Goal: Feedback & Contribution: Submit feedback/report problem

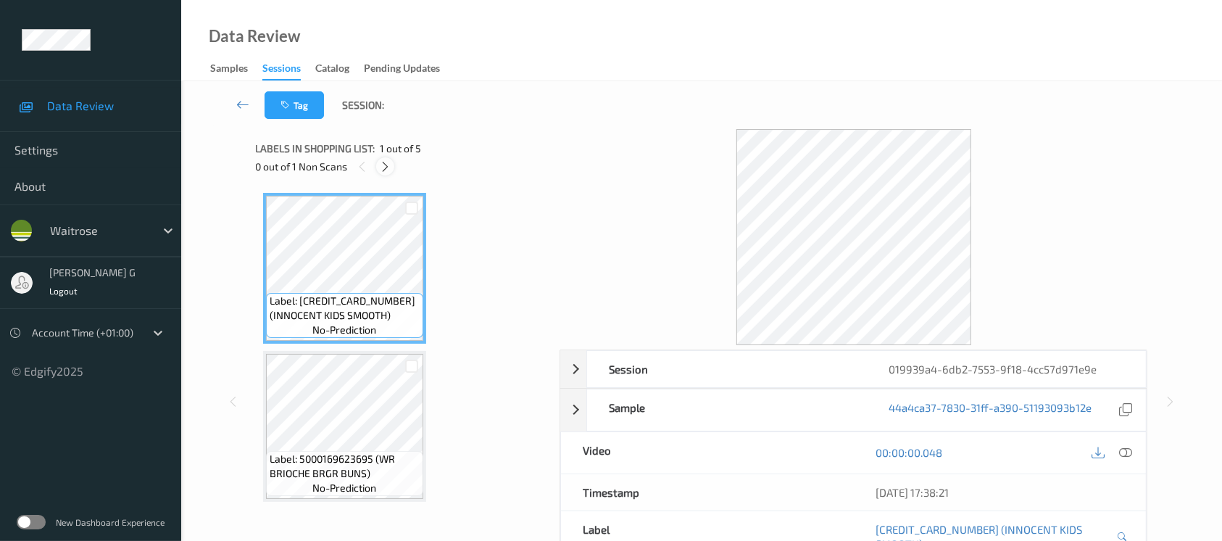
click at [382, 167] on icon at bounding box center [385, 166] width 12 height 13
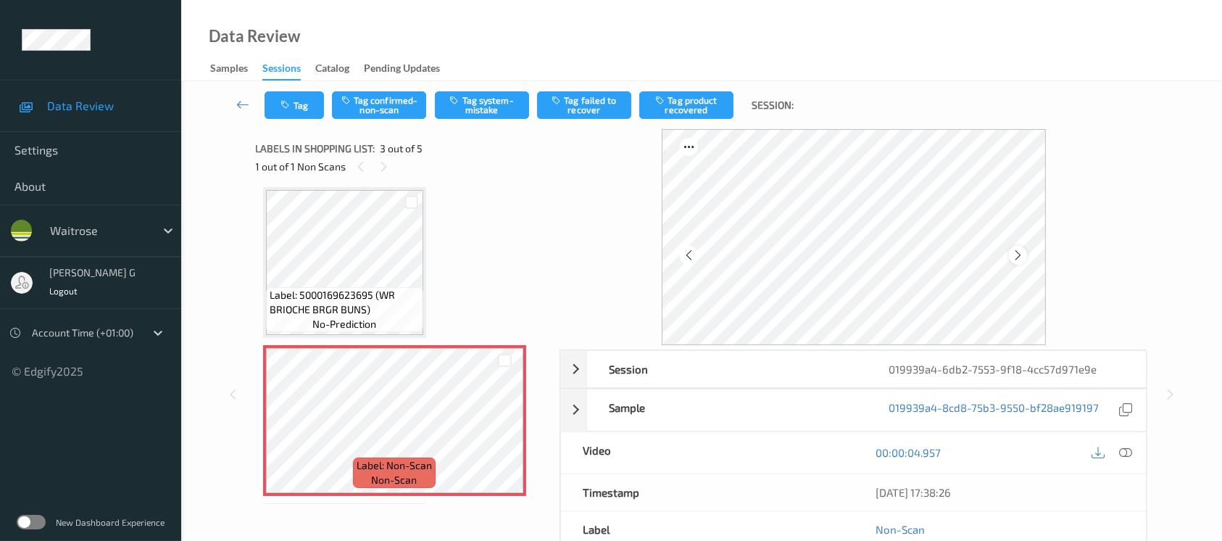
click at [1019, 253] on icon at bounding box center [1018, 255] width 12 height 13
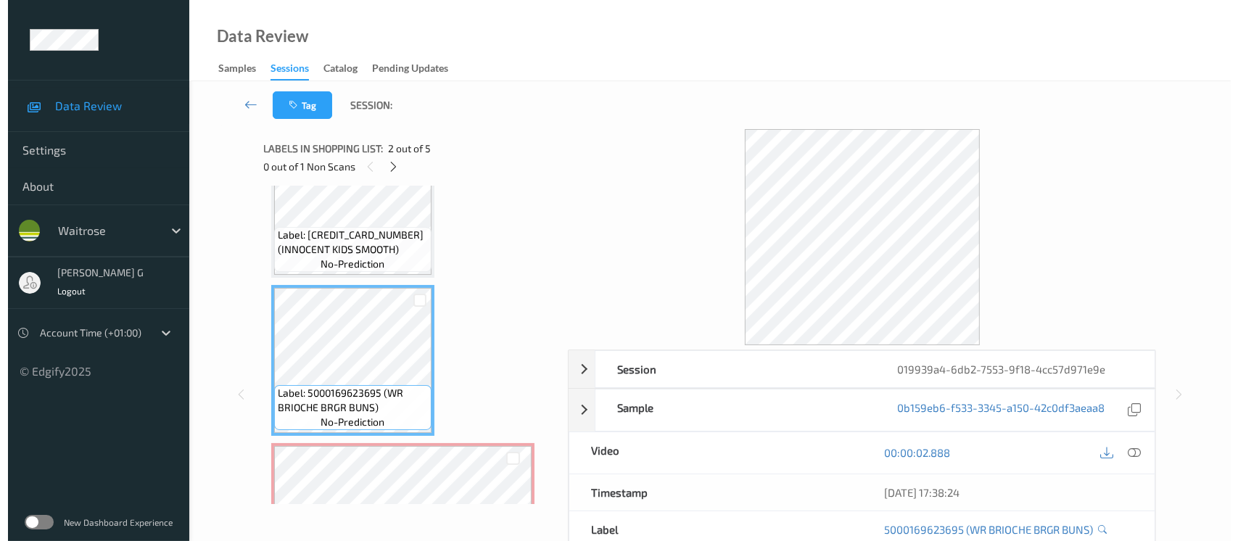
scroll to position [96, 0]
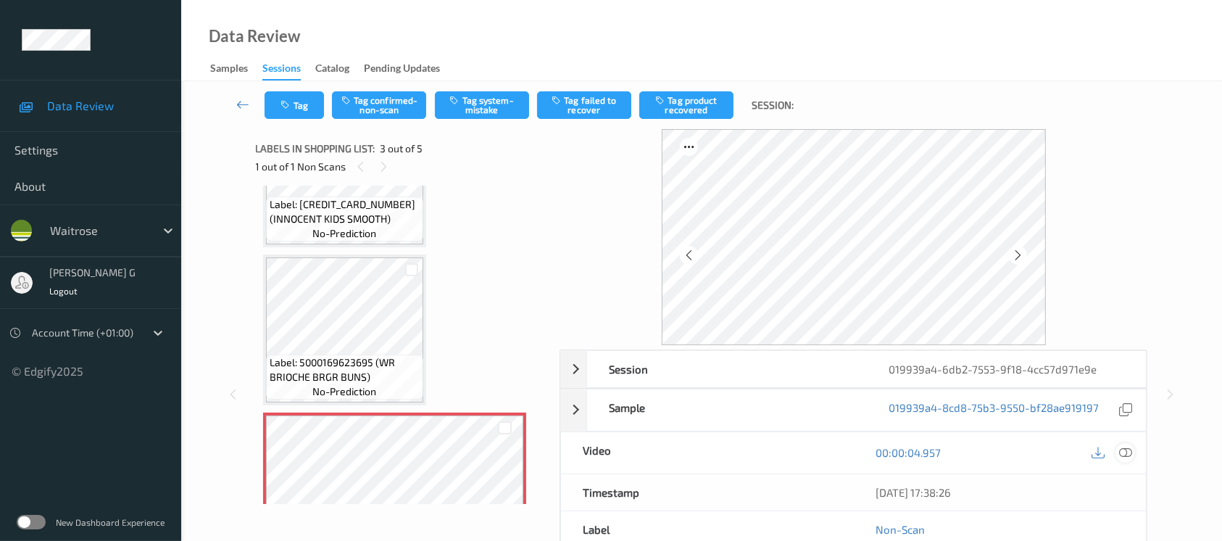
click at [1119, 448] on icon at bounding box center [1125, 452] width 13 height 13
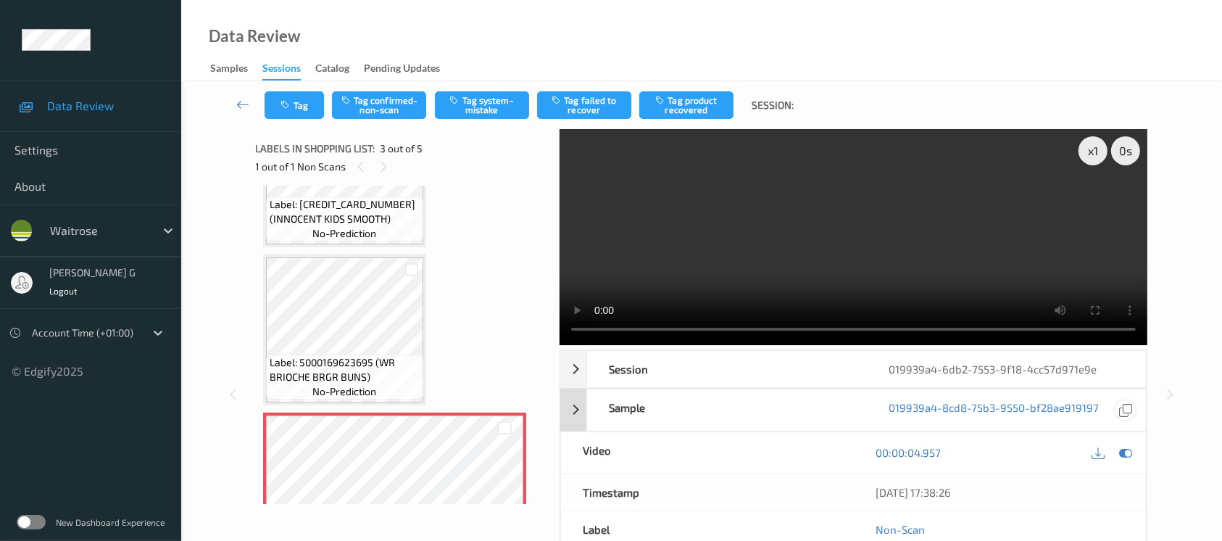
click at [1120, 456] on icon at bounding box center [1125, 452] width 13 height 13
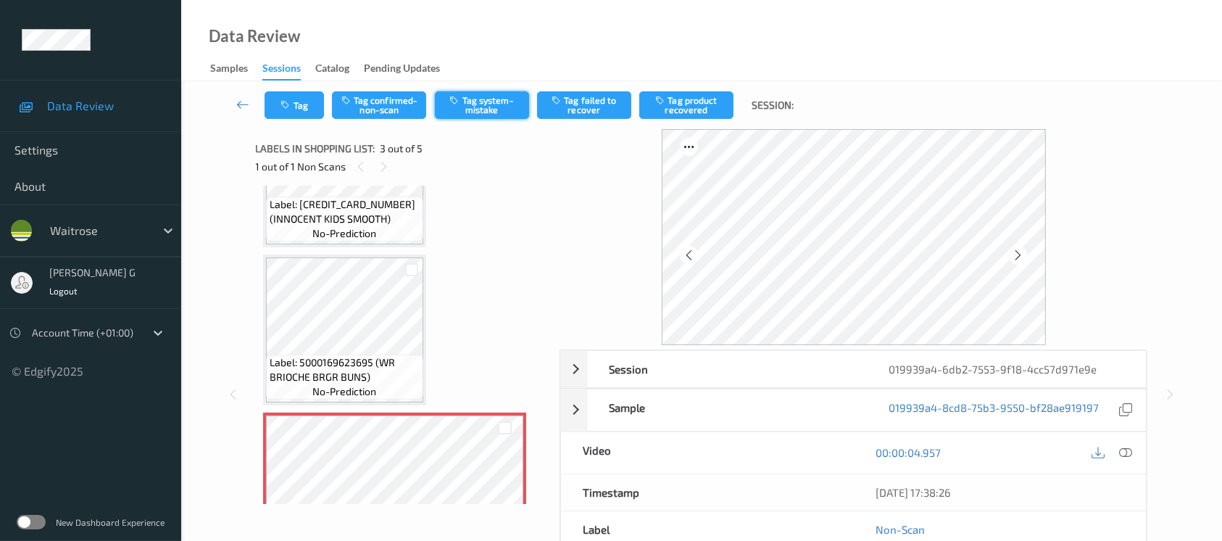
click at [472, 110] on button "Tag system-mistake" at bounding box center [482, 105] width 94 height 28
click at [295, 103] on button "Tag" at bounding box center [294, 105] width 59 height 28
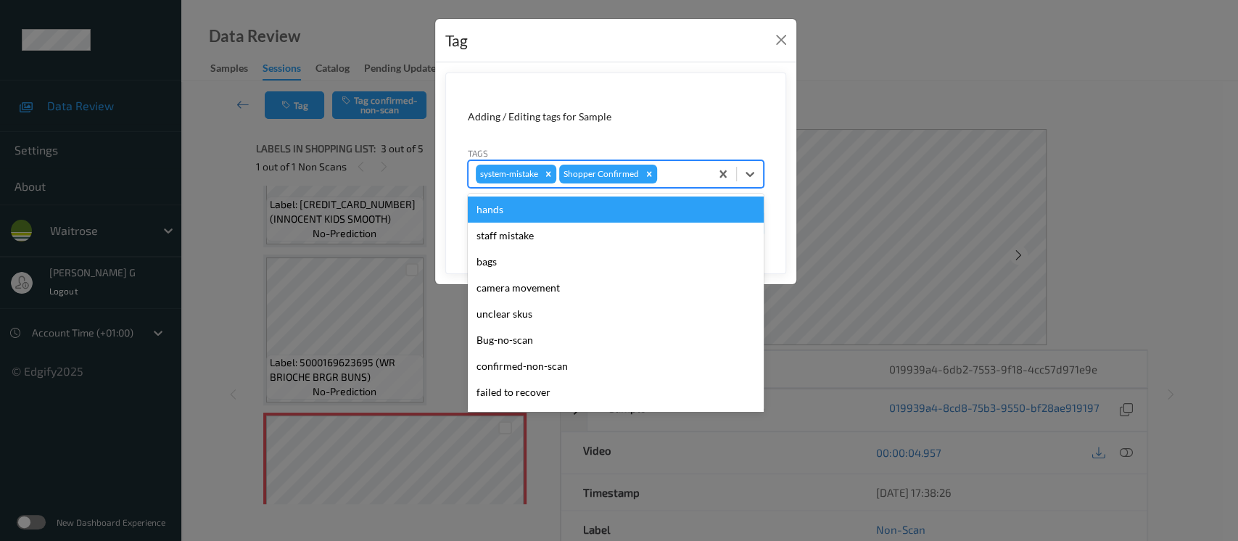
click at [677, 166] on div at bounding box center [681, 173] width 43 height 17
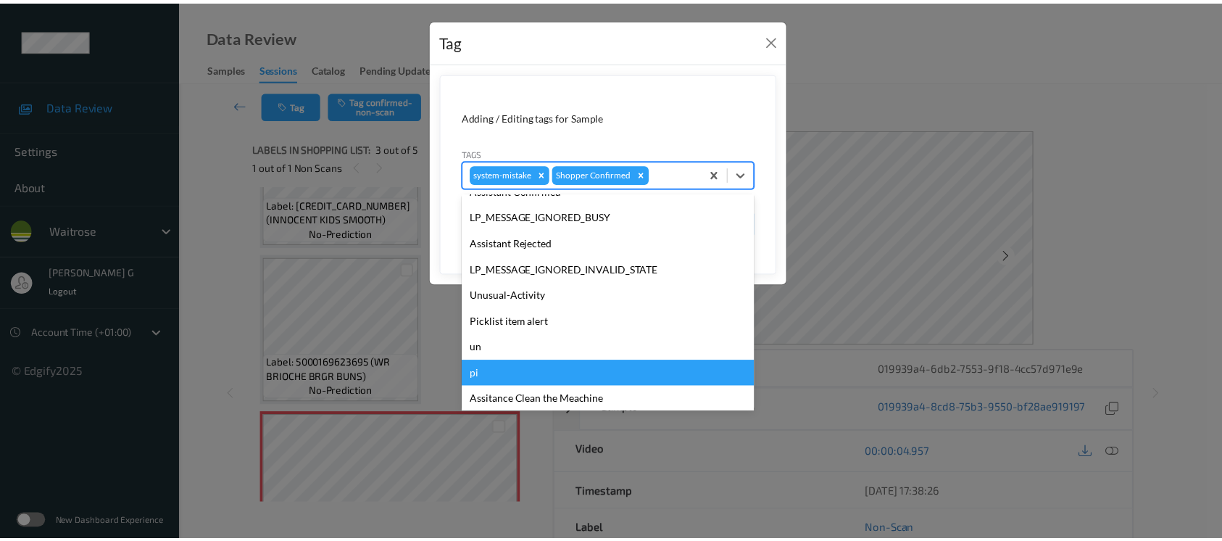
scroll to position [336, 0]
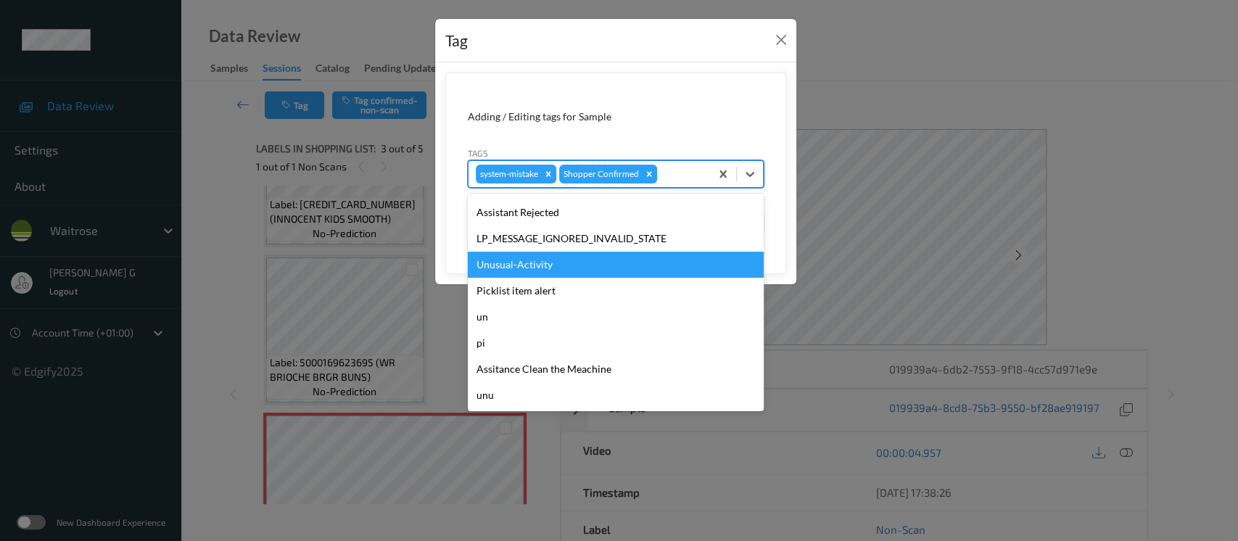
click at [518, 264] on div "Unusual-Activity" at bounding box center [616, 265] width 296 height 26
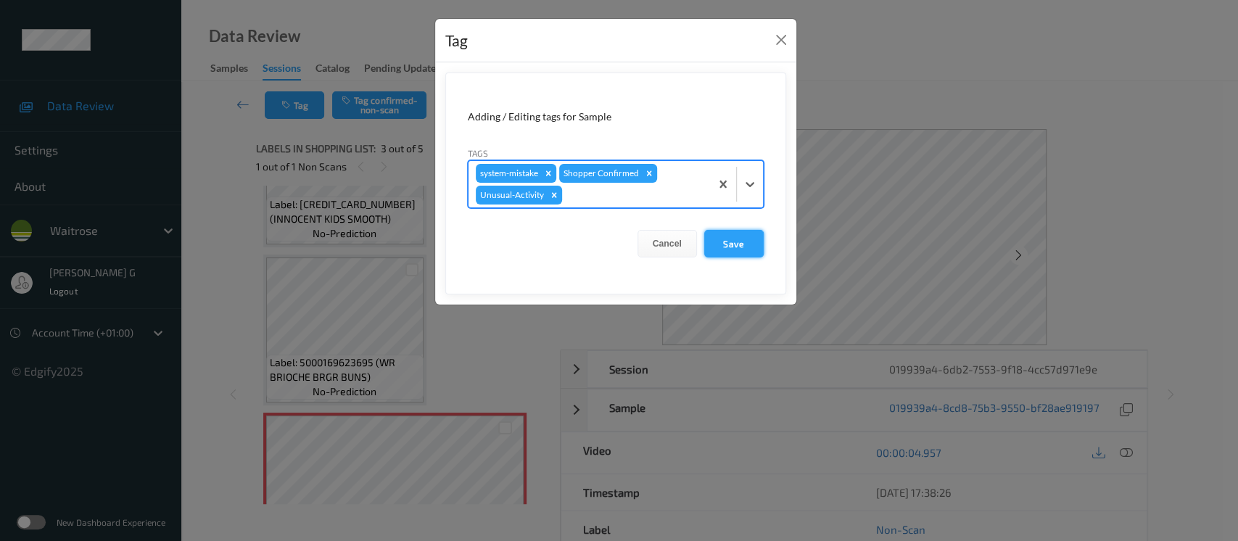
click at [721, 235] on button "Save" at bounding box center [733, 244] width 59 height 28
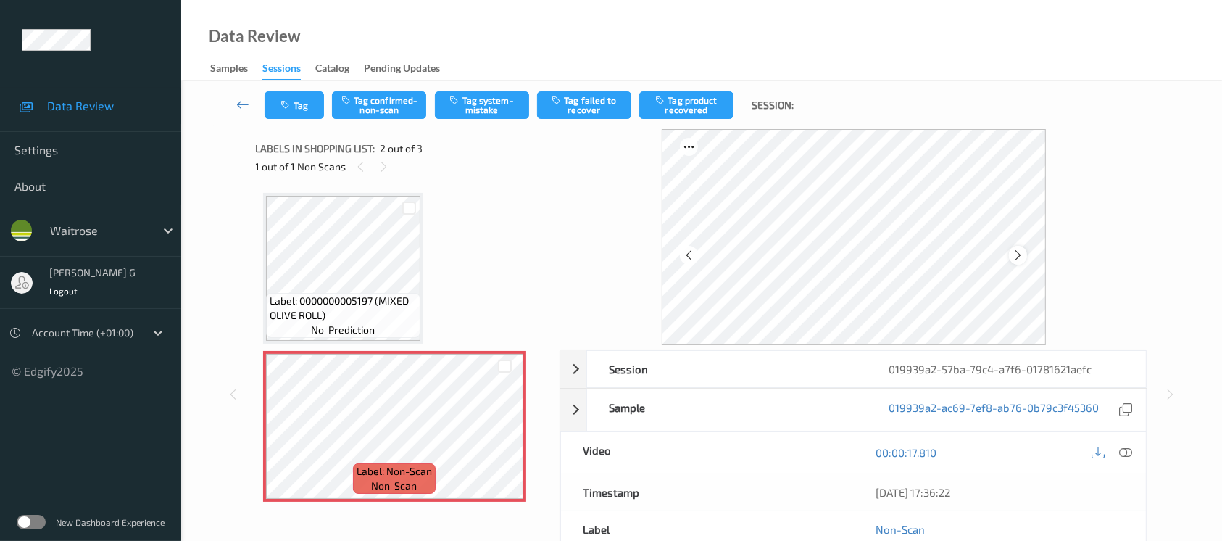
click at [1014, 254] on icon at bounding box center [1018, 255] width 12 height 13
click at [1112, 454] on div at bounding box center [1111, 453] width 47 height 20
click at [1124, 455] on icon at bounding box center [1125, 452] width 13 height 13
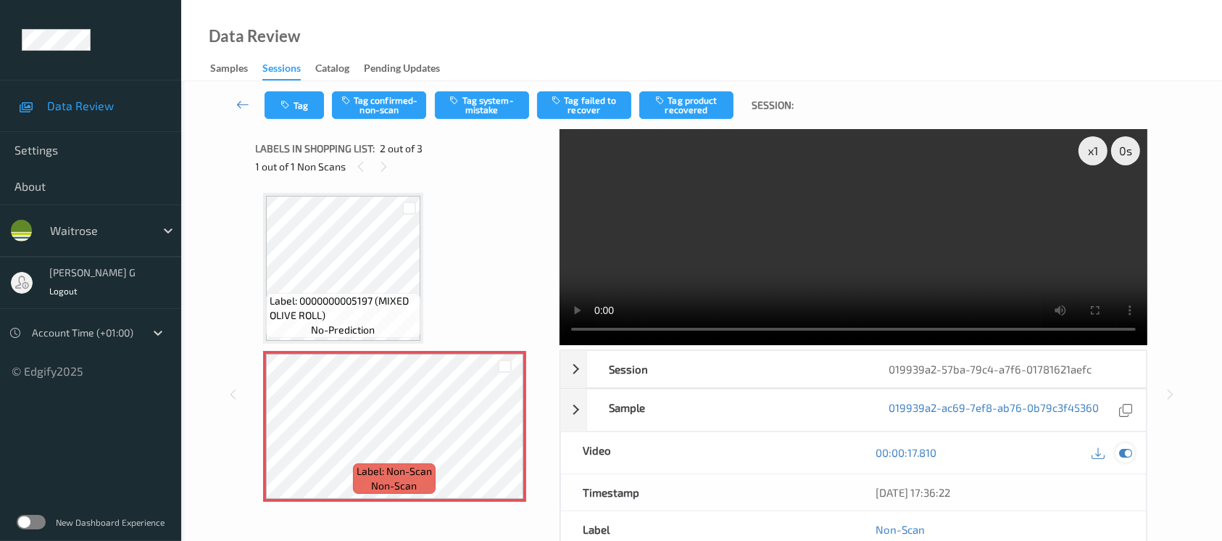
click at [1128, 448] on icon at bounding box center [1125, 452] width 13 height 13
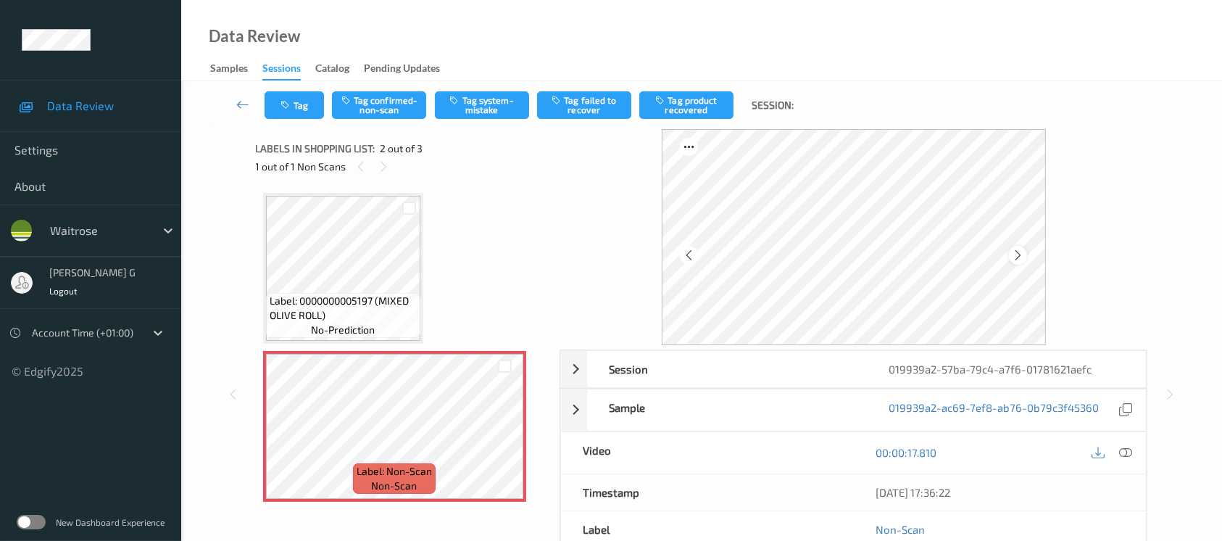
click at [1015, 258] on icon at bounding box center [1018, 255] width 12 height 13
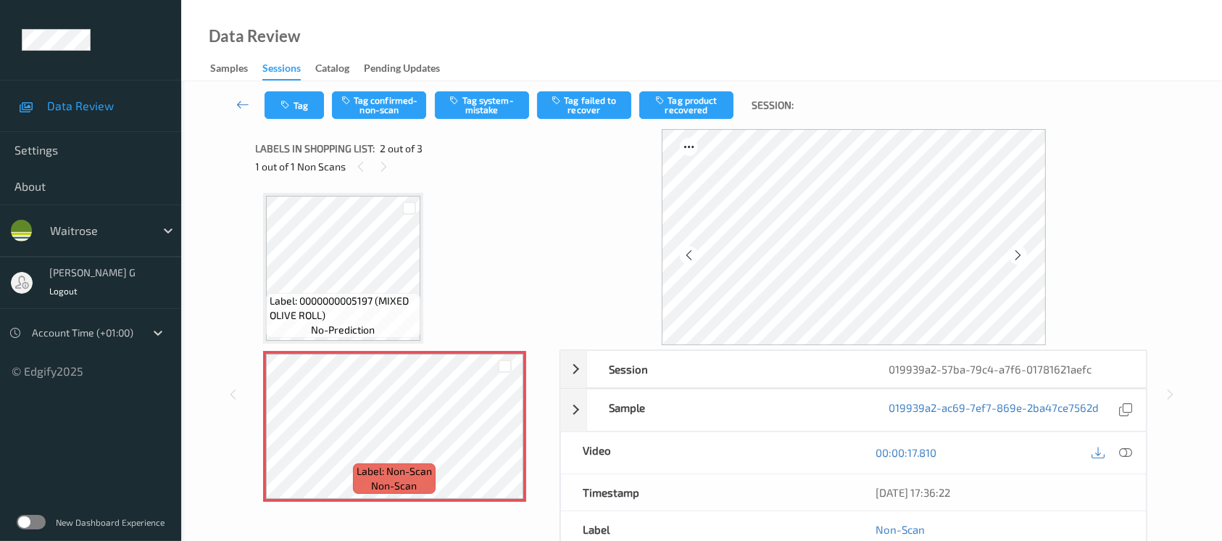
click at [1015, 258] on icon at bounding box center [1018, 255] width 12 height 13
click at [1019, 257] on icon at bounding box center [1018, 255] width 12 height 13
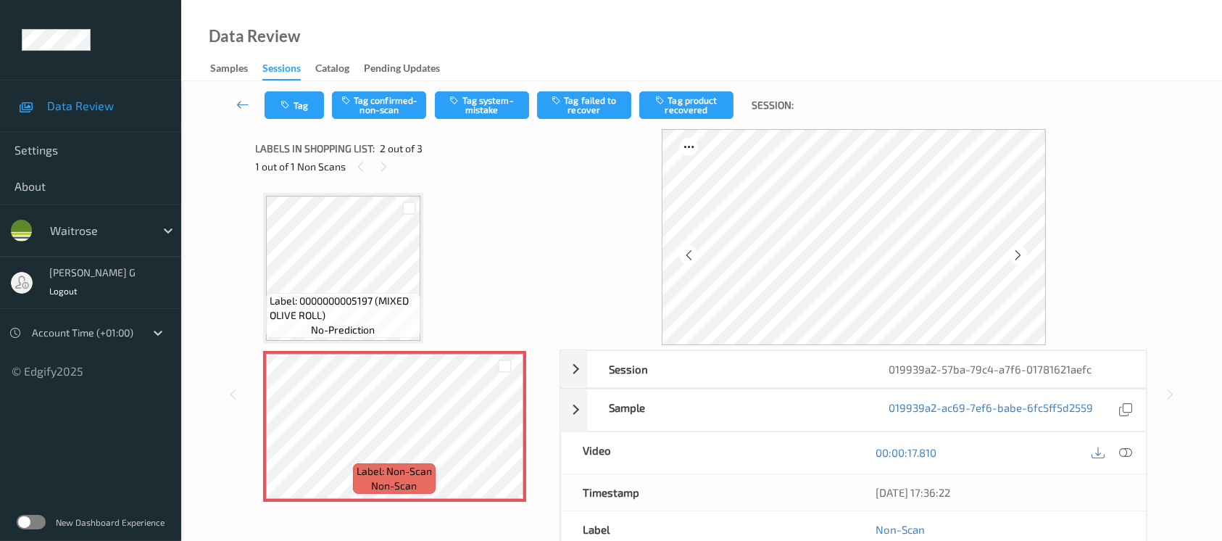
click at [1019, 257] on icon at bounding box center [1018, 255] width 12 height 13
click at [1125, 449] on icon at bounding box center [1125, 452] width 13 height 13
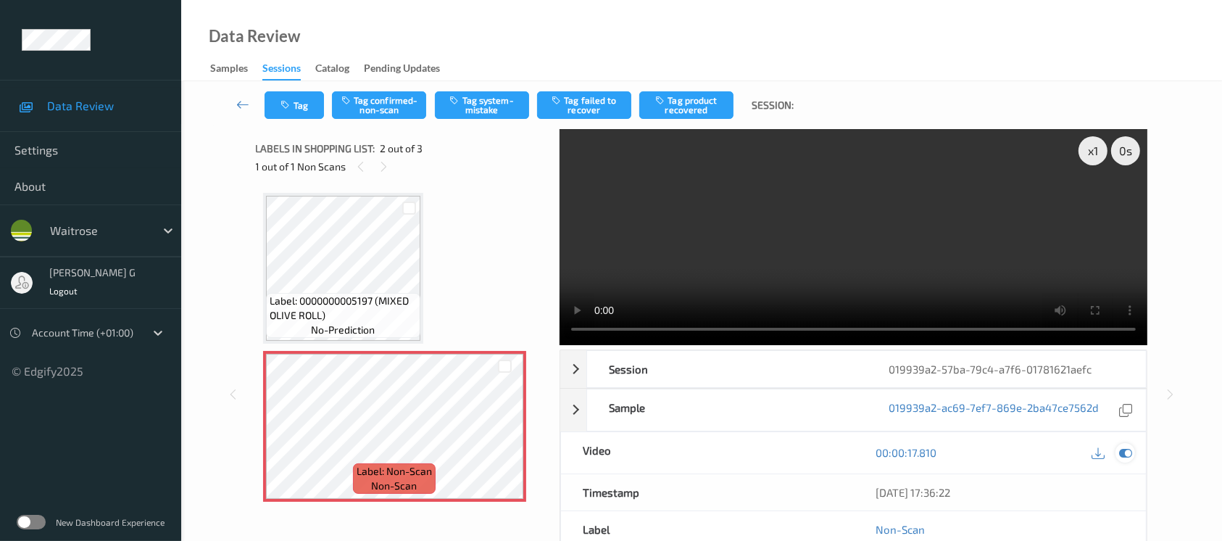
click at [1127, 454] on icon at bounding box center [1125, 452] width 13 height 13
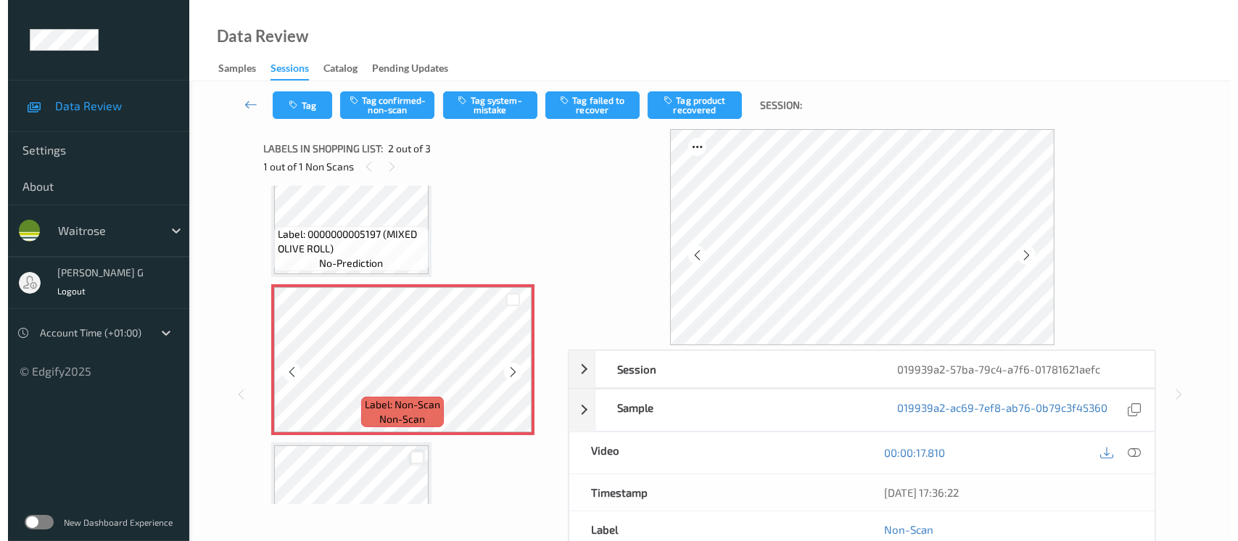
scroll to position [96, 0]
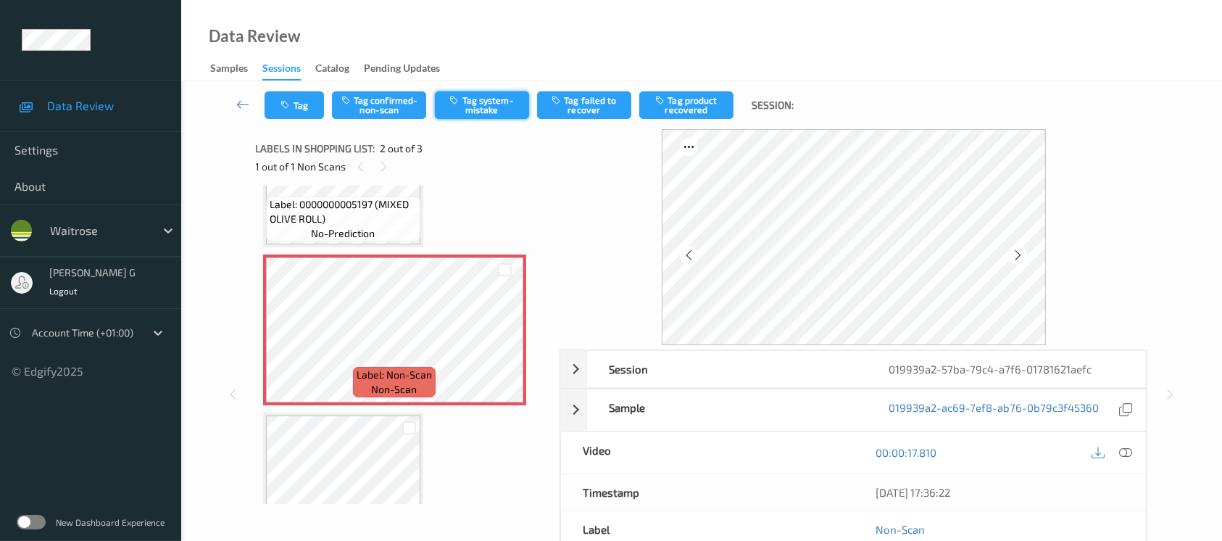
click at [478, 106] on button "Tag system-mistake" at bounding box center [482, 105] width 94 height 28
click at [298, 114] on button "Tag" at bounding box center [294, 105] width 59 height 28
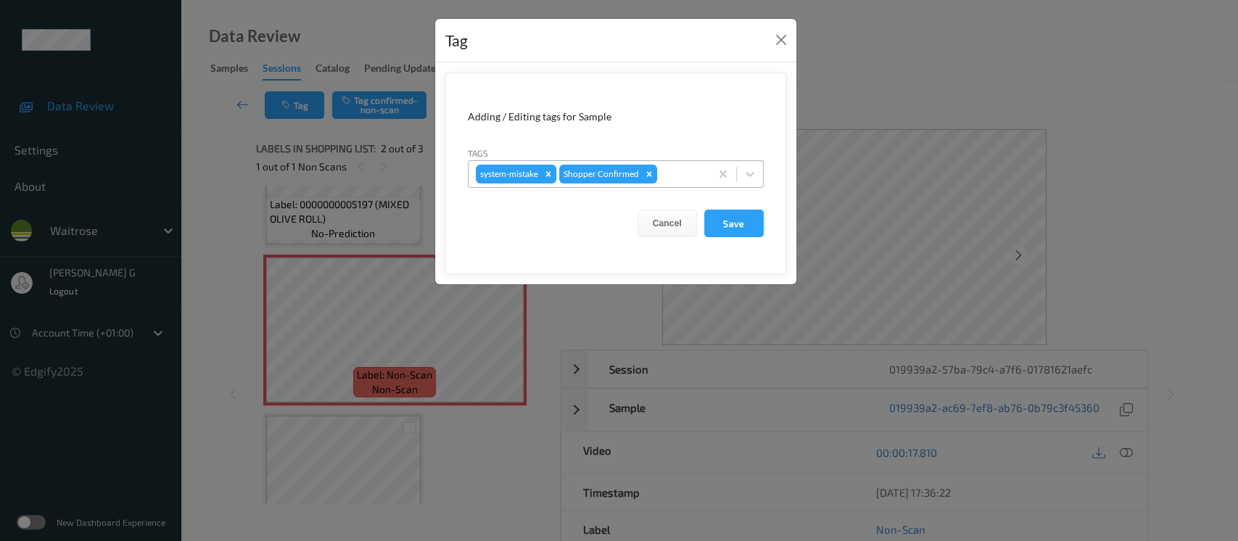
click at [681, 171] on div at bounding box center [681, 173] width 43 height 17
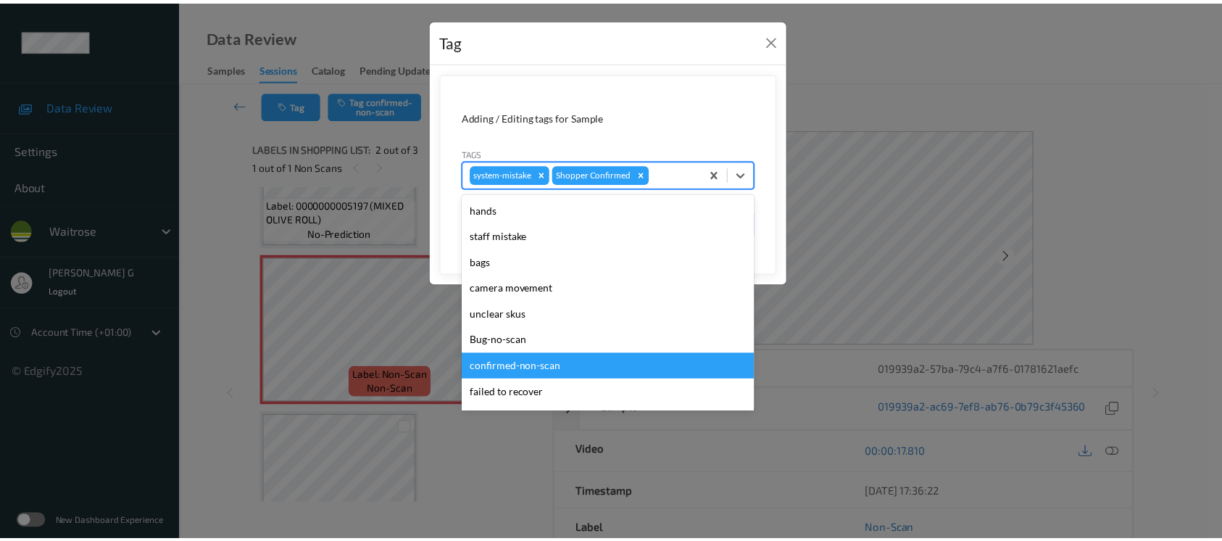
scroll to position [336, 0]
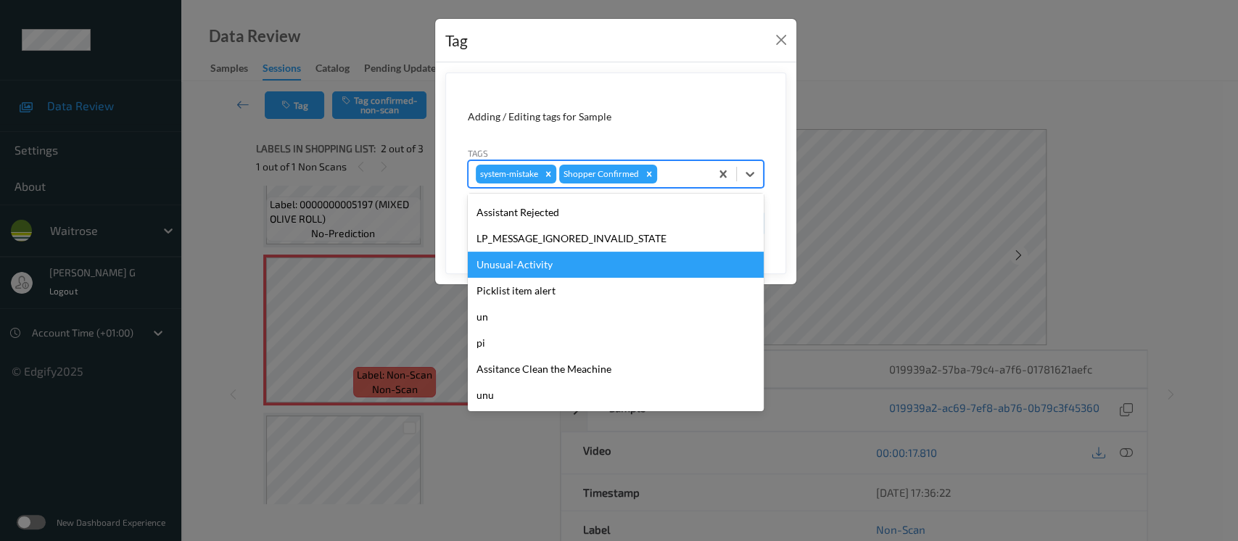
click at [521, 258] on div "Unusual-Activity" at bounding box center [616, 265] width 296 height 26
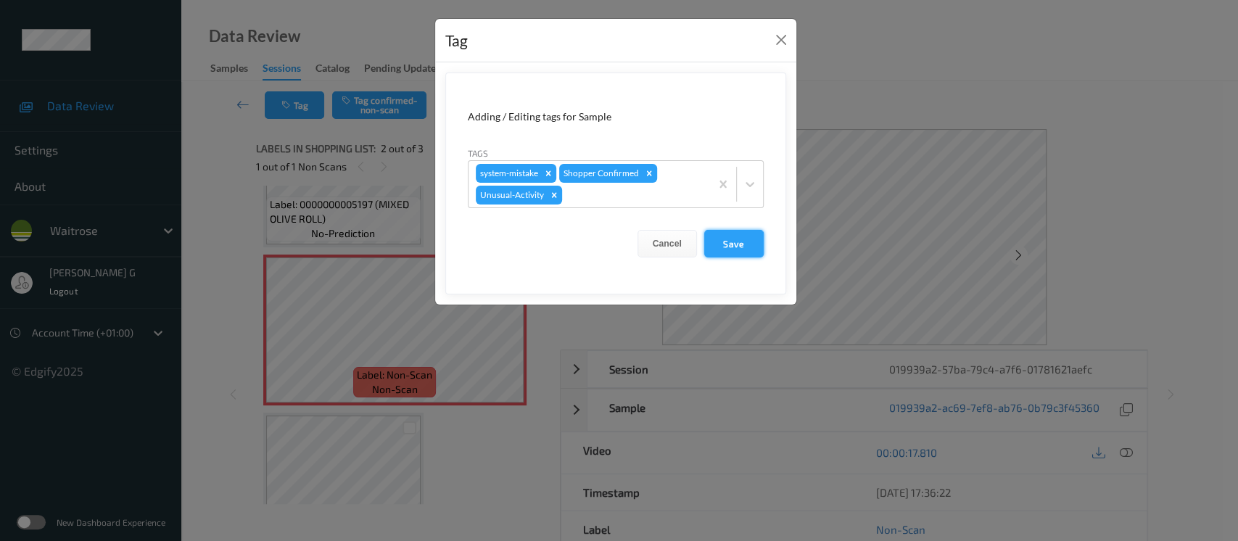
click at [731, 240] on button "Save" at bounding box center [733, 244] width 59 height 28
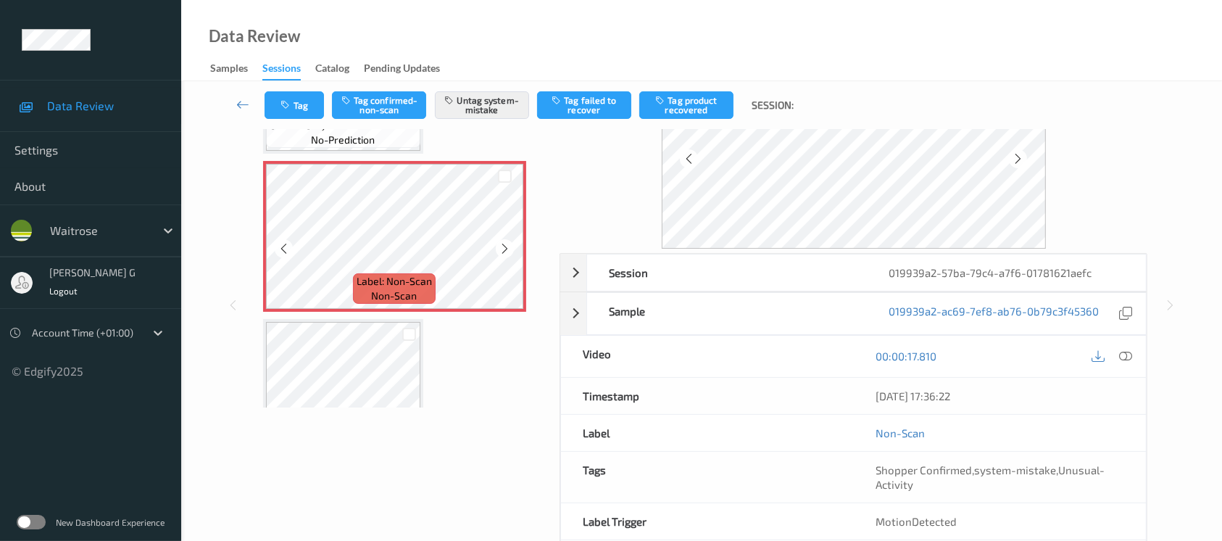
scroll to position [64, 0]
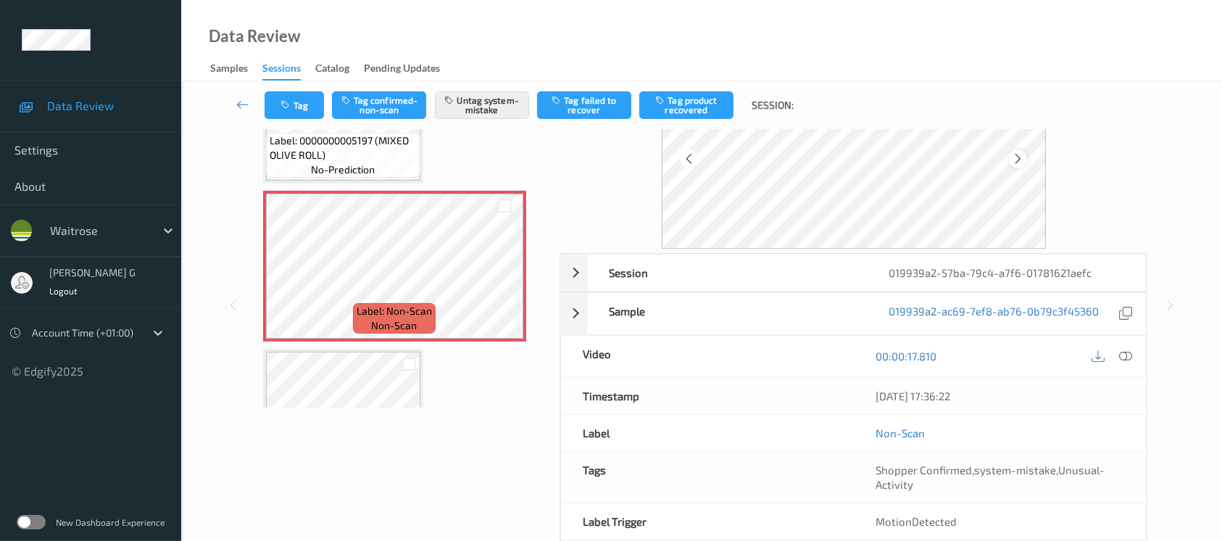
click at [1015, 154] on icon at bounding box center [1018, 158] width 12 height 13
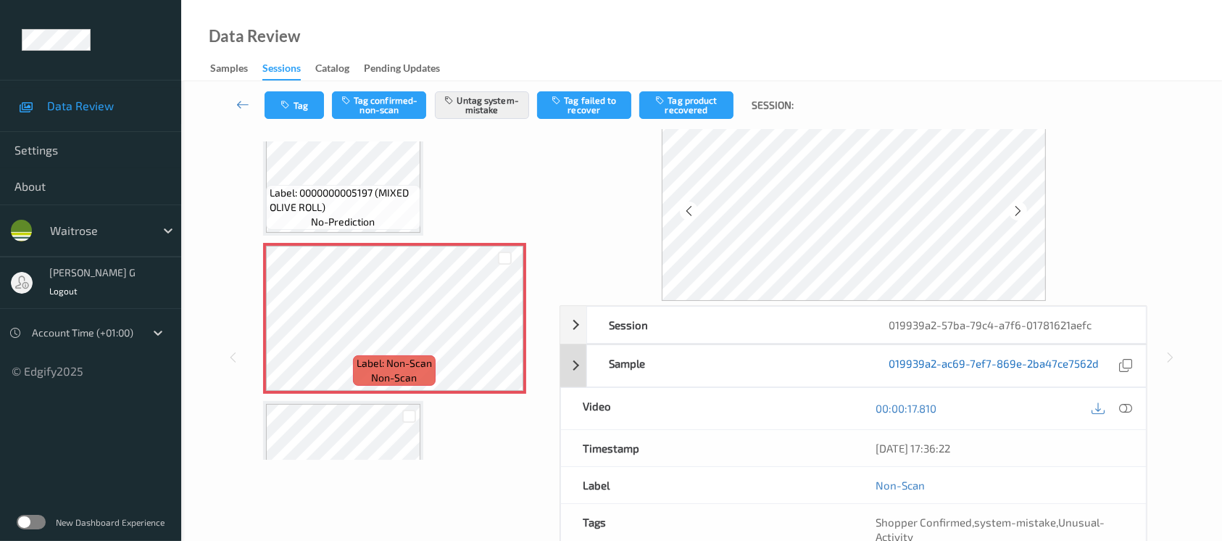
scroll to position [0, 0]
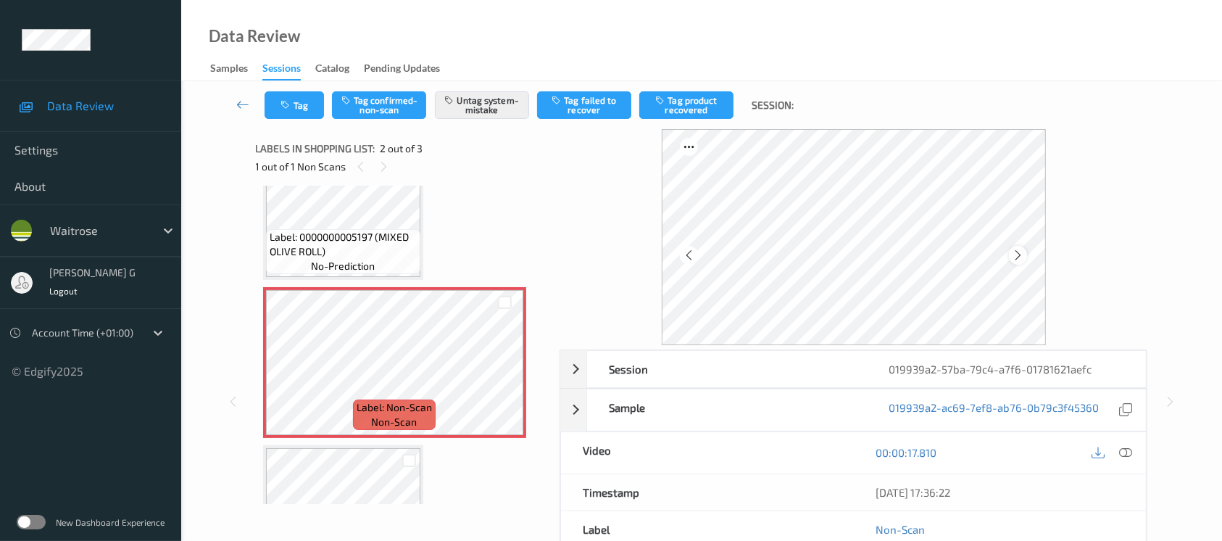
click at [1018, 249] on icon at bounding box center [1018, 255] width 12 height 13
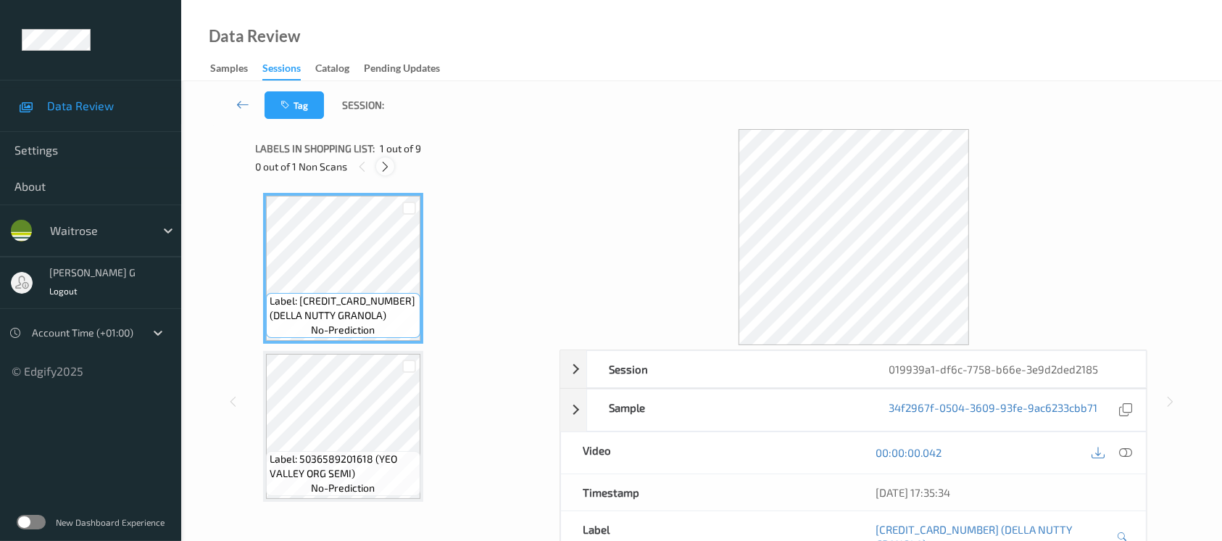
click at [379, 169] on icon at bounding box center [385, 166] width 12 height 13
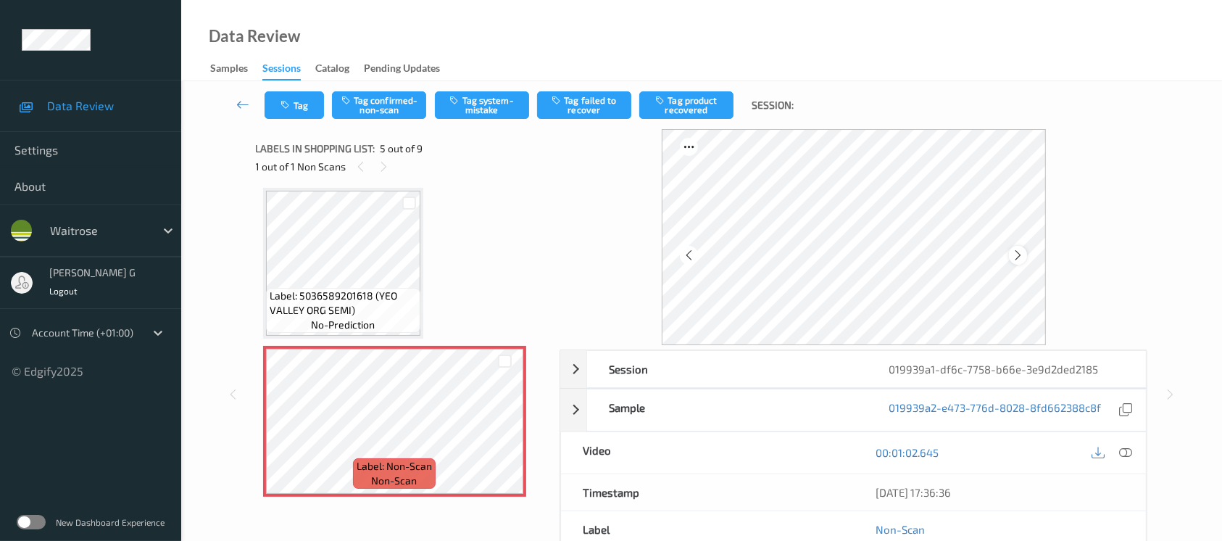
click at [1011, 261] on div at bounding box center [1018, 255] width 18 height 18
click at [1121, 453] on icon at bounding box center [1125, 452] width 13 height 13
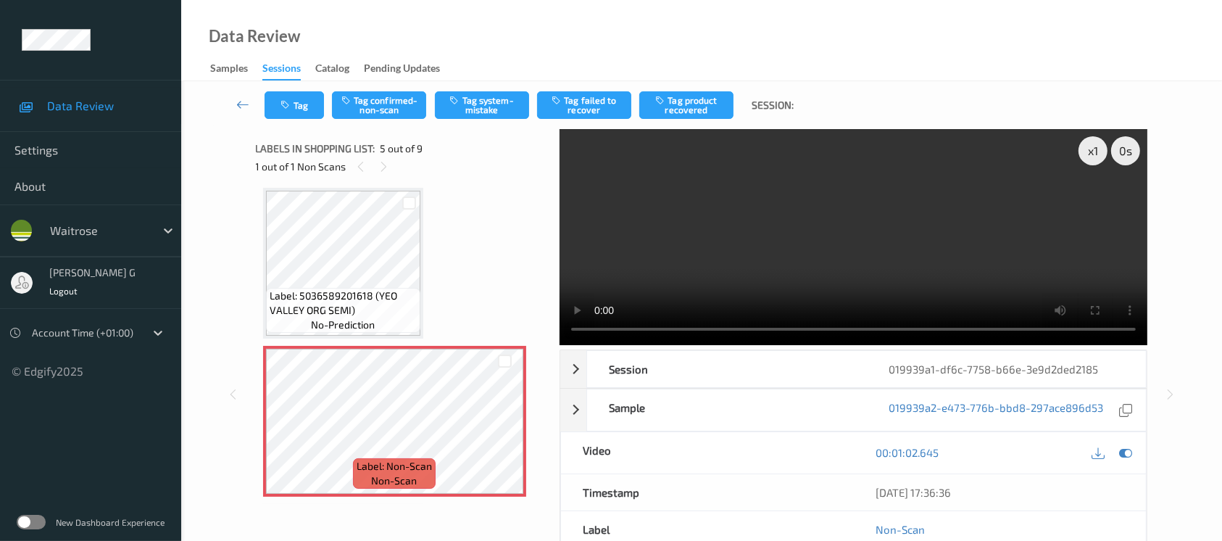
click at [1137, 451] on div "00:01:02.645" at bounding box center [1000, 452] width 293 height 41
click at [1116, 450] on div at bounding box center [1126, 453] width 20 height 20
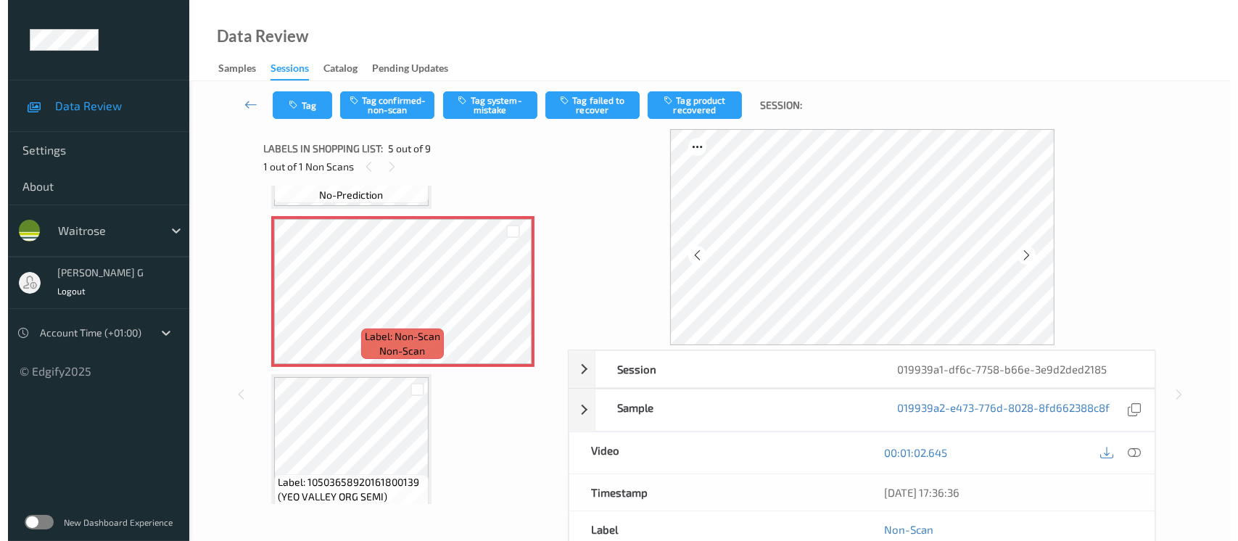
scroll to position [580, 0]
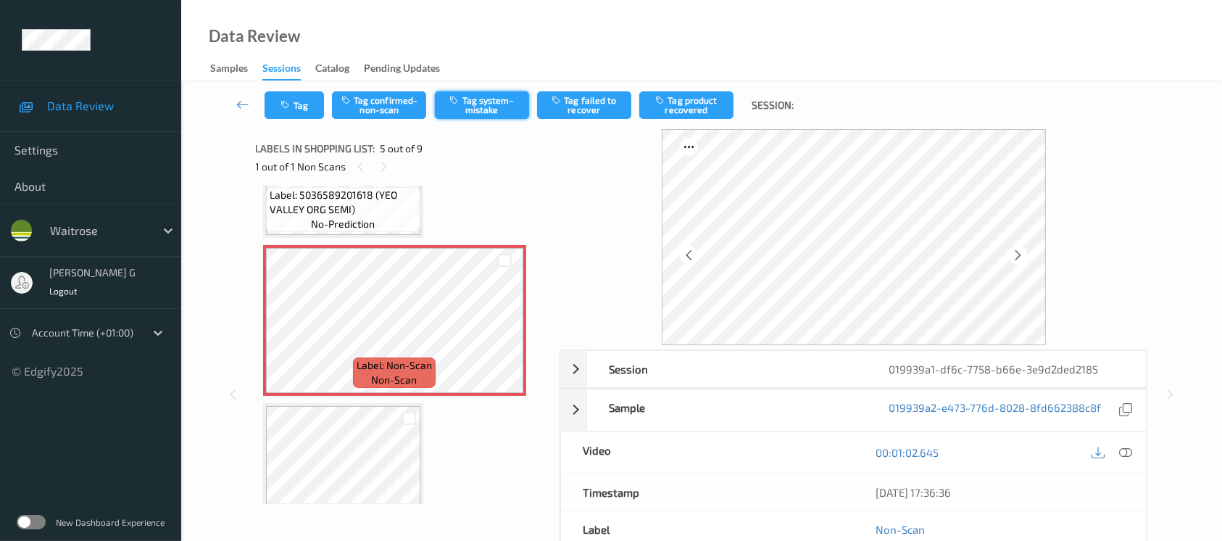
click at [489, 95] on button "Tag system-mistake" at bounding box center [482, 105] width 94 height 28
click at [278, 123] on div "Tag Tag confirmed-non-scan Untag system-mistake Tag failed to recover Tag produ…" at bounding box center [702, 105] width 982 height 48
click at [301, 109] on button "Tag" at bounding box center [294, 105] width 59 height 28
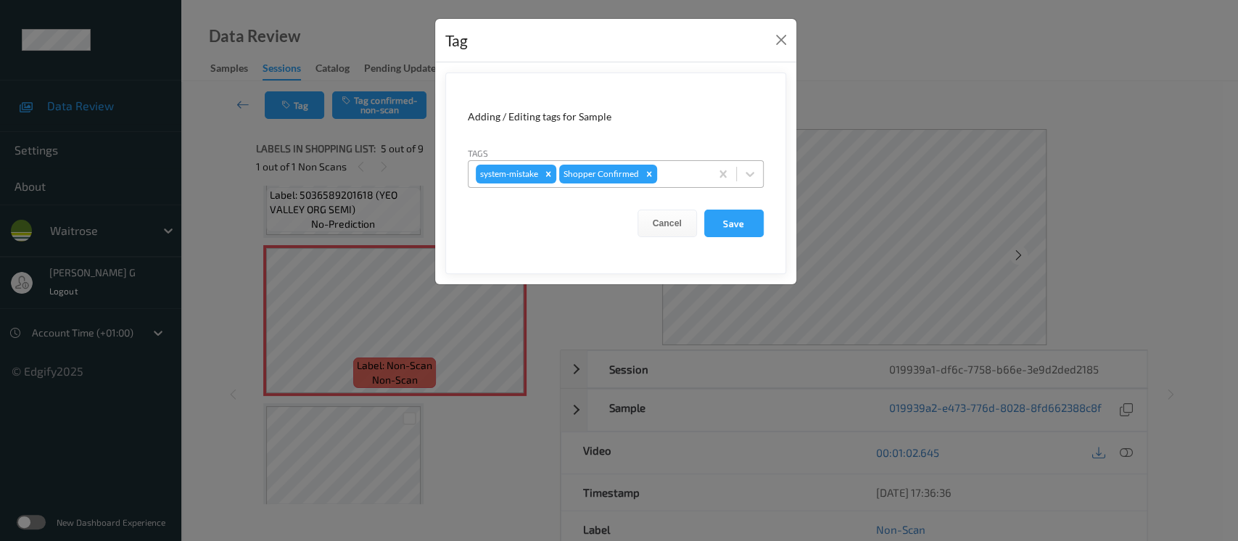
click at [681, 175] on div at bounding box center [681, 173] width 43 height 17
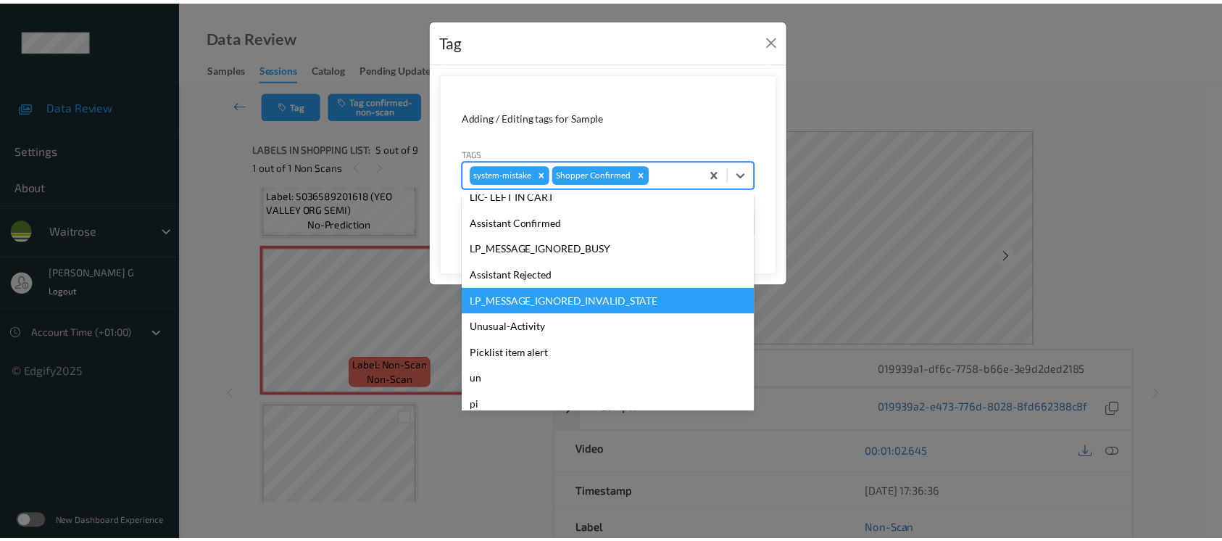
scroll to position [290, 0]
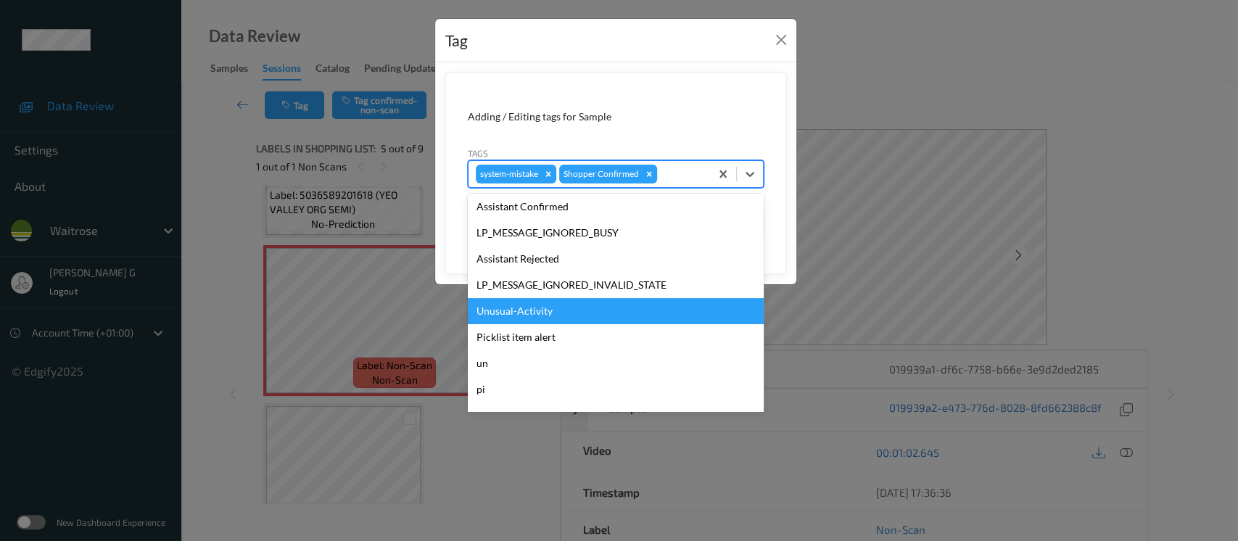
click at [507, 315] on div "Unusual-Activity" at bounding box center [616, 311] width 296 height 26
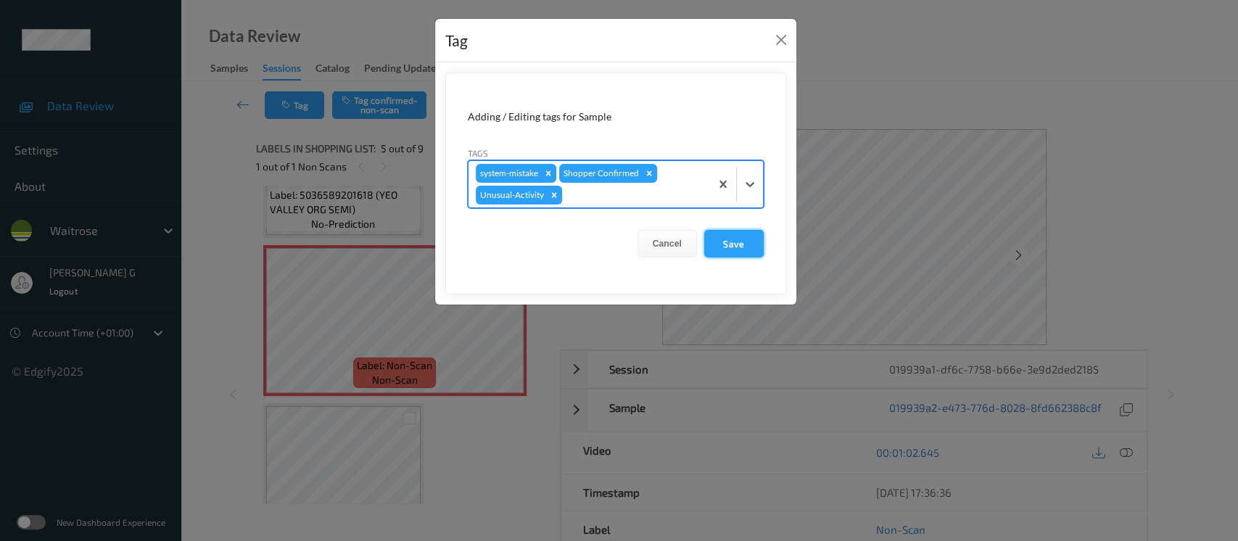
click at [734, 246] on button "Save" at bounding box center [733, 244] width 59 height 28
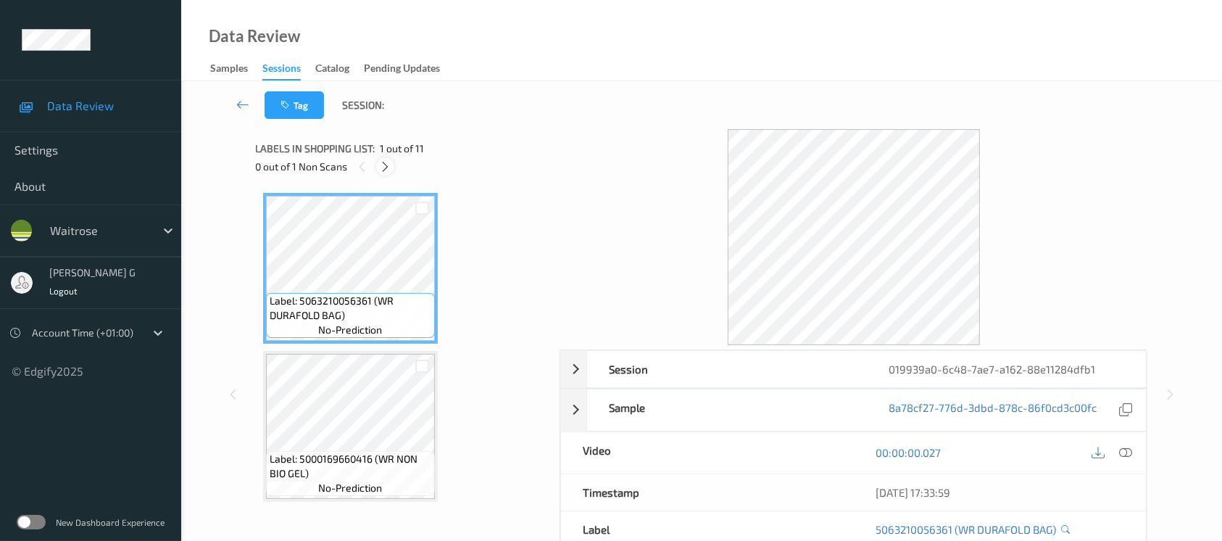
click at [383, 164] on icon at bounding box center [385, 166] width 12 height 13
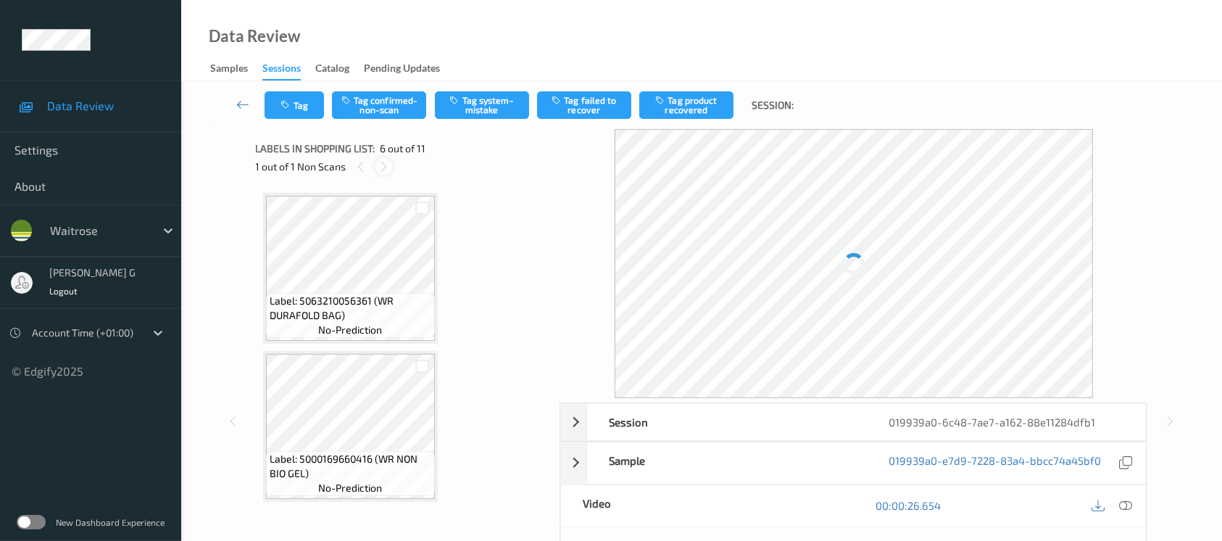
scroll to position [637, 0]
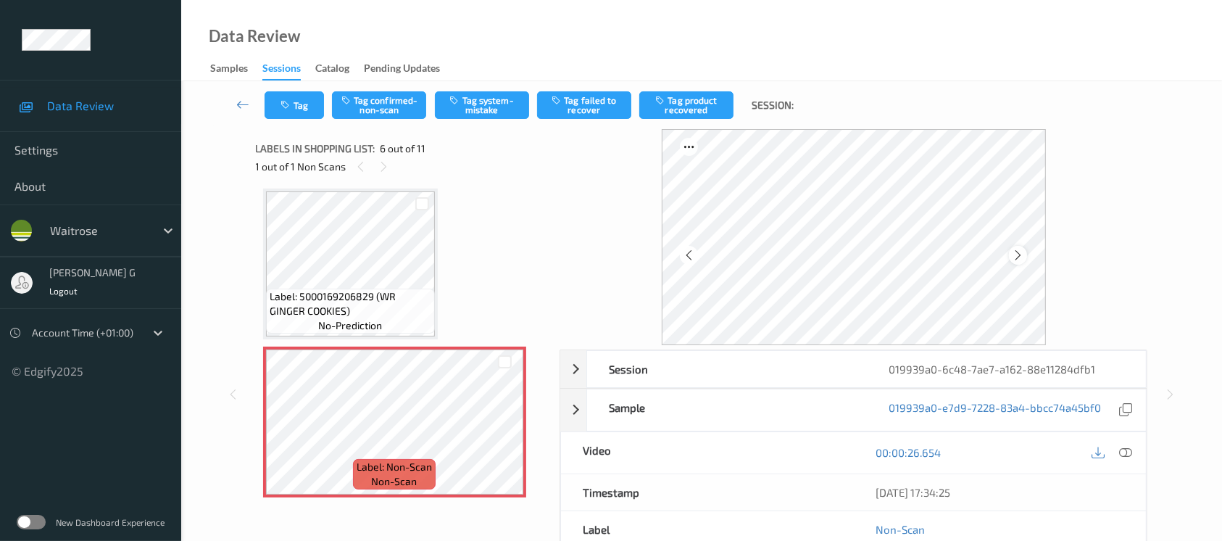
click at [1014, 255] on icon at bounding box center [1018, 255] width 12 height 13
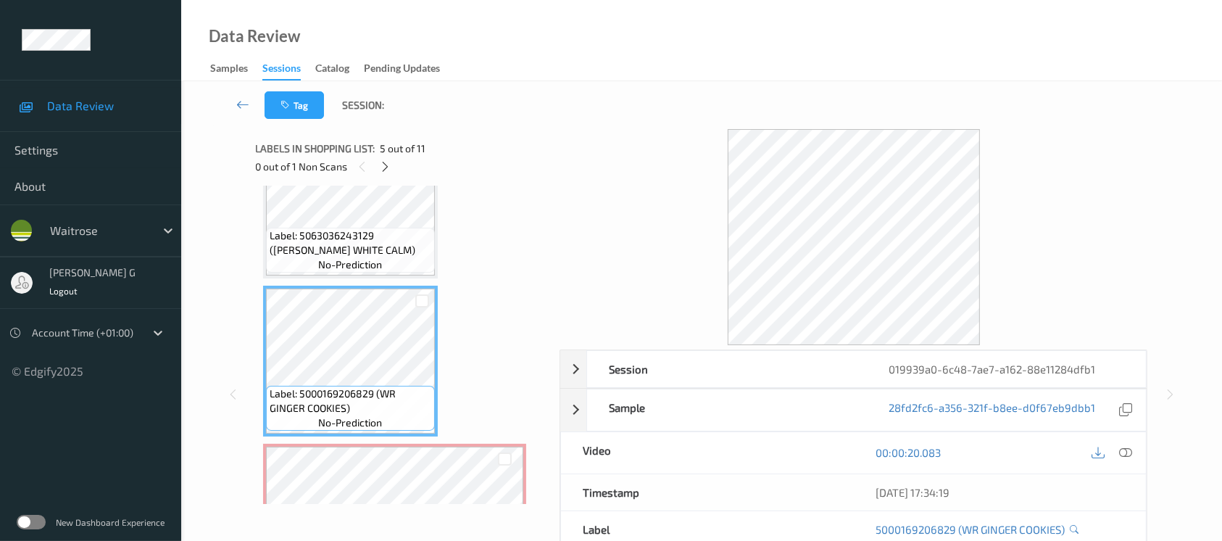
scroll to position [733, 0]
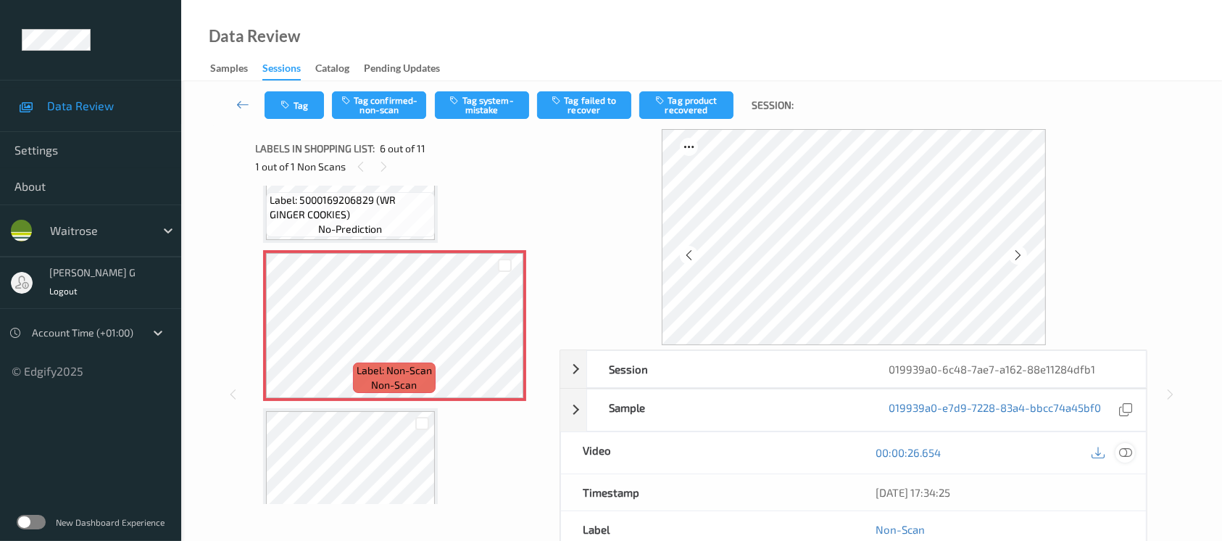
click at [1119, 449] on div at bounding box center [1126, 453] width 20 height 20
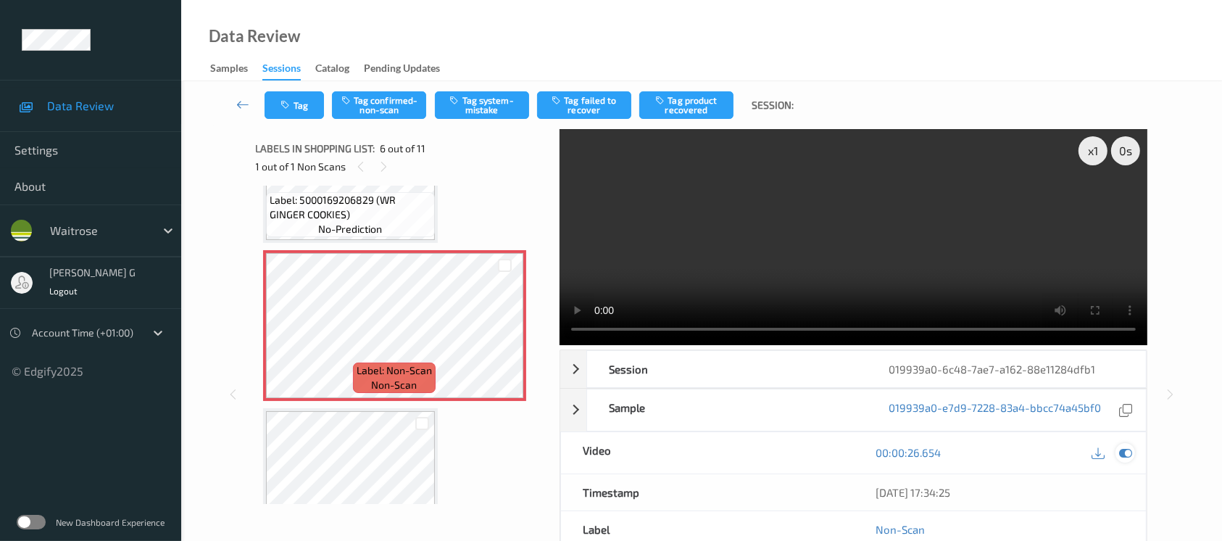
click at [1124, 452] on icon at bounding box center [1125, 452] width 13 height 13
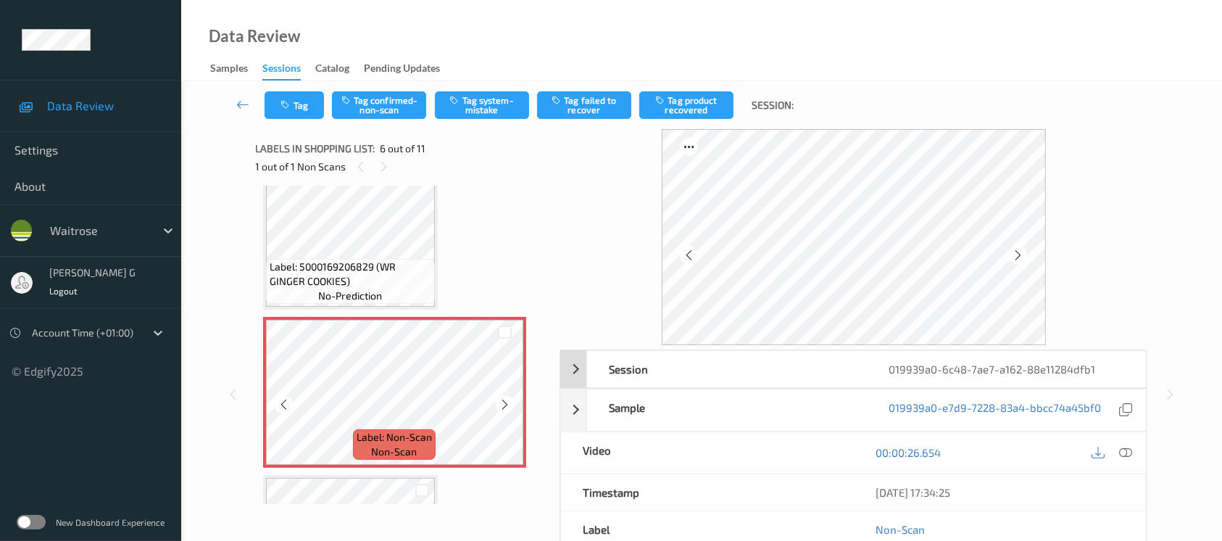
scroll to position [637, 0]
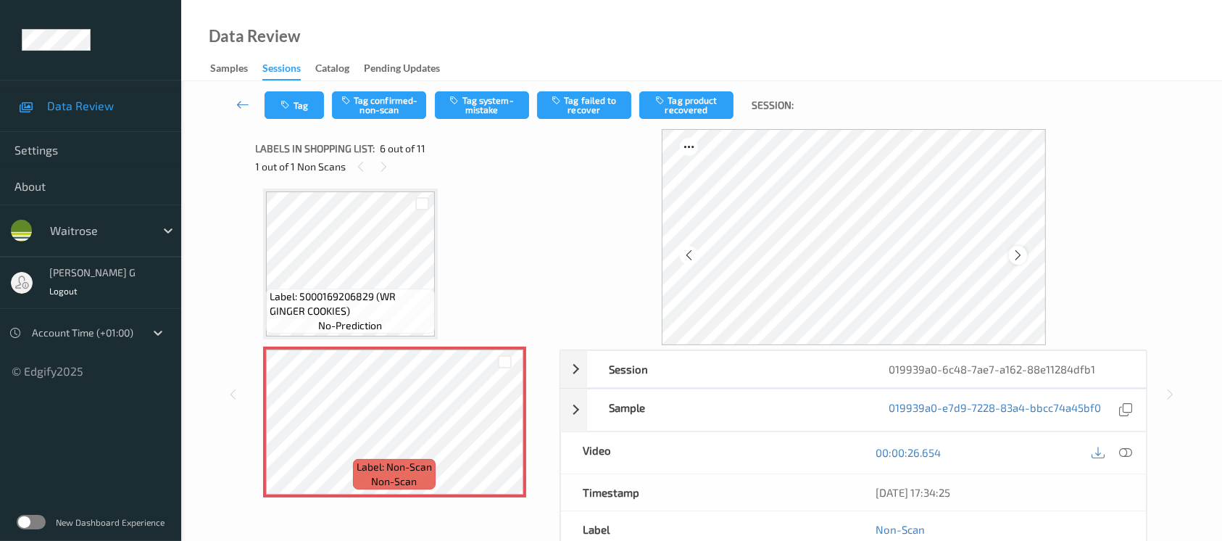
click at [1017, 258] on icon at bounding box center [1018, 255] width 12 height 13
click at [1129, 453] on icon at bounding box center [1125, 452] width 13 height 13
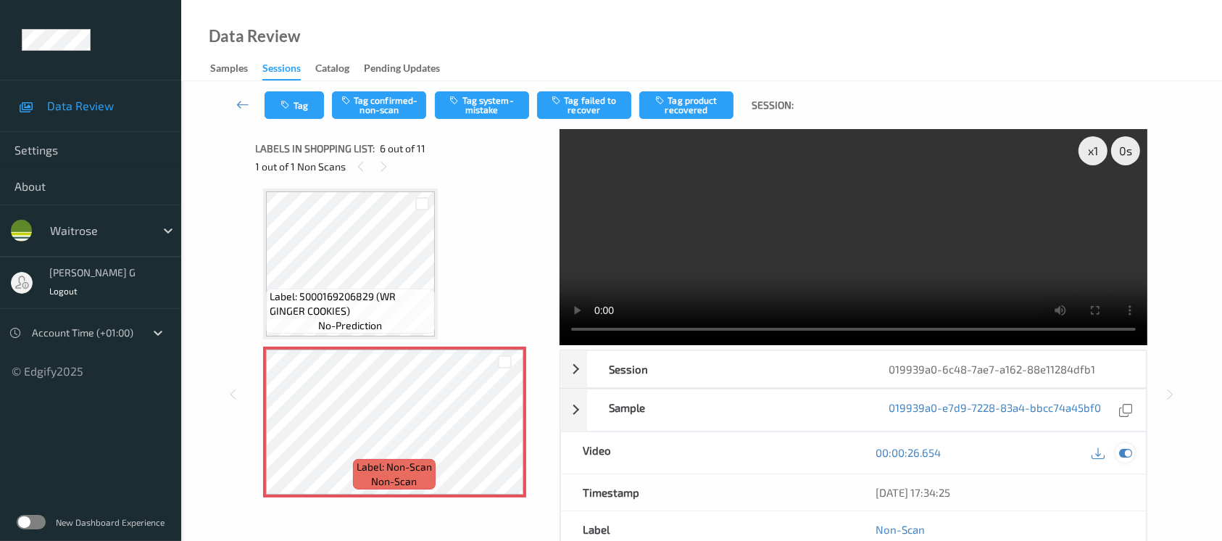
click at [1122, 447] on icon at bounding box center [1125, 452] width 13 height 13
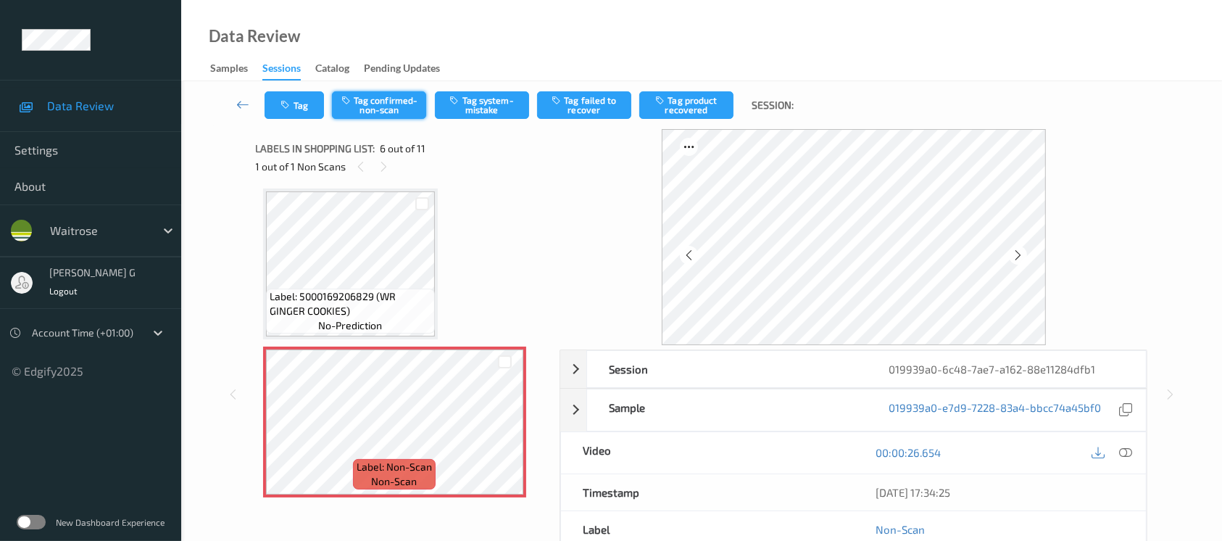
click at [370, 104] on button "Tag confirmed-non-scan" at bounding box center [379, 105] width 94 height 28
click at [596, 109] on button "Tag failed to recover" at bounding box center [584, 105] width 94 height 28
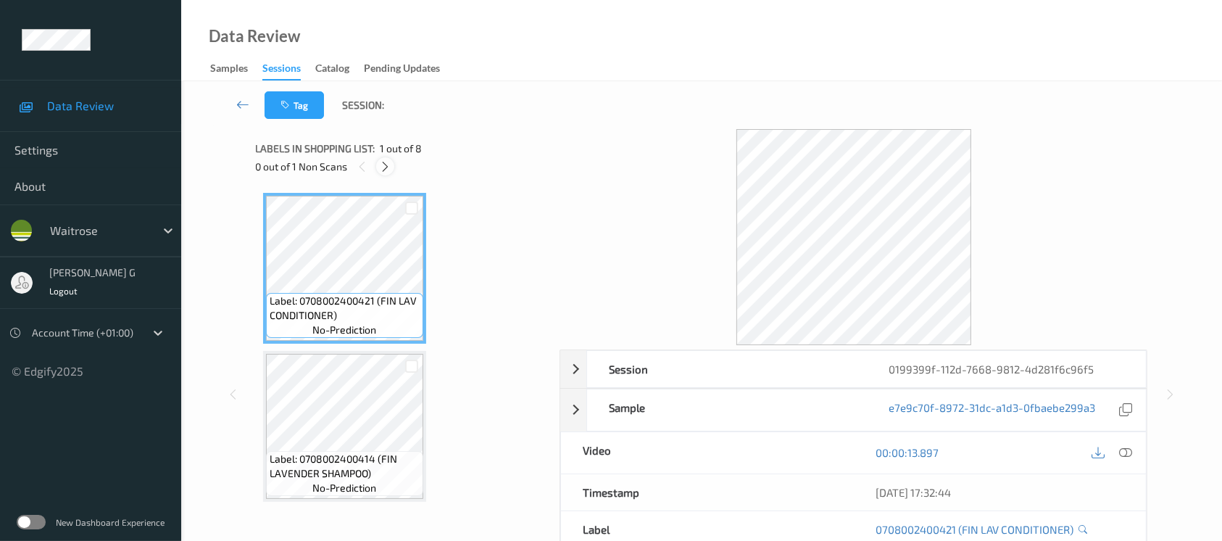
click at [389, 159] on div at bounding box center [385, 166] width 18 height 18
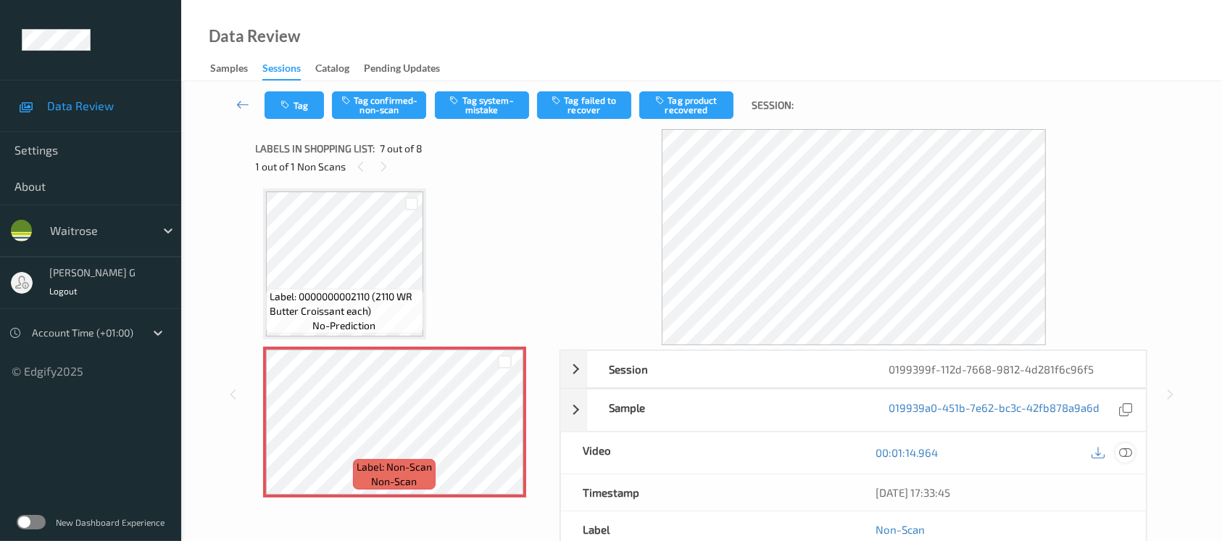
click at [1123, 457] on icon at bounding box center [1125, 452] width 13 height 13
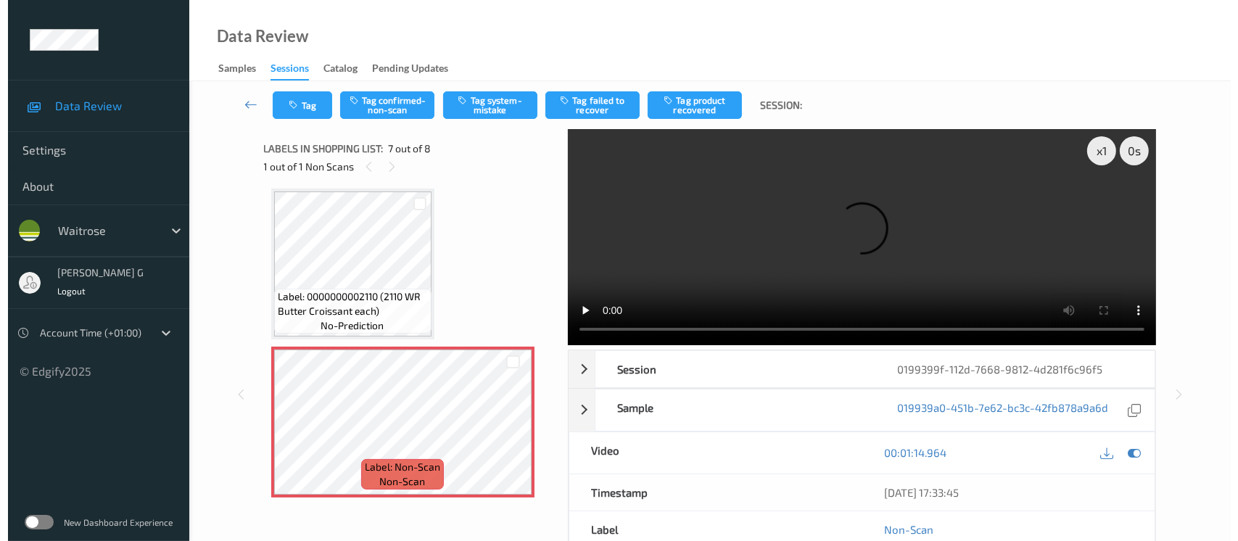
scroll to position [792, 0]
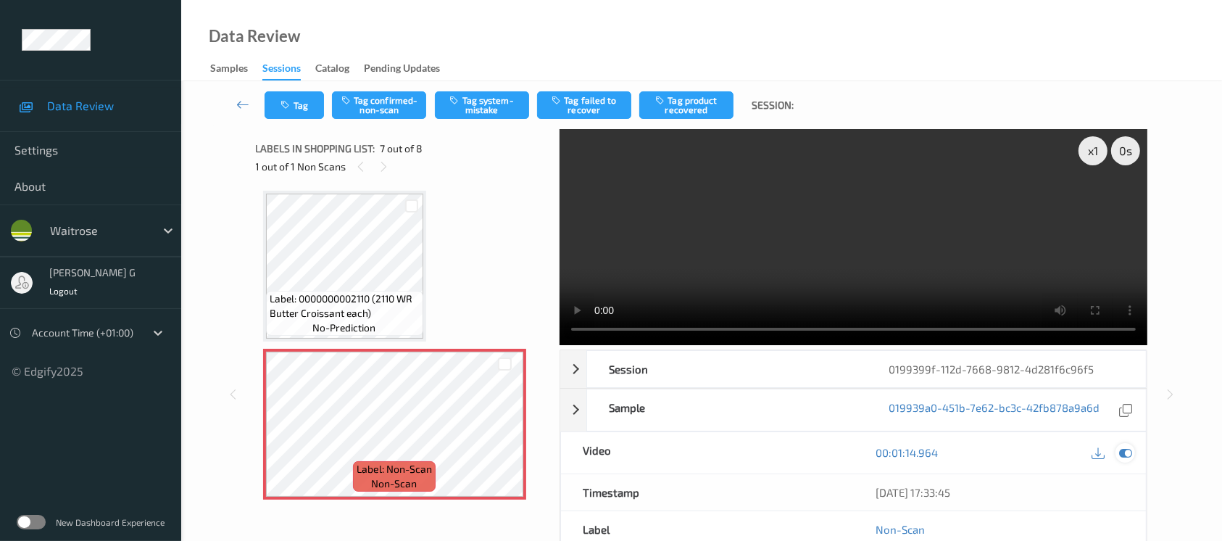
click at [1124, 449] on icon at bounding box center [1125, 452] width 13 height 13
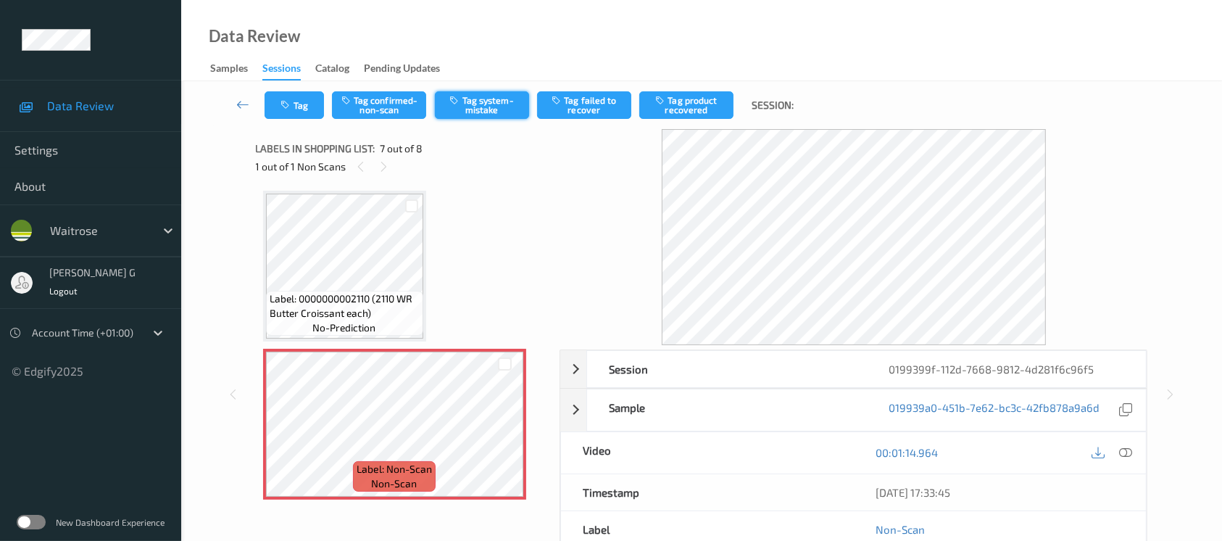
click at [481, 106] on button "Tag system-mistake" at bounding box center [482, 105] width 94 height 28
click at [294, 107] on button "Tag" at bounding box center [294, 105] width 59 height 28
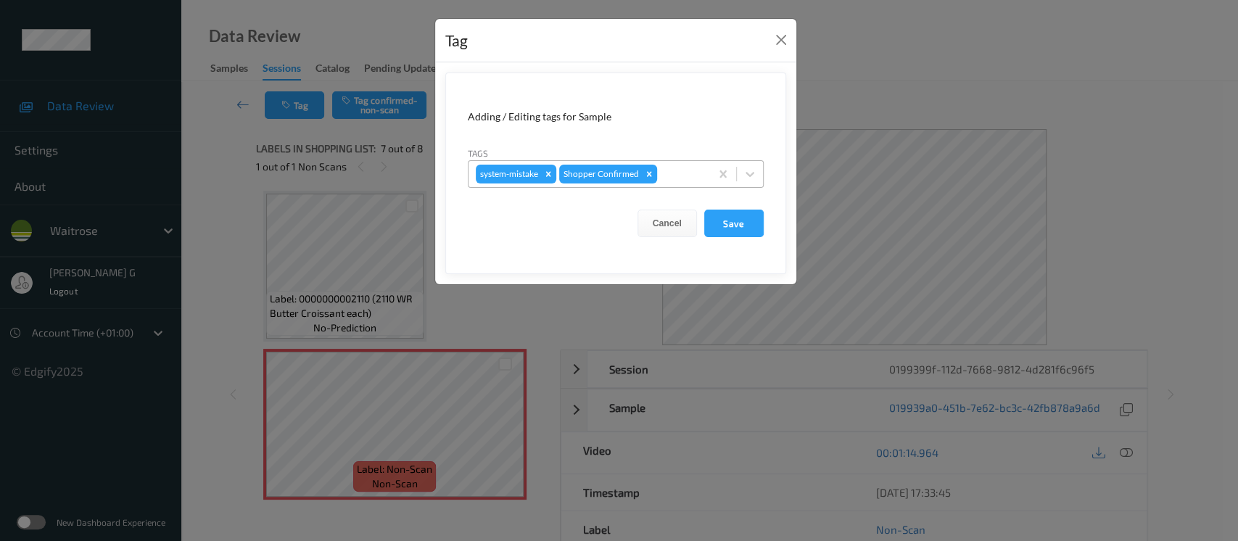
click at [695, 174] on div at bounding box center [681, 173] width 43 height 17
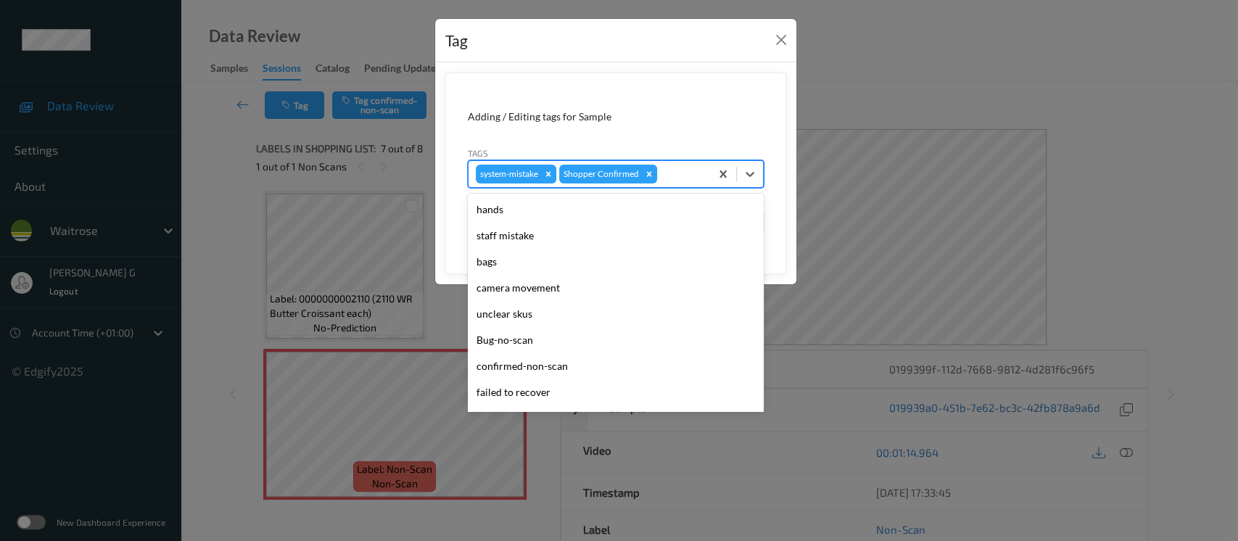
scroll to position [336, 0]
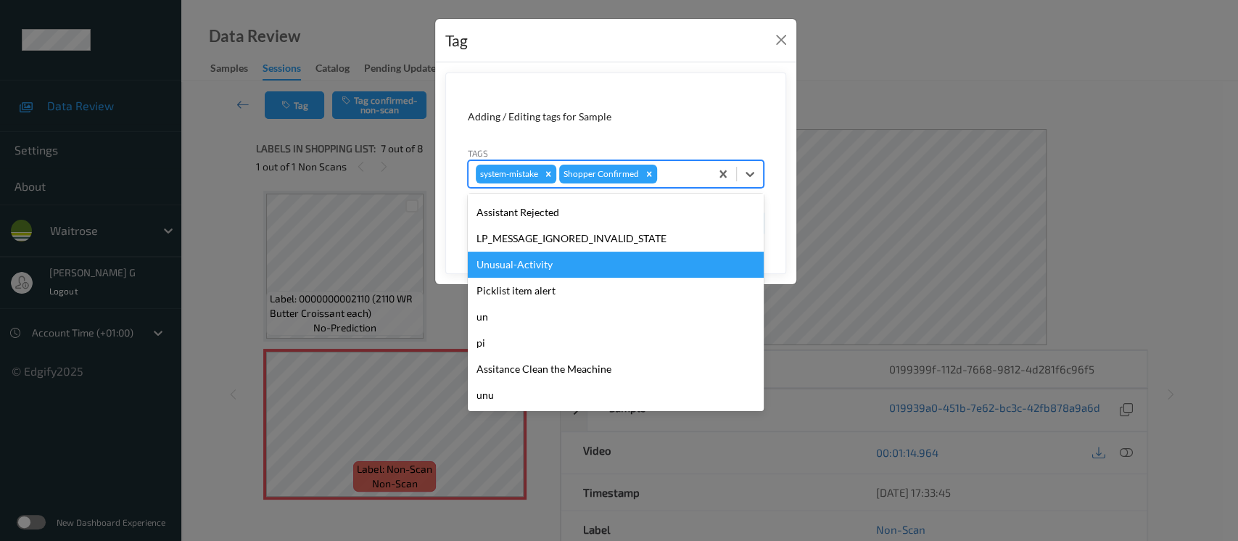
click at [514, 259] on div "Unusual-Activity" at bounding box center [616, 265] width 296 height 26
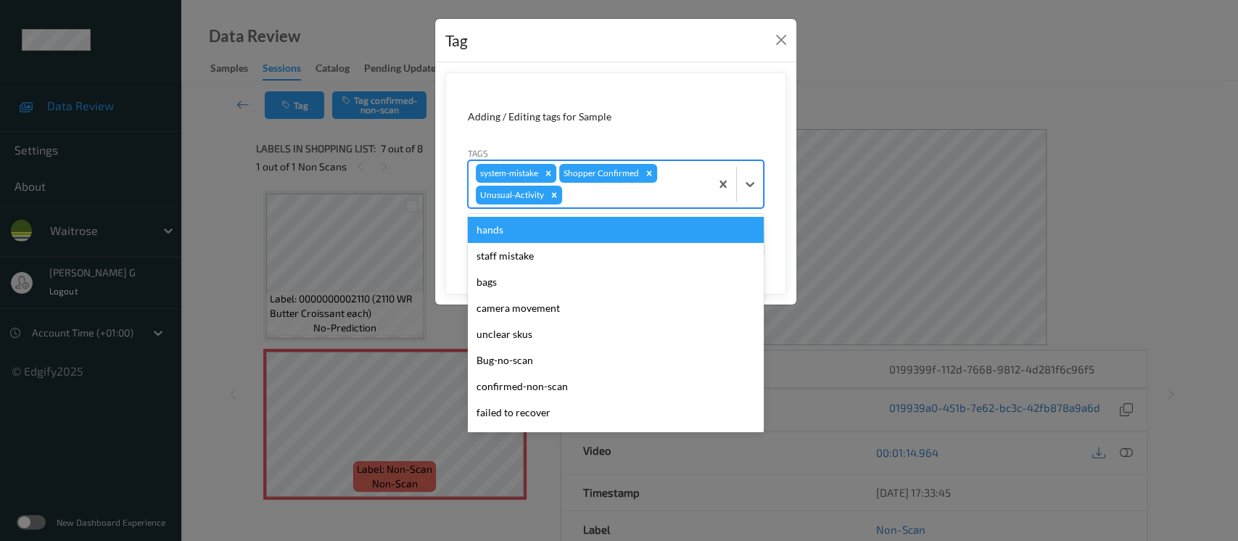
click at [647, 197] on div at bounding box center [634, 194] width 138 height 17
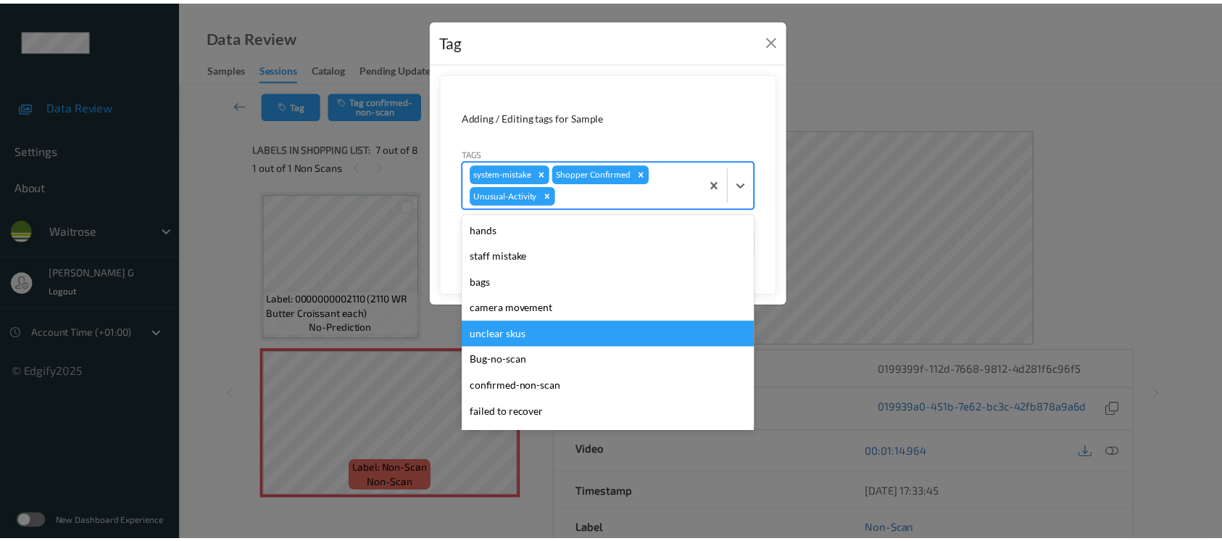
scroll to position [310, 0]
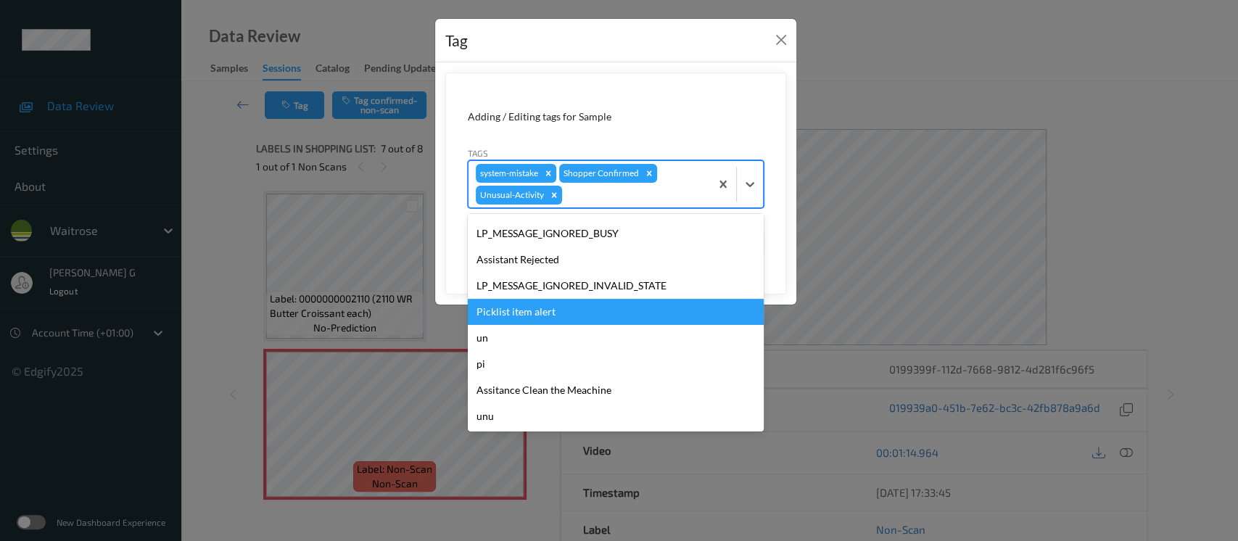
click at [524, 312] on div "Picklist item alert" at bounding box center [616, 312] width 296 height 26
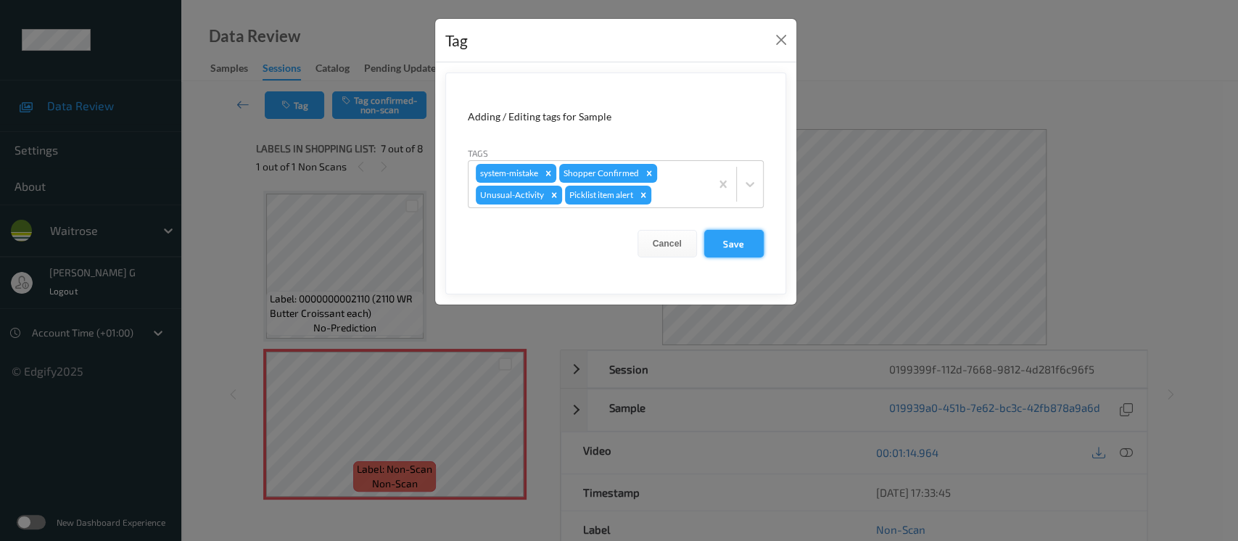
click at [725, 241] on button "Save" at bounding box center [733, 244] width 59 height 28
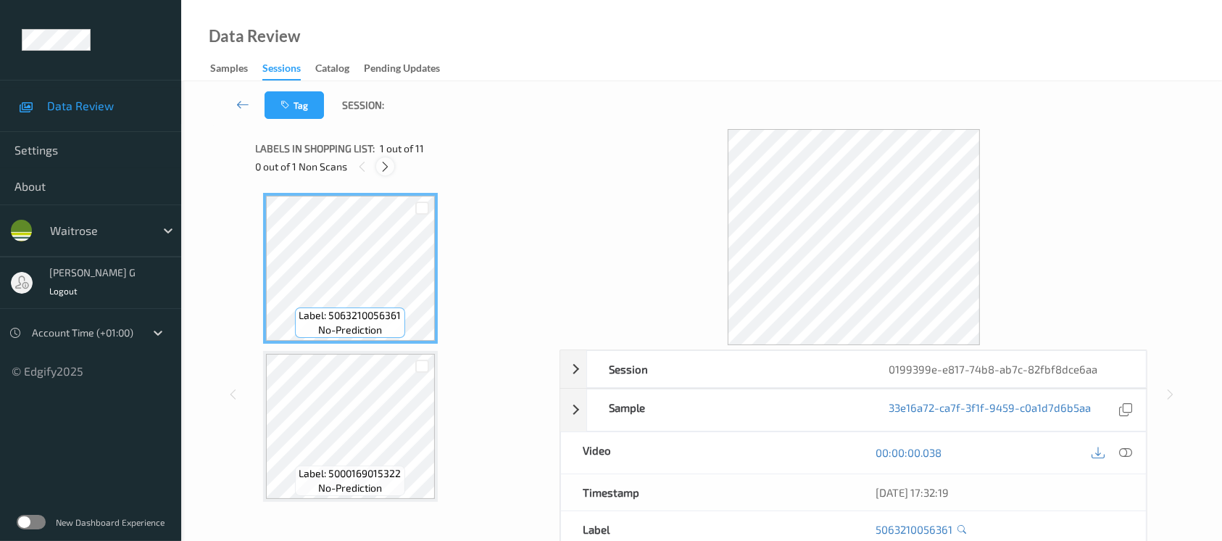
click at [385, 169] on icon at bounding box center [385, 166] width 12 height 13
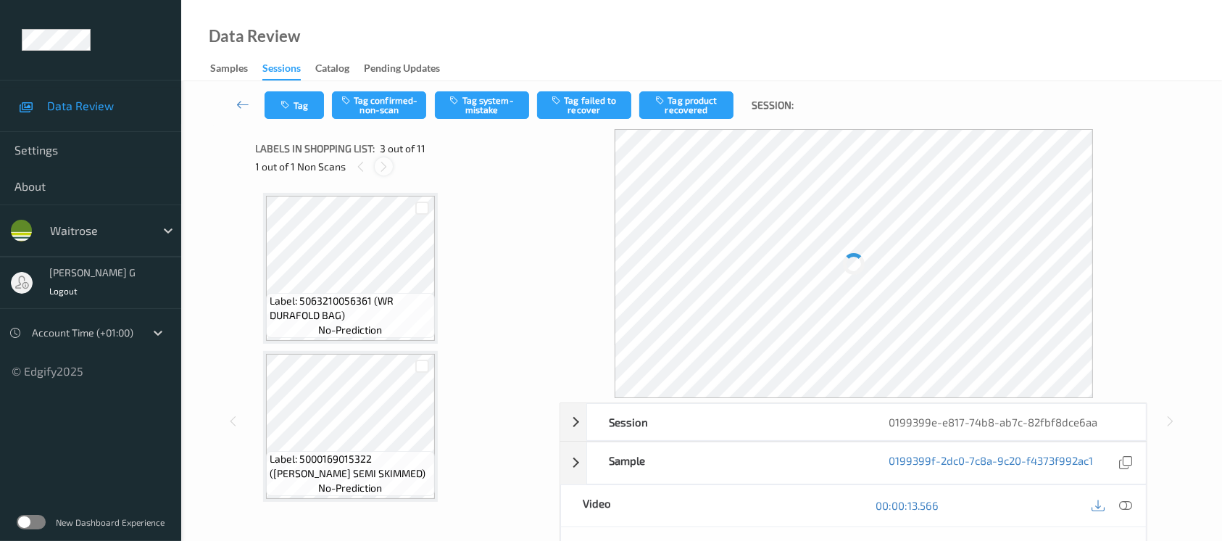
scroll to position [164, 0]
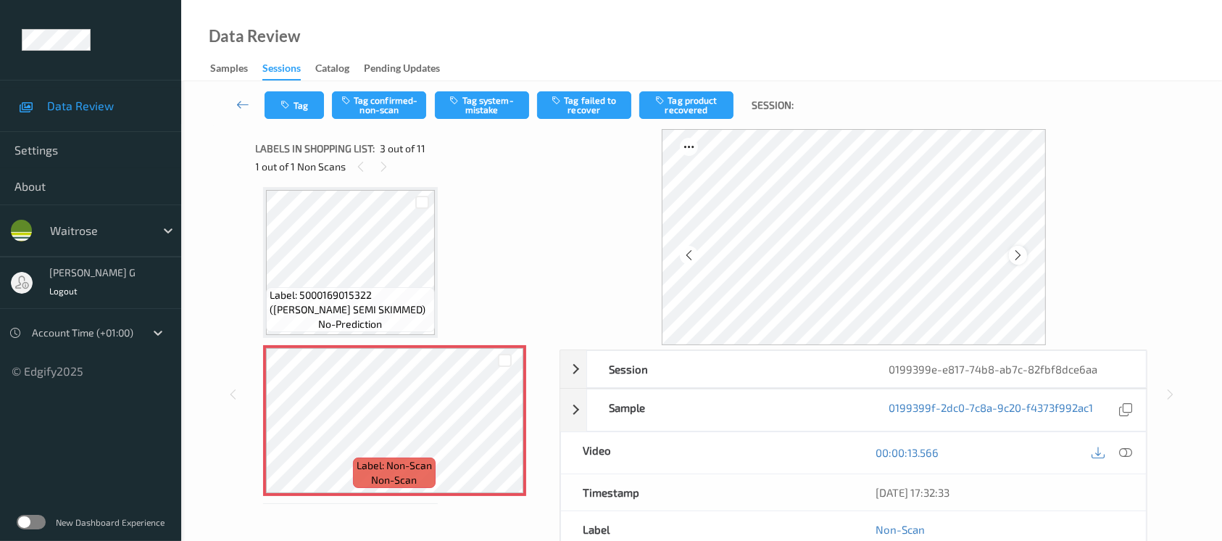
click at [1021, 256] on icon at bounding box center [1018, 255] width 12 height 13
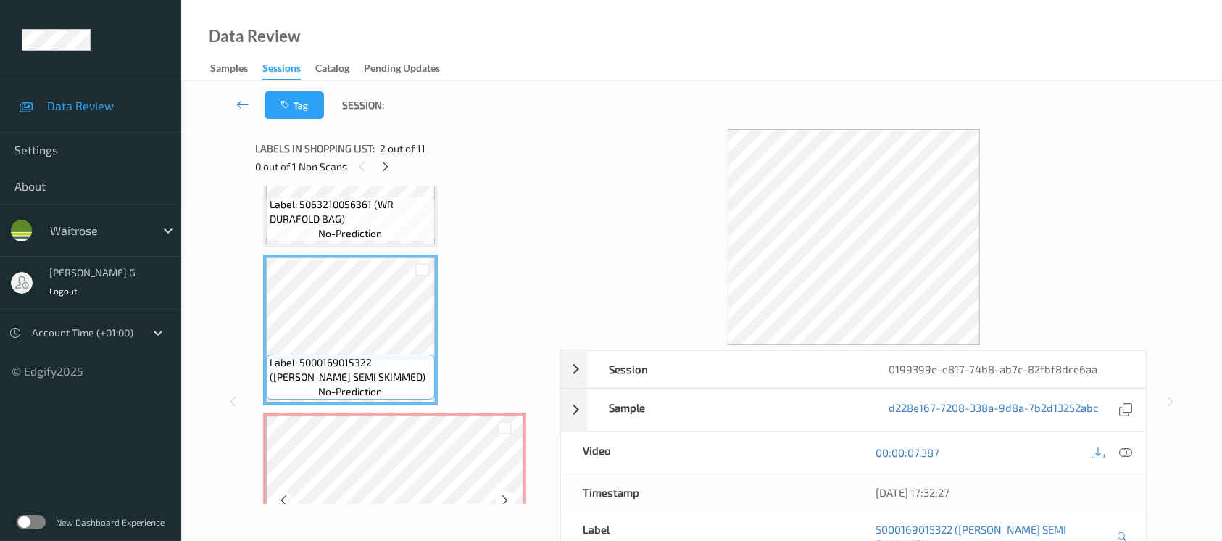
scroll to position [193, 0]
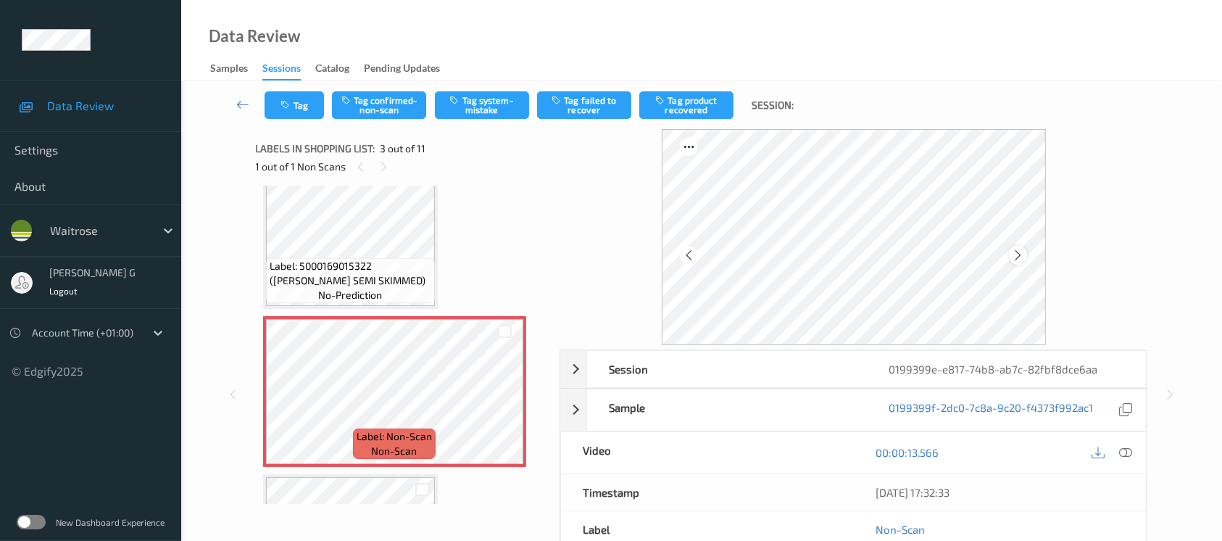
click at [1015, 250] on icon at bounding box center [1018, 255] width 12 height 13
click at [1131, 453] on icon at bounding box center [1125, 452] width 13 height 13
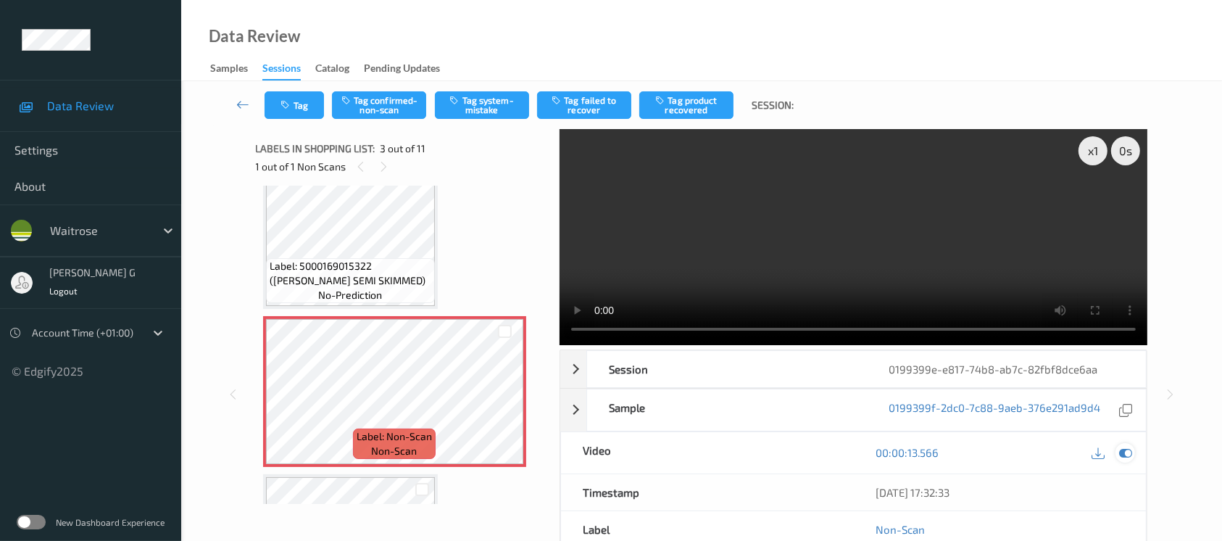
click at [1127, 452] on icon at bounding box center [1125, 452] width 13 height 13
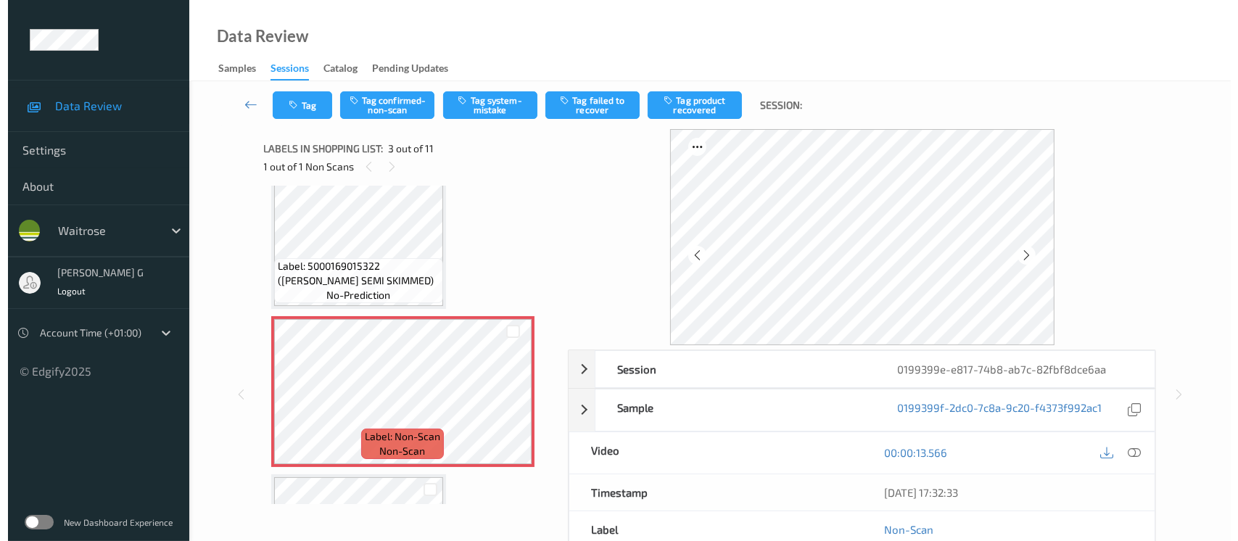
scroll to position [0, 0]
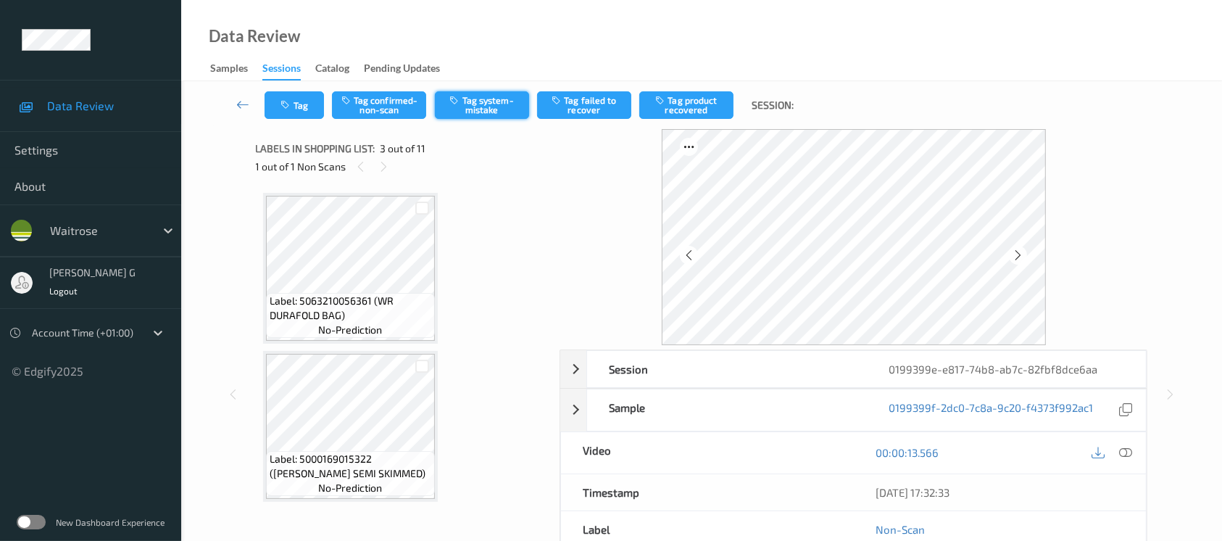
click at [478, 103] on button "Tag system-mistake" at bounding box center [482, 105] width 94 height 28
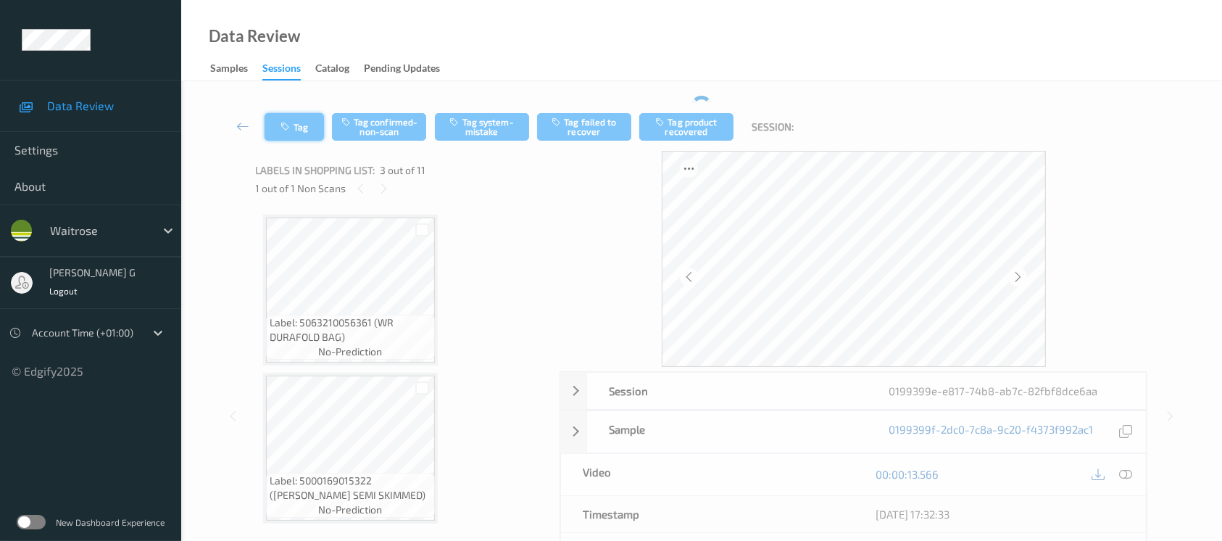
click at [286, 127] on icon "button" at bounding box center [287, 127] width 12 height 10
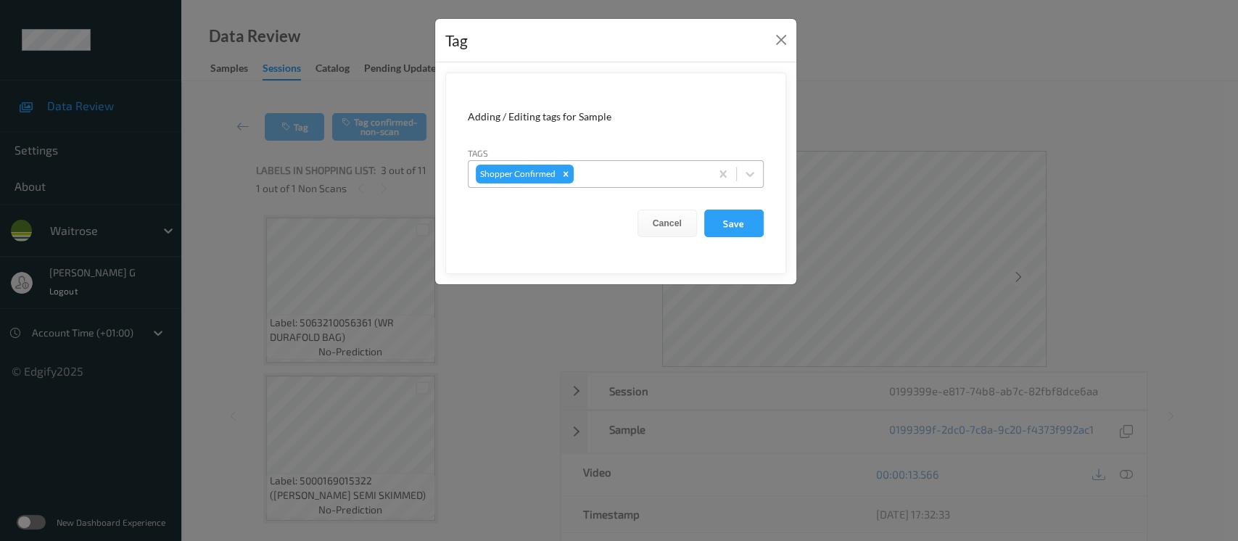
click at [604, 167] on div at bounding box center [639, 173] width 126 height 17
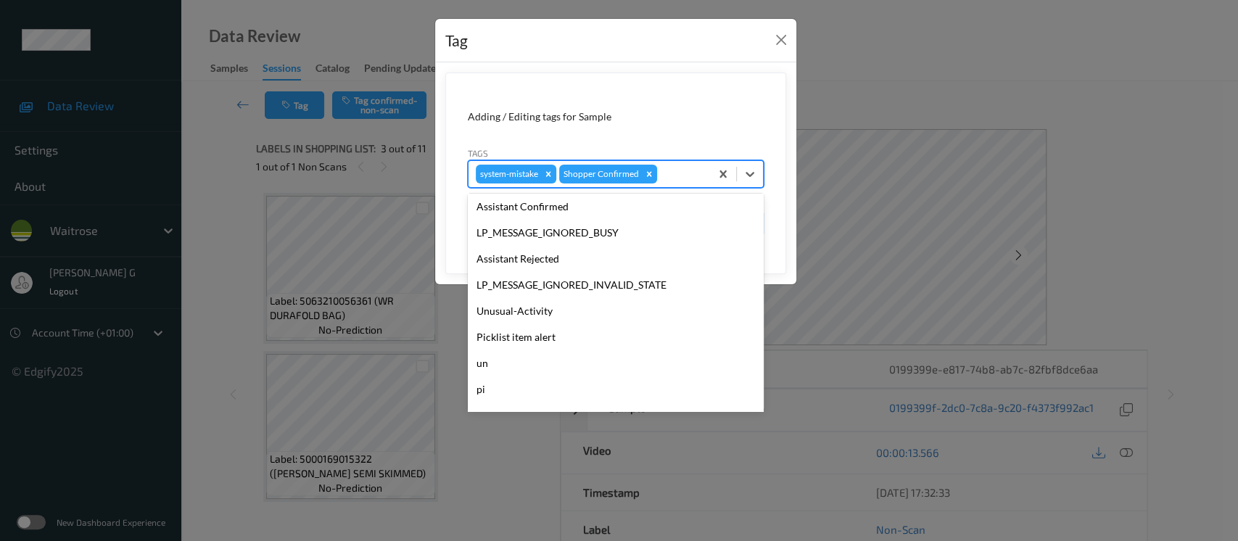
scroll to position [336, 0]
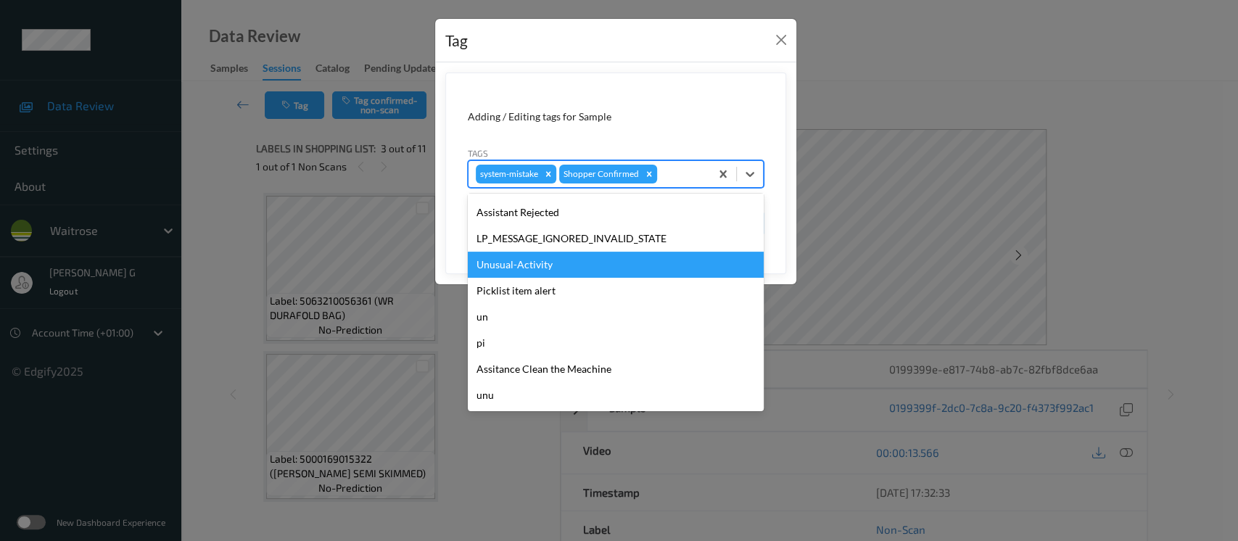
click at [507, 250] on div "LP_MESSAGE_IGNORED_INVALID_STATE" at bounding box center [616, 238] width 296 height 26
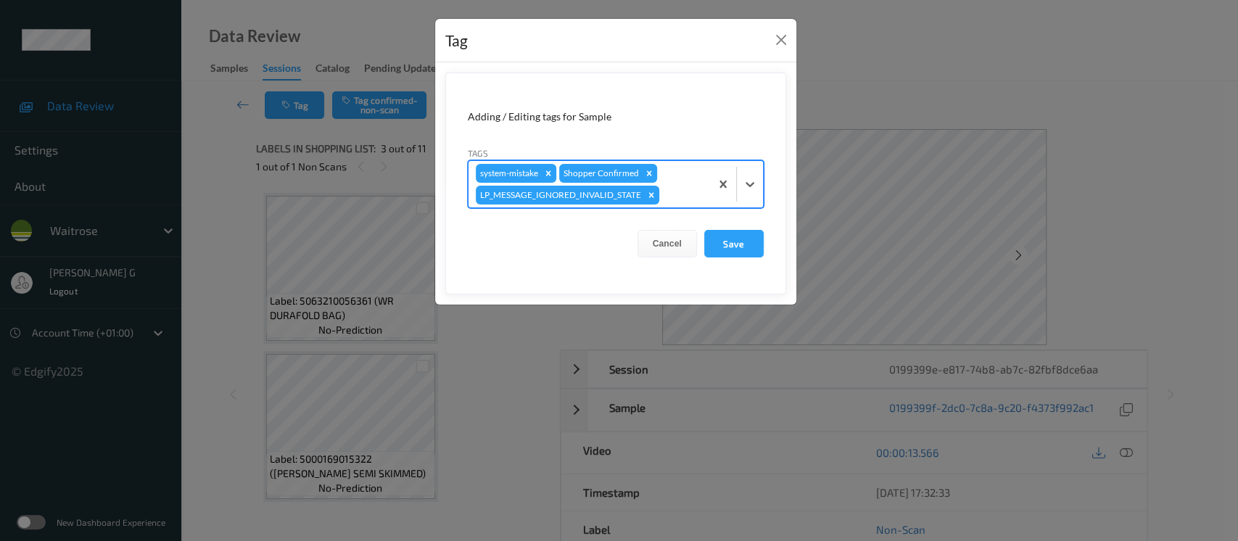
click at [898, 121] on div "Tag Adding / Editing tags for Sample Tags option LP_MESSAGE_IGNORED_INVALID_STA…" at bounding box center [619, 270] width 1238 height 541
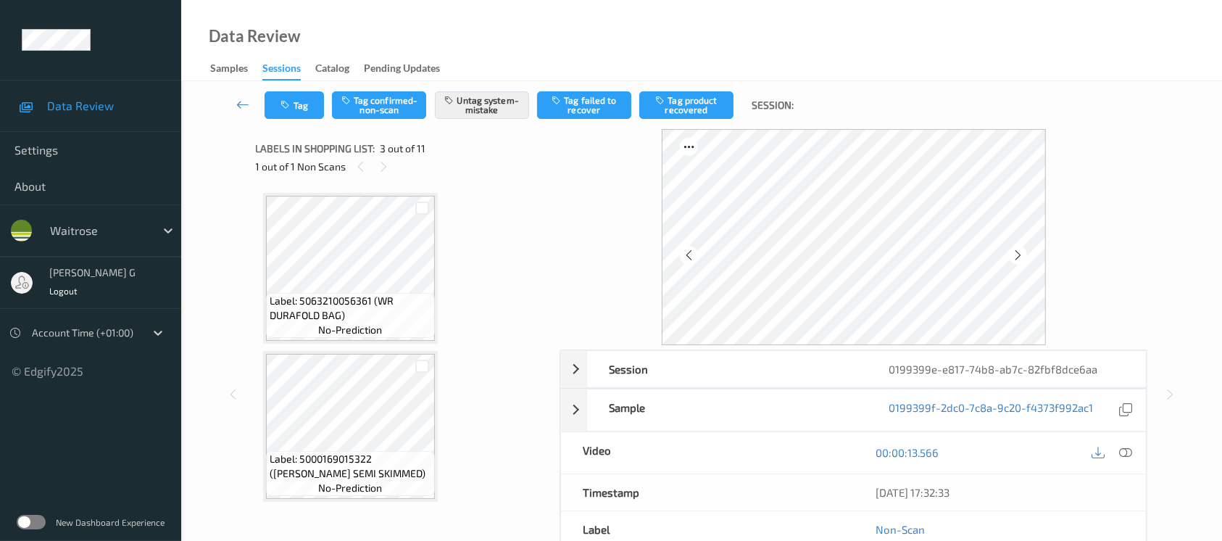
click at [307, 121] on div "Tag Tag confirmed-non-scan Untag system-mistake Tag failed to recover Tag produ…" at bounding box center [702, 105] width 982 height 48
click at [307, 109] on button "Tag" at bounding box center [294, 105] width 59 height 28
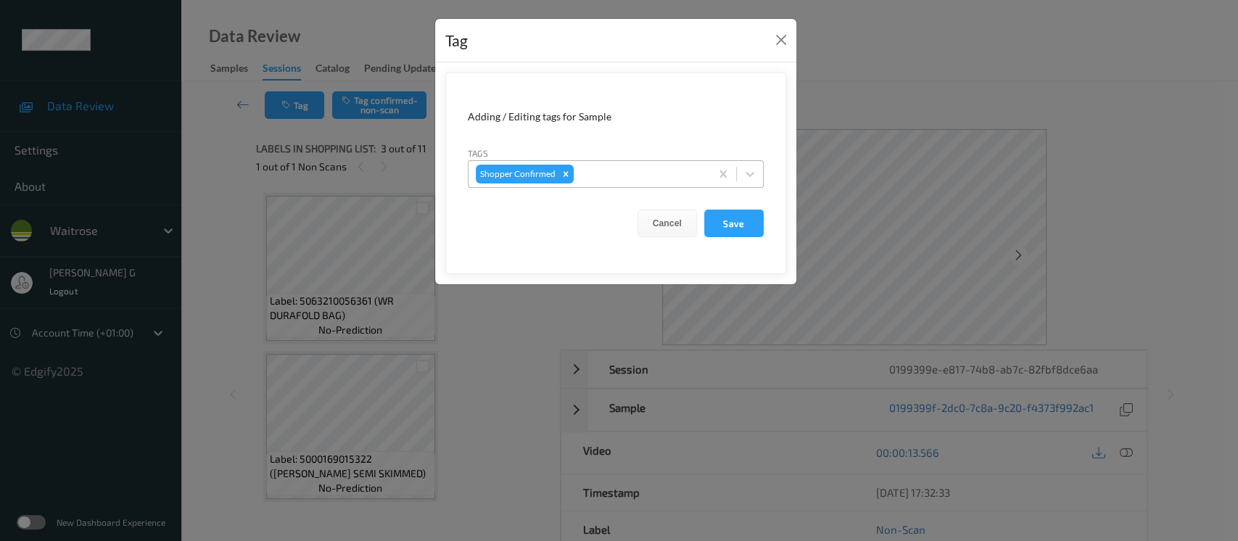
click at [621, 171] on div at bounding box center [639, 173] width 126 height 17
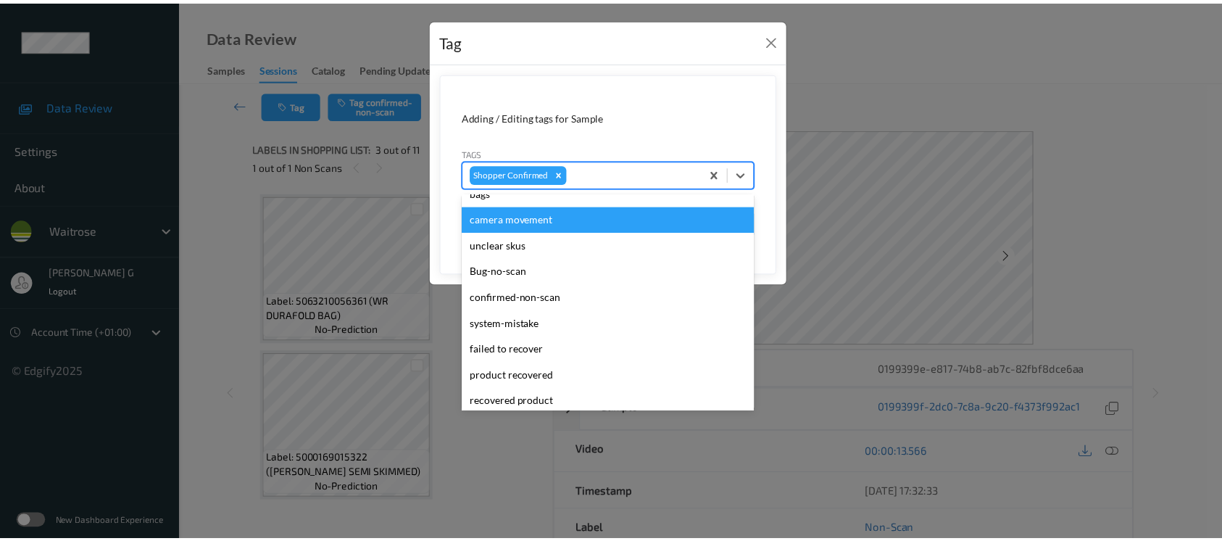
scroll to position [362, 0]
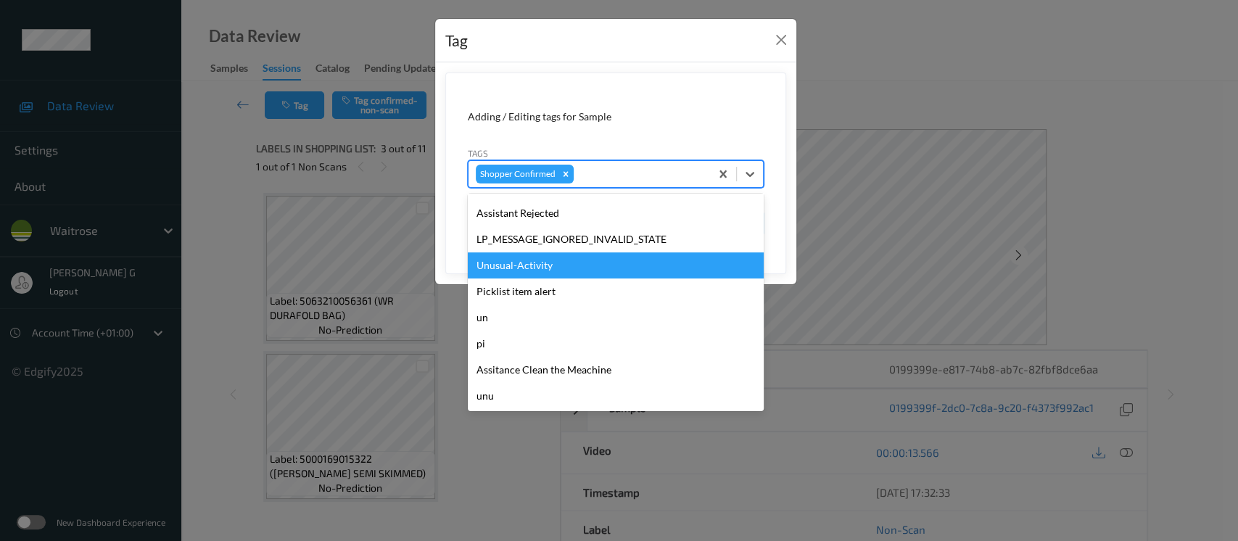
click at [511, 259] on div "Unusual-Activity" at bounding box center [616, 265] width 296 height 26
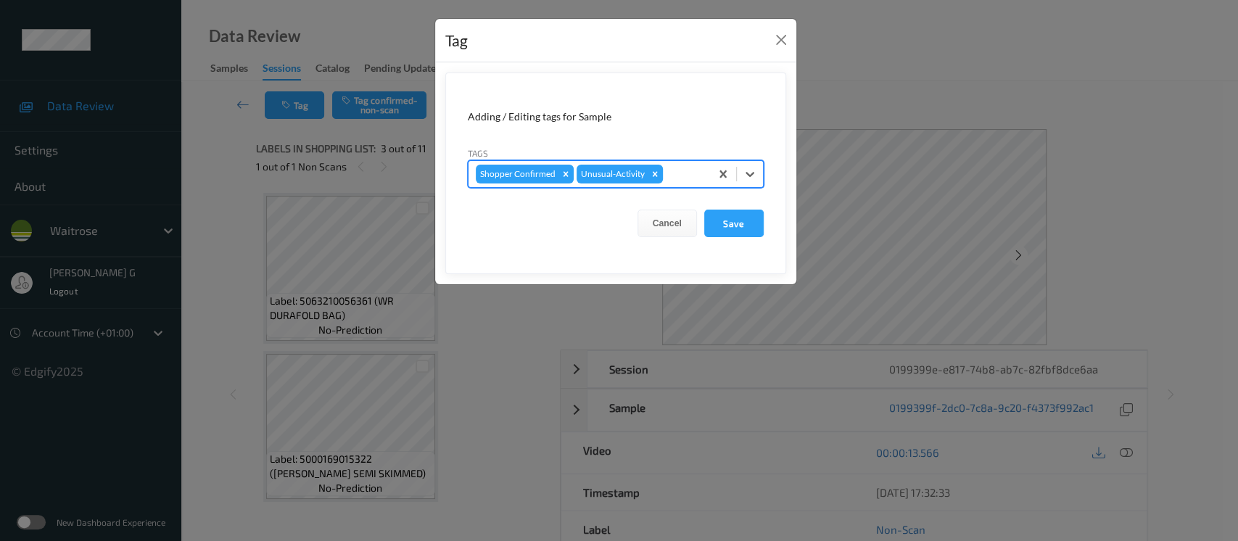
click at [748, 238] on form "Adding / Editing tags for Sample Tags option Unusual-Activity, selected. Select…" at bounding box center [615, 173] width 341 height 202
click at [737, 222] on button "Save" at bounding box center [733, 224] width 59 height 28
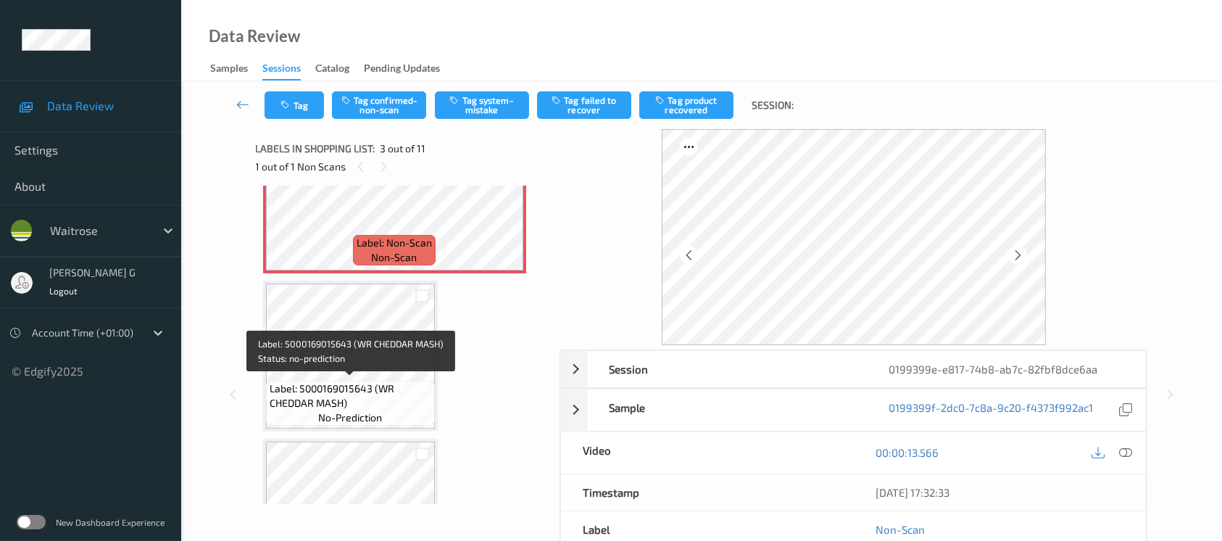
scroll to position [0, 0]
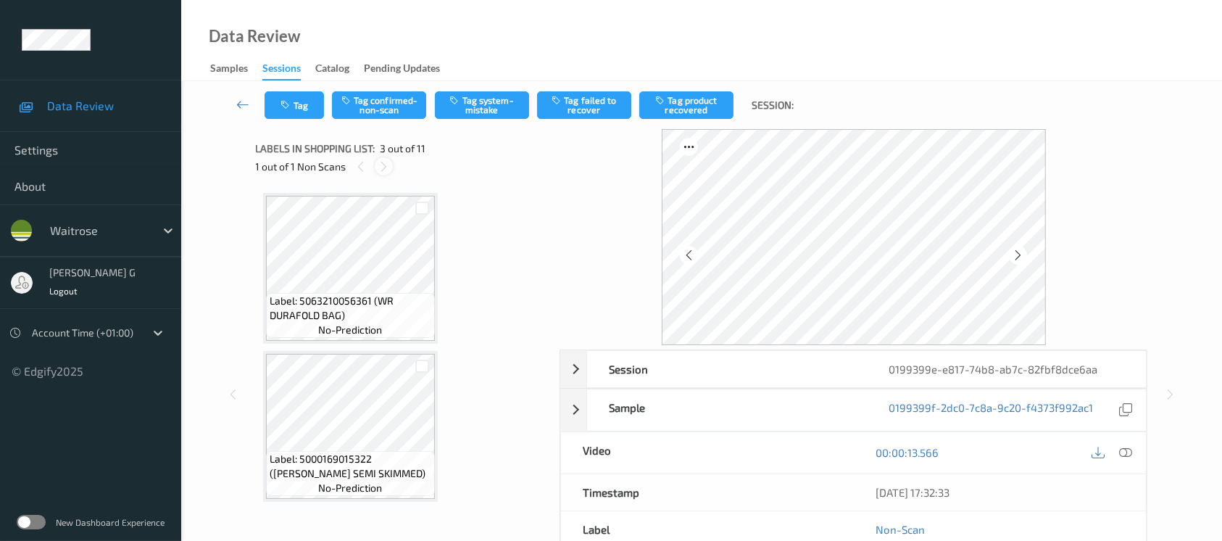
click at [387, 163] on icon at bounding box center [384, 166] width 12 height 13
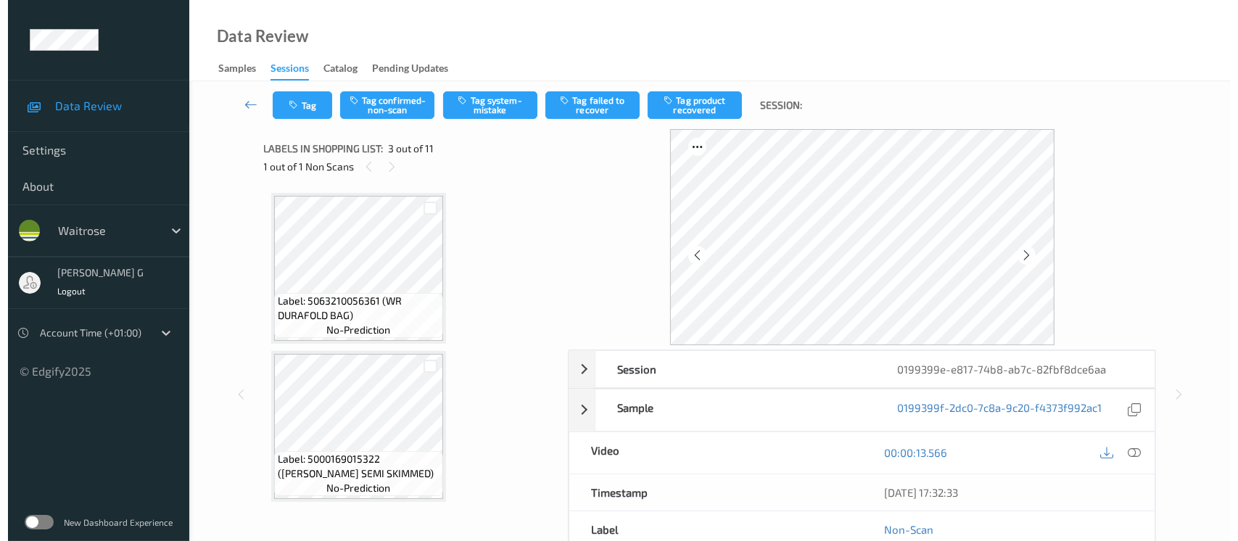
scroll to position [193, 0]
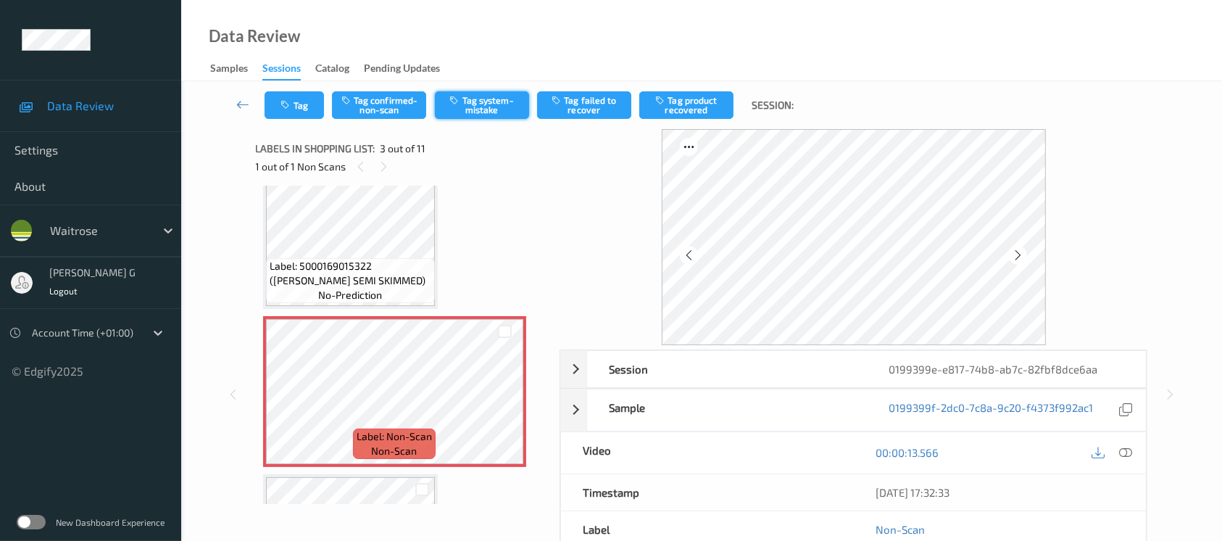
click at [490, 99] on button "Tag system-mistake" at bounding box center [482, 105] width 94 height 28
click at [286, 98] on button "Tag" at bounding box center [294, 105] width 59 height 28
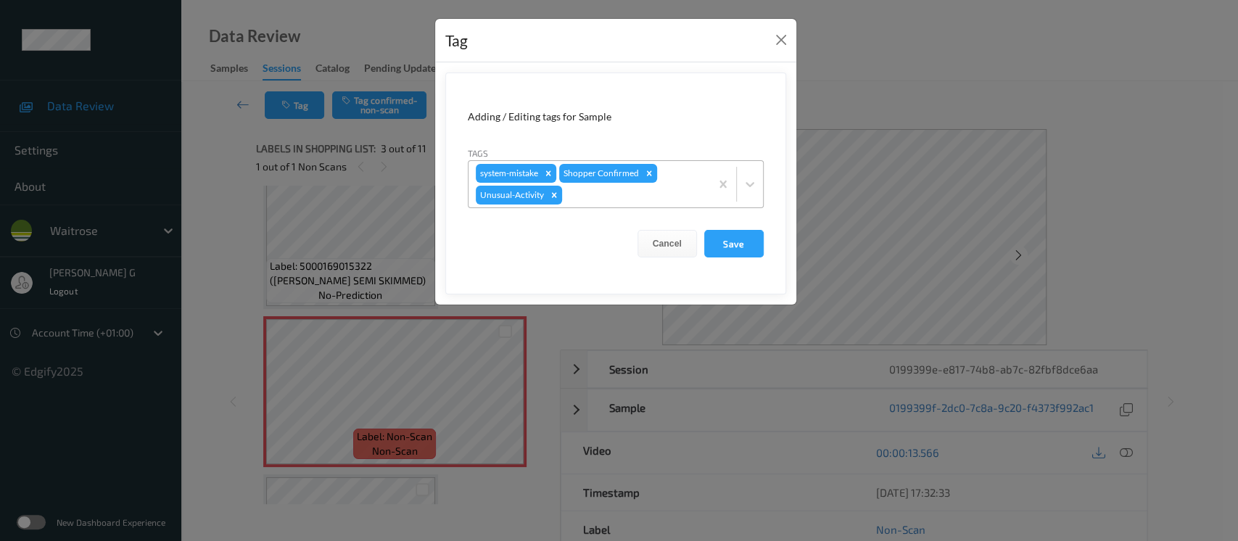
click at [679, 192] on div at bounding box center [634, 194] width 138 height 17
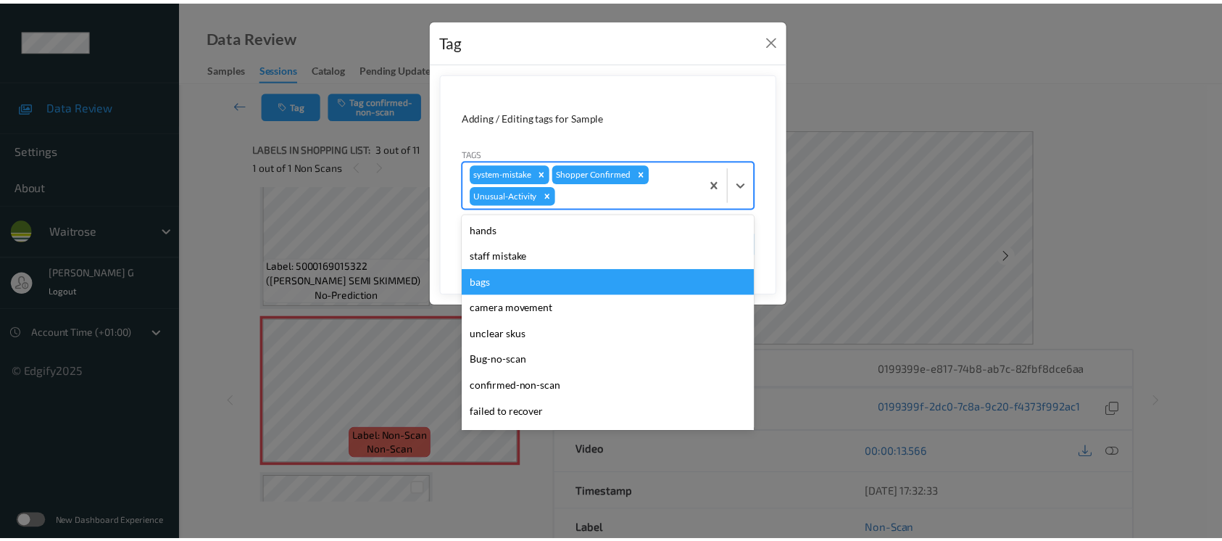
scroll to position [310, 0]
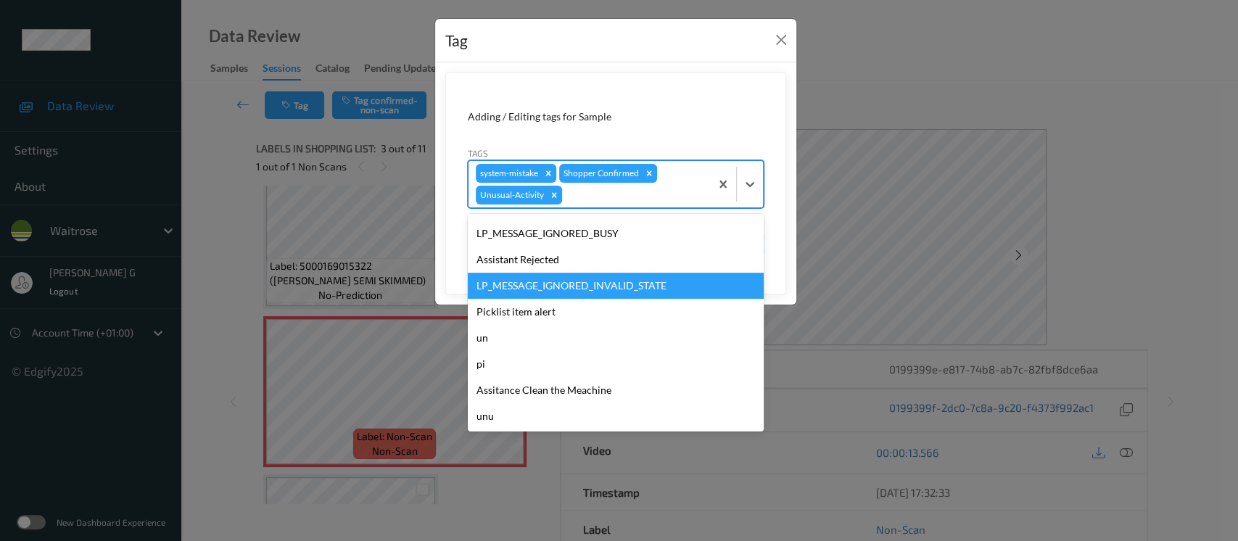
click at [526, 285] on div "LP_MESSAGE_IGNORED_INVALID_STATE" at bounding box center [616, 286] width 296 height 26
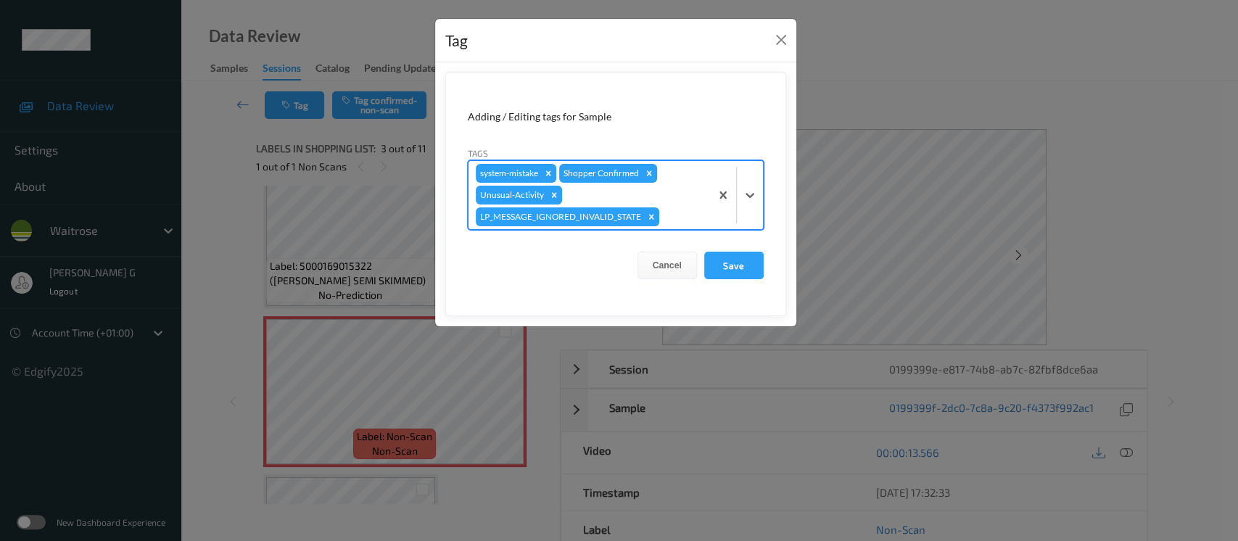
click at [907, 158] on div "Tag Adding / Editing tags for Sample Tags option LP_MESSAGE_IGNORED_INVALID_STA…" at bounding box center [619, 270] width 1238 height 541
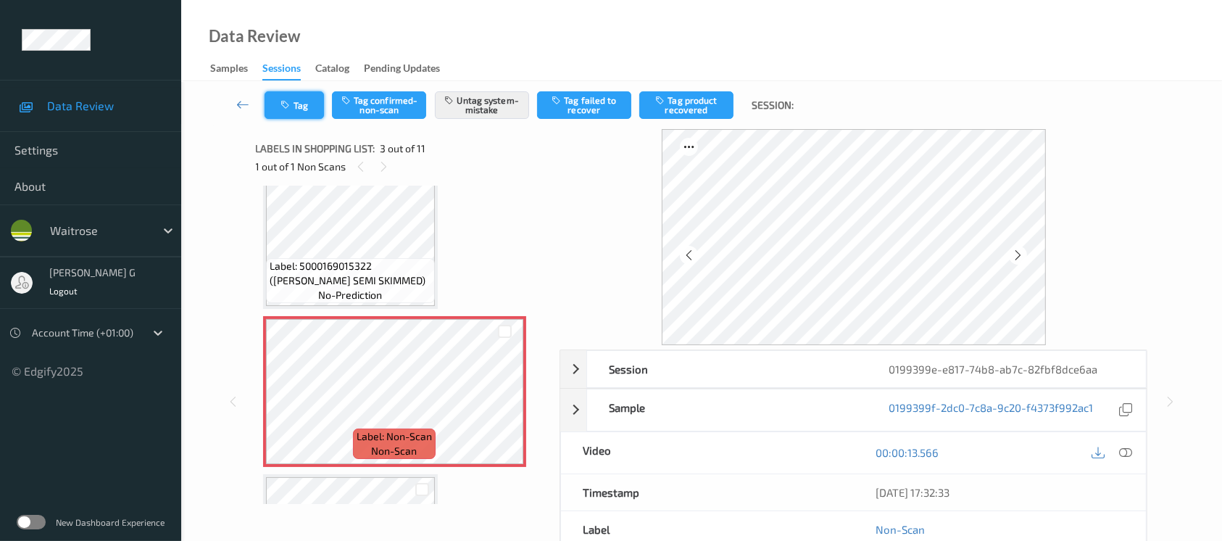
click at [297, 107] on button "Tag" at bounding box center [294, 105] width 59 height 28
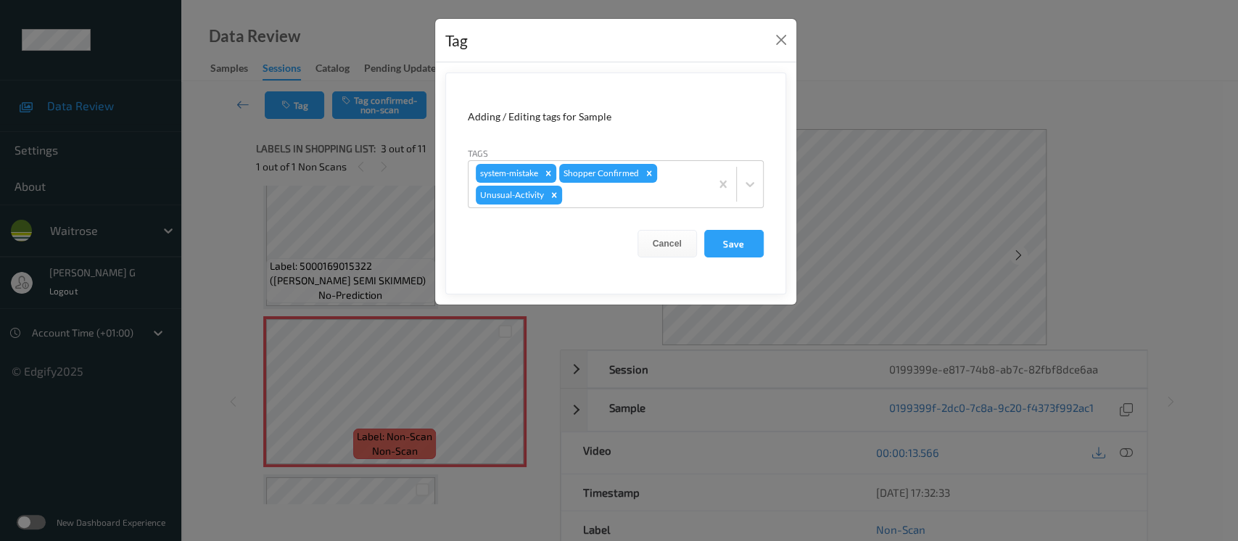
click at [957, 95] on div "Tag Adding / Editing tags for Sample Tags system-mistake Shopper Confirmed Unus…" at bounding box center [619, 270] width 1238 height 541
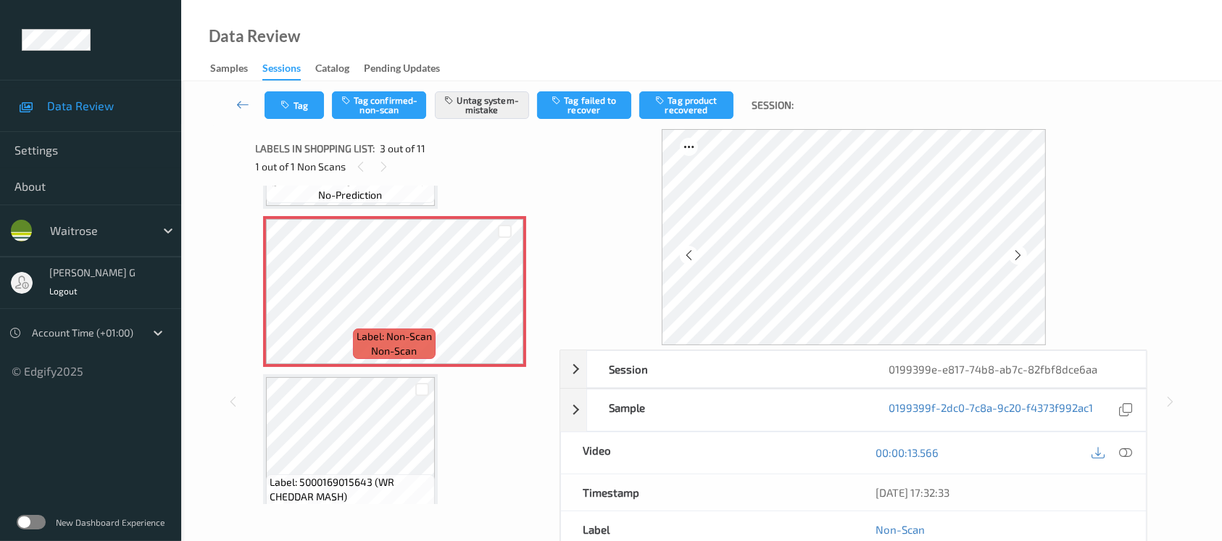
scroll to position [386, 0]
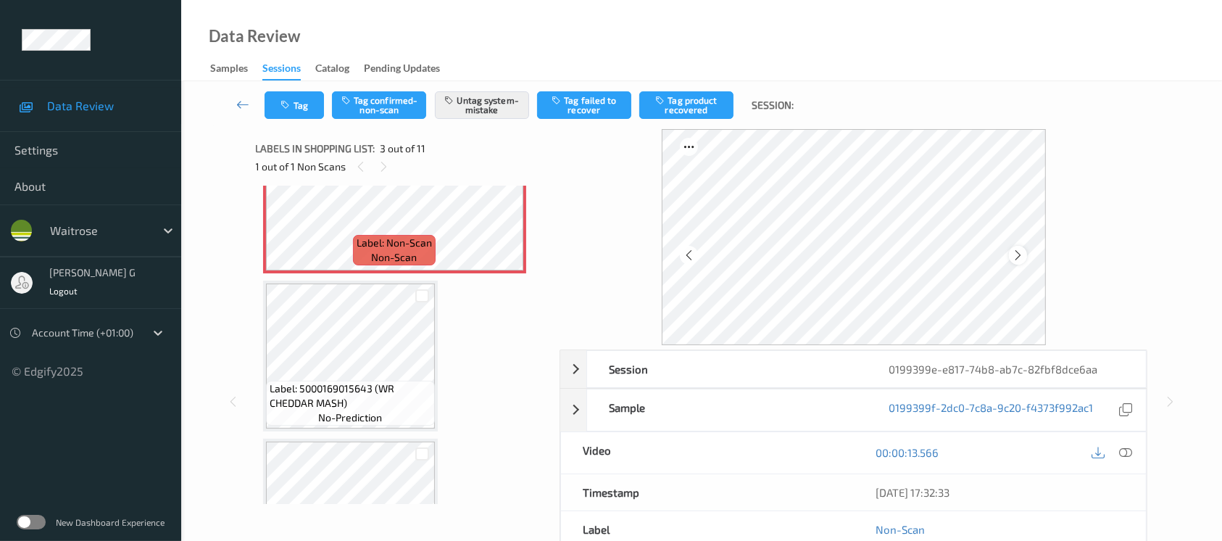
click at [1016, 251] on icon at bounding box center [1018, 255] width 12 height 13
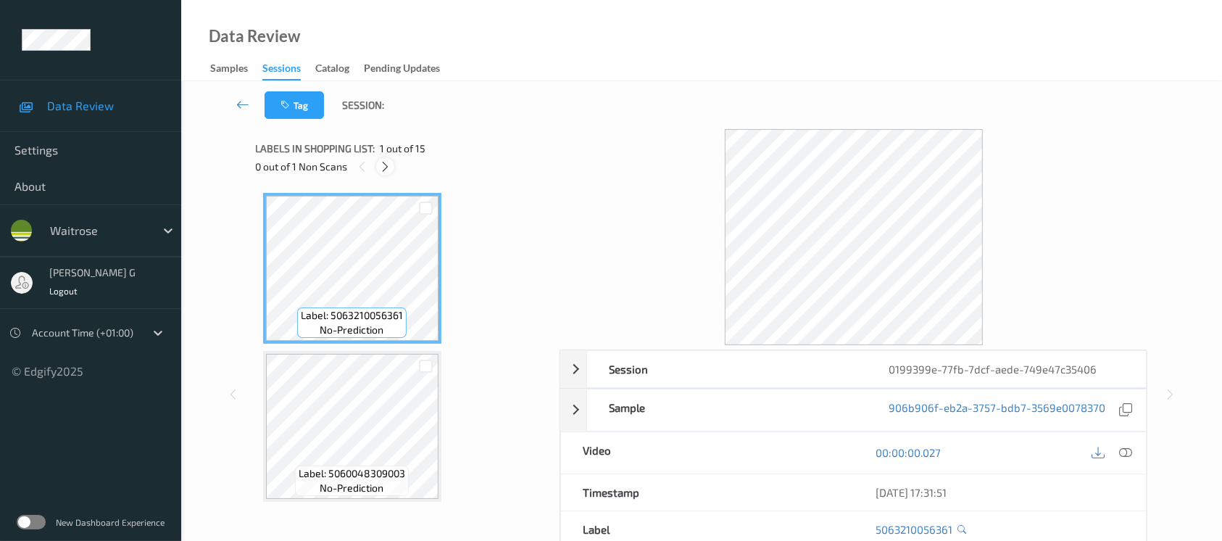
click at [381, 160] on icon at bounding box center [385, 166] width 12 height 13
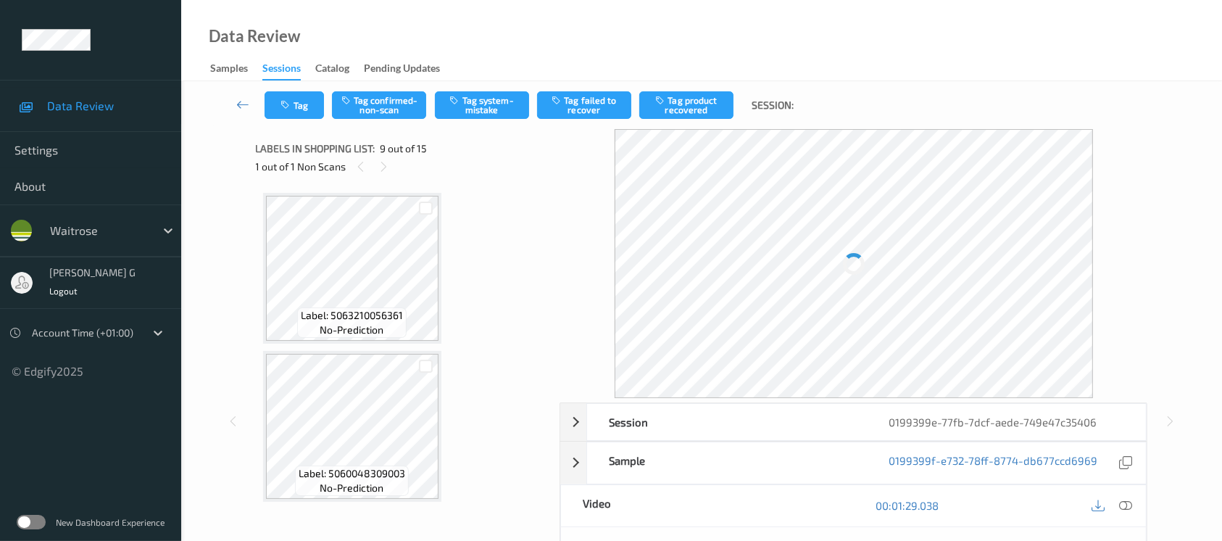
scroll to position [1108, 0]
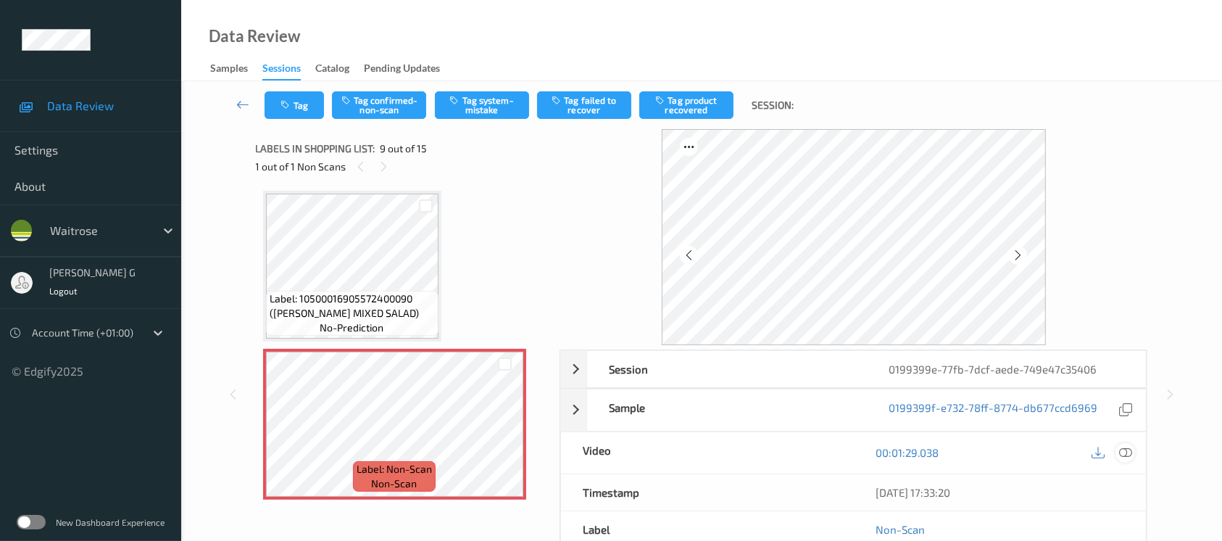
click at [1132, 458] on icon at bounding box center [1125, 452] width 13 height 13
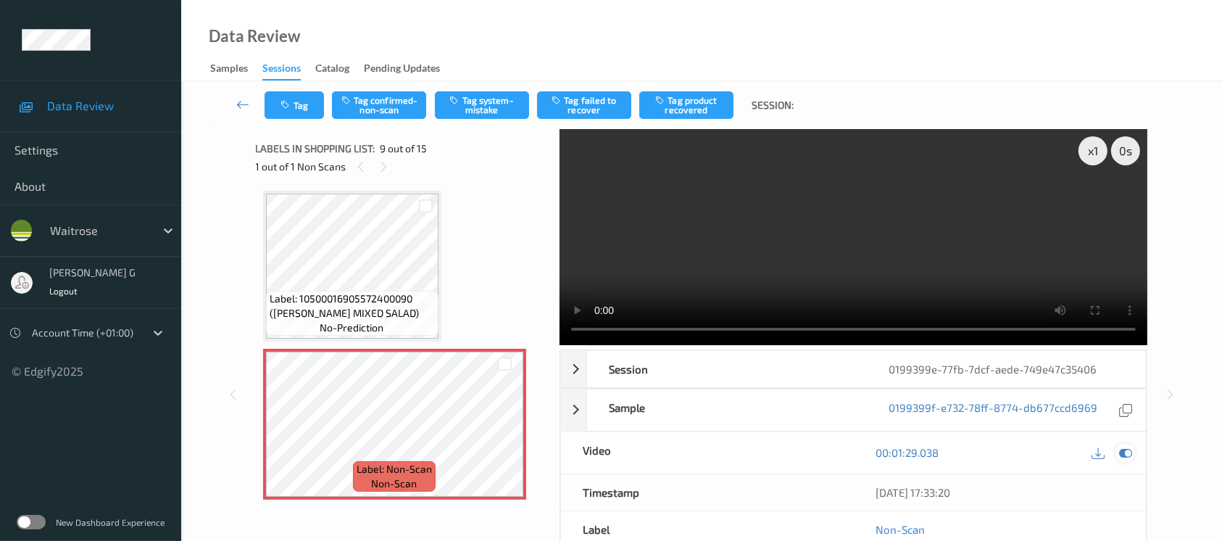
click at [1122, 460] on div at bounding box center [1126, 453] width 20 height 20
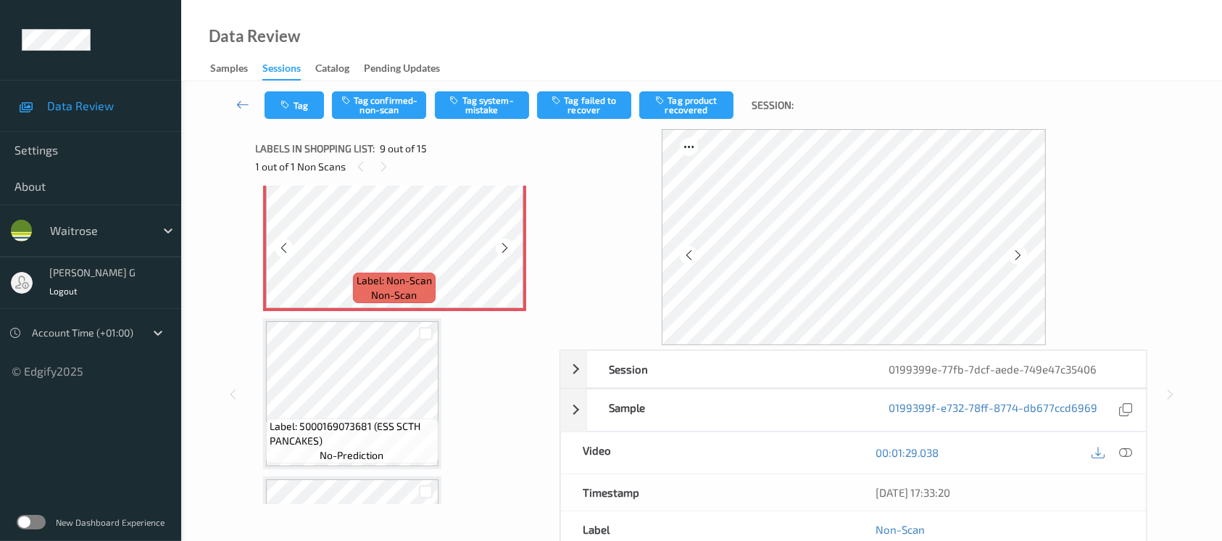
scroll to position [1302, 0]
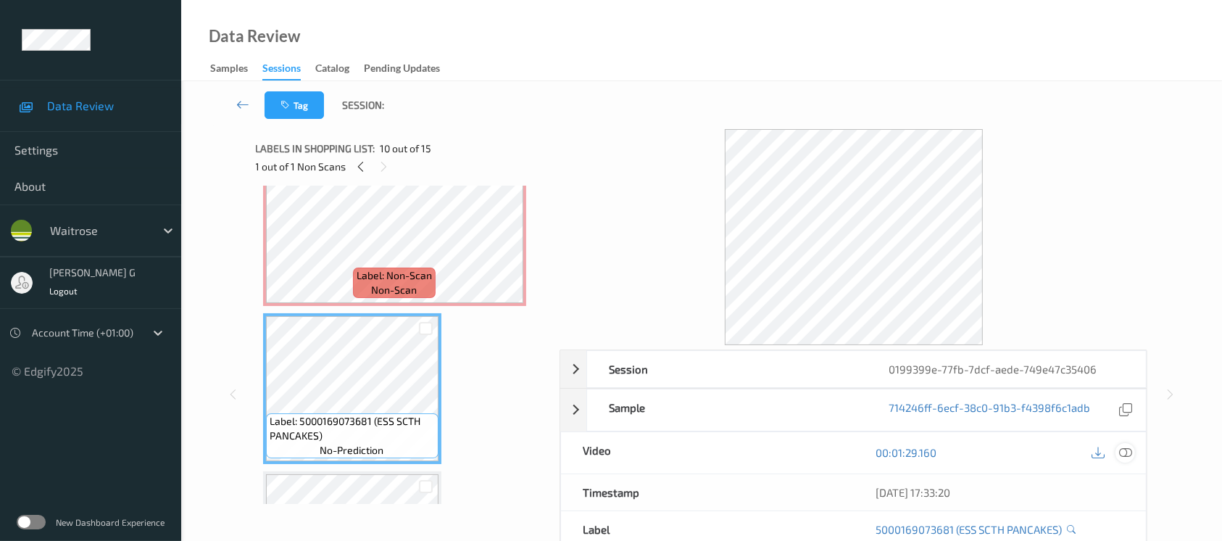
click at [1125, 451] on icon at bounding box center [1125, 452] width 13 height 13
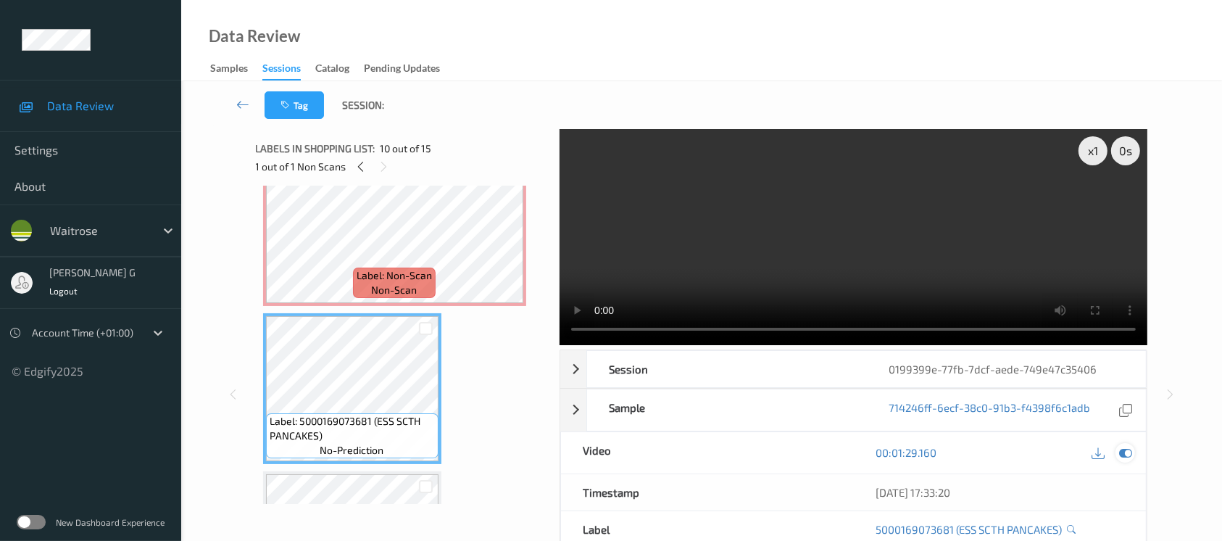
click at [1116, 449] on div at bounding box center [1126, 453] width 20 height 20
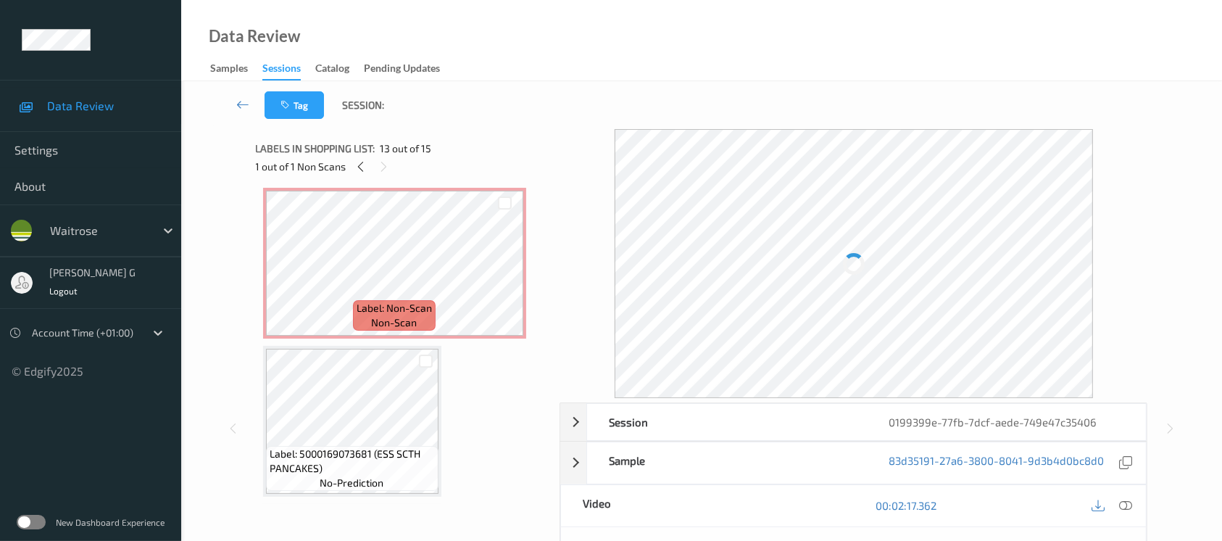
scroll to position [1206, 0]
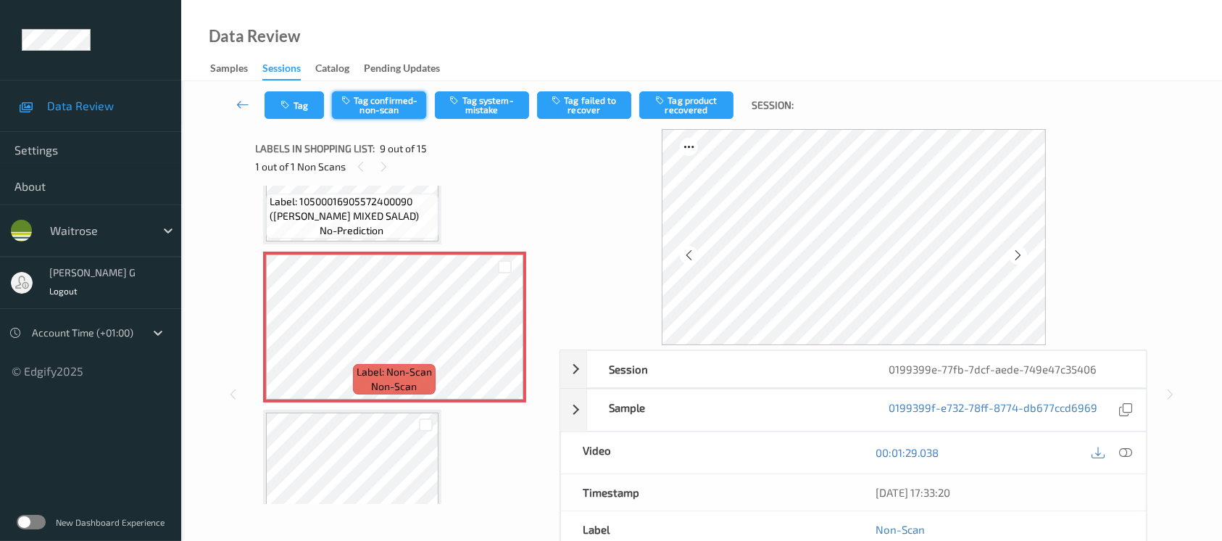
click at [365, 98] on button "Tag confirmed-non-scan" at bounding box center [379, 105] width 94 height 28
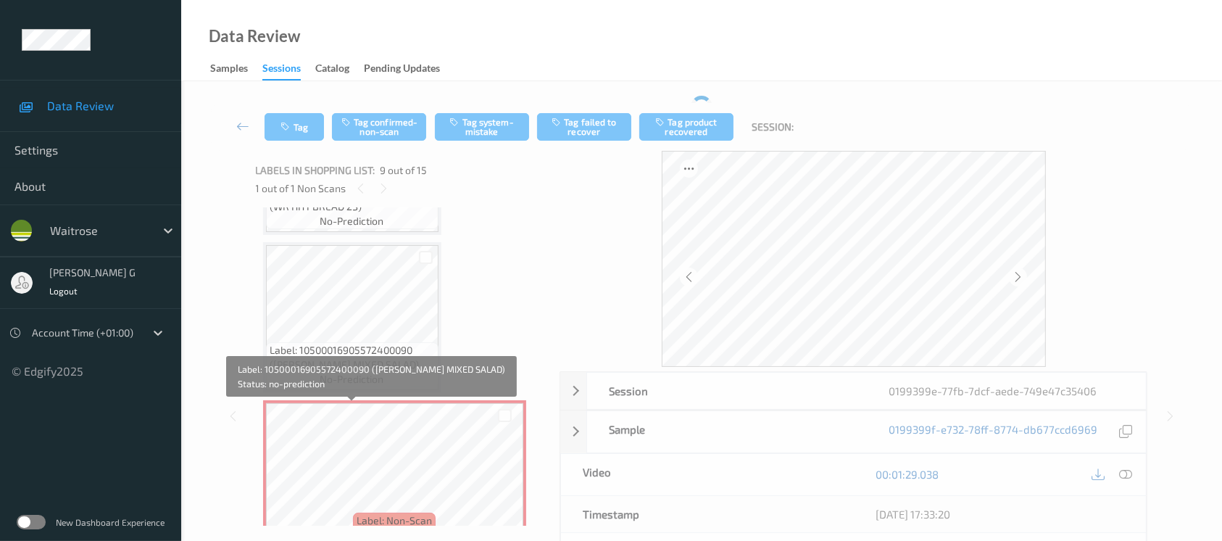
scroll to position [1108, 0]
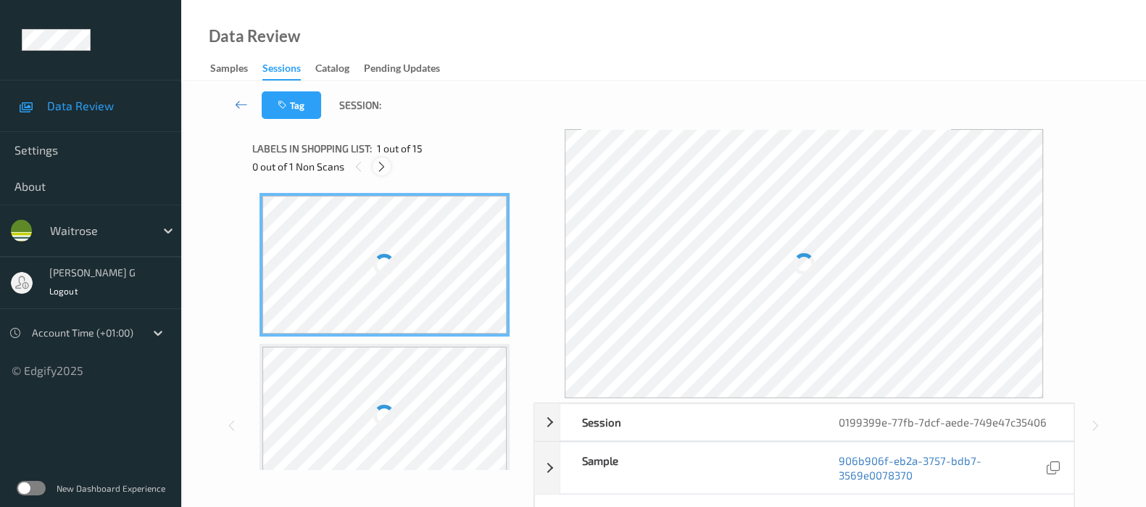
click at [382, 164] on icon at bounding box center [382, 166] width 12 height 13
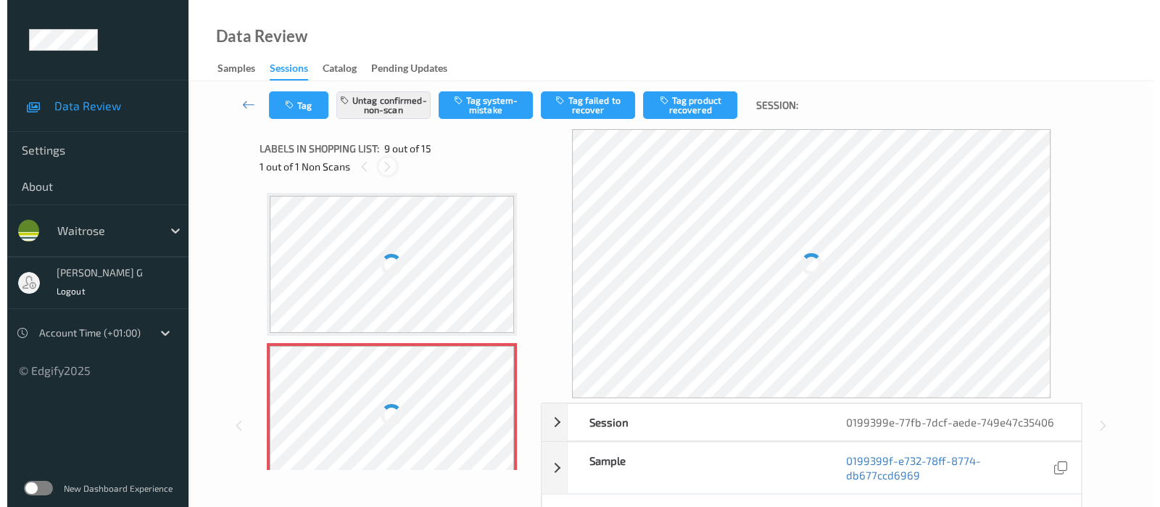
scroll to position [1106, 0]
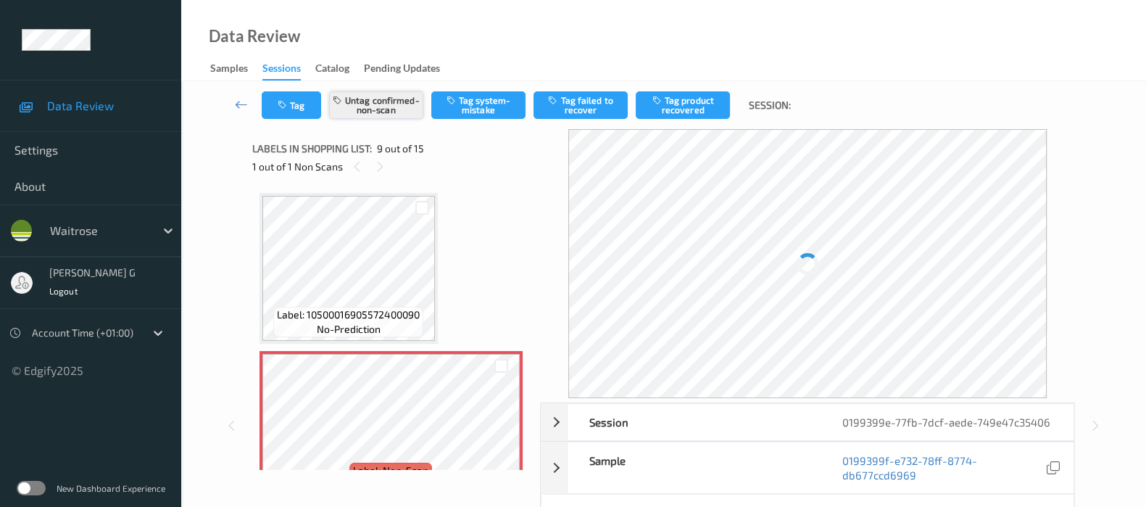
click at [377, 102] on button "Untag confirmed-non-scan" at bounding box center [376, 105] width 94 height 28
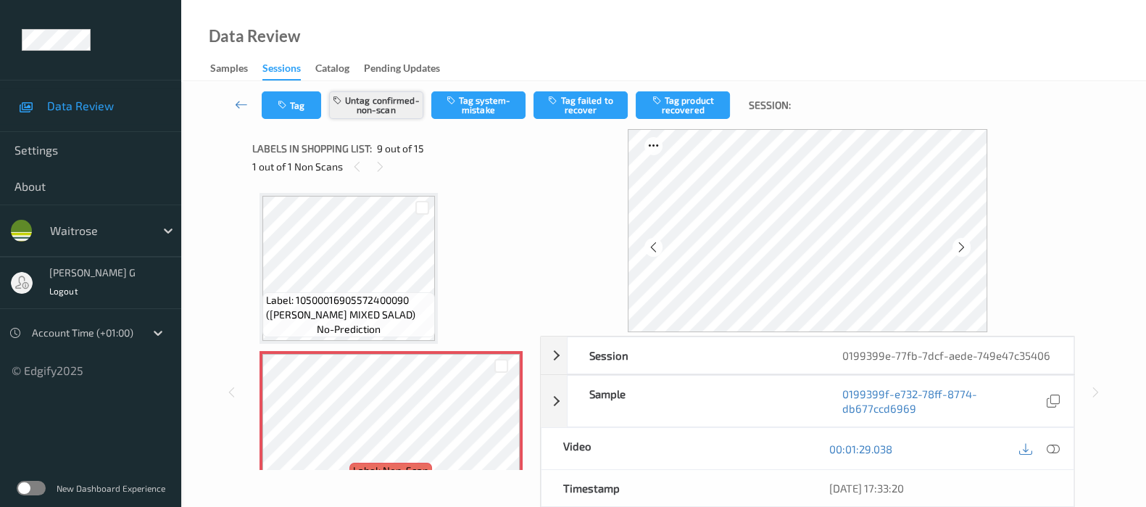
click at [378, 101] on div "Tag Untag confirmed-non-scan Tag system-mistake Tag failed to recover Tag produ…" at bounding box center [664, 368] width 906 height 574
click at [478, 102] on button "Tag system-mistake" at bounding box center [478, 105] width 94 height 28
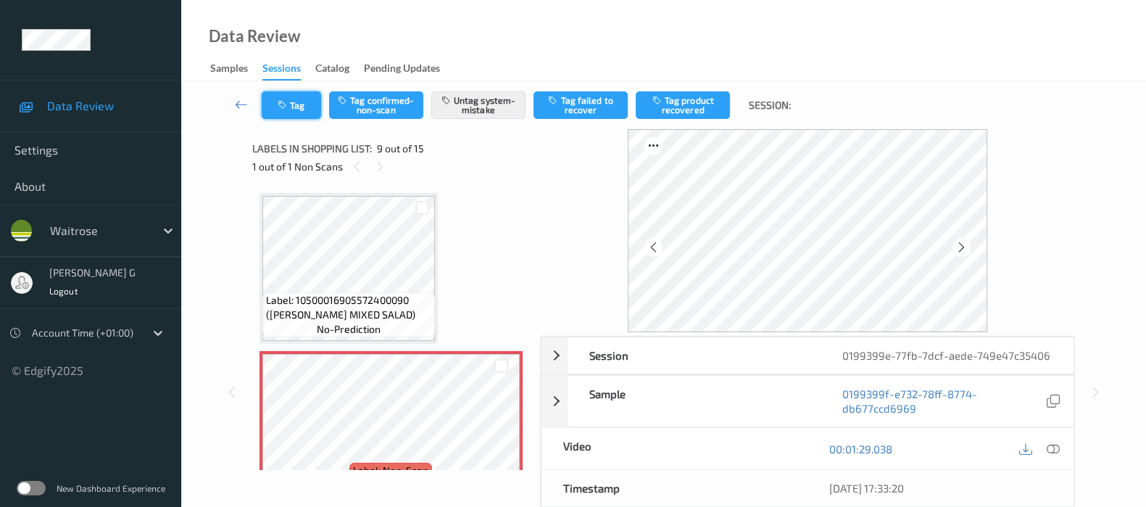
click at [291, 100] on button "Tag" at bounding box center [291, 105] width 59 height 28
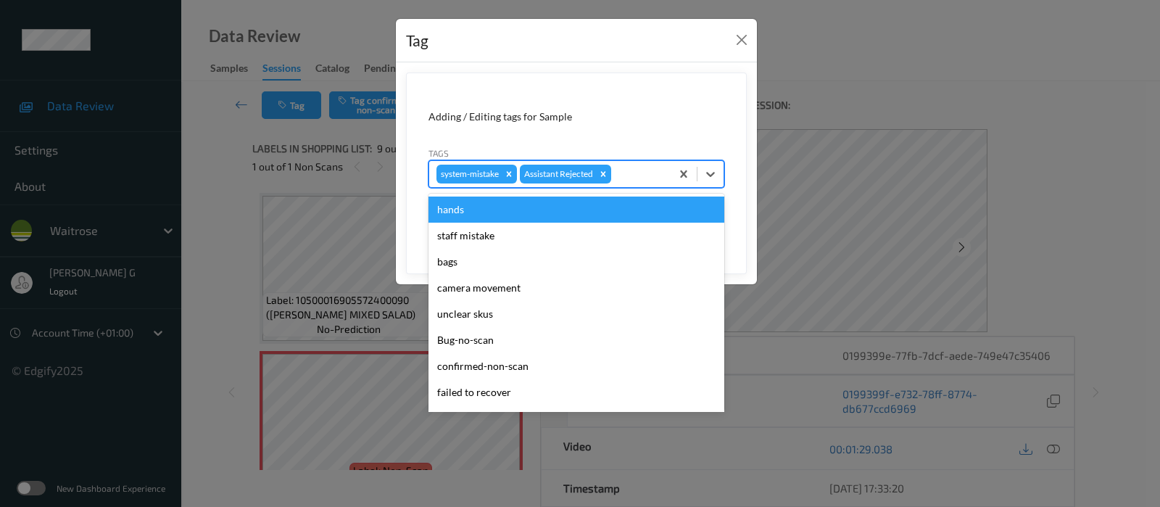
click at [632, 167] on div at bounding box center [638, 173] width 49 height 17
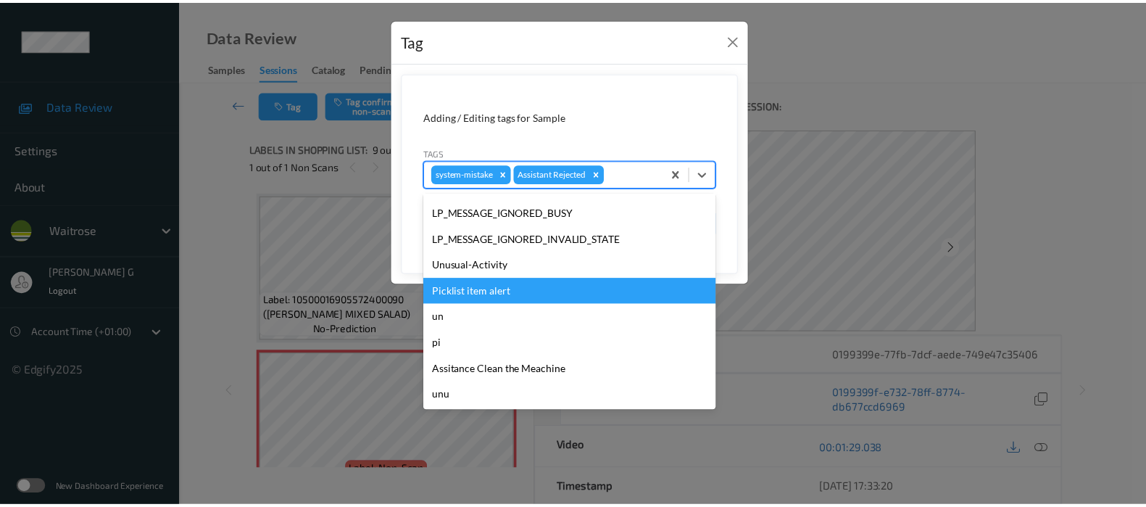
scroll to position [336, 0]
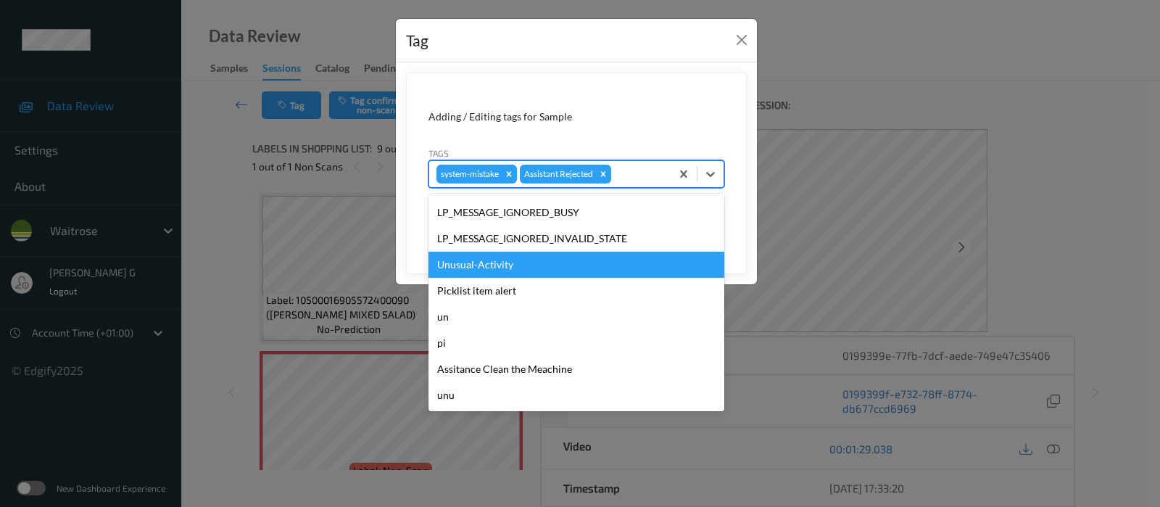
click at [483, 260] on div "Unusual-Activity" at bounding box center [576, 265] width 296 height 26
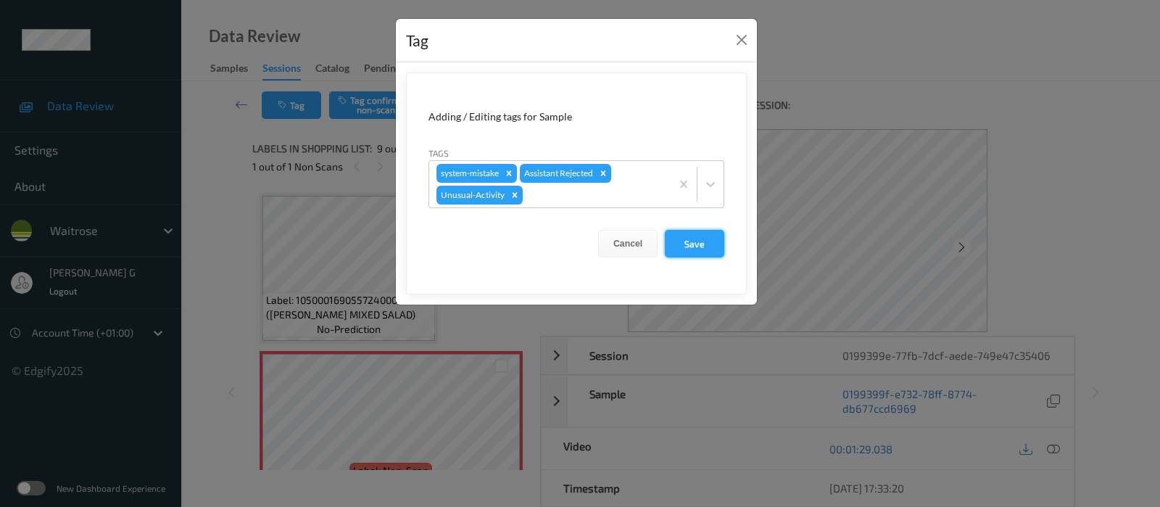
click at [705, 236] on button "Save" at bounding box center [694, 244] width 59 height 28
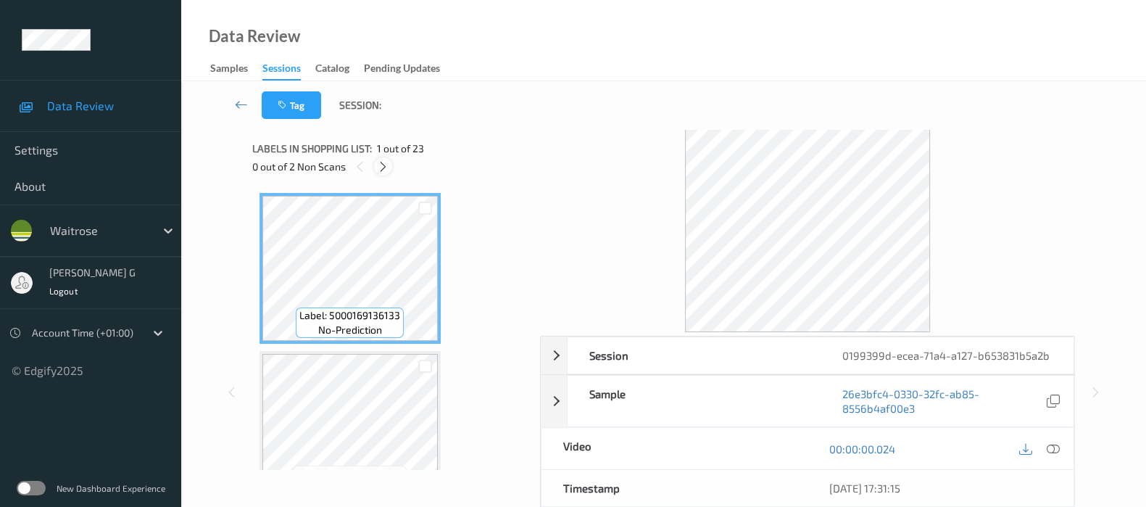
click at [381, 165] on icon at bounding box center [383, 166] width 12 height 13
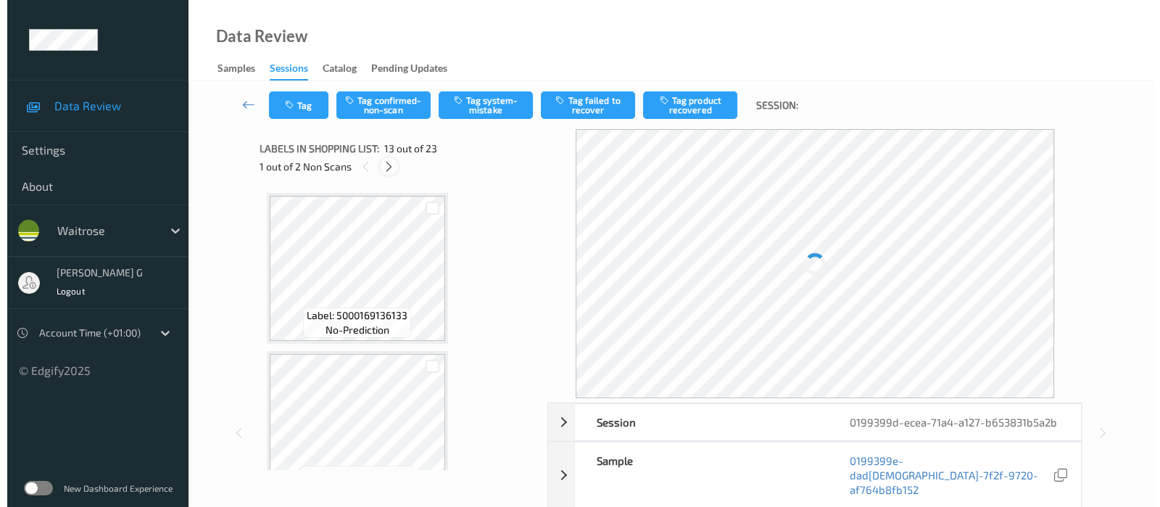
scroll to position [1735, 0]
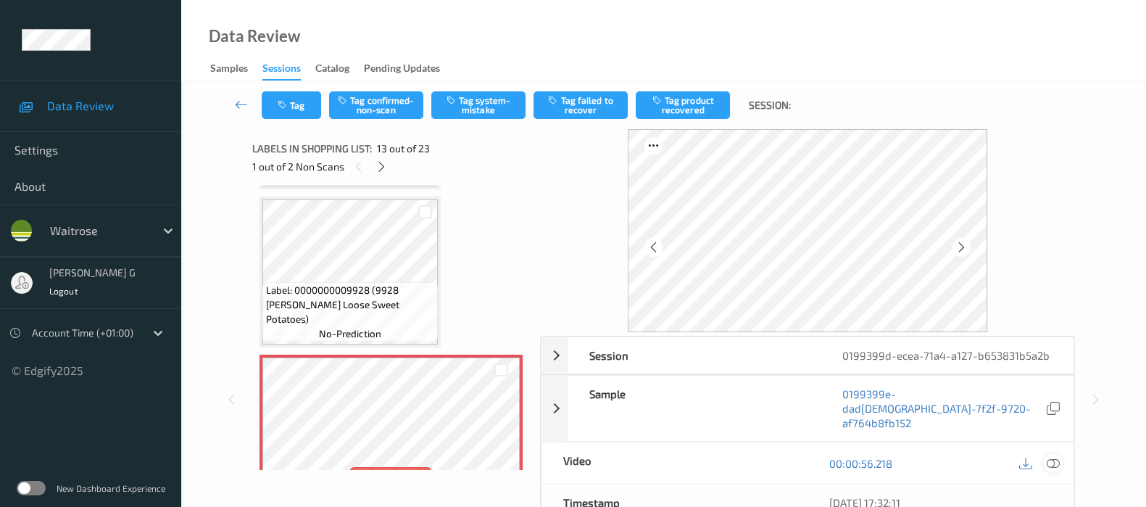
click at [1048, 457] on icon at bounding box center [1053, 463] width 13 height 13
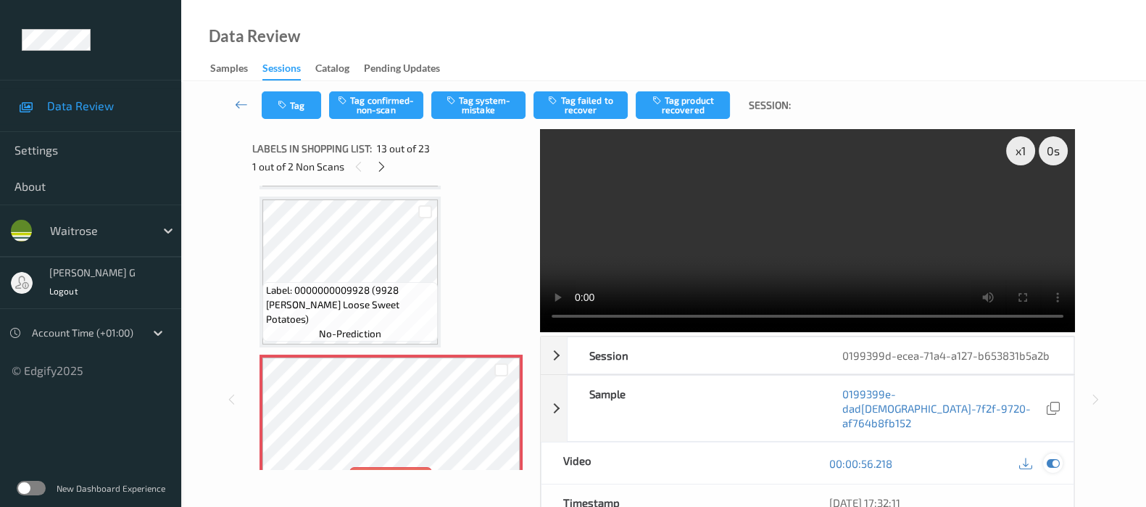
click at [1052, 457] on icon at bounding box center [1053, 463] width 13 height 13
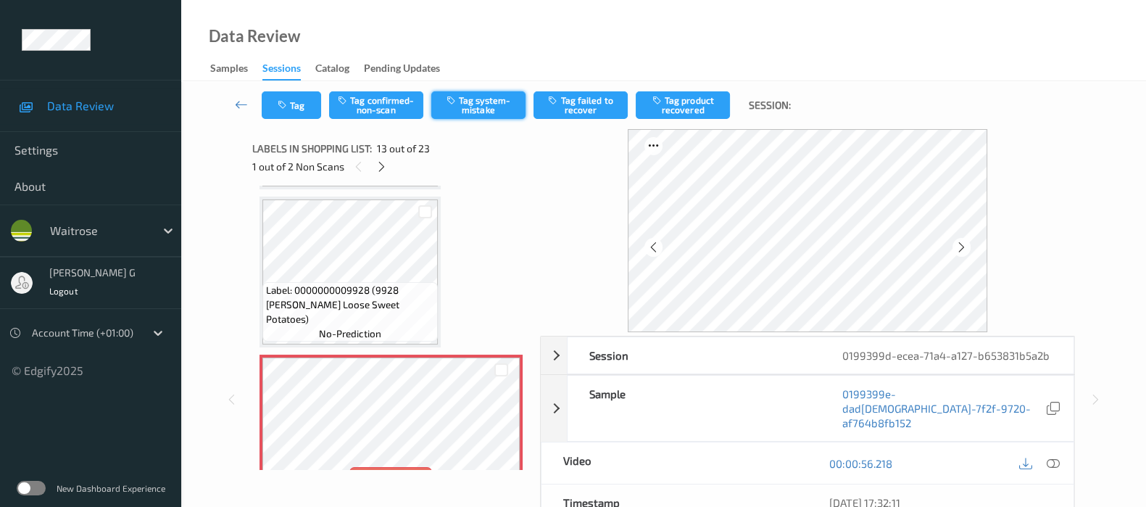
click at [499, 99] on button "Tag system-mistake" at bounding box center [478, 105] width 94 height 28
click at [285, 107] on icon "button" at bounding box center [284, 105] width 12 height 10
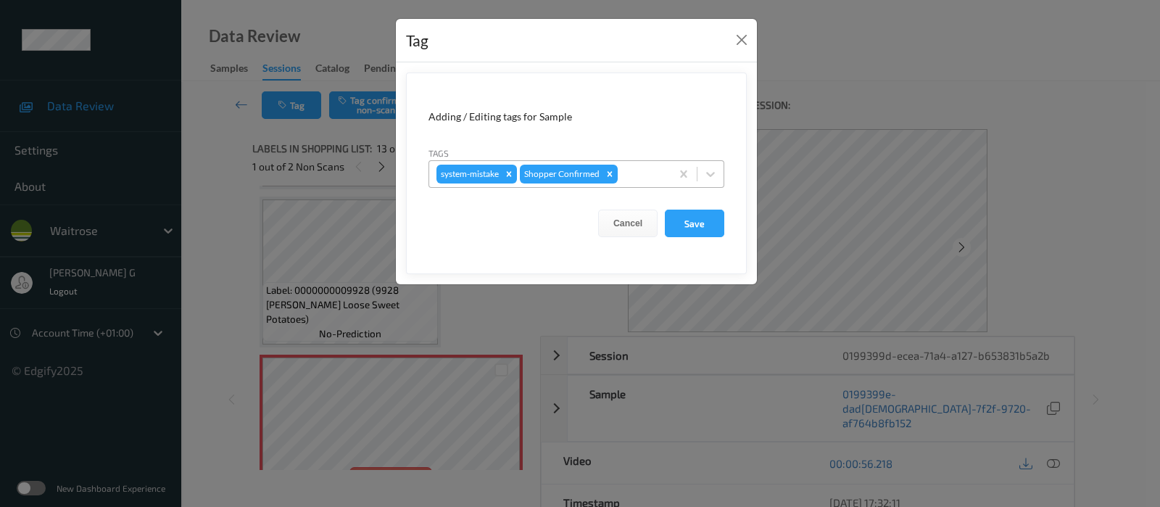
click at [634, 175] on div at bounding box center [642, 173] width 43 height 17
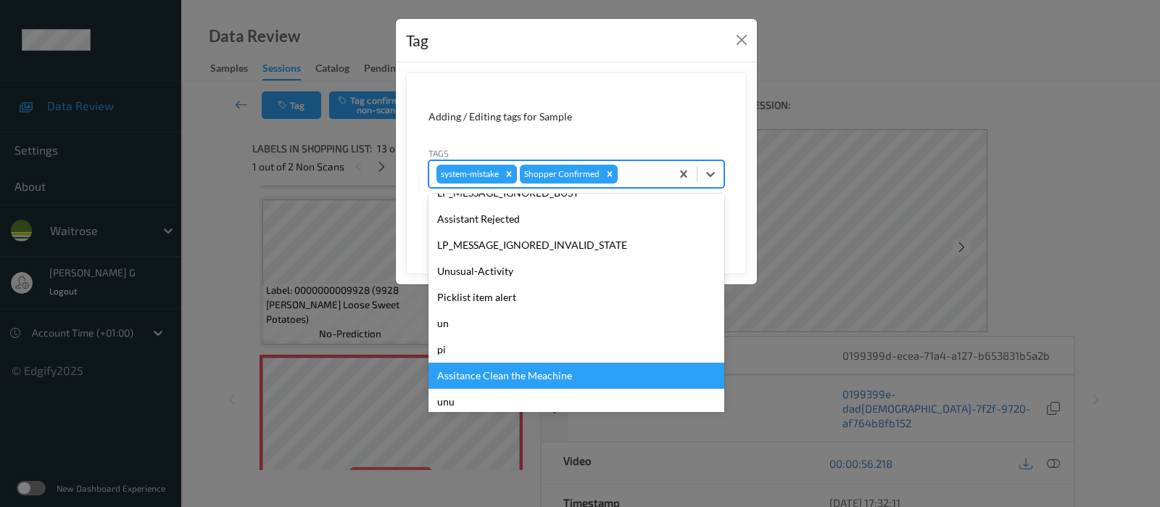
scroll to position [336, 0]
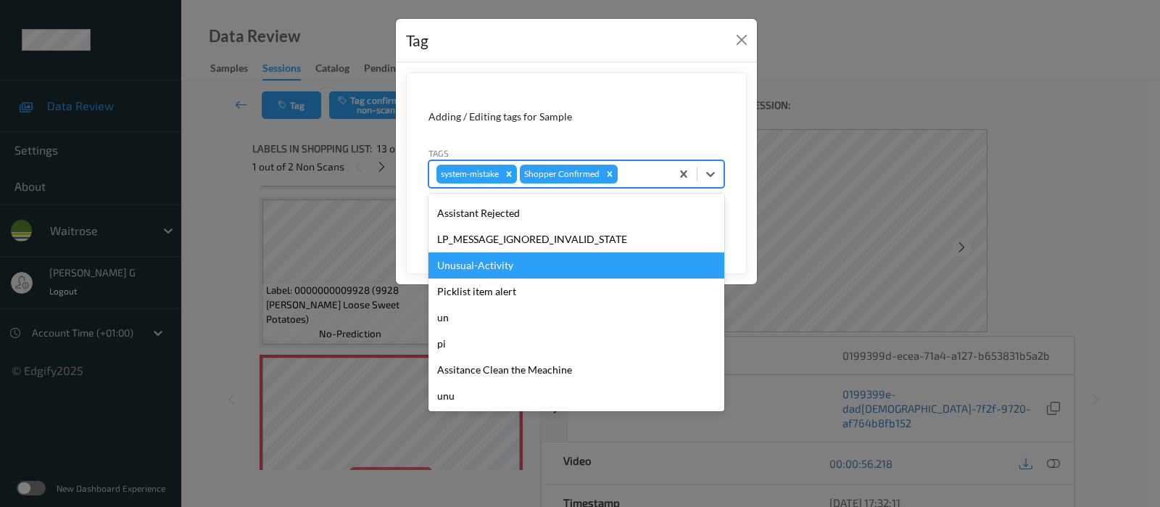
click at [483, 259] on div "Unusual-Activity" at bounding box center [576, 265] width 296 height 26
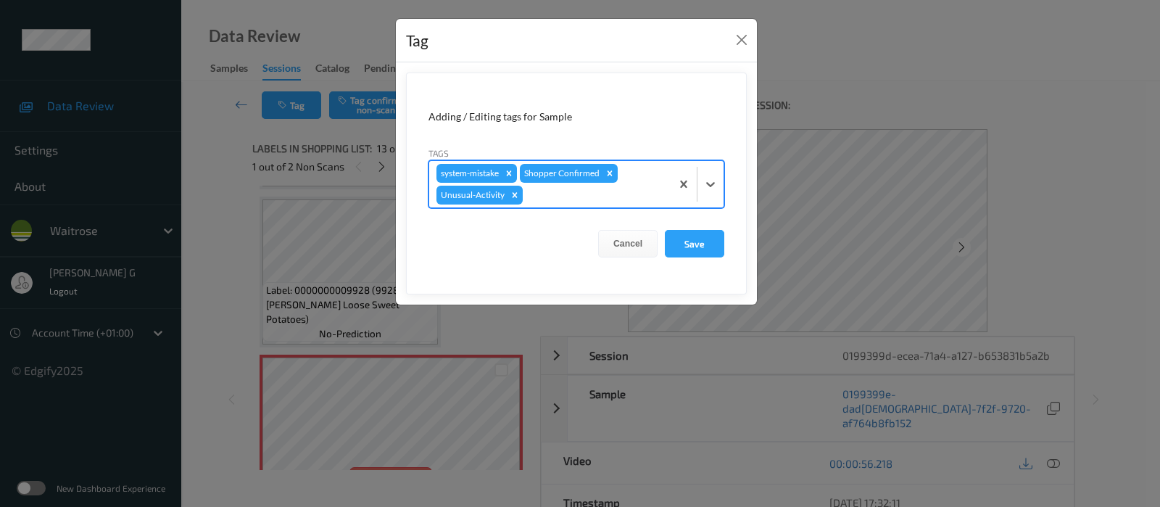
click at [631, 189] on div at bounding box center [595, 194] width 138 height 17
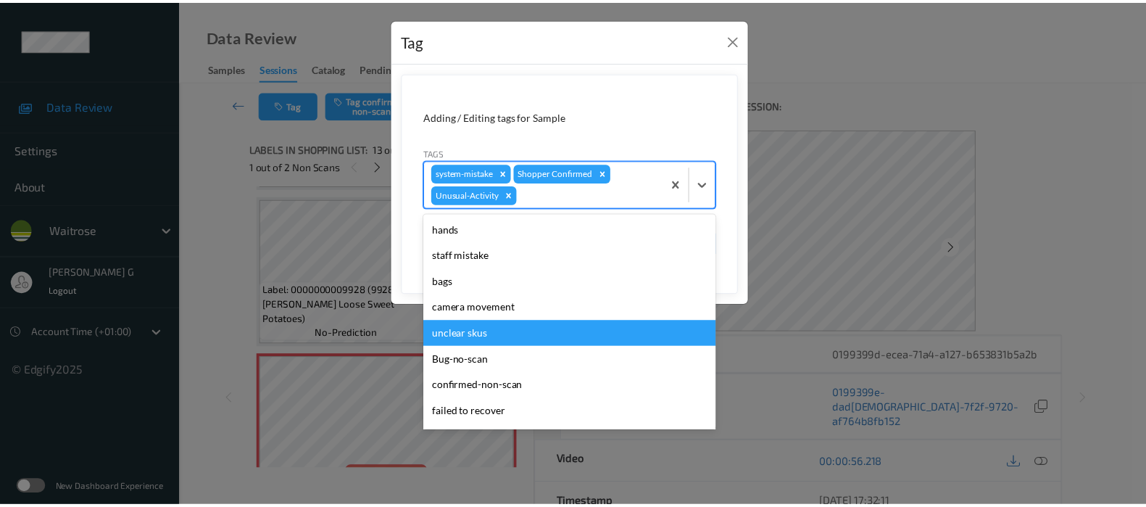
scroll to position [310, 0]
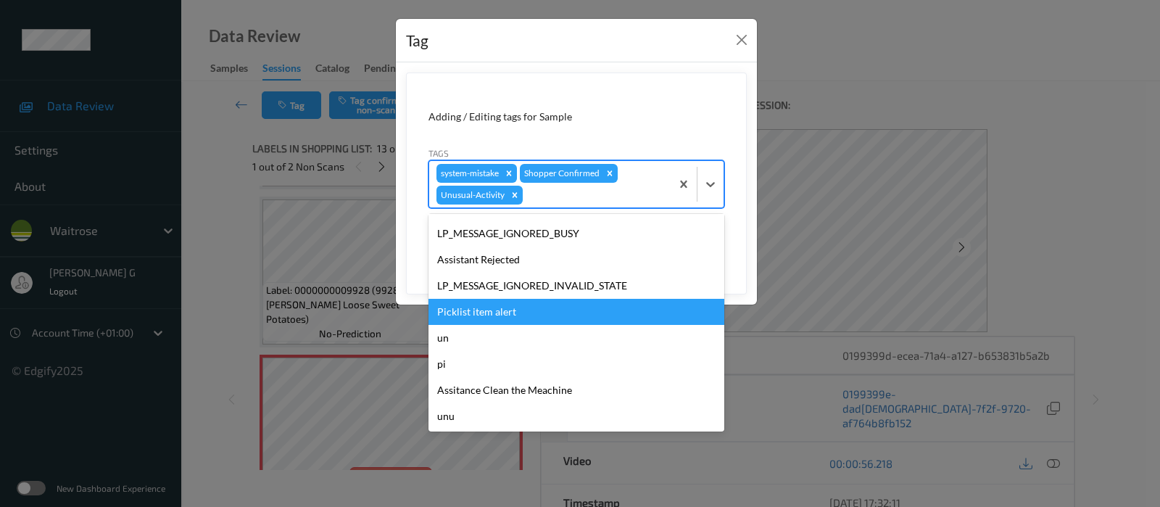
click at [477, 320] on div "Picklist item alert" at bounding box center [576, 312] width 296 height 26
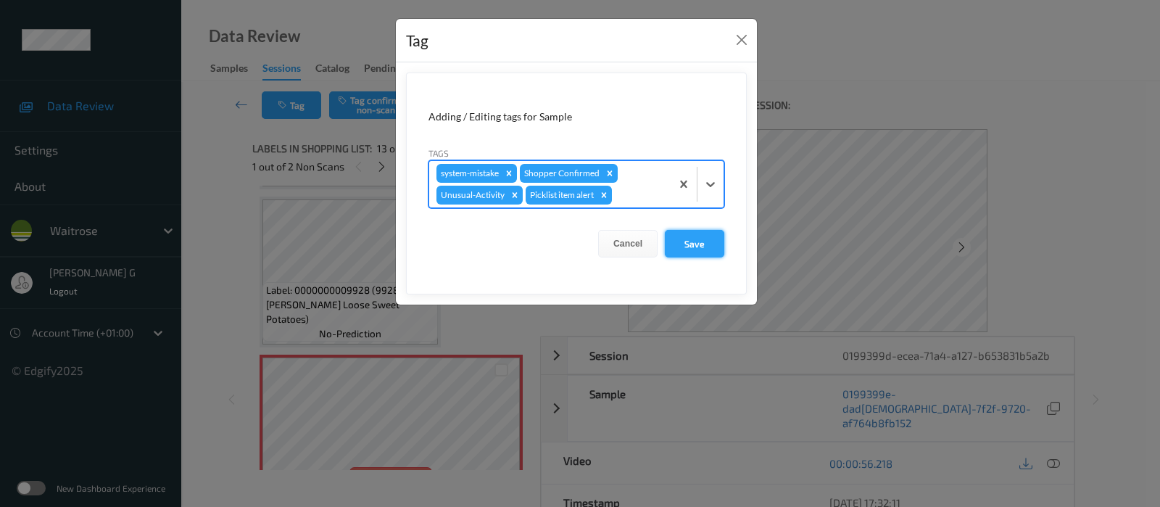
click at [689, 244] on button "Save" at bounding box center [694, 244] width 59 height 28
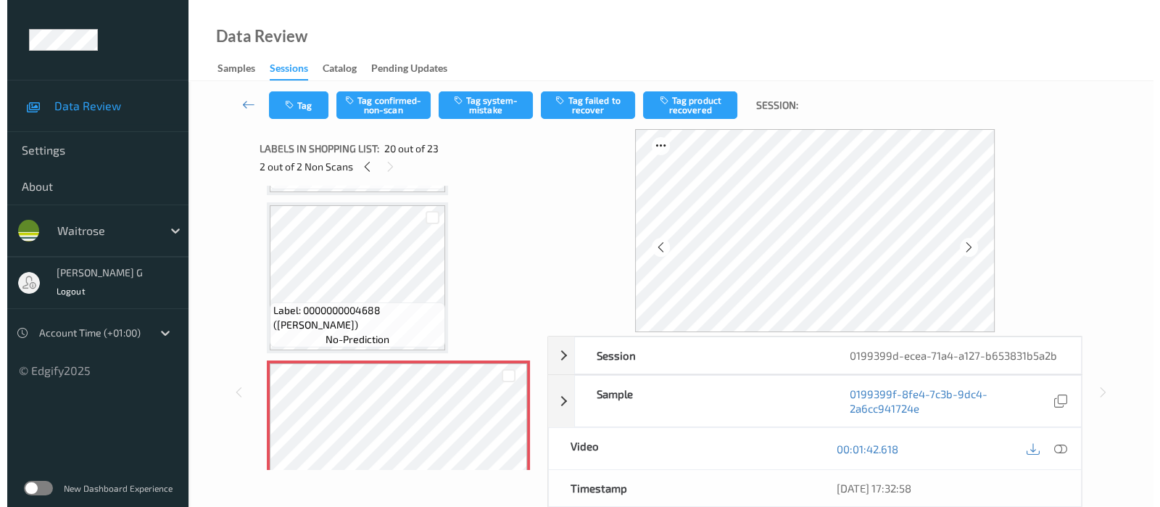
scroll to position [2822, 0]
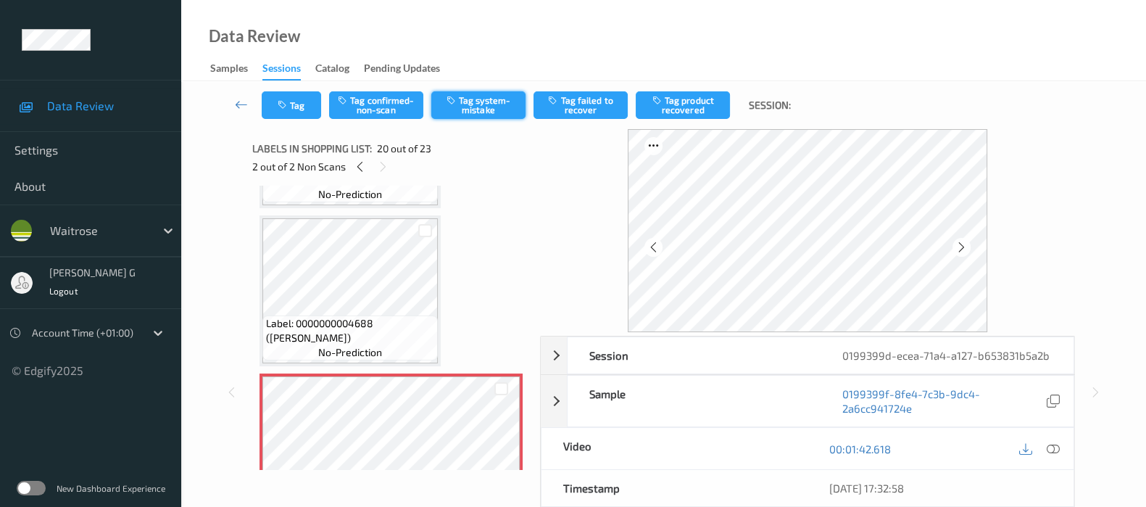
click at [486, 99] on button "Tag system-mistake" at bounding box center [478, 105] width 94 height 28
click at [286, 103] on icon "button" at bounding box center [284, 105] width 12 height 10
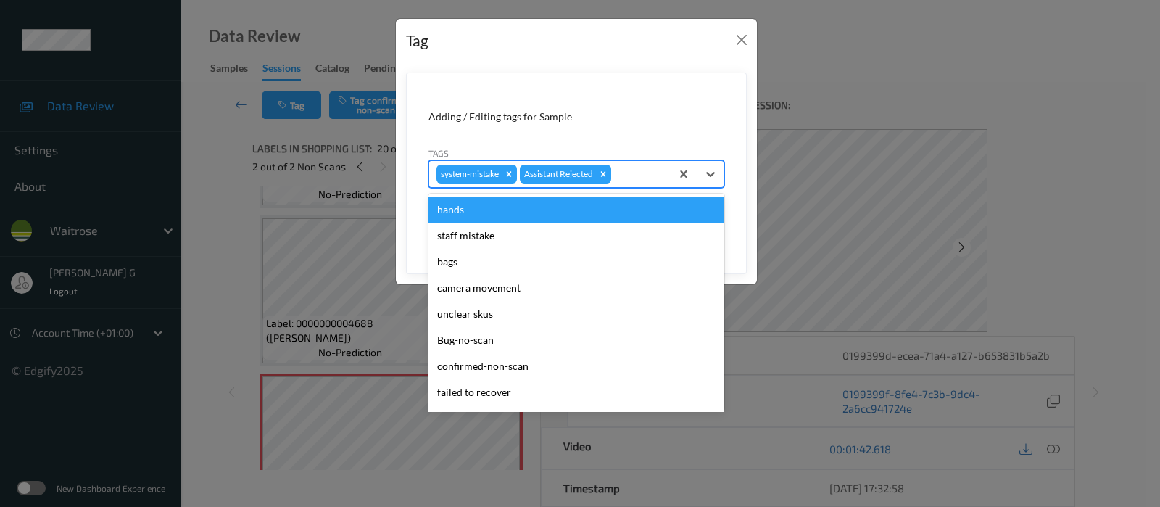
click at [647, 171] on div at bounding box center [638, 173] width 49 height 17
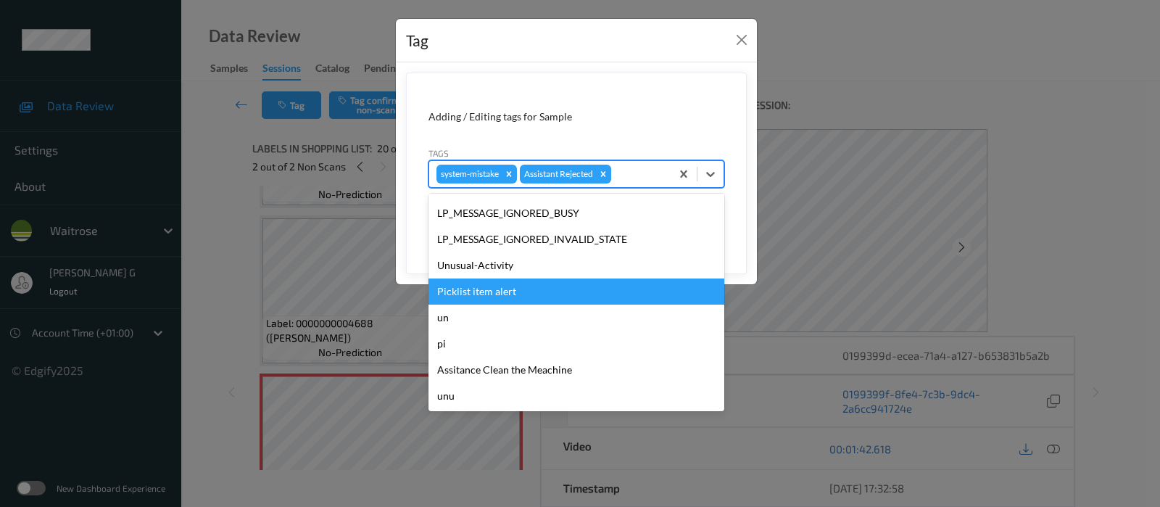
scroll to position [336, 0]
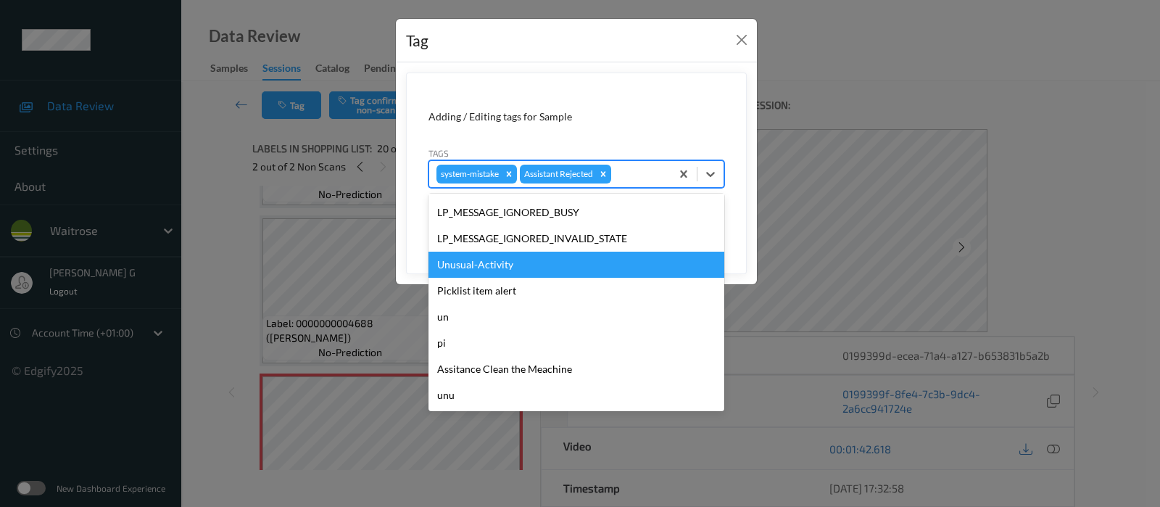
click at [487, 254] on div "Unusual-Activity" at bounding box center [576, 265] width 296 height 26
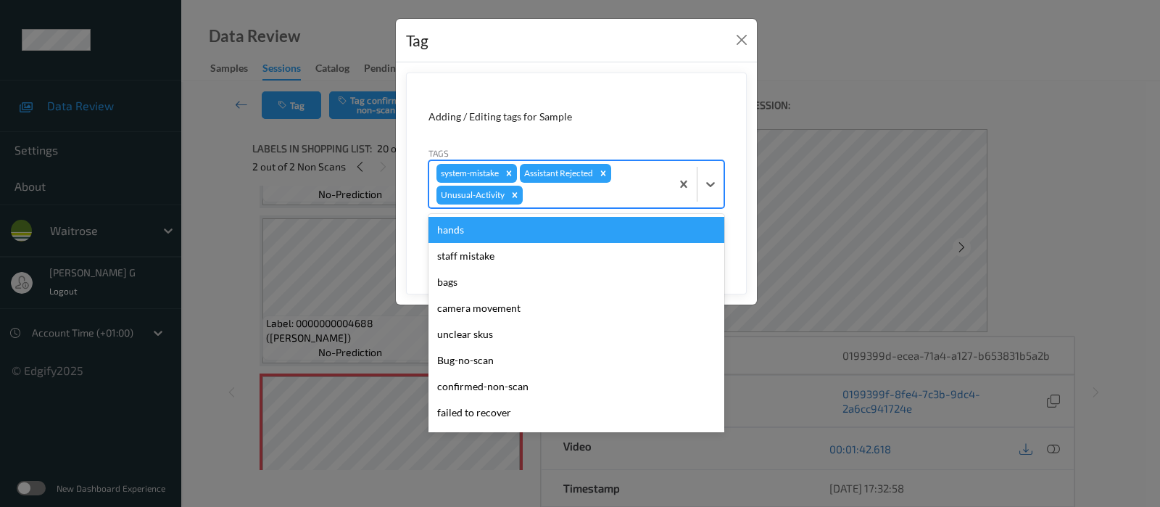
click at [630, 191] on div at bounding box center [595, 194] width 138 height 17
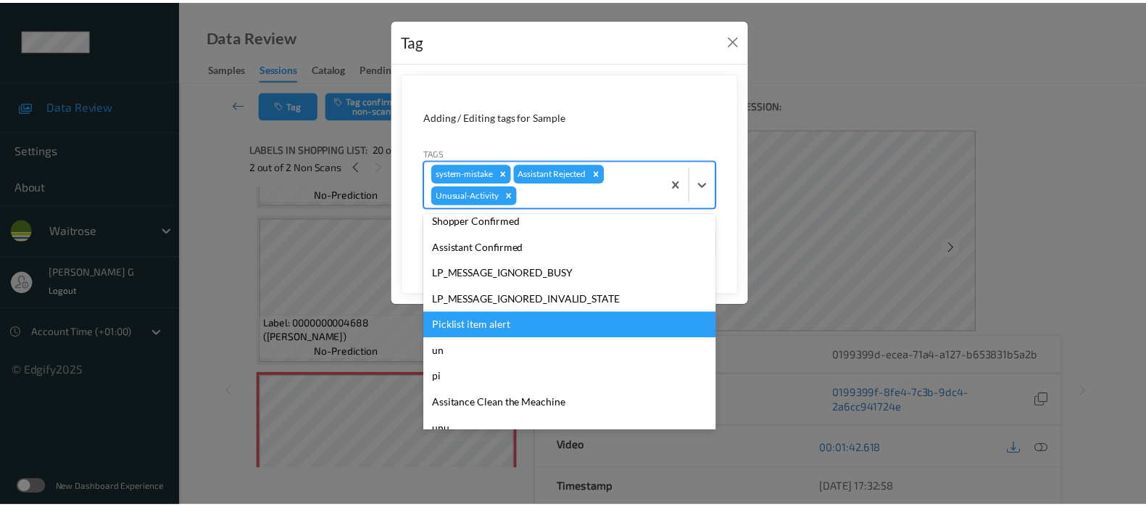
scroll to position [310, 0]
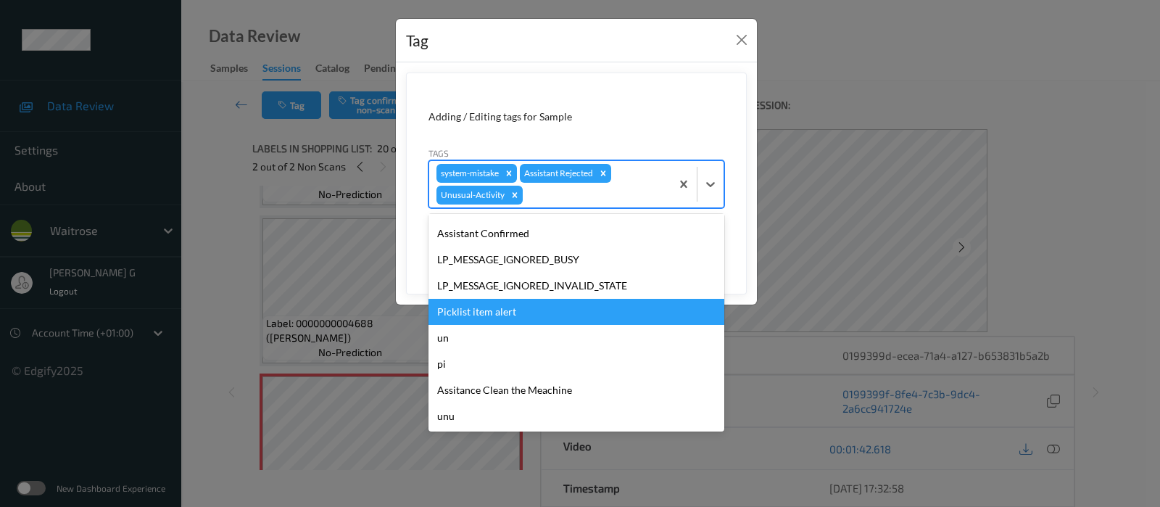
click at [490, 313] on div "Picklist item alert" at bounding box center [576, 312] width 296 height 26
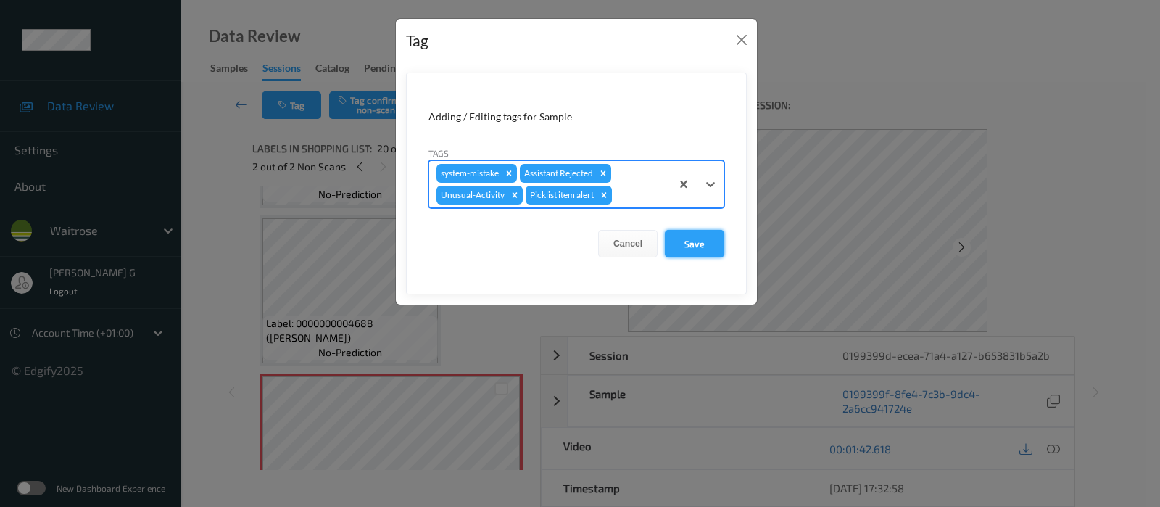
click at [690, 243] on button "Save" at bounding box center [694, 244] width 59 height 28
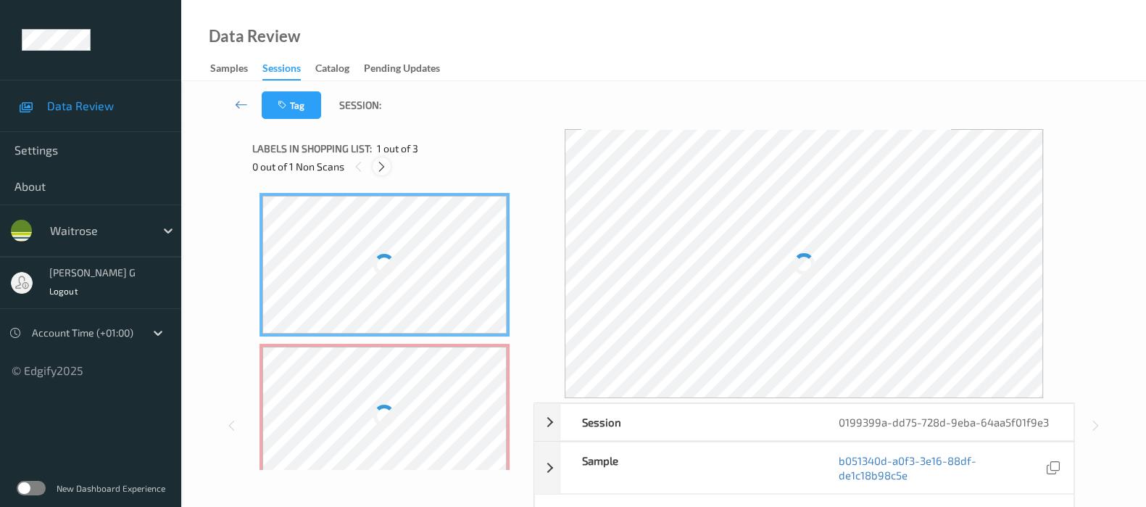
click at [381, 168] on icon at bounding box center [382, 166] width 12 height 13
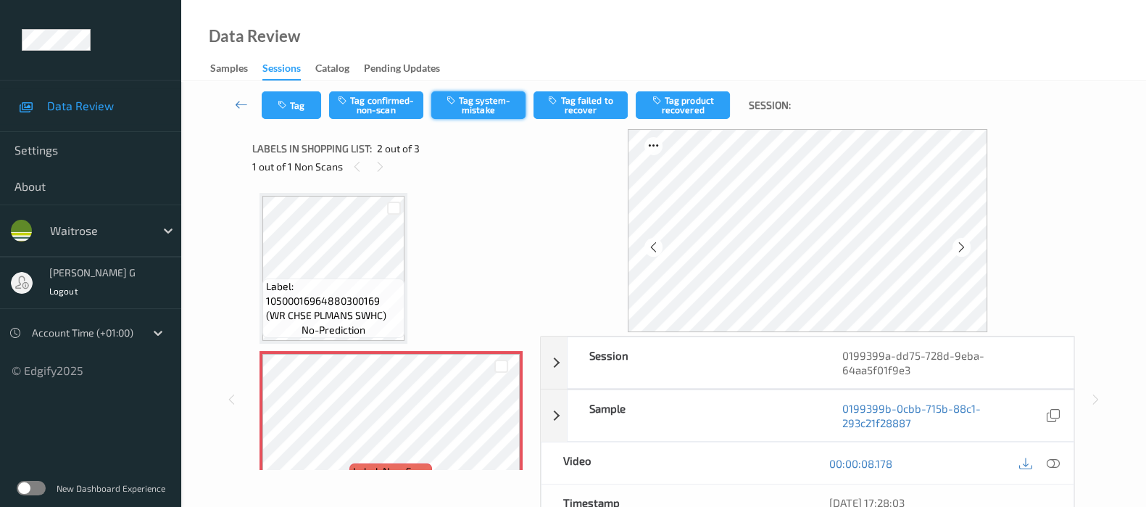
click at [471, 104] on button "Tag system-mistake" at bounding box center [478, 105] width 94 height 28
click at [293, 107] on button "Tag" at bounding box center [291, 105] width 59 height 28
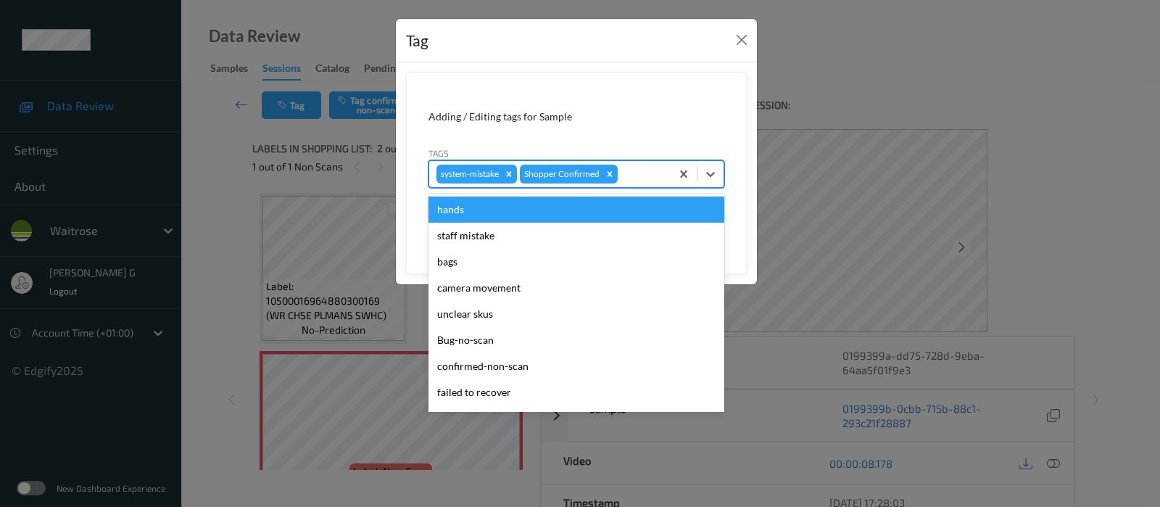
click at [637, 173] on div at bounding box center [642, 173] width 43 height 17
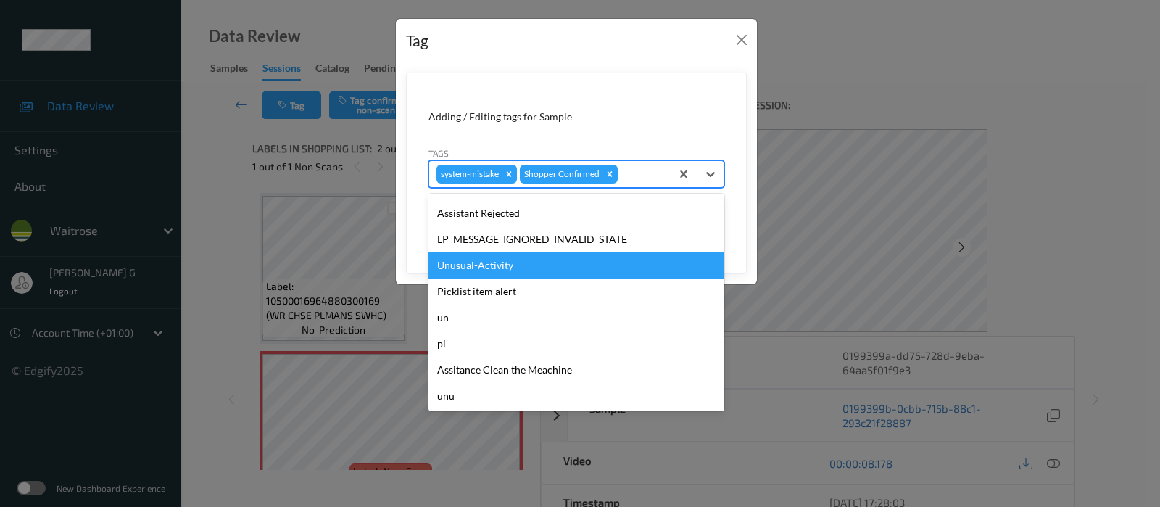
scroll to position [336, 0]
click at [464, 258] on div "Unusual-Activity" at bounding box center [576, 265] width 296 height 26
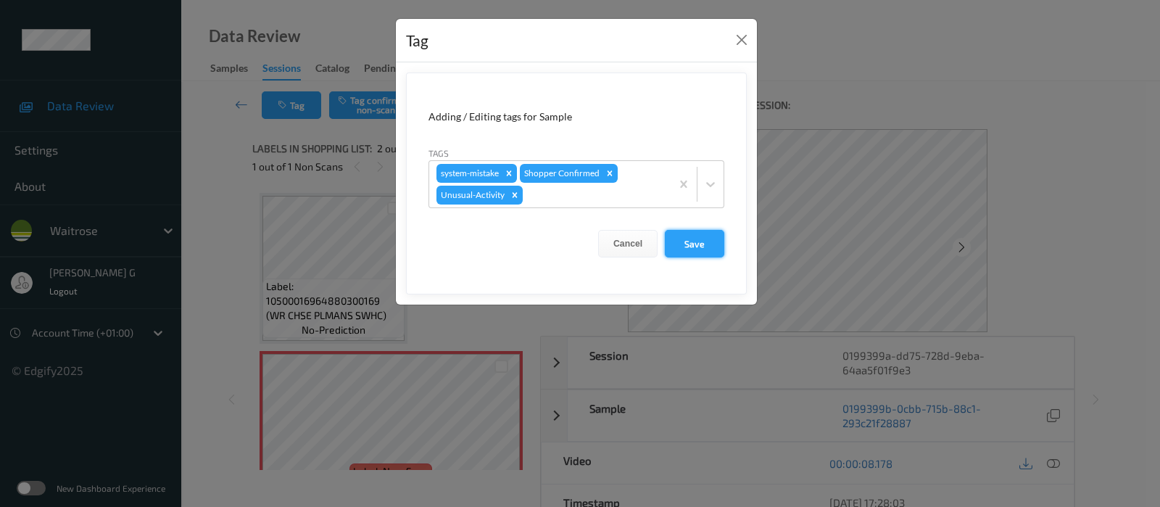
click at [700, 241] on button "Save" at bounding box center [694, 244] width 59 height 28
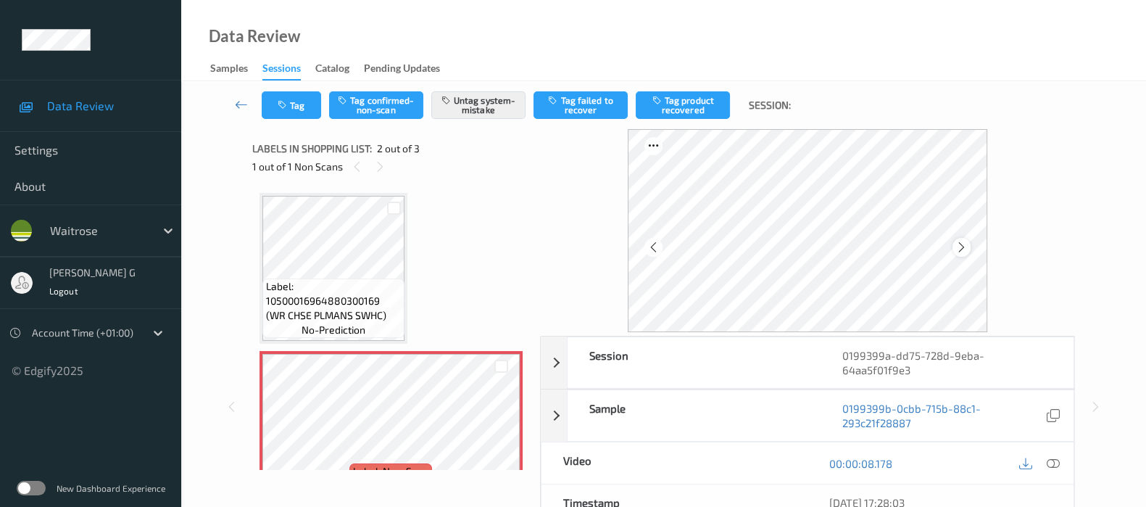
click at [966, 248] on icon at bounding box center [962, 247] width 12 height 13
click at [295, 107] on button "Tag" at bounding box center [291, 105] width 59 height 28
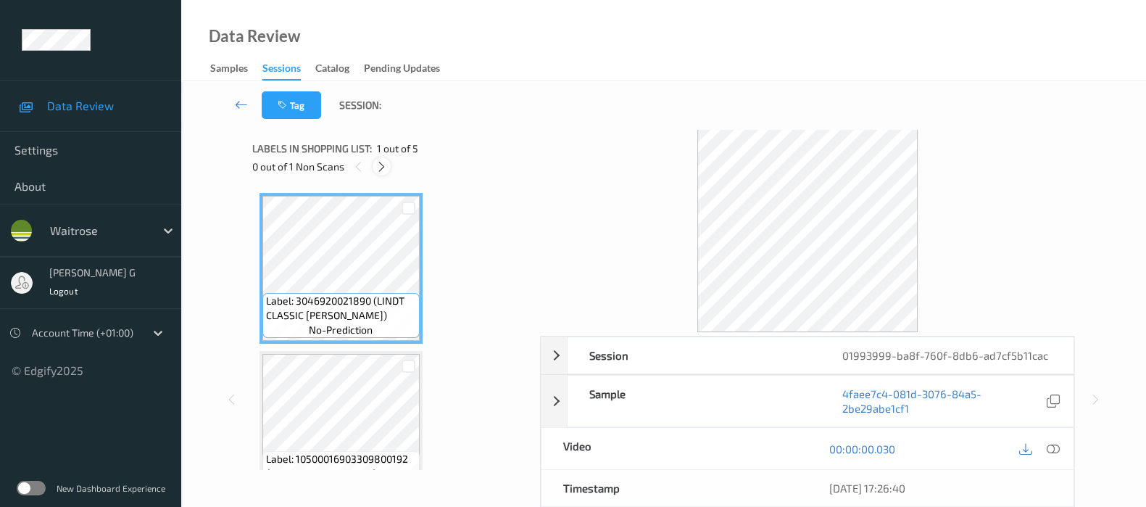
click at [381, 173] on div at bounding box center [382, 166] width 18 height 18
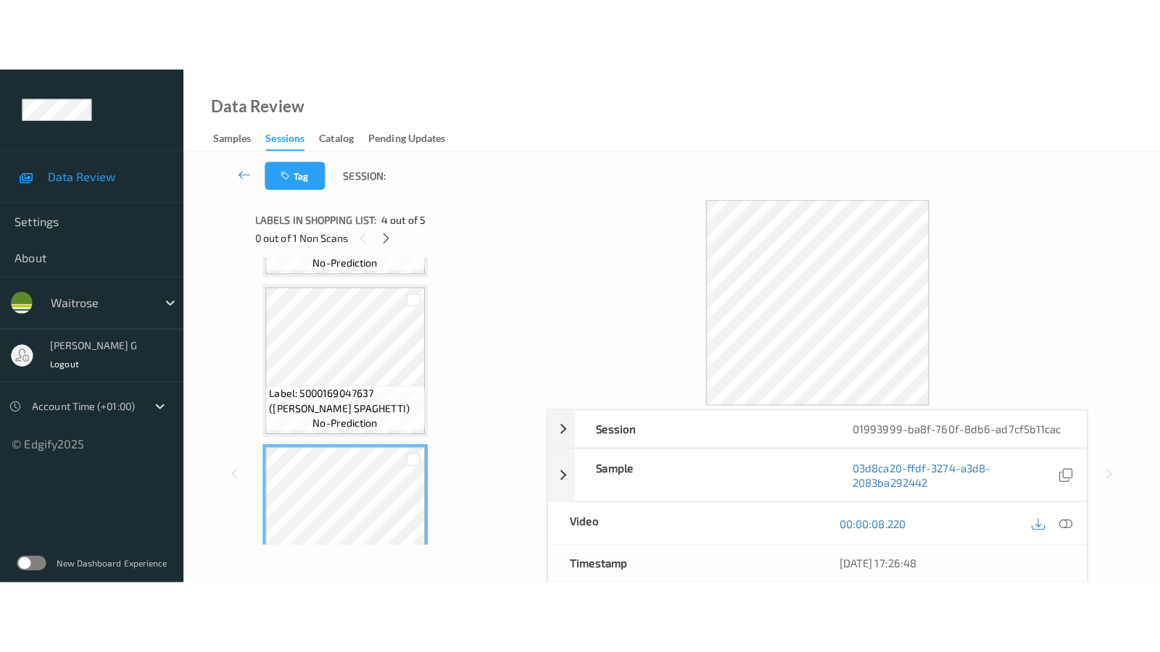
scroll to position [453, 0]
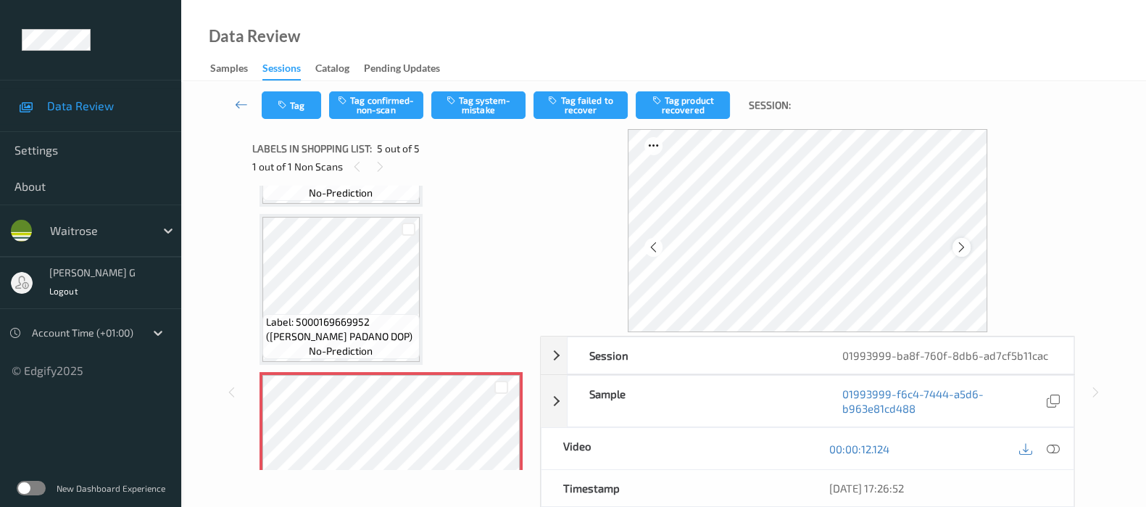
click at [964, 246] on icon at bounding box center [962, 247] width 12 height 13
click at [1059, 442] on icon at bounding box center [1053, 448] width 13 height 13
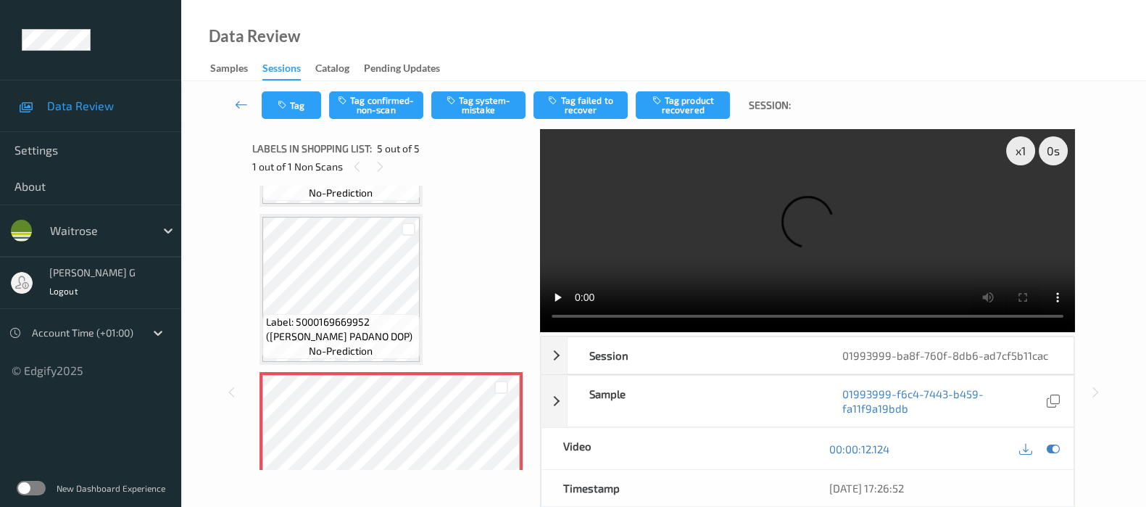
scroll to position [362, 0]
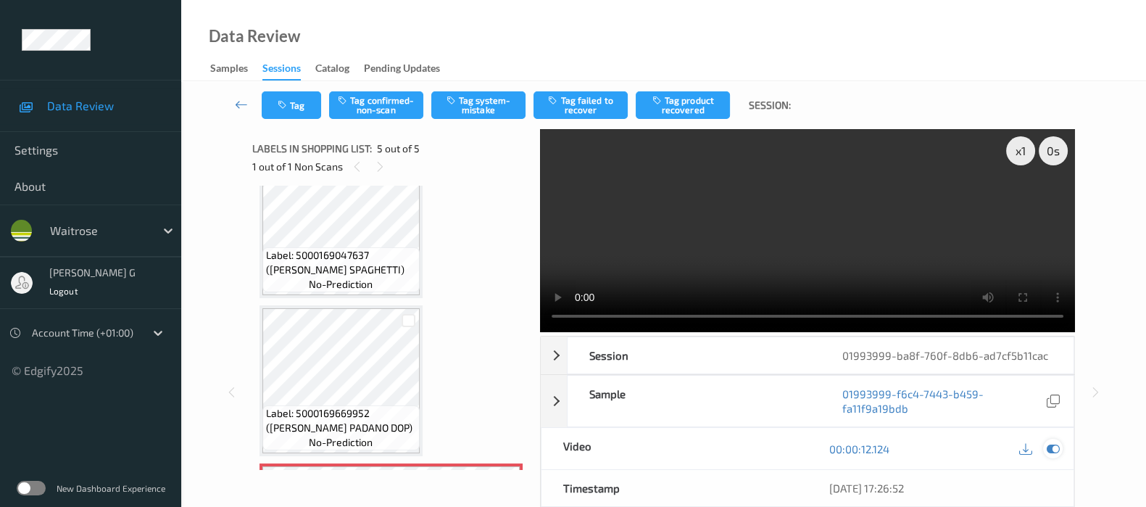
click at [1056, 444] on icon at bounding box center [1053, 448] width 13 height 13
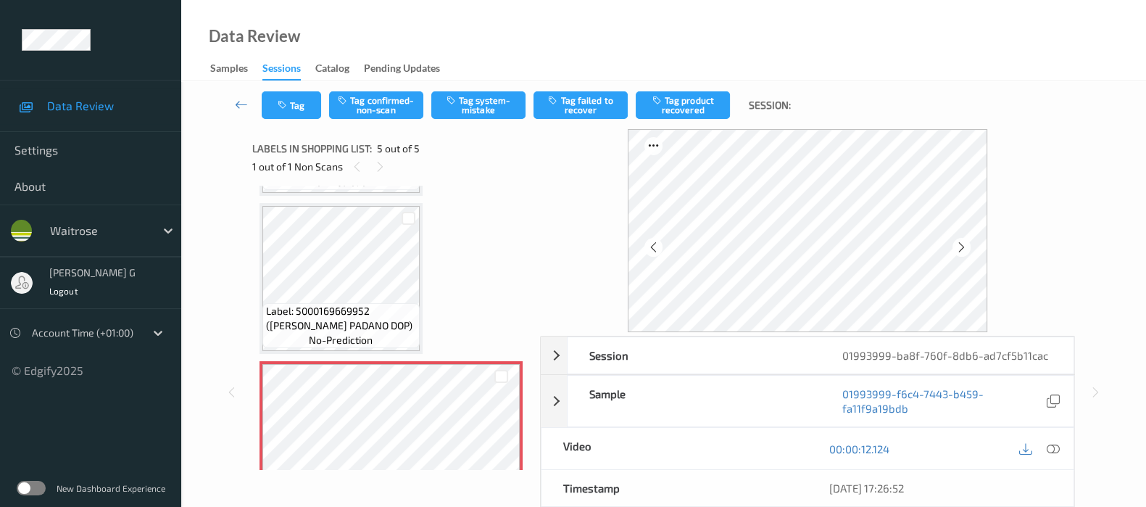
scroll to position [507, 0]
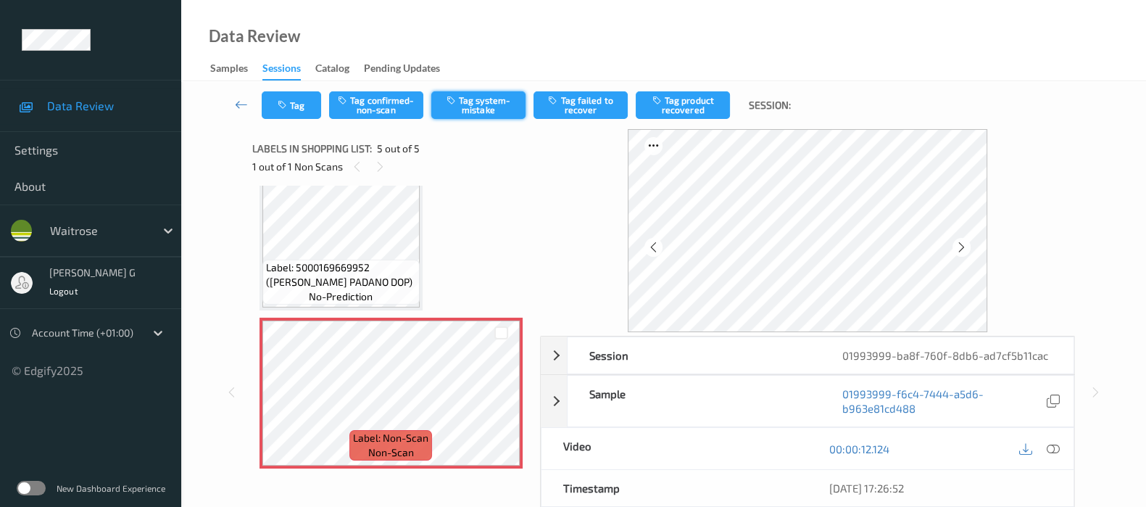
click at [484, 94] on button "Tag system-mistake" at bounding box center [478, 105] width 94 height 28
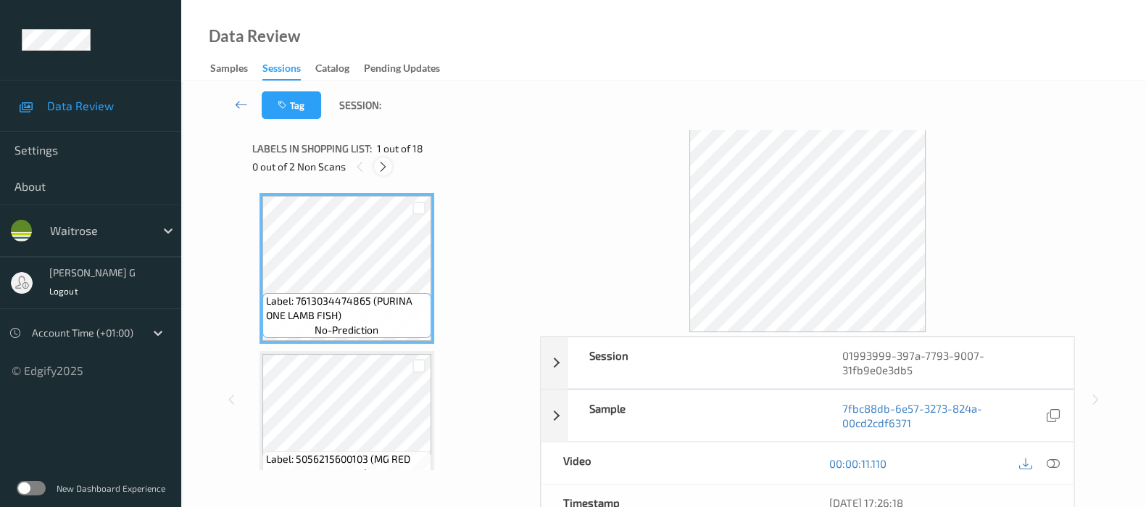
click at [384, 170] on icon at bounding box center [383, 166] width 12 height 13
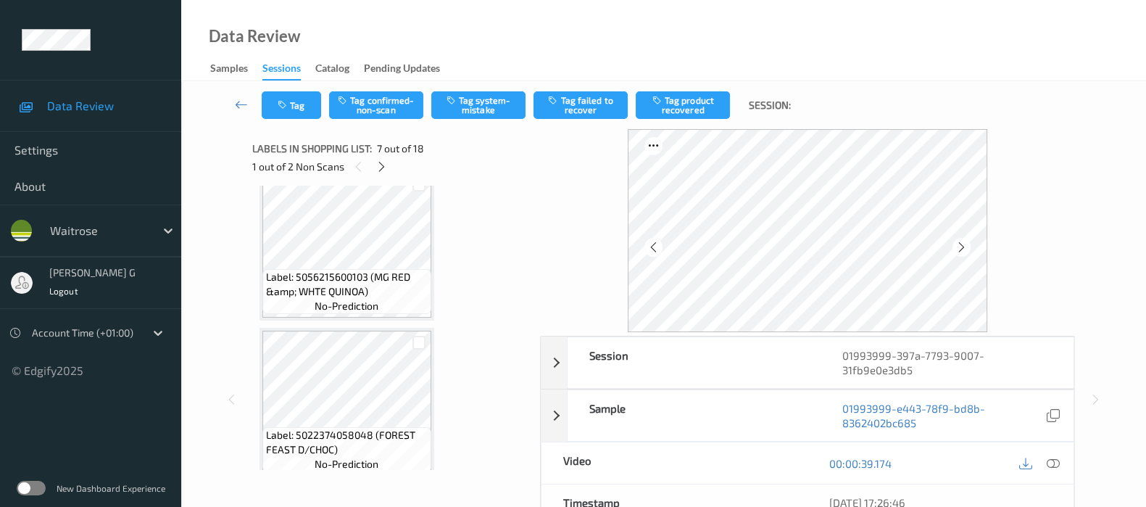
scroll to position [611, 0]
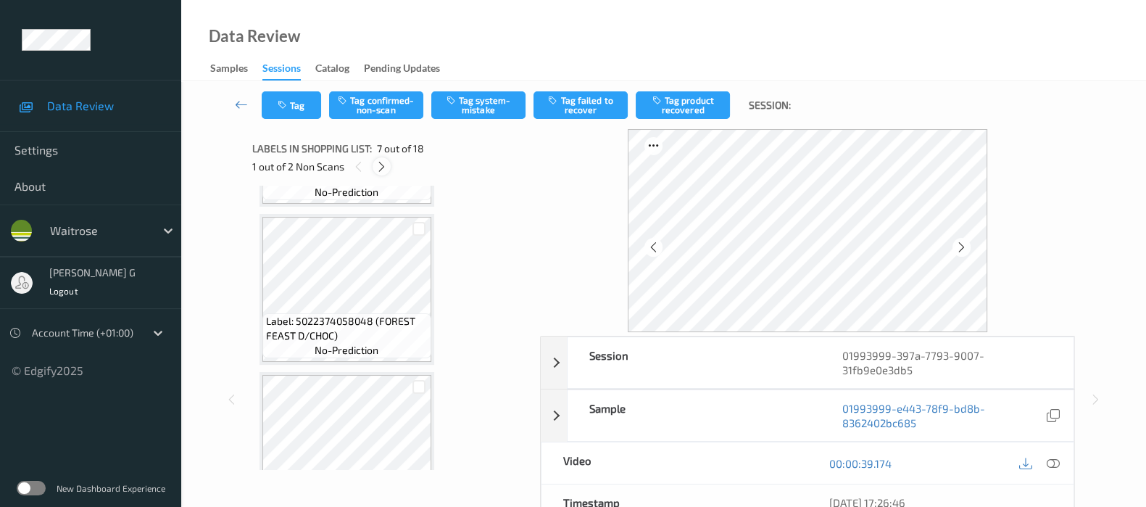
click at [381, 170] on icon at bounding box center [382, 166] width 12 height 13
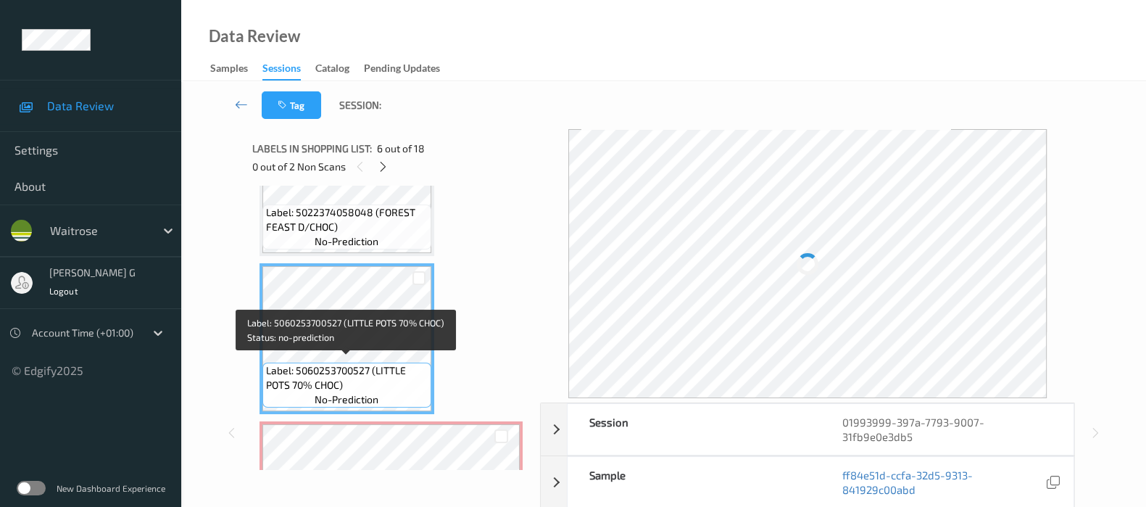
scroll to position [629, 0]
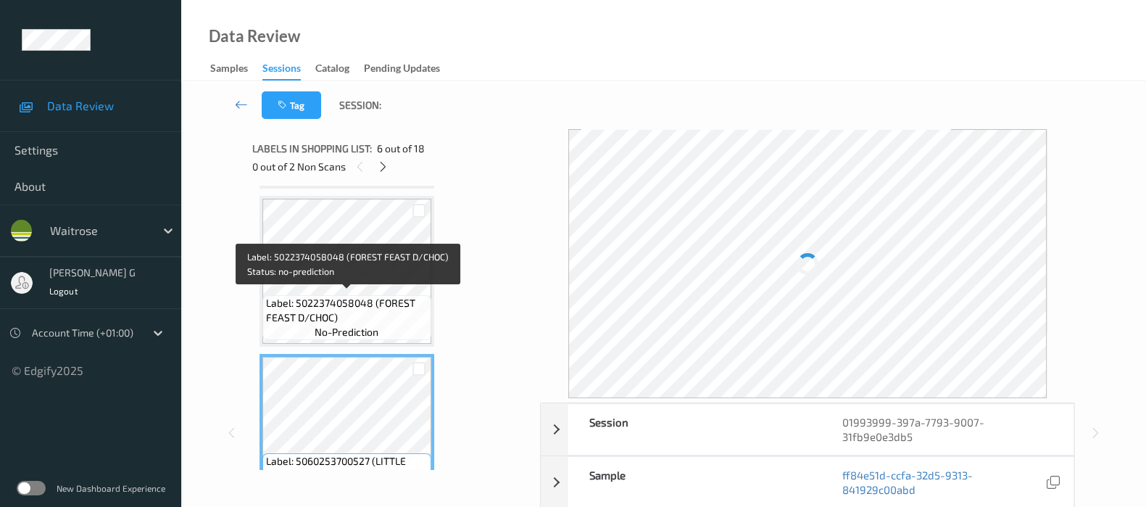
click at [357, 295] on div "Label: 5022374058048 (FOREST FEAST D/CHOC) no-prediction" at bounding box center [346, 317] width 169 height 45
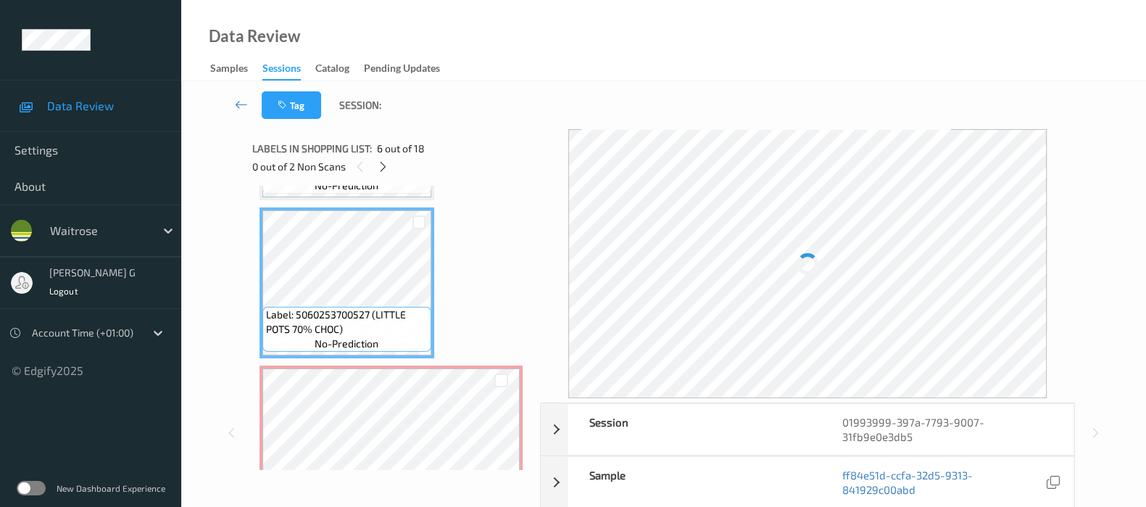
scroll to position [811, 0]
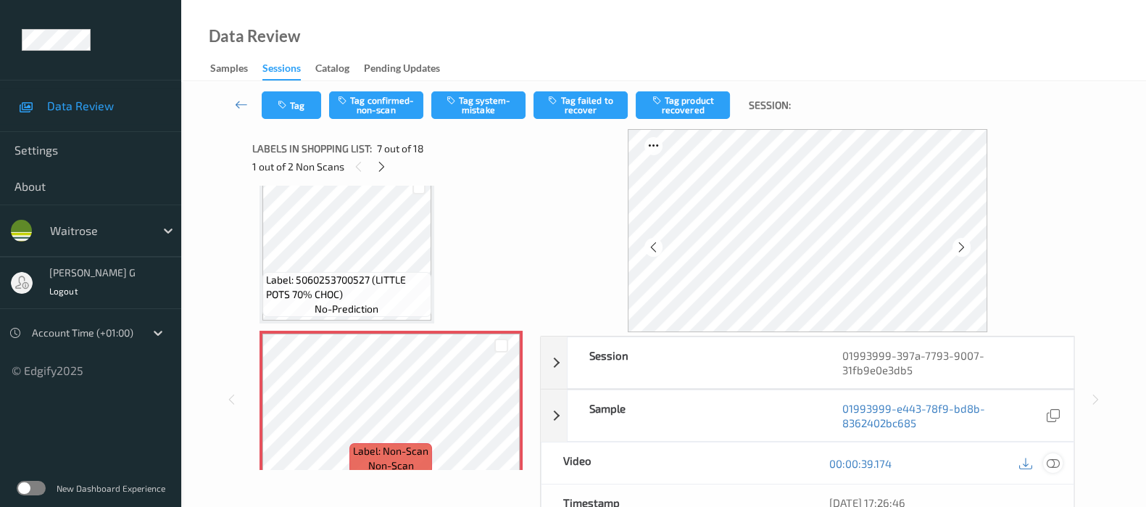
click at [1055, 468] on icon at bounding box center [1053, 463] width 13 height 13
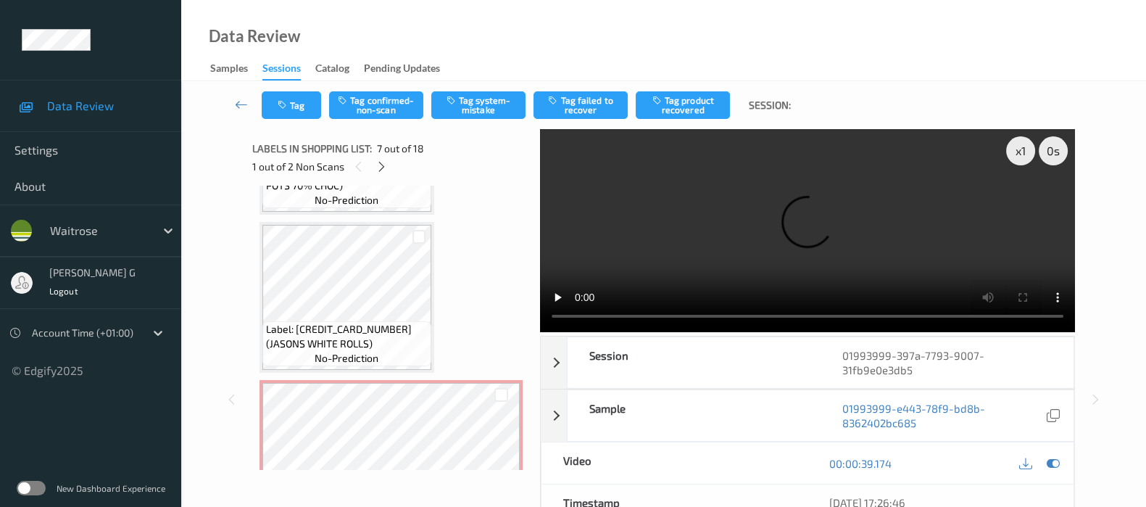
scroll to position [1264, 0]
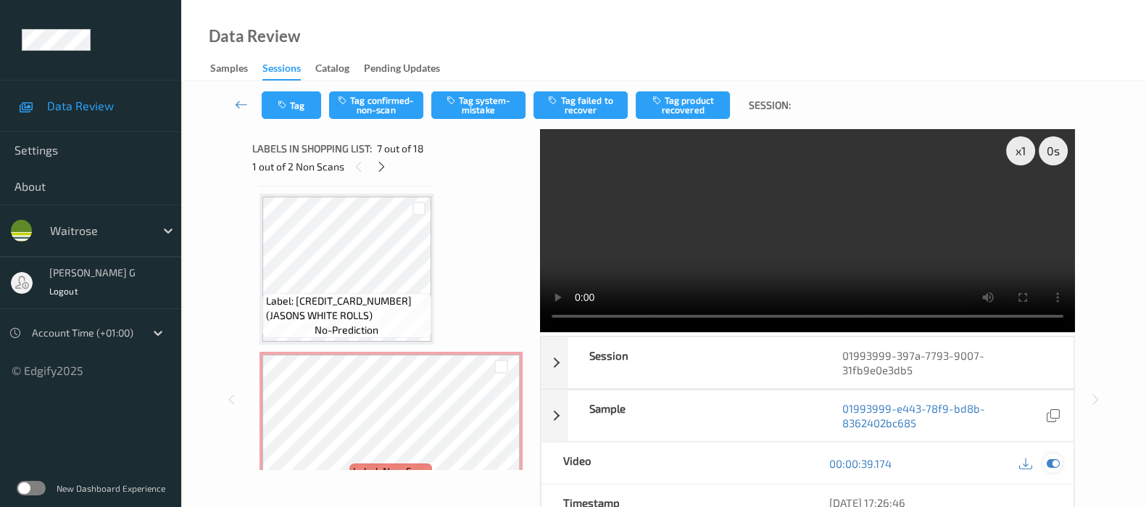
click at [1051, 462] on icon at bounding box center [1053, 463] width 13 height 13
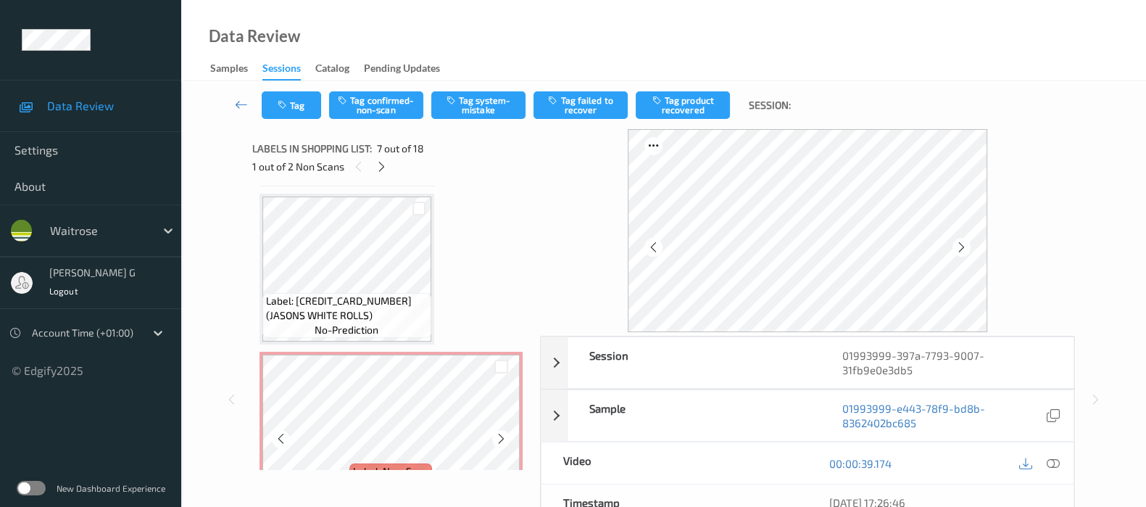
scroll to position [1354, 0]
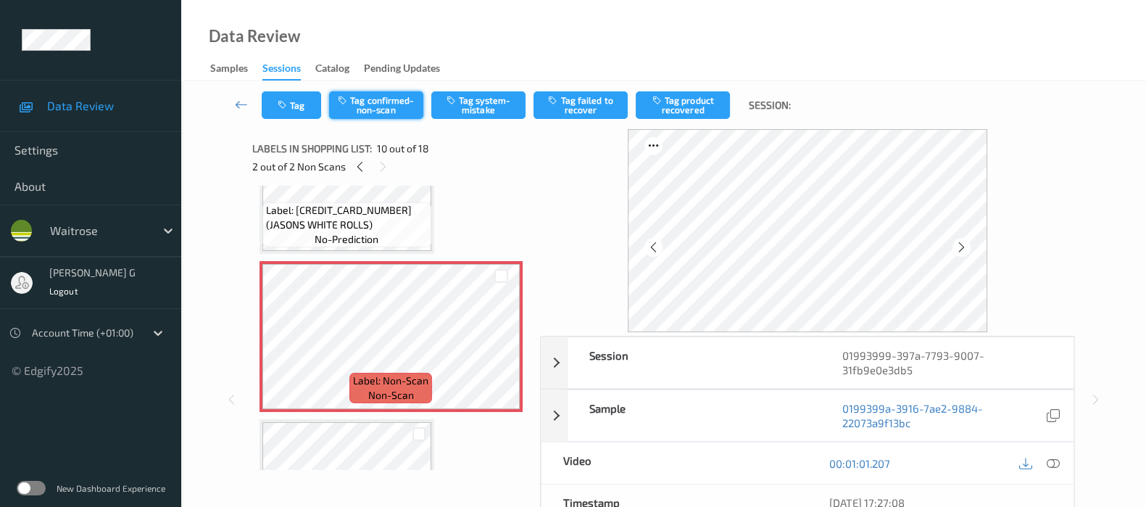
click at [402, 101] on button "Tag confirmed-non-scan" at bounding box center [376, 105] width 94 height 28
click at [697, 111] on button "Tag product recovered" at bounding box center [683, 105] width 94 height 28
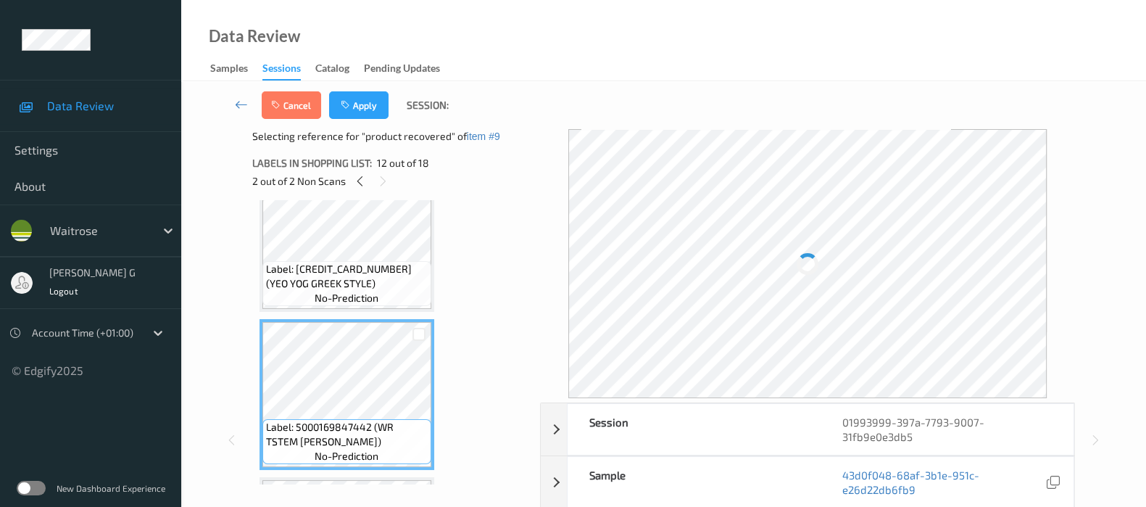
scroll to position [1536, 0]
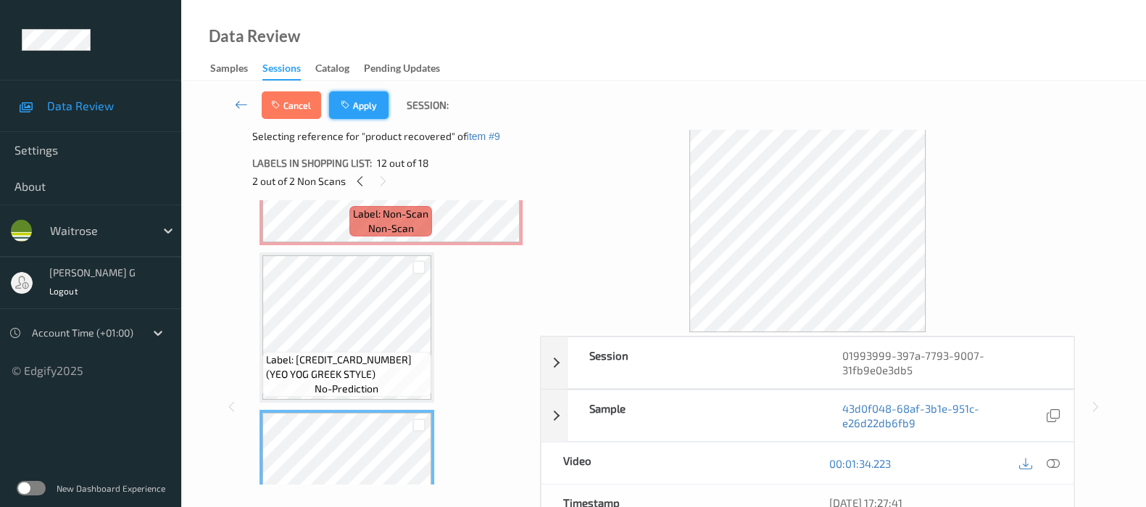
click at [362, 103] on button "Apply" at bounding box center [358, 105] width 59 height 28
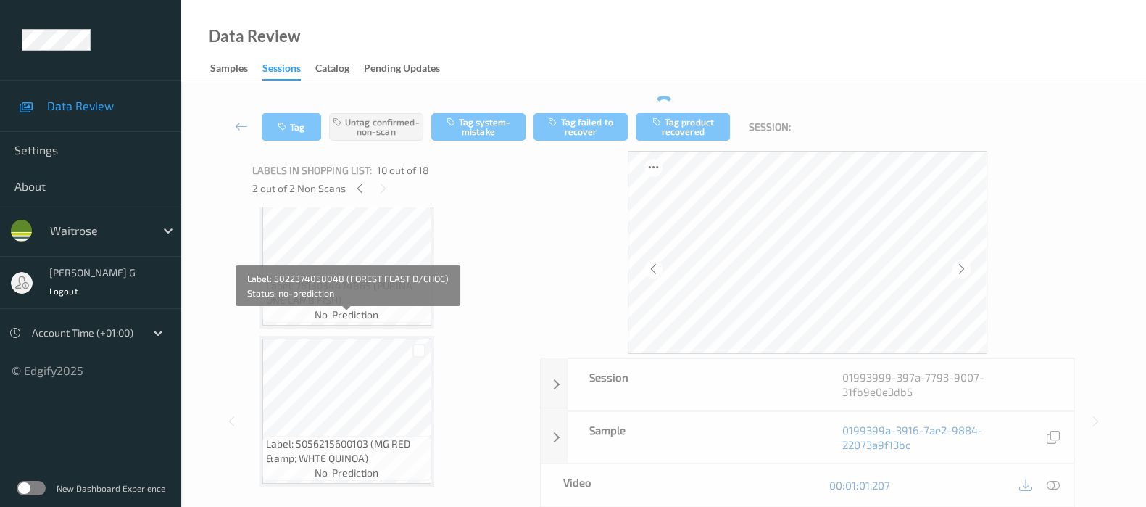
scroll to position [0, 0]
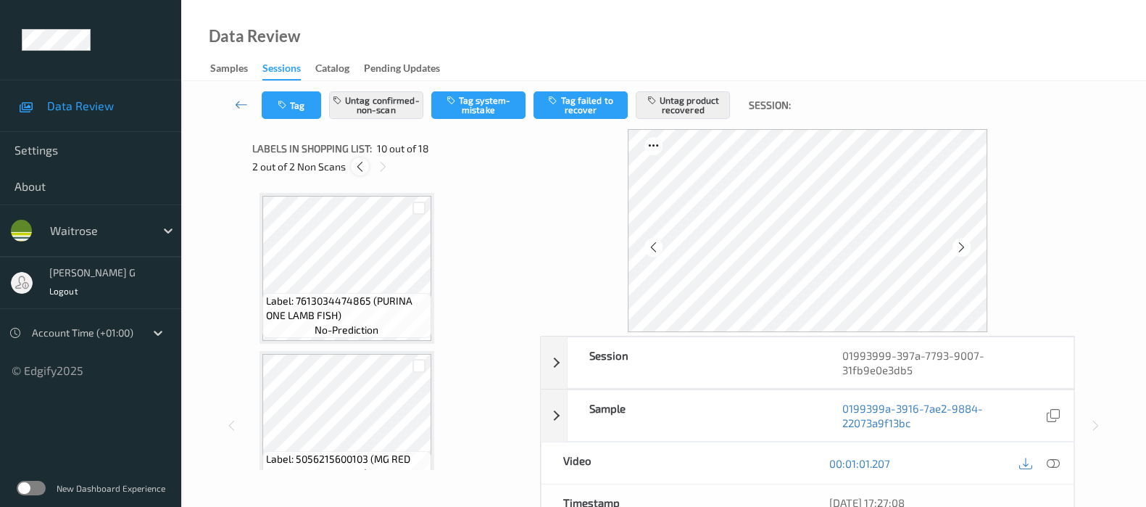
click at [358, 162] on icon at bounding box center [360, 166] width 12 height 13
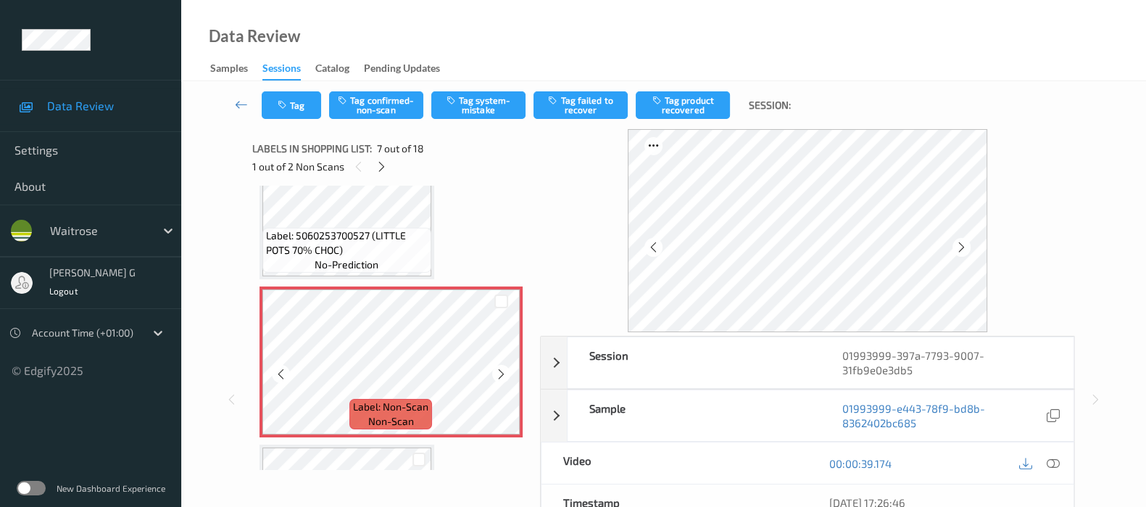
scroll to position [883, 0]
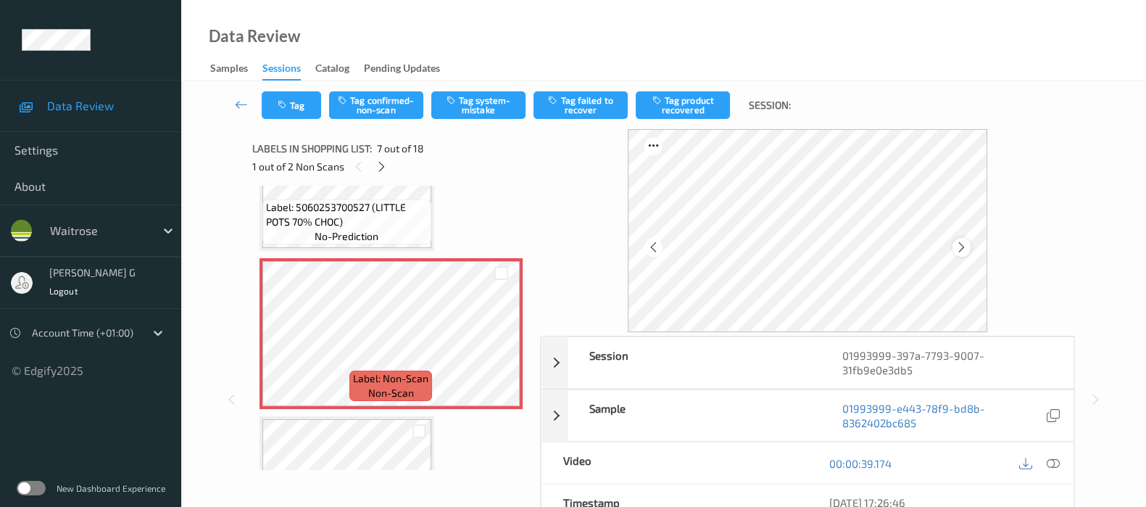
click at [968, 247] on icon at bounding box center [962, 247] width 12 height 13
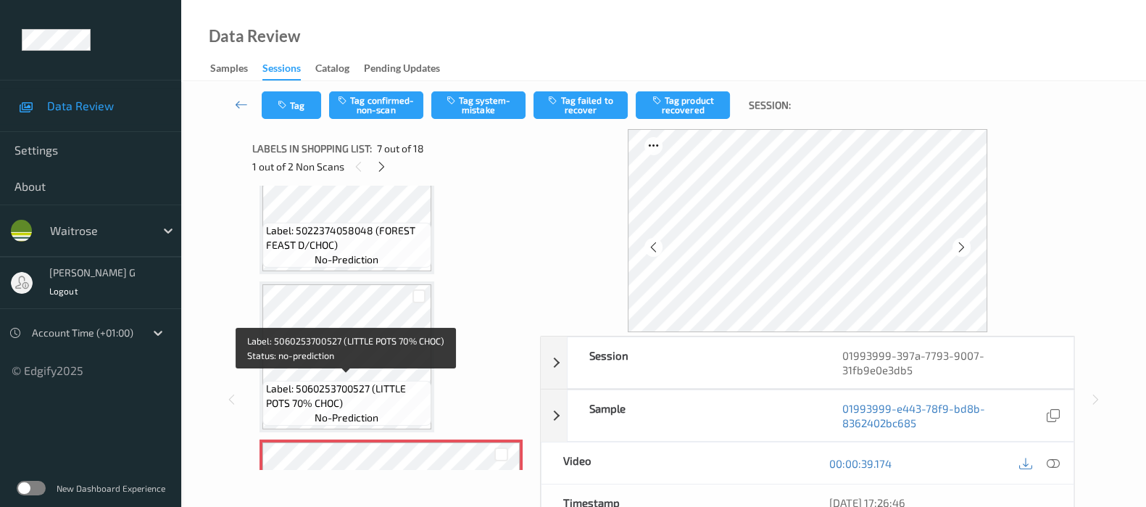
scroll to position [792, 0]
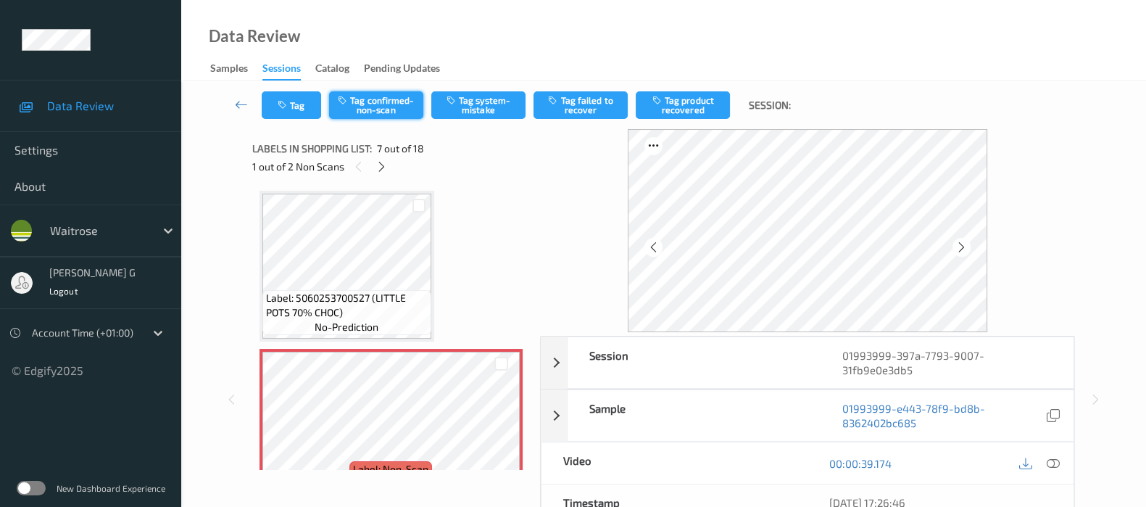
click at [389, 99] on button "Tag confirmed-non-scan" at bounding box center [376, 105] width 94 height 28
click at [687, 103] on button "Tag product recovered" at bounding box center [683, 105] width 94 height 28
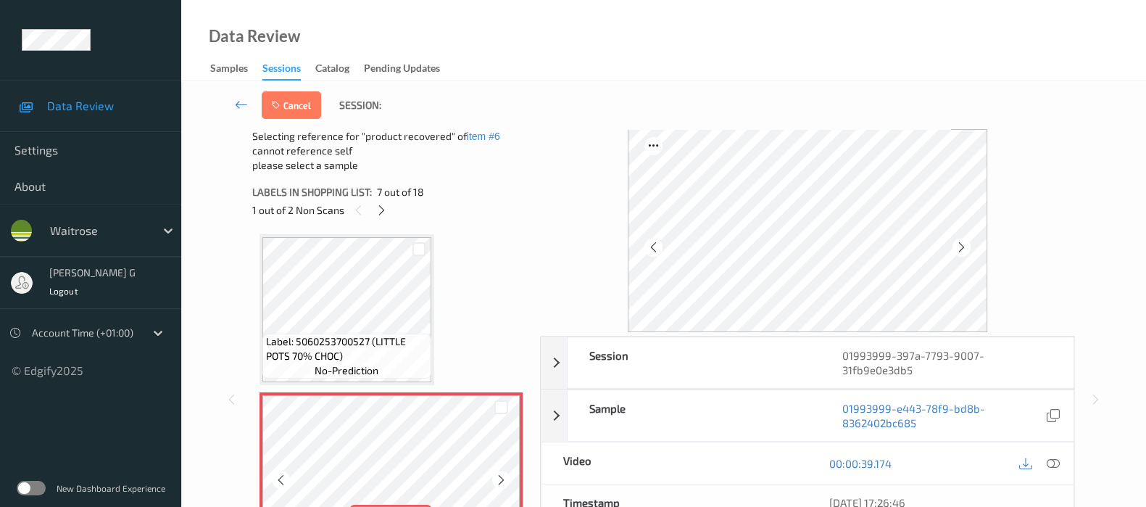
scroll to position [1064, 0]
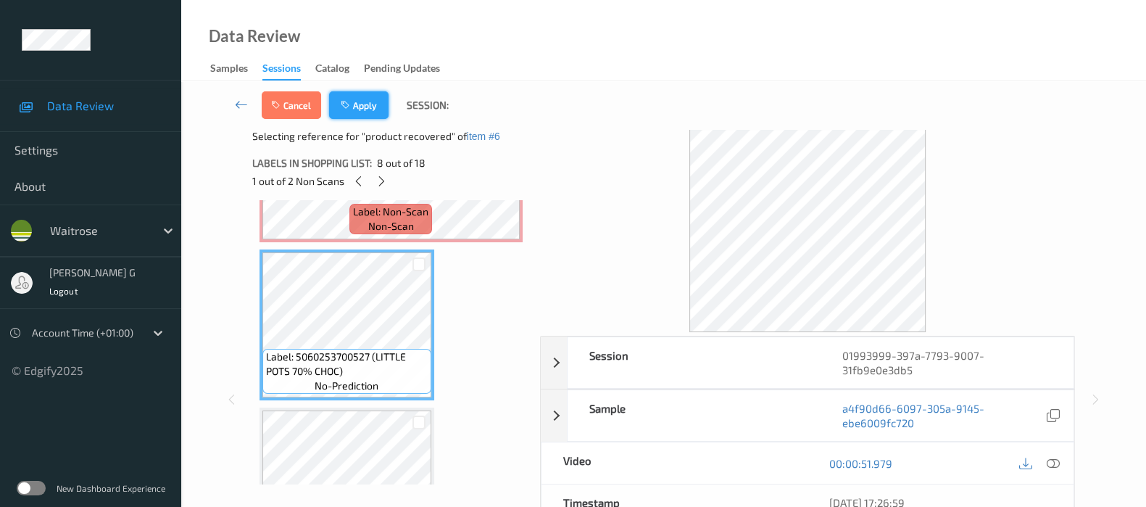
click at [373, 111] on button "Apply" at bounding box center [358, 105] width 59 height 28
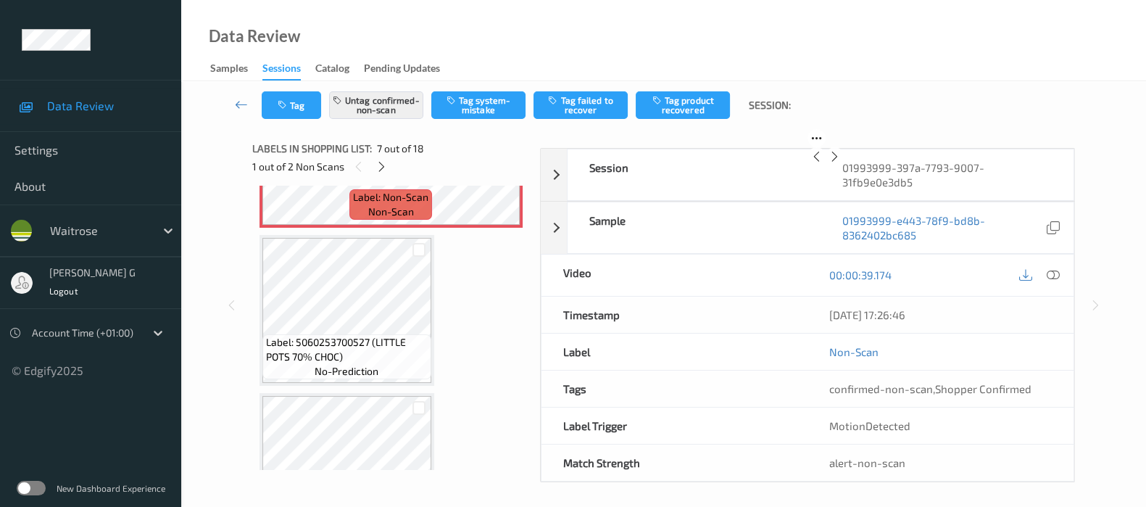
scroll to position [792, 0]
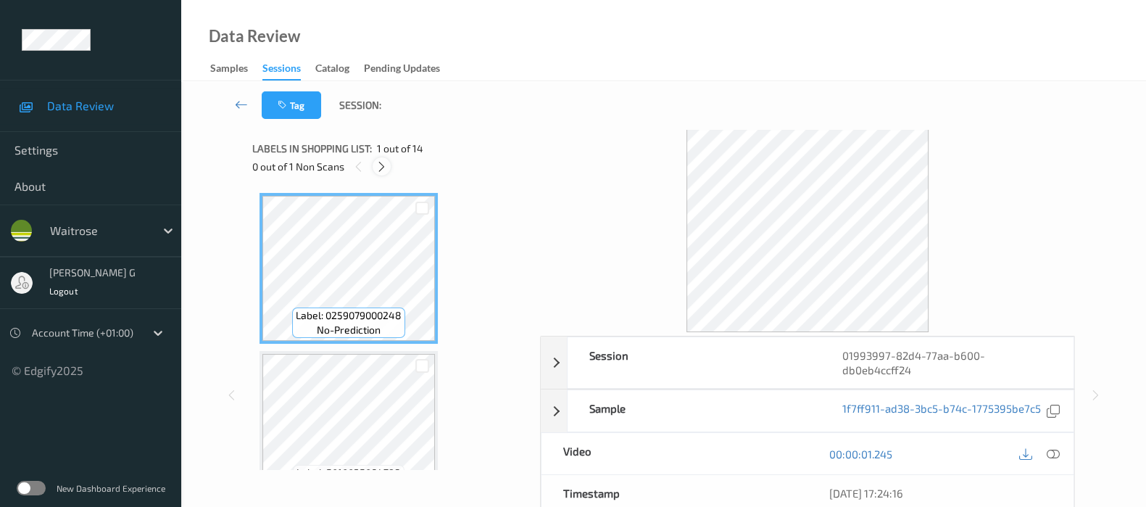
click at [385, 168] on icon at bounding box center [382, 166] width 12 height 13
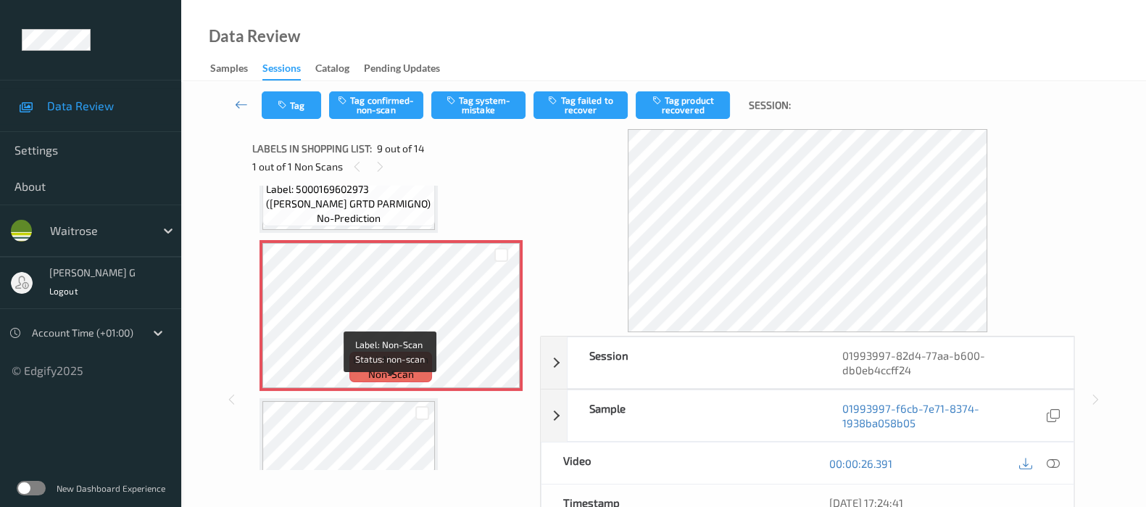
scroll to position [1273, 0]
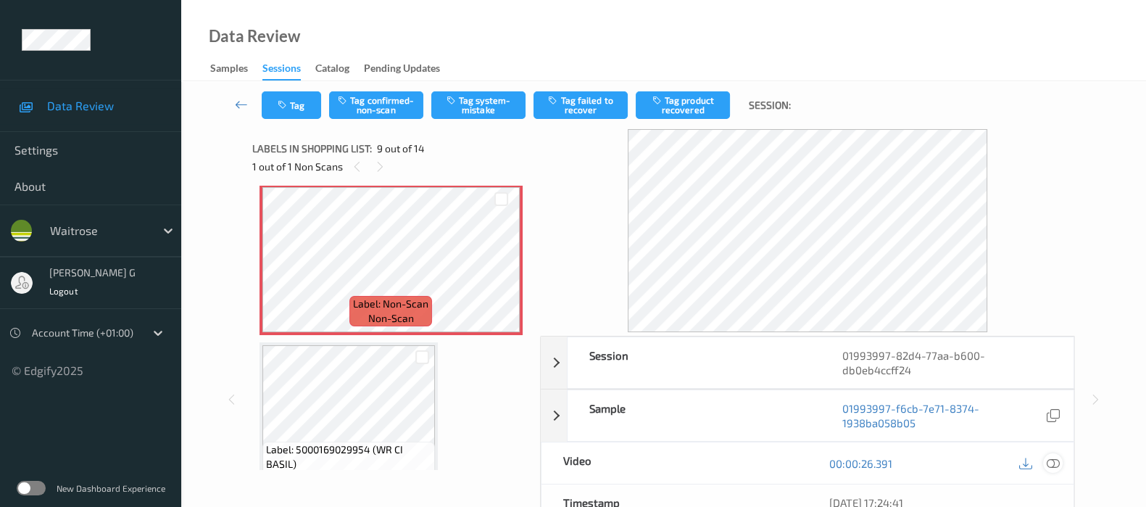
click at [1056, 466] on icon at bounding box center [1053, 463] width 13 height 13
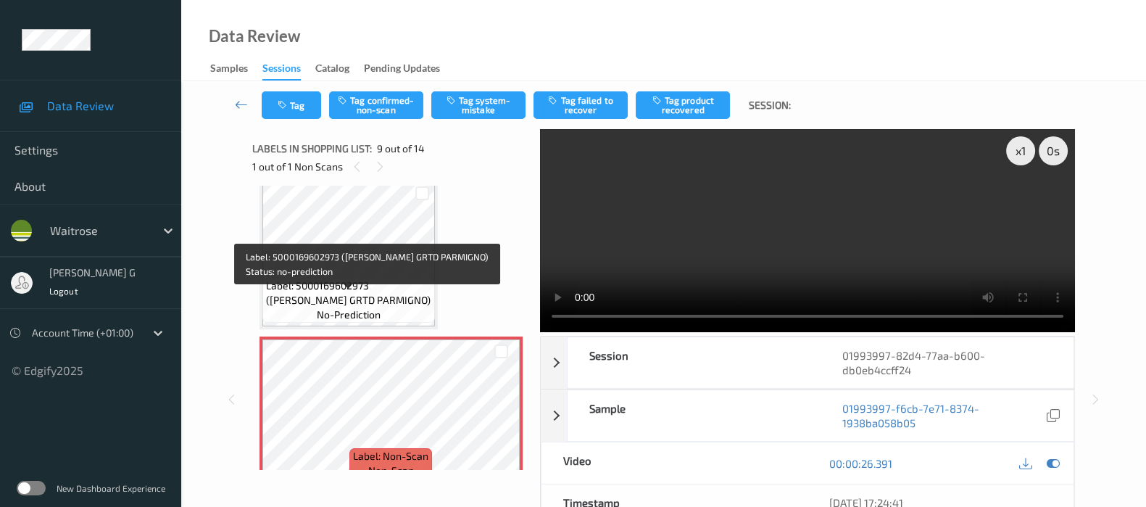
scroll to position [1092, 0]
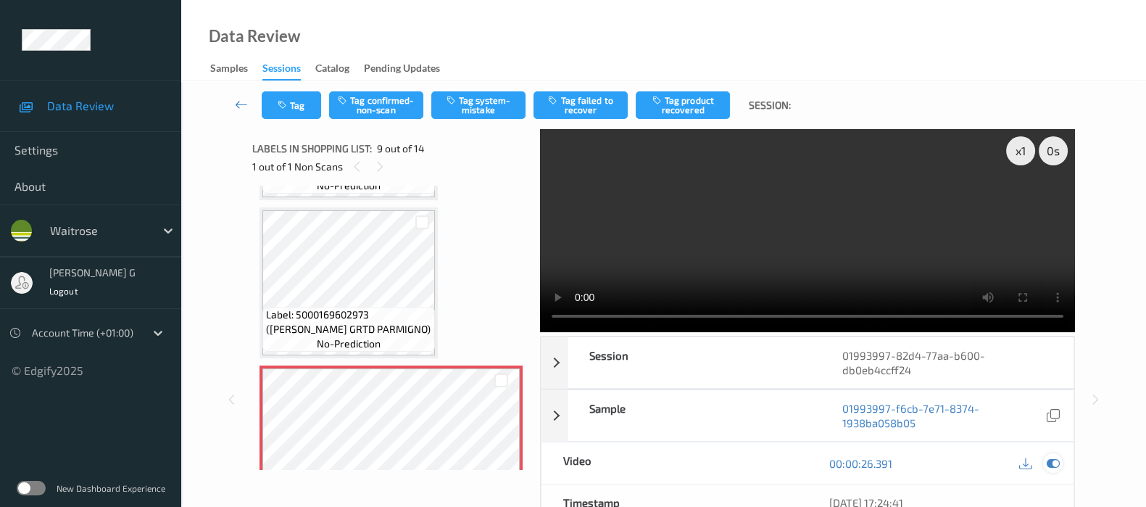
click at [1049, 464] on icon at bounding box center [1053, 463] width 13 height 13
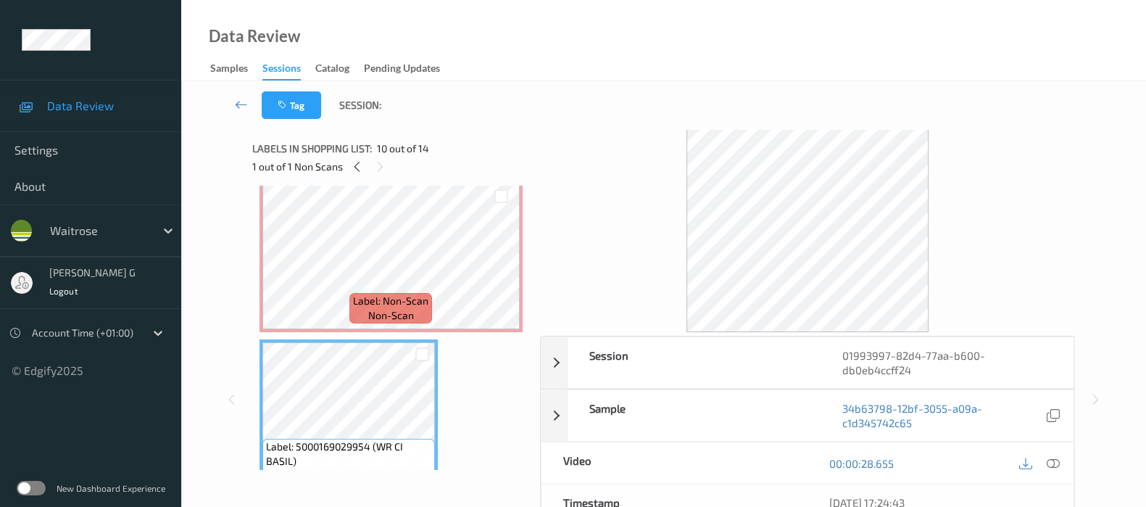
scroll to position [1273, 0]
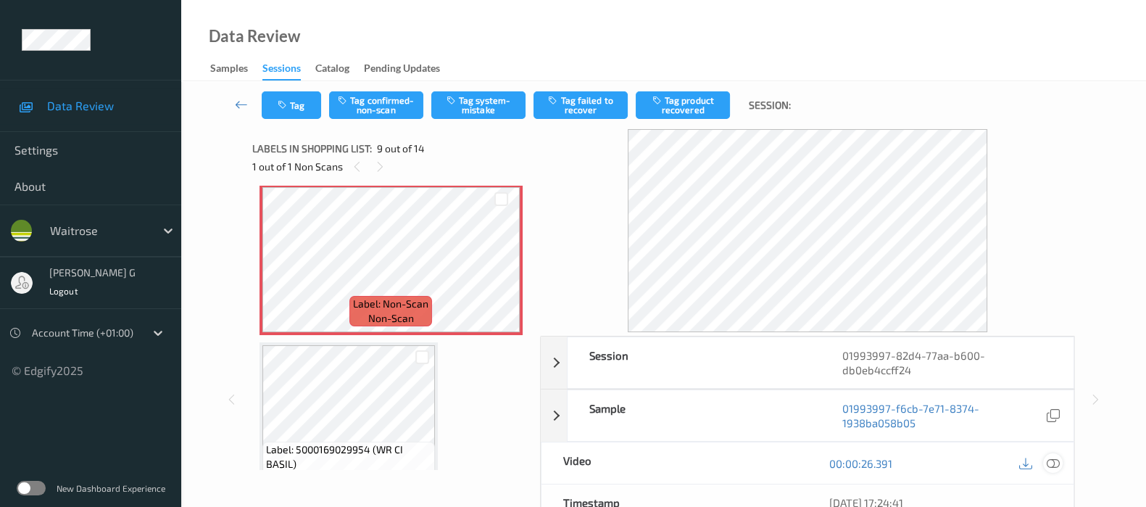
click at [1059, 465] on icon at bounding box center [1053, 463] width 13 height 13
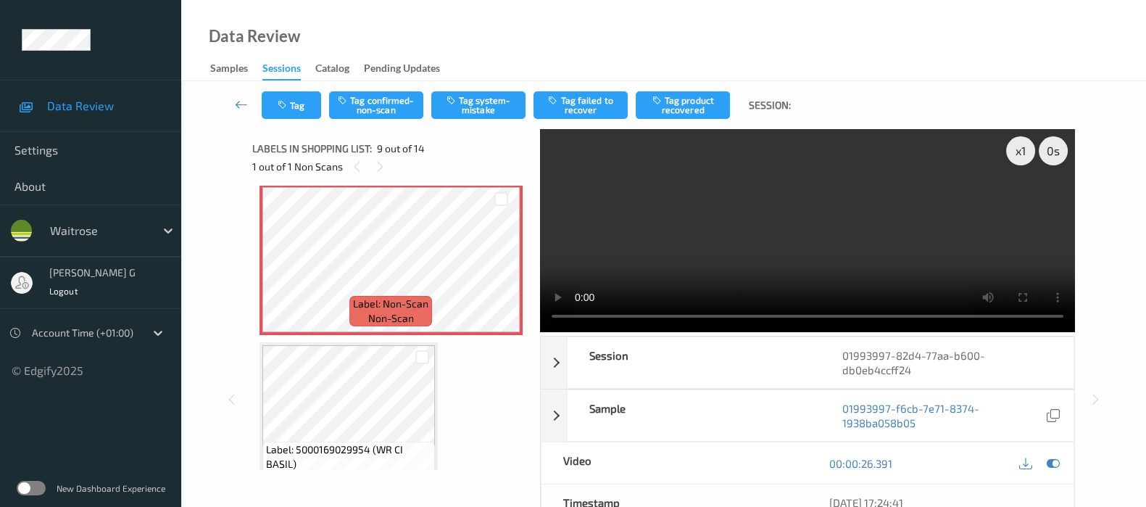
click at [1019, 209] on video at bounding box center [807, 230] width 535 height 203
click at [1055, 457] on icon at bounding box center [1053, 463] width 13 height 13
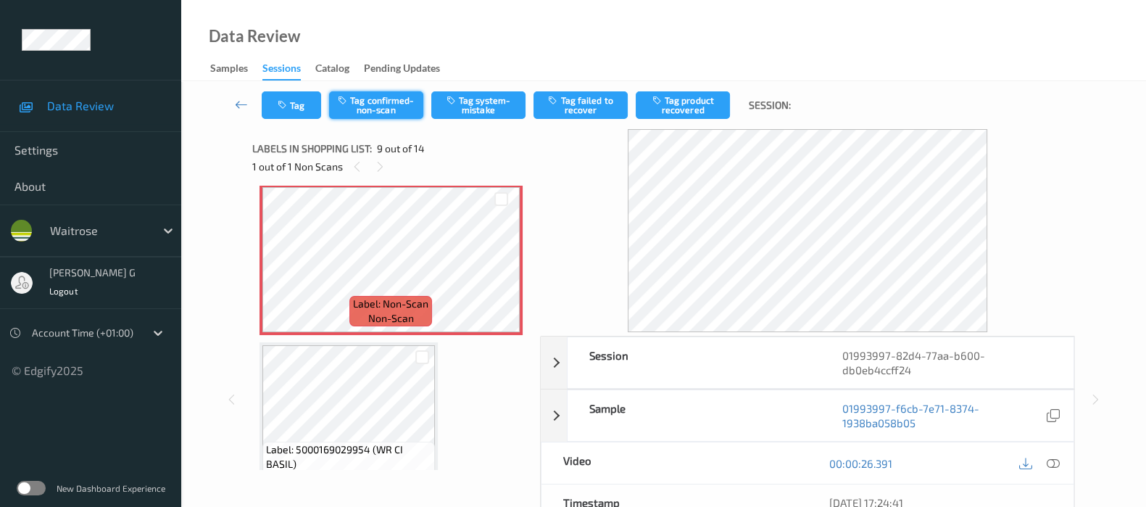
click at [377, 108] on button "Tag confirmed-non-scan" at bounding box center [376, 105] width 94 height 28
click at [585, 109] on button "Tag failed to recover" at bounding box center [581, 105] width 94 height 28
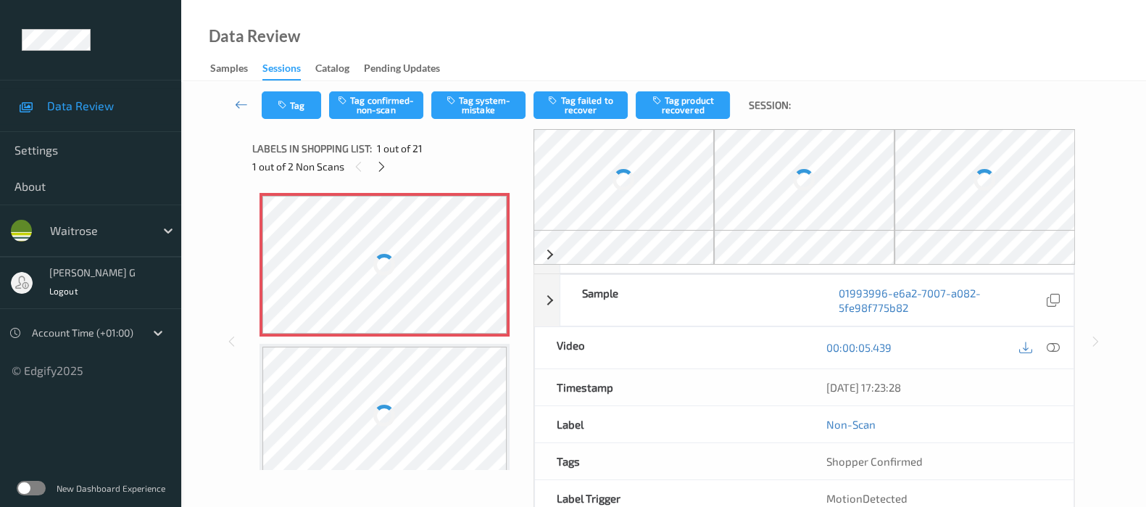
click at [587, 157] on div at bounding box center [624, 179] width 181 height 101
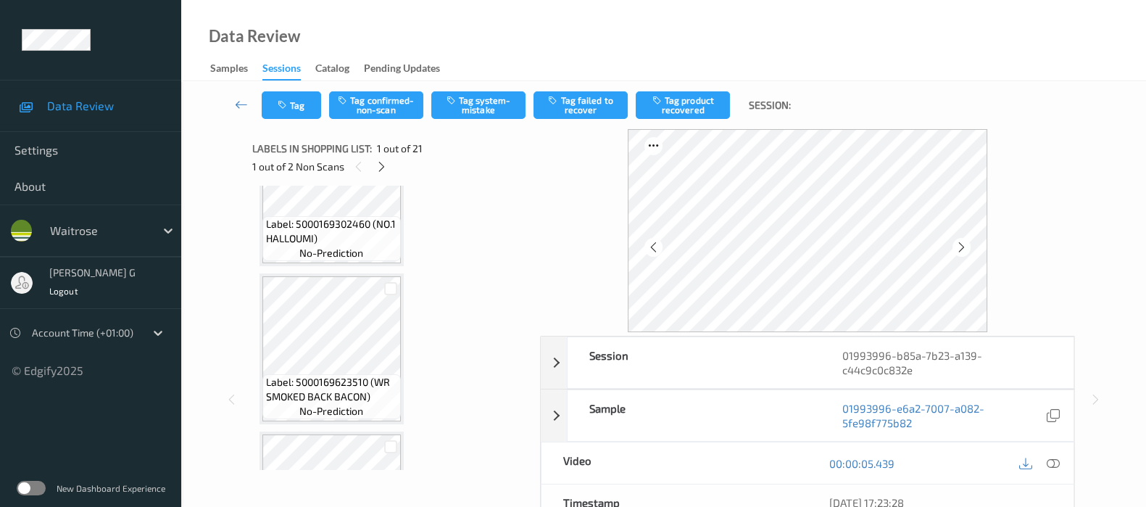
scroll to position [347, 0]
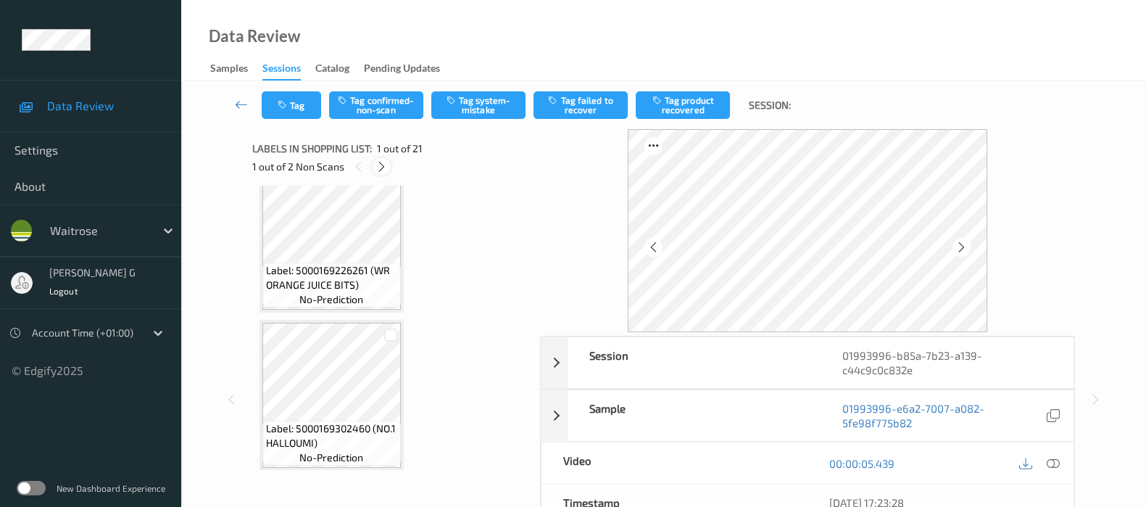
click at [379, 168] on icon at bounding box center [382, 166] width 12 height 13
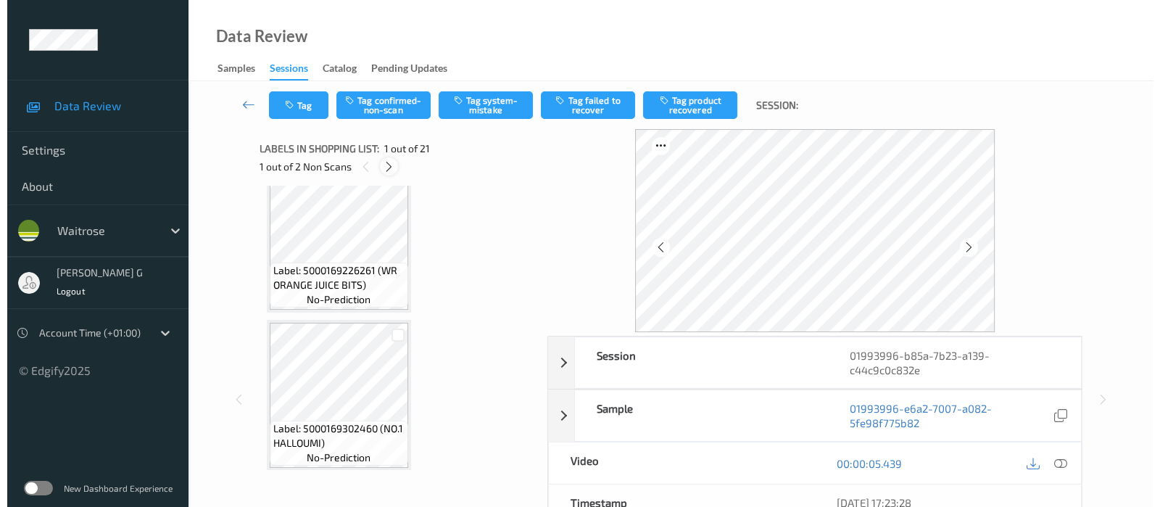
scroll to position [1578, 0]
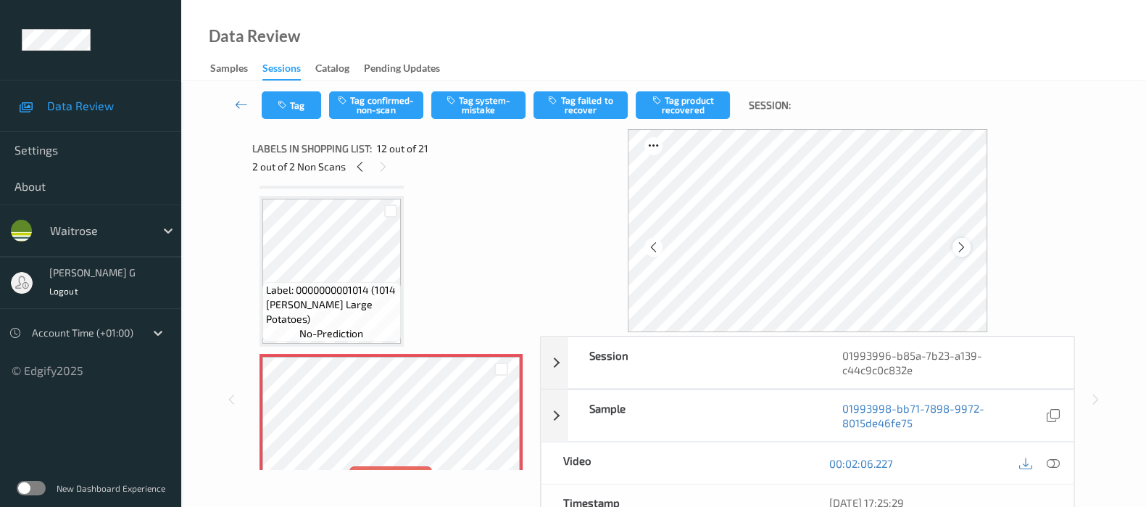
click at [961, 249] on icon at bounding box center [962, 247] width 12 height 13
click at [483, 108] on button "Tag system-mistake" at bounding box center [478, 105] width 94 height 28
click at [283, 106] on icon "button" at bounding box center [284, 105] width 12 height 10
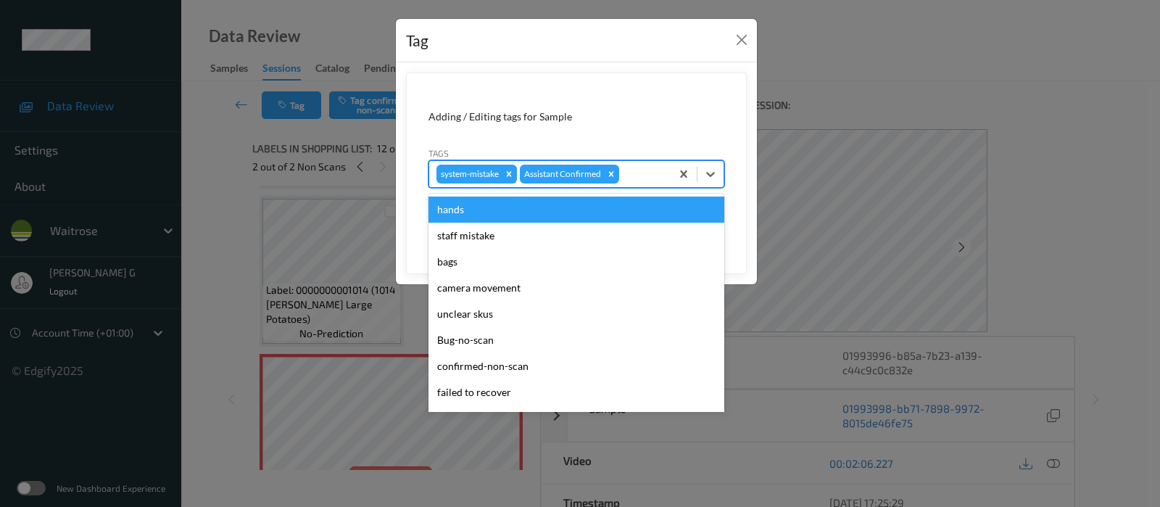
click at [631, 172] on div at bounding box center [642, 173] width 41 height 17
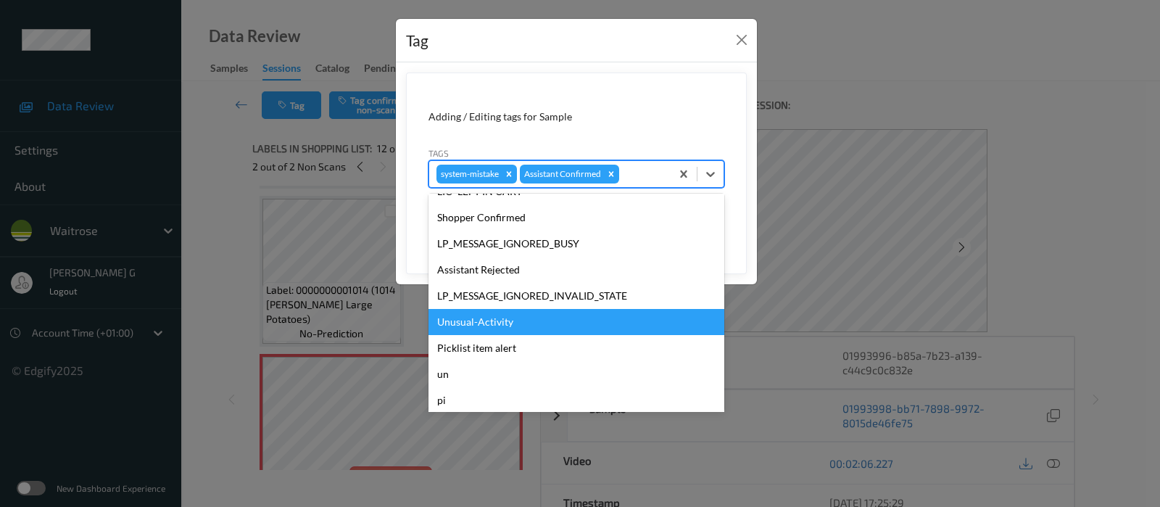
scroll to position [336, 0]
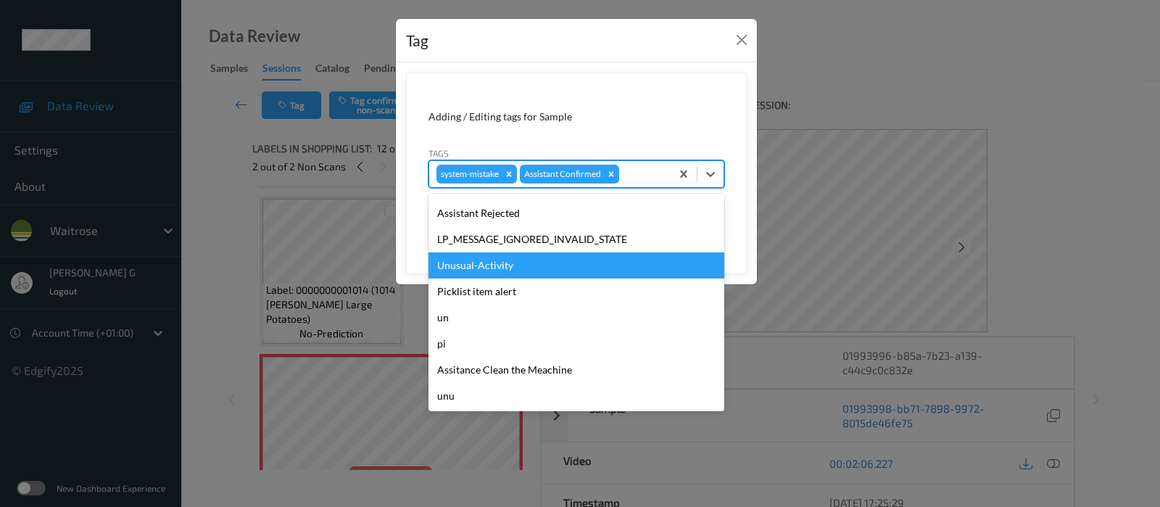
click at [486, 264] on div "Unusual-Activity" at bounding box center [576, 265] width 296 height 26
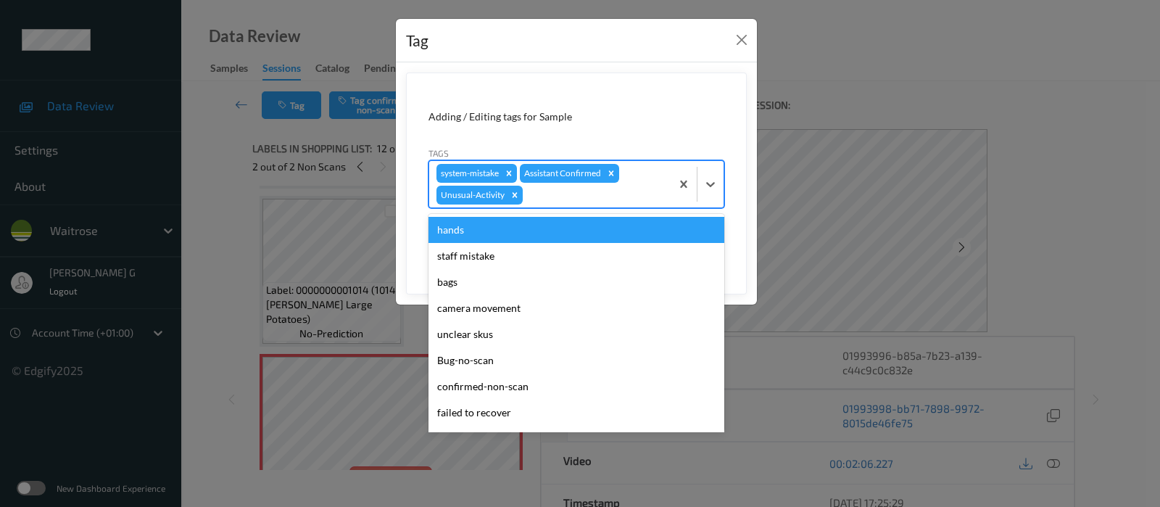
click at [686, 168] on div at bounding box center [697, 184] width 53 height 46
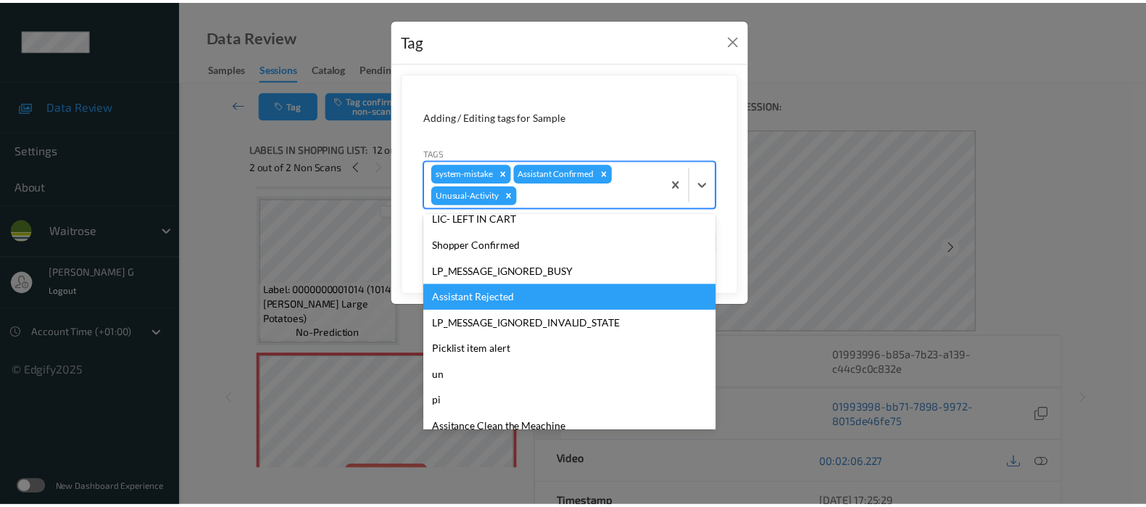
scroll to position [310, 0]
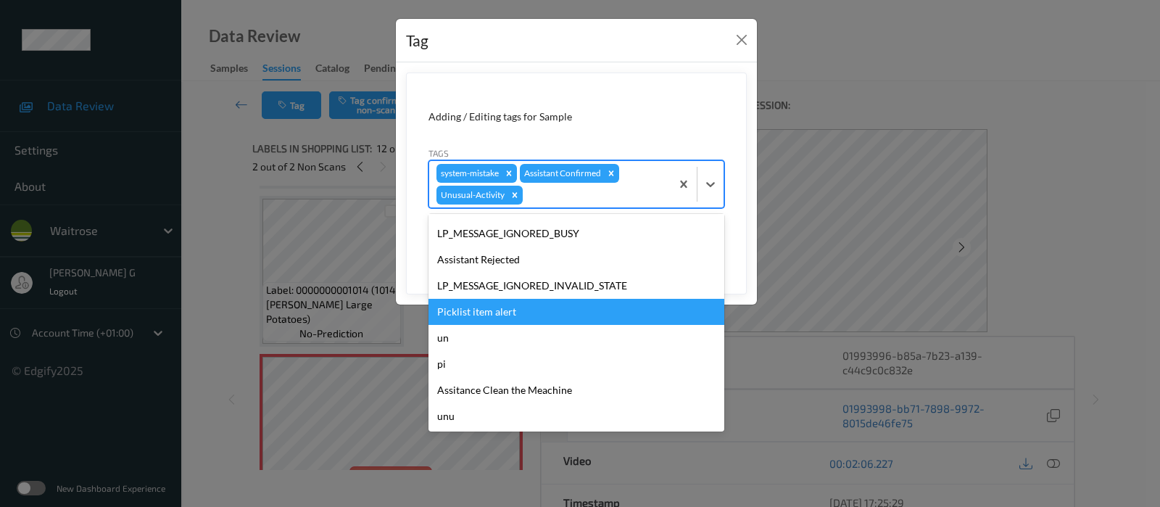
click at [474, 308] on div "Picklist item alert" at bounding box center [576, 312] width 296 height 26
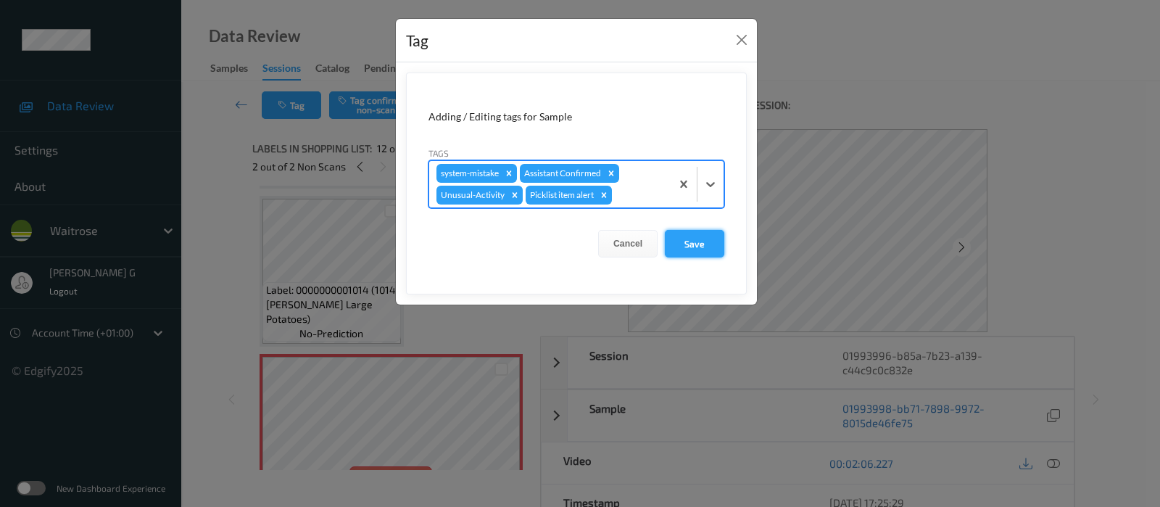
click at [700, 241] on button "Save" at bounding box center [694, 244] width 59 height 28
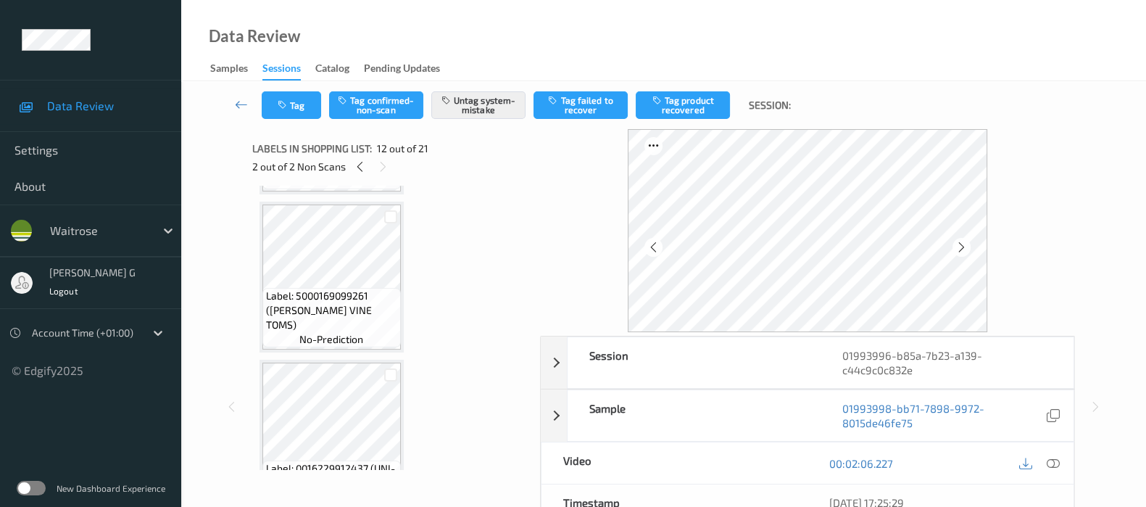
scroll to position [3021, 0]
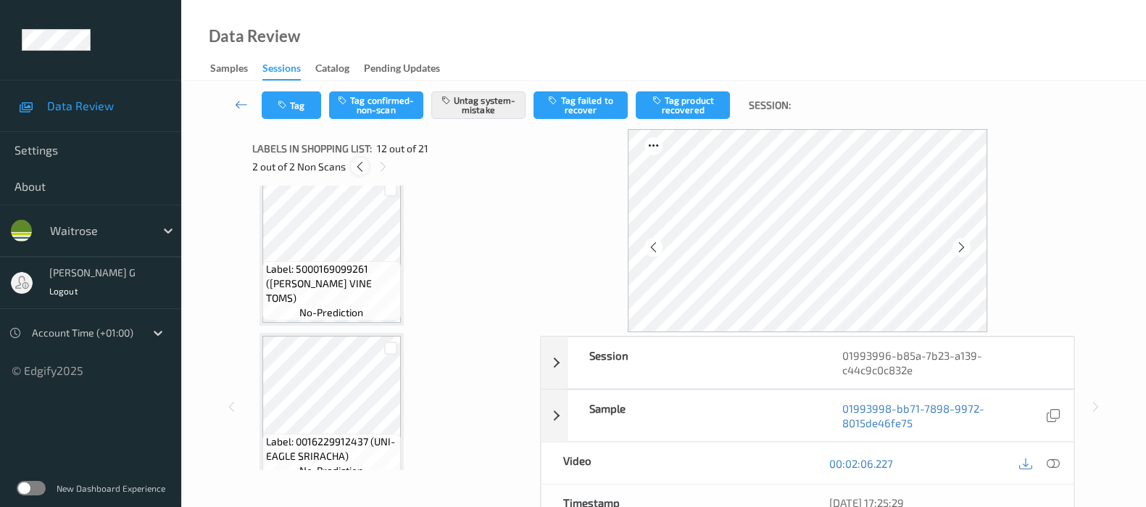
click at [357, 165] on icon at bounding box center [360, 166] width 12 height 13
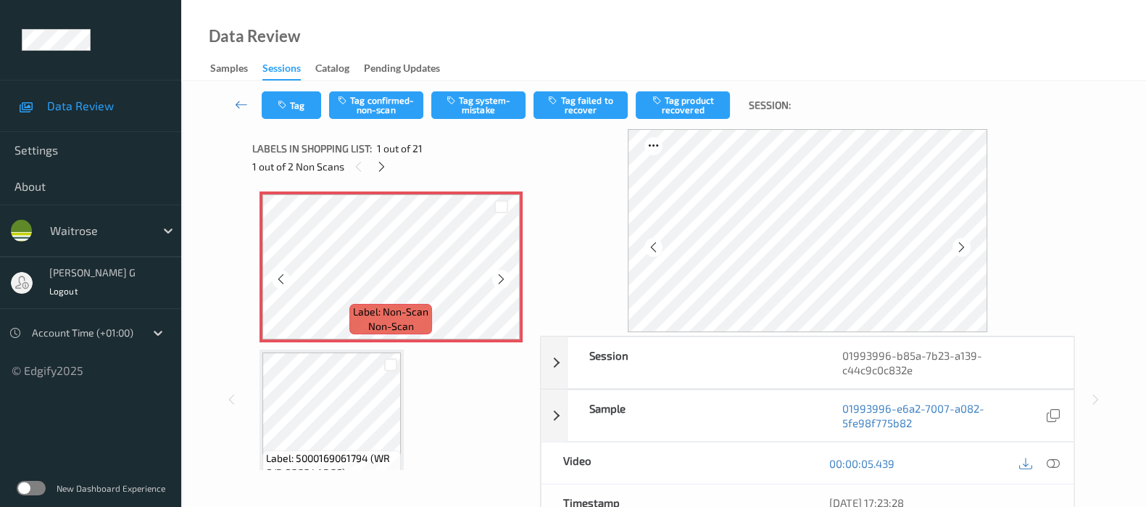
scroll to position [0, 0]
click at [962, 248] on icon at bounding box center [962, 247] width 12 height 13
click at [1056, 463] on icon at bounding box center [1053, 463] width 13 height 13
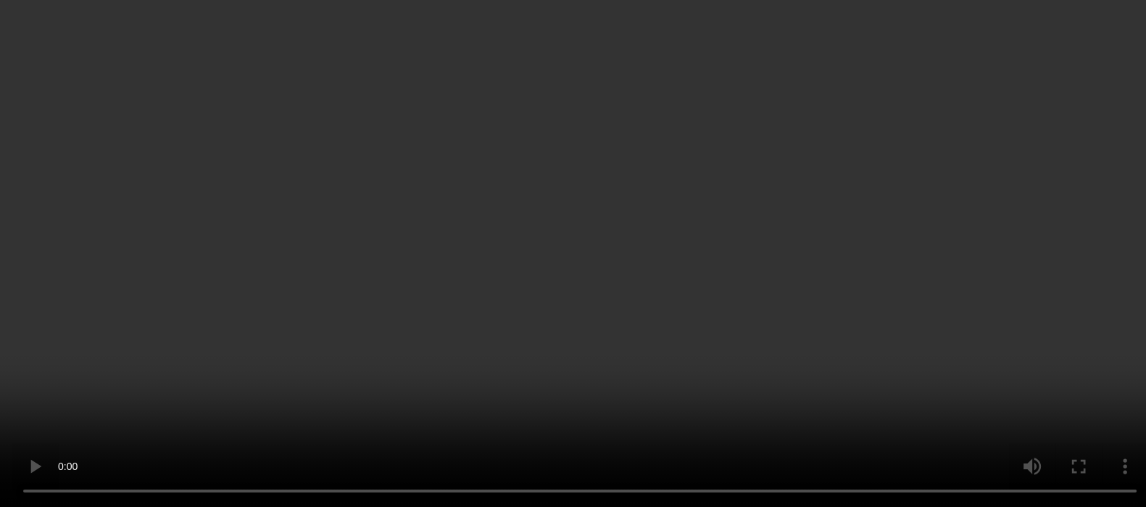
click at [1043, 270] on div at bounding box center [1039, 261] width 47 height 20
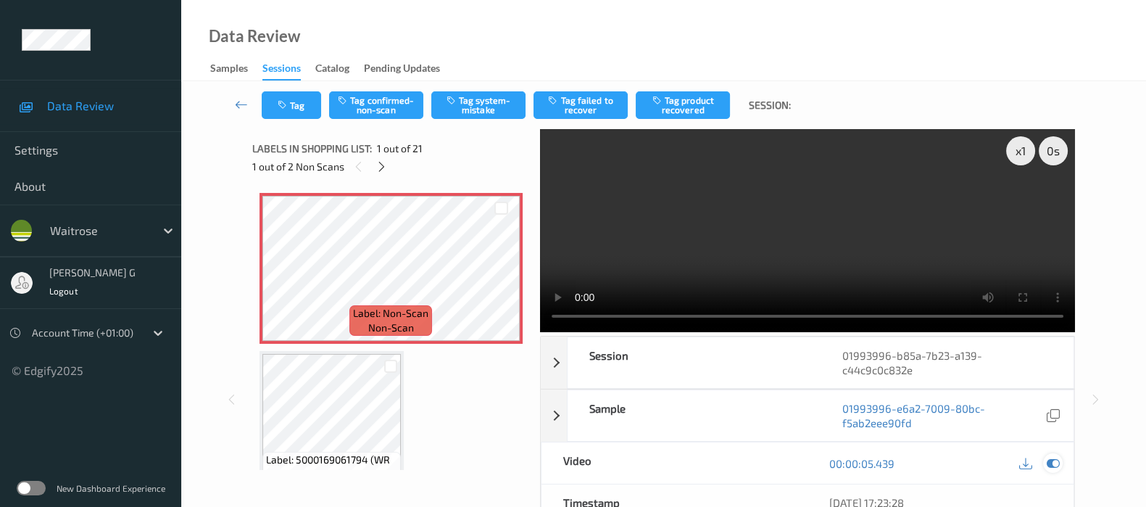
click at [1061, 464] on div at bounding box center [1053, 463] width 20 height 20
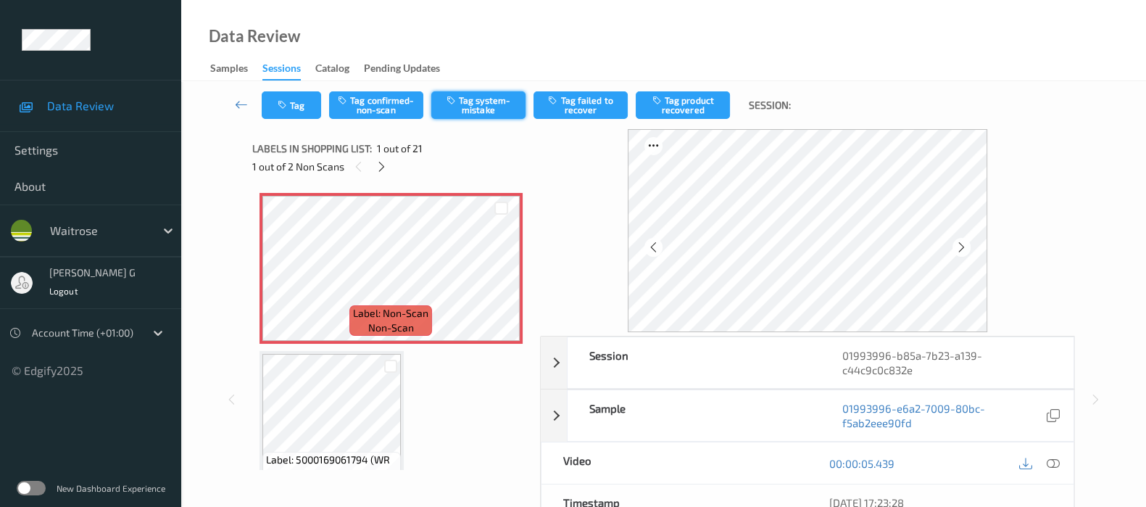
click at [486, 104] on button "Tag system-mistake" at bounding box center [478, 105] width 94 height 28
click at [290, 102] on button "Tag" at bounding box center [291, 105] width 59 height 28
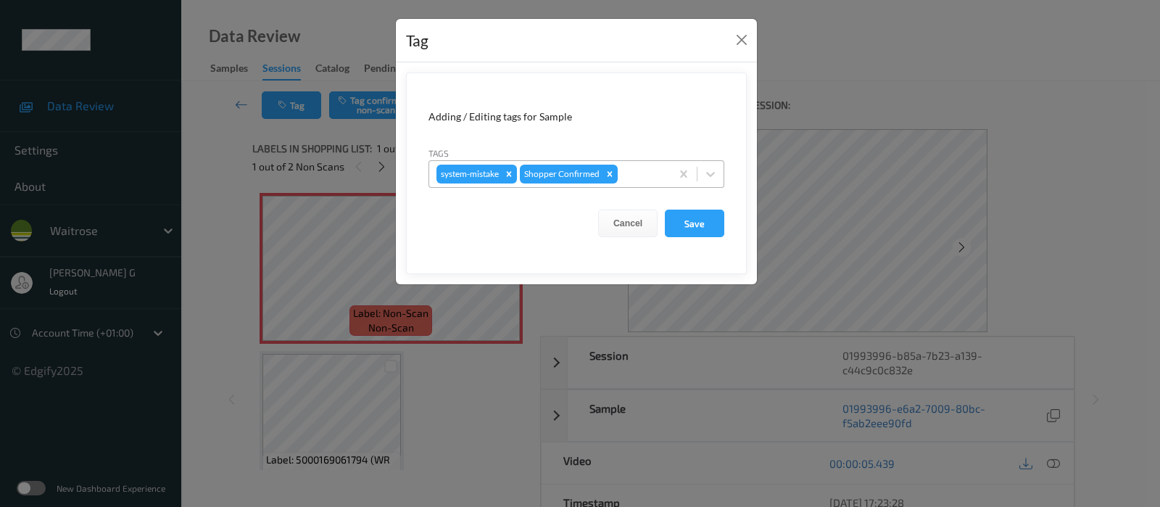
click at [633, 172] on div at bounding box center [642, 173] width 43 height 17
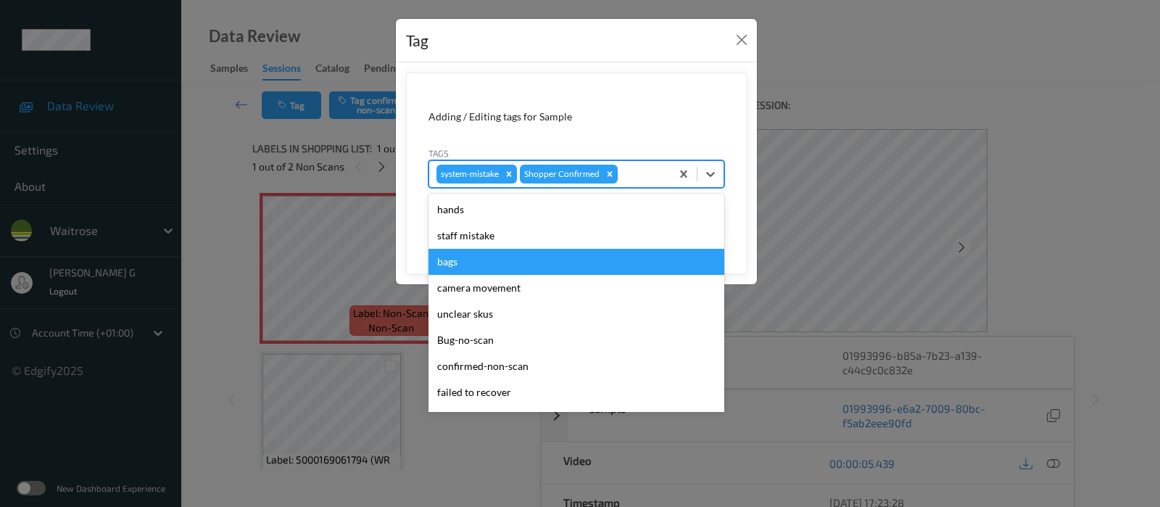
click at [487, 259] on div "bags" at bounding box center [576, 262] width 296 height 26
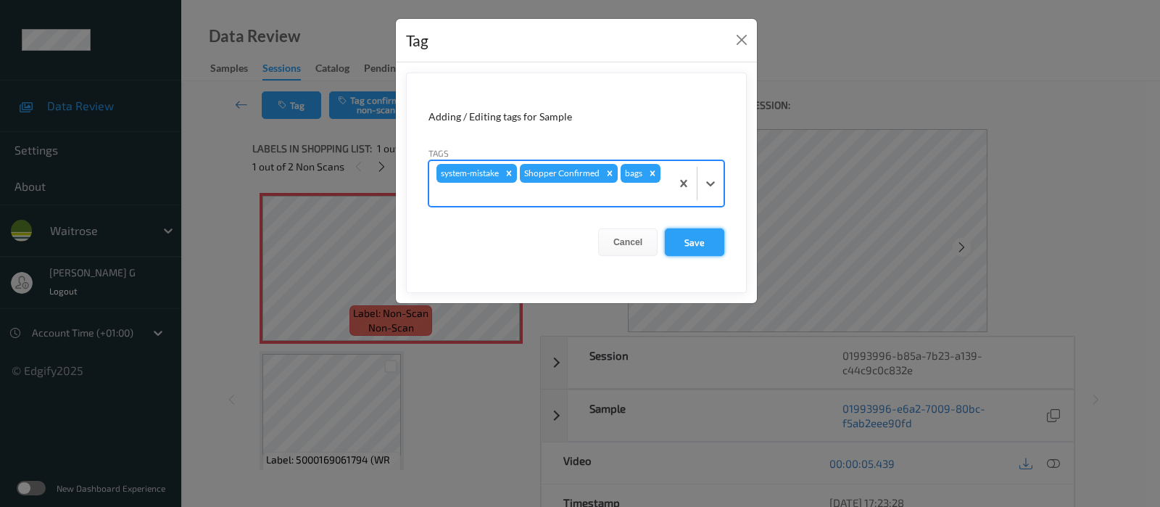
click at [696, 235] on button "Save" at bounding box center [694, 242] width 59 height 28
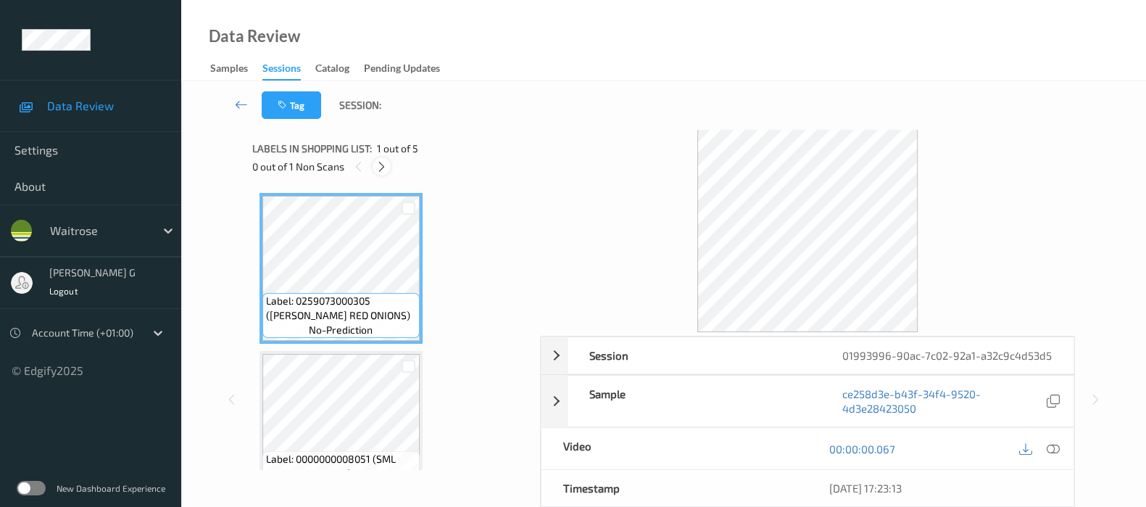
click at [373, 166] on div at bounding box center [382, 166] width 18 height 18
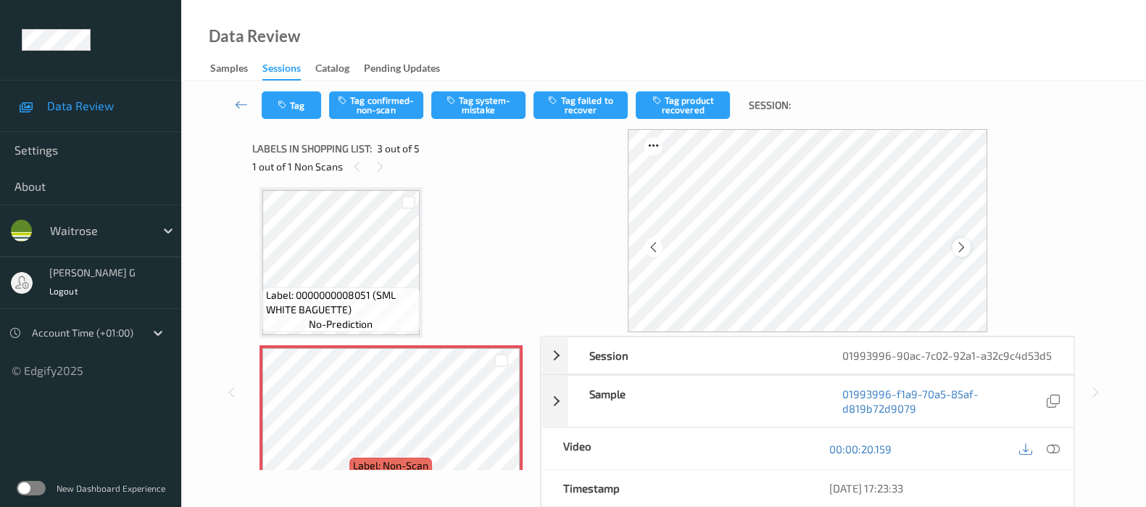
click at [963, 247] on icon at bounding box center [962, 247] width 12 height 13
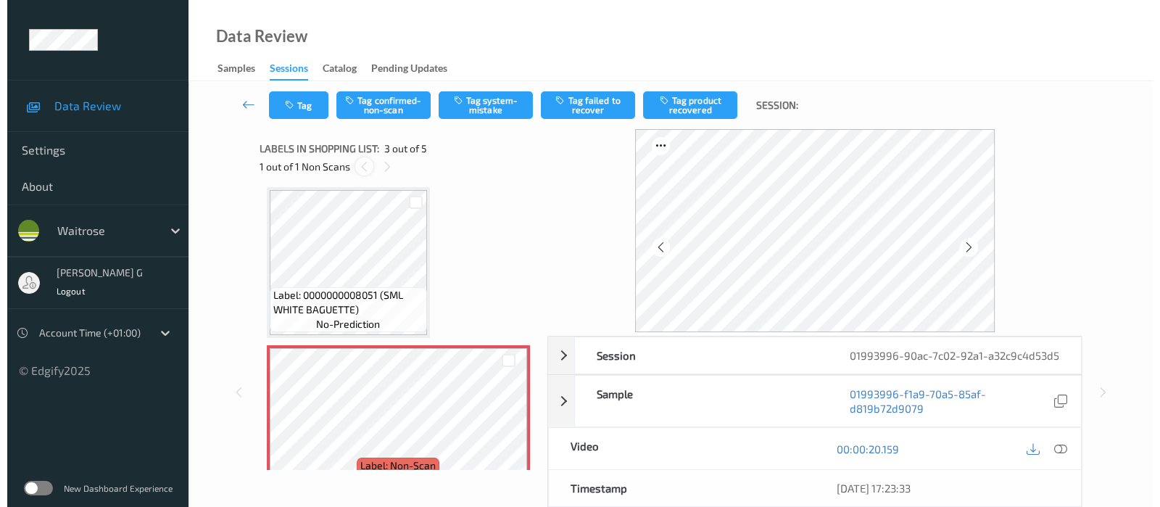
scroll to position [0, 0]
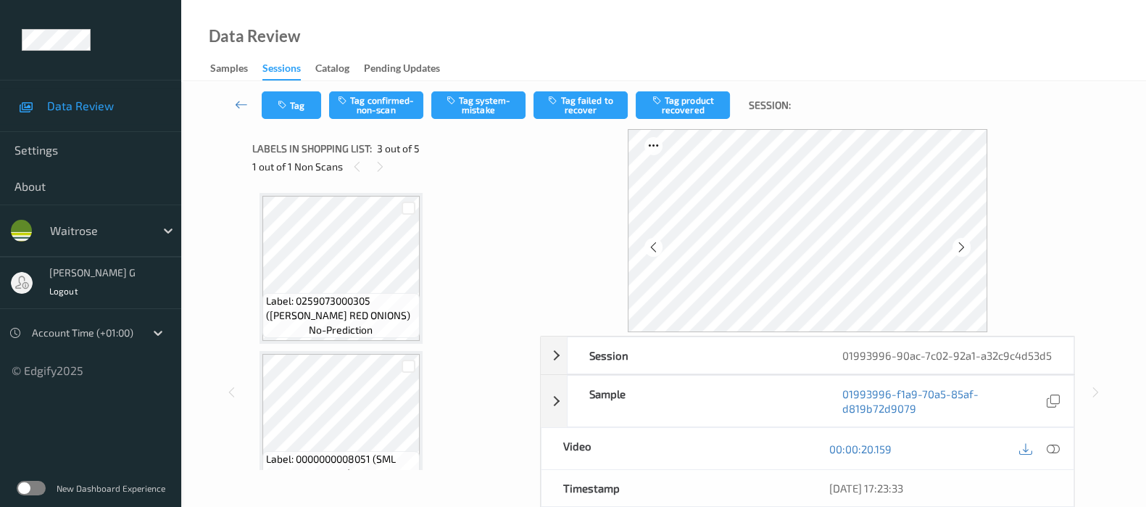
click at [482, 88] on div "Tag Tag confirmed-non-scan Tag system-mistake Tag failed to recover Tag product…" at bounding box center [664, 105] width 906 height 48
click at [471, 103] on button "Tag system-mistake" at bounding box center [478, 105] width 94 height 28
click at [292, 112] on button "Tag" at bounding box center [291, 105] width 59 height 28
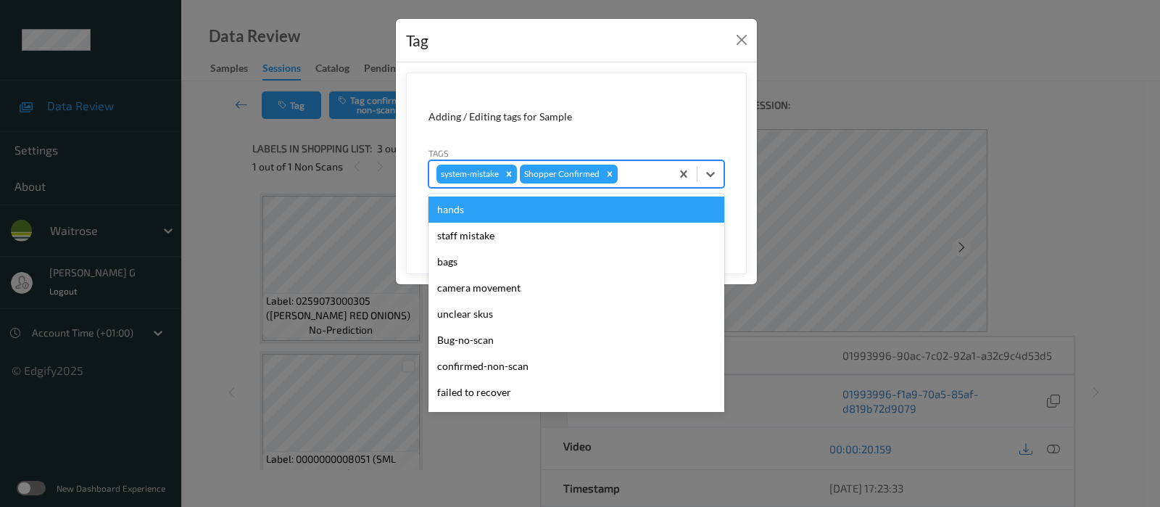
click at [618, 184] on div "system-mistake Shopper Confirmed" at bounding box center [549, 174] width 241 height 25
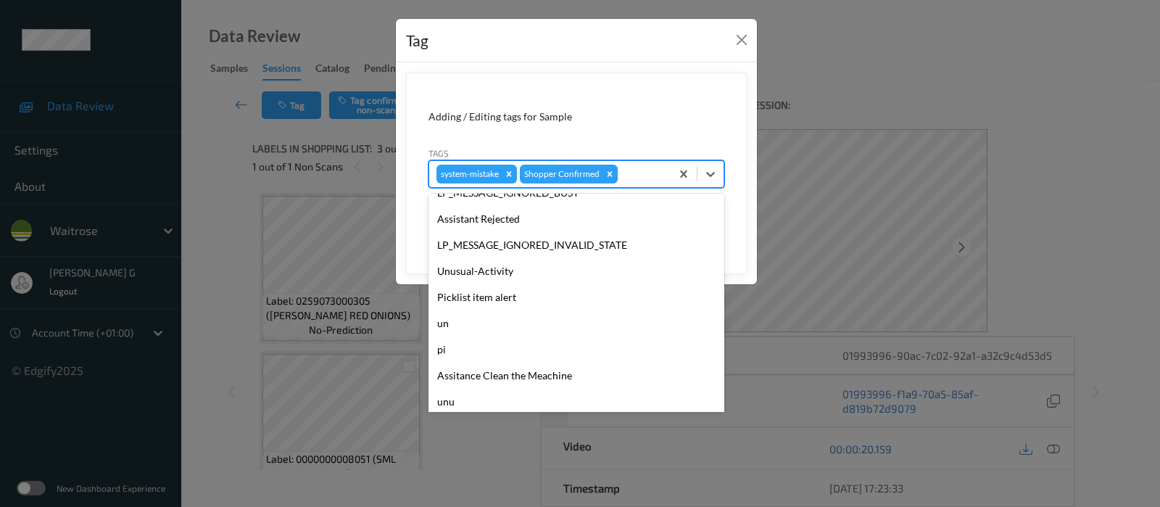
scroll to position [336, 0]
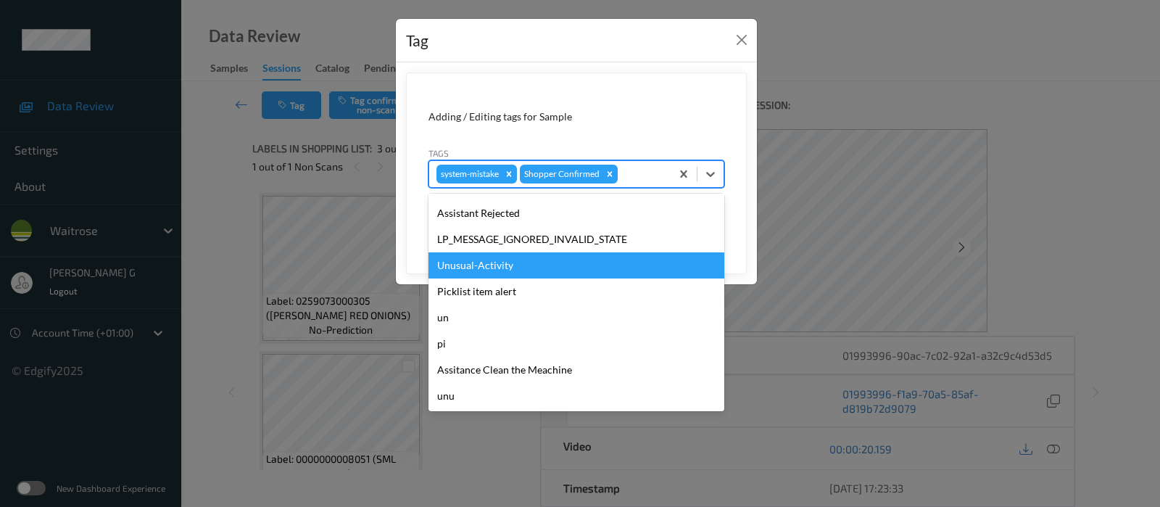
click at [482, 268] on div "Unusual-Activity" at bounding box center [576, 265] width 296 height 26
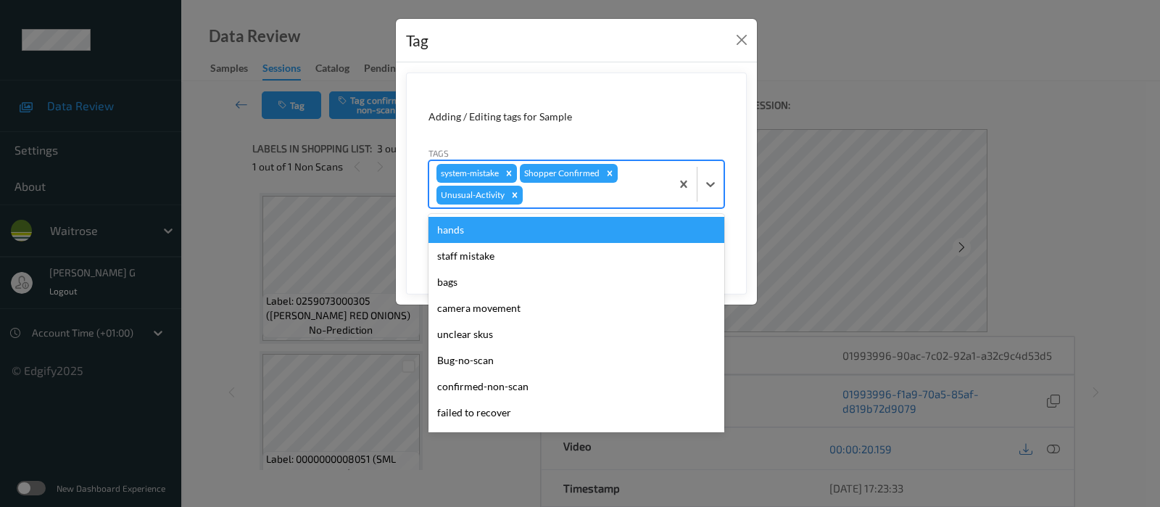
click at [629, 184] on div "system-mistake Shopper Confirmed Unusual-Activity" at bounding box center [549, 184] width 241 height 46
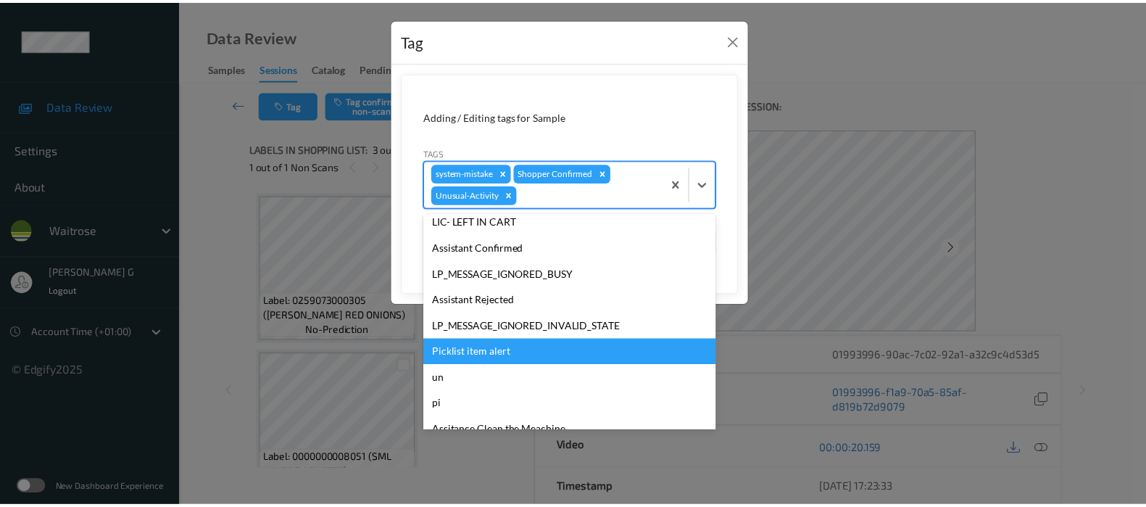
scroll to position [310, 0]
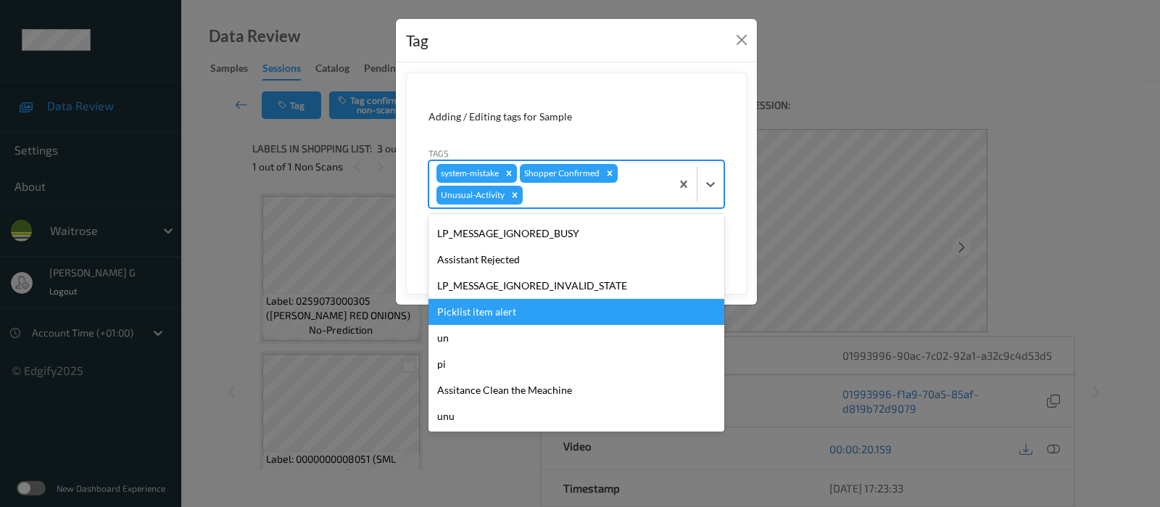
click at [481, 310] on div "Picklist item alert" at bounding box center [576, 312] width 296 height 26
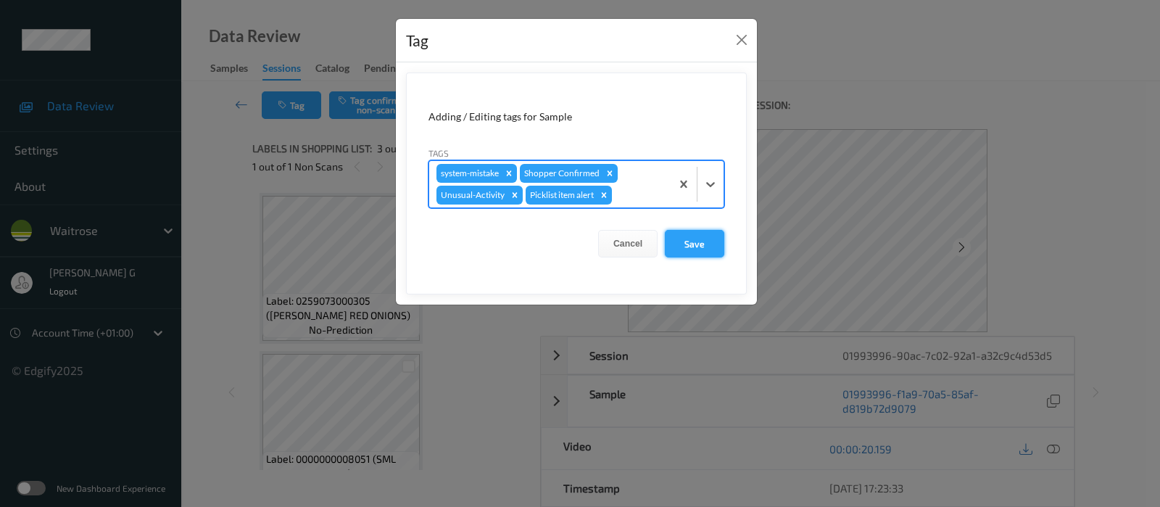
click at [697, 237] on button "Save" at bounding box center [694, 244] width 59 height 28
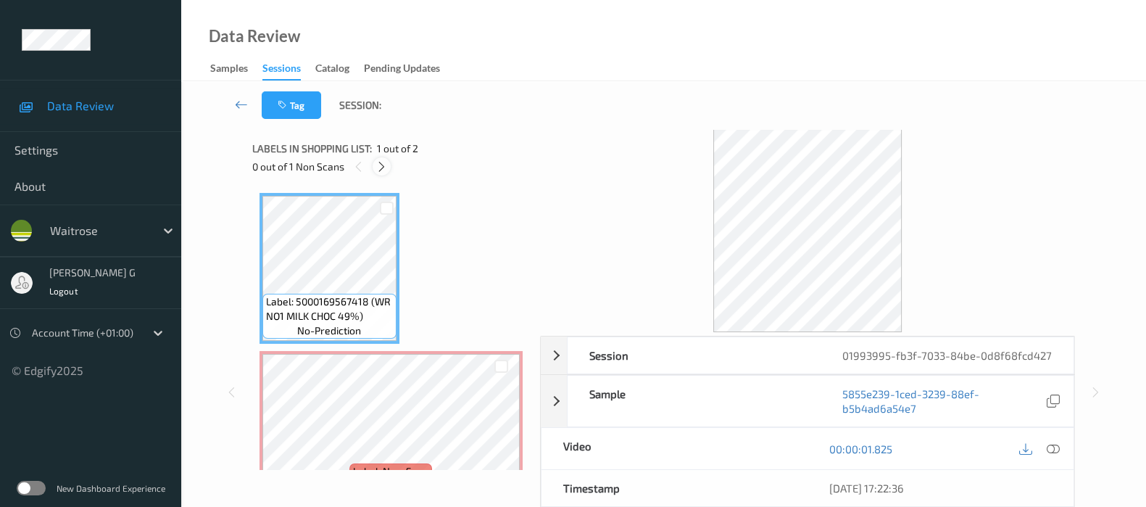
click at [374, 165] on div at bounding box center [382, 166] width 18 height 18
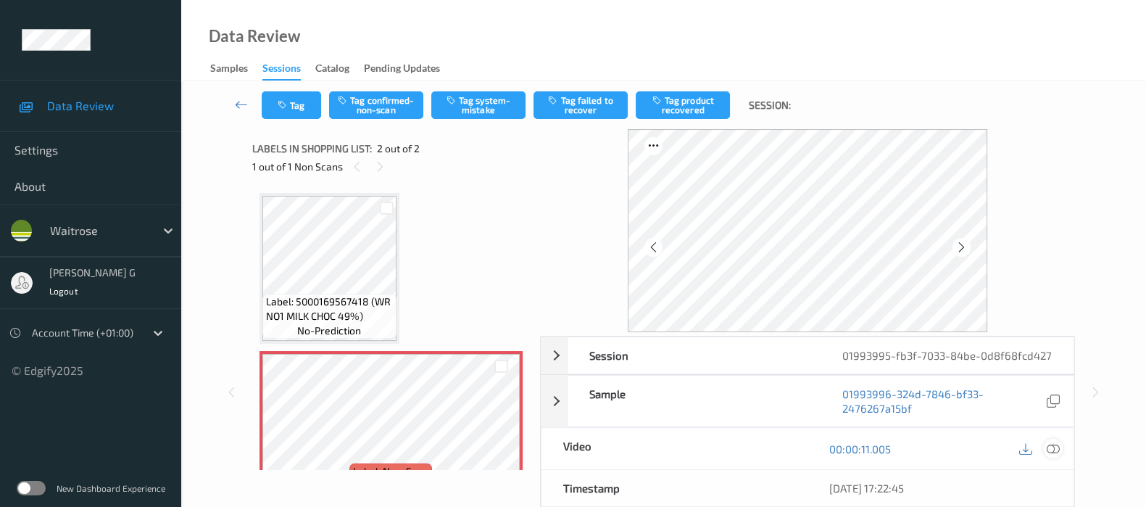
click at [1057, 445] on icon at bounding box center [1053, 448] width 13 height 13
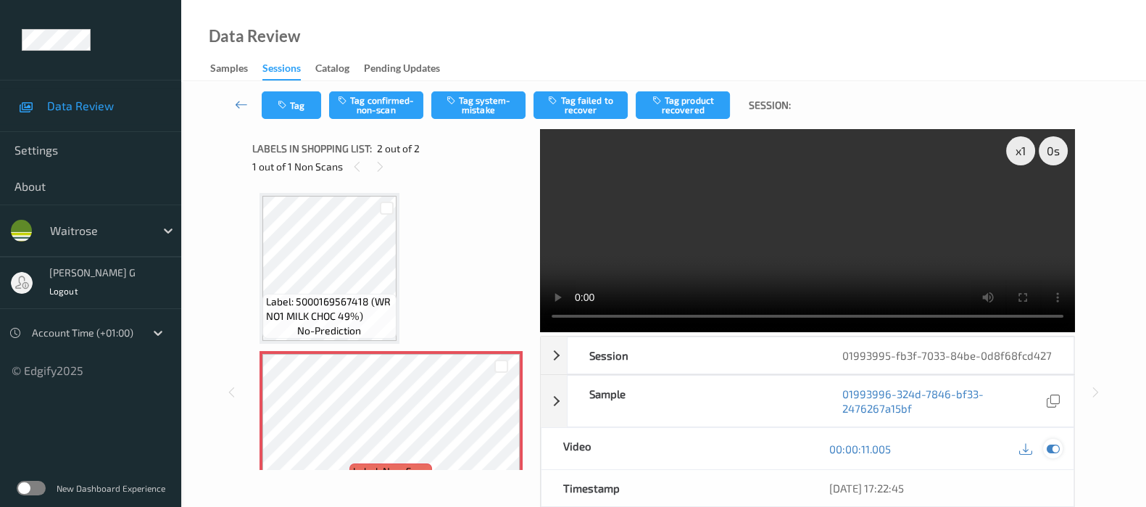
click at [1056, 440] on div at bounding box center [1053, 449] width 20 height 20
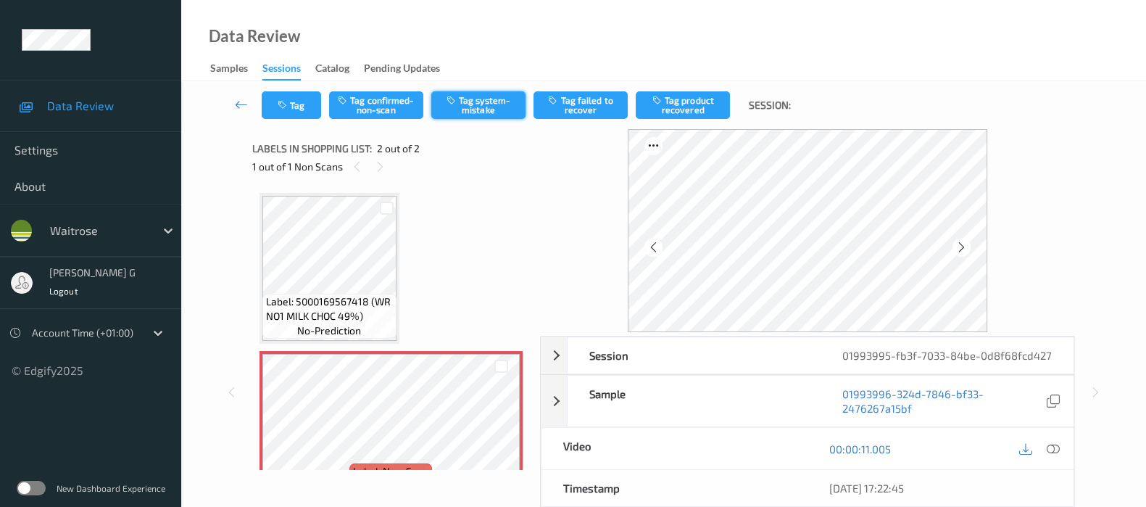
click at [486, 101] on button "Tag system-mistake" at bounding box center [478, 105] width 94 height 28
click at [286, 118] on button "Tag" at bounding box center [291, 105] width 59 height 28
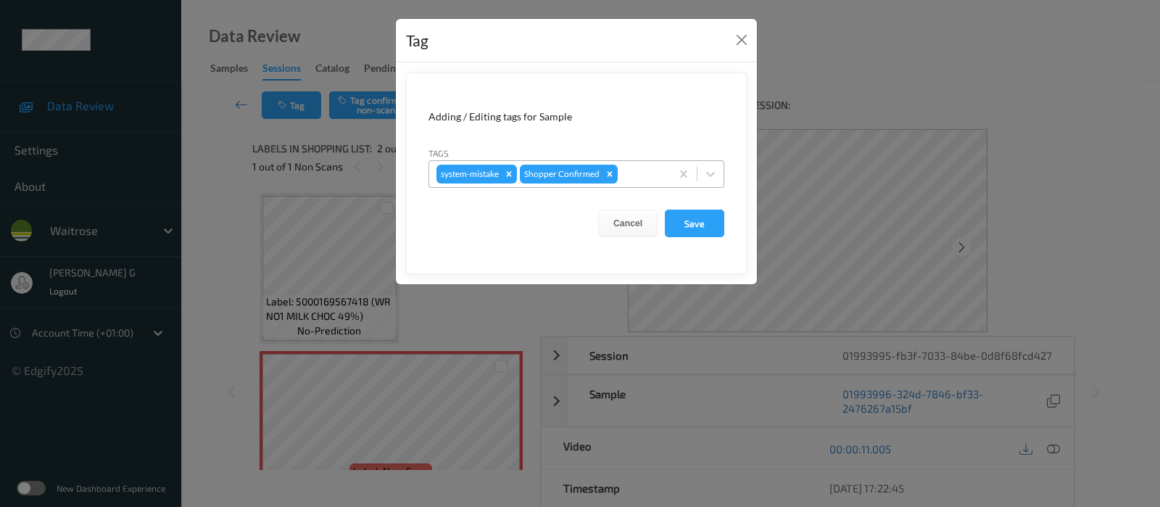
click at [639, 175] on div at bounding box center [642, 173] width 43 height 17
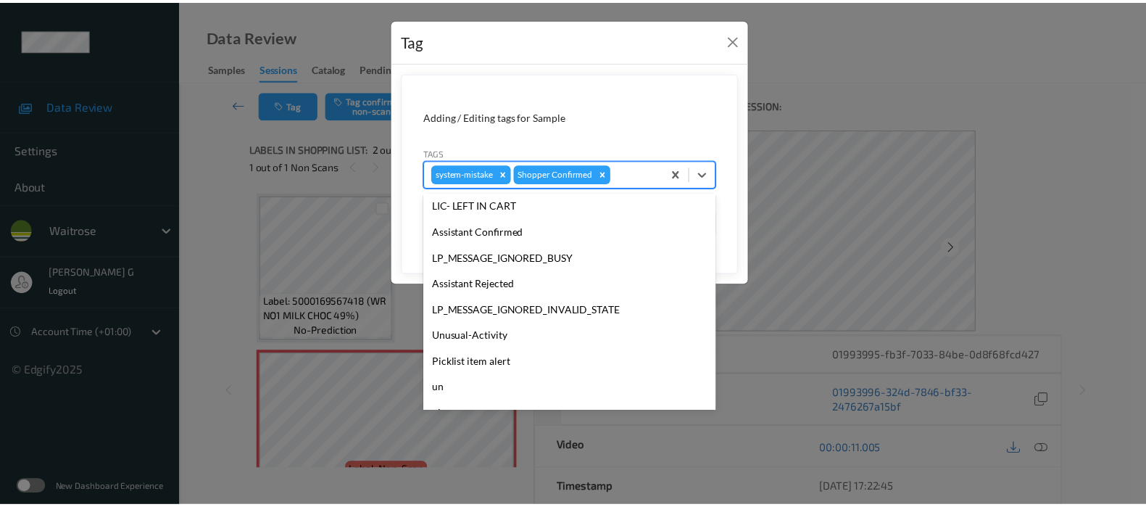
scroll to position [336, 0]
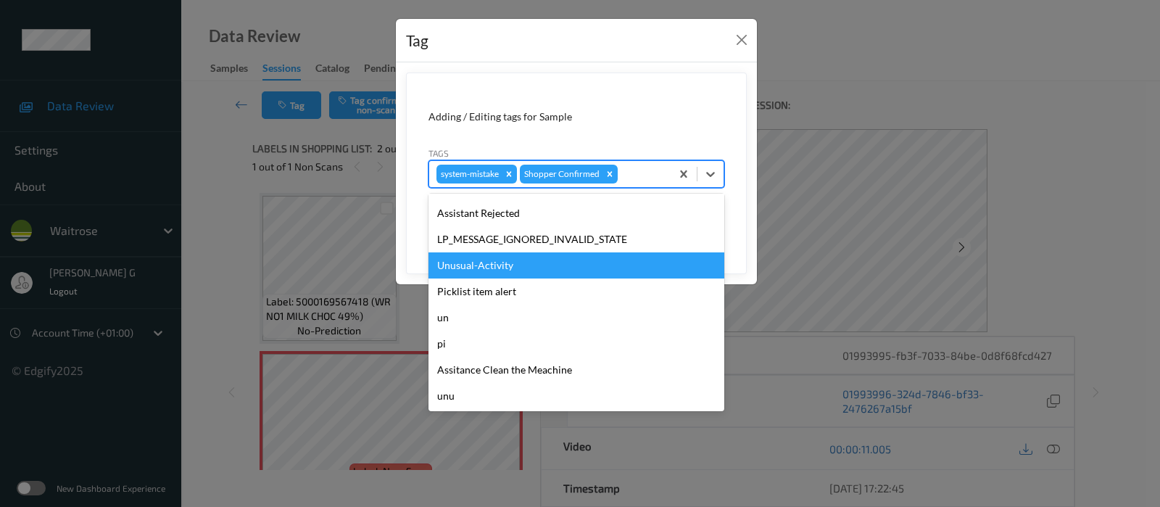
click at [490, 273] on div "Unusual-Activity" at bounding box center [576, 265] width 296 height 26
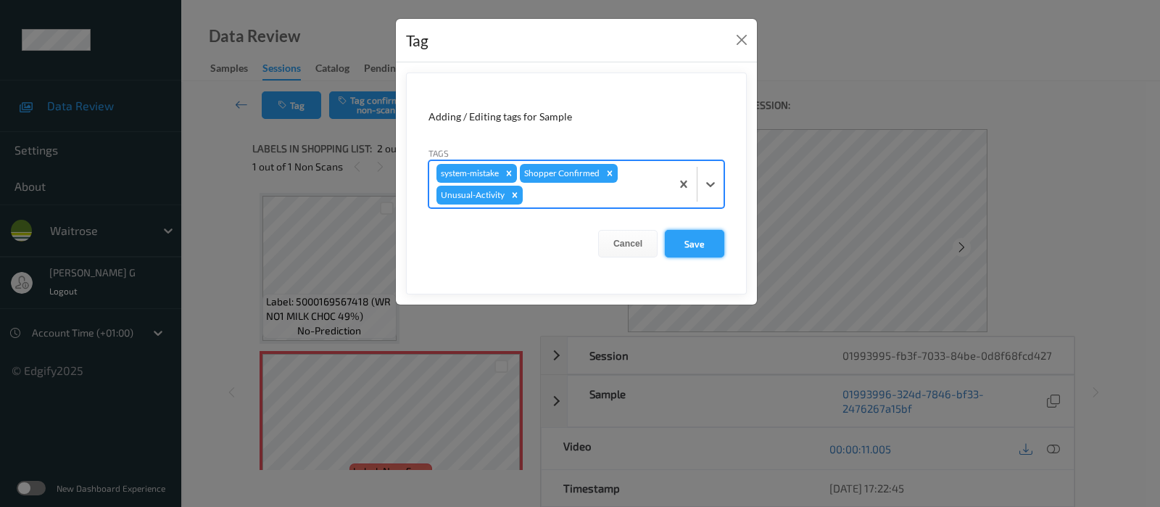
click at [697, 250] on button "Save" at bounding box center [694, 244] width 59 height 28
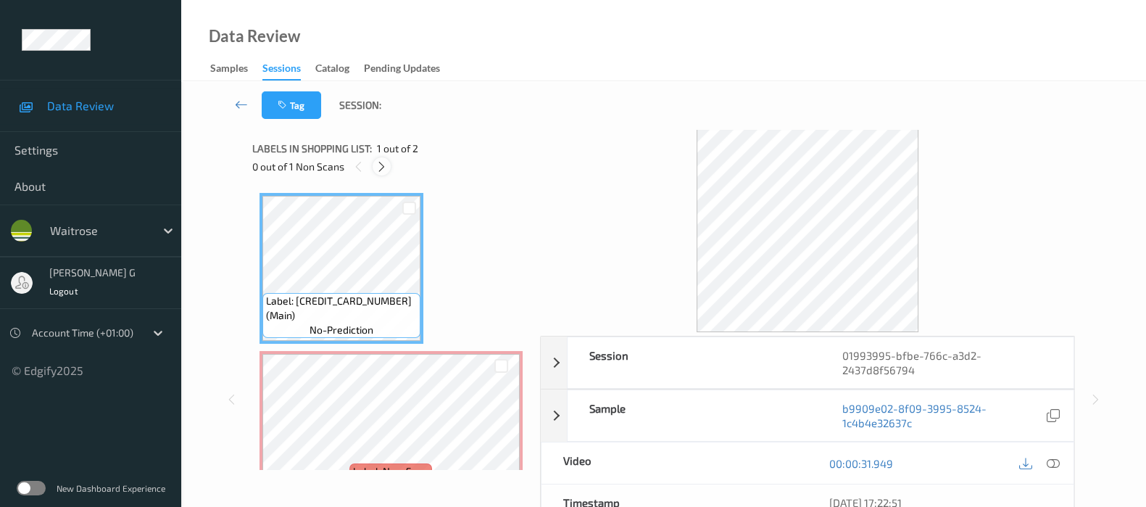
click at [377, 167] on icon at bounding box center [382, 166] width 12 height 13
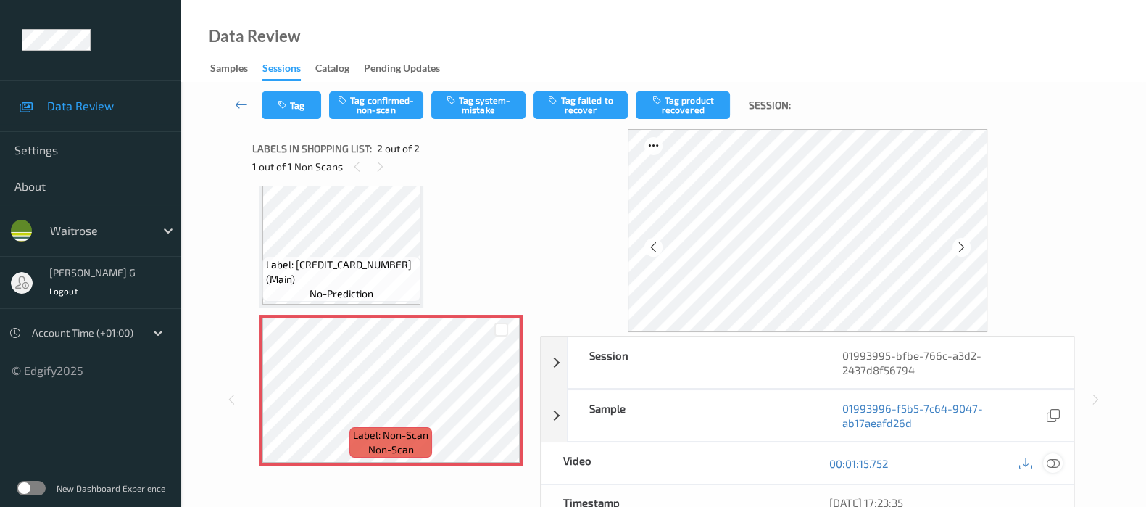
click at [1054, 465] on icon at bounding box center [1053, 463] width 13 height 13
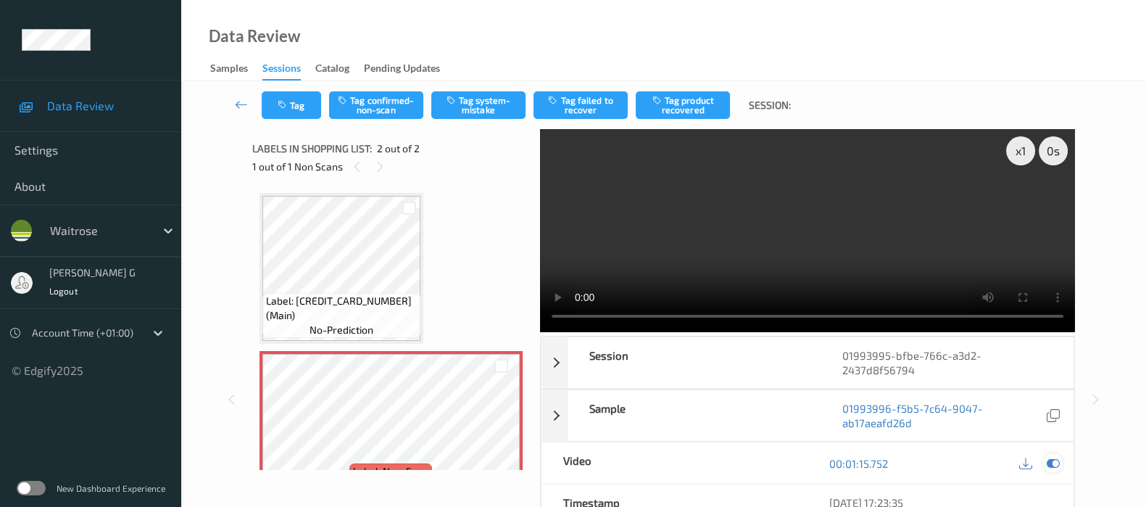
click at [1057, 458] on icon at bounding box center [1053, 463] width 13 height 13
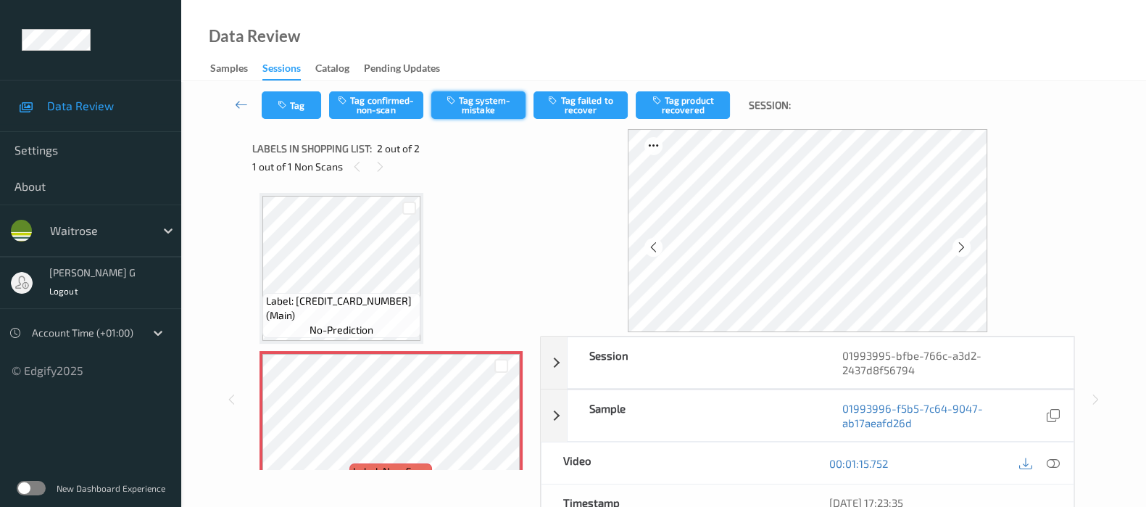
click at [489, 96] on button "Tag system-mistake" at bounding box center [478, 105] width 94 height 28
click at [294, 107] on button "Tag" at bounding box center [291, 105] width 59 height 28
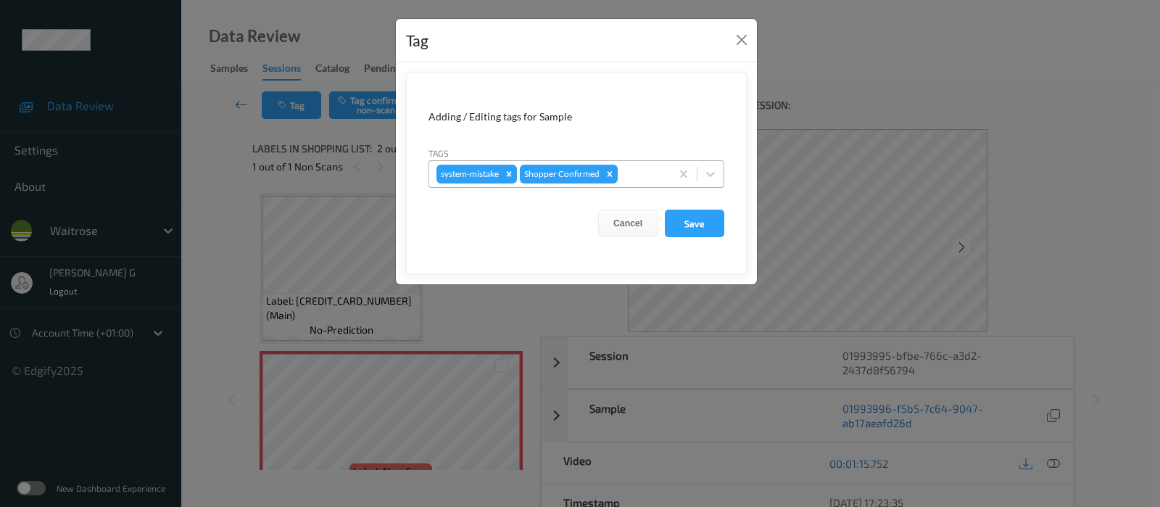
click at [645, 179] on div at bounding box center [642, 173] width 43 height 17
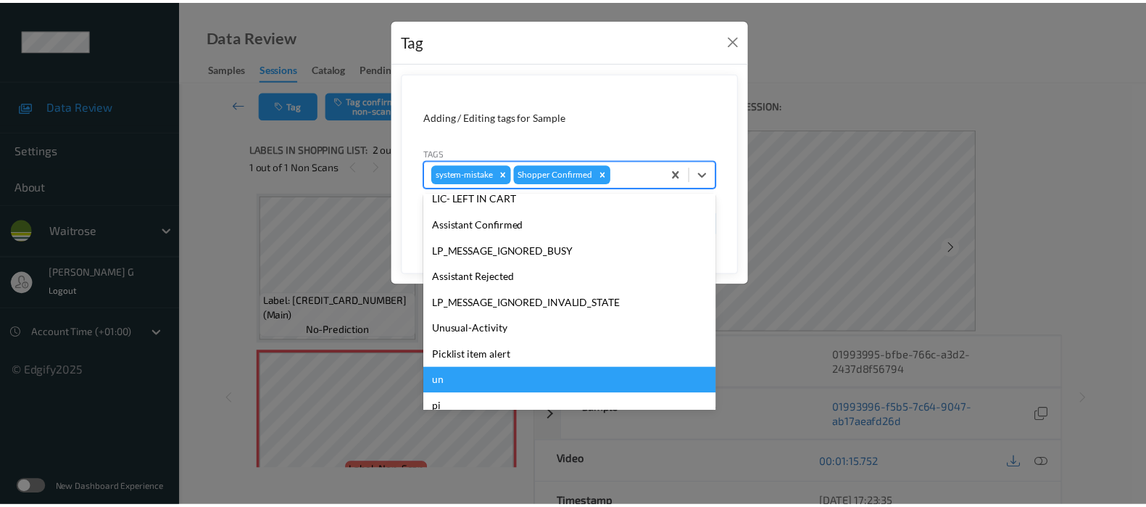
scroll to position [336, 0]
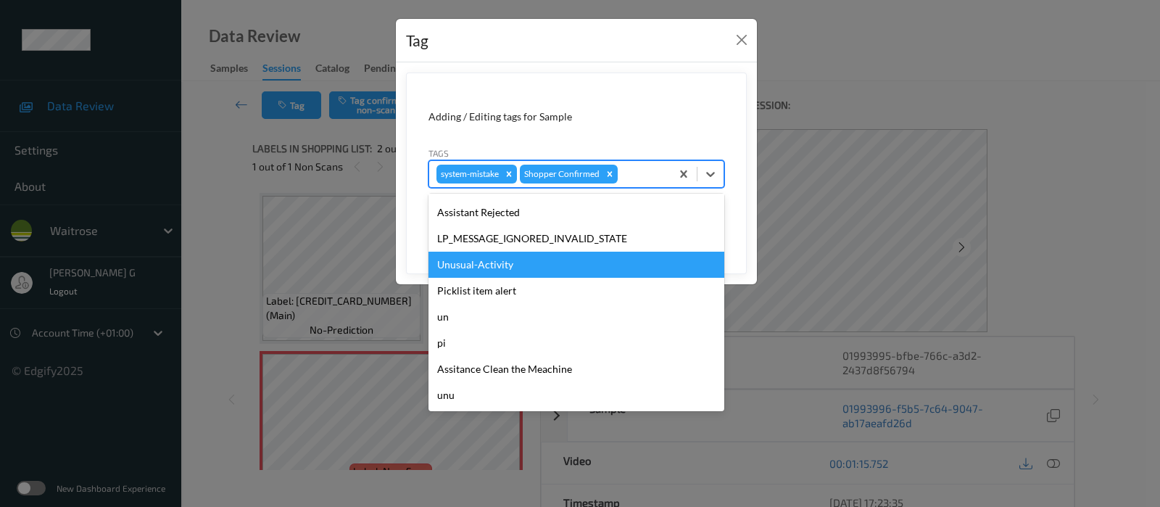
click at [488, 252] on div "Unusual-Activity" at bounding box center [576, 265] width 296 height 26
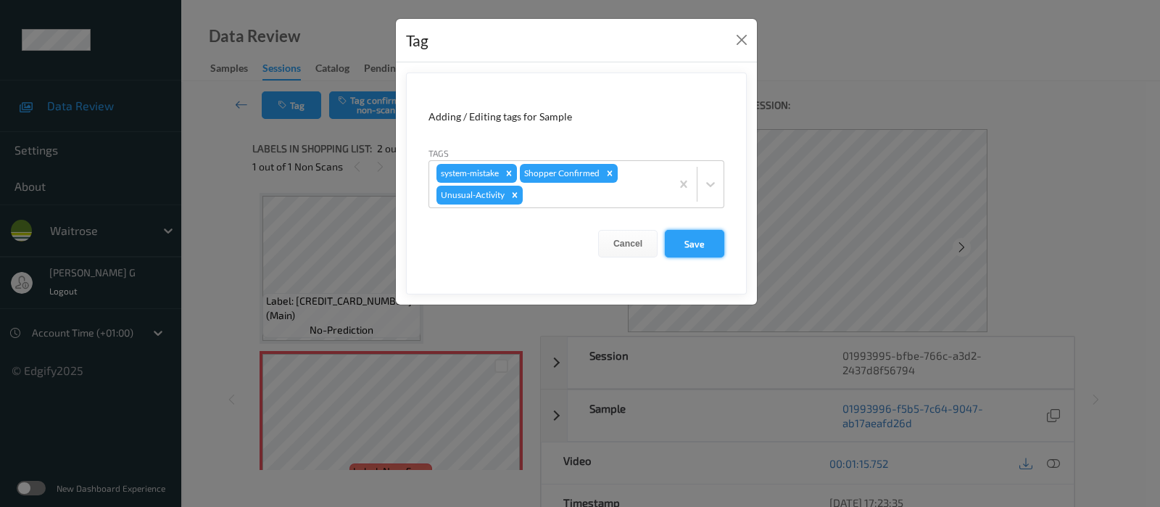
click at [699, 244] on button "Save" at bounding box center [694, 244] width 59 height 28
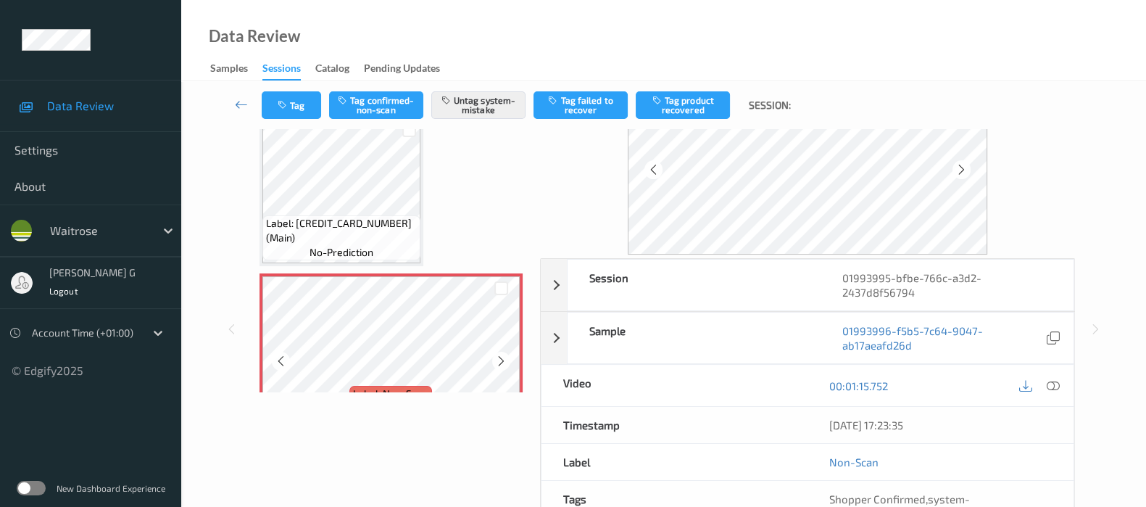
scroll to position [0, 0]
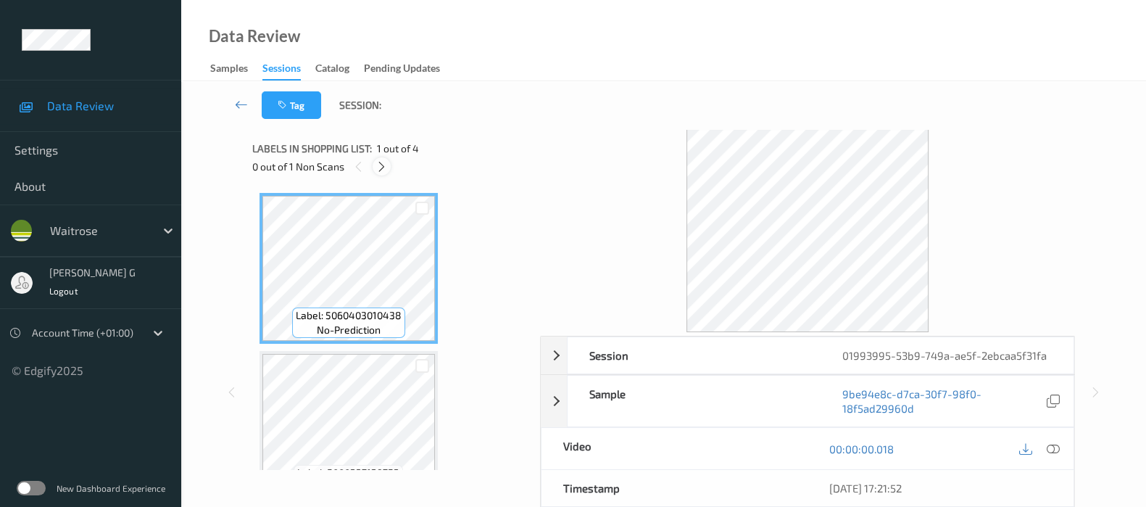
click at [379, 170] on icon at bounding box center [382, 166] width 12 height 13
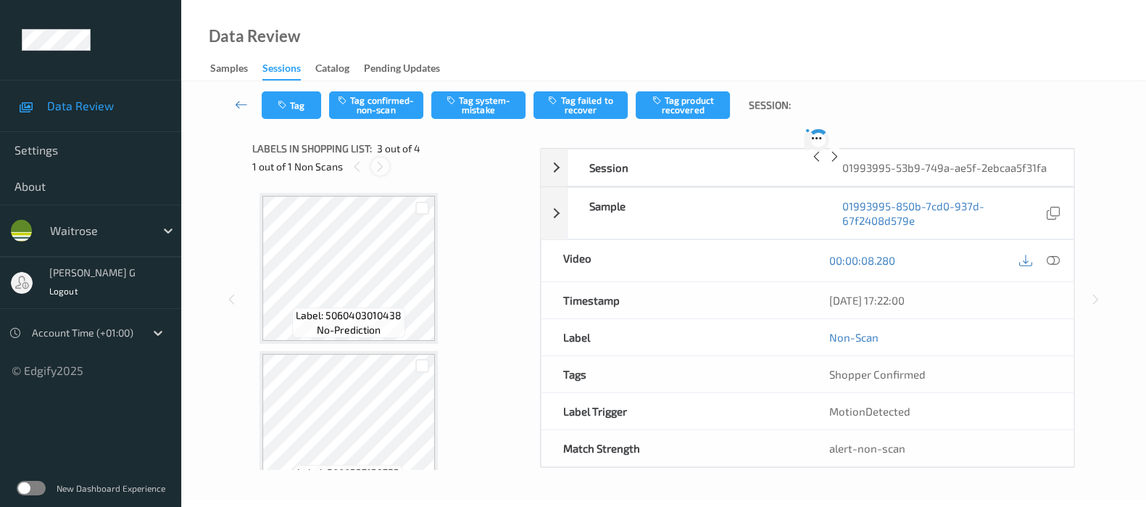
scroll to position [164, 0]
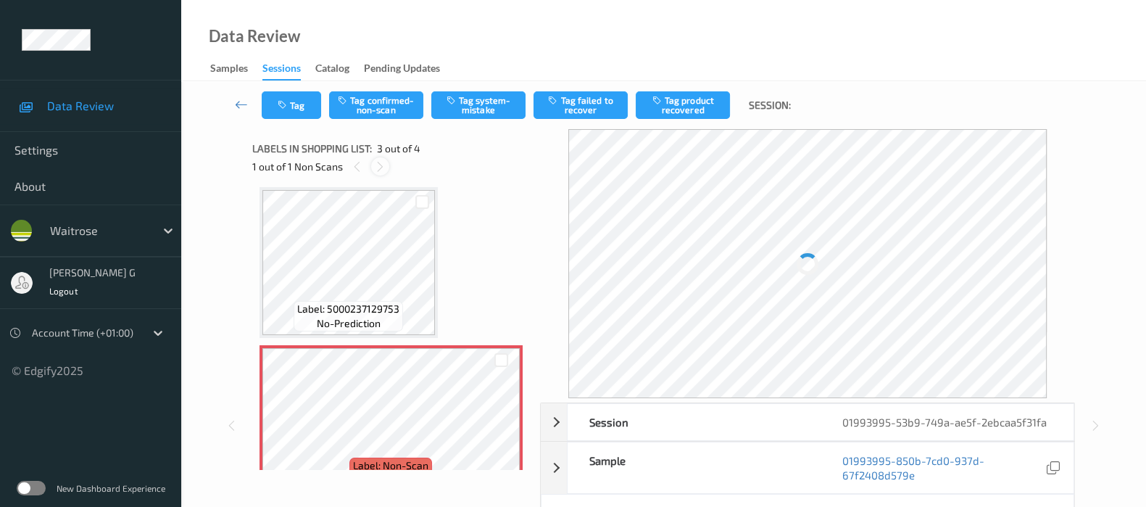
click at [383, 170] on icon at bounding box center [380, 166] width 12 height 13
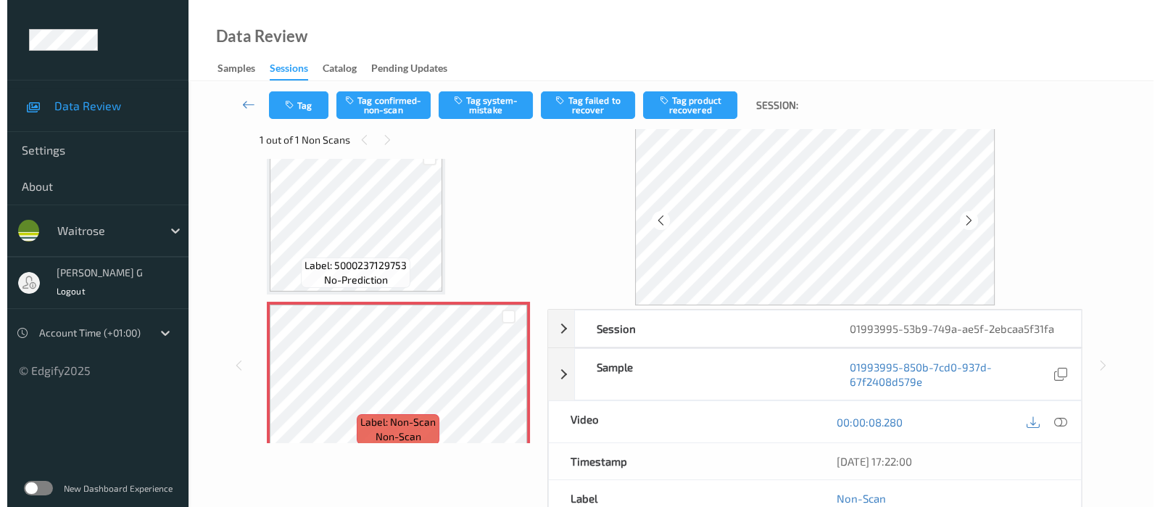
scroll to position [0, 0]
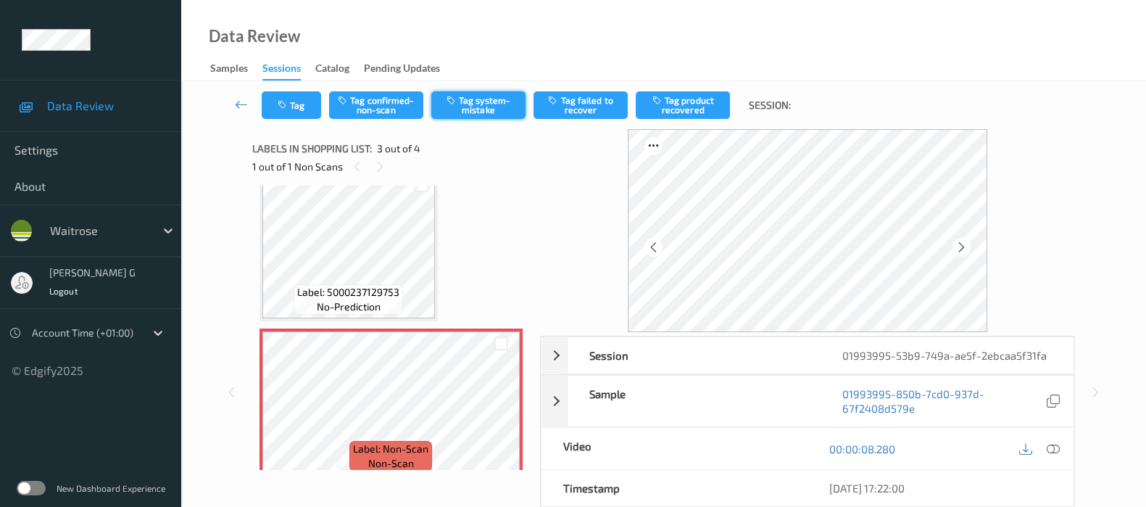
click at [465, 106] on button "Tag system-mistake" at bounding box center [478, 105] width 94 height 28
click at [300, 101] on button "Tag" at bounding box center [291, 105] width 59 height 28
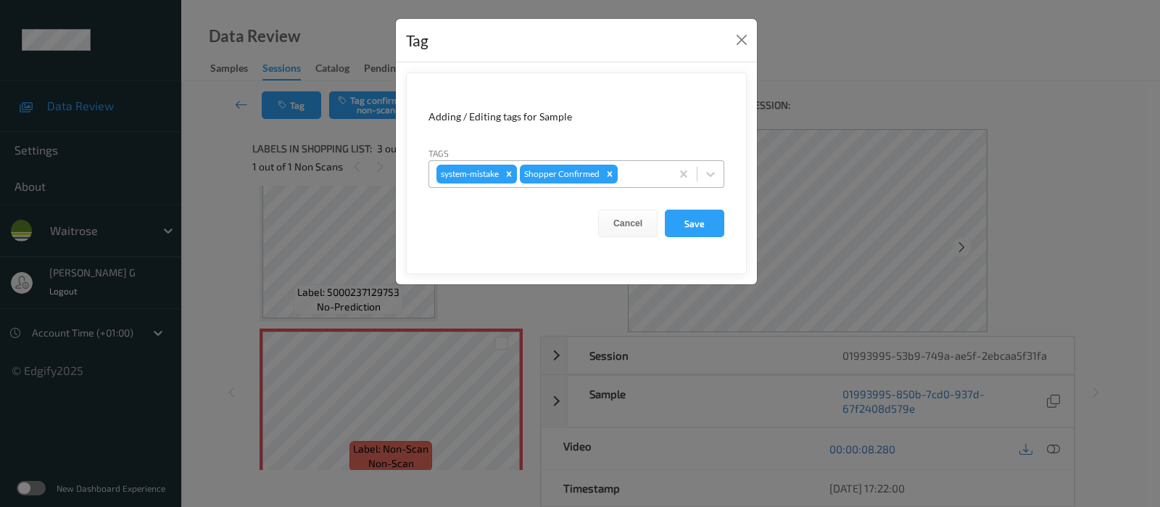
click at [629, 168] on div at bounding box center [642, 173] width 43 height 17
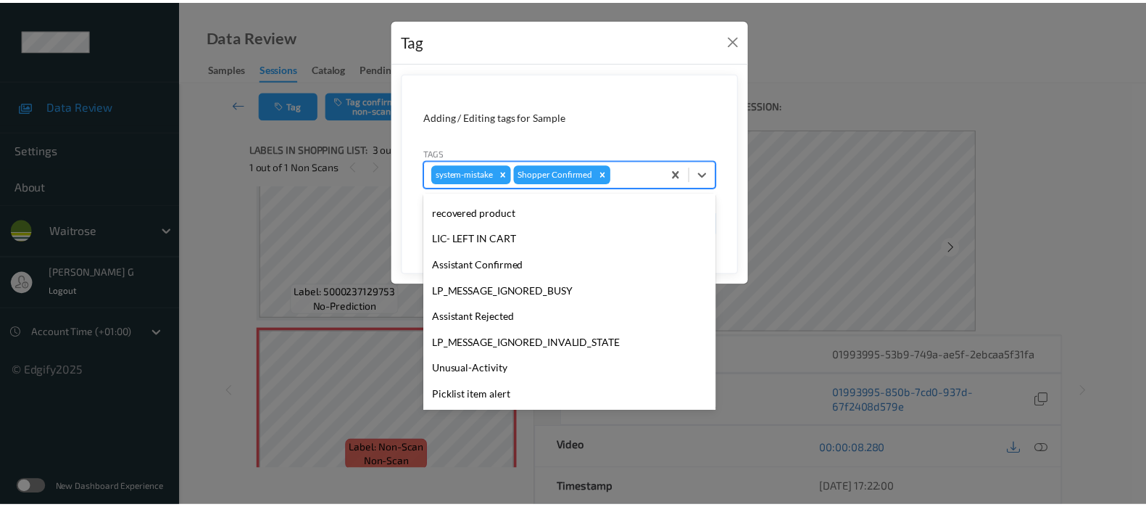
scroll to position [272, 0]
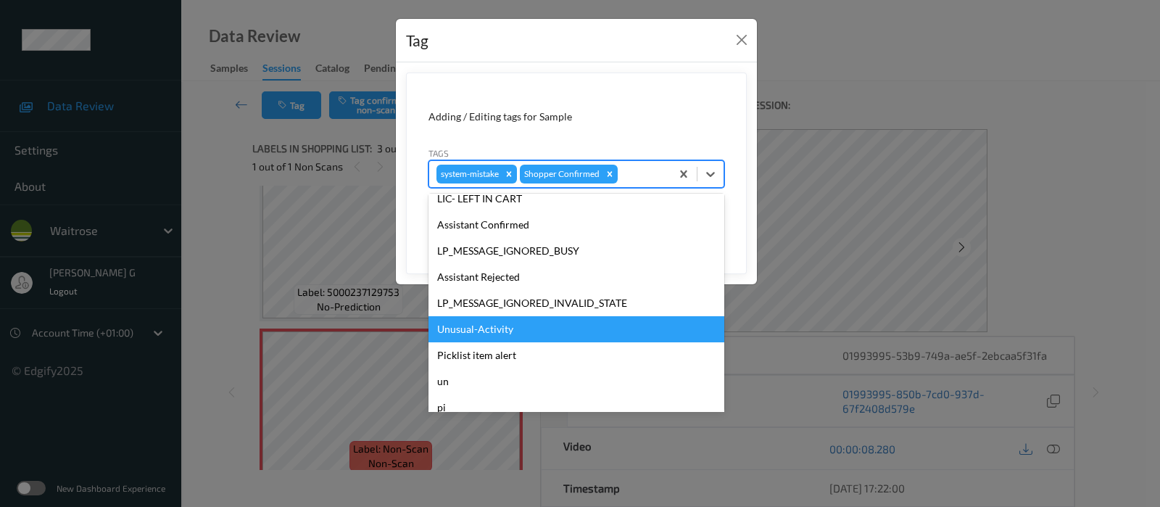
click at [473, 335] on div "Unusual-Activity" at bounding box center [576, 329] width 296 height 26
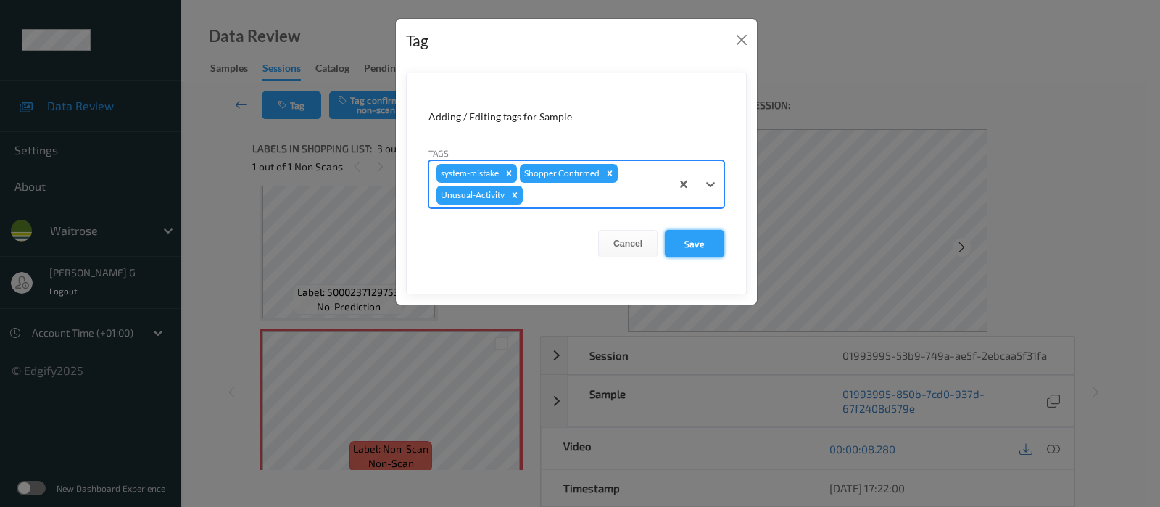
click at [692, 246] on button "Save" at bounding box center [694, 244] width 59 height 28
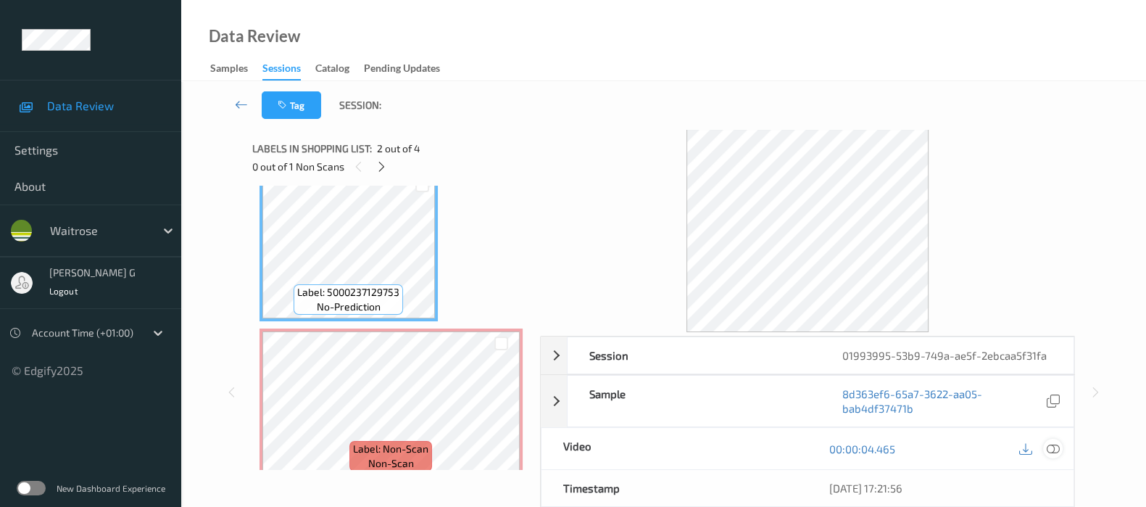
click at [1052, 447] on icon at bounding box center [1053, 448] width 13 height 13
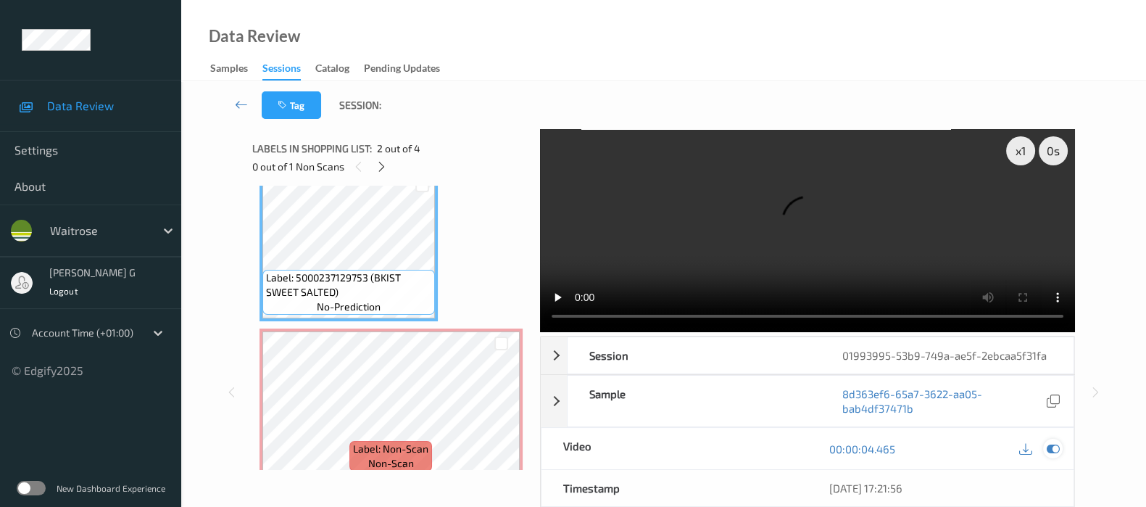
scroll to position [166, 0]
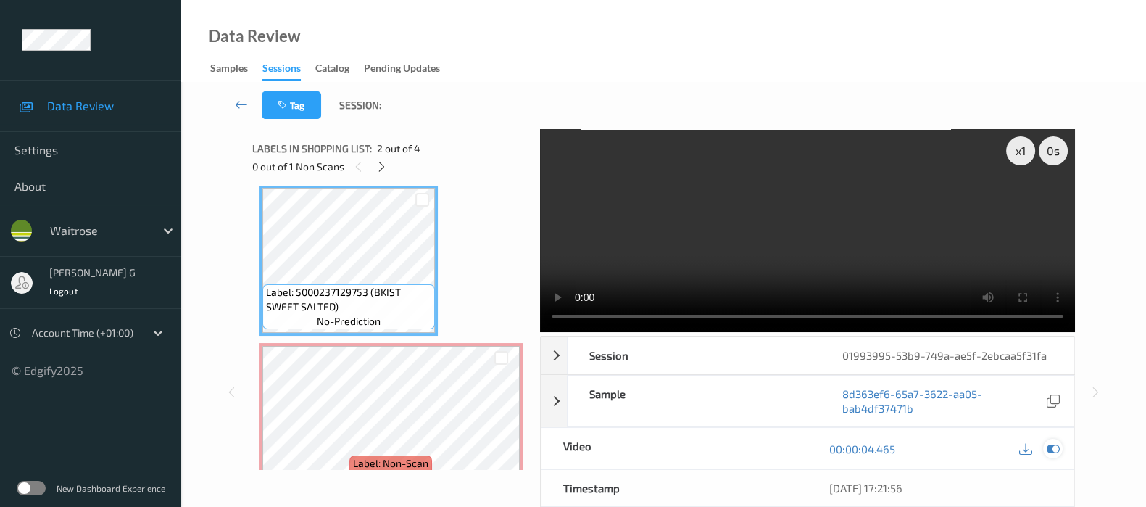
click at [1056, 447] on icon at bounding box center [1053, 448] width 13 height 13
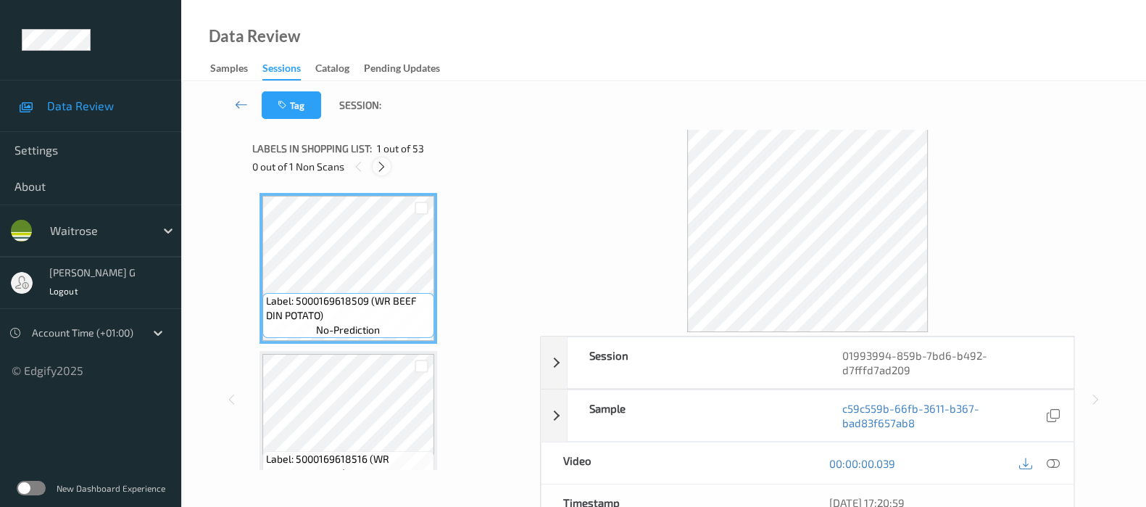
click at [377, 165] on icon at bounding box center [382, 166] width 12 height 13
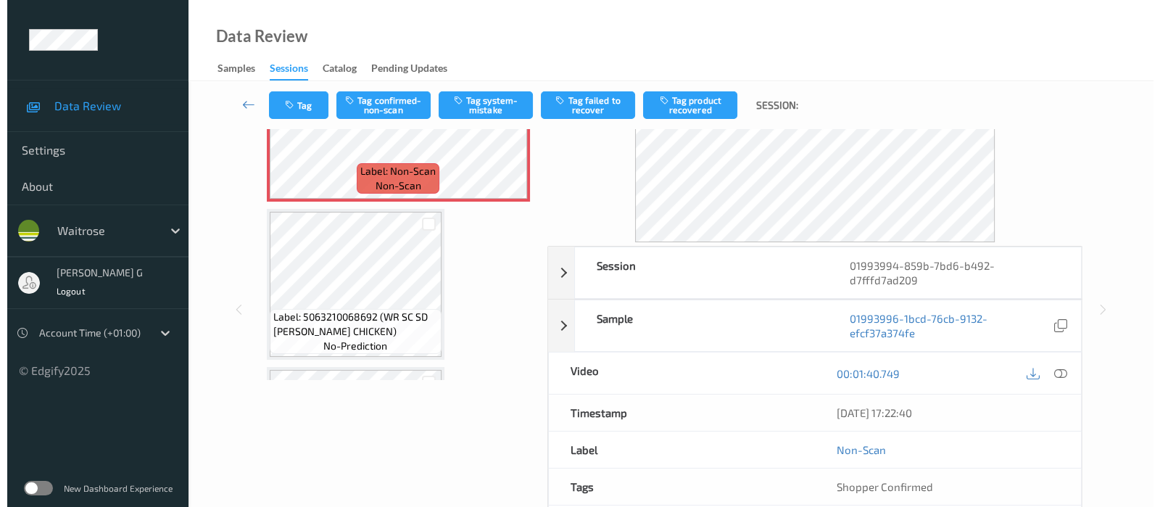
scroll to position [2834, 0]
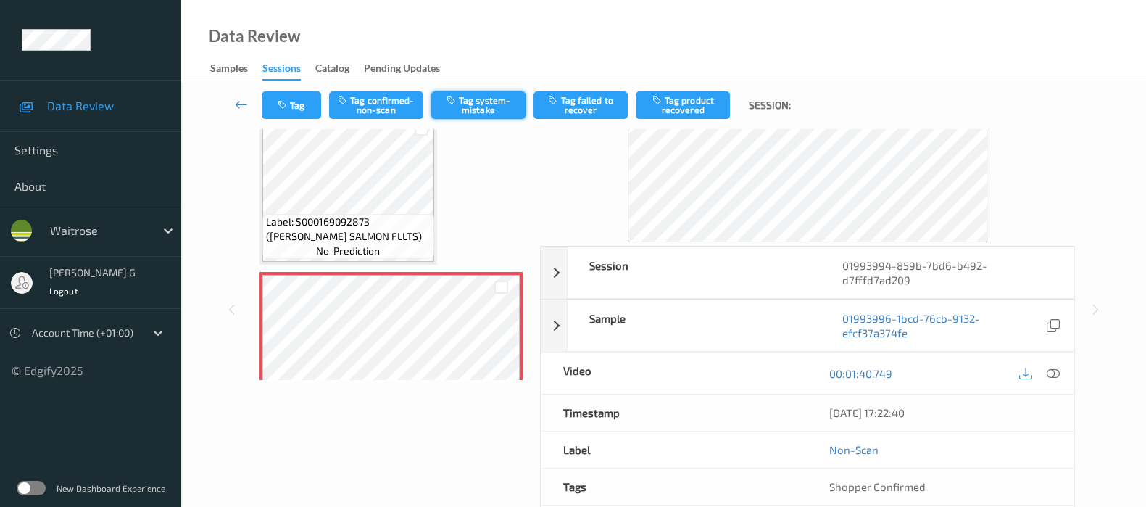
click at [488, 114] on button "Tag system-mistake" at bounding box center [478, 105] width 94 height 28
click at [290, 101] on button "Tag" at bounding box center [291, 105] width 59 height 28
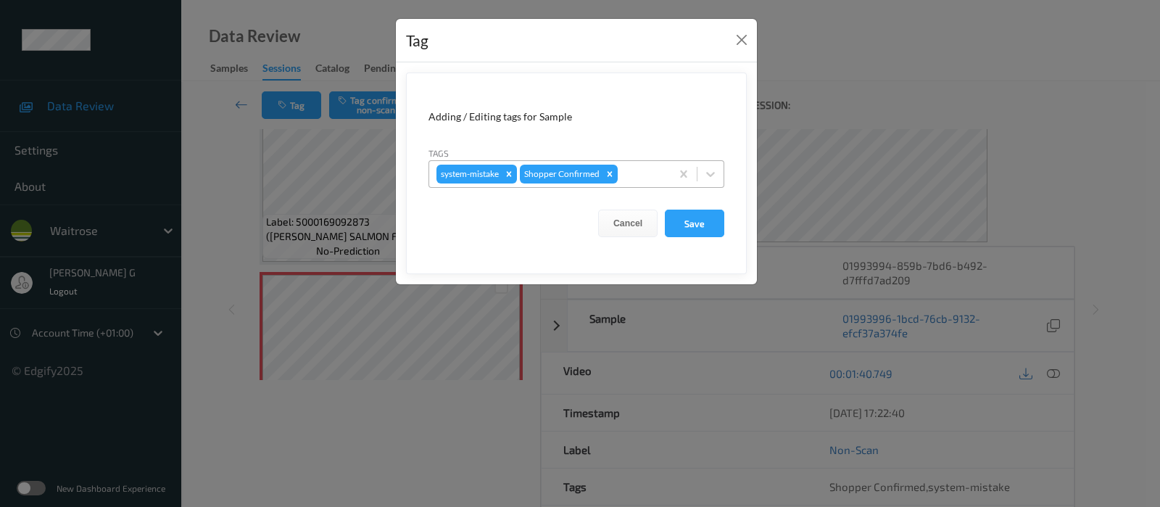
click at [627, 170] on div at bounding box center [642, 173] width 43 height 17
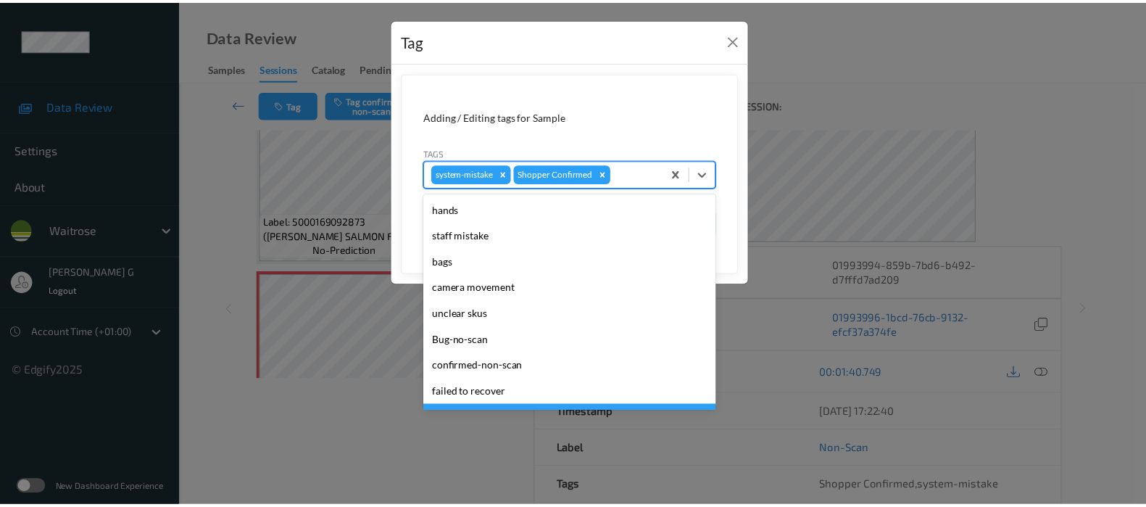
scroll to position [336, 0]
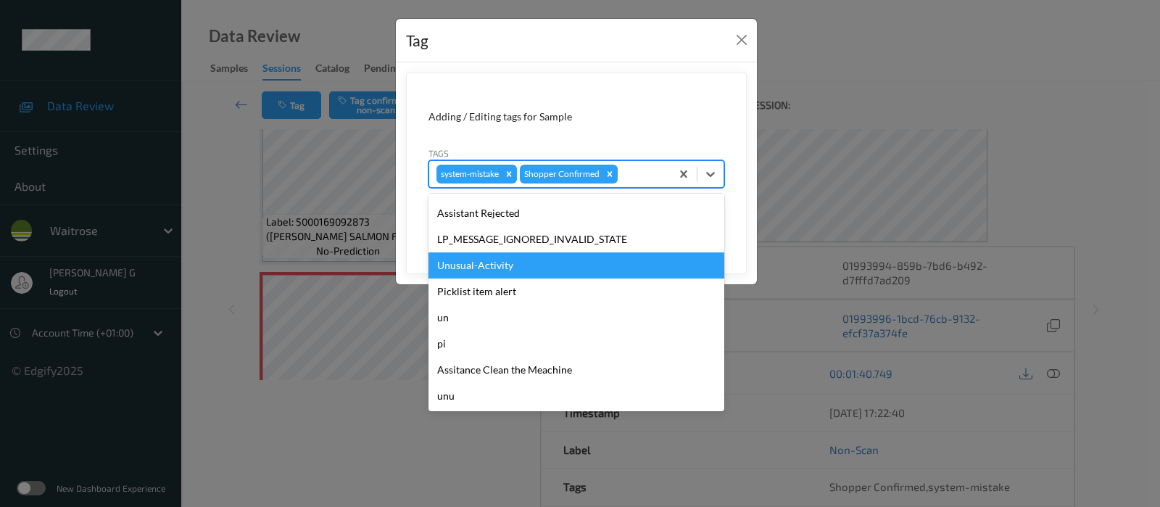
click at [478, 264] on div "Unusual-Activity" at bounding box center [576, 265] width 296 height 26
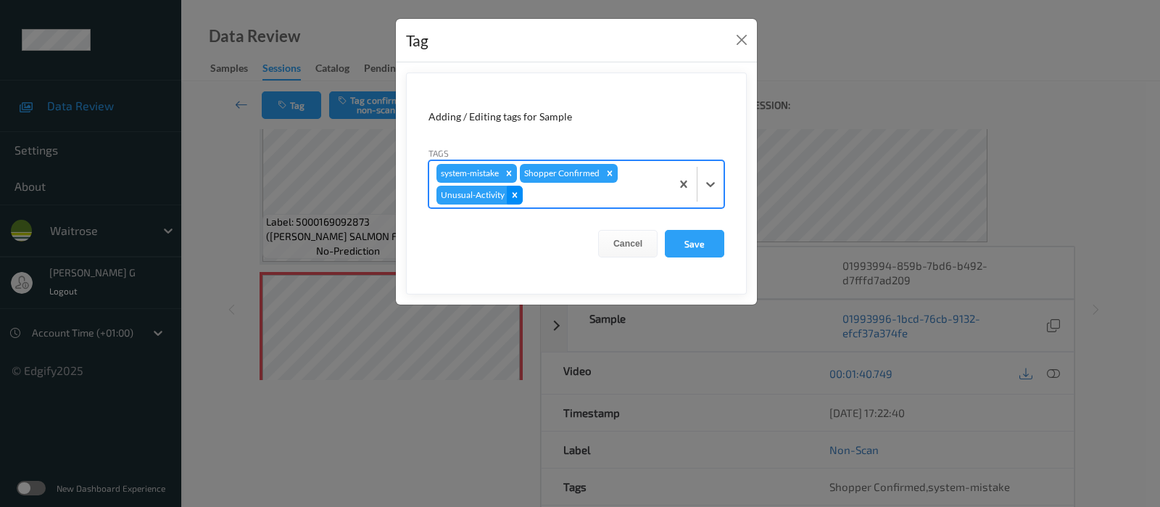
click at [515, 194] on icon "Remove Unusual-Activity" at bounding box center [515, 194] width 5 height 5
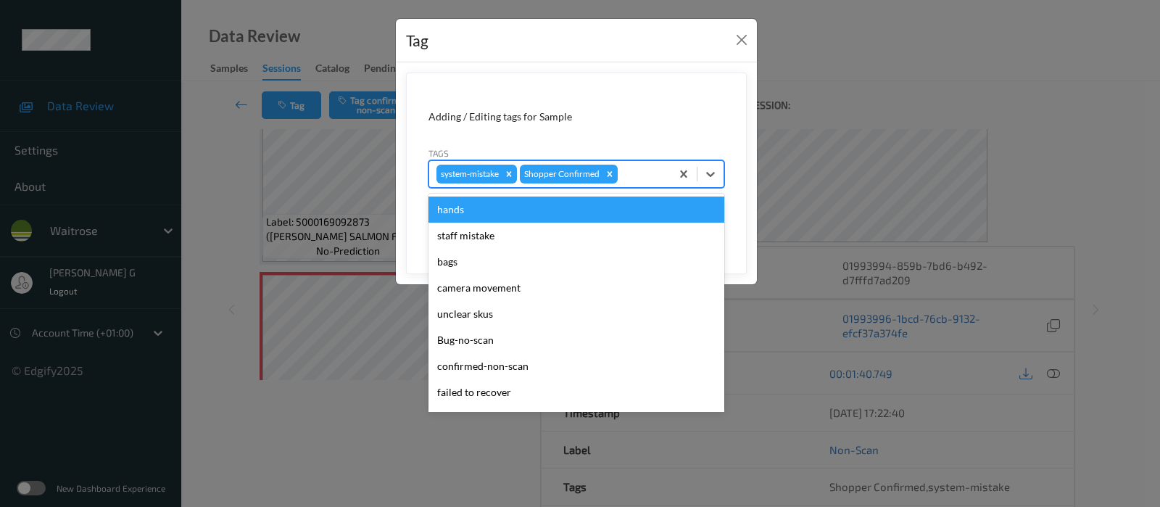
click at [652, 174] on div at bounding box center [642, 173] width 43 height 17
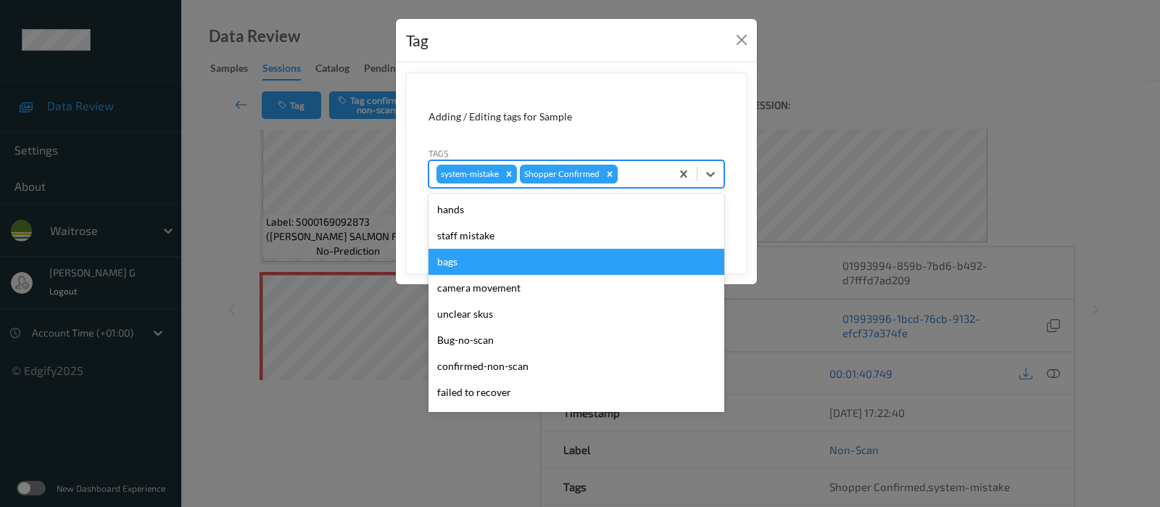
click at [458, 264] on div "bags" at bounding box center [576, 262] width 296 height 26
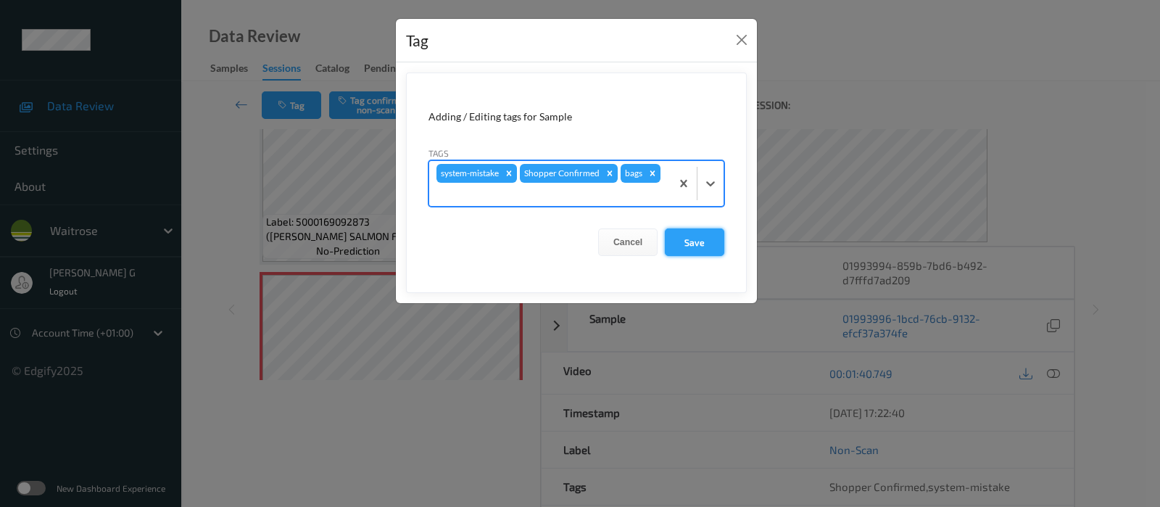
click at [700, 244] on button "Save" at bounding box center [694, 242] width 59 height 28
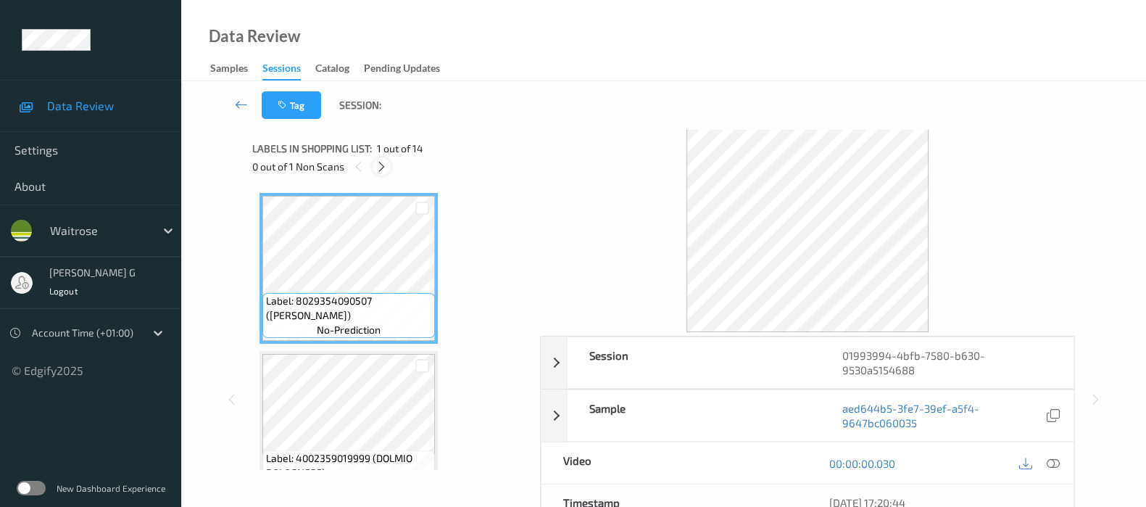
click at [386, 166] on icon at bounding box center [382, 166] width 12 height 13
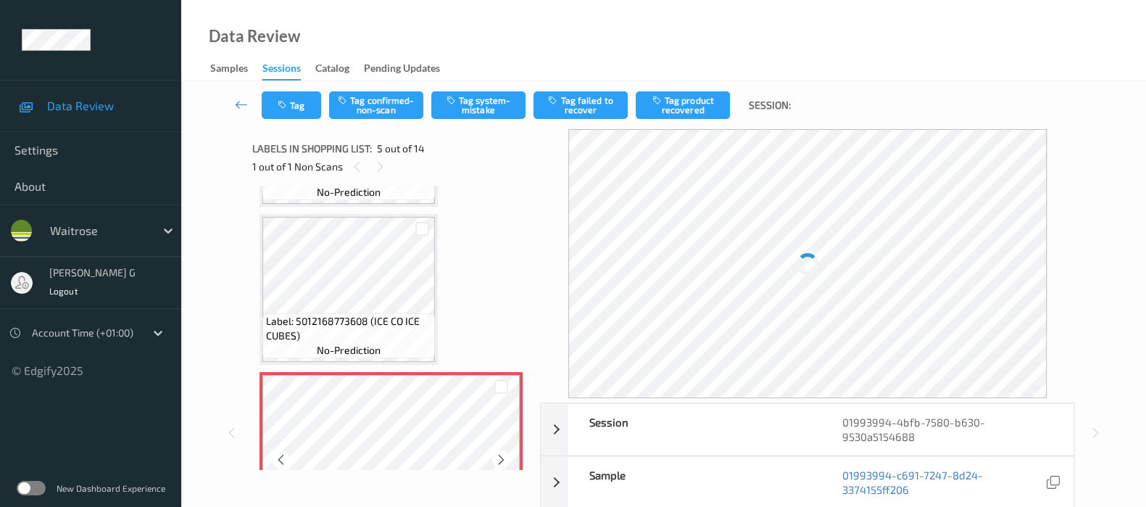
scroll to position [544, 0]
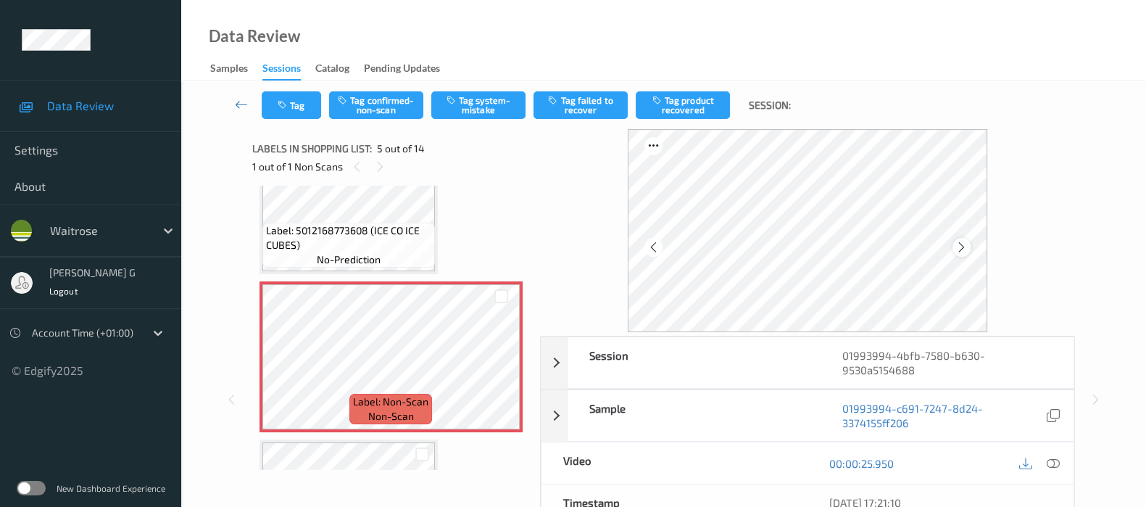
click at [964, 249] on icon at bounding box center [962, 247] width 12 height 13
click at [1057, 468] on icon at bounding box center [1053, 463] width 13 height 13
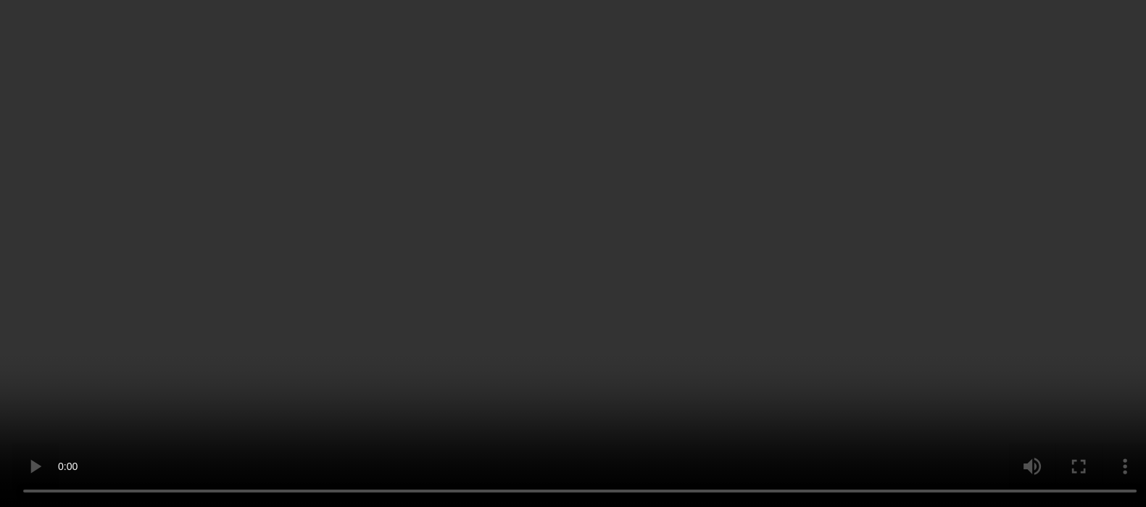
scroll to position [453, 0]
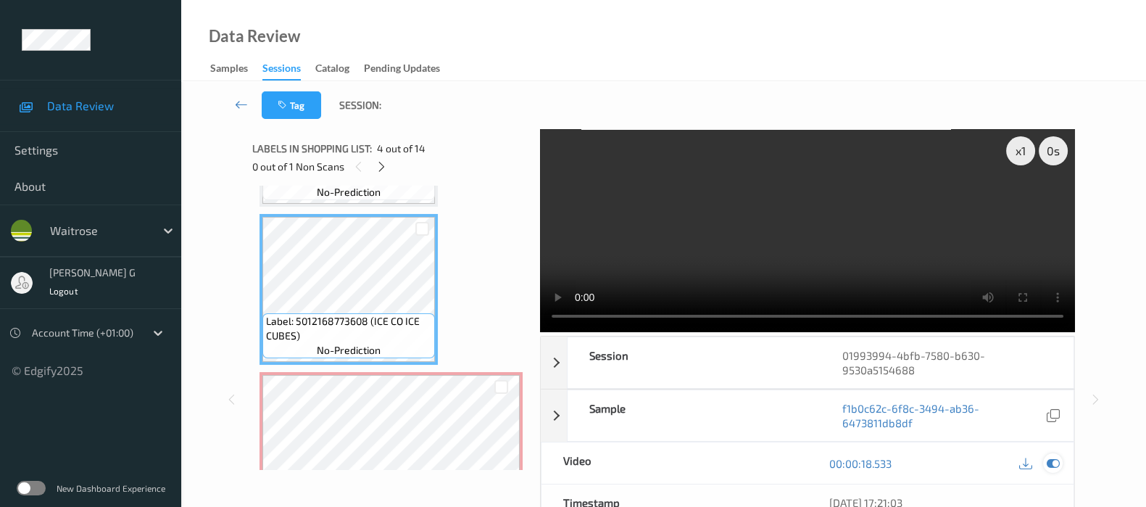
click at [1053, 465] on icon at bounding box center [1053, 463] width 13 height 13
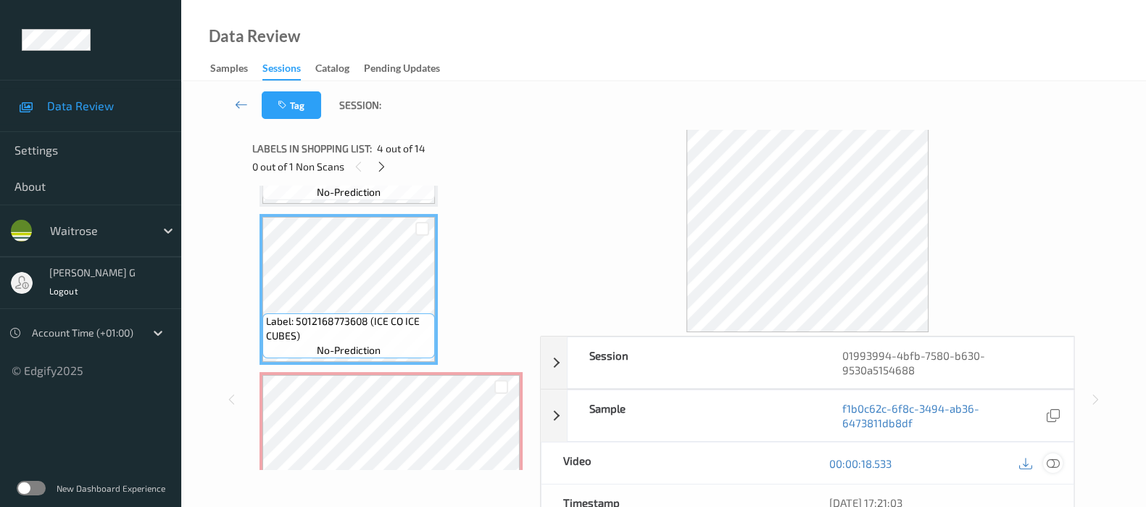
click at [1051, 458] on icon at bounding box center [1053, 463] width 13 height 13
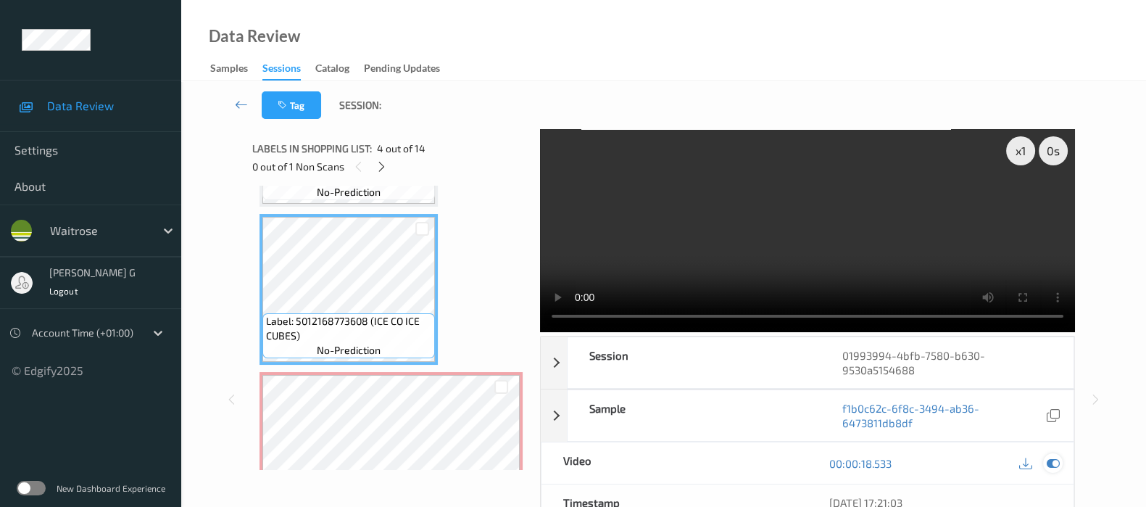
click at [1052, 457] on icon at bounding box center [1053, 463] width 13 height 13
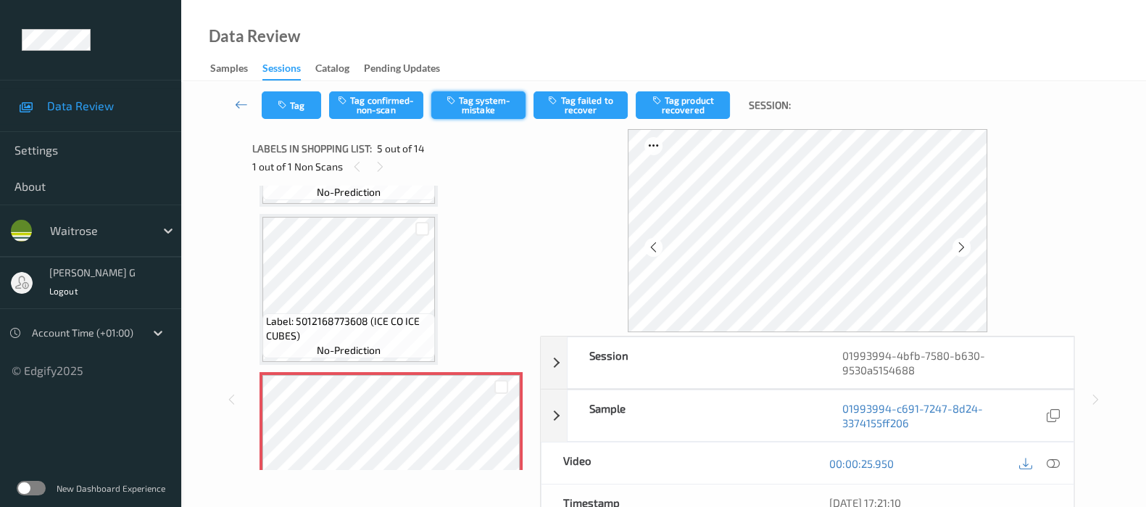
click at [489, 99] on button "Tag system-mistake" at bounding box center [478, 105] width 94 height 28
click at [294, 115] on button "Tag" at bounding box center [291, 105] width 59 height 28
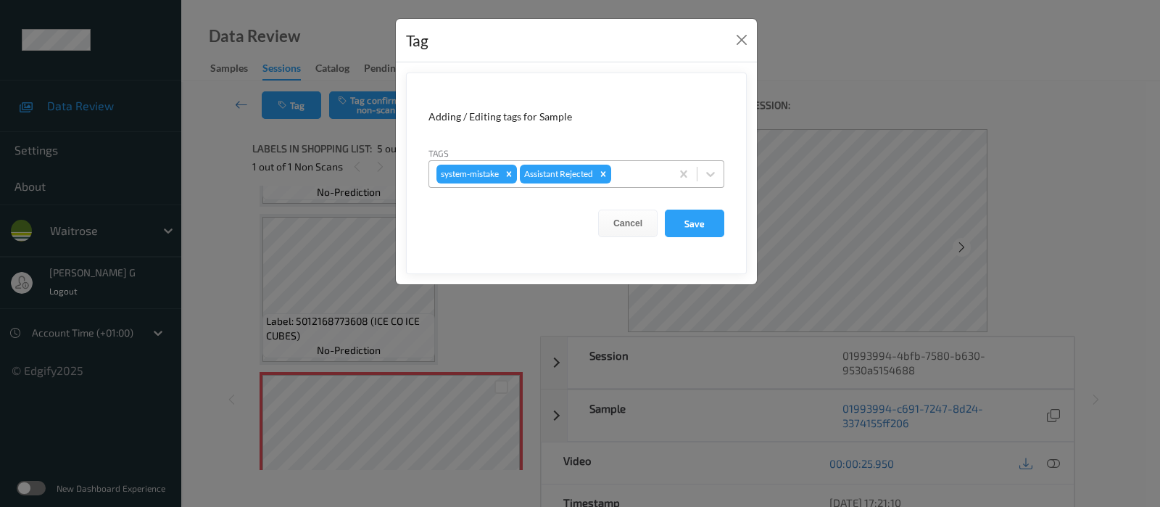
click at [637, 170] on div at bounding box center [638, 173] width 49 height 17
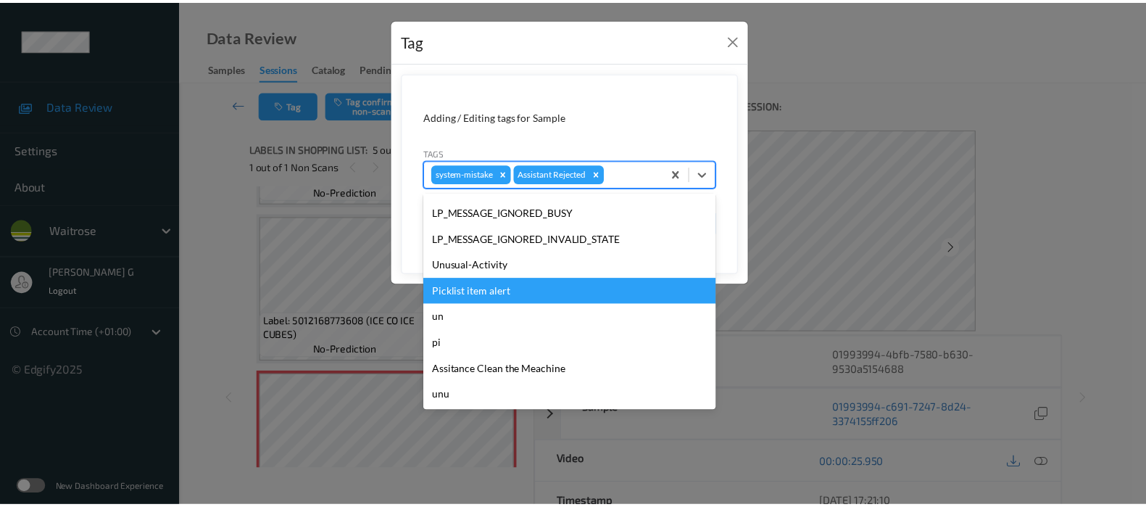
scroll to position [336, 0]
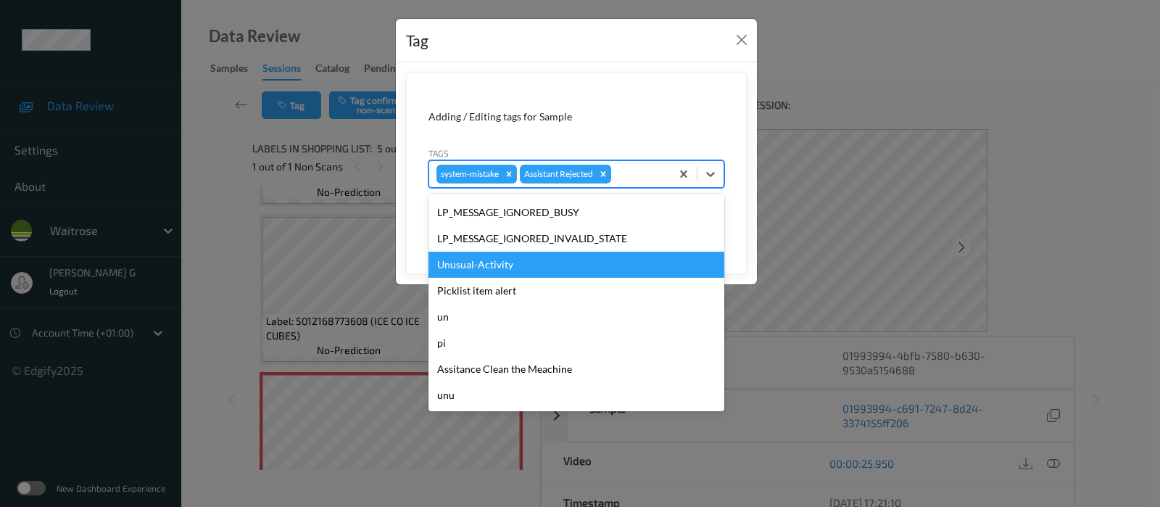
click at [460, 256] on div "Unusual-Activity" at bounding box center [576, 265] width 296 height 26
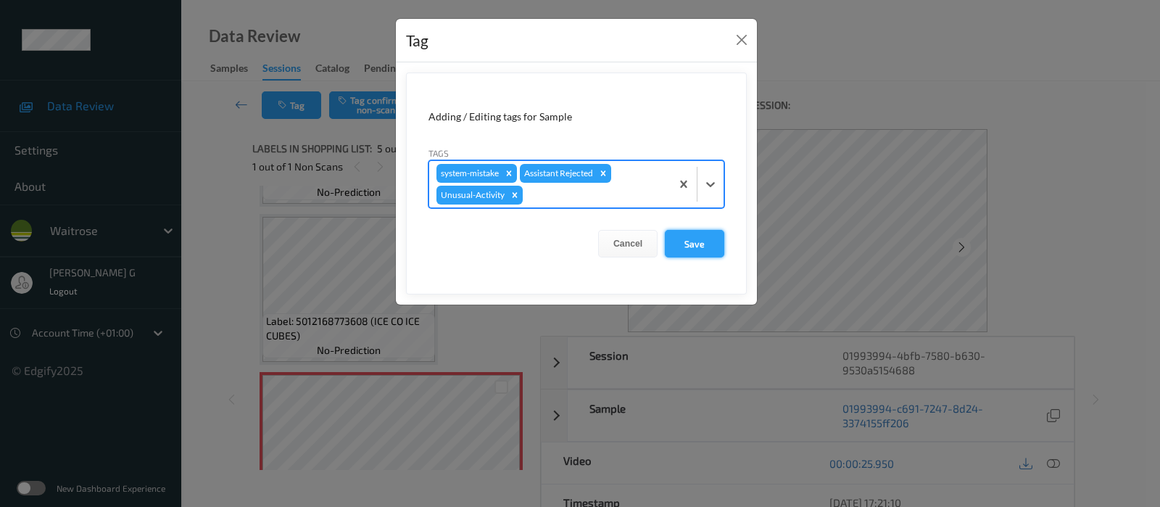
click at [702, 248] on button "Save" at bounding box center [694, 244] width 59 height 28
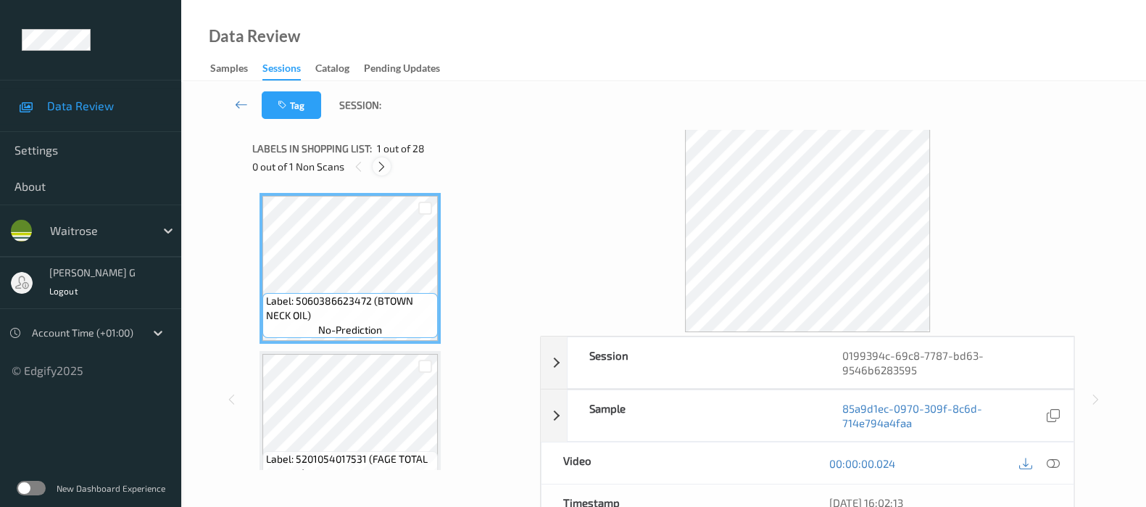
click at [384, 157] on div at bounding box center [382, 166] width 18 height 18
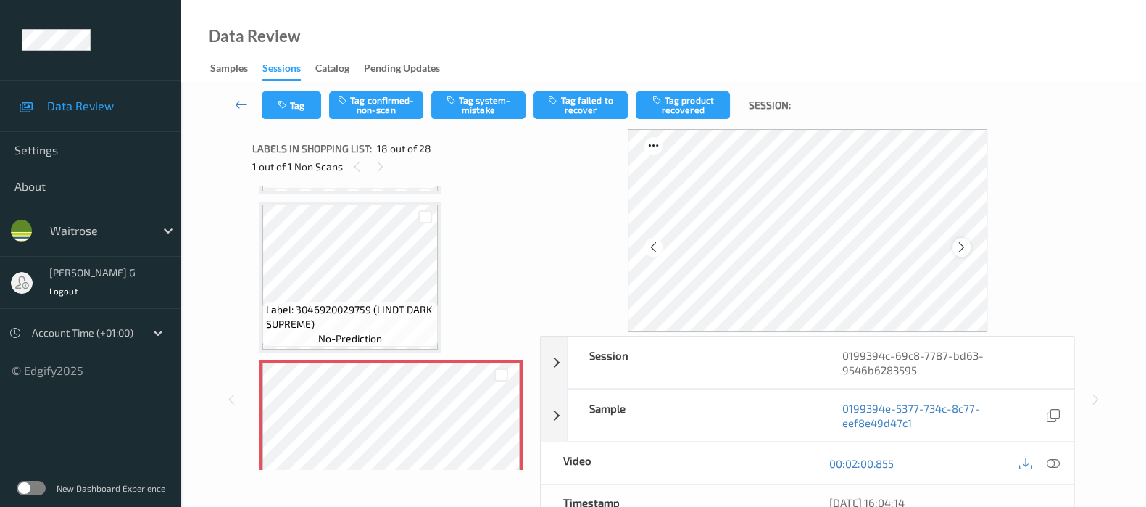
click at [961, 244] on icon at bounding box center [962, 247] width 12 height 13
click at [962, 244] on icon at bounding box center [962, 247] width 12 height 13
click at [966, 241] on icon at bounding box center [962, 247] width 12 height 13
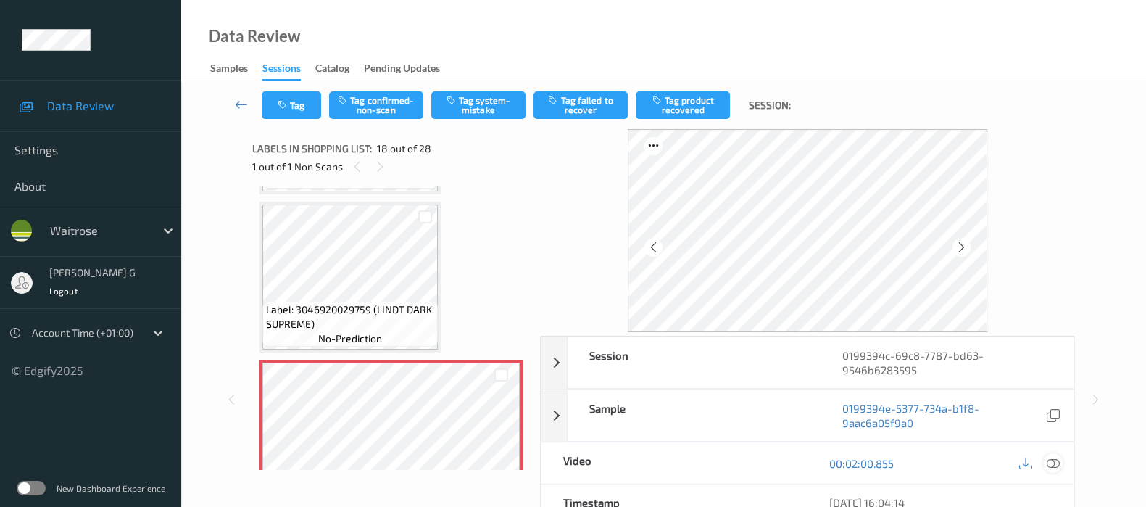
click at [1054, 461] on icon at bounding box center [1053, 463] width 13 height 13
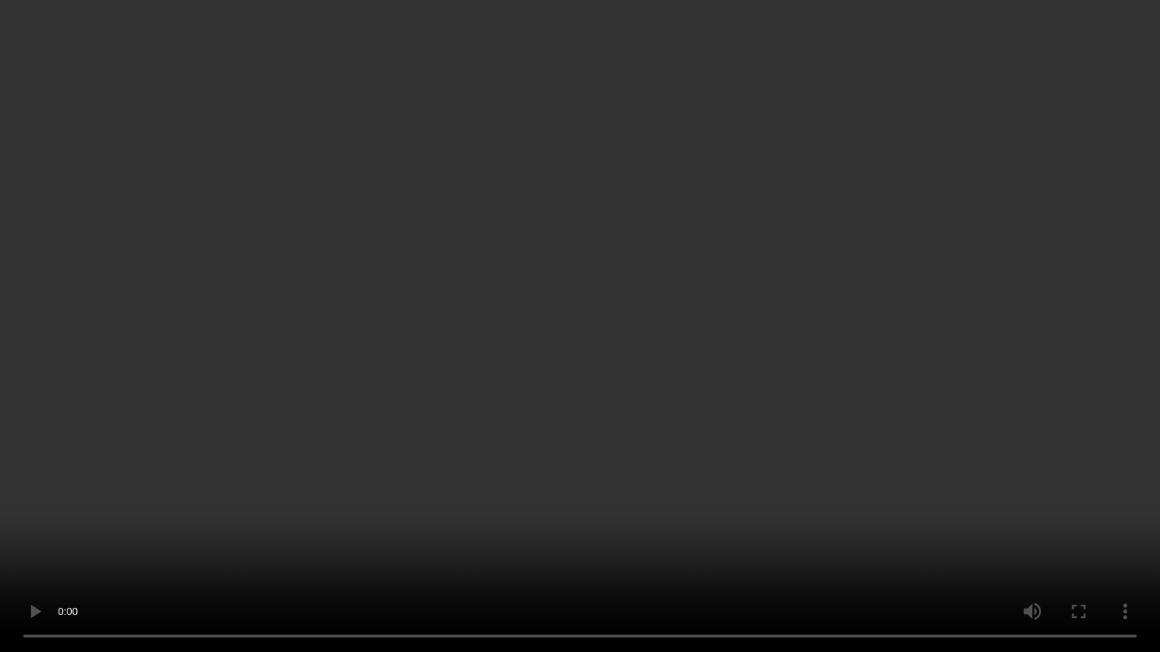
click at [797, 401] on video at bounding box center [580, 326] width 1160 height 652
click at [887, 400] on video at bounding box center [580, 326] width 1160 height 652
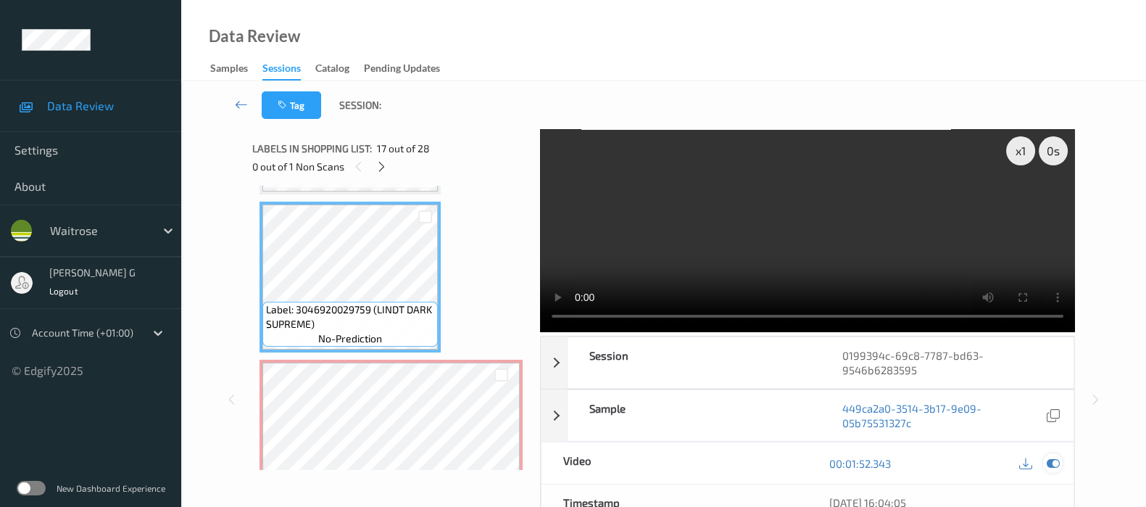
click at [1058, 465] on icon at bounding box center [1053, 463] width 13 height 13
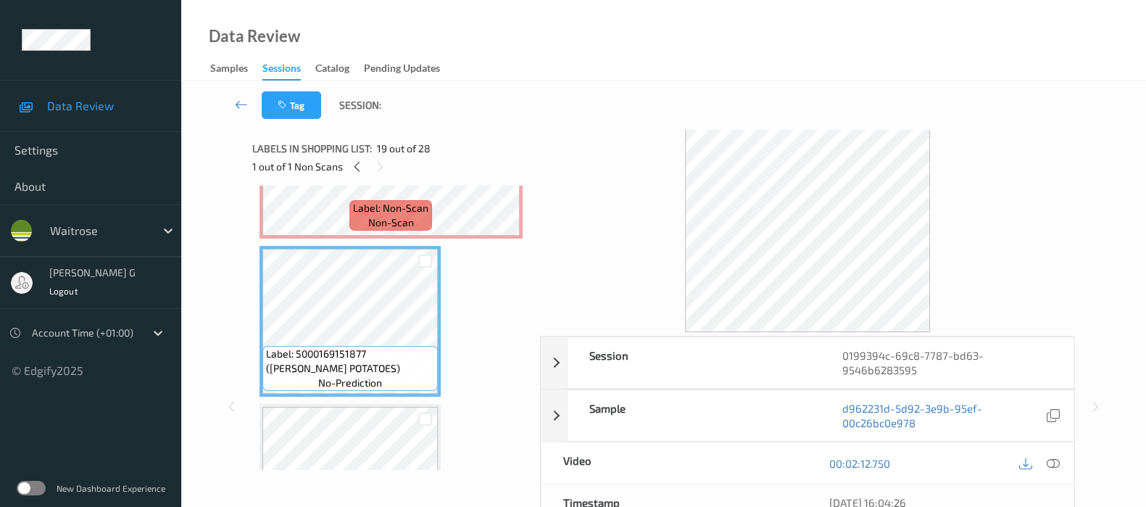
scroll to position [2701, 0]
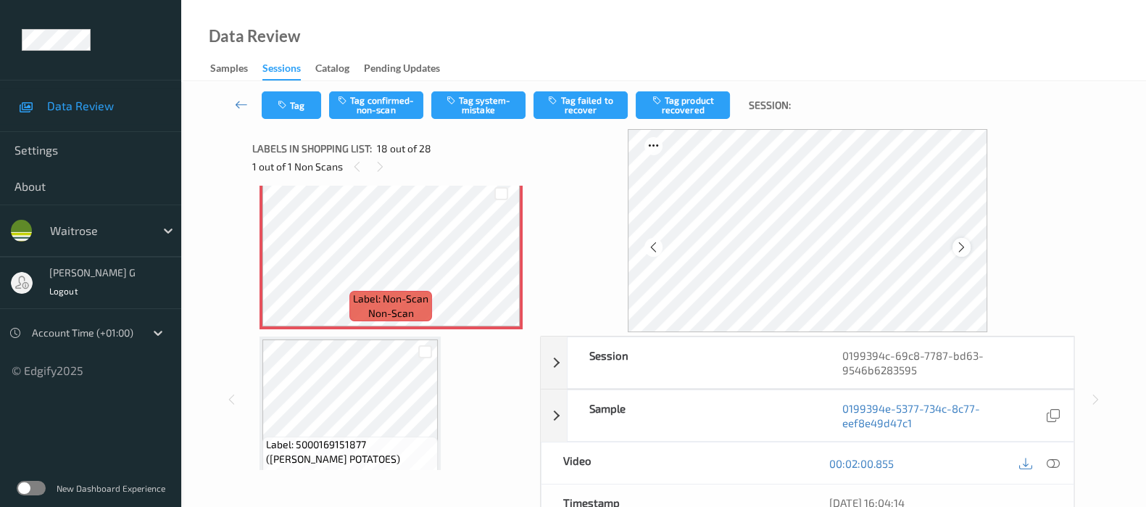
click at [967, 249] on icon at bounding box center [962, 247] width 12 height 13
click at [1047, 462] on icon at bounding box center [1053, 463] width 13 height 13
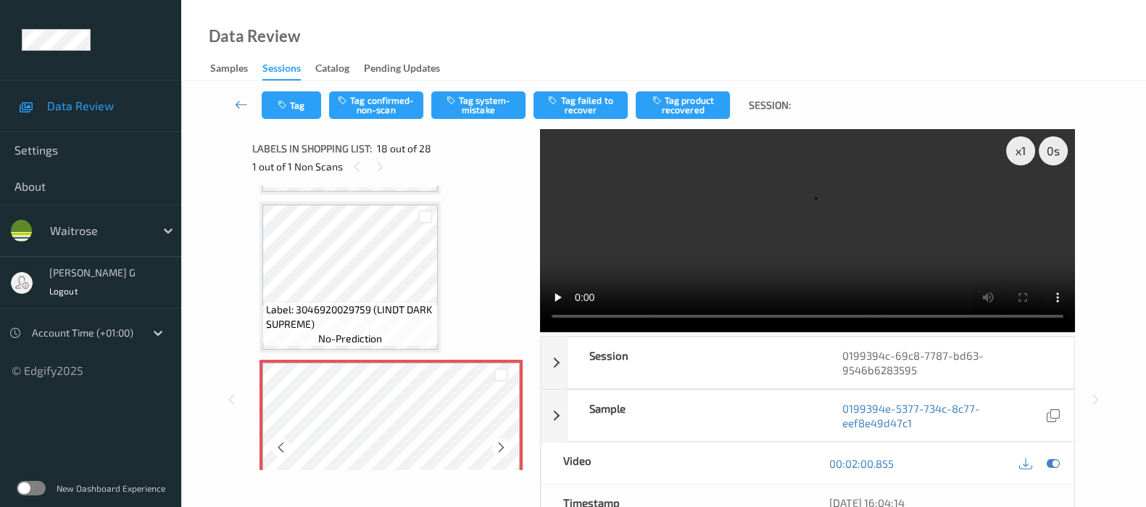
scroll to position [2611, 0]
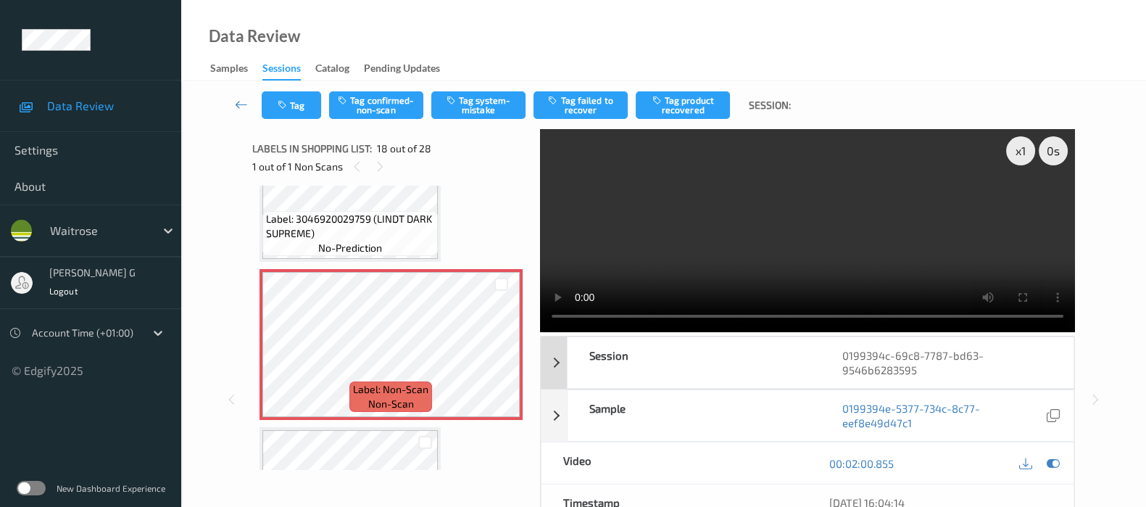
click at [1054, 365] on div "0199394c-69c8-7787-bd63-9546b6283595" at bounding box center [947, 362] width 253 height 51
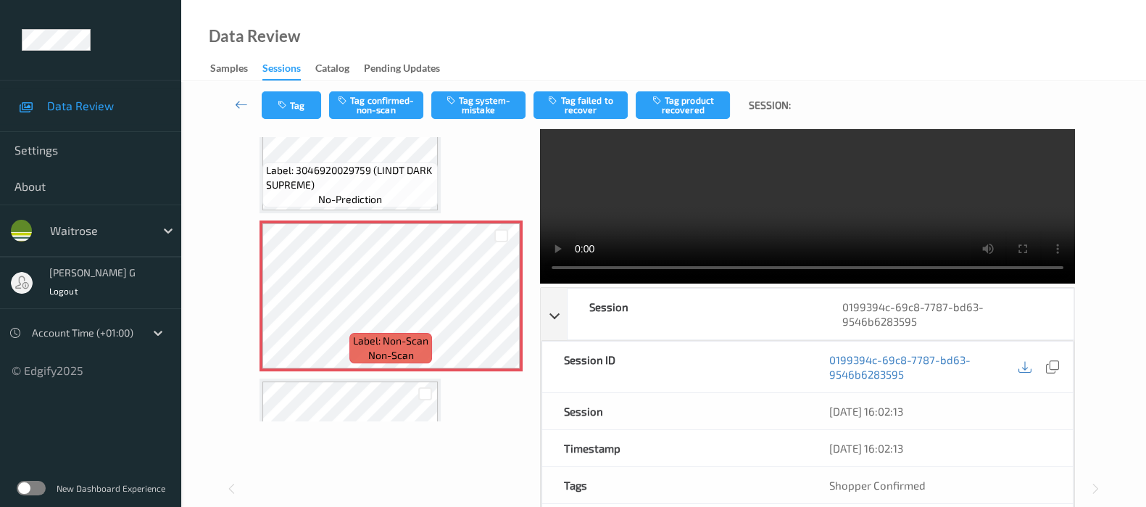
scroll to position [90, 0]
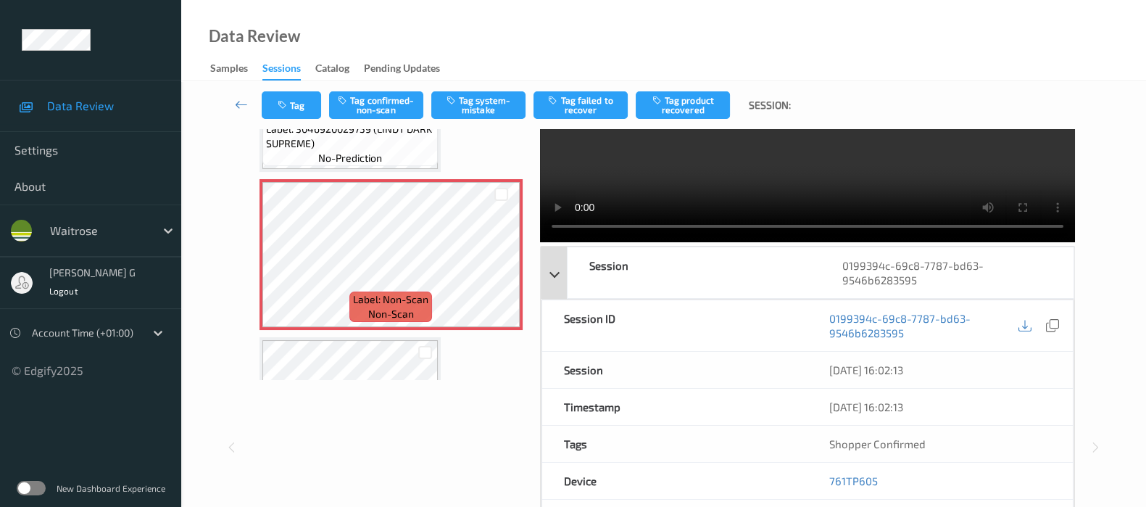
click at [571, 282] on div "Session 0199394c-69c8-7787-bd63-9546b6283595" at bounding box center [808, 272] width 534 height 52
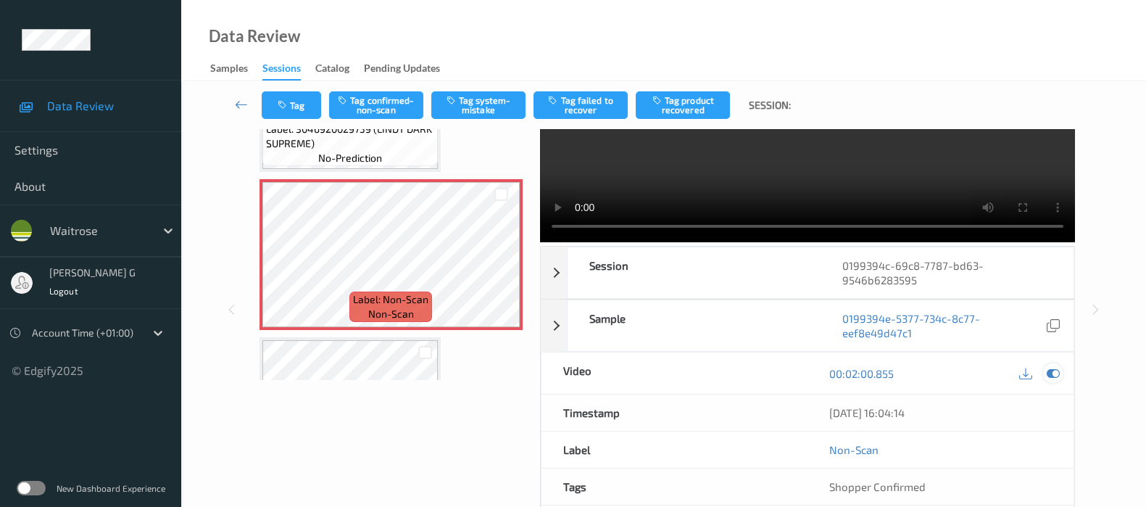
click at [1053, 368] on icon at bounding box center [1053, 373] width 13 height 13
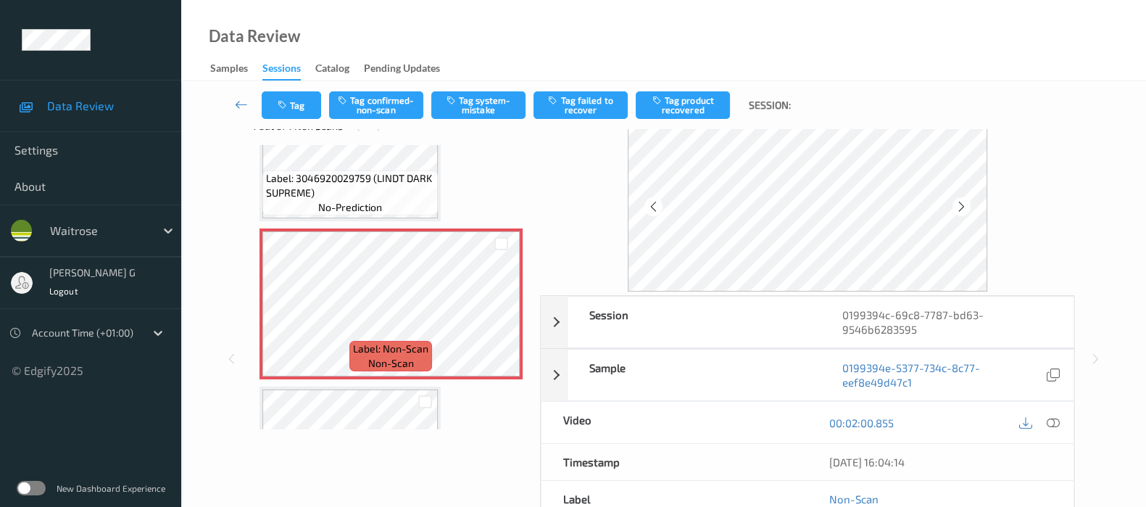
scroll to position [0, 0]
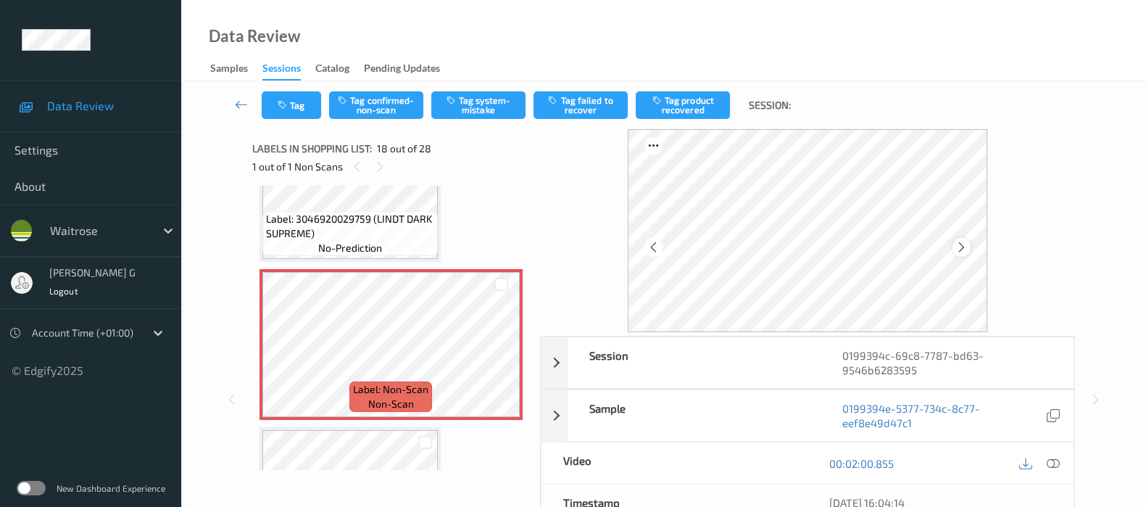
click at [964, 249] on icon at bounding box center [962, 247] width 12 height 13
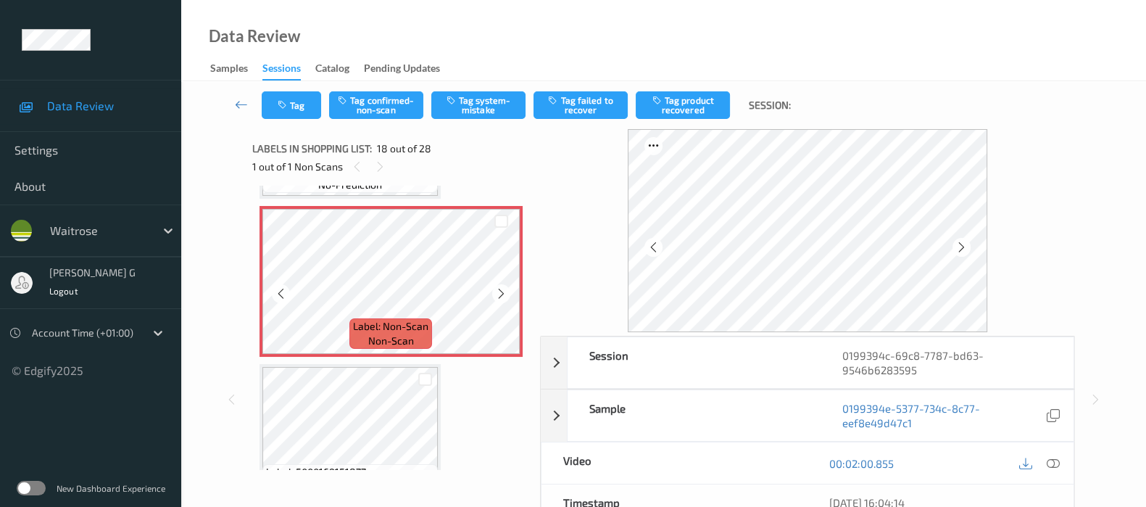
scroll to position [2701, 0]
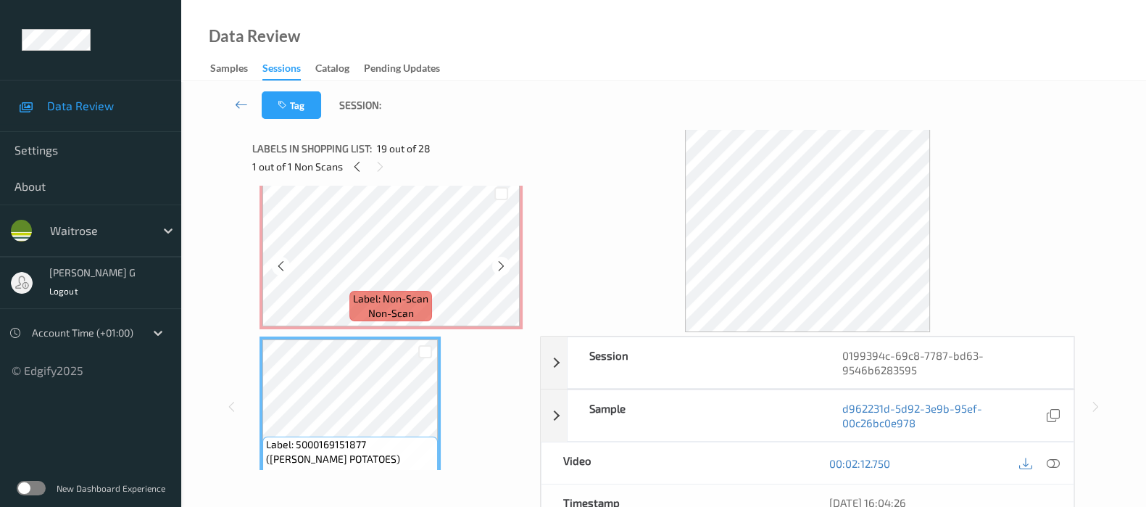
click at [375, 306] on span "non-scan" at bounding box center [391, 313] width 46 height 14
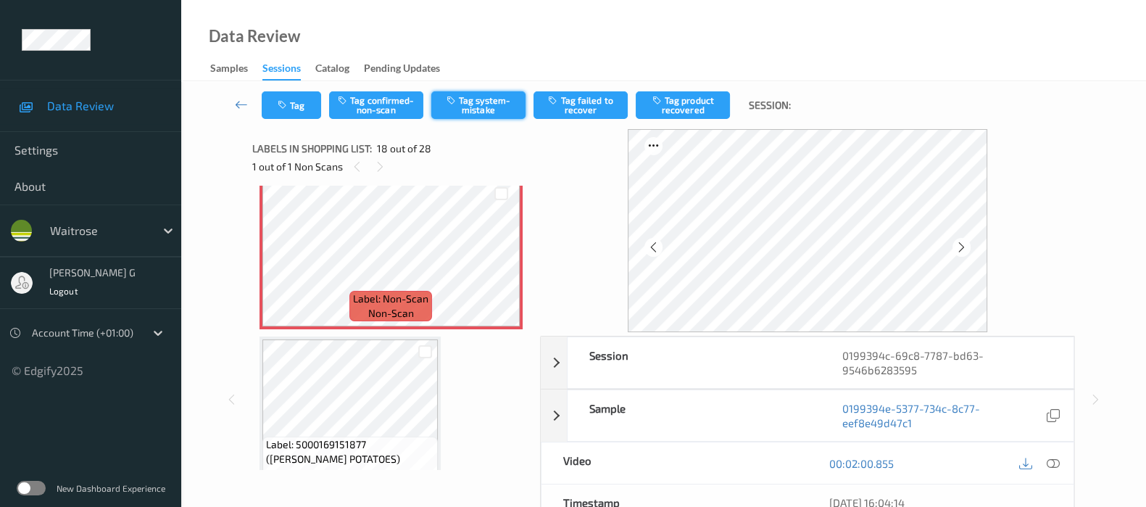
click at [471, 98] on button "Tag system-mistake" at bounding box center [478, 105] width 94 height 28
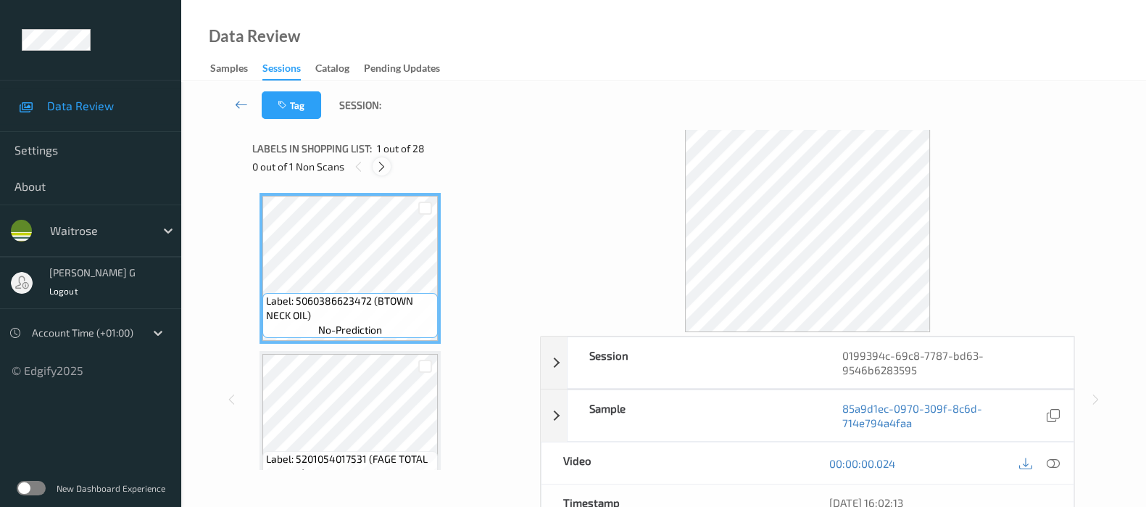
click at [385, 170] on icon at bounding box center [382, 166] width 12 height 13
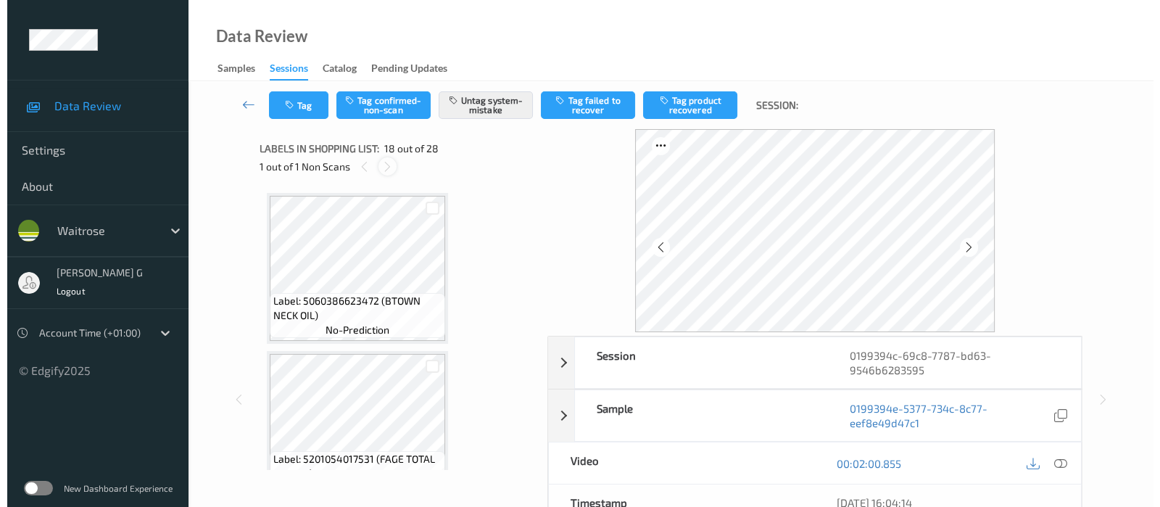
scroll to position [2520, 0]
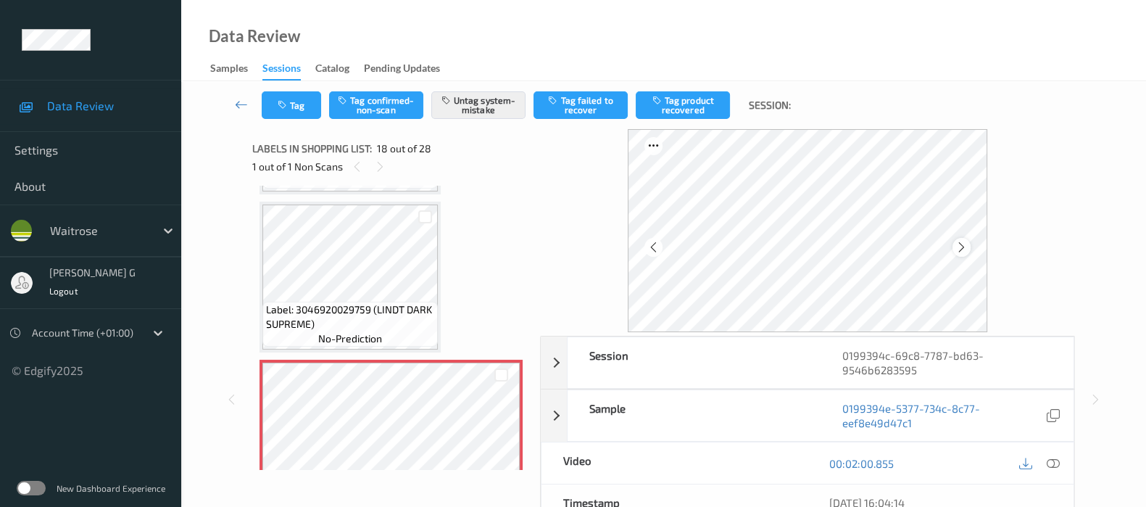
click at [967, 241] on icon at bounding box center [962, 247] width 12 height 13
click at [290, 117] on button "Tag" at bounding box center [291, 105] width 59 height 28
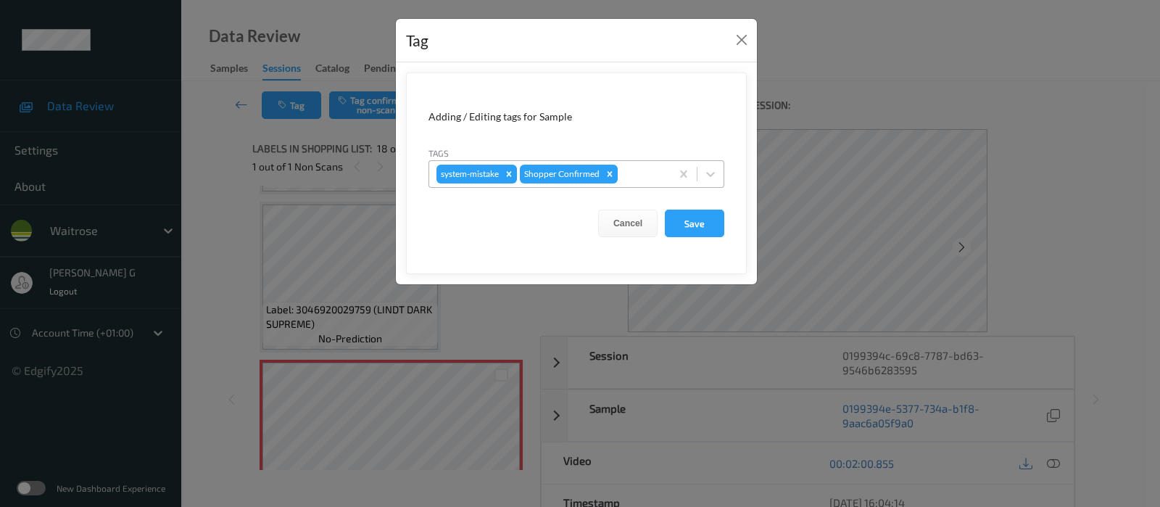
click at [629, 174] on div at bounding box center [642, 173] width 43 height 17
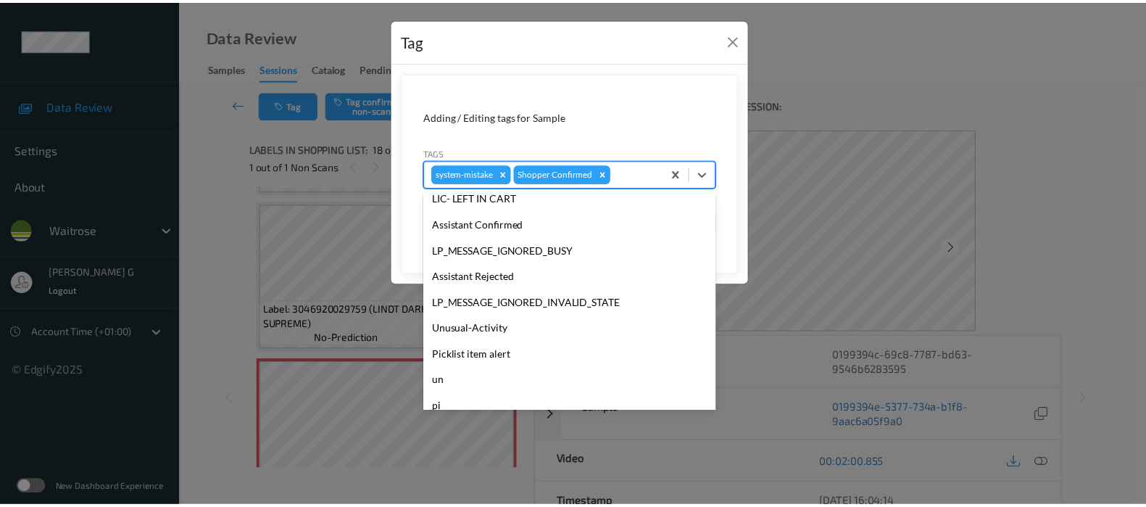
scroll to position [336, 0]
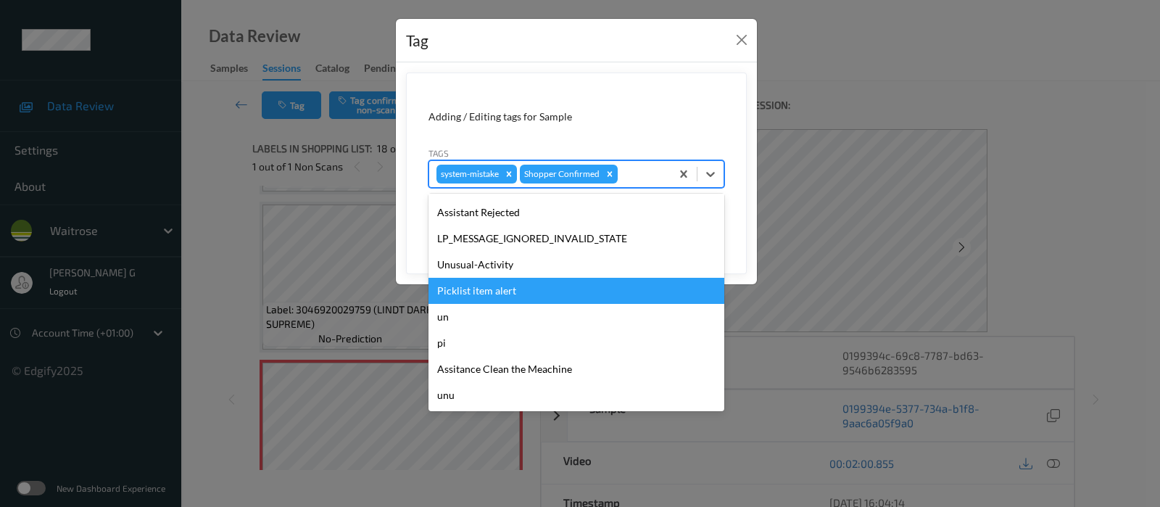
click at [481, 273] on div "Unusual-Activity" at bounding box center [576, 265] width 296 height 26
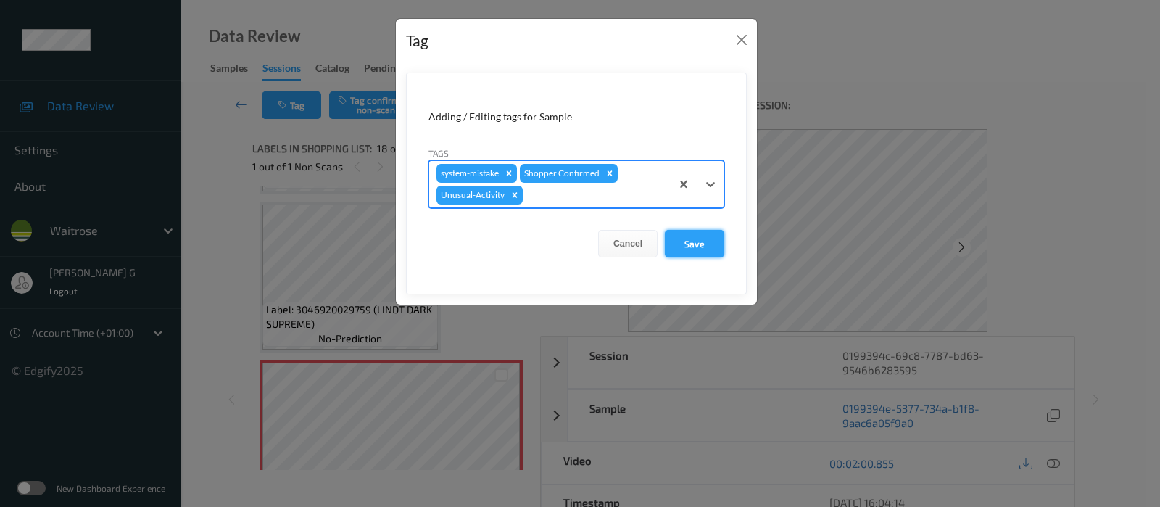
click at [701, 247] on button "Save" at bounding box center [694, 244] width 59 height 28
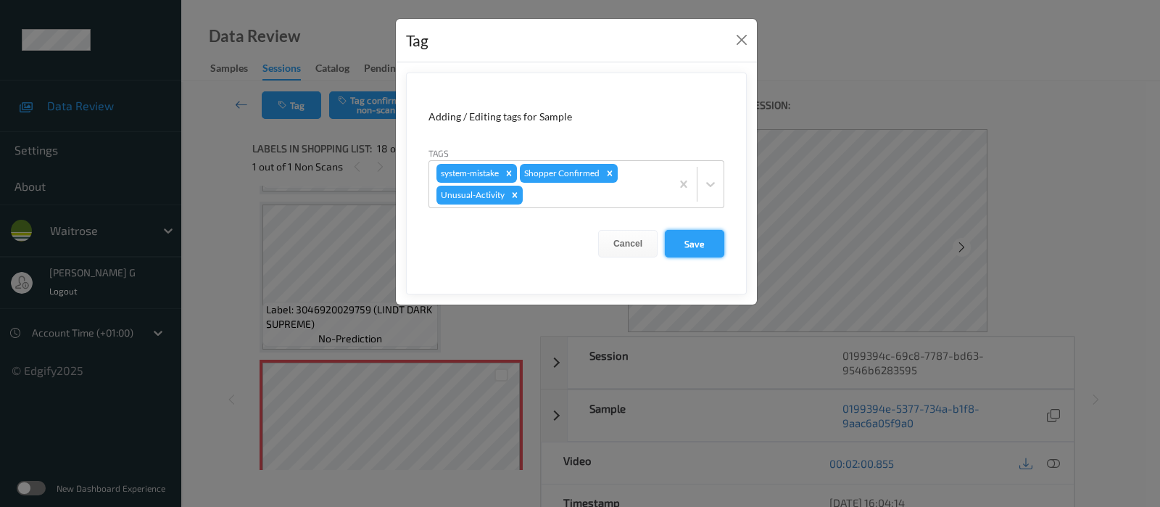
click at [701, 247] on button "Save" at bounding box center [694, 244] width 59 height 28
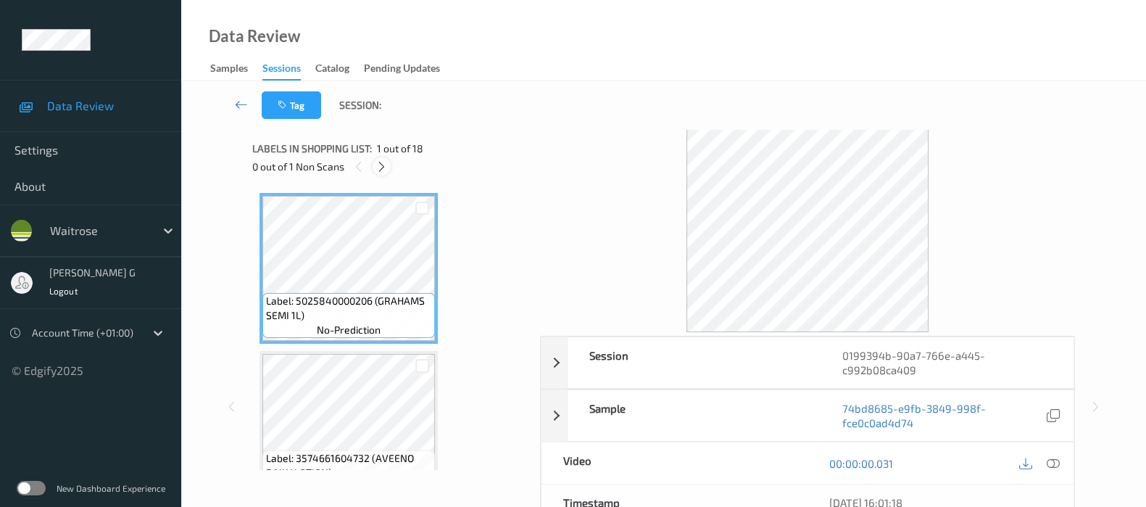
click at [384, 164] on icon at bounding box center [382, 166] width 12 height 13
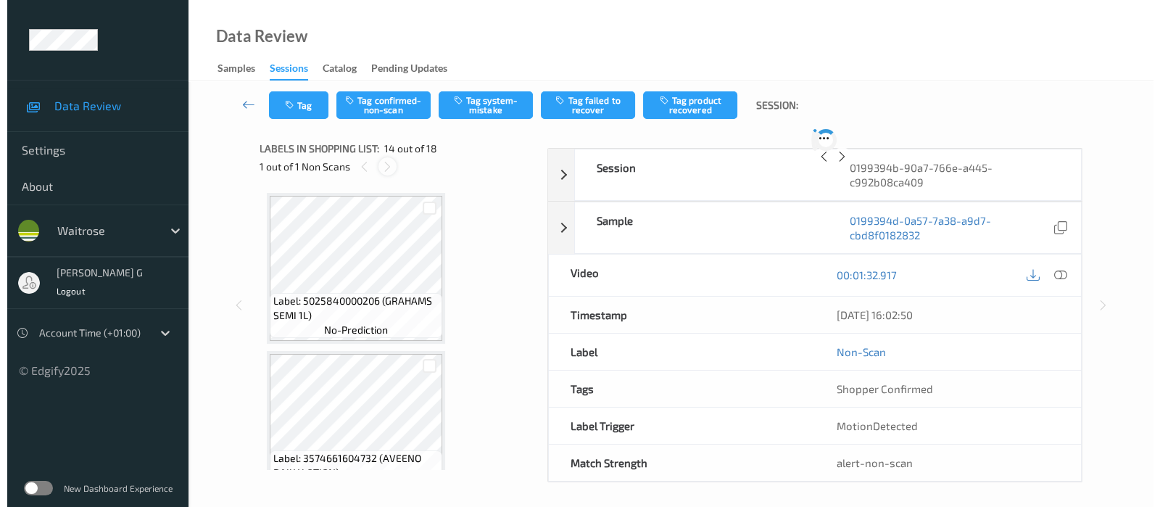
scroll to position [1892, 0]
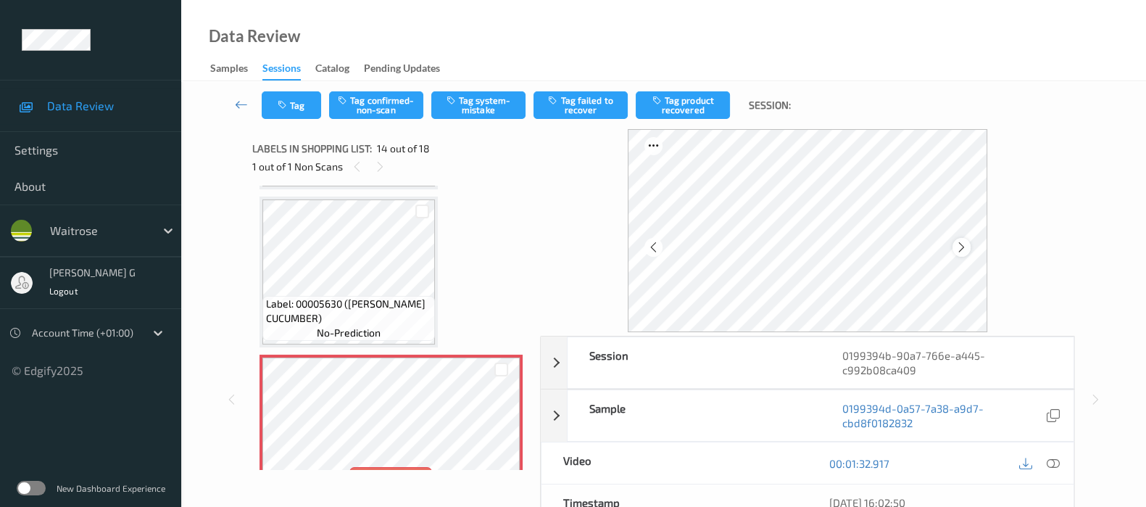
click at [961, 248] on icon at bounding box center [962, 247] width 12 height 13
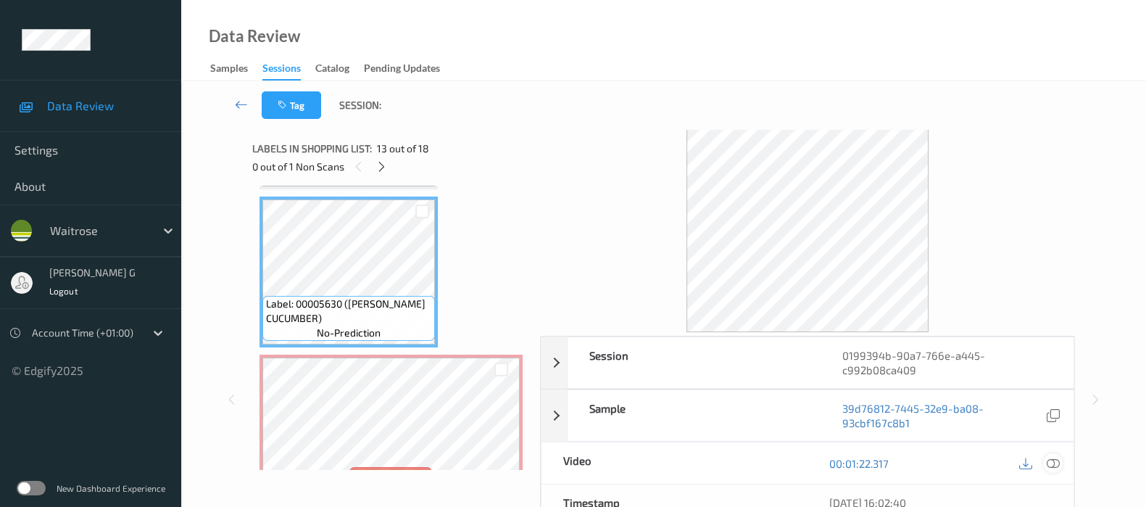
click at [1057, 462] on icon at bounding box center [1053, 463] width 13 height 13
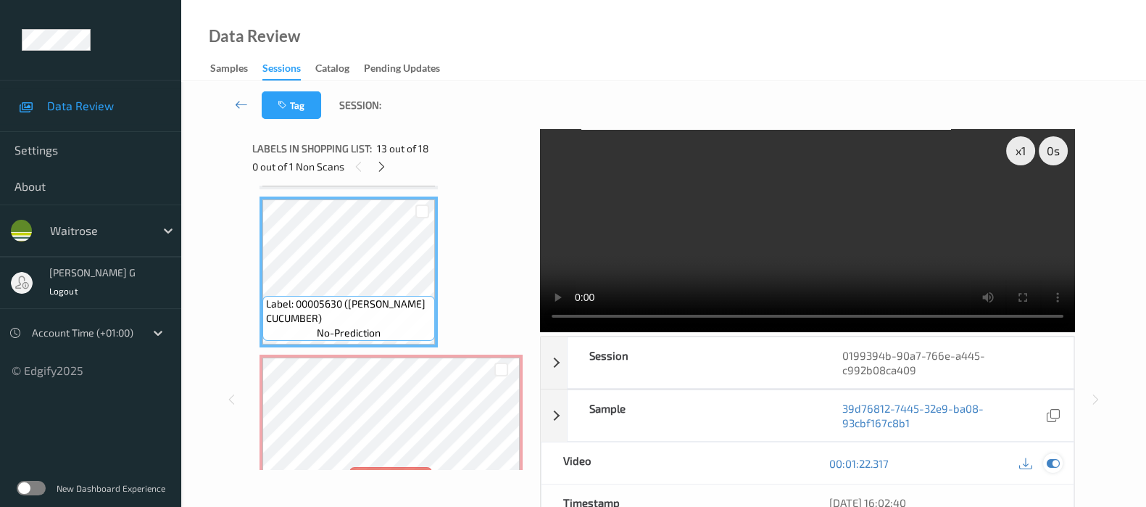
click at [1054, 465] on icon at bounding box center [1053, 463] width 13 height 13
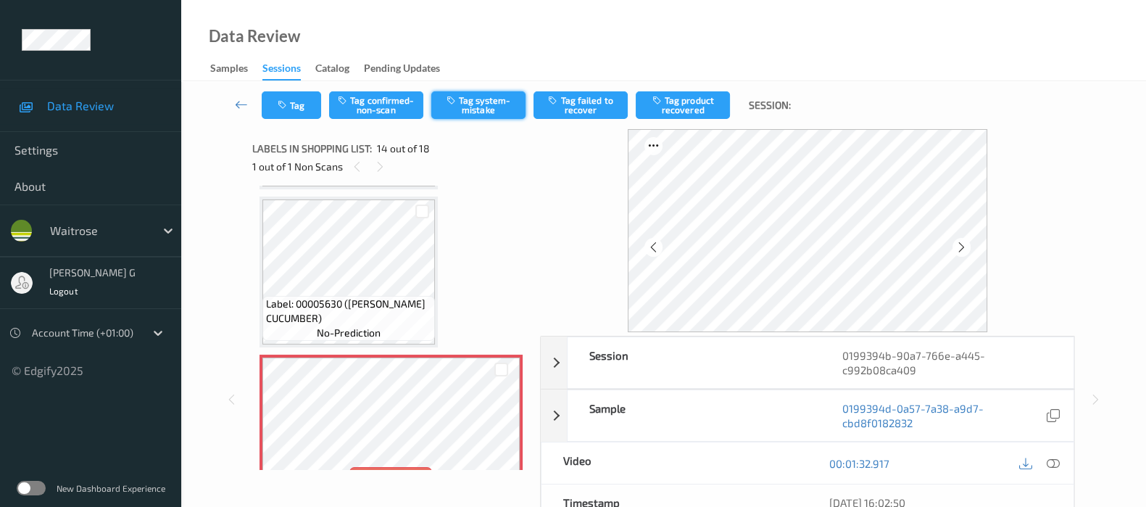
click at [471, 115] on button "Tag system-mistake" at bounding box center [478, 105] width 94 height 28
click at [297, 107] on button "Tag" at bounding box center [291, 105] width 59 height 28
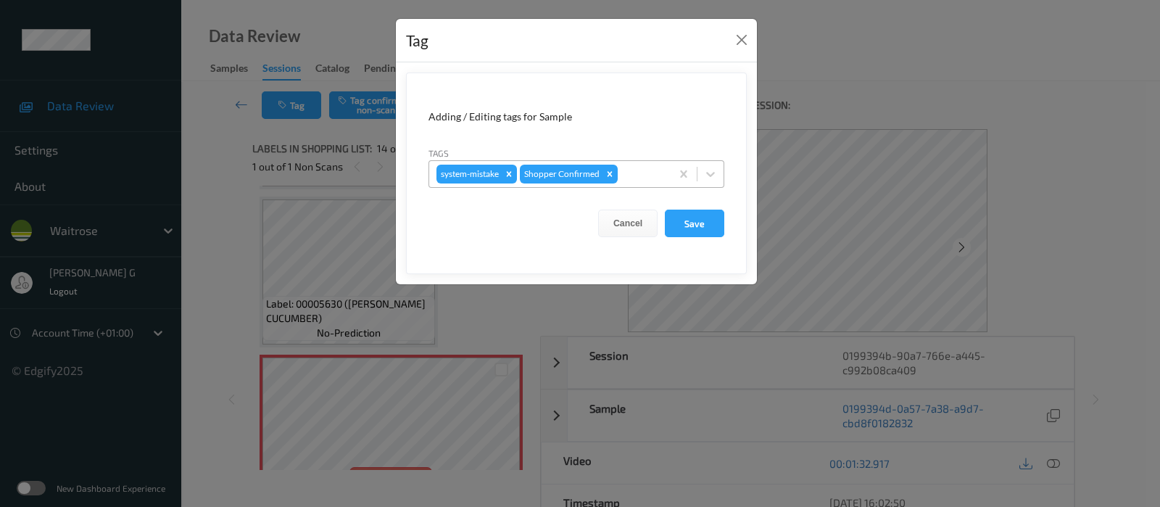
click at [634, 167] on div at bounding box center [642, 173] width 43 height 17
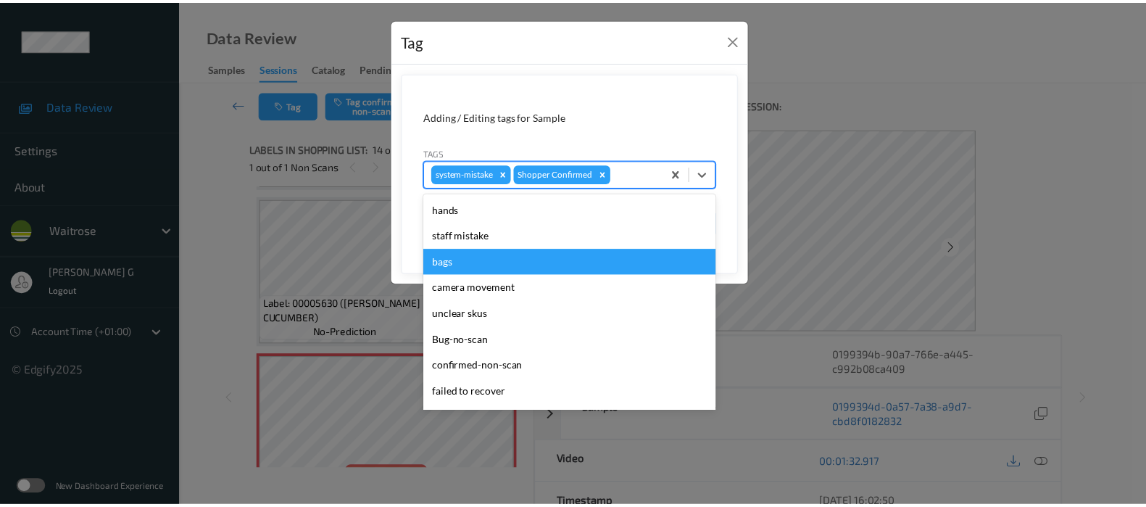
scroll to position [336, 0]
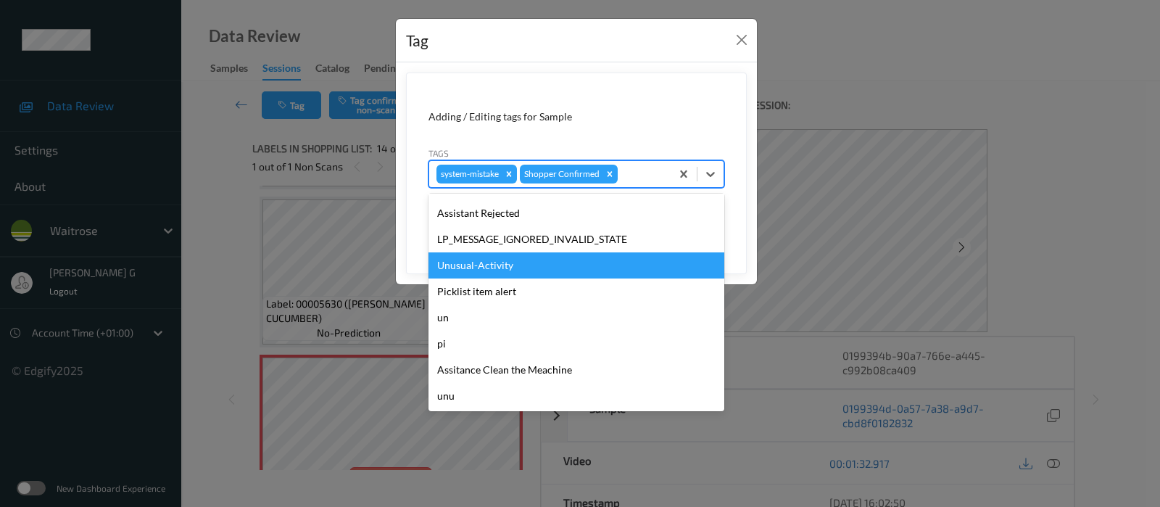
click at [483, 259] on div "Unusual-Activity" at bounding box center [576, 265] width 296 height 26
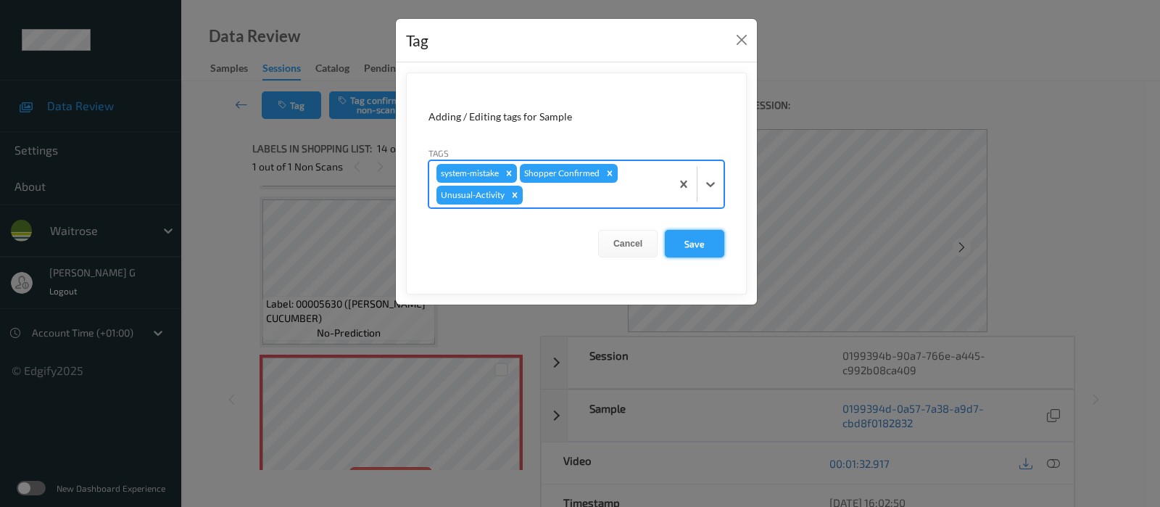
click at [687, 241] on button "Save" at bounding box center [694, 244] width 59 height 28
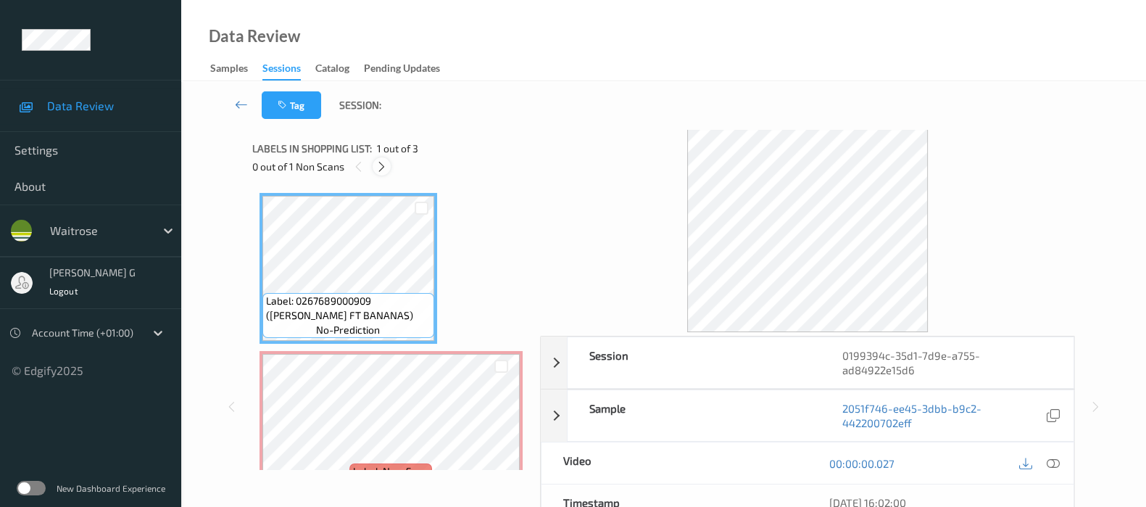
click at [385, 167] on icon at bounding box center [382, 166] width 12 height 13
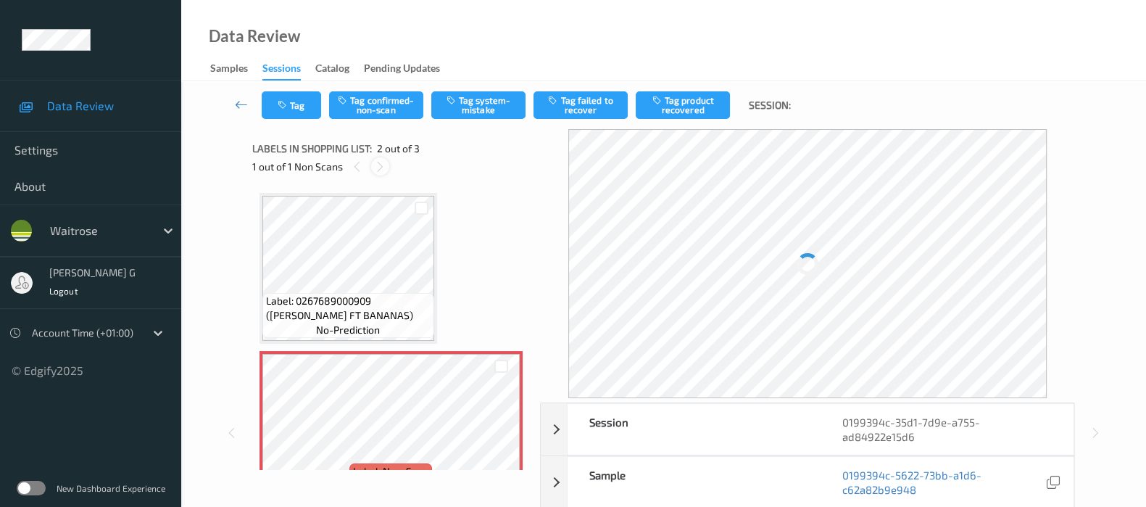
scroll to position [7, 0]
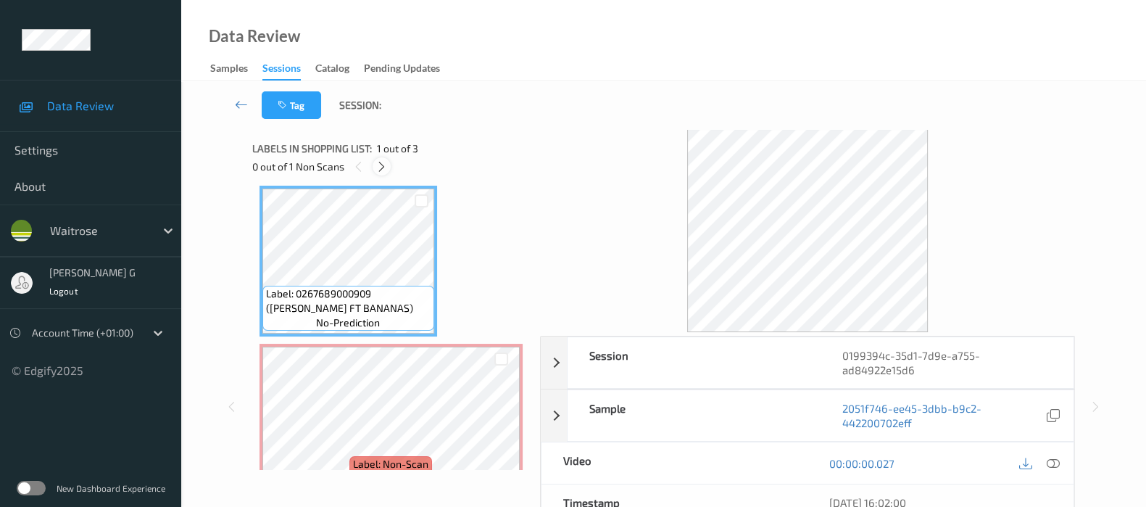
click at [380, 168] on icon at bounding box center [382, 166] width 12 height 13
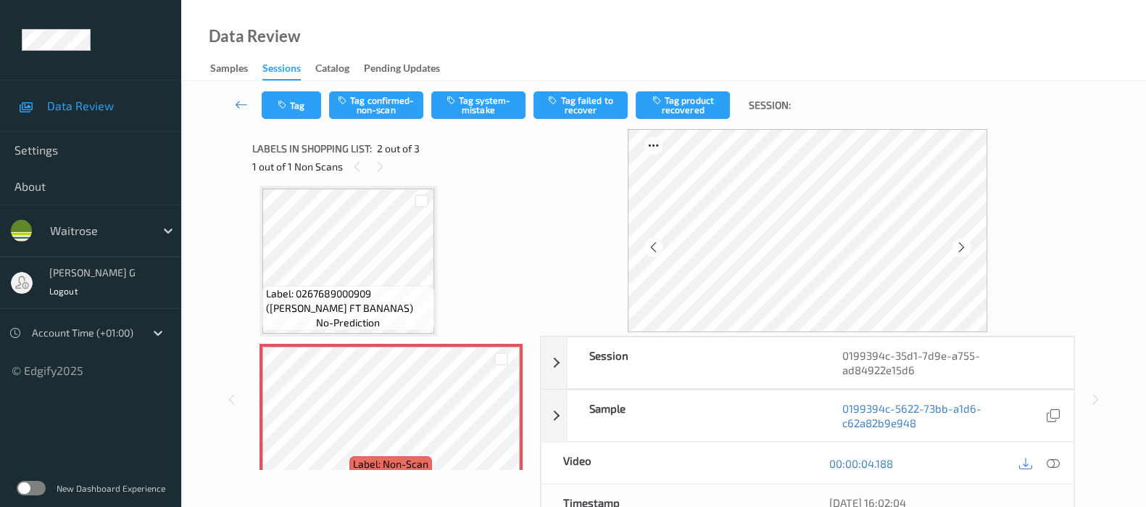
click at [1064, 459] on div "00:00:04.188" at bounding box center [941, 462] width 266 height 41
click at [1061, 458] on div at bounding box center [1053, 463] width 20 height 20
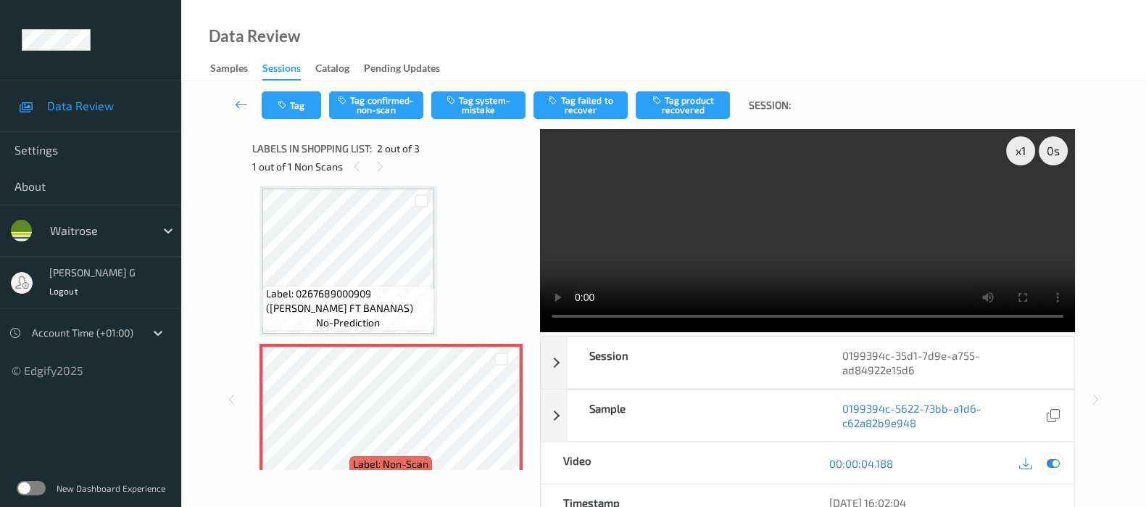
click at [1053, 457] on icon at bounding box center [1053, 463] width 13 height 13
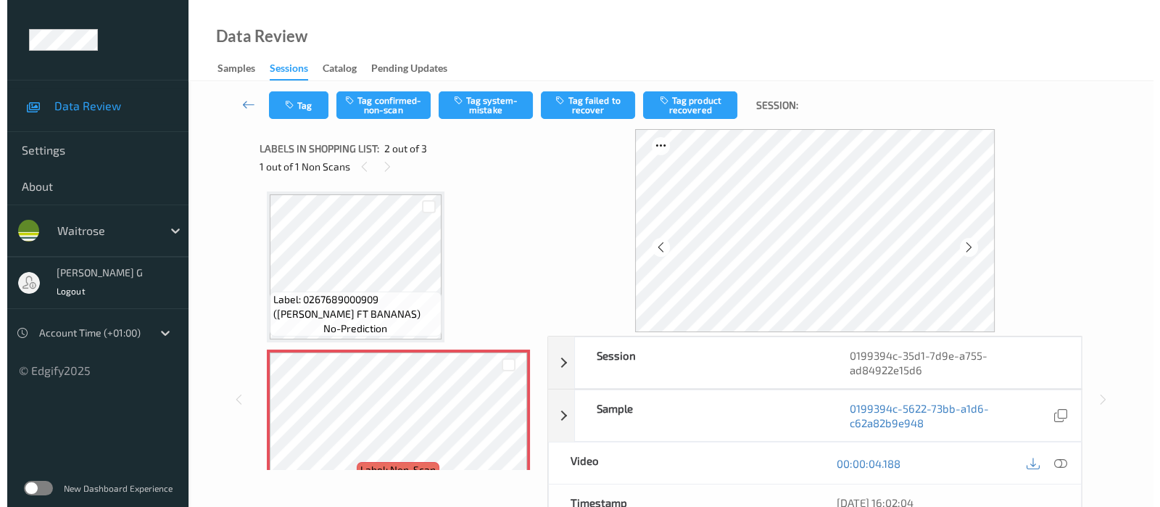
scroll to position [0, 0]
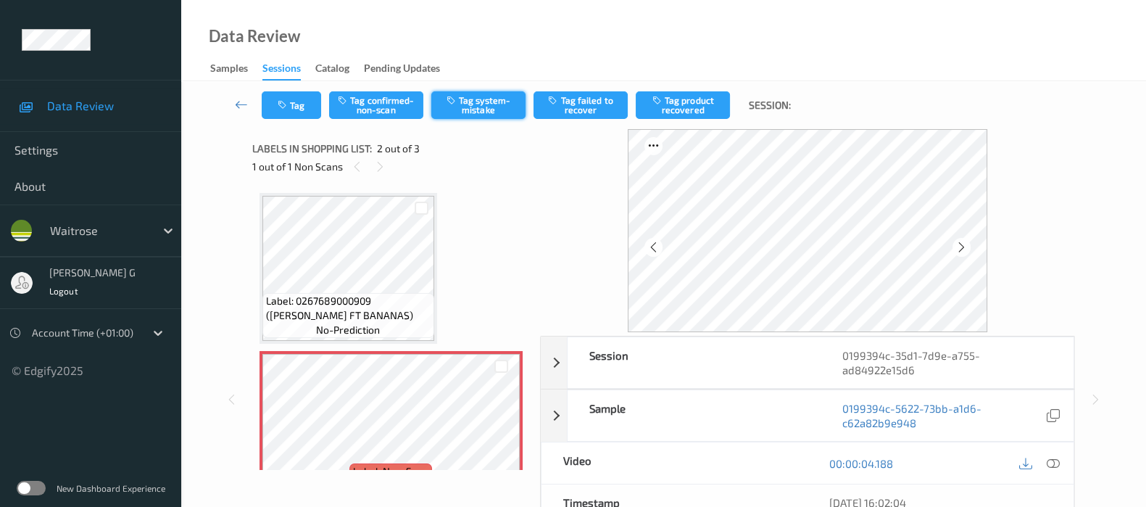
click at [509, 94] on button "Tag system-mistake" at bounding box center [478, 105] width 94 height 28
click at [291, 105] on button "Tag" at bounding box center [291, 105] width 59 height 28
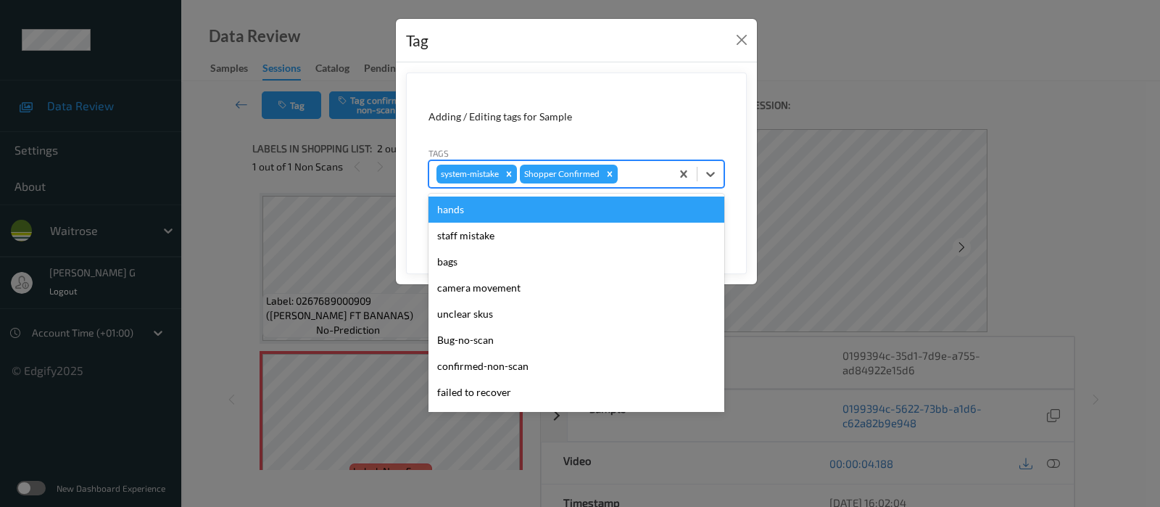
click at [625, 175] on div at bounding box center [642, 173] width 43 height 17
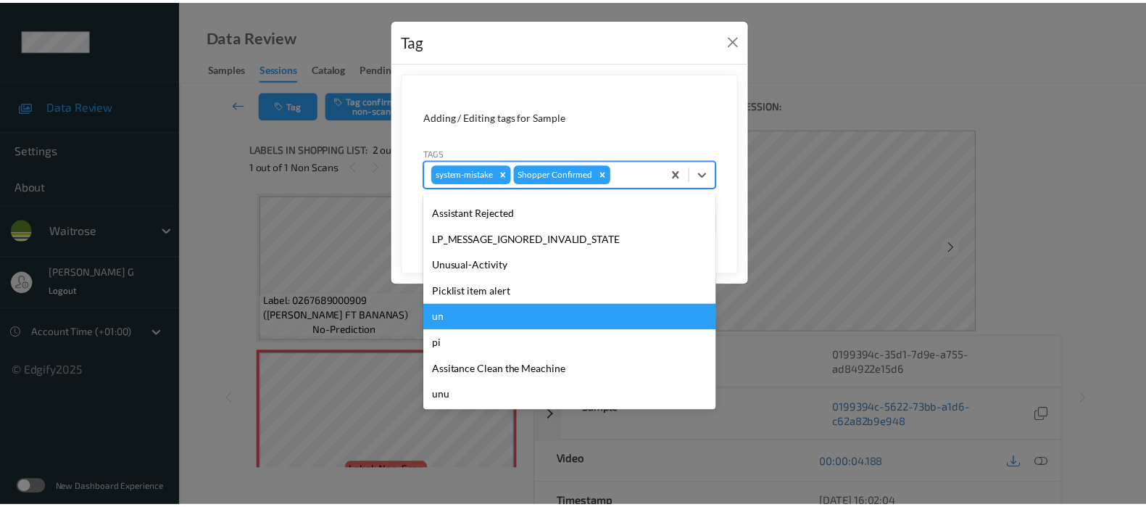
scroll to position [336, 0]
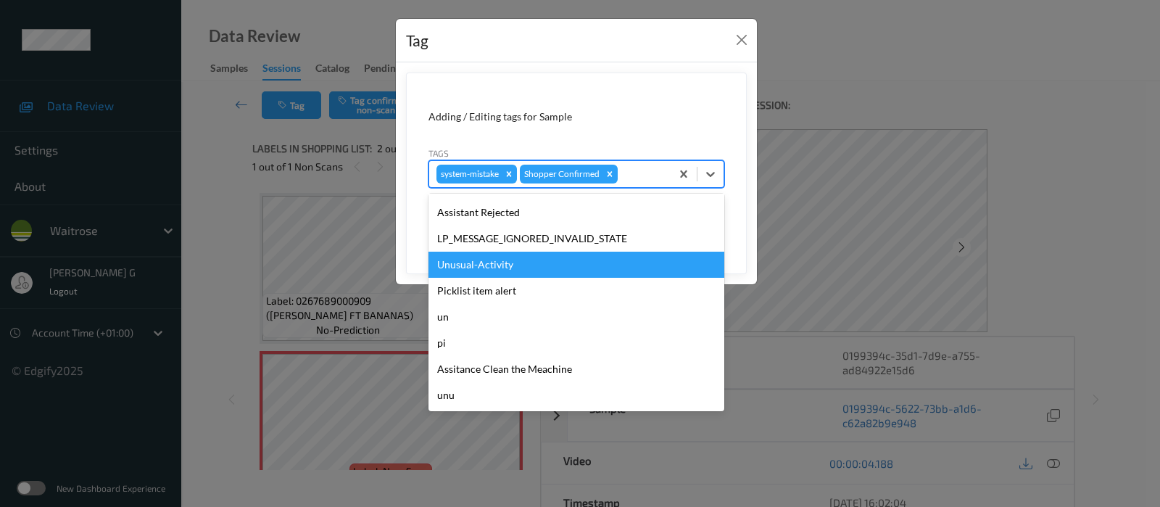
click at [498, 268] on div "Unusual-Activity" at bounding box center [576, 265] width 296 height 26
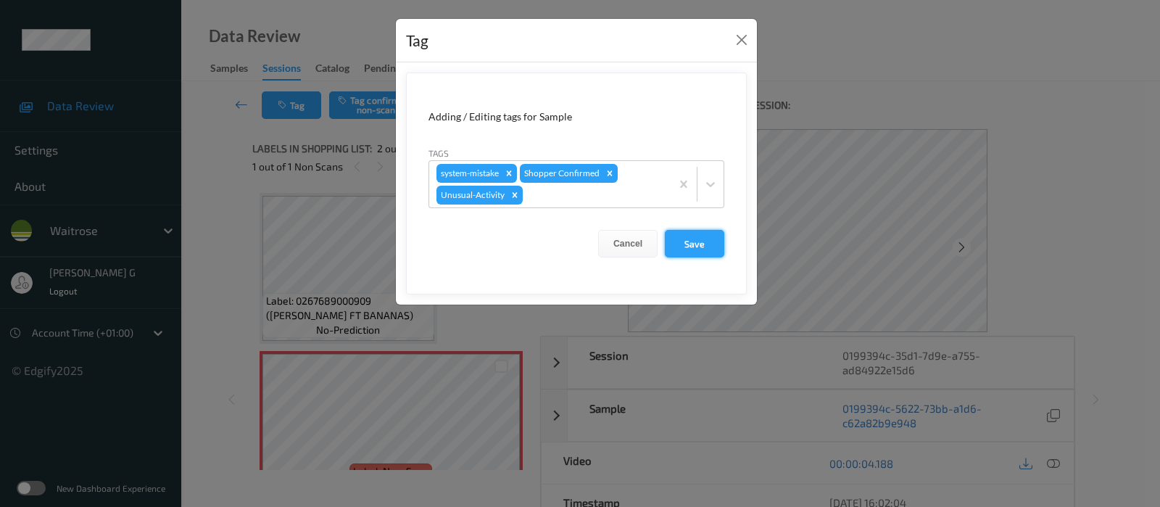
click at [694, 233] on button "Save" at bounding box center [694, 244] width 59 height 28
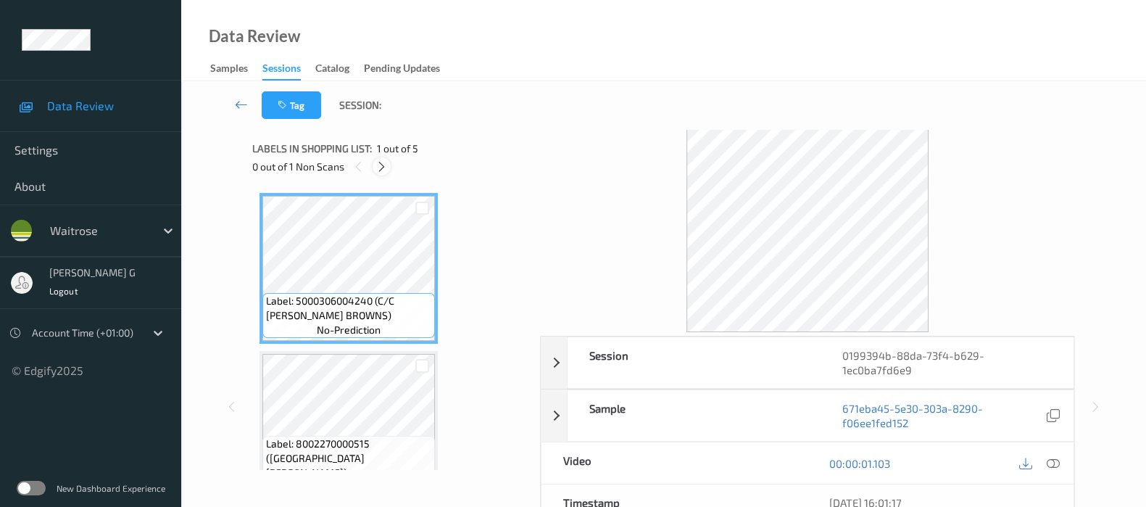
click at [388, 167] on icon at bounding box center [382, 166] width 12 height 13
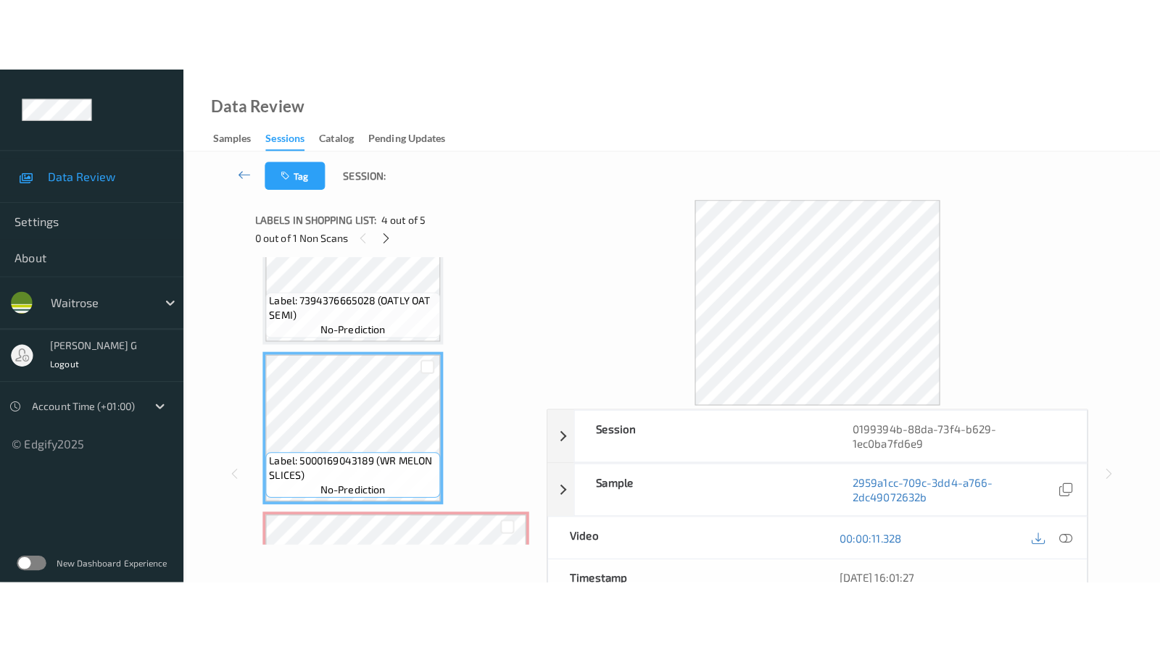
scroll to position [478, 0]
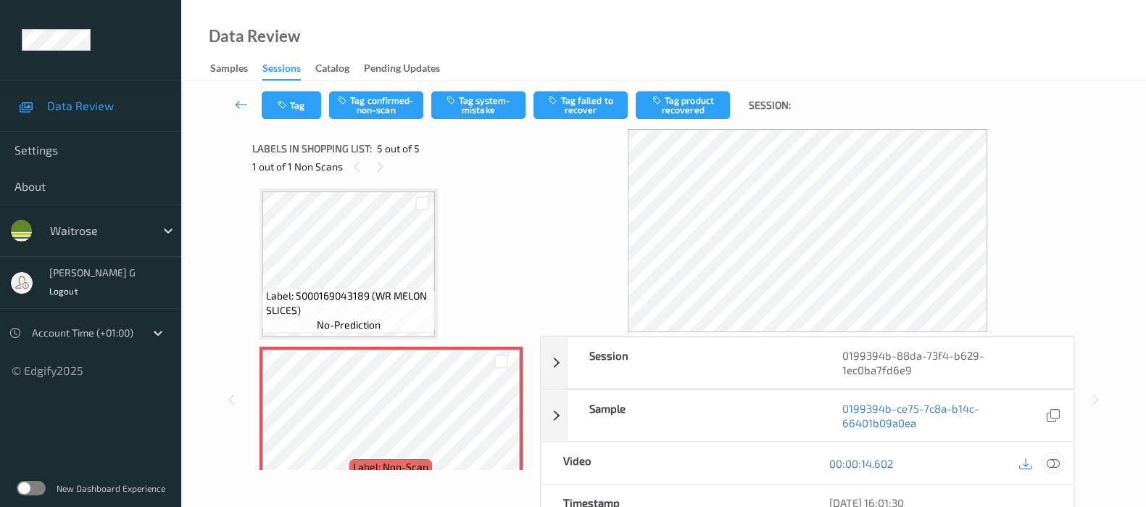
click at [1061, 462] on div at bounding box center [1053, 463] width 20 height 20
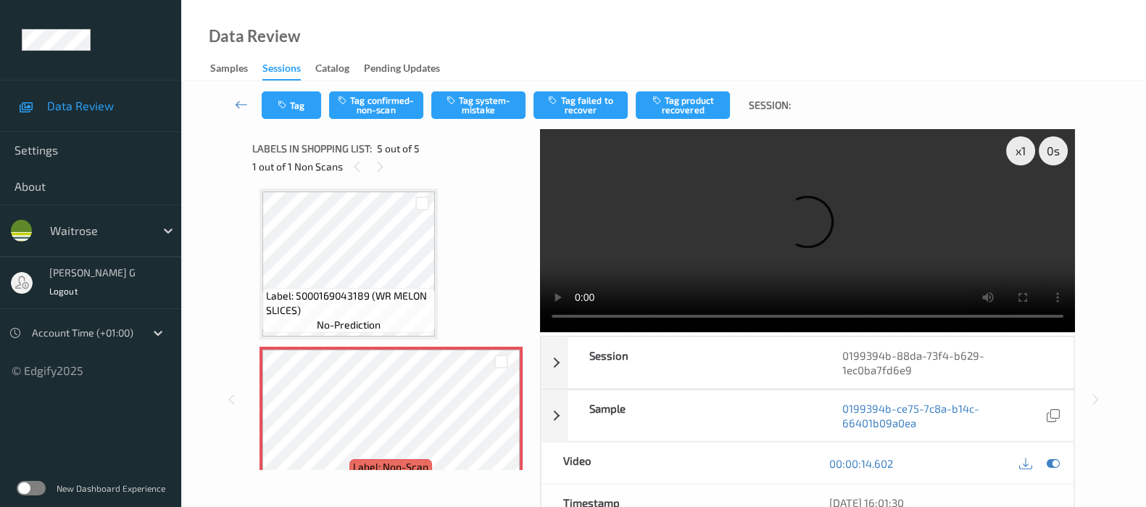
scroll to position [362, 0]
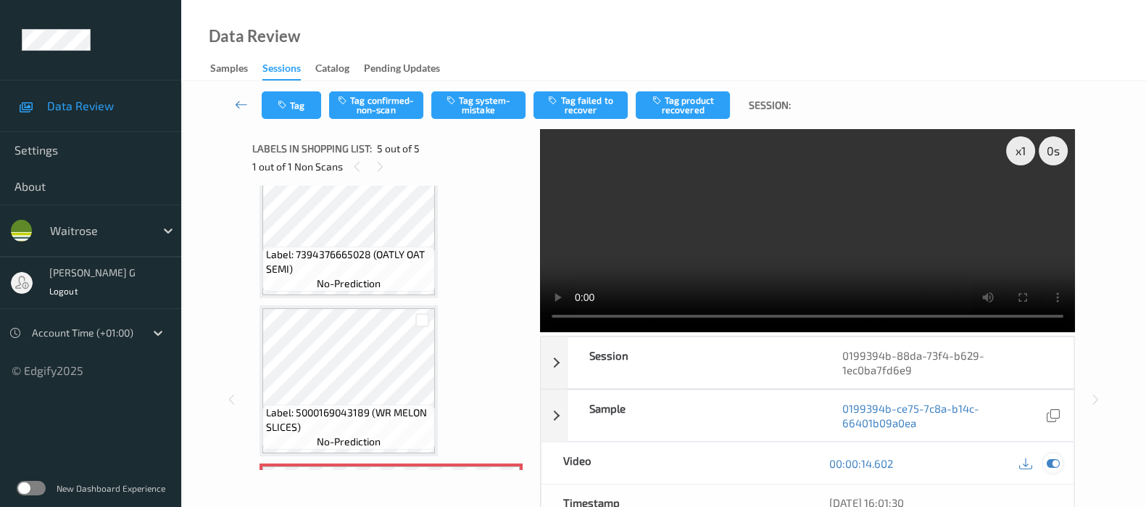
click at [1059, 467] on icon at bounding box center [1053, 463] width 13 height 13
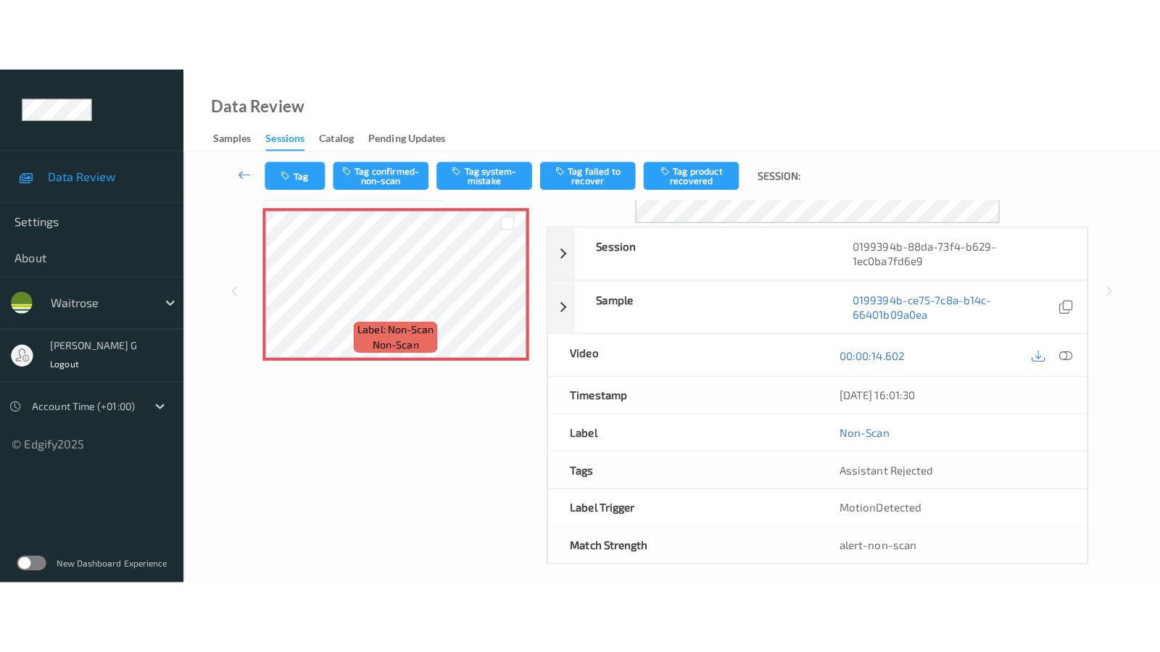
scroll to position [0, 0]
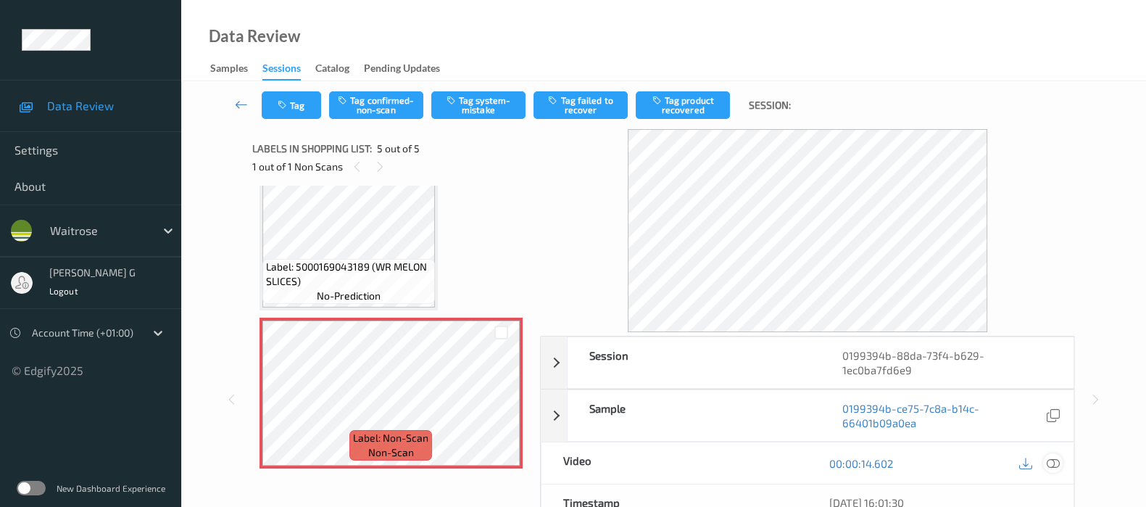
click at [1050, 463] on icon at bounding box center [1053, 463] width 13 height 13
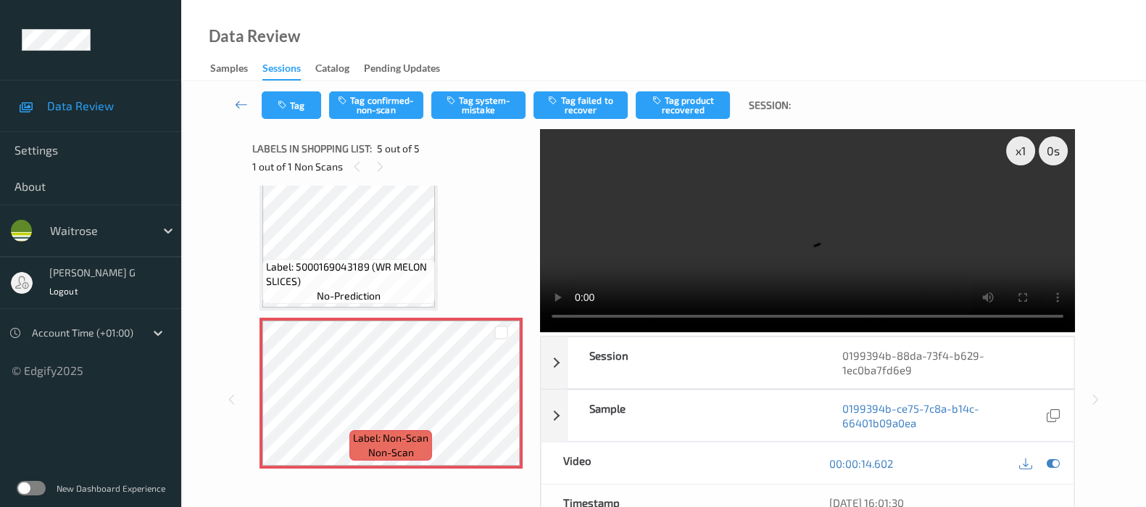
scroll to position [362, 0]
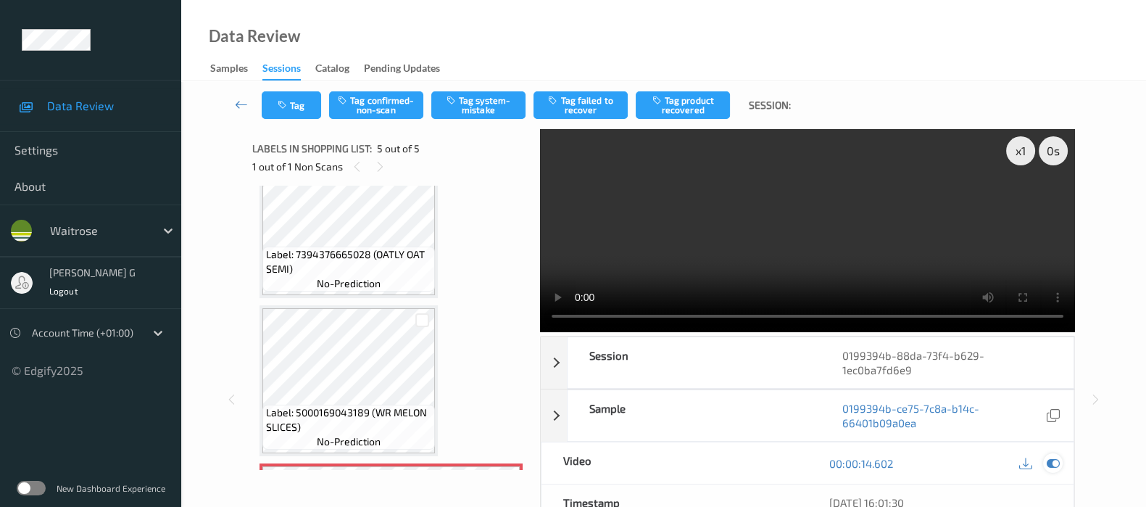
click at [1055, 470] on div at bounding box center [1053, 463] width 20 height 20
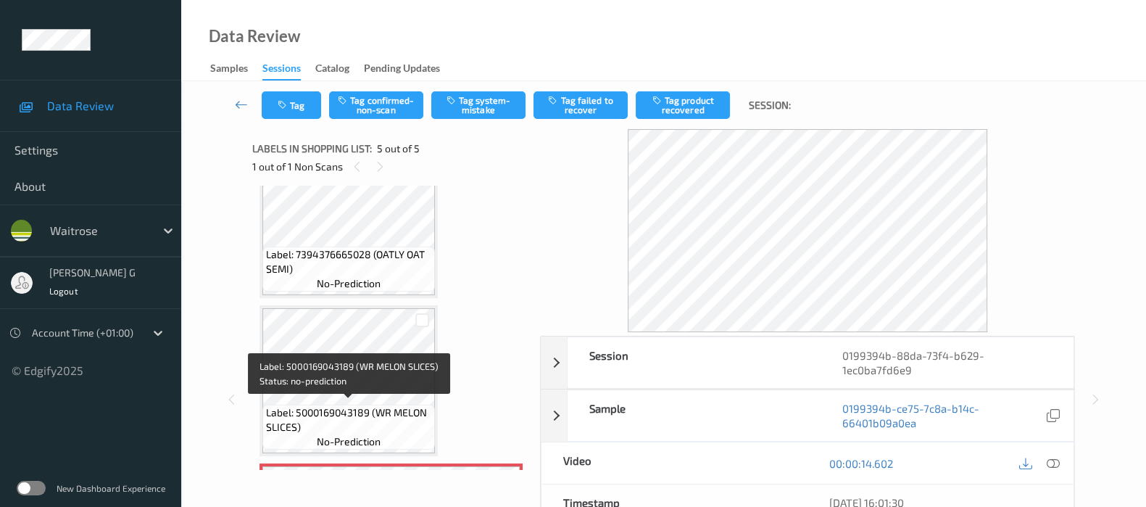
click at [320, 407] on span "Label: 5000169043189 (WR MELON SLICES)" at bounding box center [348, 419] width 165 height 29
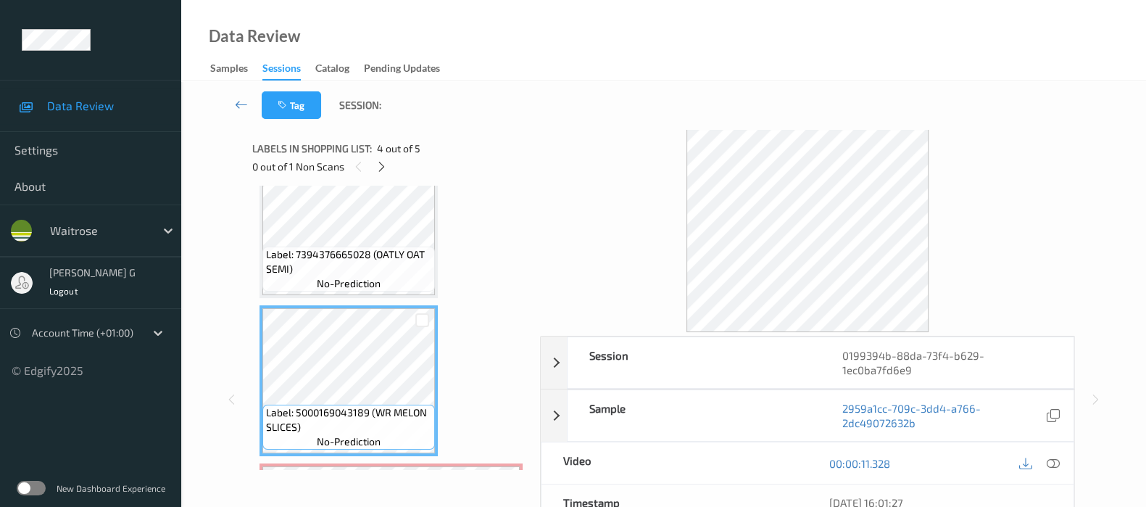
scroll to position [453, 0]
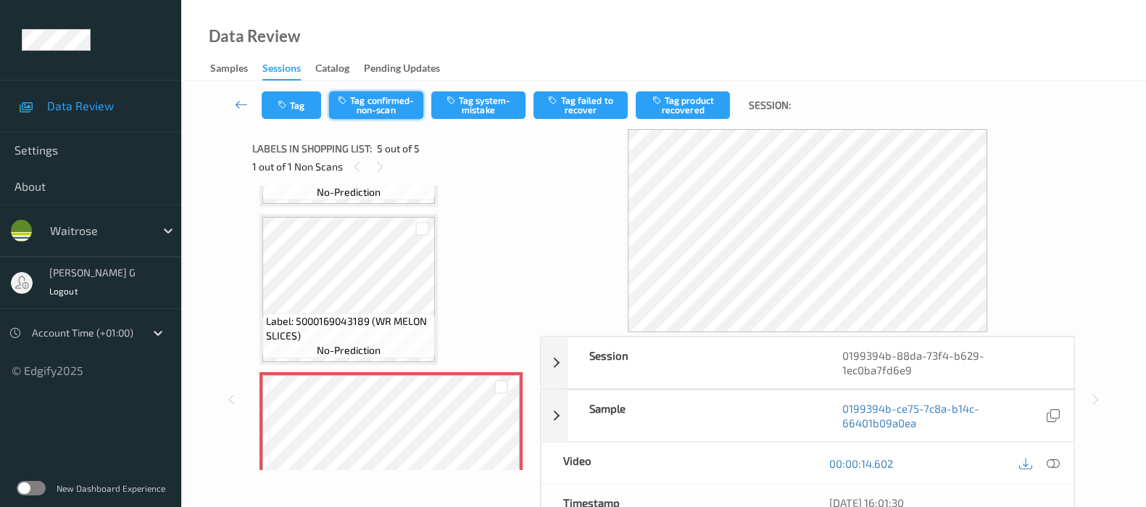
click at [373, 104] on button "Tag confirmed-non-scan" at bounding box center [376, 105] width 94 height 28
click at [565, 110] on button "Tag failed to recover" at bounding box center [581, 105] width 94 height 28
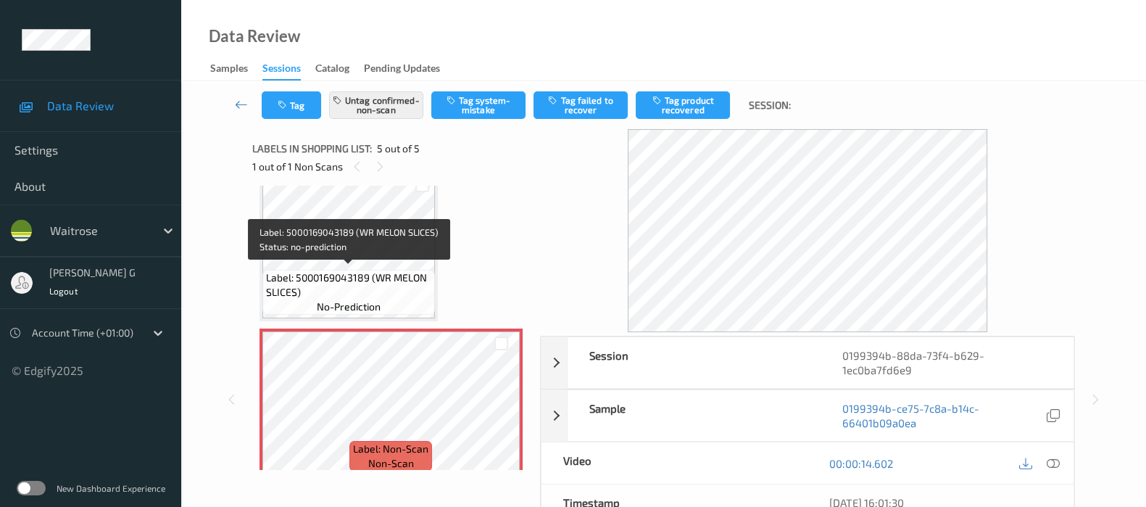
scroll to position [507, 0]
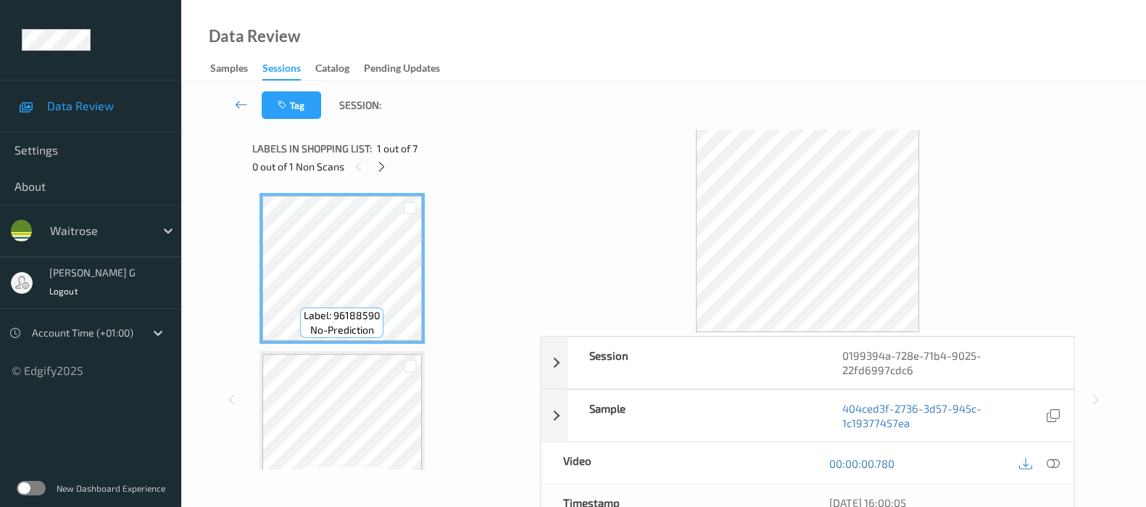
click at [380, 177] on div "Labels in shopping list: 1 out of 7 0 out of 1 Non Scans" at bounding box center [391, 157] width 278 height 57
click at [382, 162] on icon at bounding box center [382, 166] width 12 height 13
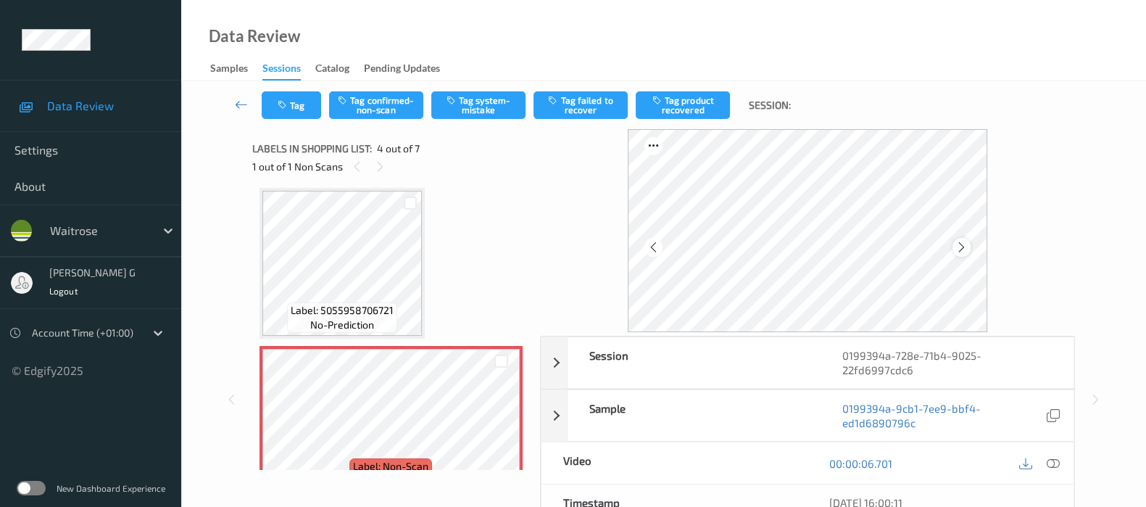
click at [958, 246] on icon at bounding box center [962, 247] width 12 height 13
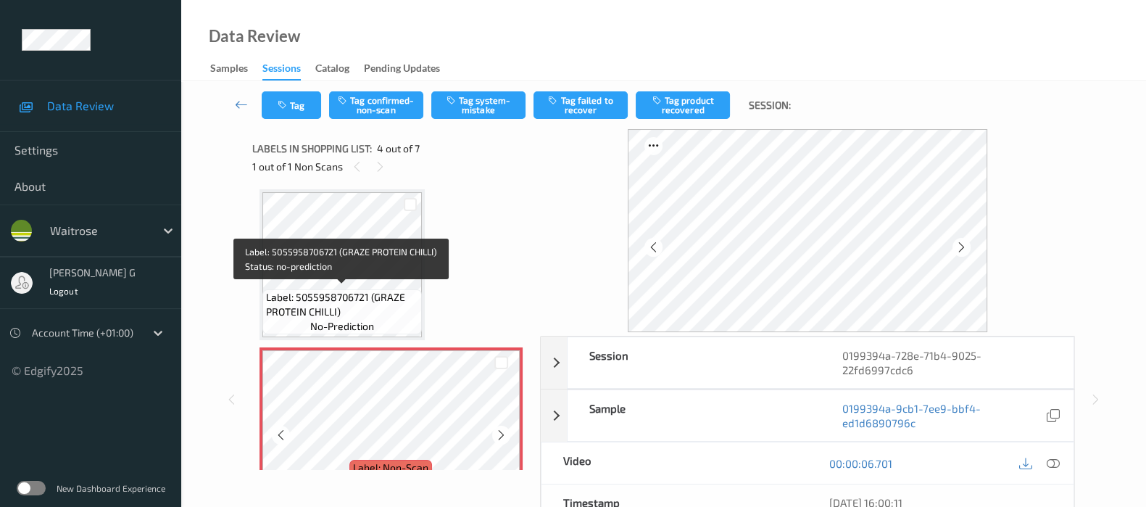
scroll to position [347, 0]
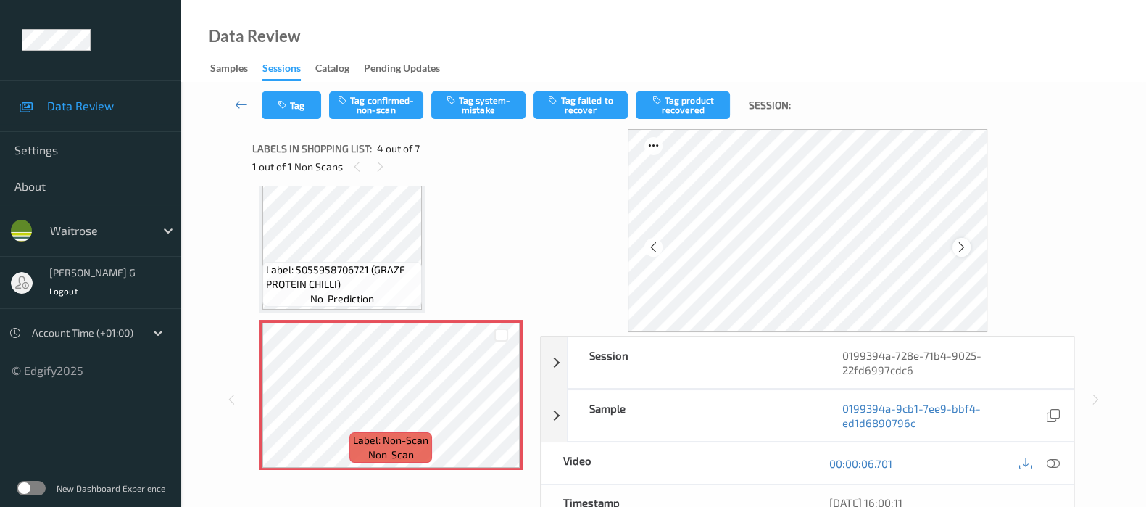
click at [961, 250] on icon at bounding box center [962, 247] width 12 height 13
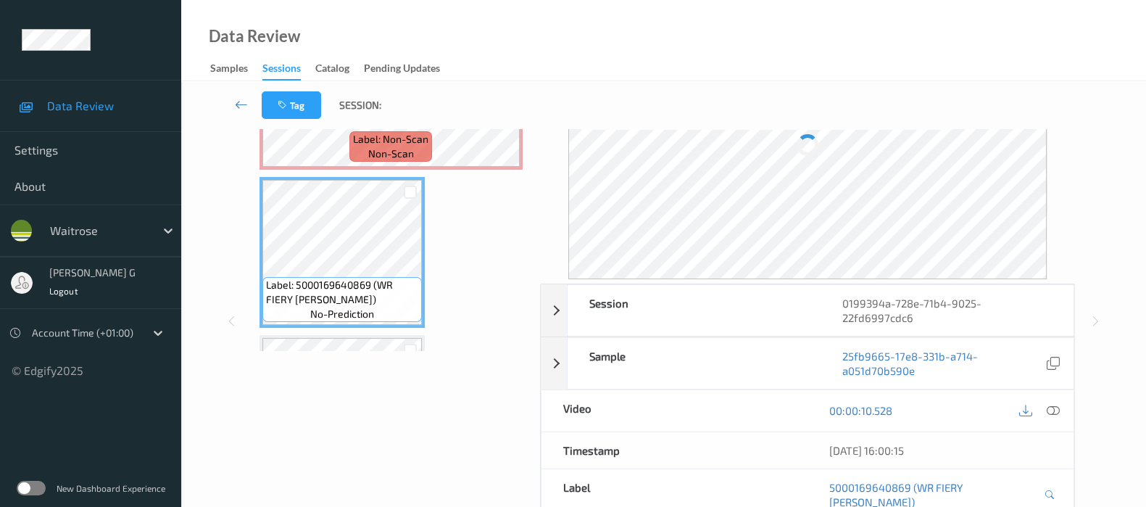
scroll to position [0, 0]
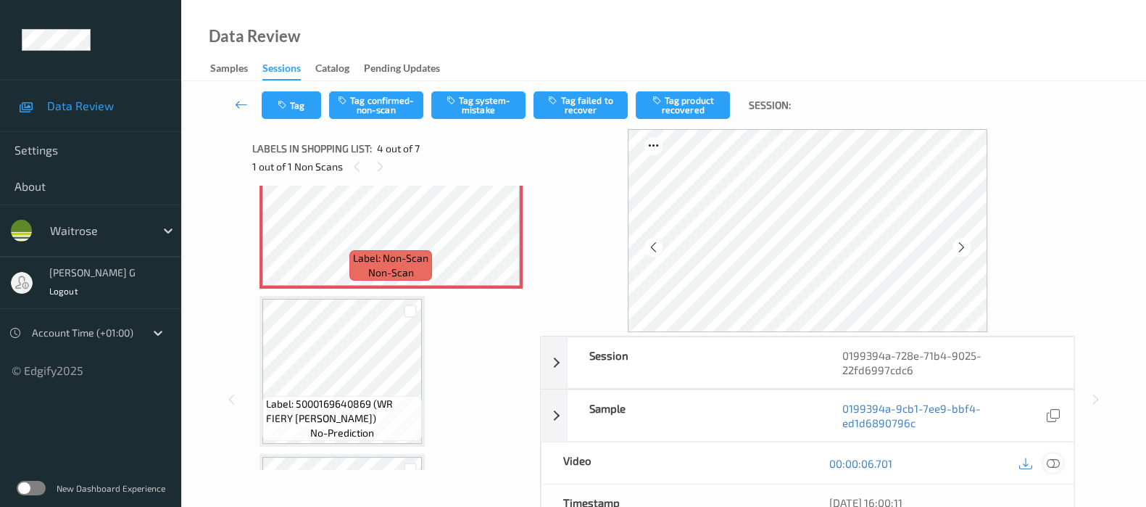
click at [1053, 460] on icon at bounding box center [1053, 463] width 13 height 13
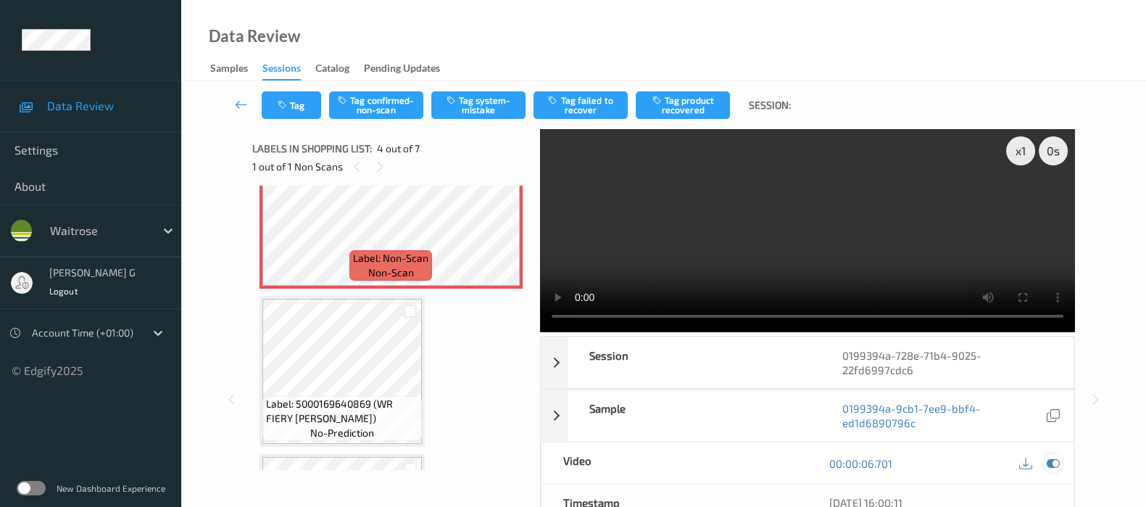
click at [1051, 455] on div at bounding box center [1053, 463] width 20 height 20
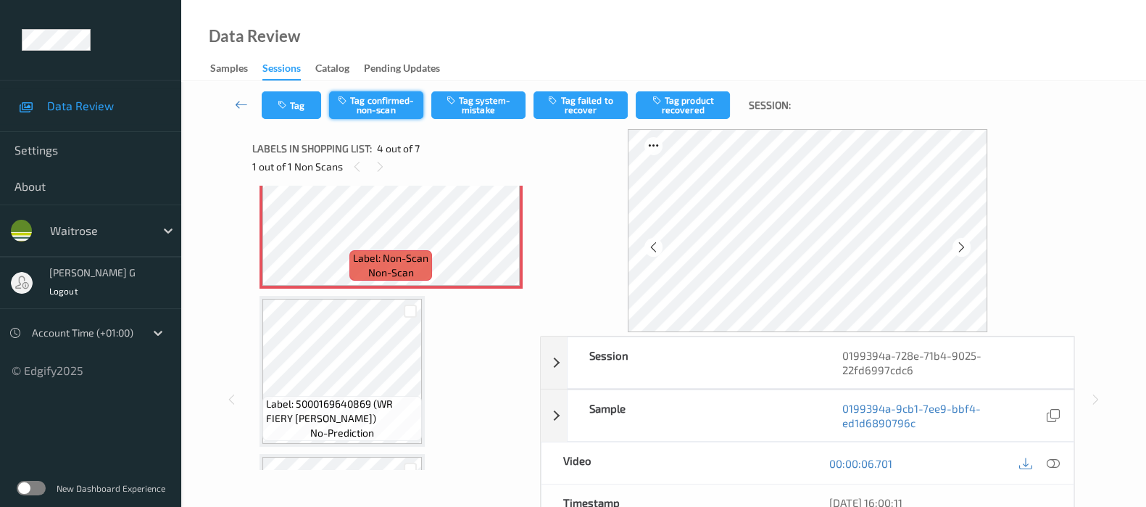
click at [388, 92] on button "Tag confirmed-non-scan" at bounding box center [376, 105] width 94 height 28
click at [699, 92] on button "Tag product recovered" at bounding box center [683, 105] width 94 height 28
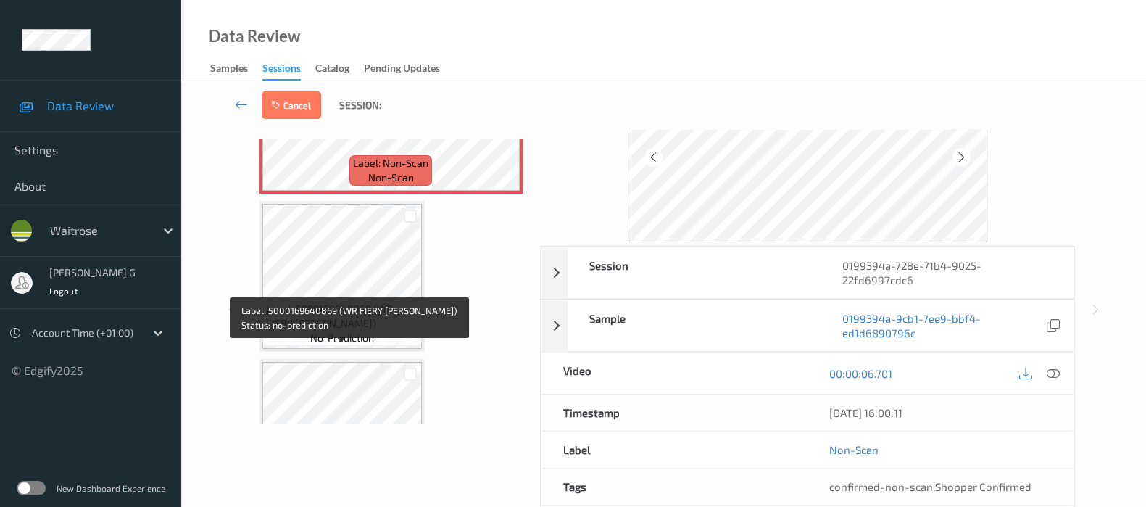
scroll to position [619, 0]
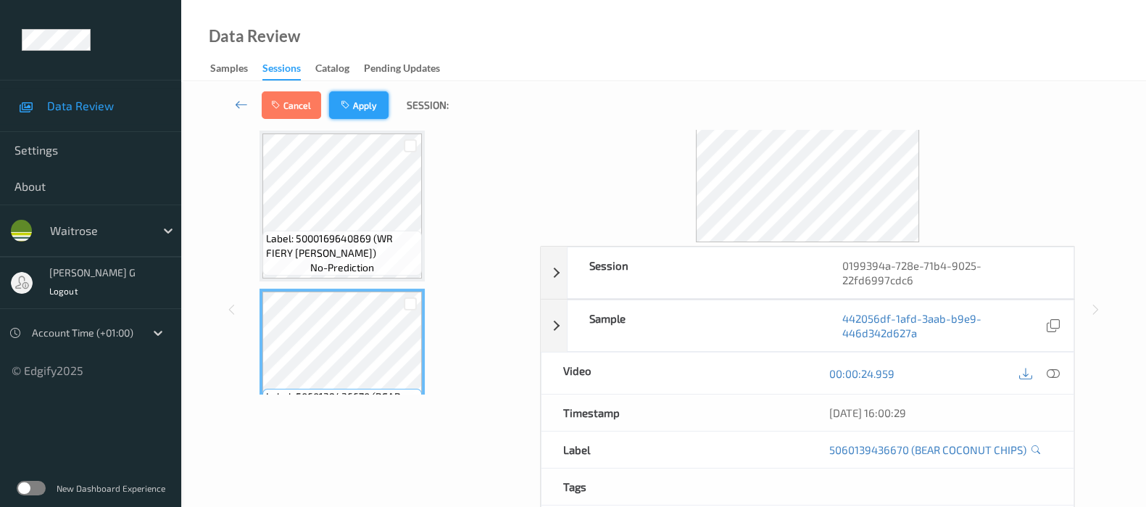
click at [377, 94] on button "Apply" at bounding box center [358, 105] width 59 height 28
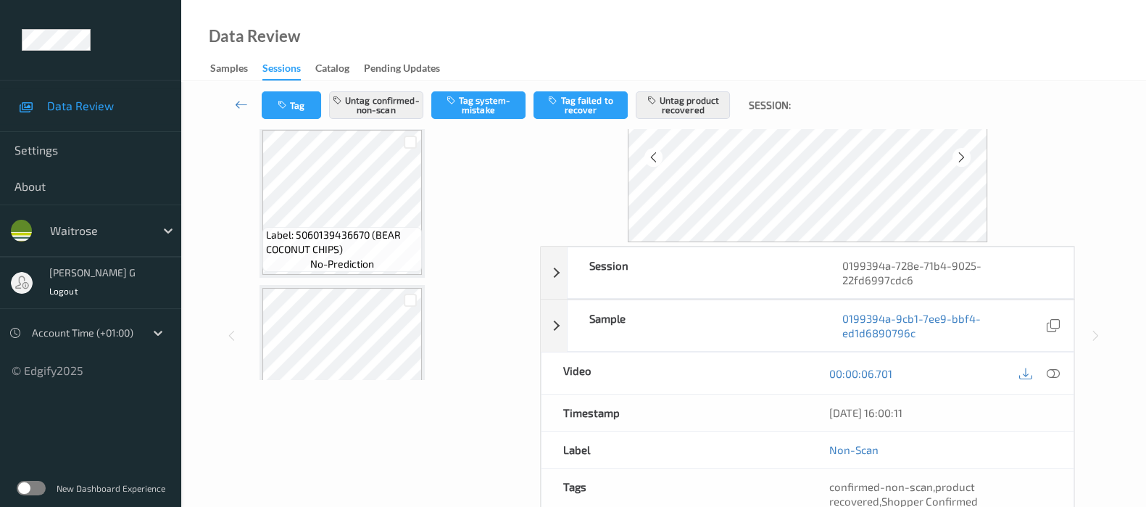
scroll to position [774, 0]
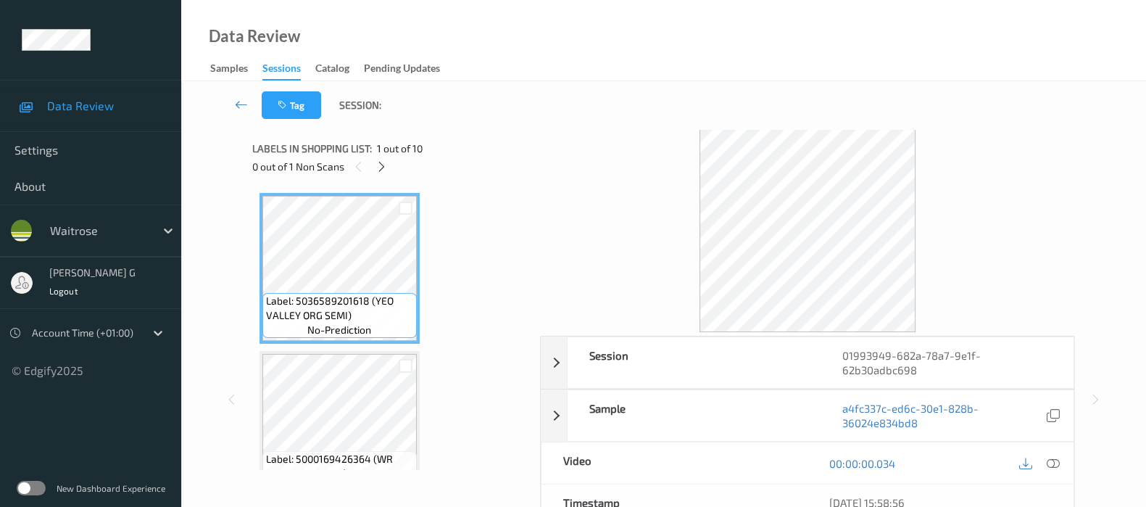
click at [526, 125] on div "Tag Session:" at bounding box center [664, 105] width 906 height 48
click at [384, 163] on icon at bounding box center [382, 166] width 12 height 13
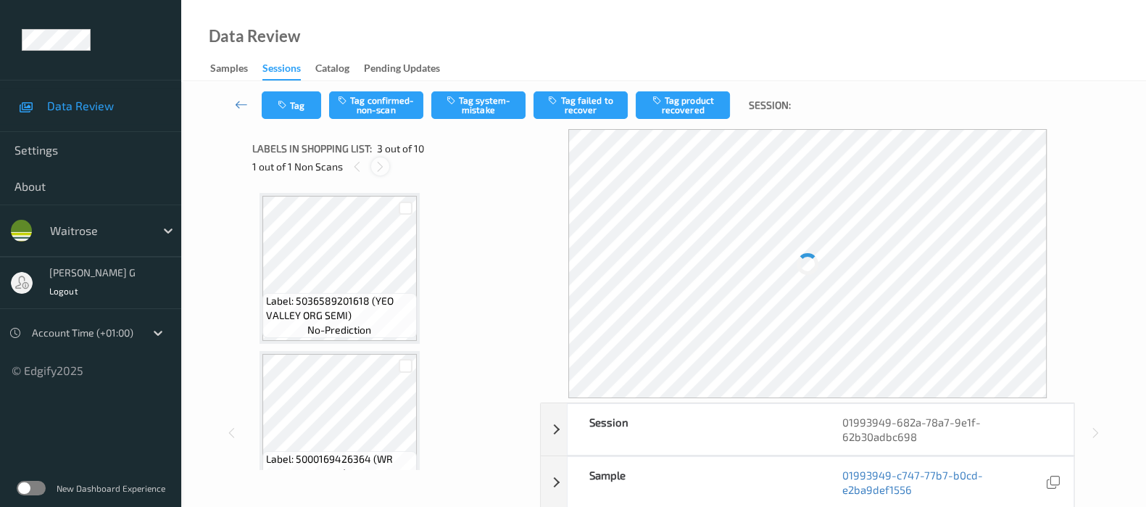
scroll to position [164, 0]
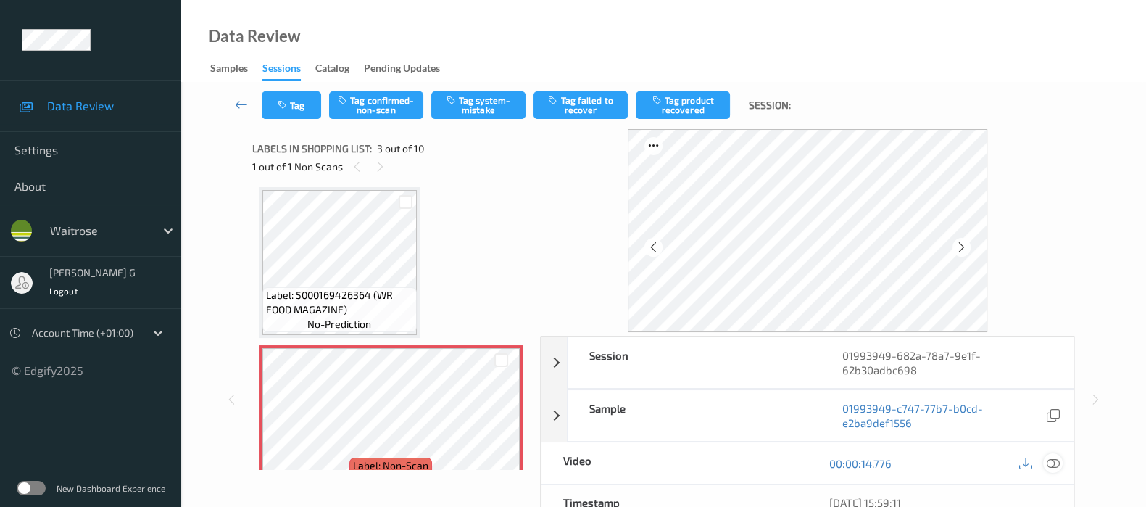
click at [1051, 463] on icon at bounding box center [1053, 463] width 13 height 13
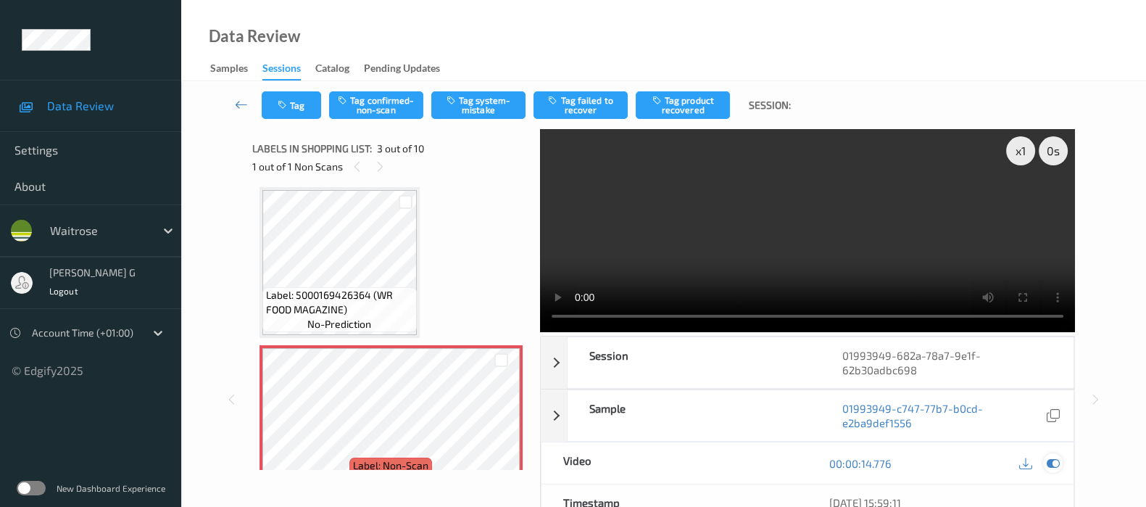
click at [1051, 458] on icon at bounding box center [1053, 463] width 13 height 13
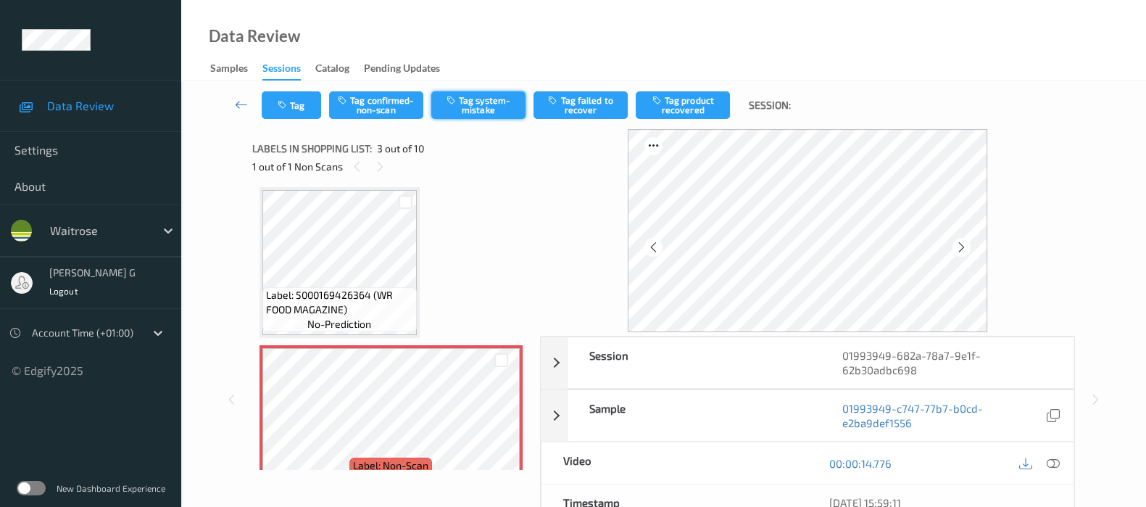
click at [484, 101] on button "Tag system-mistake" at bounding box center [478, 105] width 94 height 28
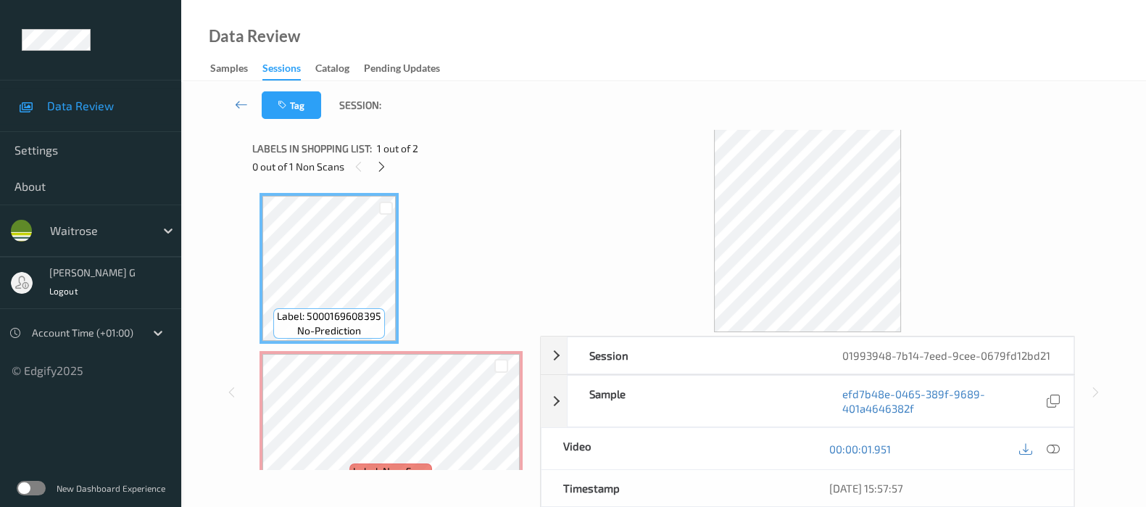
click at [375, 176] on div "Labels in shopping list: 1 out of 2 0 out of 1 Non Scans" at bounding box center [391, 157] width 278 height 57
click at [381, 167] on icon at bounding box center [382, 166] width 12 height 13
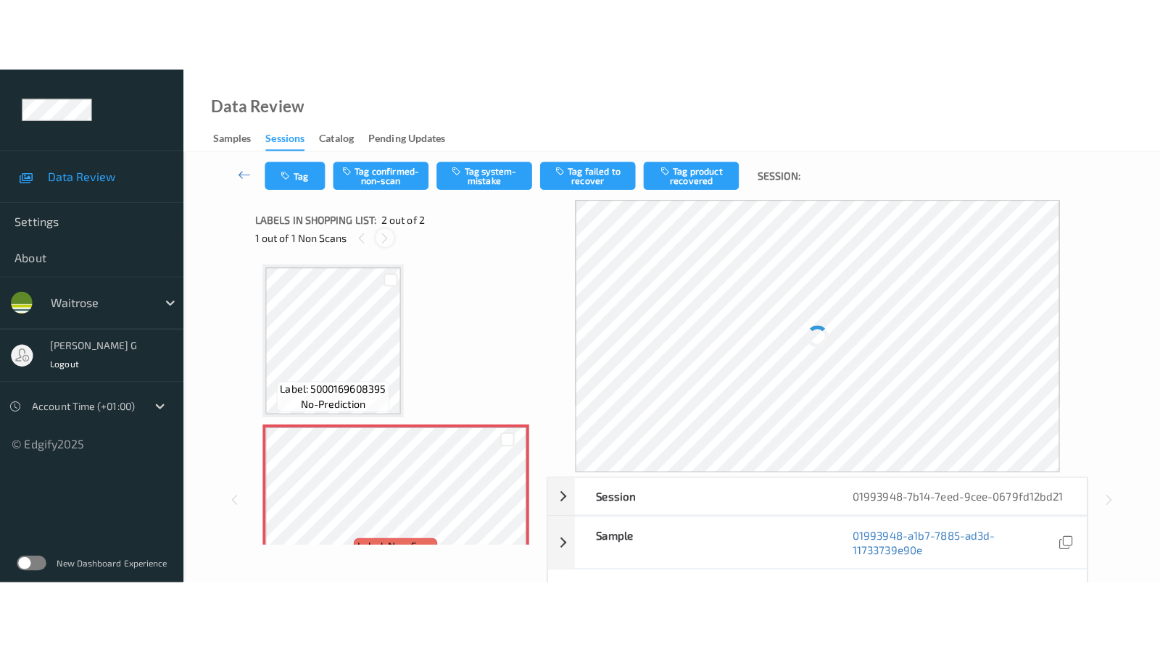
scroll to position [7, 0]
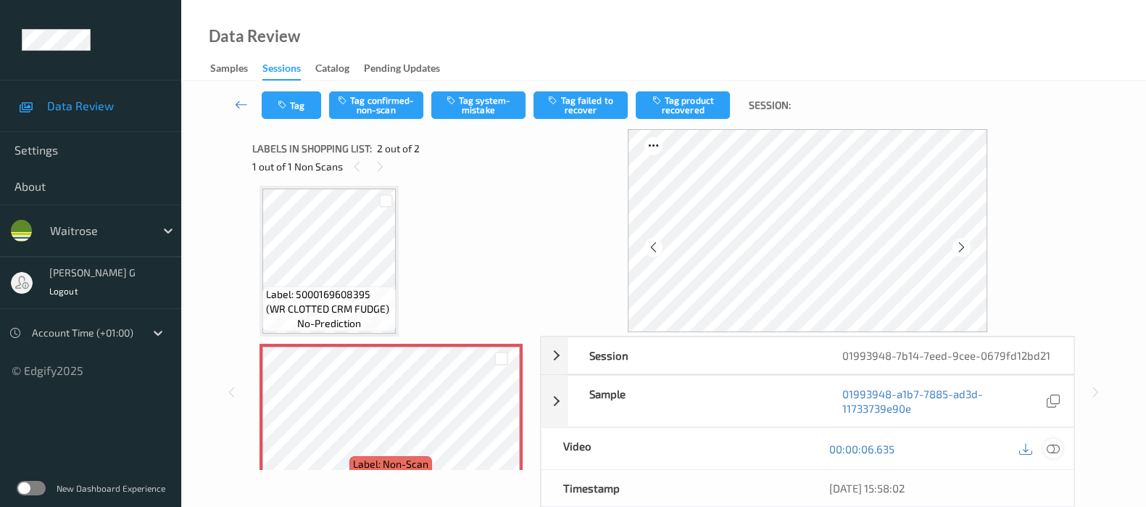
click at [1052, 450] on icon at bounding box center [1053, 448] width 13 height 13
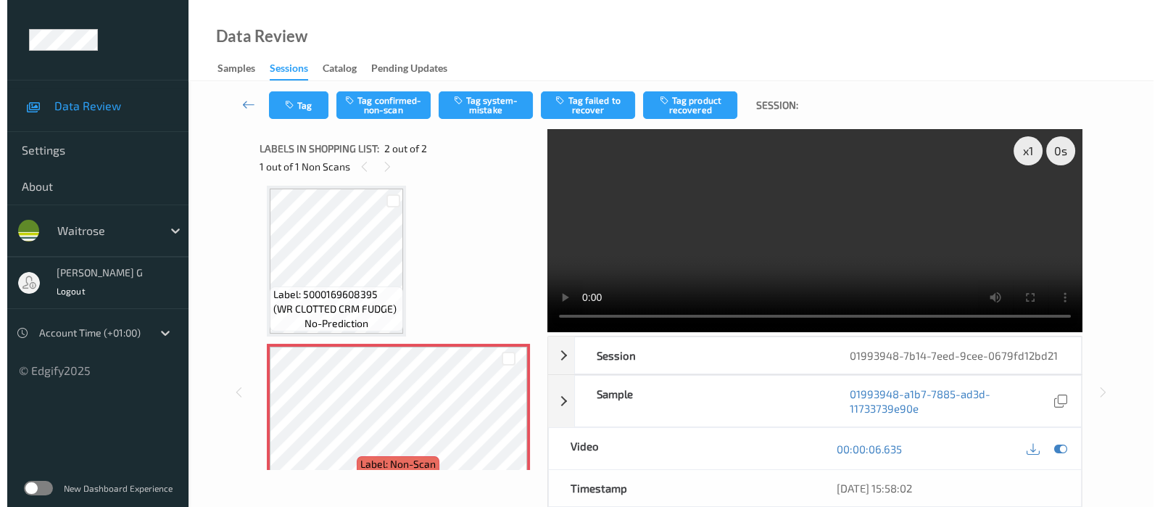
scroll to position [0, 0]
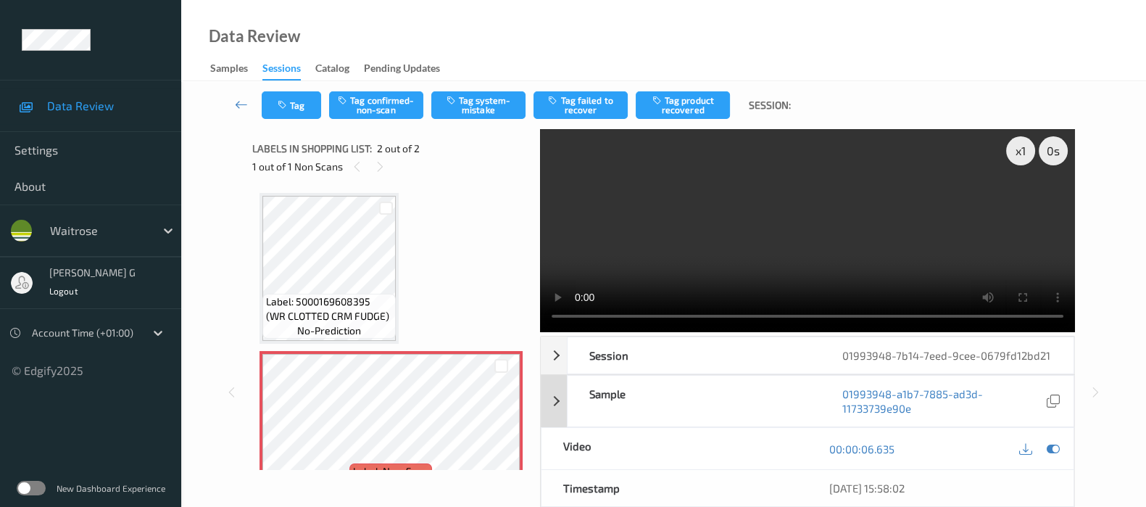
click at [1056, 451] on icon at bounding box center [1053, 448] width 13 height 13
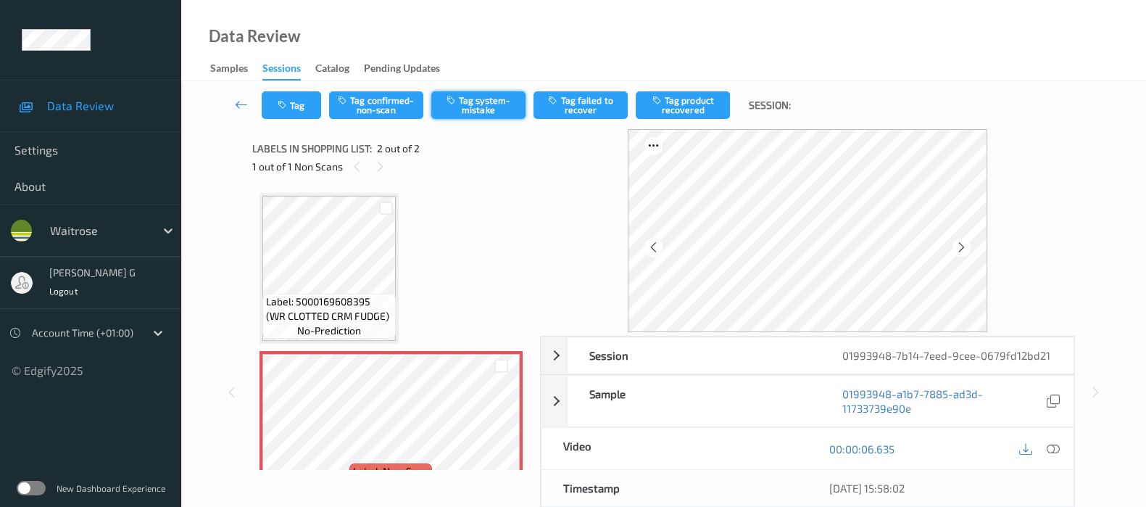
click at [473, 107] on button "Tag system-mistake" at bounding box center [478, 105] width 94 height 28
click at [286, 102] on icon "button" at bounding box center [284, 105] width 12 height 10
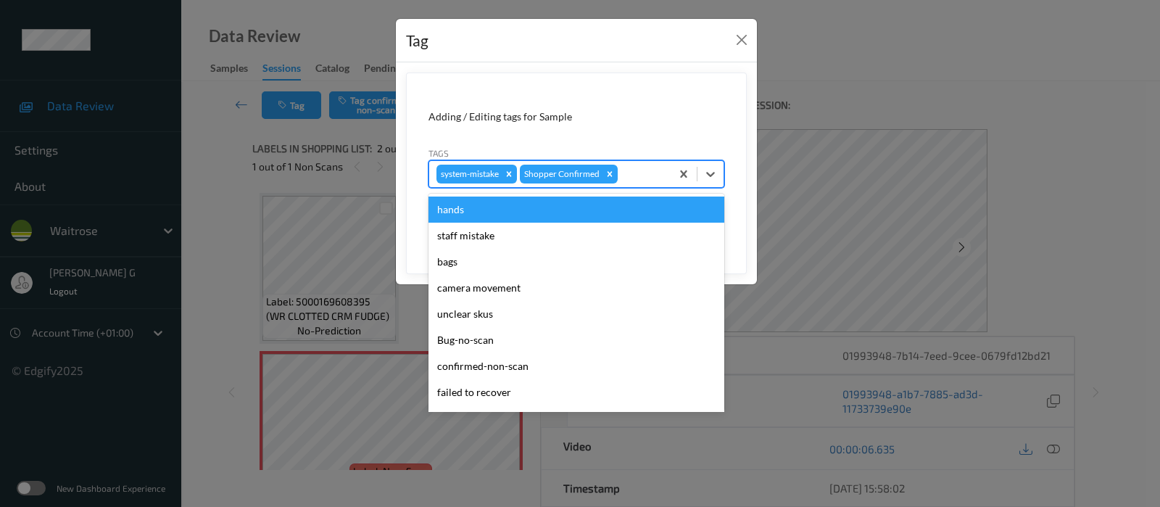
click at [642, 178] on div at bounding box center [642, 173] width 43 height 17
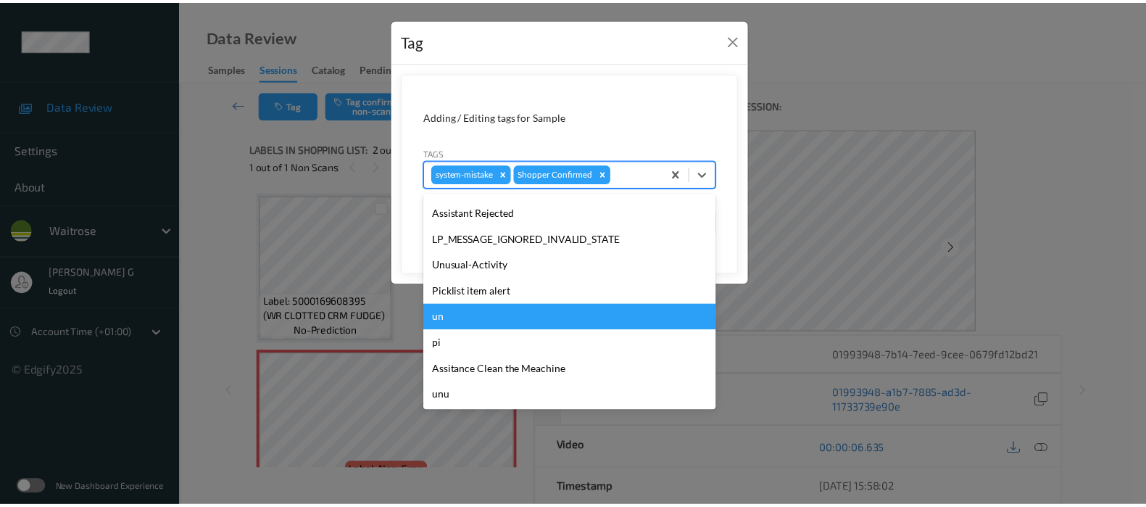
scroll to position [336, 0]
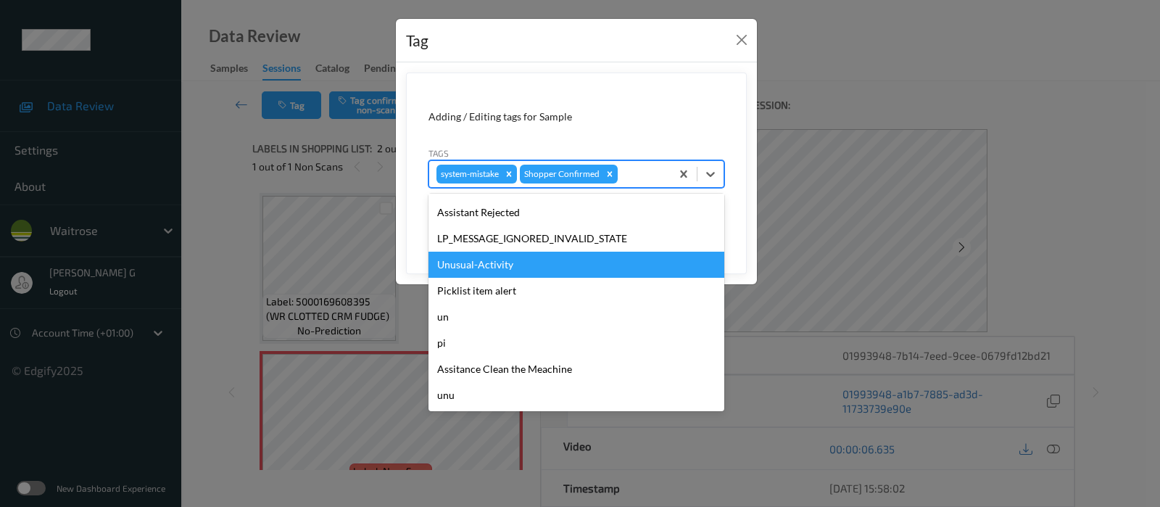
click at [477, 259] on div "Unusual-Activity" at bounding box center [576, 265] width 296 height 26
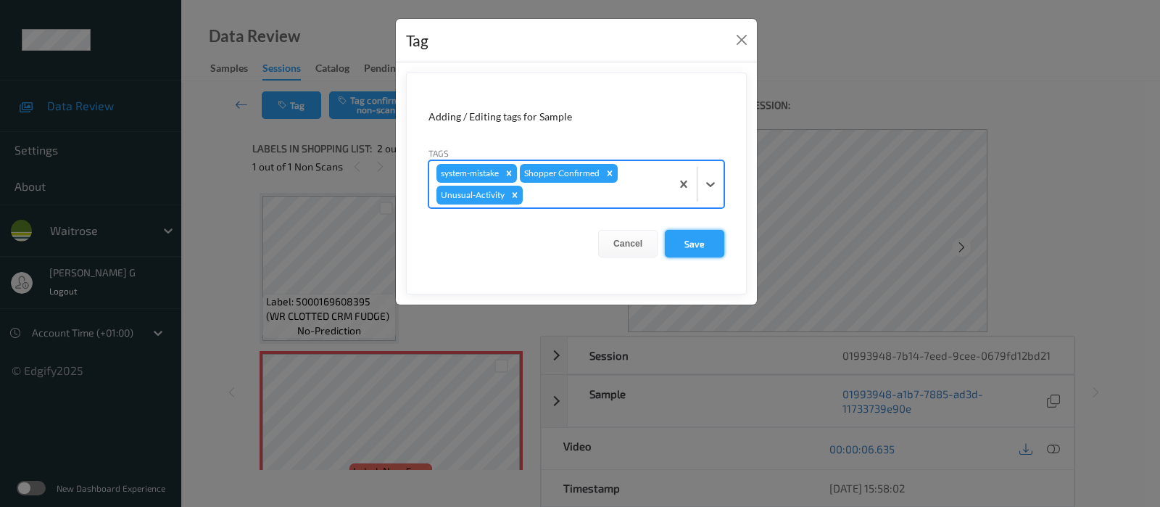
click at [687, 245] on button "Save" at bounding box center [694, 244] width 59 height 28
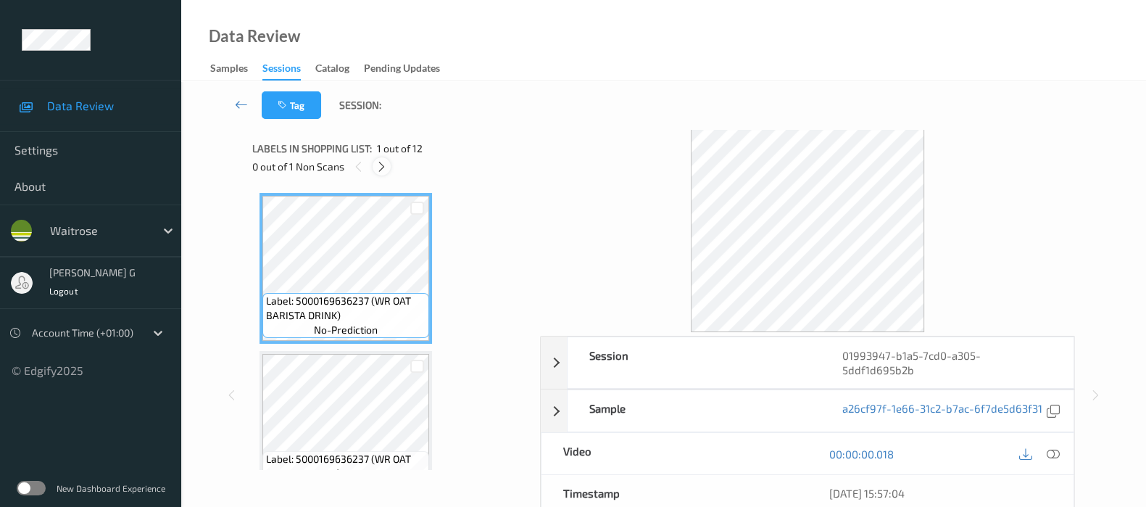
click at [383, 166] on icon at bounding box center [382, 166] width 12 height 13
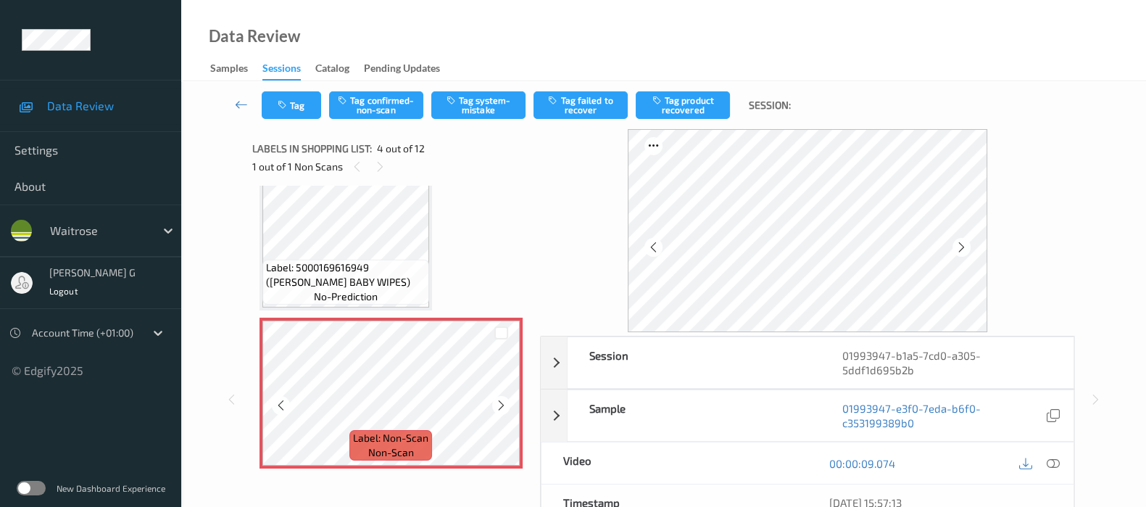
scroll to position [321, 0]
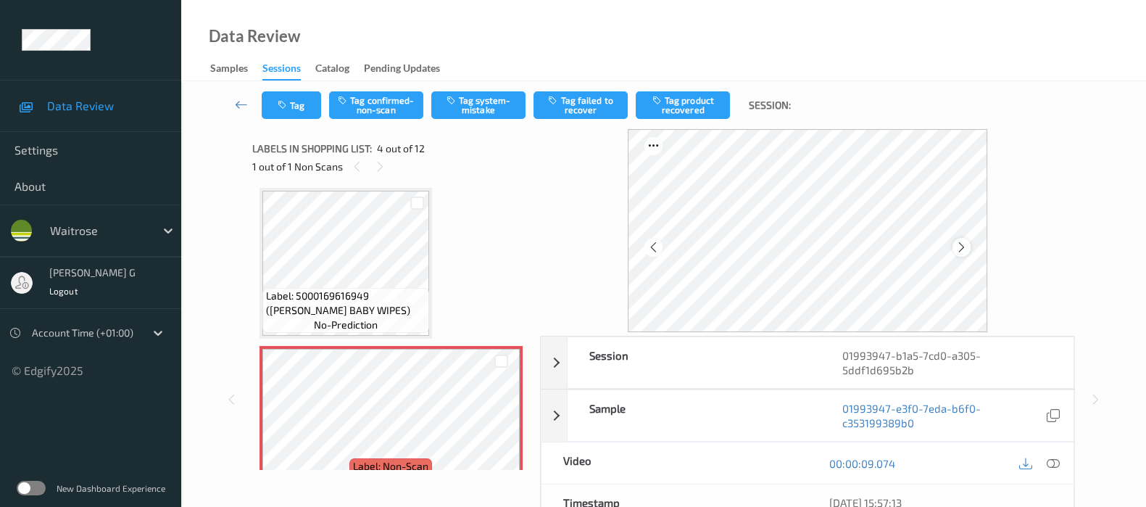
click at [964, 248] on icon at bounding box center [962, 247] width 12 height 13
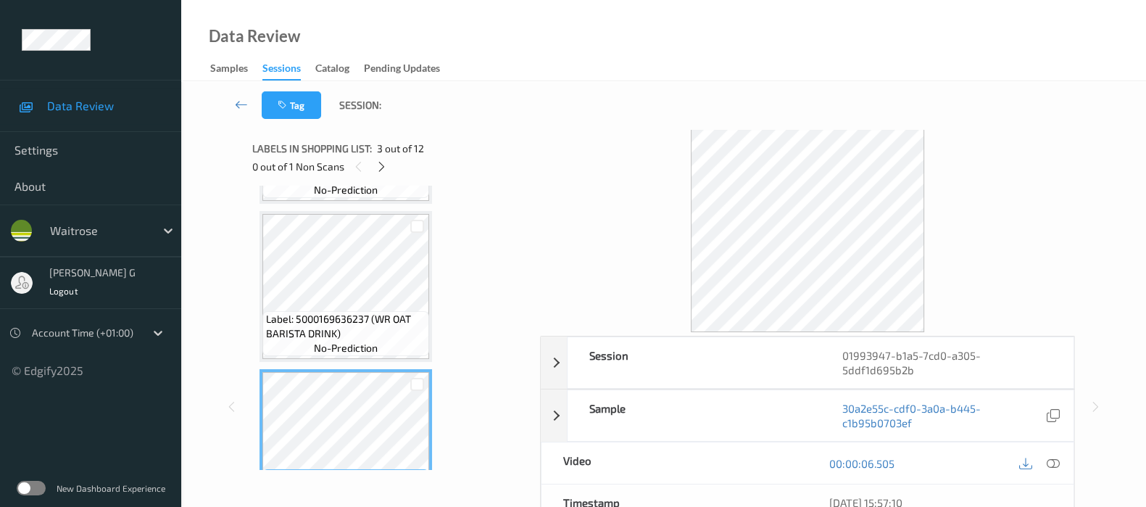
scroll to position [231, 0]
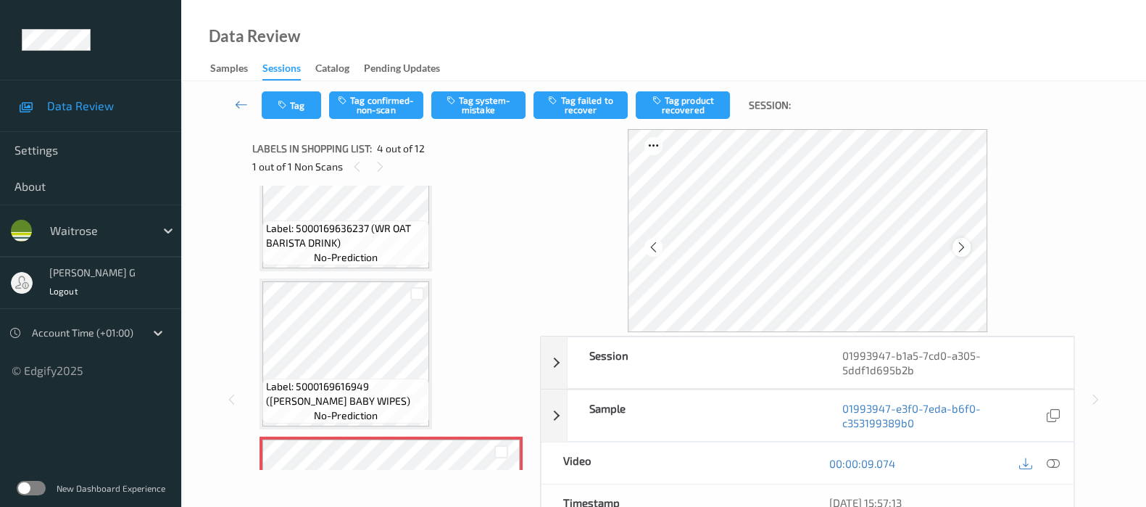
click at [967, 248] on icon at bounding box center [962, 247] width 12 height 13
click at [1050, 457] on icon at bounding box center [1053, 463] width 13 height 13
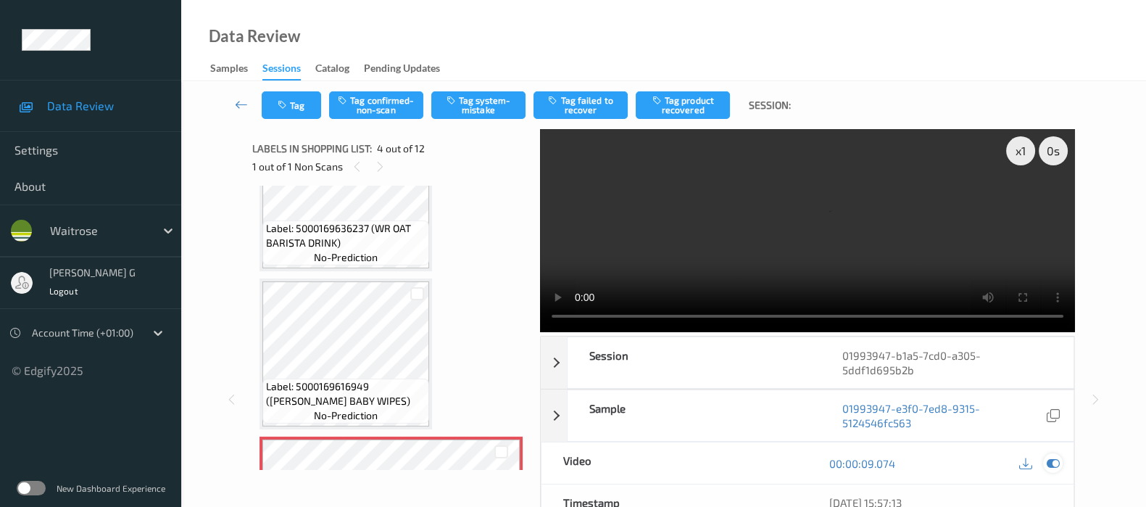
click at [1052, 457] on icon at bounding box center [1053, 463] width 13 height 13
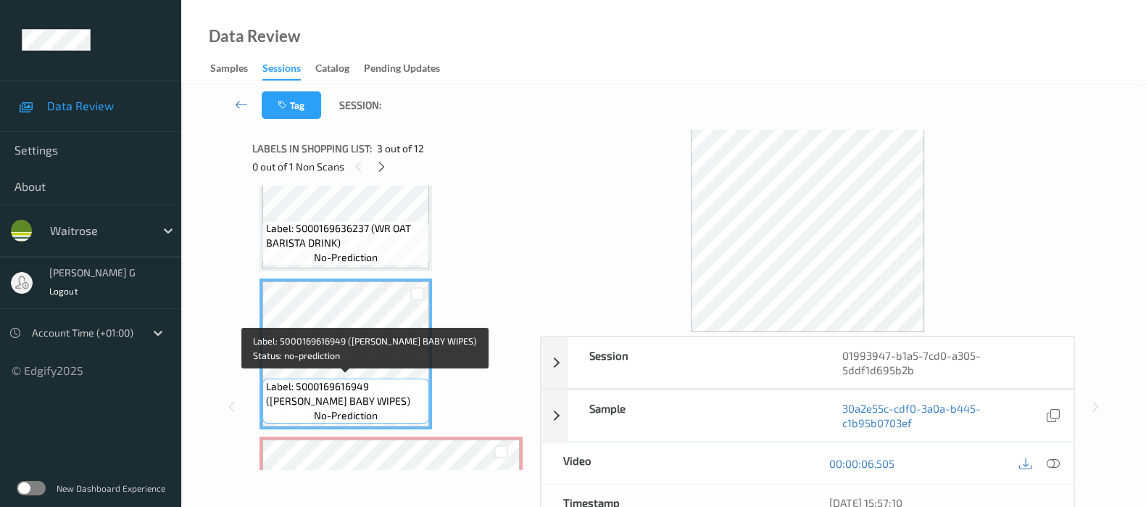
scroll to position [321, 0]
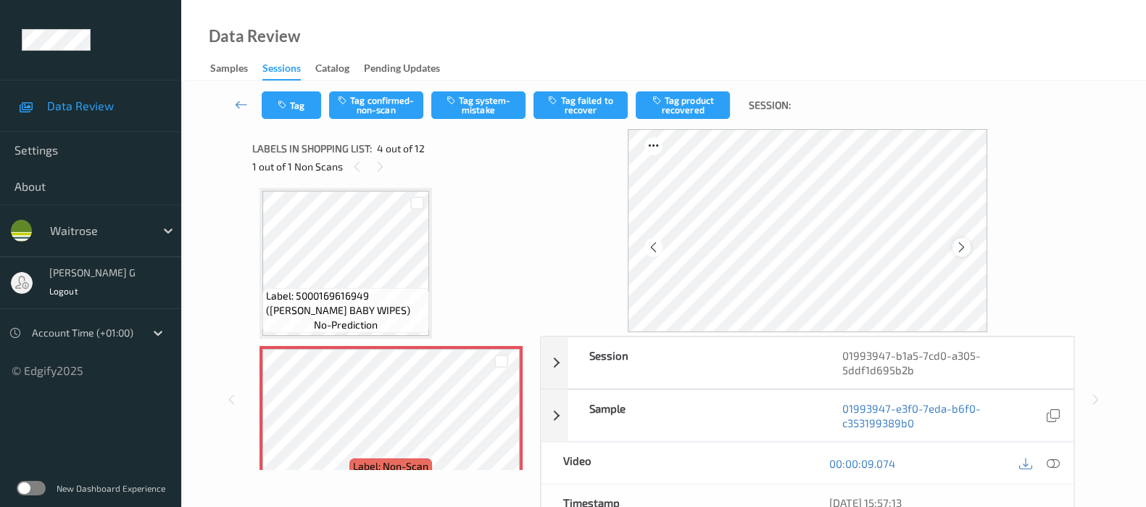
click at [968, 248] on icon at bounding box center [962, 247] width 12 height 13
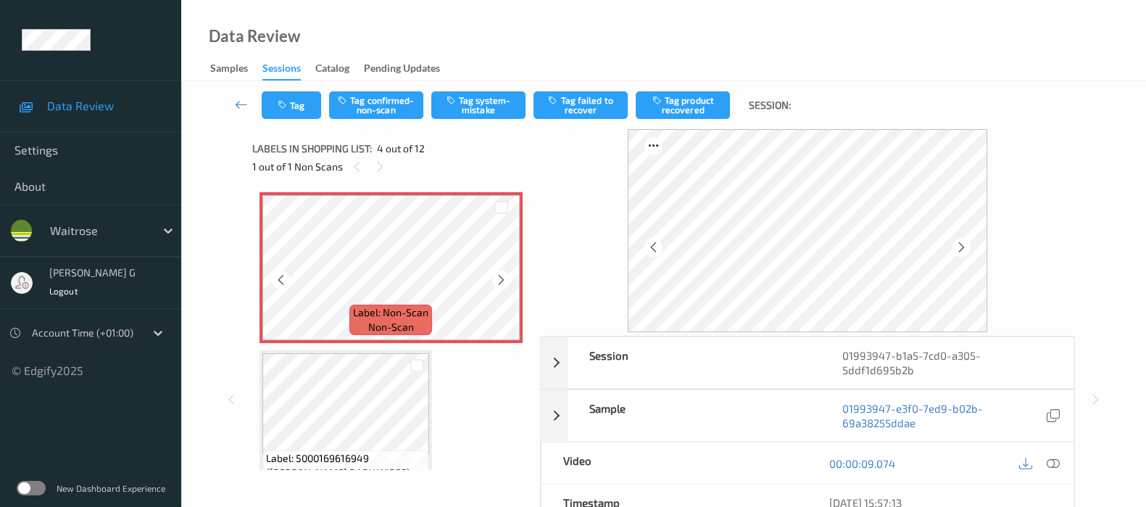
scroll to position [502, 0]
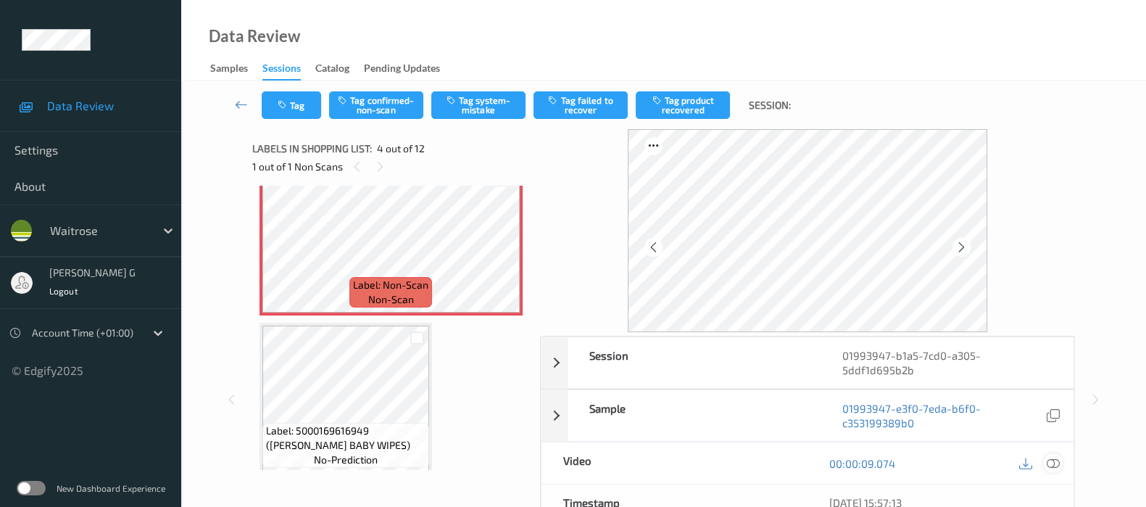
click at [1048, 457] on icon at bounding box center [1053, 463] width 13 height 13
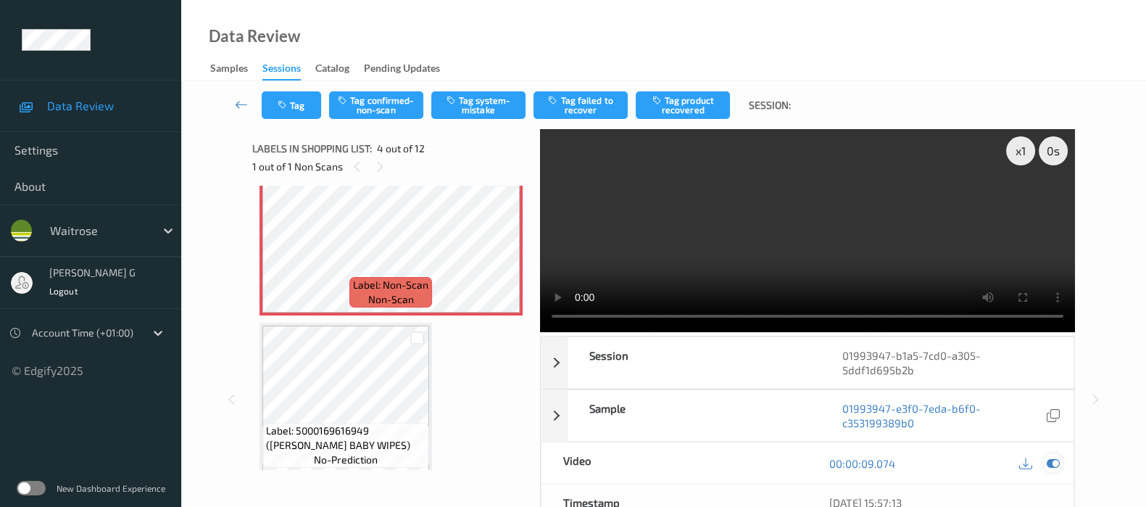
click at [1055, 457] on icon at bounding box center [1053, 463] width 13 height 13
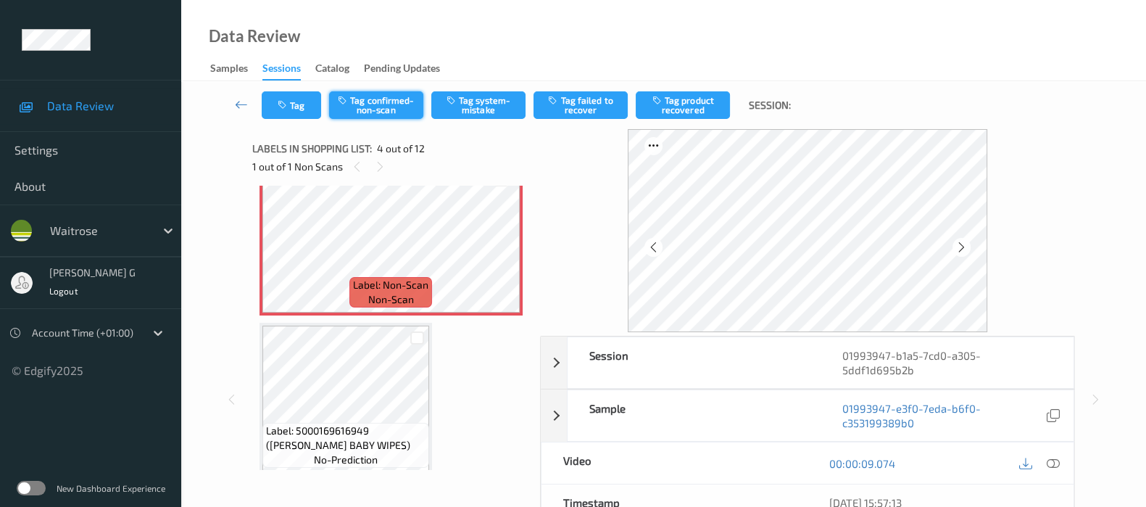
click at [389, 108] on button "Tag confirmed-non-scan" at bounding box center [376, 105] width 94 height 28
click at [568, 102] on button "Tag failed to recover" at bounding box center [581, 105] width 94 height 28
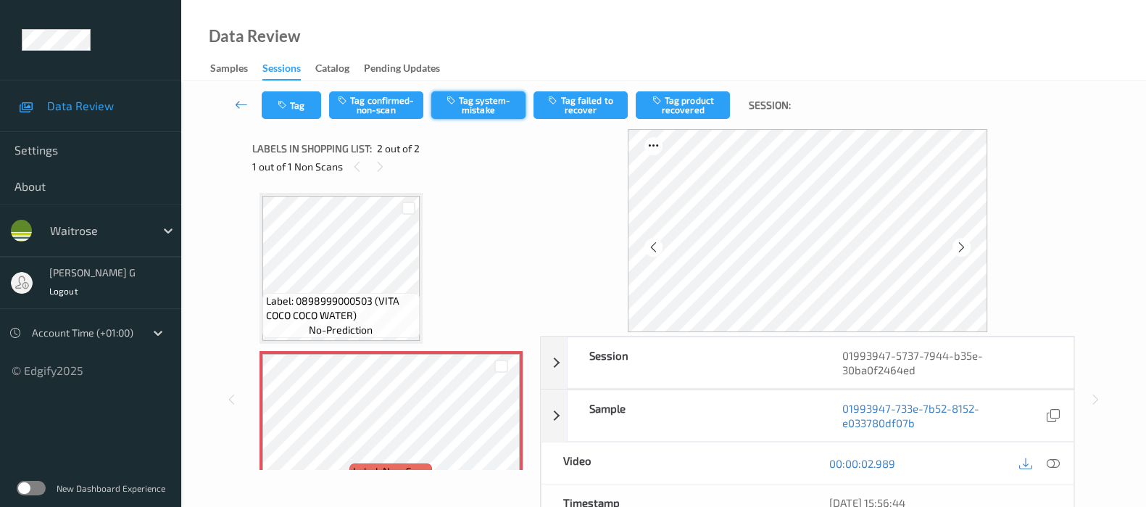
click at [470, 91] on button "Tag system-mistake" at bounding box center [478, 105] width 94 height 28
click at [308, 100] on button "Tag" at bounding box center [291, 105] width 59 height 28
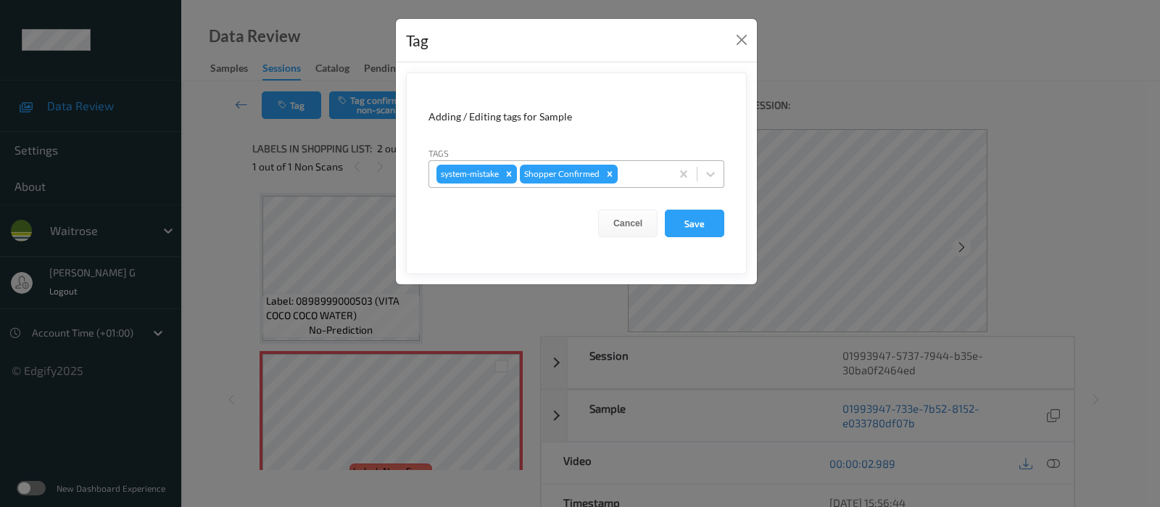
click at [632, 171] on div at bounding box center [642, 173] width 43 height 17
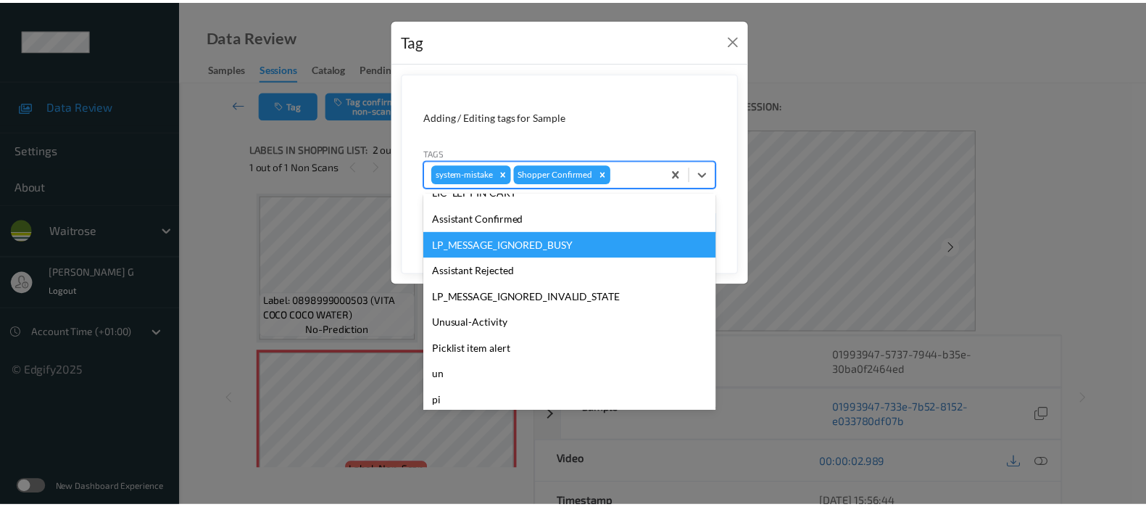
scroll to position [336, 0]
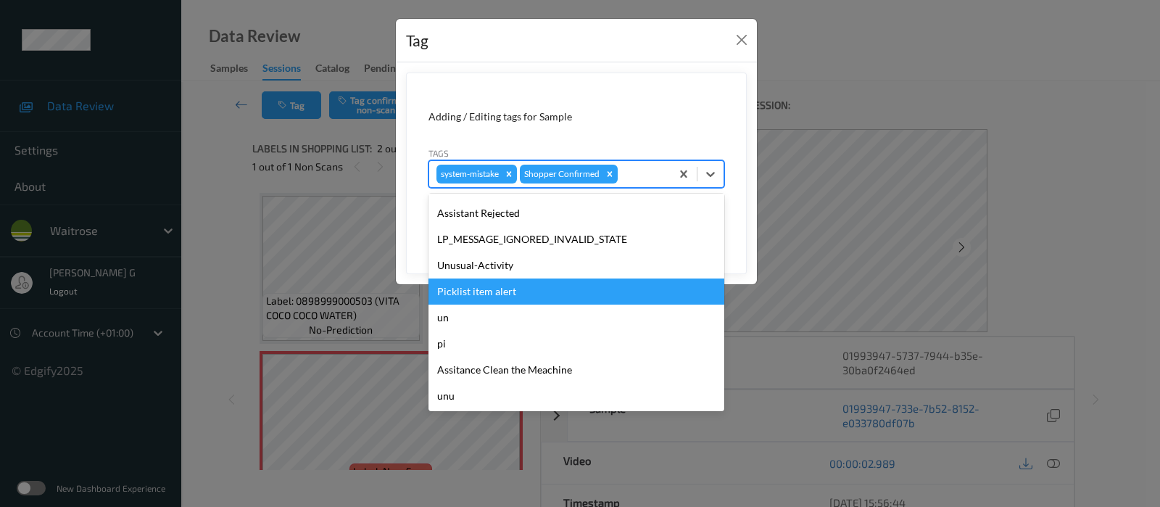
click at [469, 263] on div "Unusual-Activity" at bounding box center [576, 265] width 296 height 26
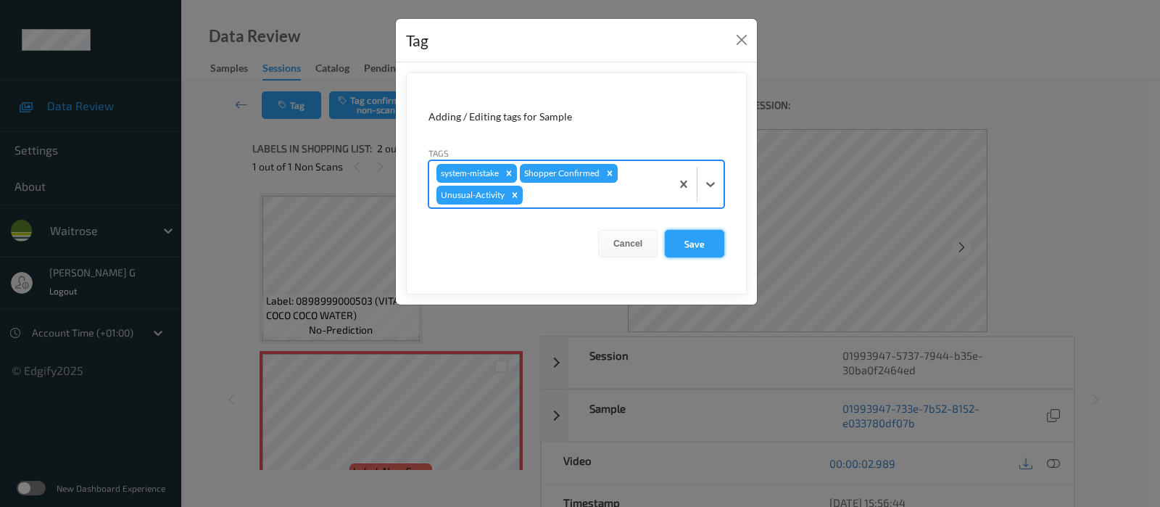
click at [698, 236] on button "Save" at bounding box center [694, 244] width 59 height 28
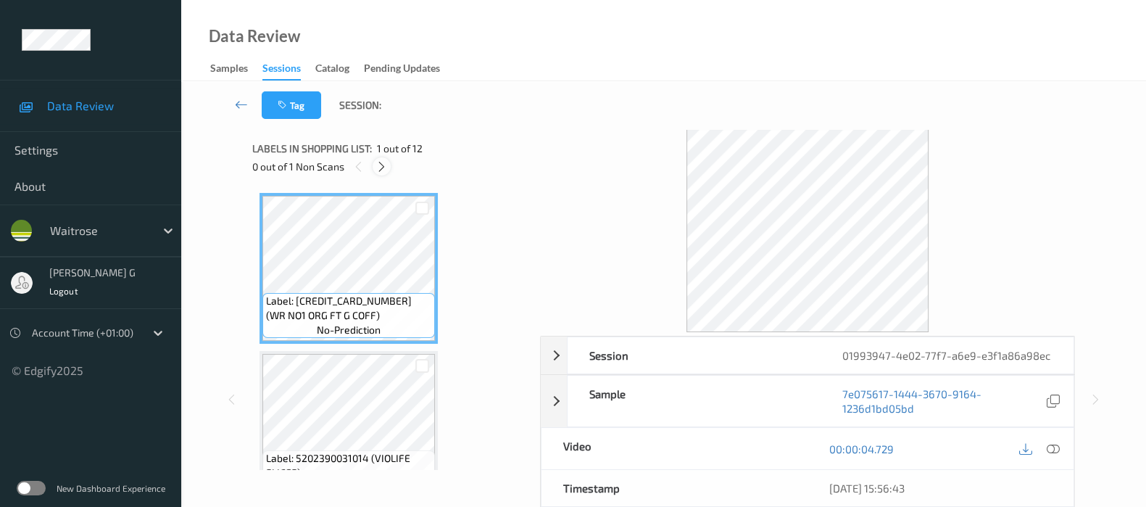
click at [385, 163] on icon at bounding box center [382, 166] width 12 height 13
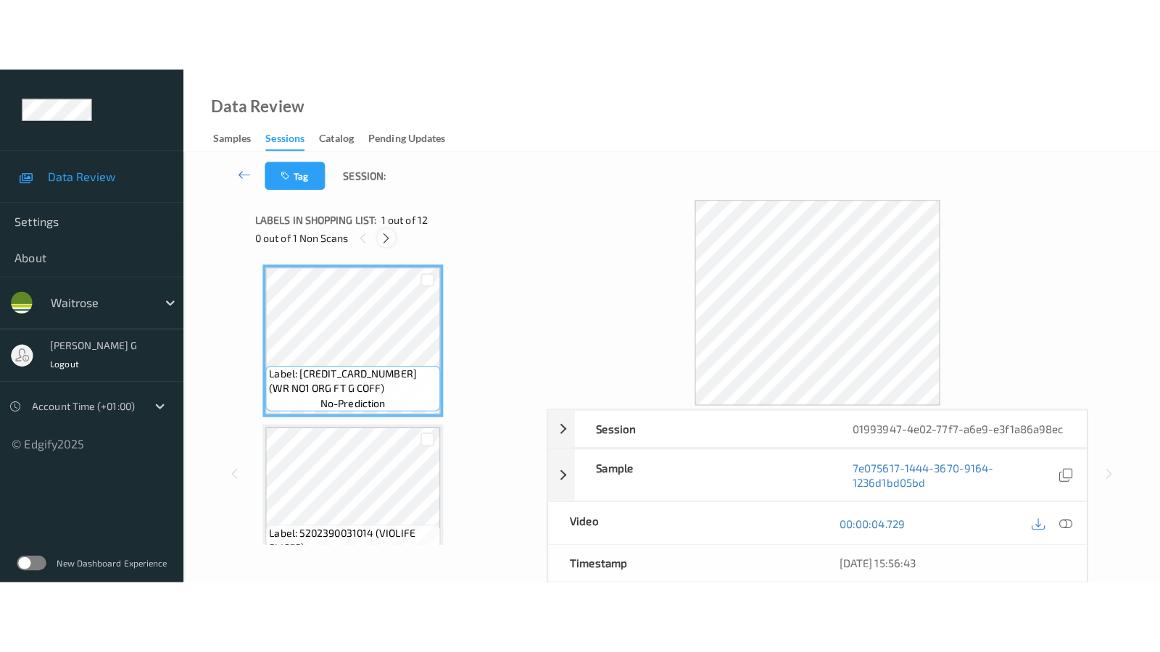
scroll to position [1578, 0]
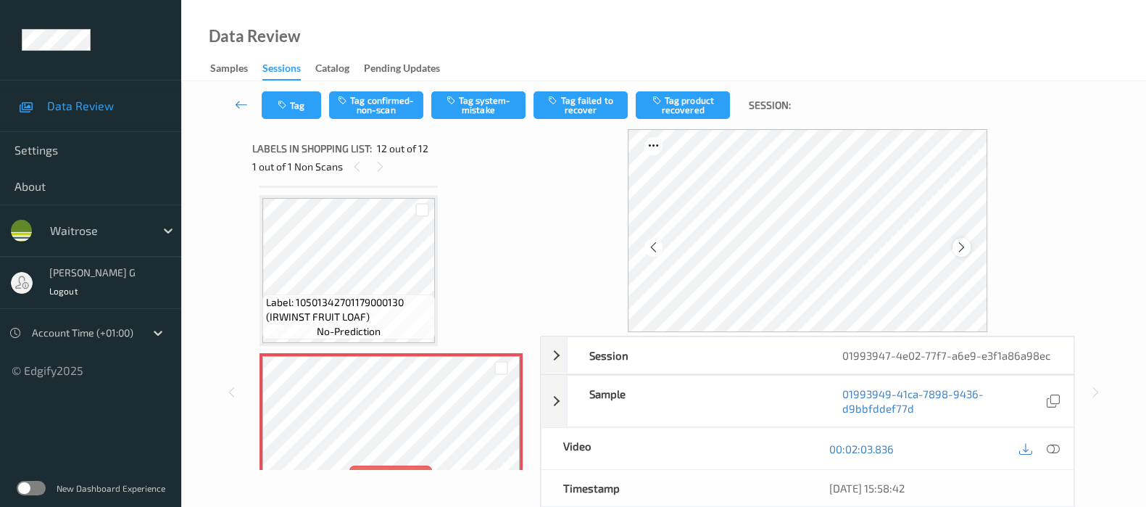
click at [964, 244] on icon at bounding box center [962, 247] width 12 height 13
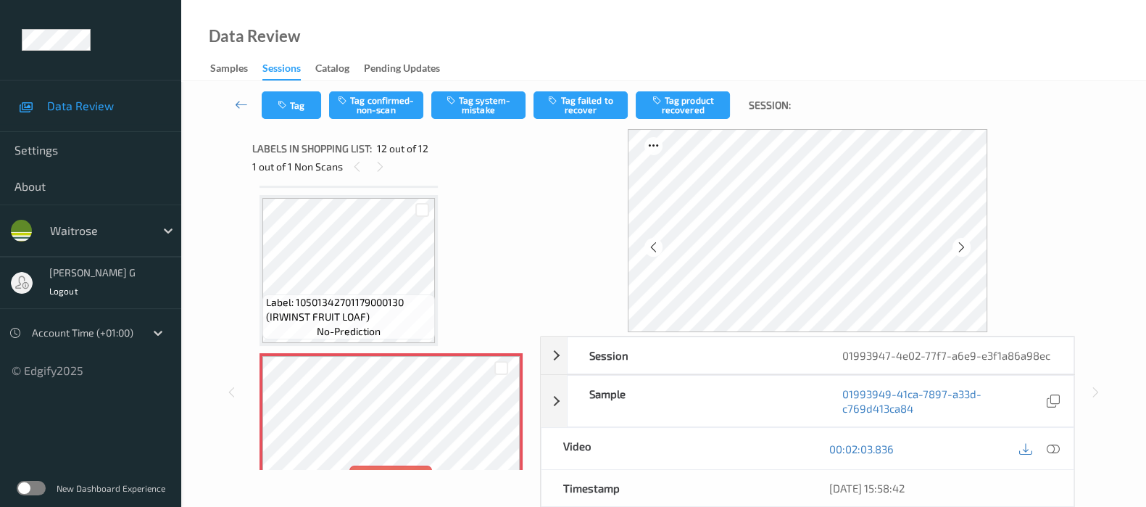
click at [964, 244] on icon at bounding box center [962, 247] width 12 height 13
click at [1051, 448] on icon at bounding box center [1053, 448] width 13 height 13
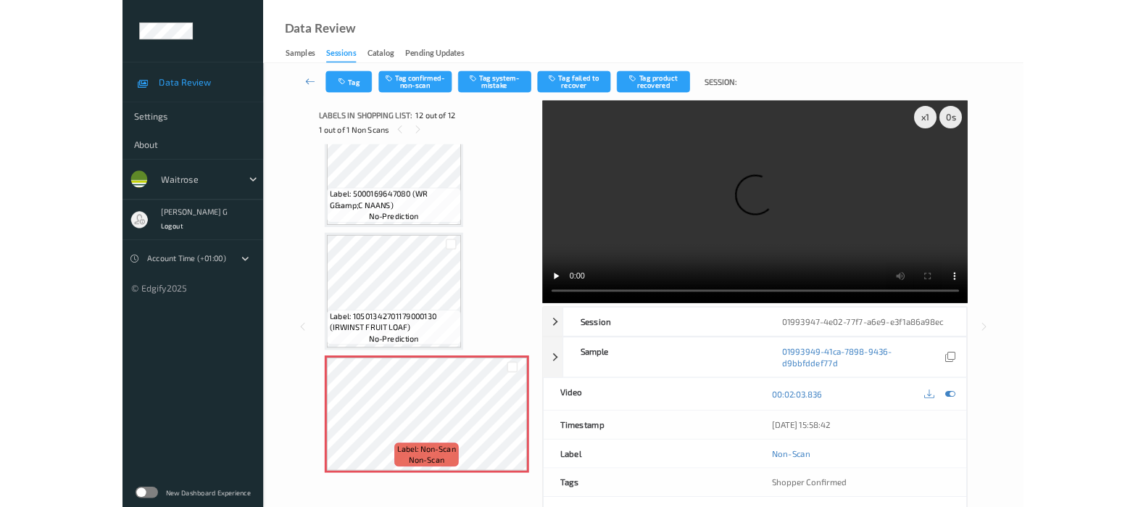
scroll to position [1462, 0]
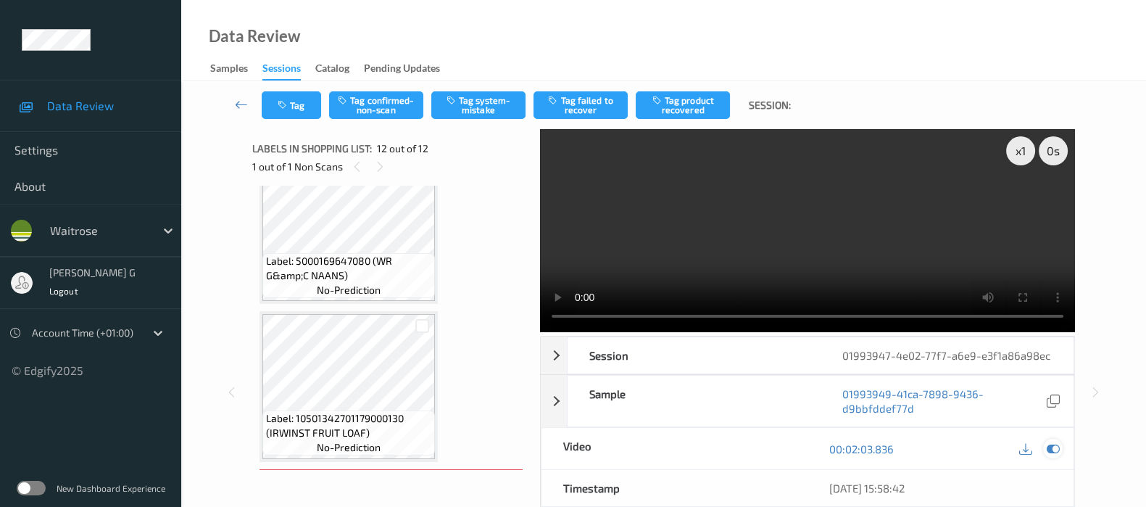
click at [1052, 447] on icon at bounding box center [1053, 448] width 13 height 13
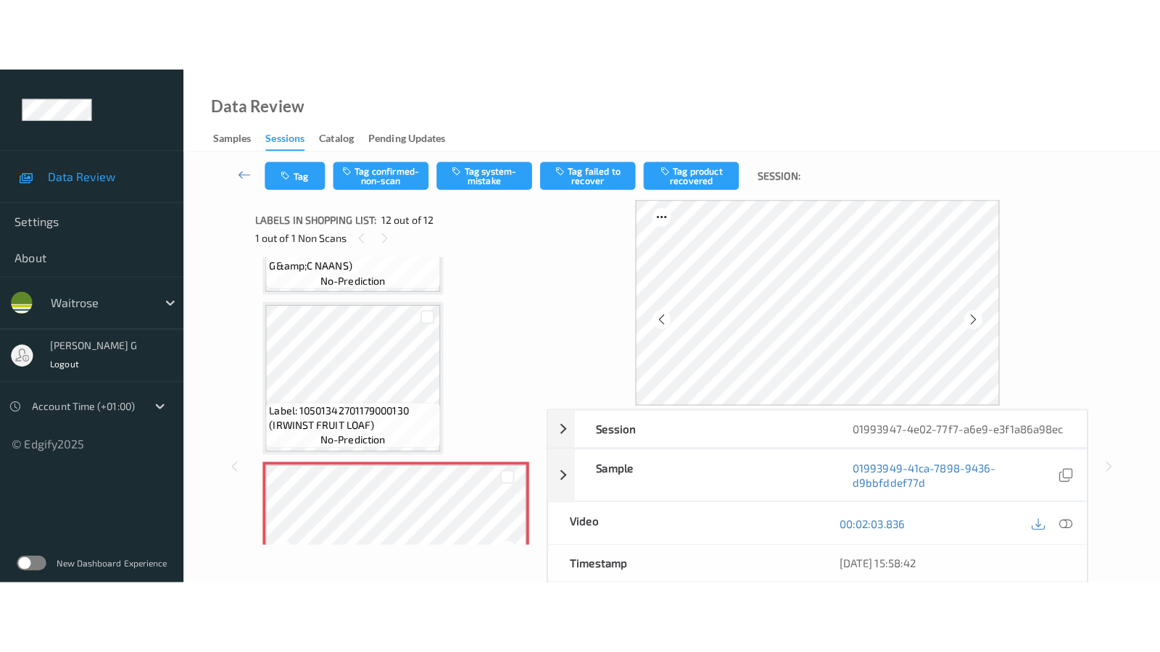
scroll to position [1607, 0]
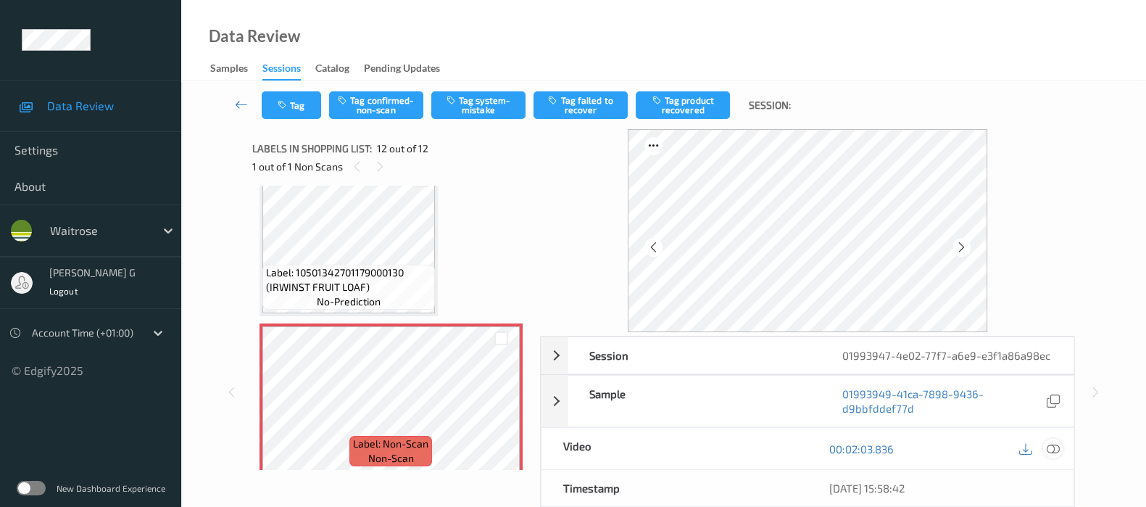
click at [1056, 450] on icon at bounding box center [1053, 448] width 13 height 13
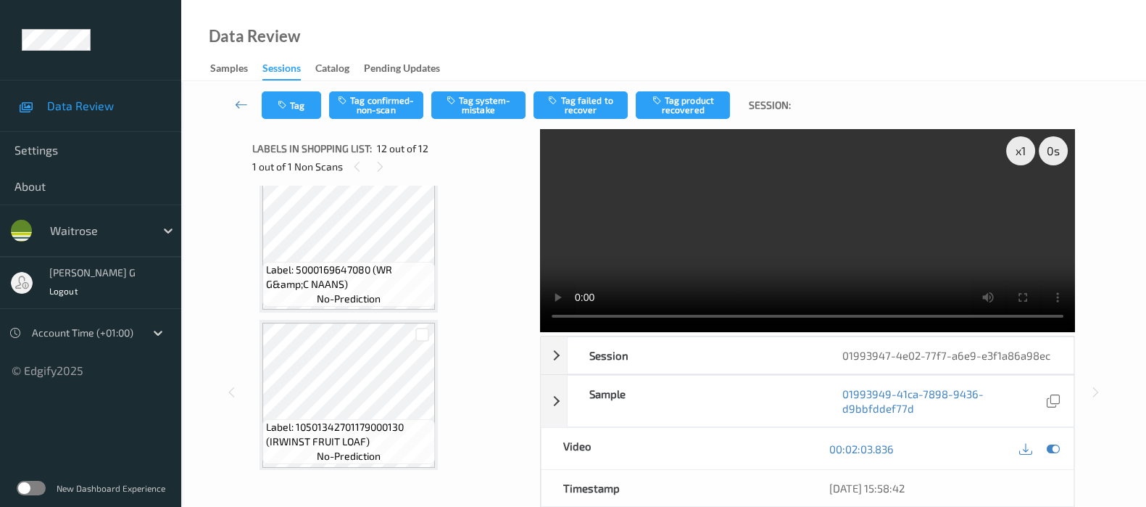
scroll to position [1426, 0]
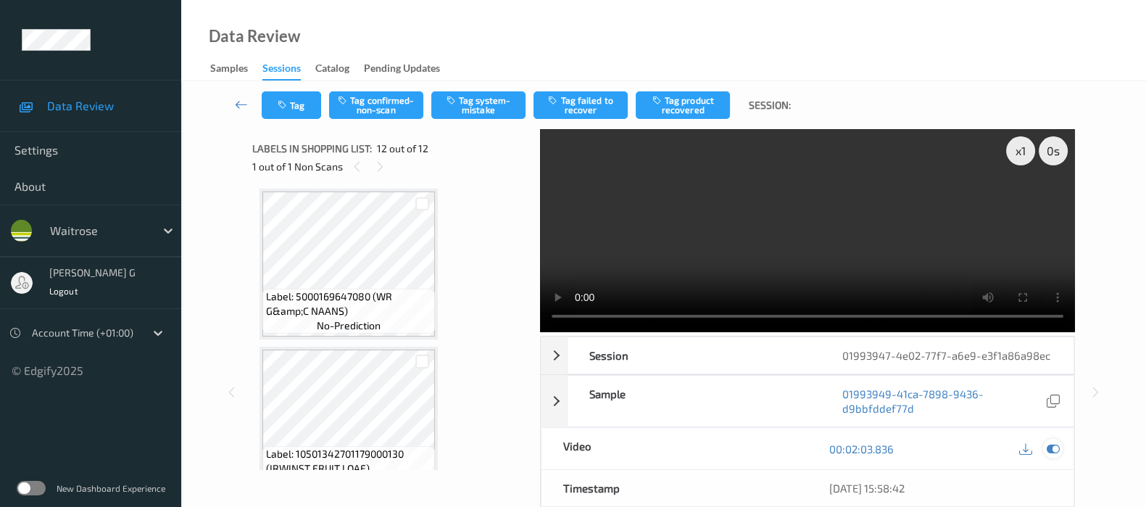
click at [1058, 449] on icon at bounding box center [1053, 448] width 13 height 13
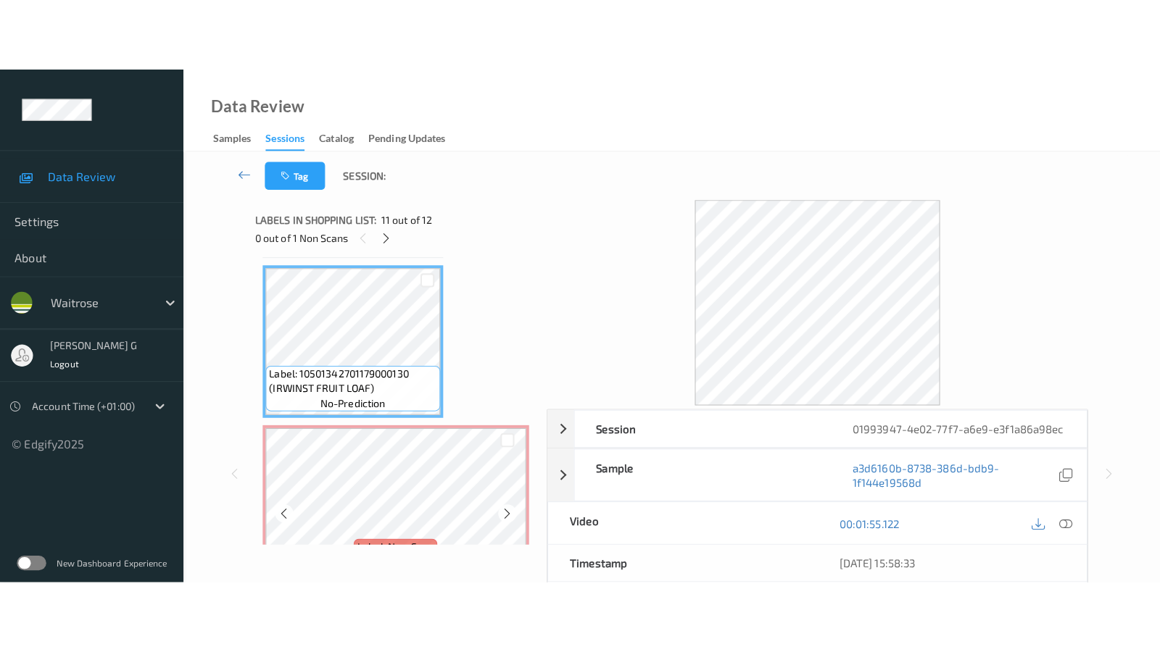
scroll to position [1607, 0]
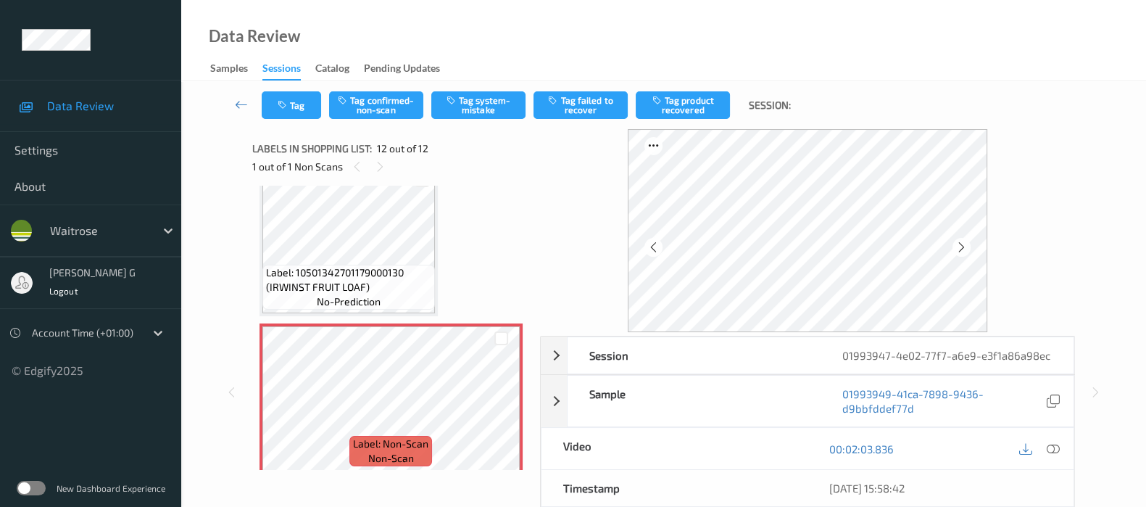
click at [1064, 444] on div "00:02:03.836" at bounding box center [941, 448] width 266 height 41
click at [1051, 447] on icon at bounding box center [1053, 448] width 13 height 13
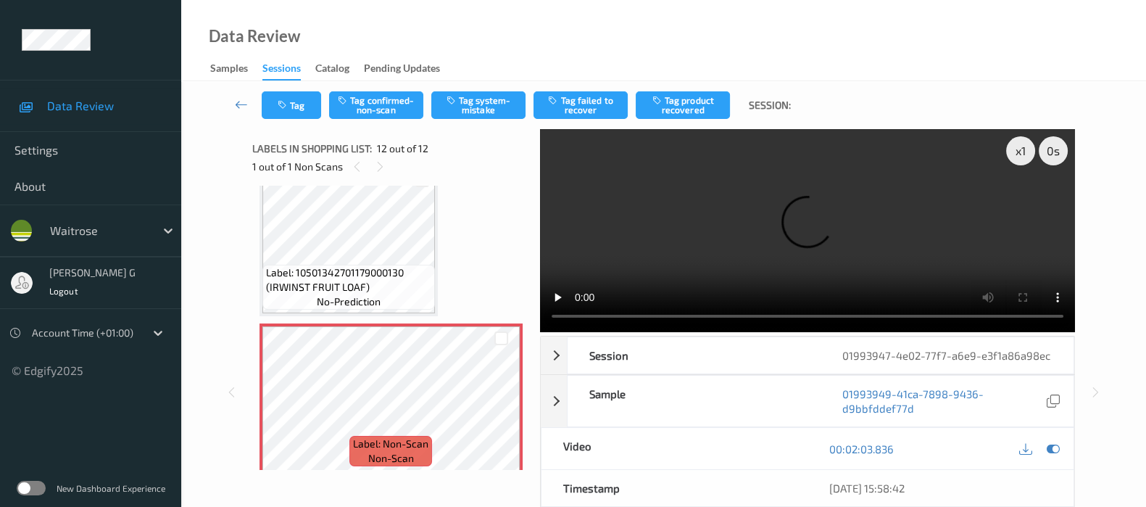
scroll to position [1462, 0]
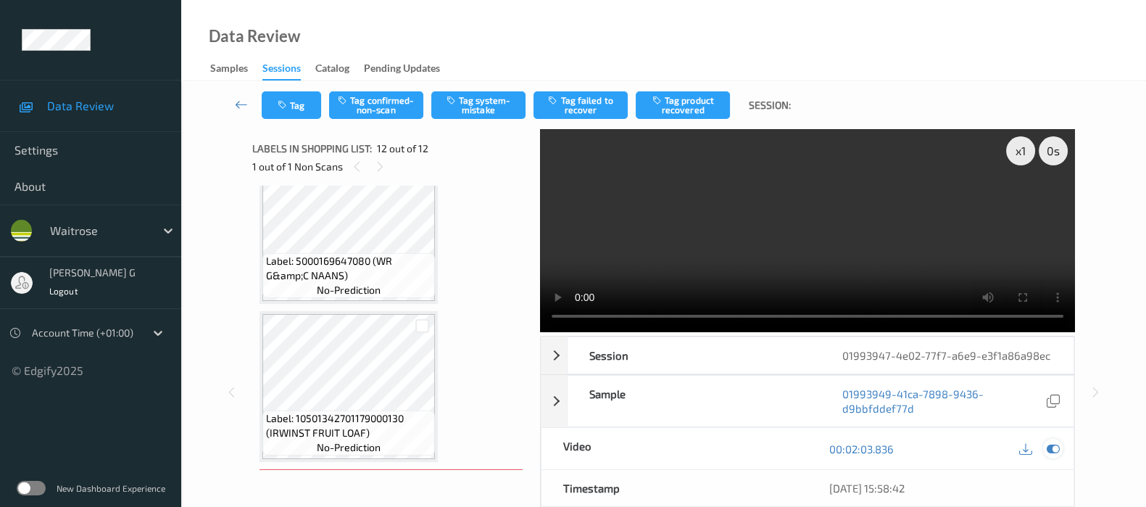
click at [1051, 451] on icon at bounding box center [1053, 448] width 13 height 13
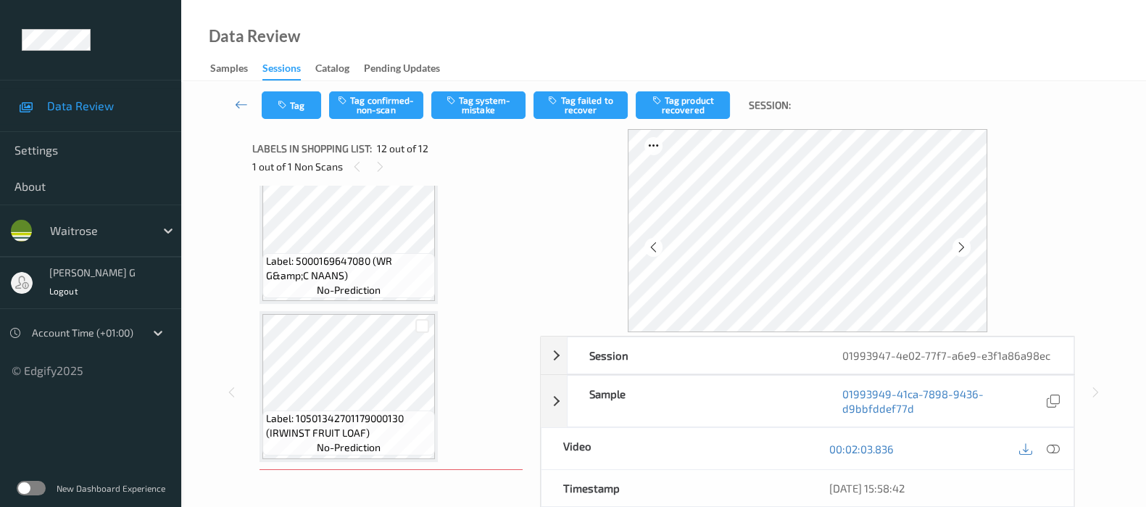
scroll to position [1607, 0]
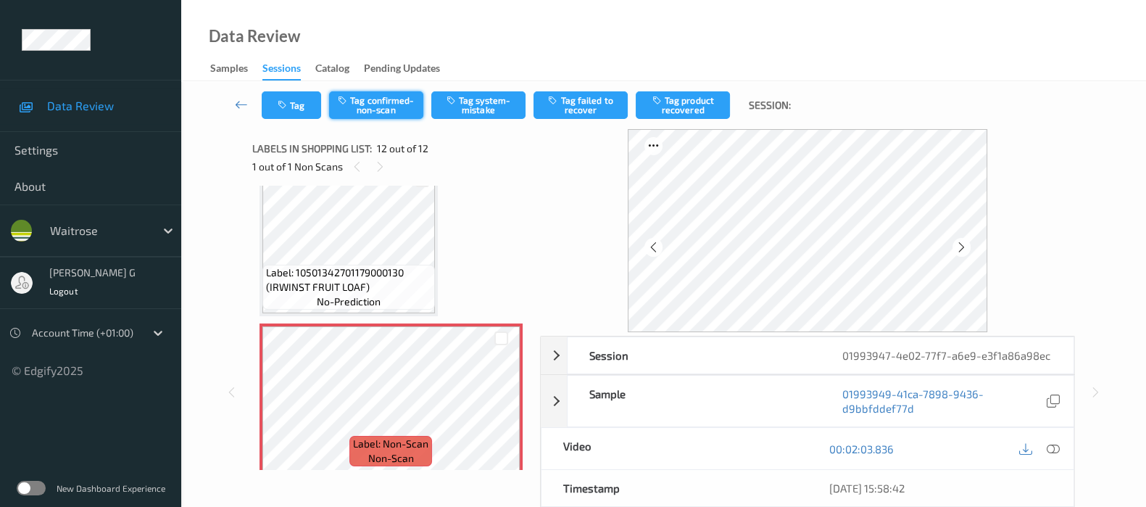
click at [374, 104] on button "Tag confirmed-non-scan" at bounding box center [376, 105] width 94 height 28
click at [599, 96] on button "Tag failed to recover" at bounding box center [581, 105] width 94 height 28
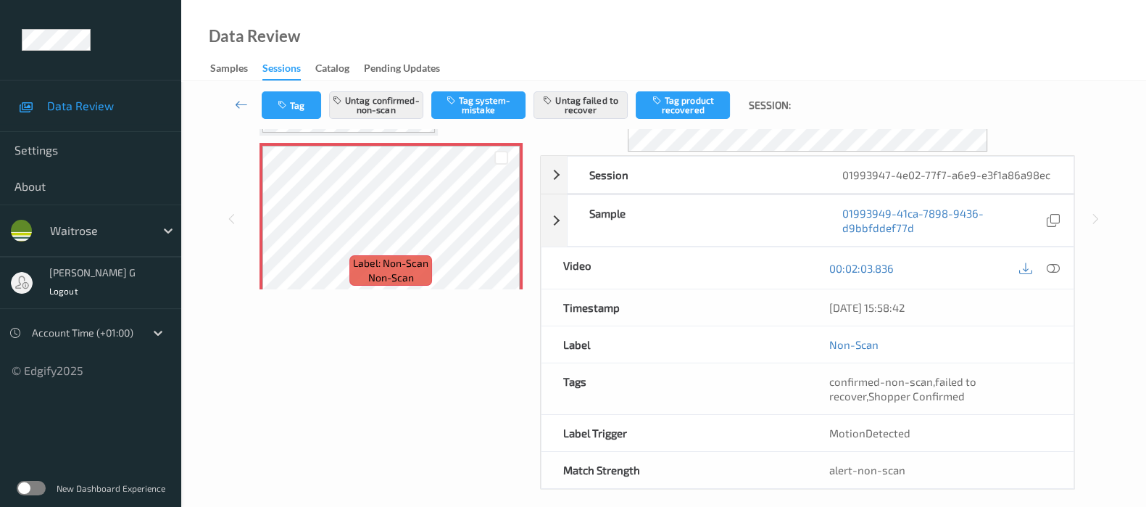
scroll to position [191, 0]
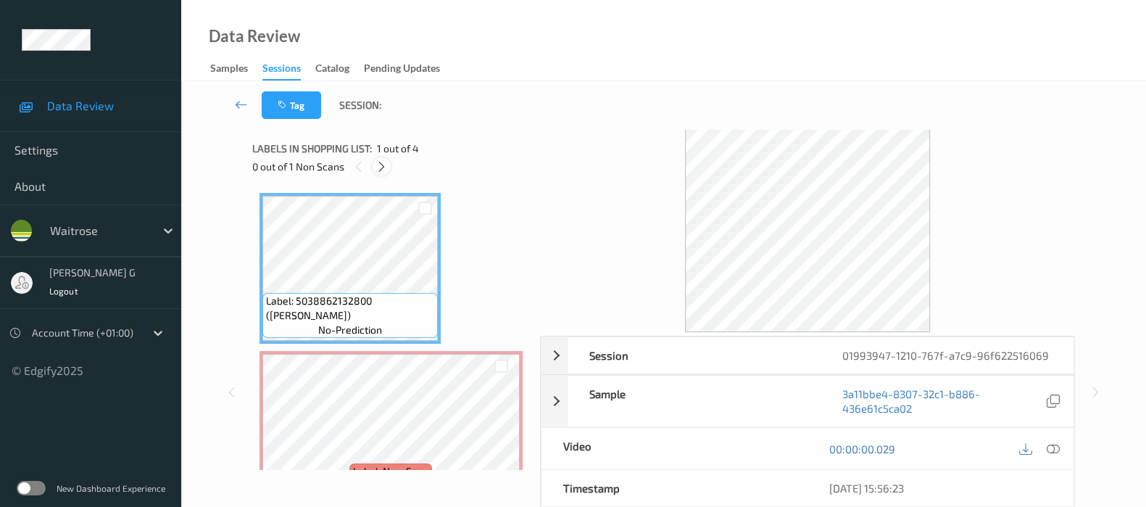
click at [384, 174] on div at bounding box center [382, 166] width 18 height 18
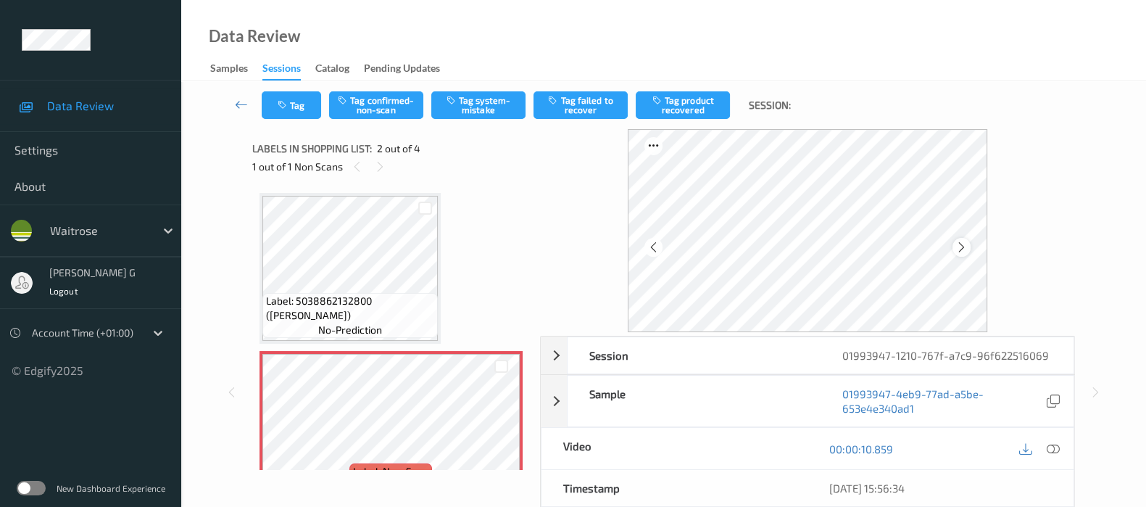
click at [966, 245] on icon at bounding box center [962, 247] width 12 height 13
click at [1053, 445] on icon at bounding box center [1053, 448] width 13 height 13
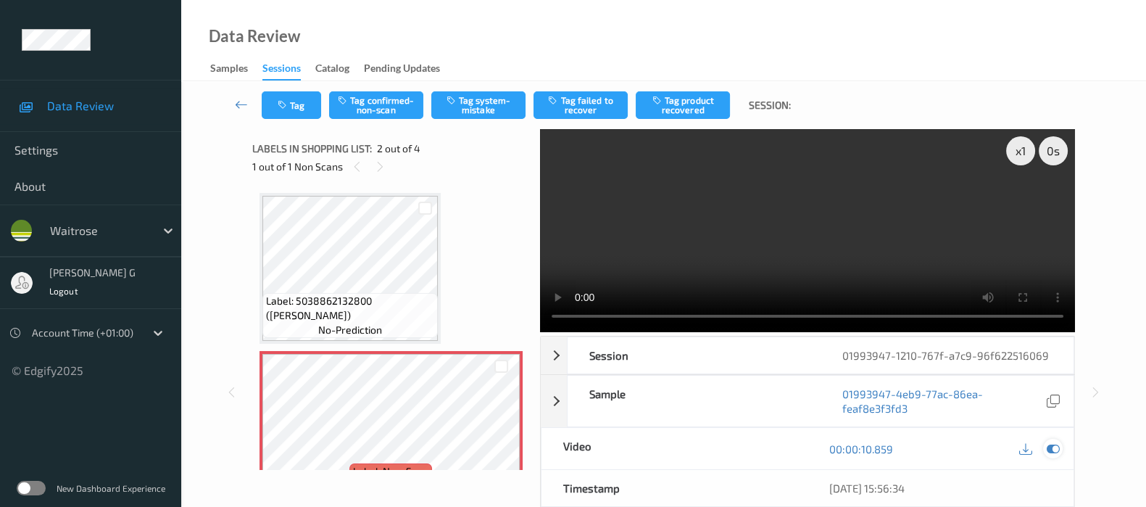
click at [1051, 451] on icon at bounding box center [1053, 448] width 13 height 13
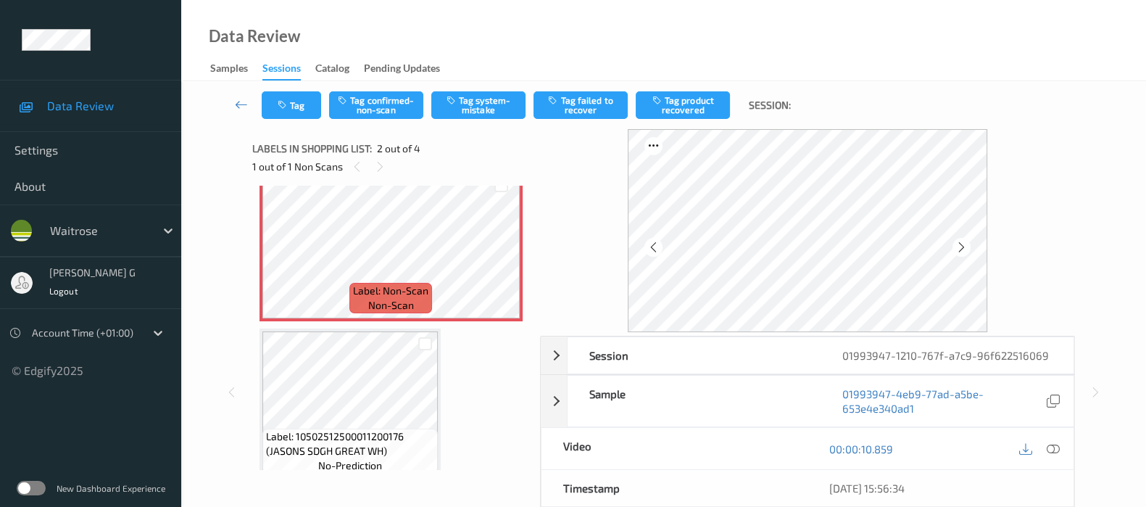
scroll to position [272, 0]
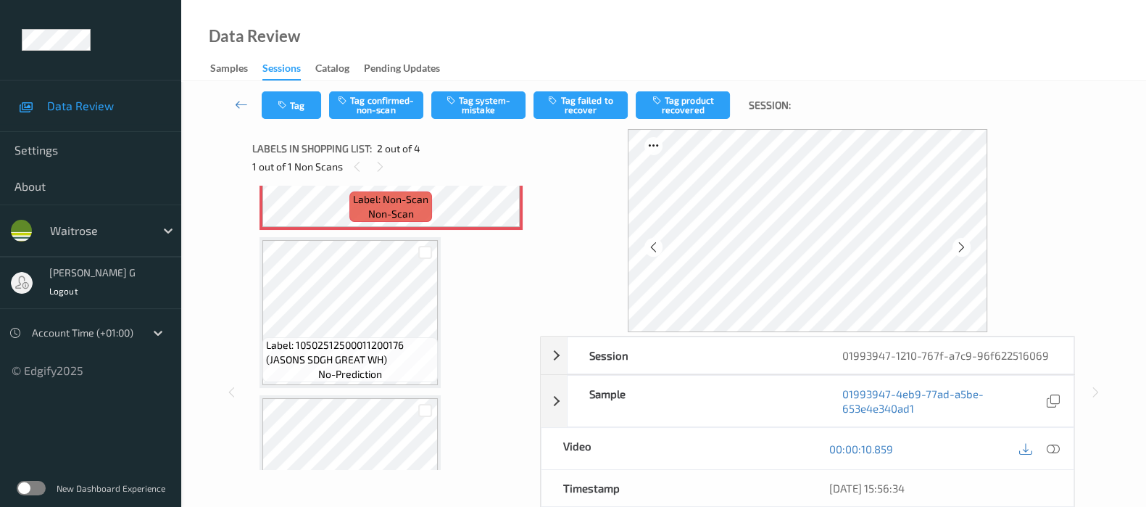
click at [319, 338] on span "Label: 10502512500011200176 (JASONS SDGH GREAT WH)" at bounding box center [350, 352] width 168 height 29
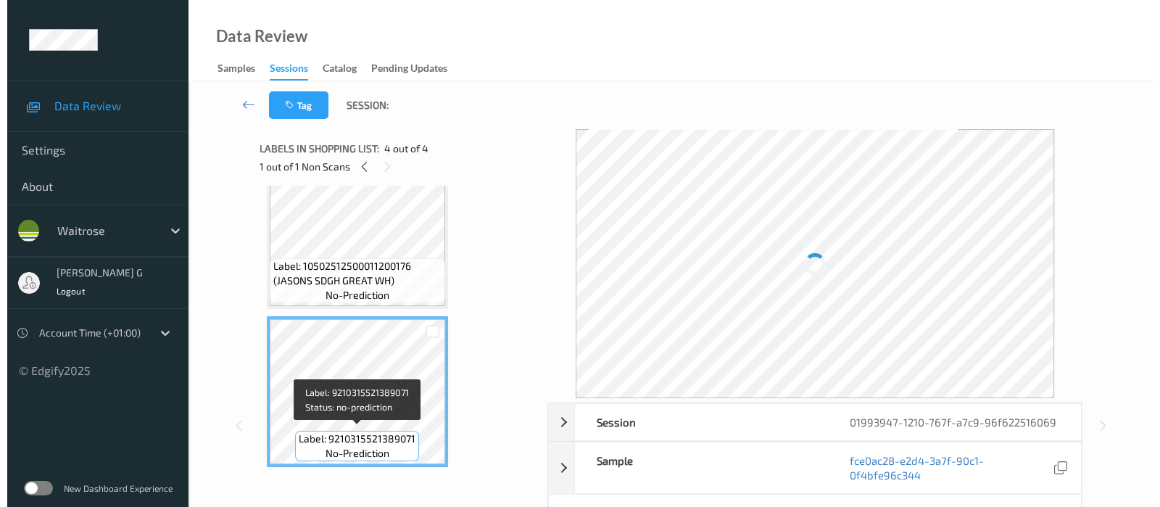
scroll to position [260, 0]
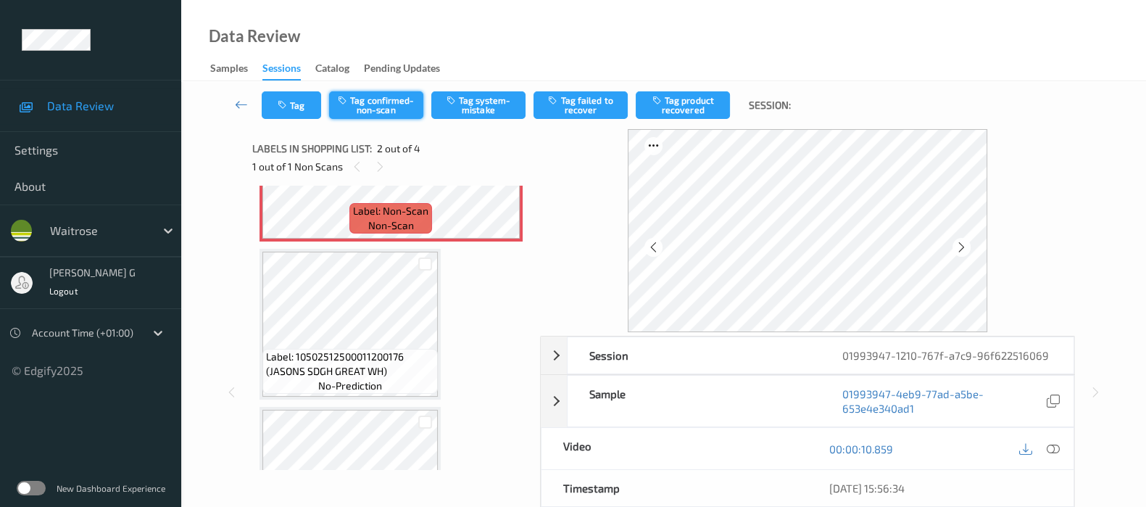
click at [355, 98] on button "Tag confirmed-non-scan" at bounding box center [376, 105] width 94 height 28
click at [355, 98] on button "Untag confirmed-non-scan" at bounding box center [376, 105] width 94 height 28
click at [449, 109] on button "Tag system-mistake" at bounding box center [478, 105] width 94 height 28
click at [676, 114] on button "Tag product recovered" at bounding box center [683, 105] width 94 height 28
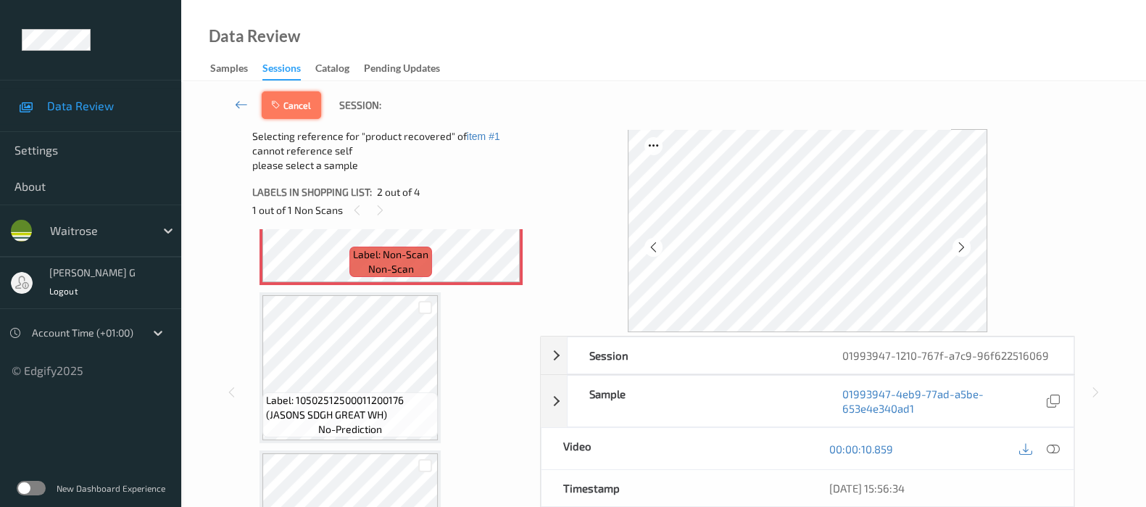
click at [268, 107] on button "Cancel" at bounding box center [291, 105] width 59 height 28
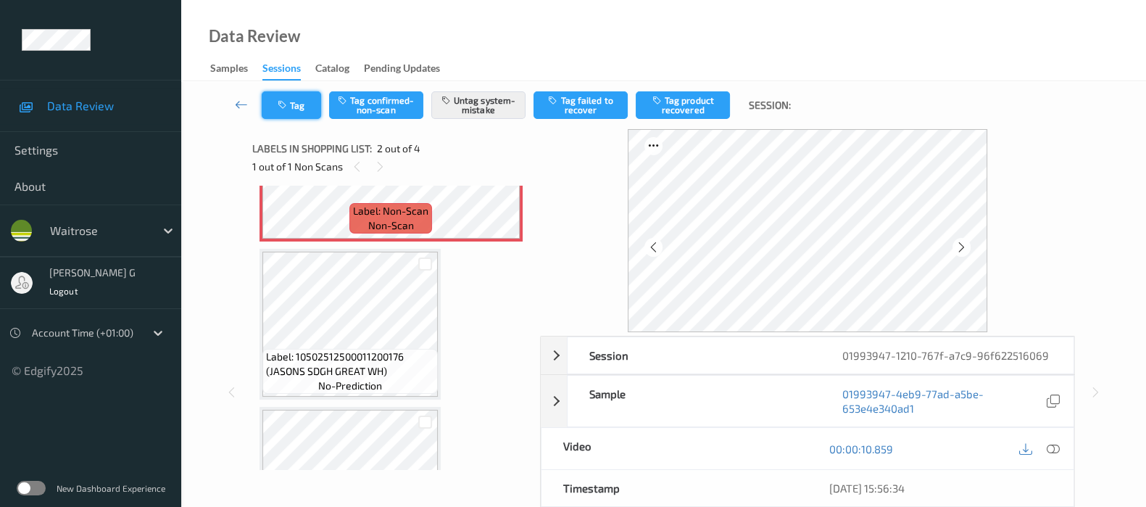
click at [279, 103] on icon "button" at bounding box center [284, 105] width 12 height 10
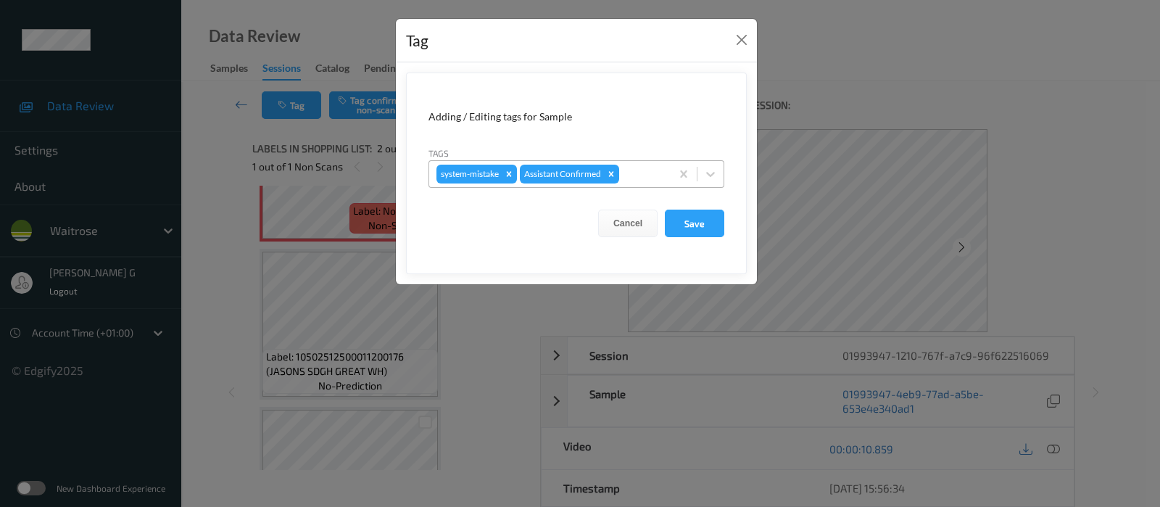
click at [644, 172] on div at bounding box center [642, 173] width 41 height 17
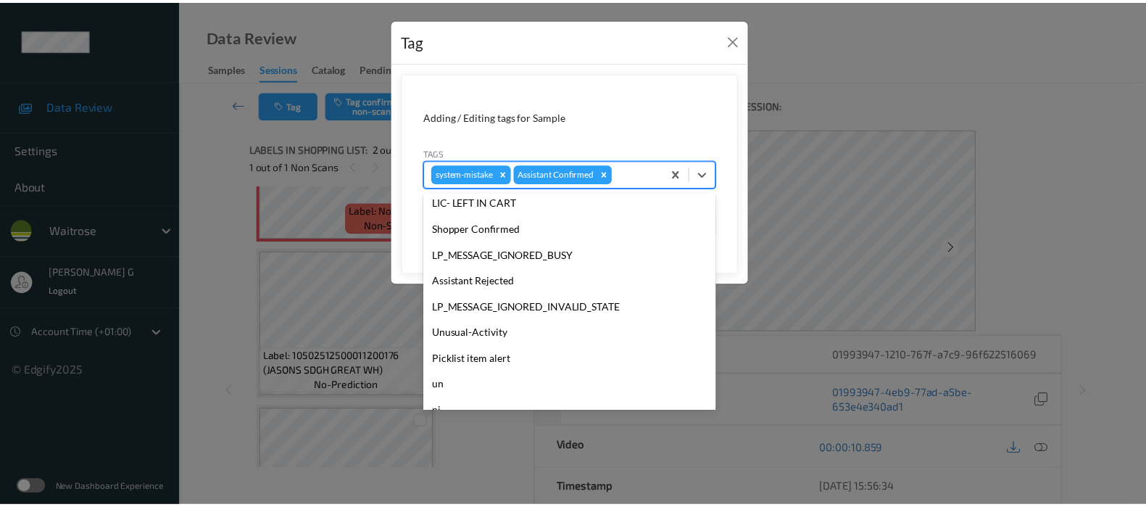
scroll to position [336, 0]
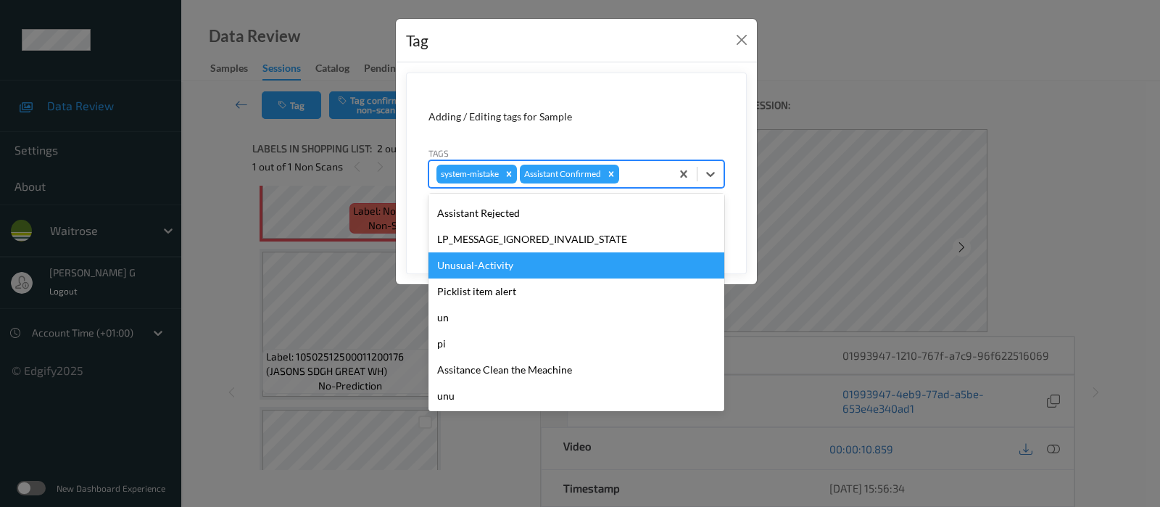
click at [468, 268] on div "Unusual-Activity" at bounding box center [576, 265] width 296 height 26
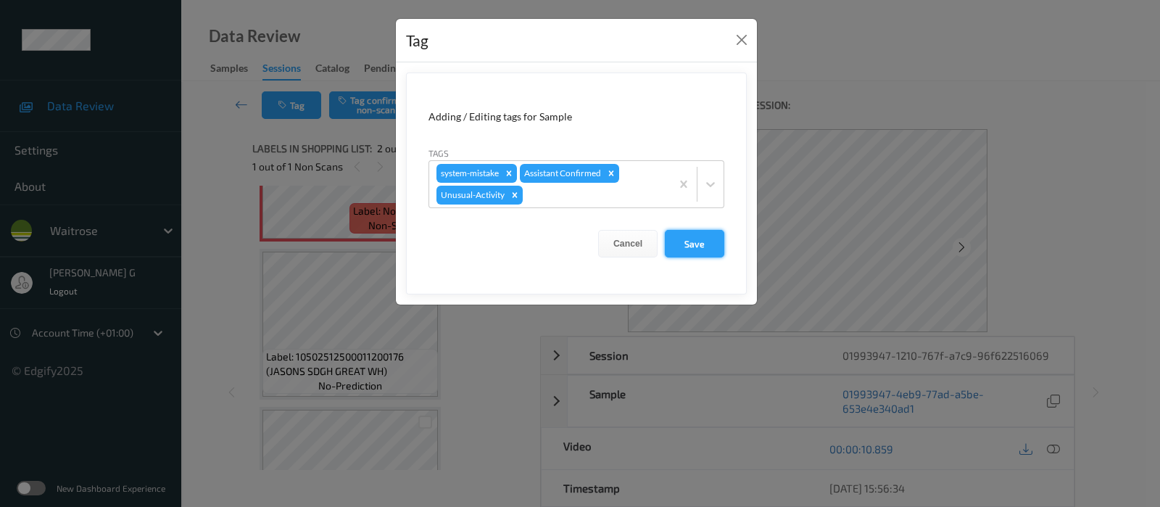
click at [678, 243] on button "Save" at bounding box center [694, 244] width 59 height 28
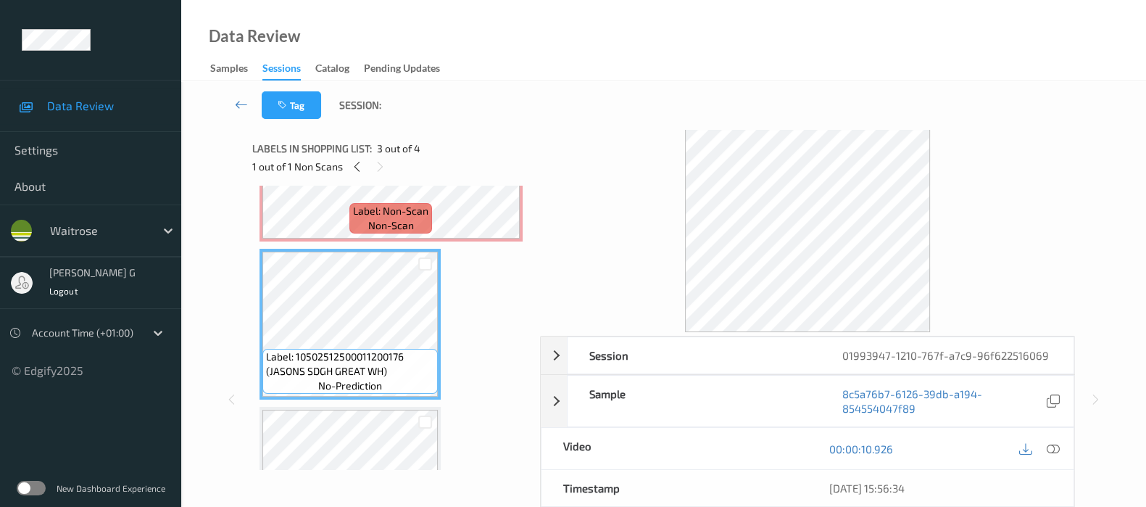
scroll to position [170, 0]
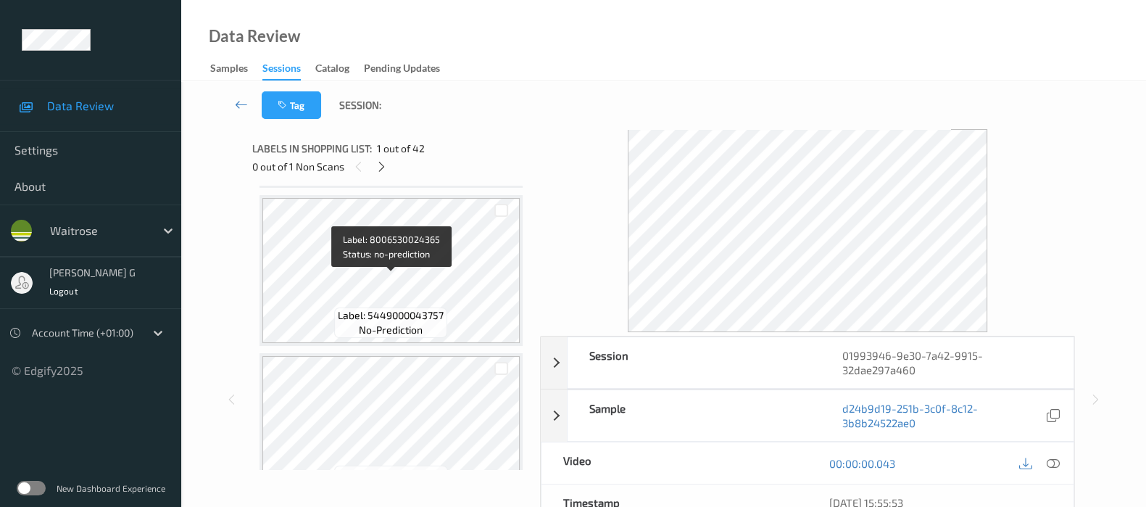
scroll to position [362, 0]
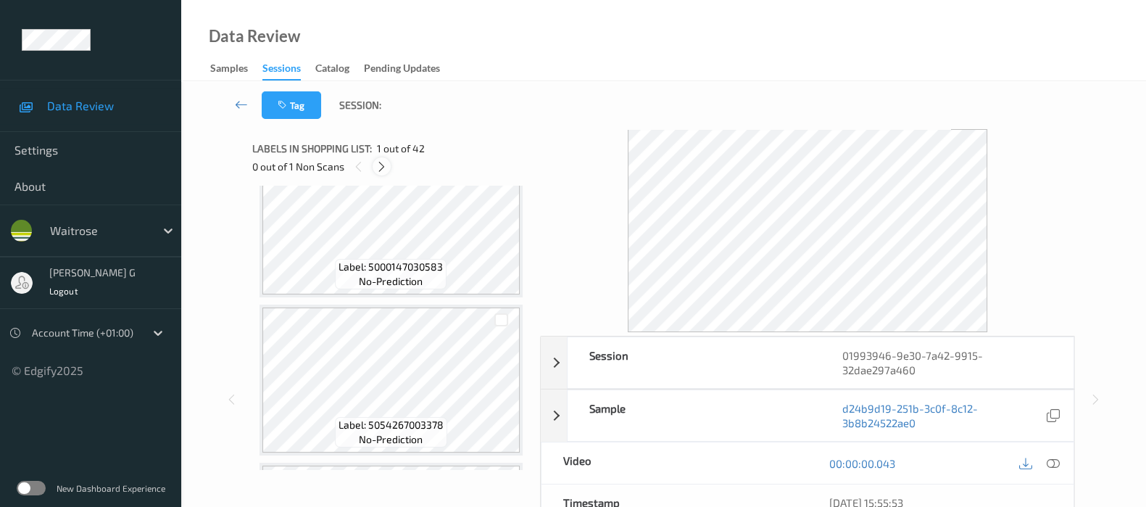
click at [376, 163] on icon at bounding box center [382, 166] width 12 height 13
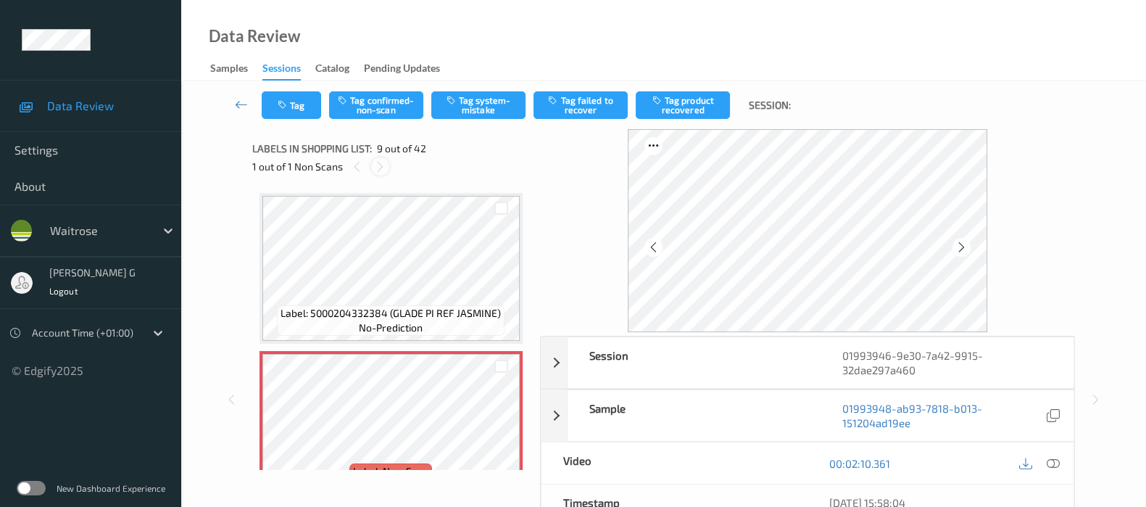
click at [373, 161] on div at bounding box center [380, 166] width 18 height 18
click at [968, 246] on icon at bounding box center [962, 247] width 12 height 13
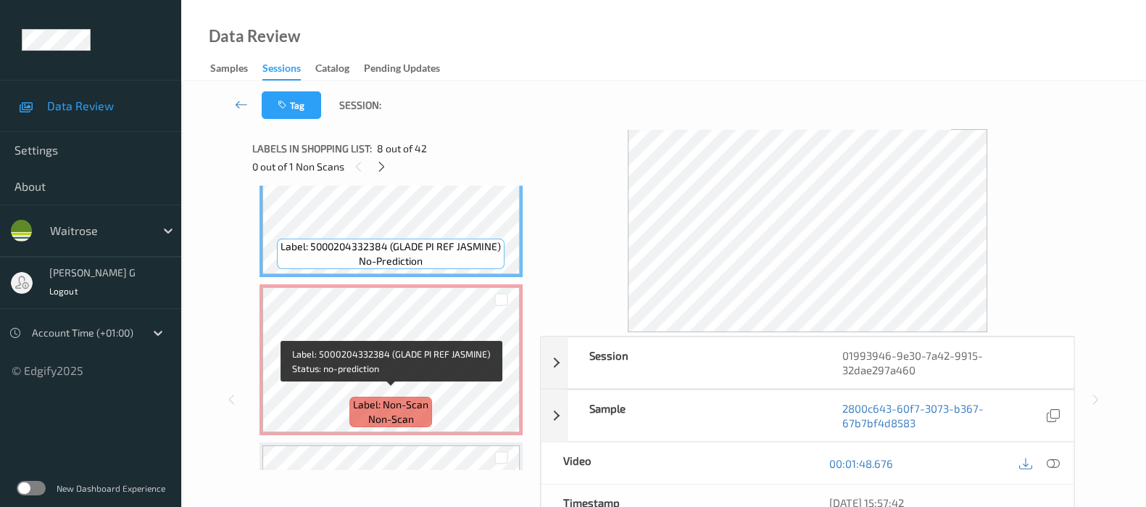
scroll to position [1197, 0]
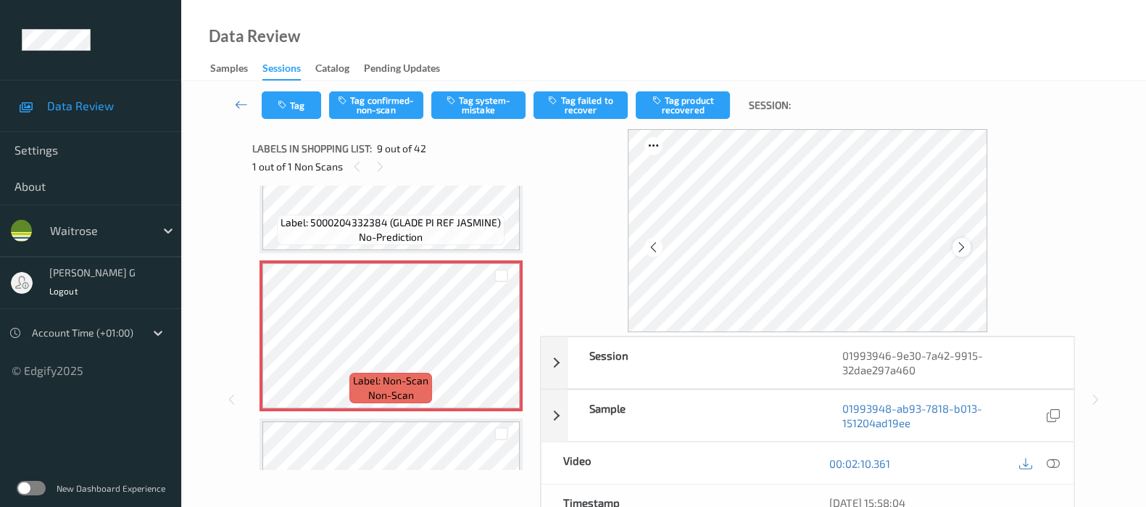
click at [967, 247] on icon at bounding box center [962, 247] width 12 height 13
click at [1051, 458] on icon at bounding box center [1053, 463] width 13 height 13
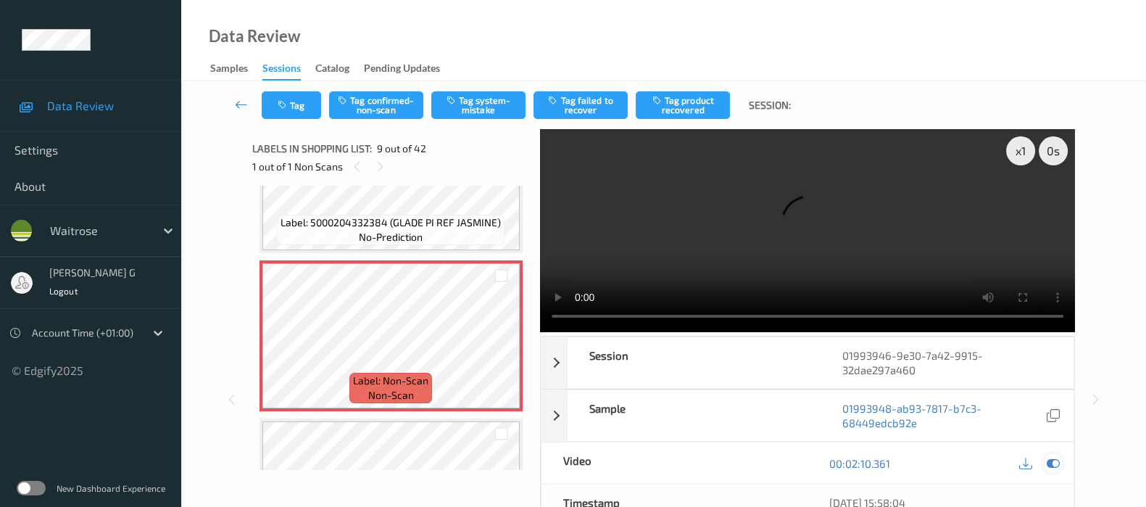
click at [1048, 462] on icon at bounding box center [1053, 463] width 13 height 13
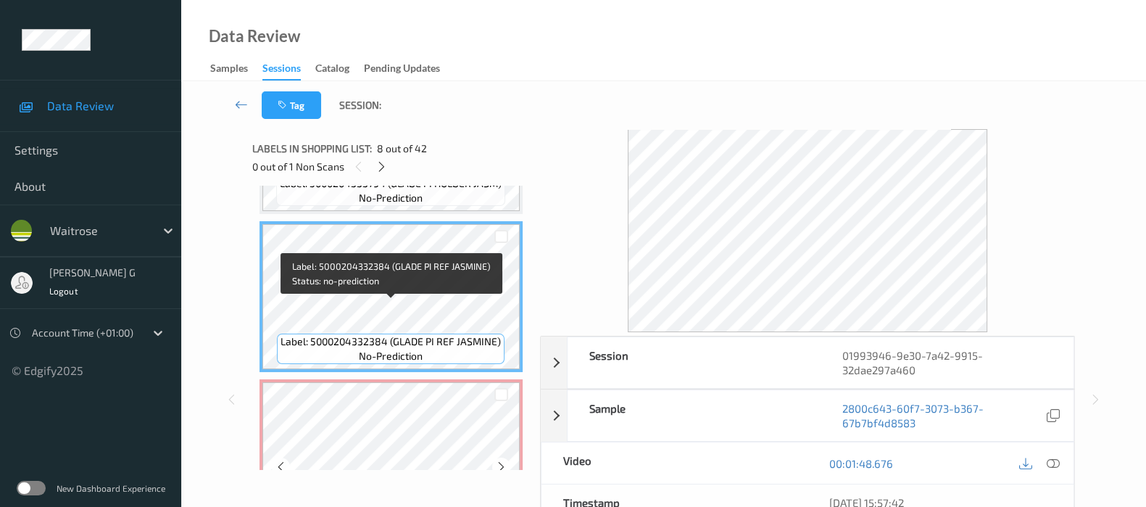
scroll to position [1106, 0]
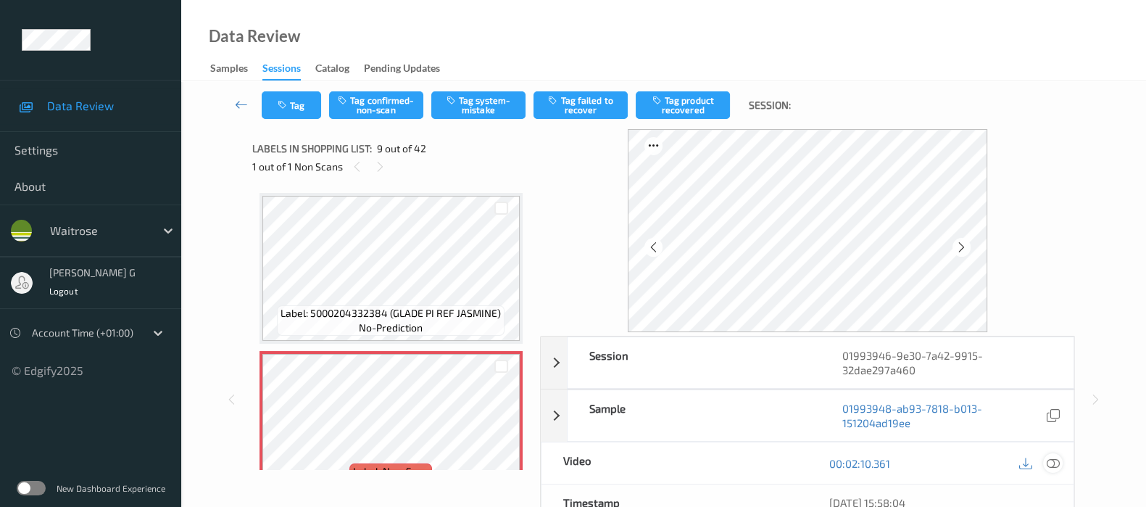
click at [1051, 463] on icon at bounding box center [1053, 463] width 13 height 13
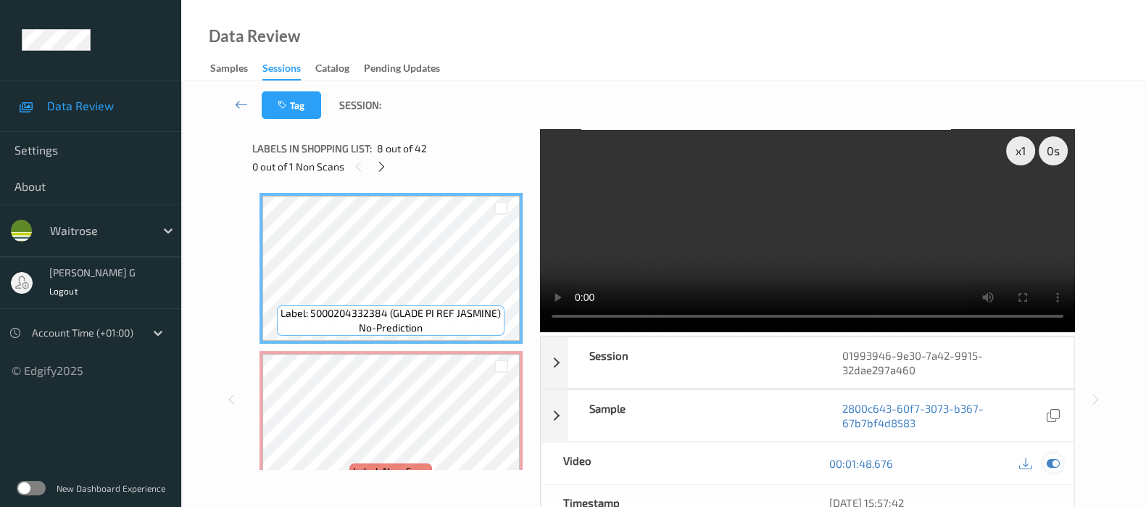
click at [1044, 458] on div at bounding box center [1053, 463] width 20 height 20
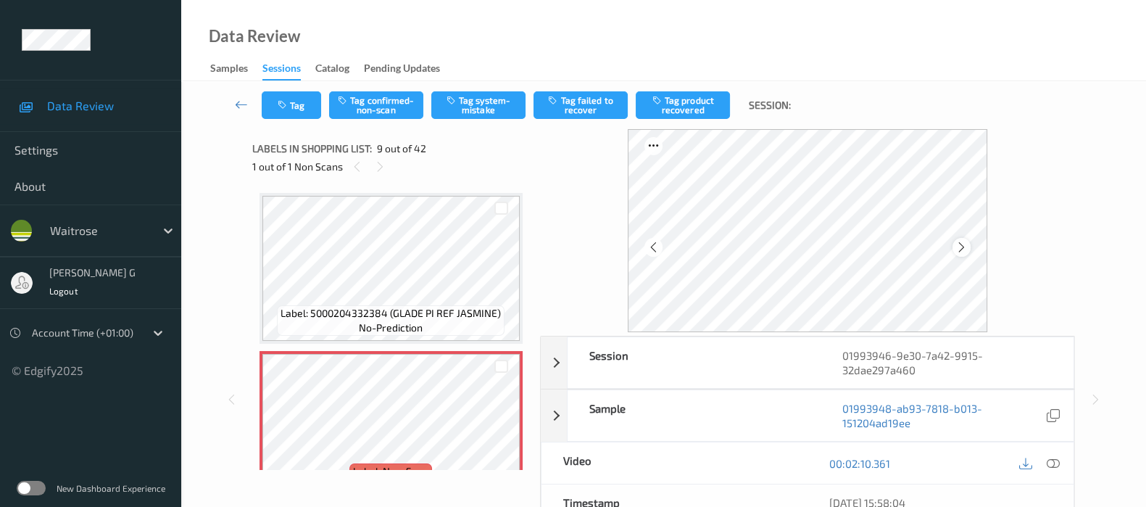
click at [959, 240] on div at bounding box center [962, 247] width 18 height 18
click at [363, 103] on button "Tag confirmed-non-scan" at bounding box center [376, 105] width 94 height 28
click at [688, 102] on button "Tag product recovered" at bounding box center [683, 105] width 94 height 28
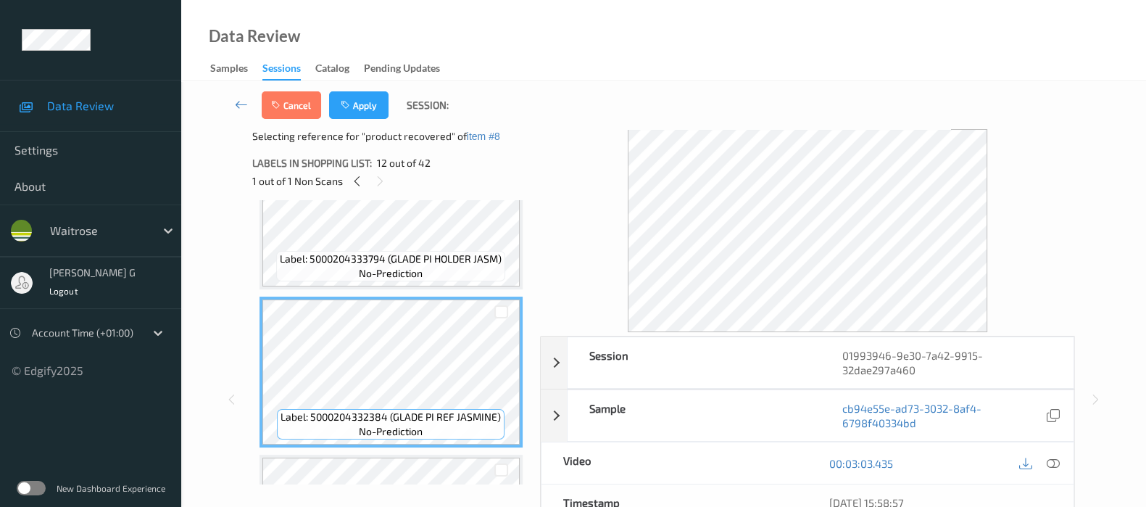
scroll to position [1650, 0]
click at [353, 101] on button "Apply" at bounding box center [358, 105] width 59 height 28
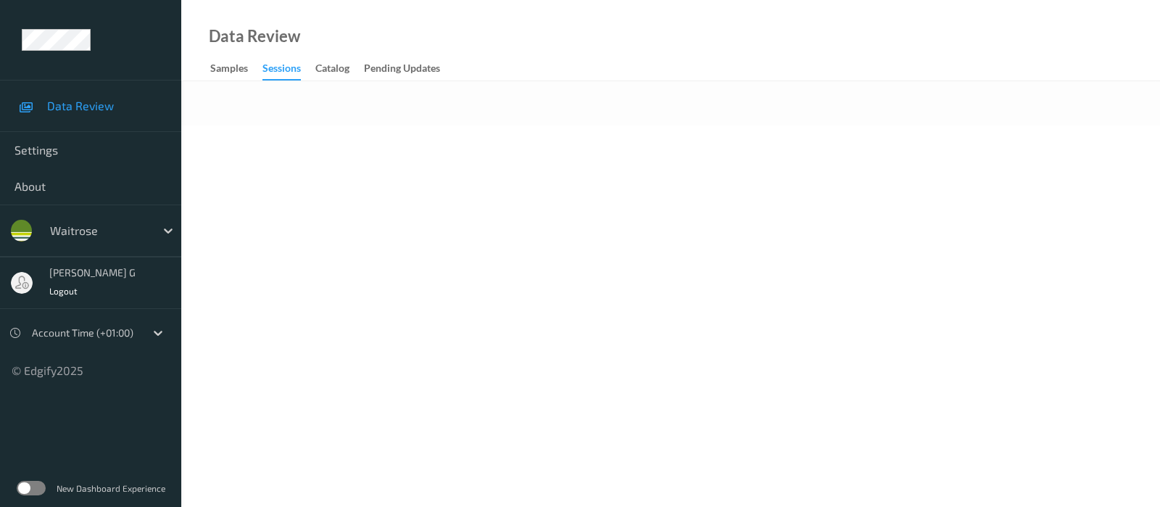
click at [519, 183] on body "Data Review Settings About waitrose varsha g Logout Account Time (+01:00) © Edg…" at bounding box center [580, 253] width 1160 height 507
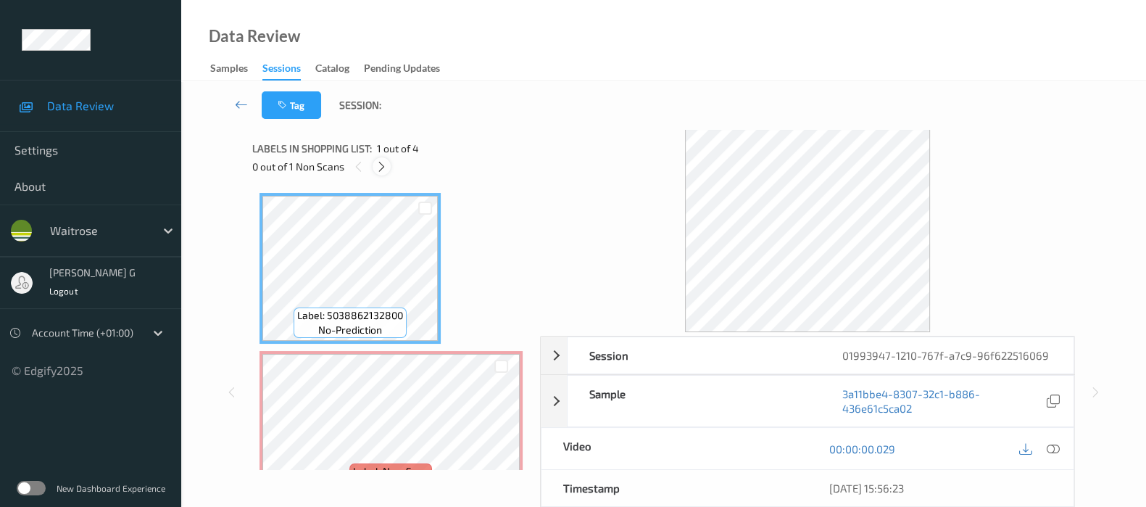
click at [381, 165] on icon at bounding box center [382, 166] width 12 height 13
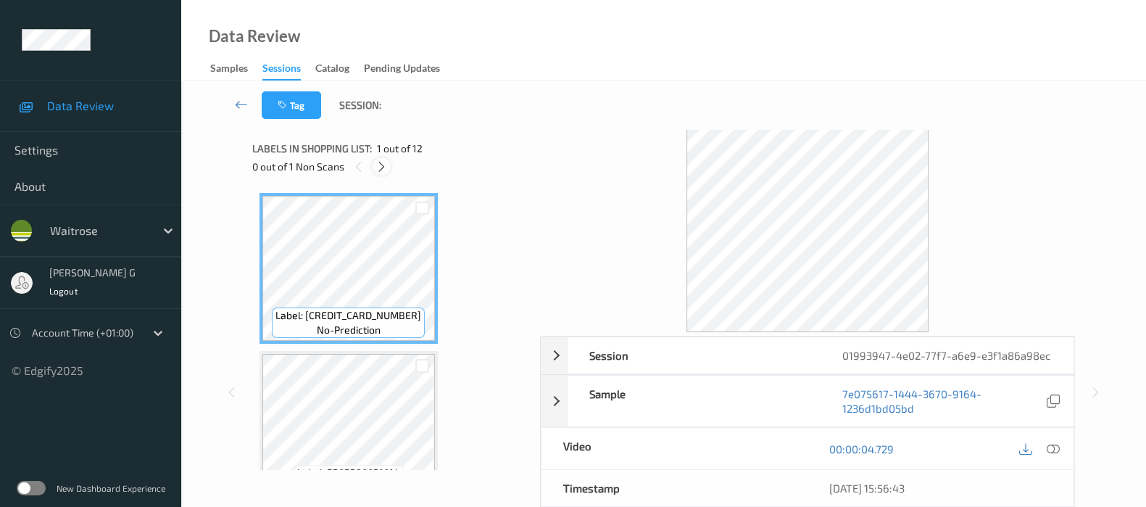
click at [386, 165] on icon at bounding box center [382, 166] width 12 height 13
click at [376, 172] on icon at bounding box center [382, 166] width 12 height 13
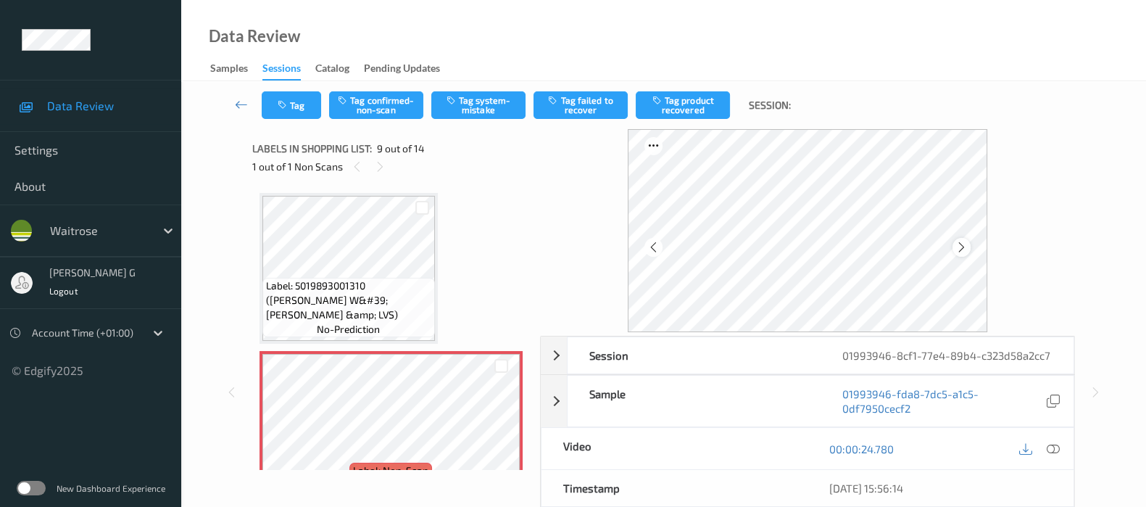
click at [961, 246] on icon at bounding box center [962, 247] width 12 height 13
click at [964, 245] on icon at bounding box center [962, 247] width 12 height 13
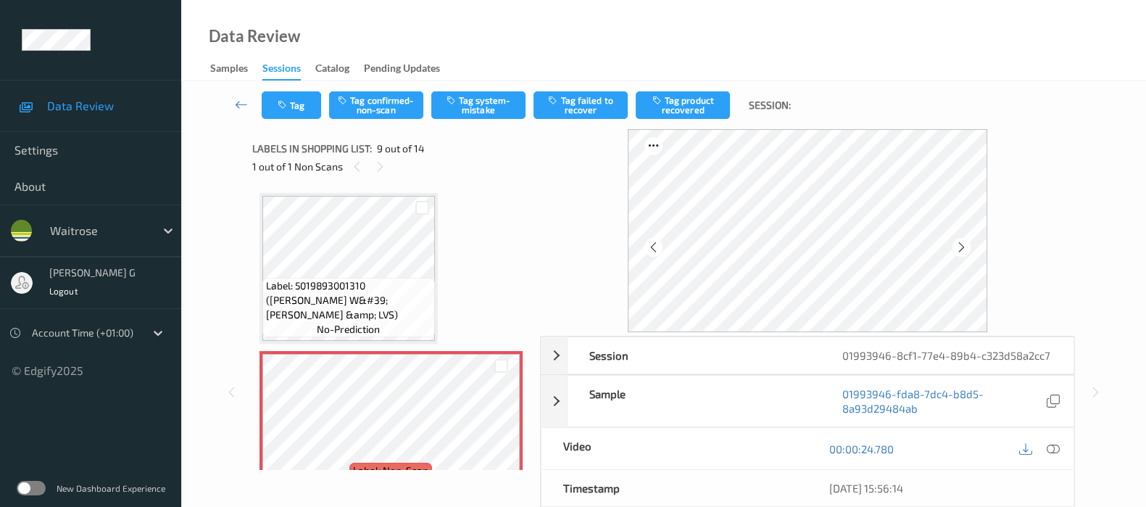
click at [455, 207] on div "Label: 5060108450324 (FTREE TONIC WATER LC) no-prediction Label: 5060108451673 …" at bounding box center [391, 189] width 263 height 2205
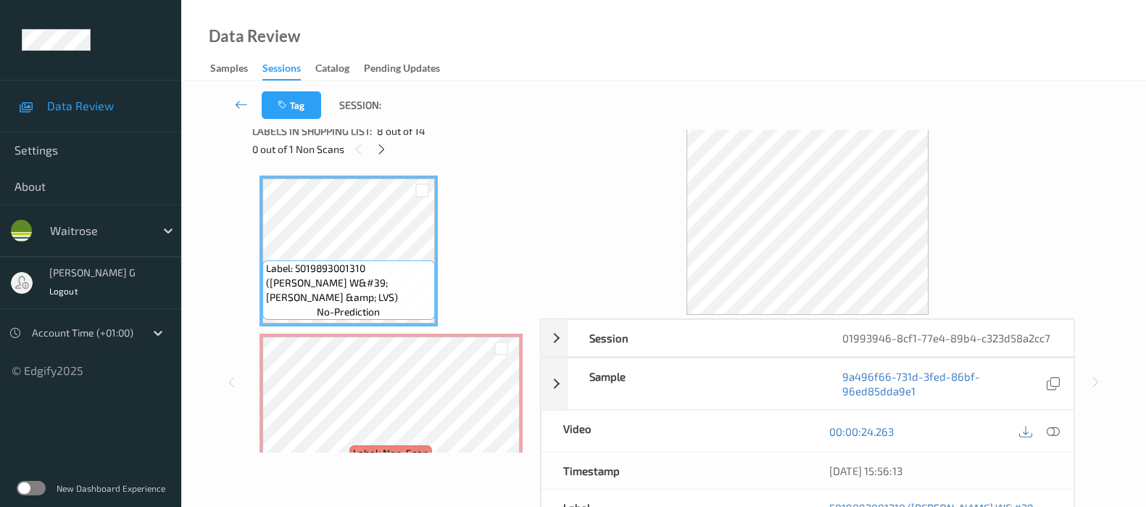
scroll to position [0, 0]
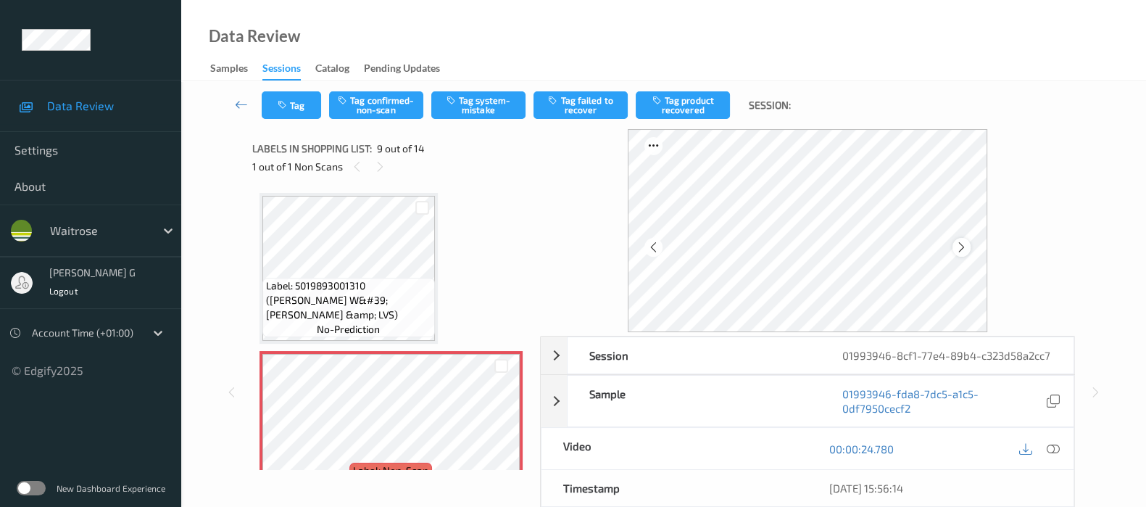
click at [963, 251] on icon at bounding box center [962, 247] width 12 height 13
click at [1058, 455] on icon at bounding box center [1053, 448] width 13 height 13
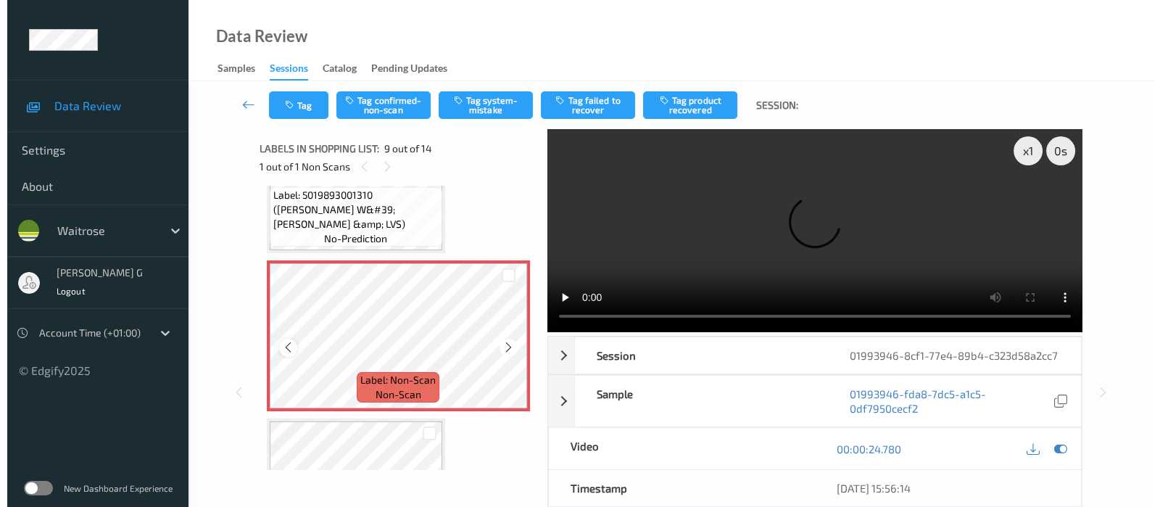
scroll to position [1288, 0]
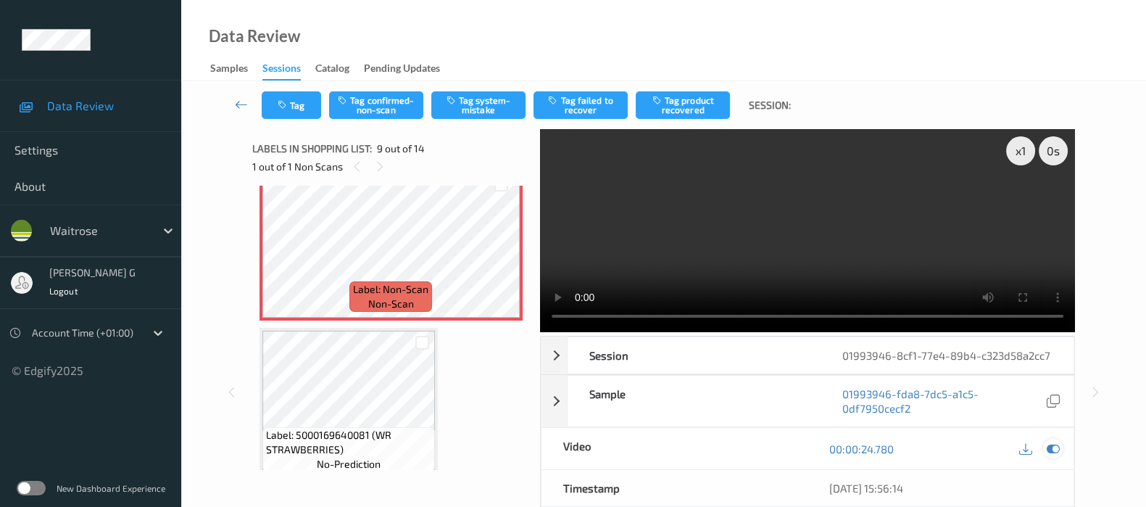
click at [1052, 454] on div at bounding box center [1053, 449] width 20 height 20
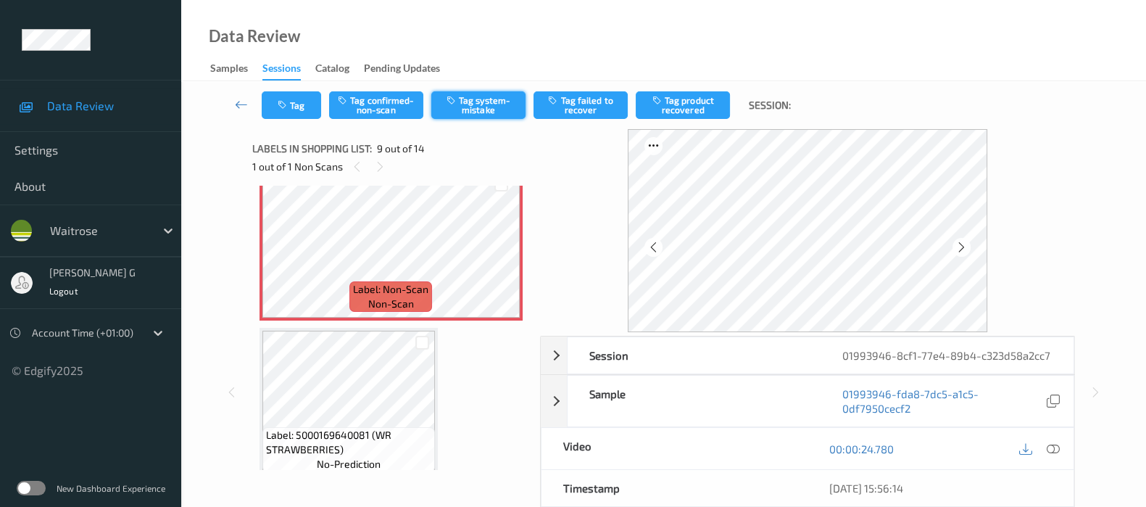
click at [449, 105] on icon "button" at bounding box center [453, 100] width 12 height 10
click at [288, 103] on icon "button" at bounding box center [284, 105] width 12 height 10
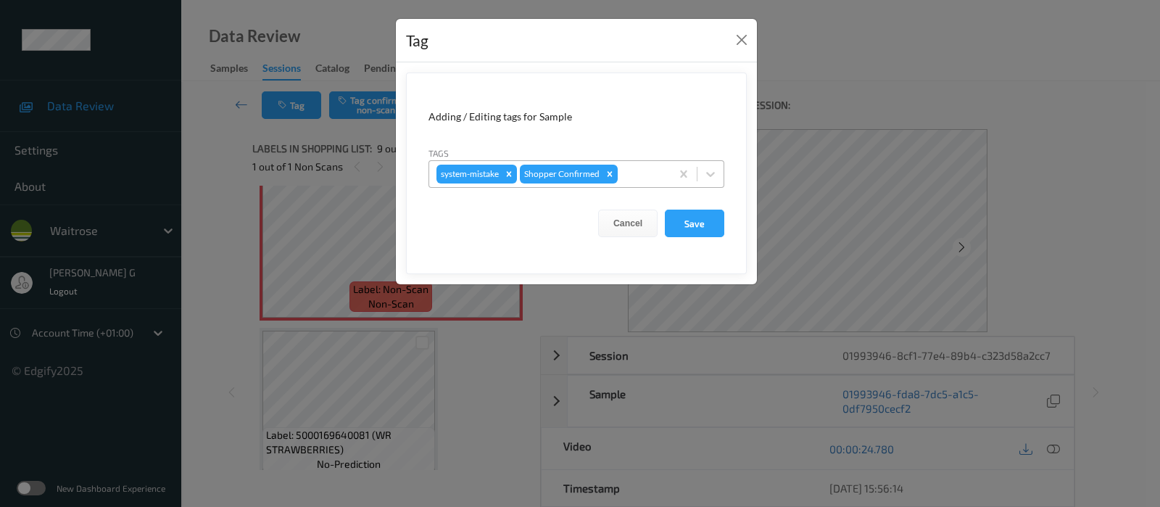
click at [631, 173] on div at bounding box center [642, 173] width 43 height 17
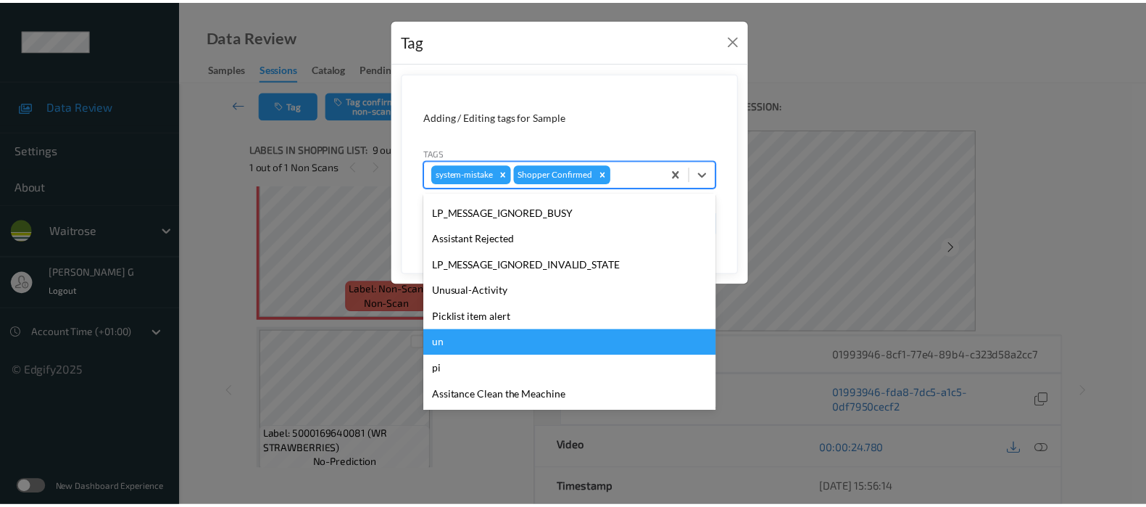
scroll to position [336, 0]
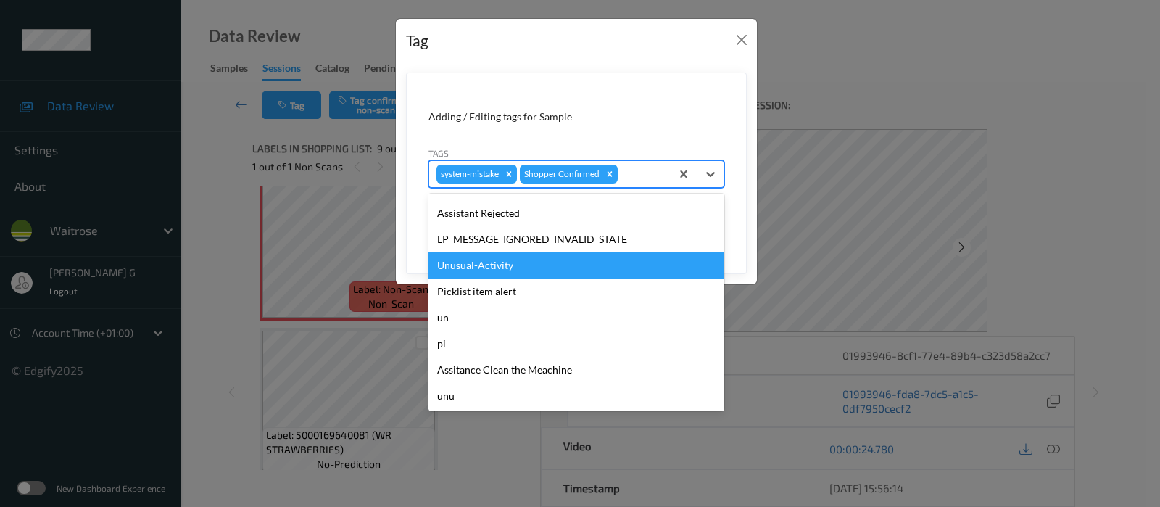
click at [482, 262] on div "Unusual-Activity" at bounding box center [576, 265] width 296 height 26
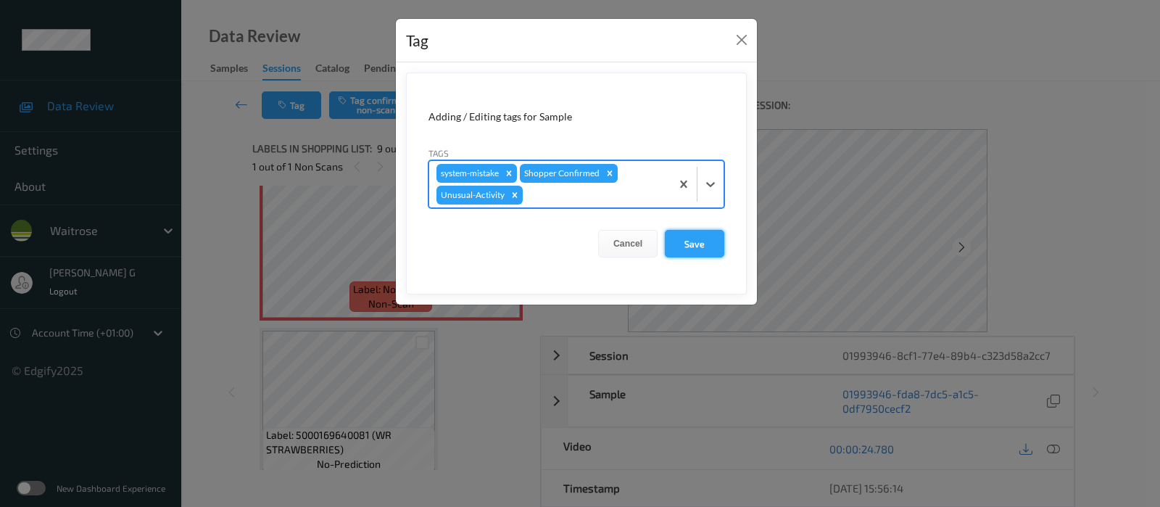
click at [687, 233] on button "Save" at bounding box center [694, 244] width 59 height 28
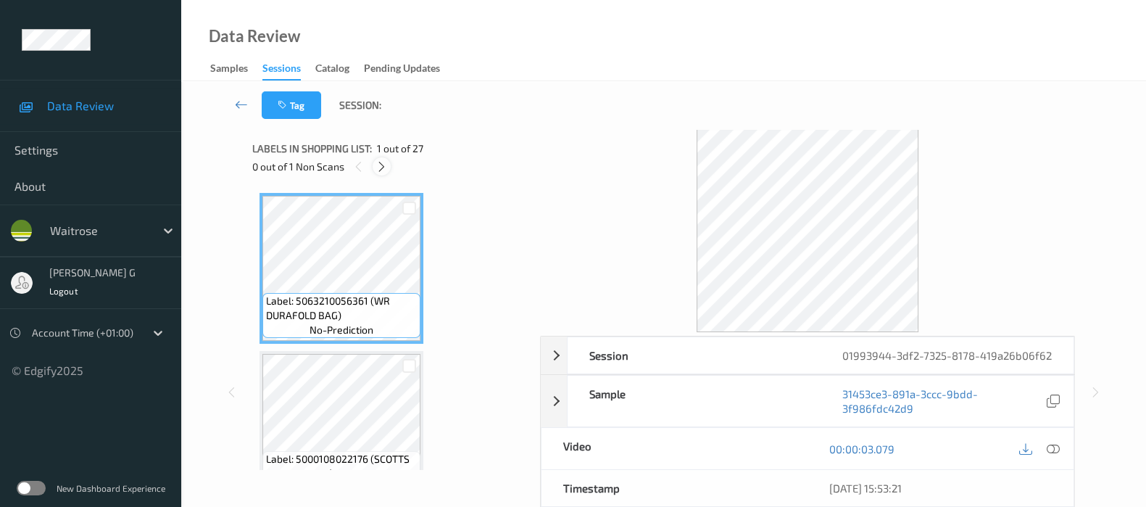
click at [381, 161] on icon at bounding box center [382, 166] width 12 height 13
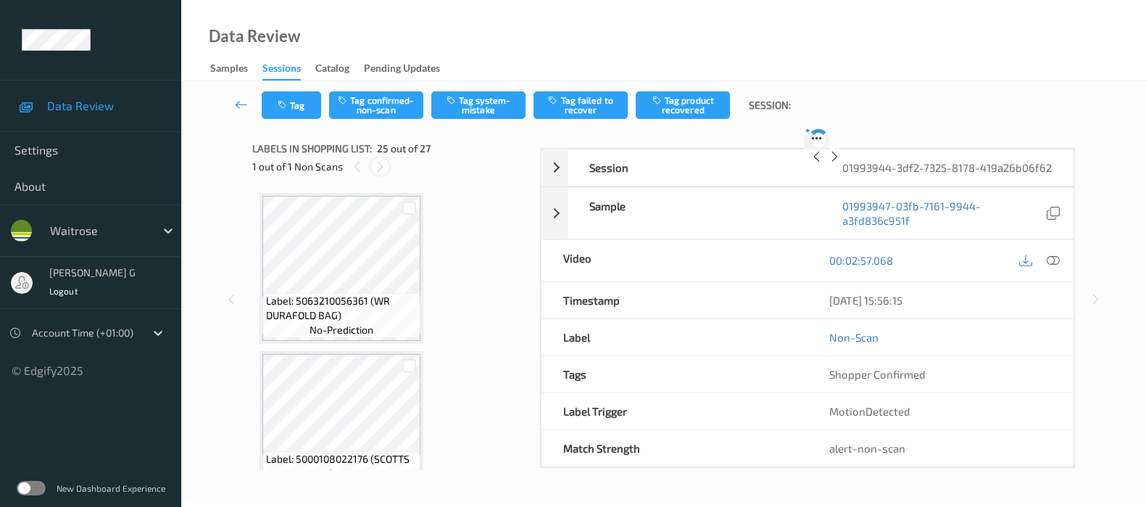
scroll to position [3620, 0]
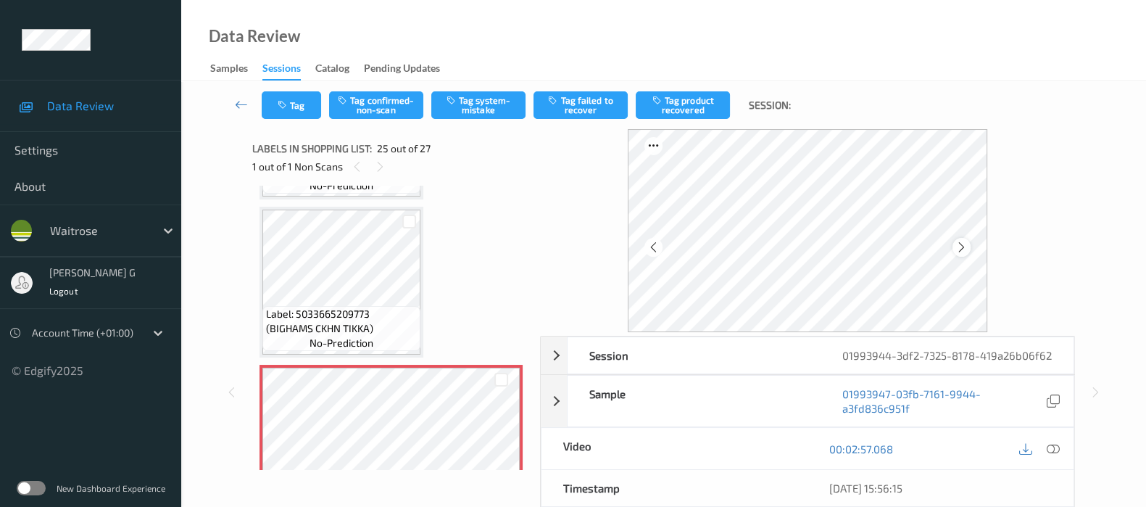
click at [961, 251] on icon at bounding box center [962, 247] width 12 height 13
click at [1050, 455] on icon at bounding box center [1053, 448] width 13 height 13
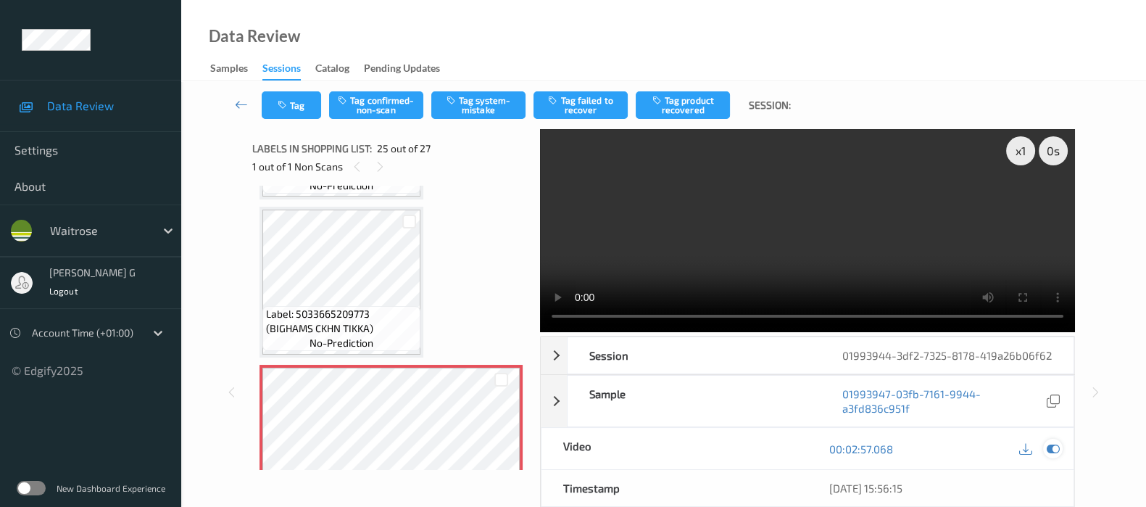
click at [1052, 455] on icon at bounding box center [1053, 448] width 13 height 13
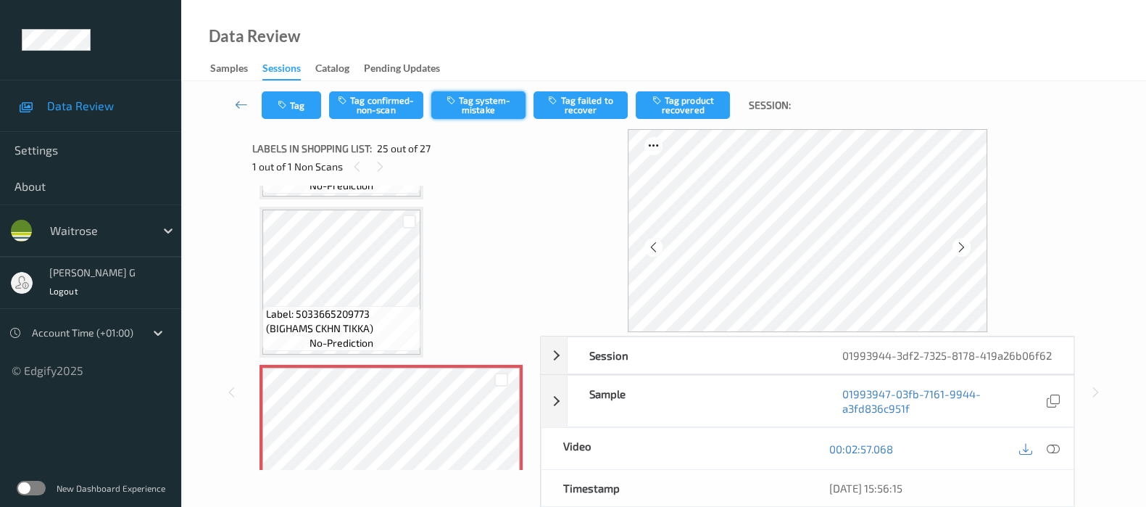
click at [471, 111] on button "Tag system-mistake" at bounding box center [478, 105] width 94 height 28
click at [287, 123] on div "Tag Tag confirmed-non-scan Untag system-mistake Tag failed to recover Tag produ…" at bounding box center [664, 105] width 906 height 48
click at [307, 91] on button "Tag" at bounding box center [291, 105] width 59 height 28
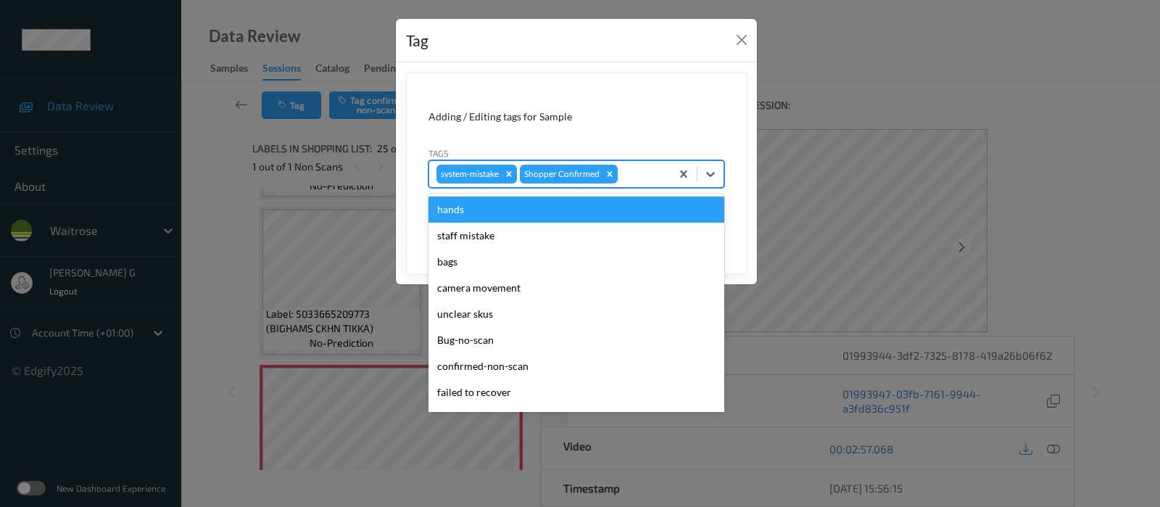
click at [642, 172] on div at bounding box center [642, 173] width 43 height 17
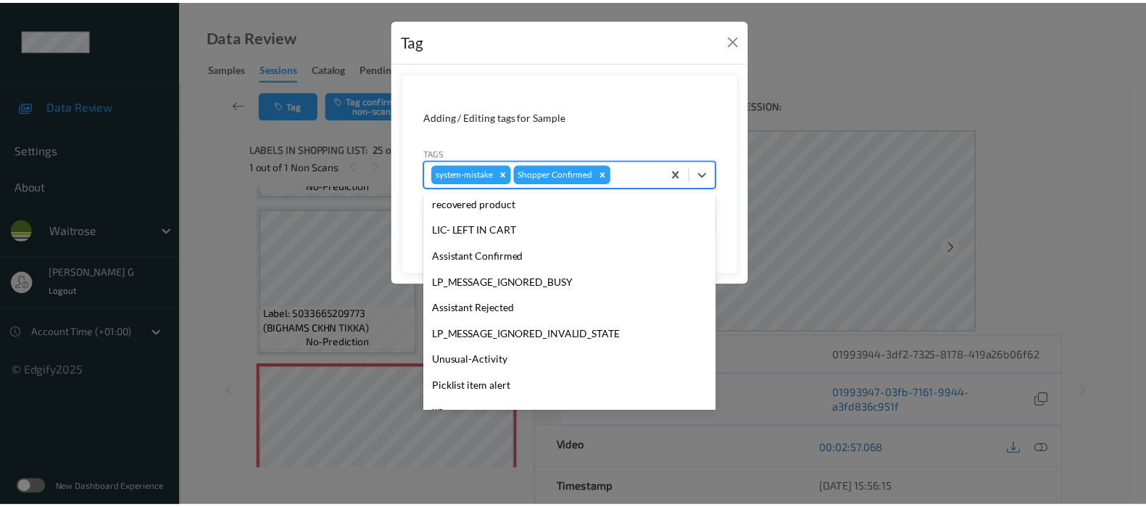
scroll to position [336, 0]
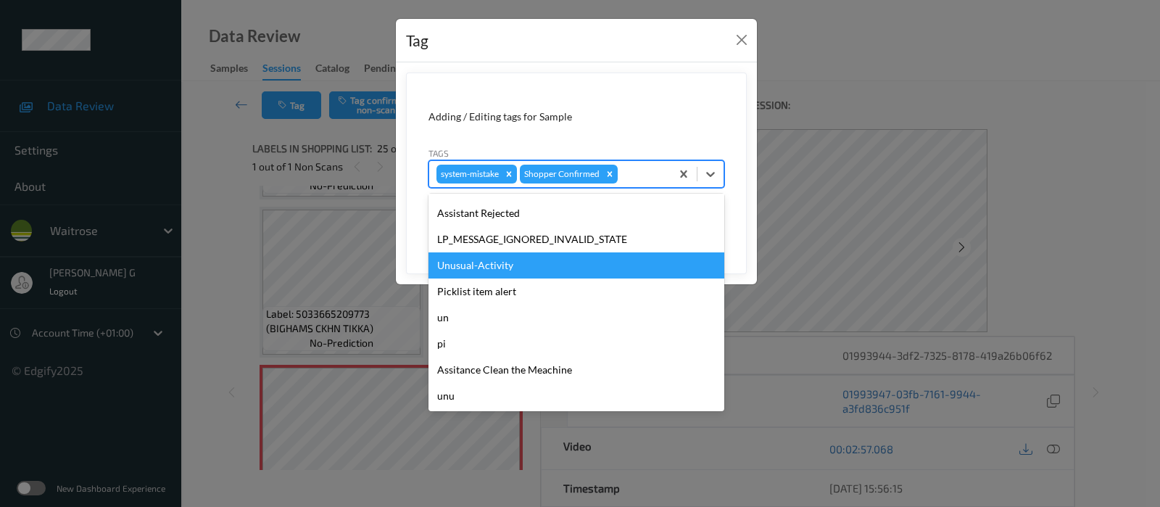
click at [474, 269] on div "Unusual-Activity" at bounding box center [576, 265] width 296 height 26
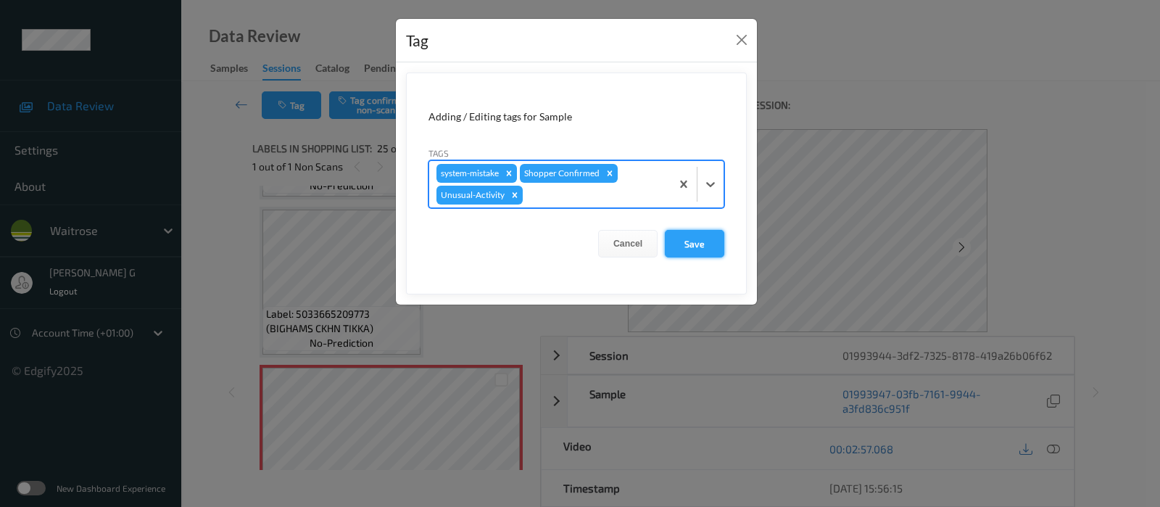
click at [685, 245] on button "Save" at bounding box center [694, 244] width 59 height 28
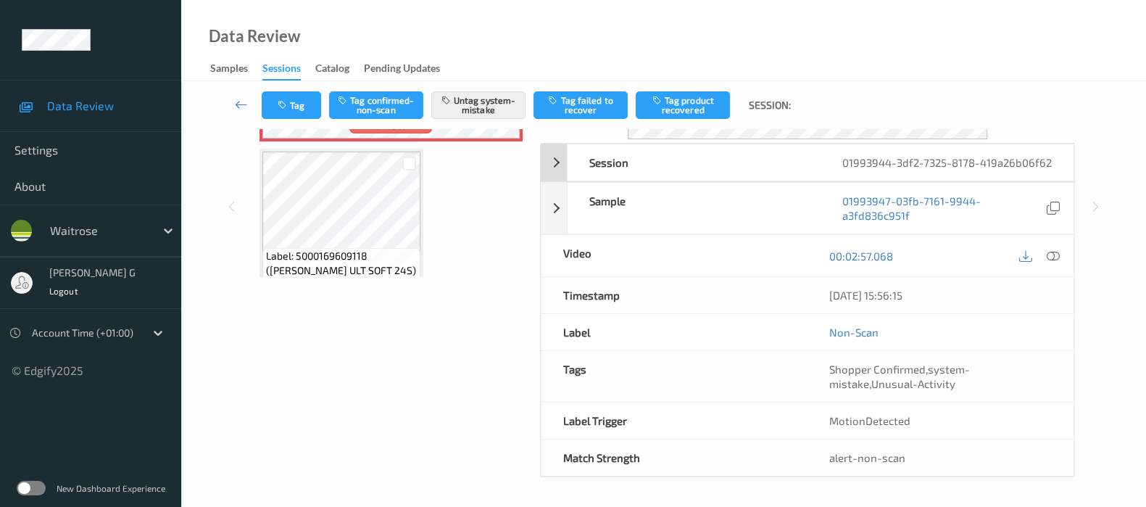
scroll to position [205, 0]
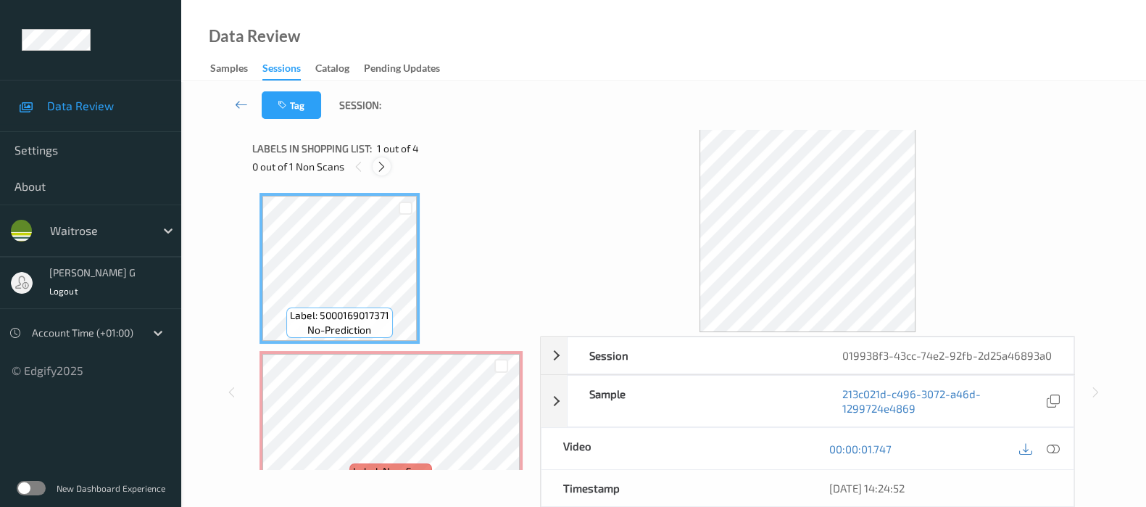
click at [384, 170] on icon at bounding box center [382, 166] width 12 height 13
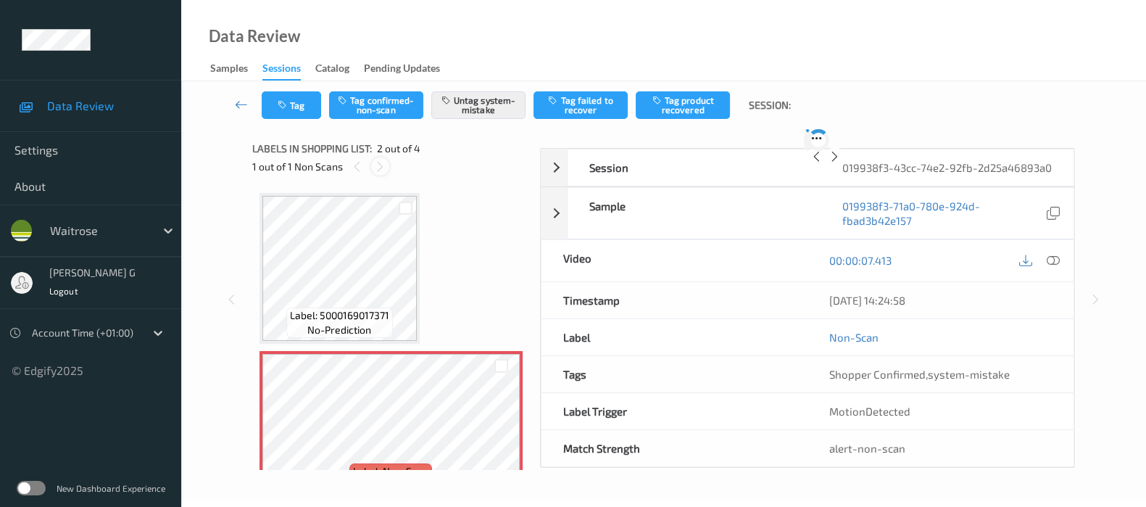
scroll to position [7, 0]
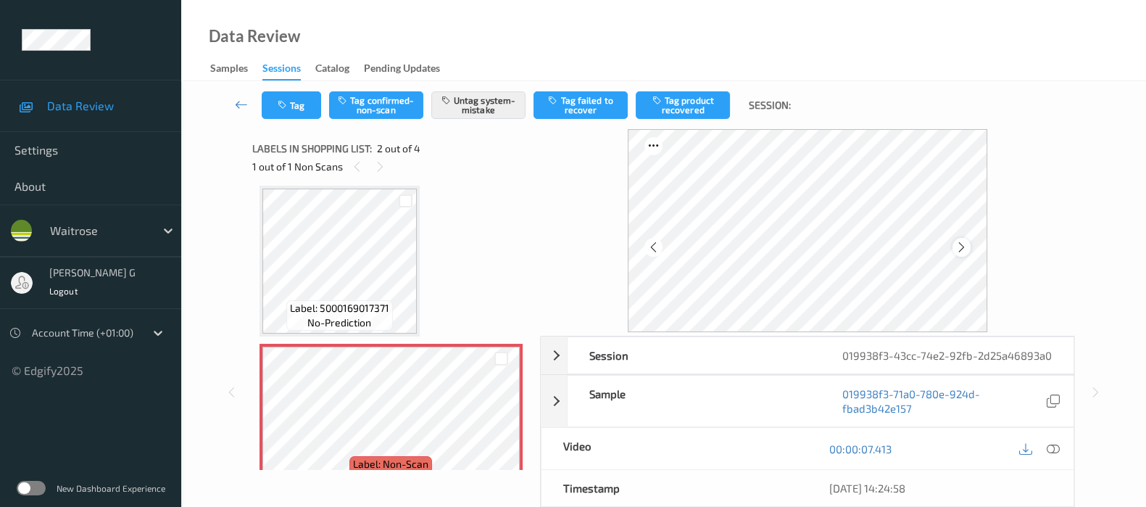
click at [966, 252] on icon at bounding box center [962, 247] width 12 height 13
click at [1058, 455] on icon at bounding box center [1053, 448] width 13 height 13
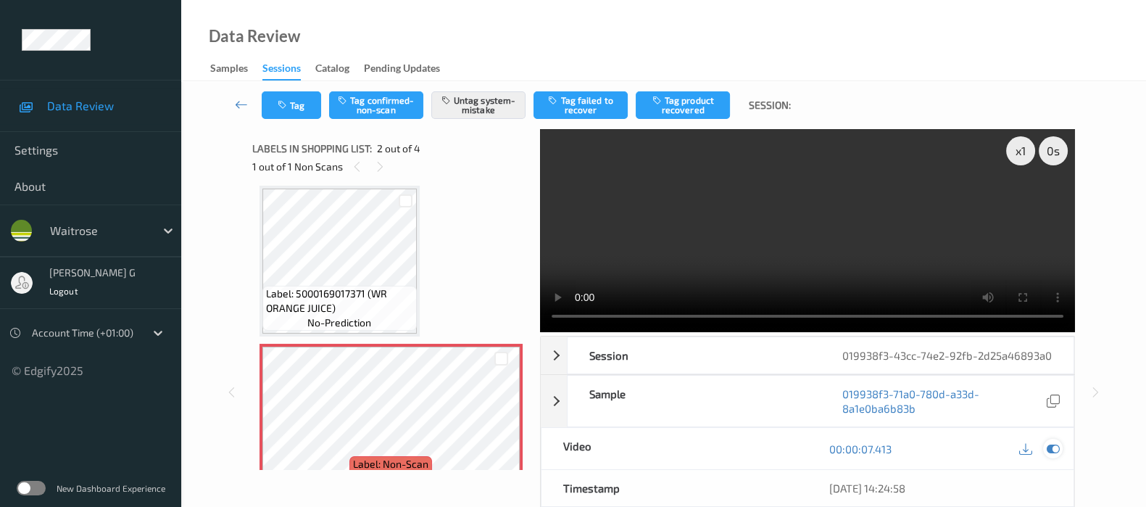
click at [1051, 455] on icon at bounding box center [1053, 448] width 13 height 13
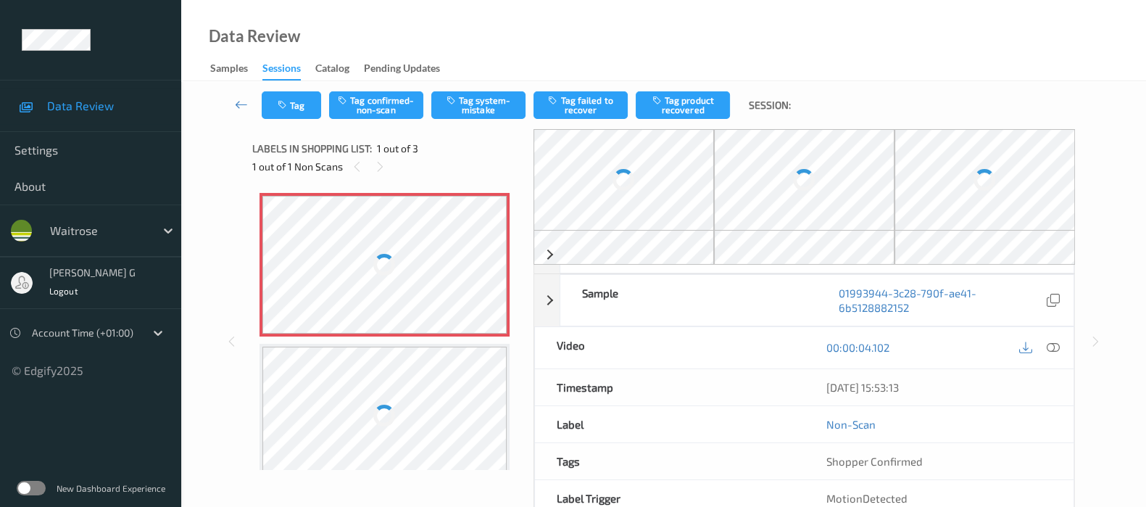
click at [597, 196] on div at bounding box center [624, 179] width 181 height 101
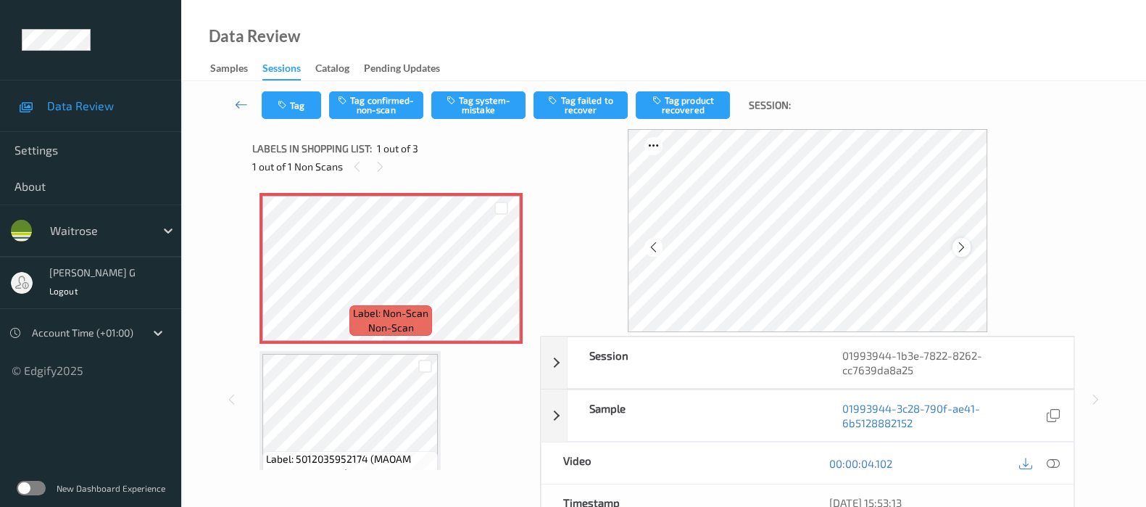
click at [964, 250] on icon at bounding box center [962, 247] width 12 height 13
click at [1051, 463] on icon at bounding box center [1053, 463] width 13 height 13
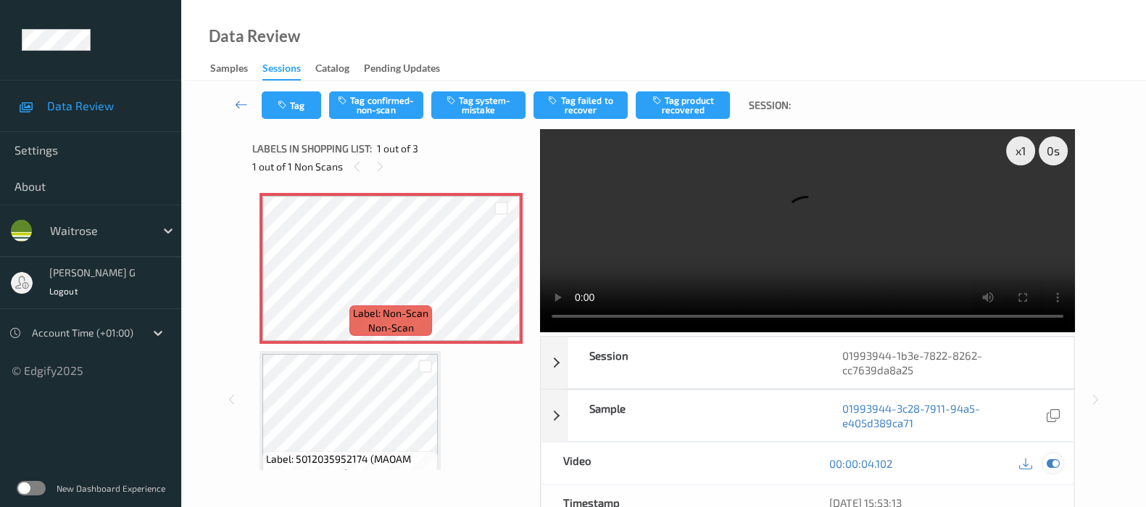
click at [1049, 459] on icon at bounding box center [1053, 463] width 13 height 13
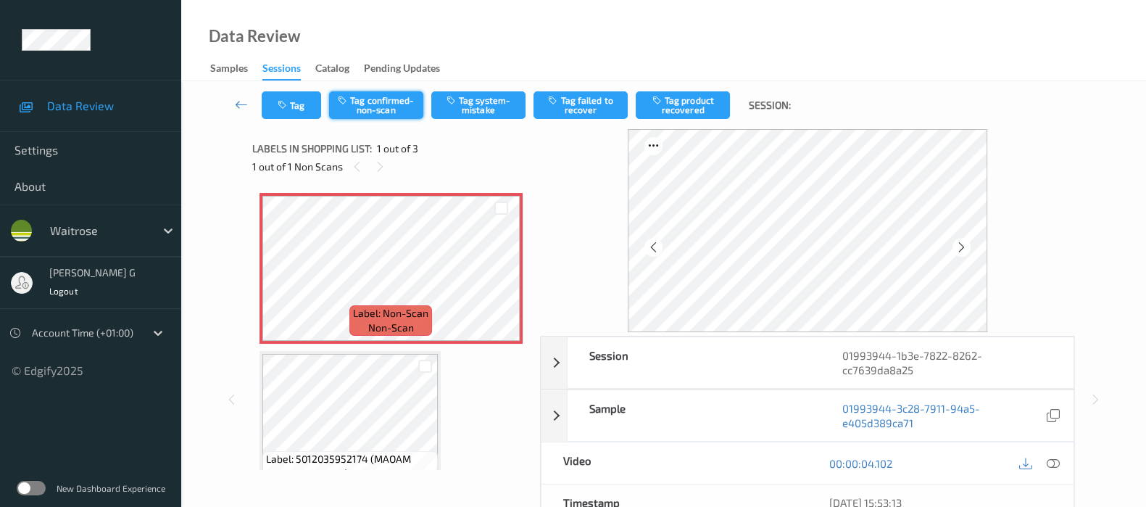
click at [403, 112] on button "Tag confirmed-non-scan" at bounding box center [376, 105] width 94 height 28
click at [692, 101] on button "Tag product recovered" at bounding box center [683, 105] width 94 height 28
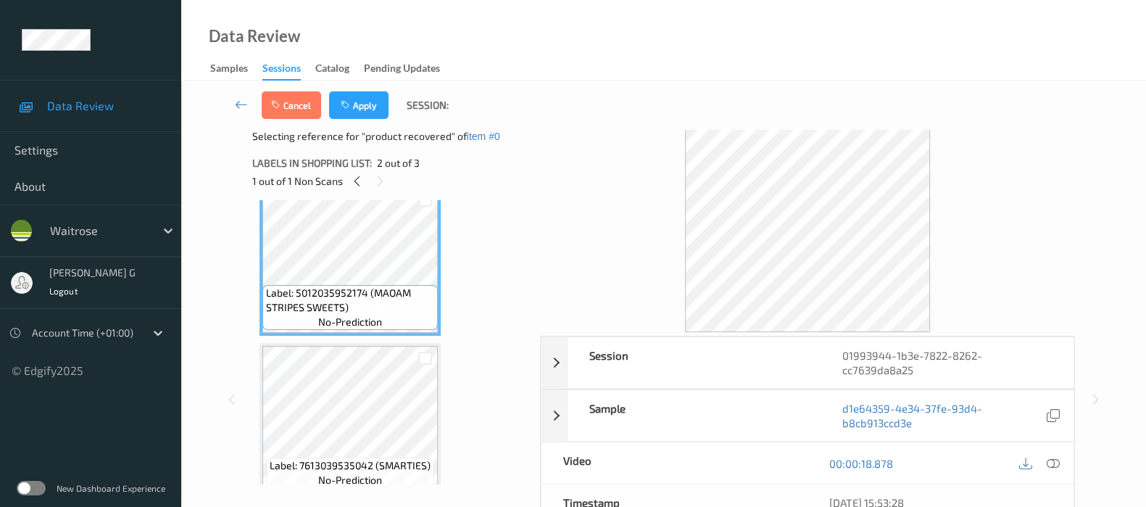
scroll to position [194, 0]
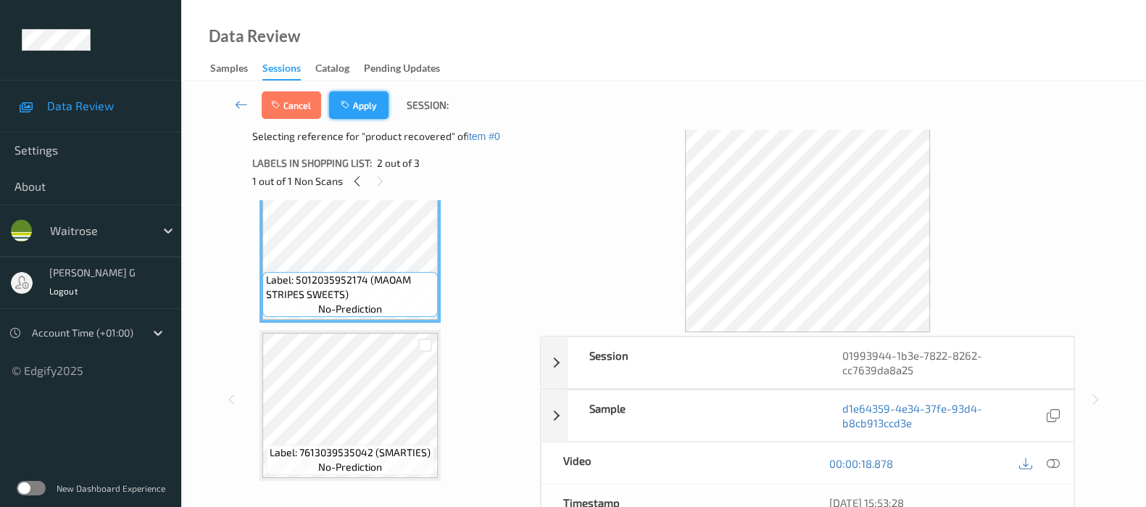
click at [369, 104] on button "Apply" at bounding box center [358, 105] width 59 height 28
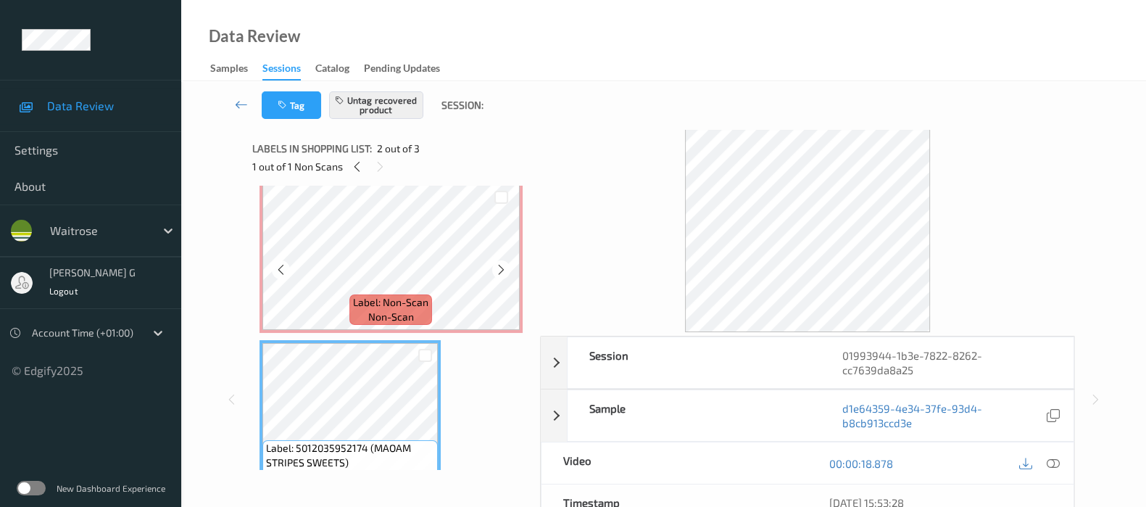
scroll to position [0, 0]
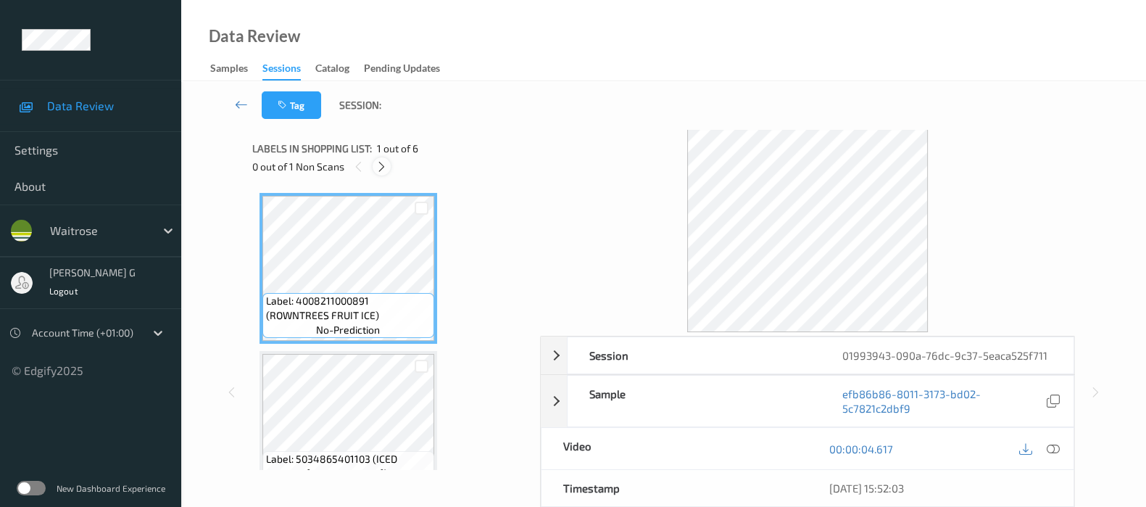
click at [383, 167] on icon at bounding box center [382, 166] width 12 height 13
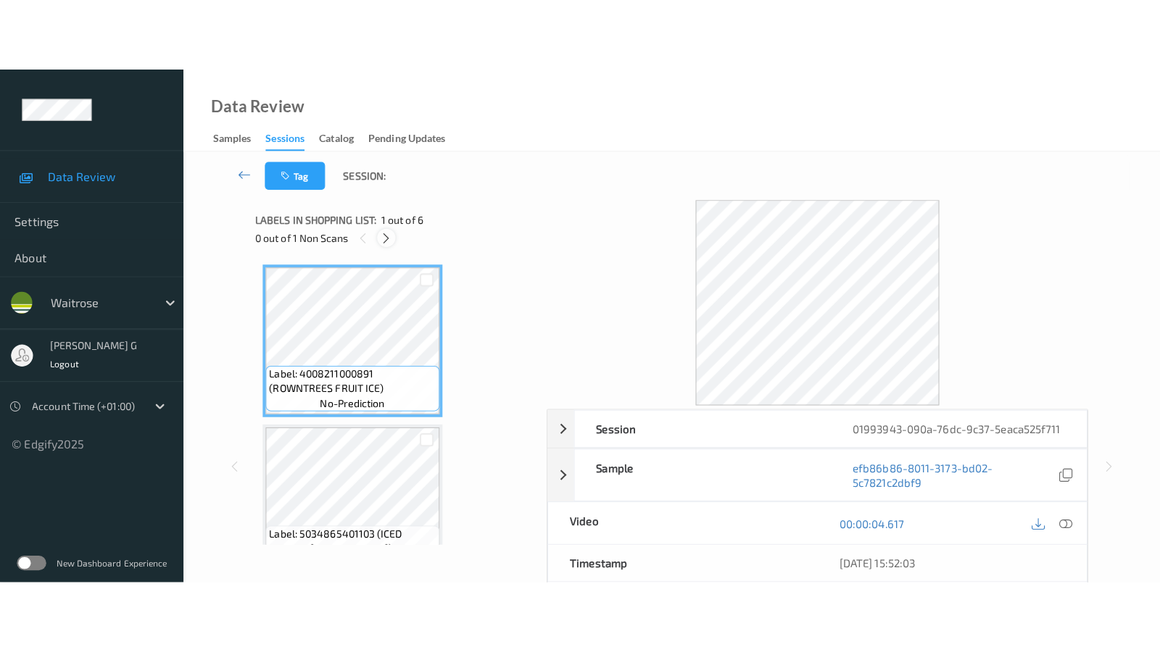
scroll to position [635, 0]
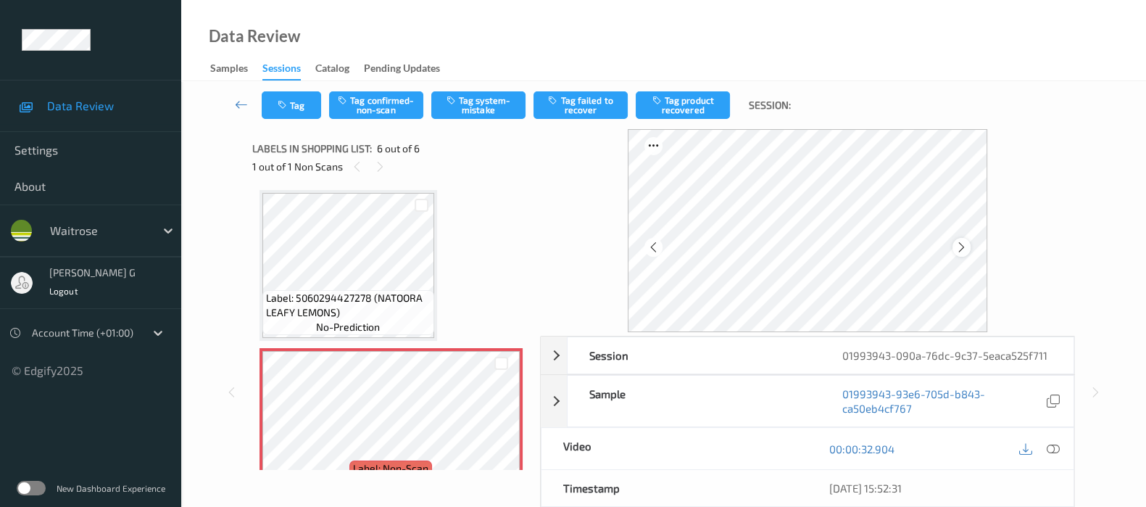
click at [966, 245] on icon at bounding box center [962, 247] width 12 height 13
click at [1058, 447] on icon at bounding box center [1053, 448] width 13 height 13
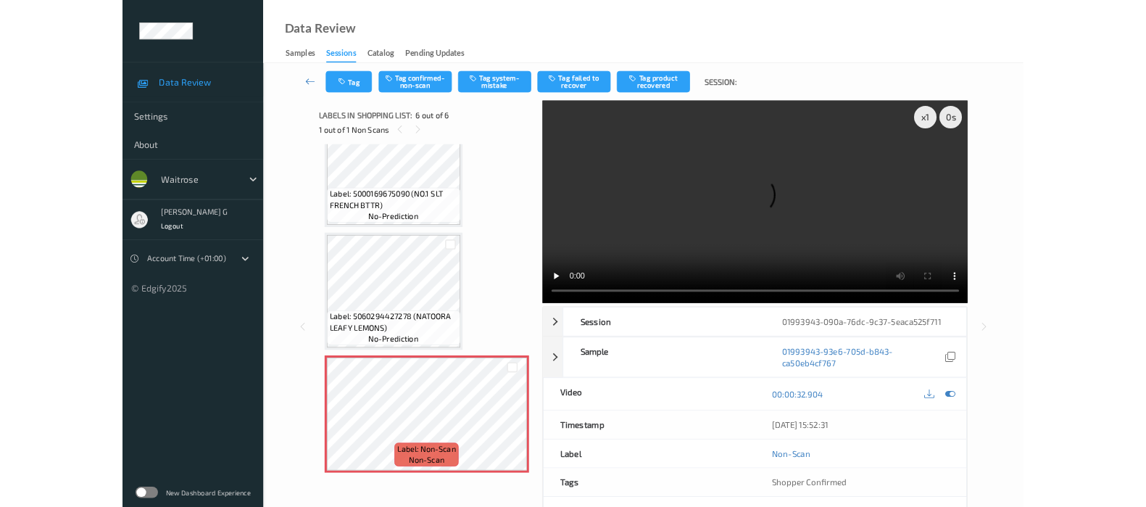
scroll to position [519, 0]
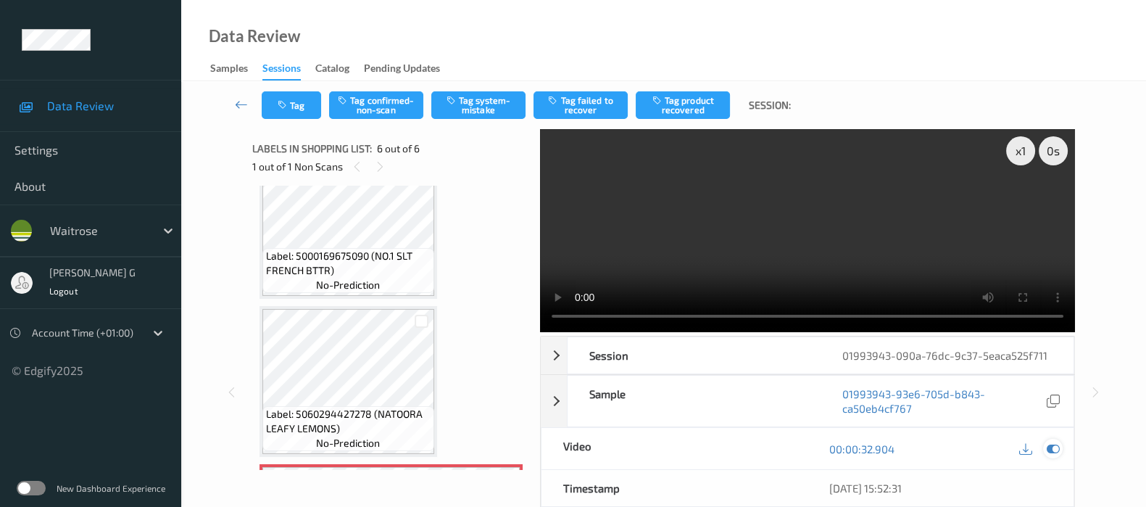
click at [1049, 448] on icon at bounding box center [1053, 448] width 13 height 13
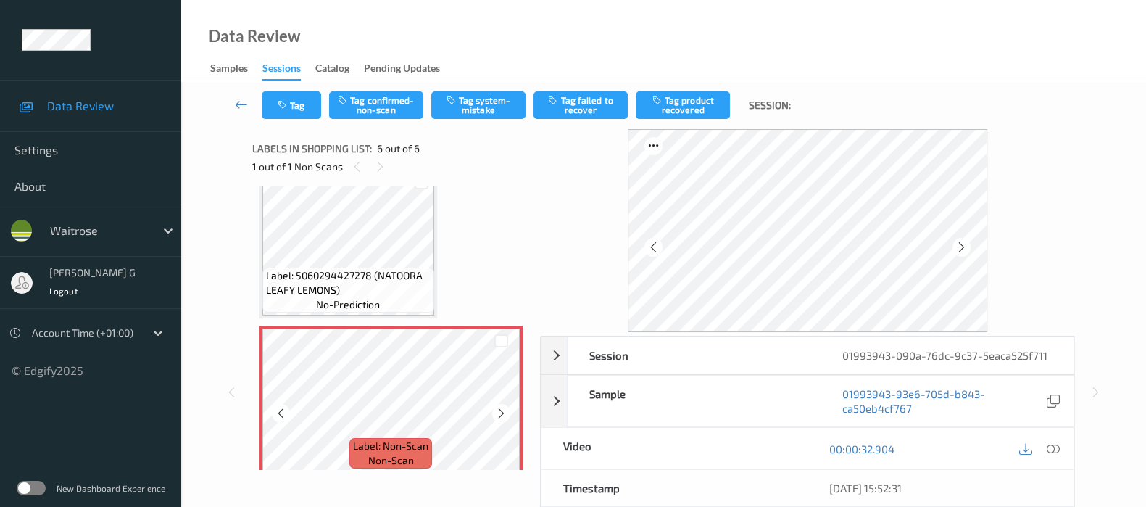
scroll to position [665, 0]
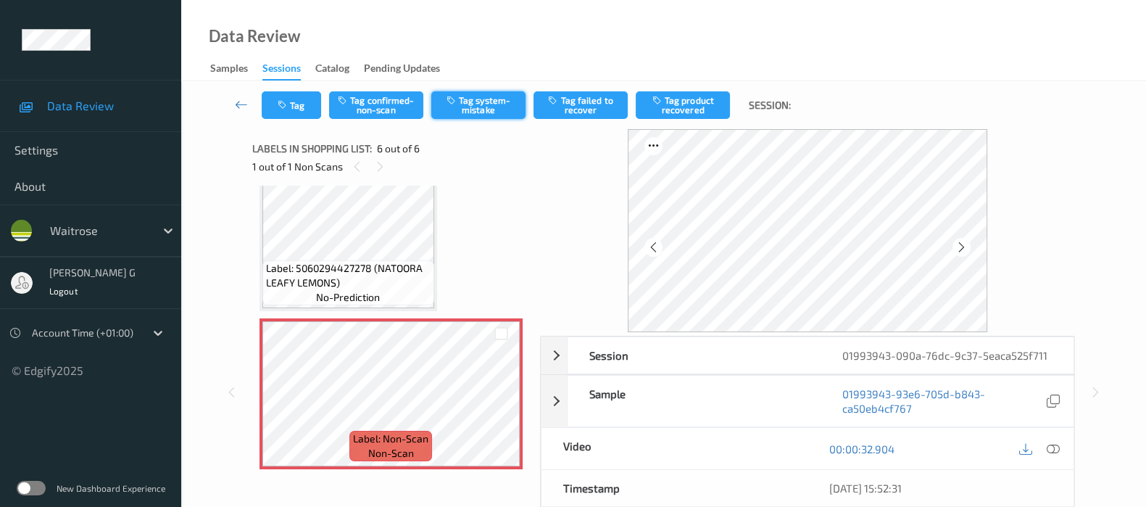
click at [474, 109] on button "Tag system-mistake" at bounding box center [478, 105] width 94 height 28
click at [287, 103] on icon "button" at bounding box center [284, 105] width 12 height 10
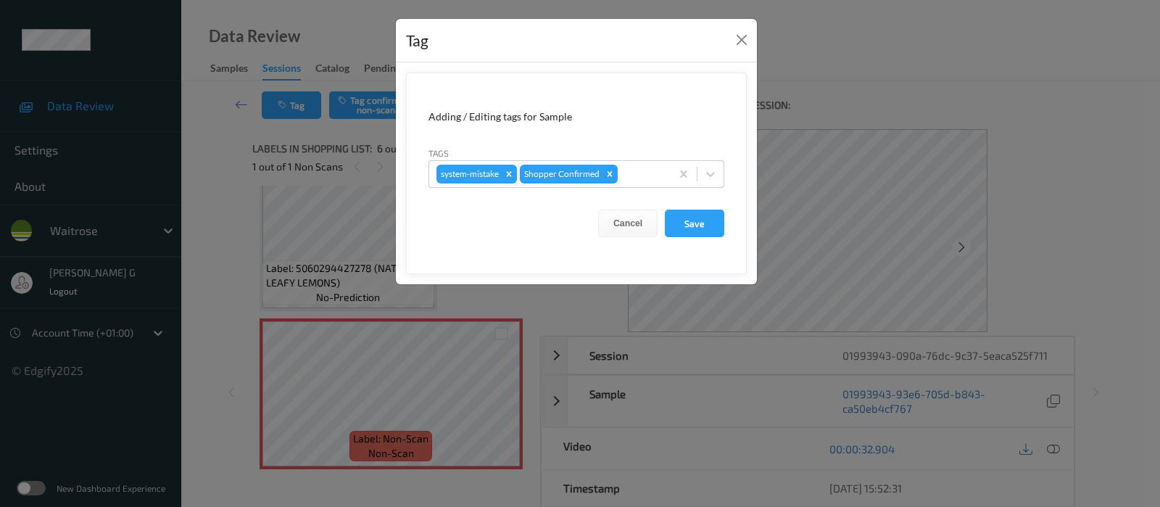
click at [631, 190] on form "Adding / Editing tags for Sample Tags system-mistake Shopper Confirmed Cancel S…" at bounding box center [576, 173] width 341 height 202
click at [631, 176] on div at bounding box center [642, 173] width 43 height 17
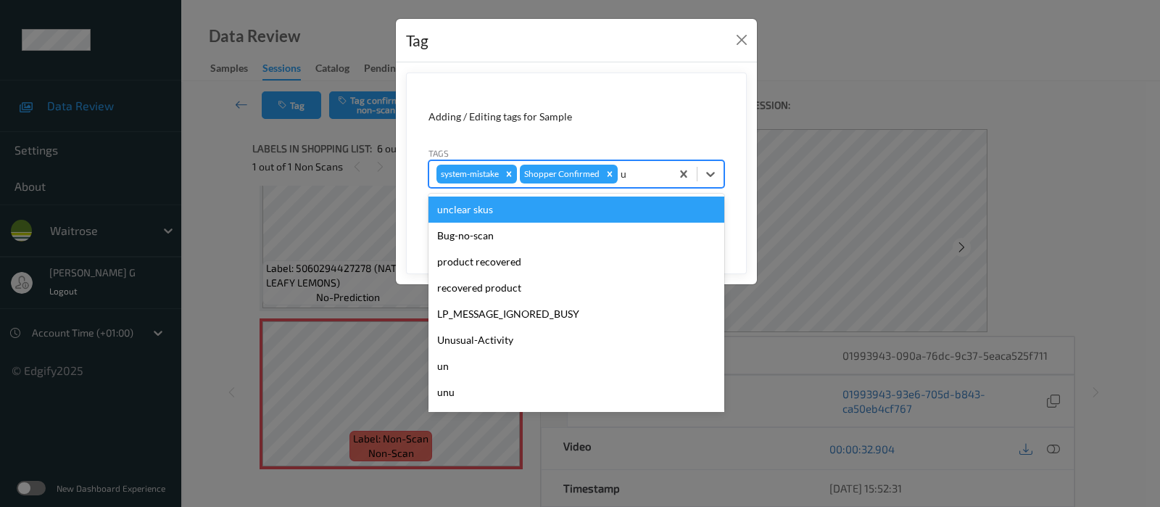
type input "un"
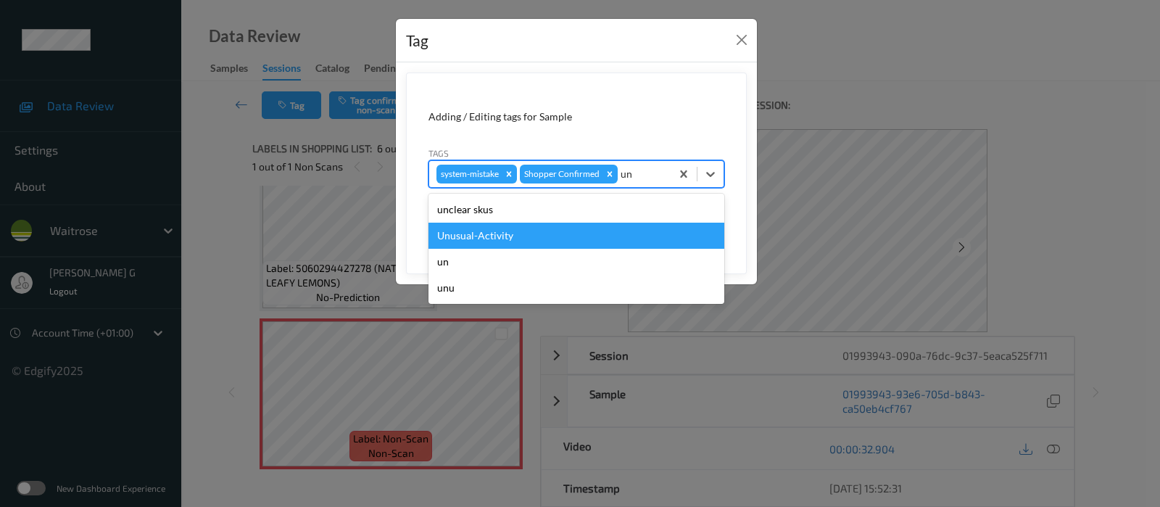
click at [466, 239] on div "Unusual-Activity" at bounding box center [576, 236] width 296 height 26
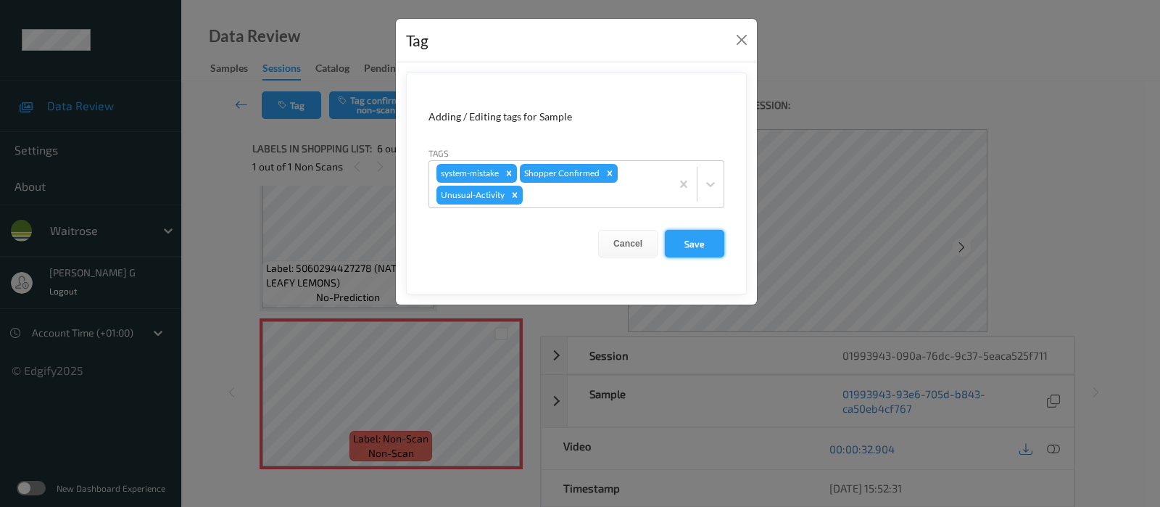
click at [696, 238] on button "Save" at bounding box center [694, 244] width 59 height 28
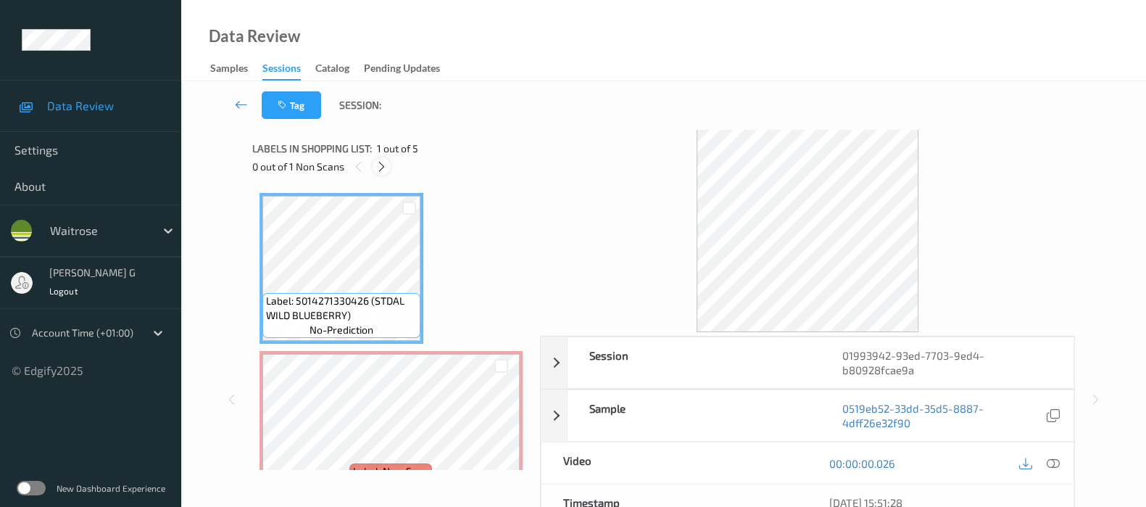
click at [385, 160] on icon at bounding box center [382, 166] width 12 height 13
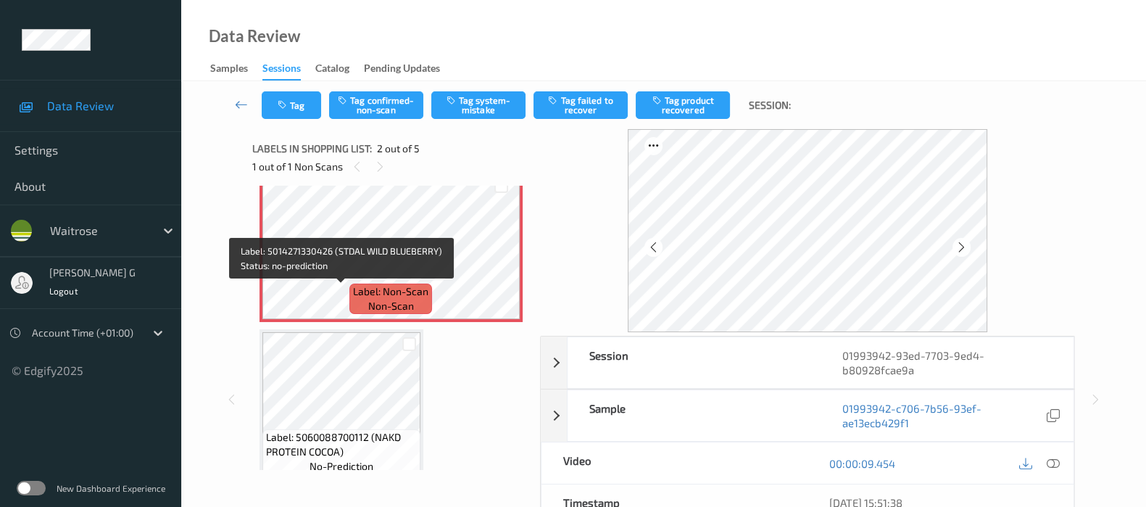
scroll to position [181, 0]
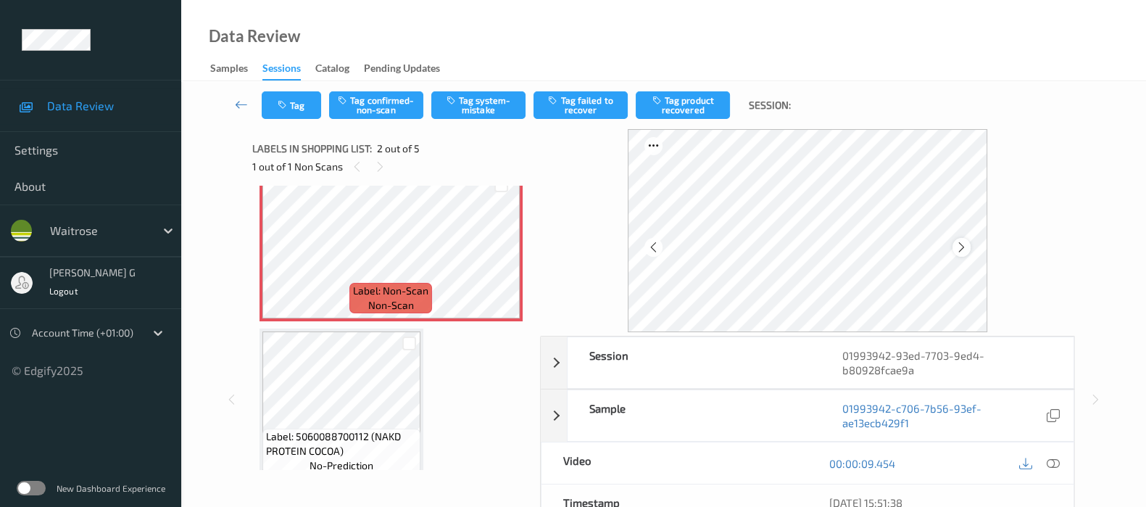
click at [968, 250] on icon at bounding box center [962, 247] width 12 height 13
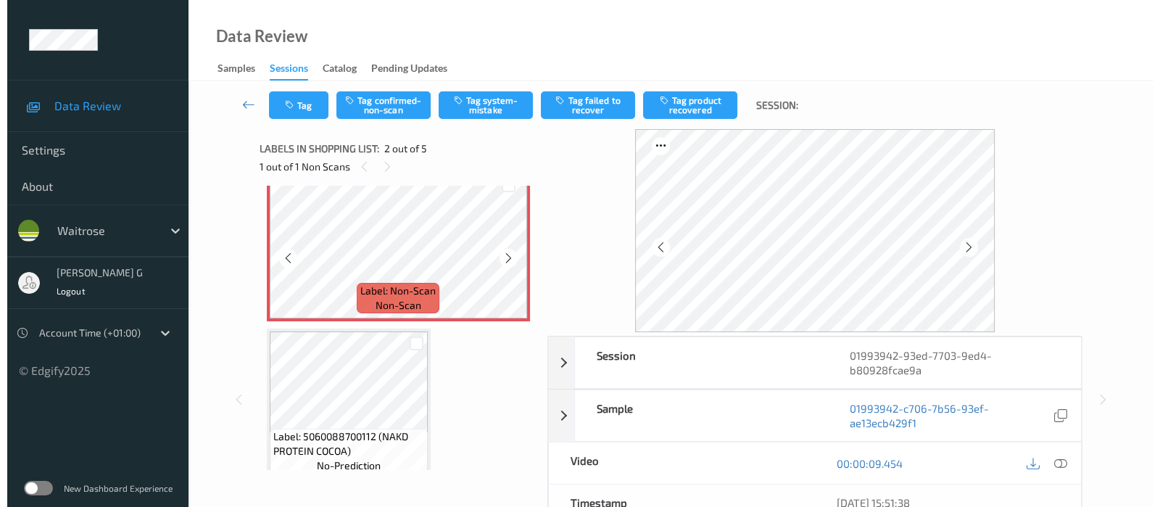
scroll to position [0, 0]
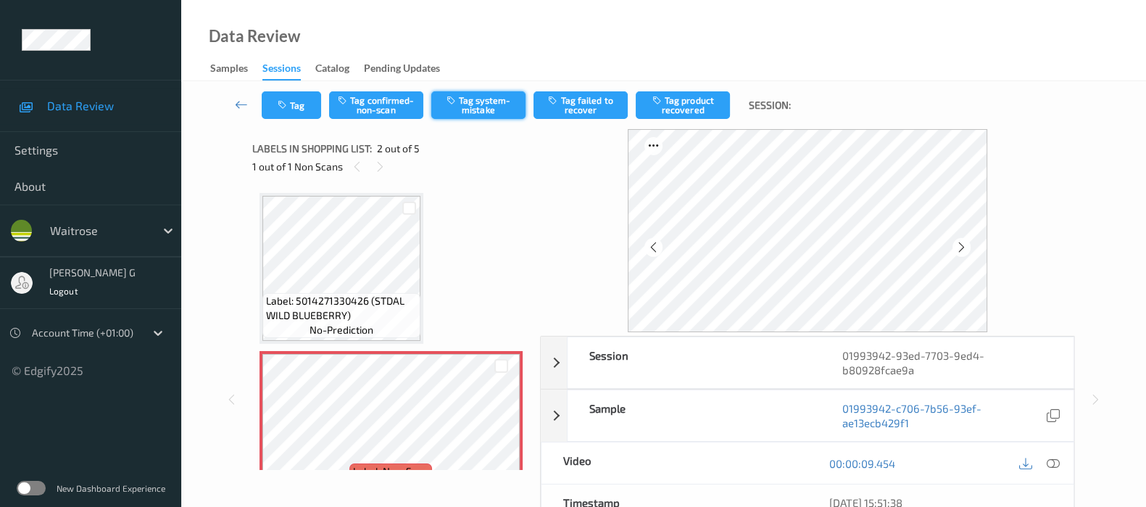
click at [483, 108] on button "Tag system-mistake" at bounding box center [478, 105] width 94 height 28
click at [281, 120] on div "Tag Tag confirmed-non-scan Untag system-mistake Tag failed to recover Tag produ…" at bounding box center [664, 105] width 906 height 48
click at [288, 106] on icon "button" at bounding box center [284, 105] width 12 height 10
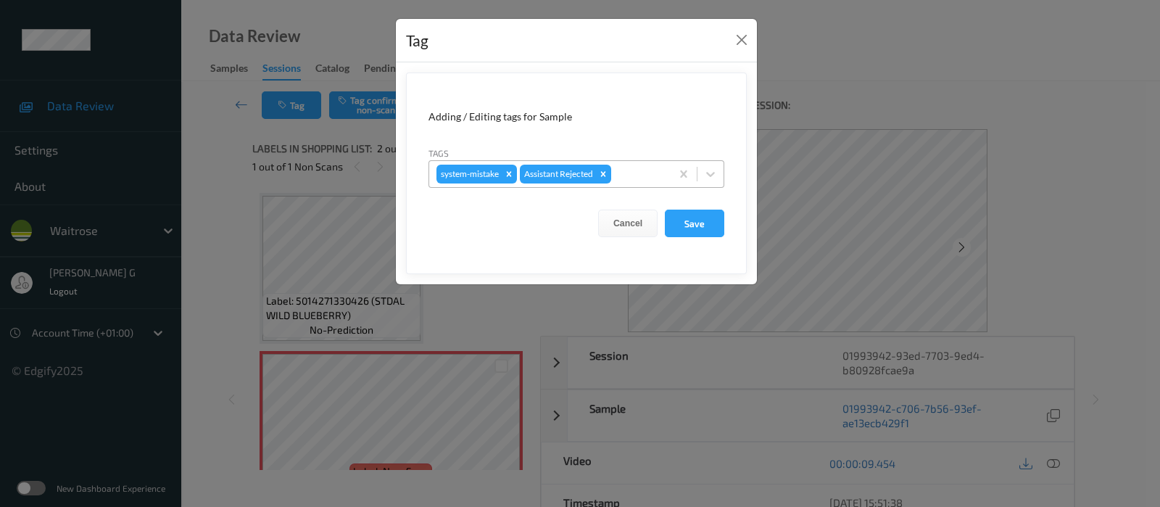
click at [622, 173] on div at bounding box center [638, 173] width 49 height 17
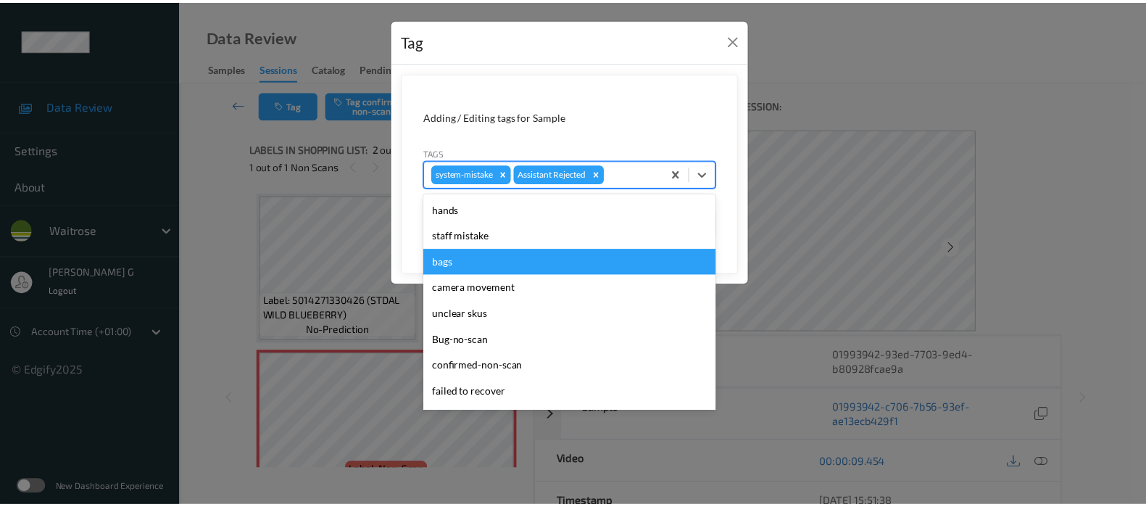
scroll to position [336, 0]
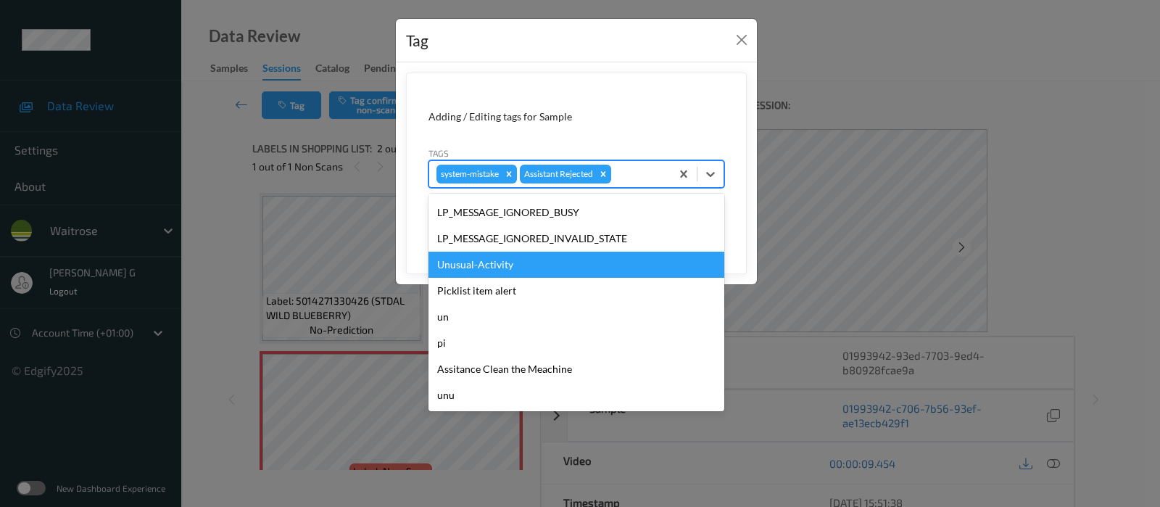
click at [504, 275] on div "Unusual-Activity" at bounding box center [576, 265] width 296 height 26
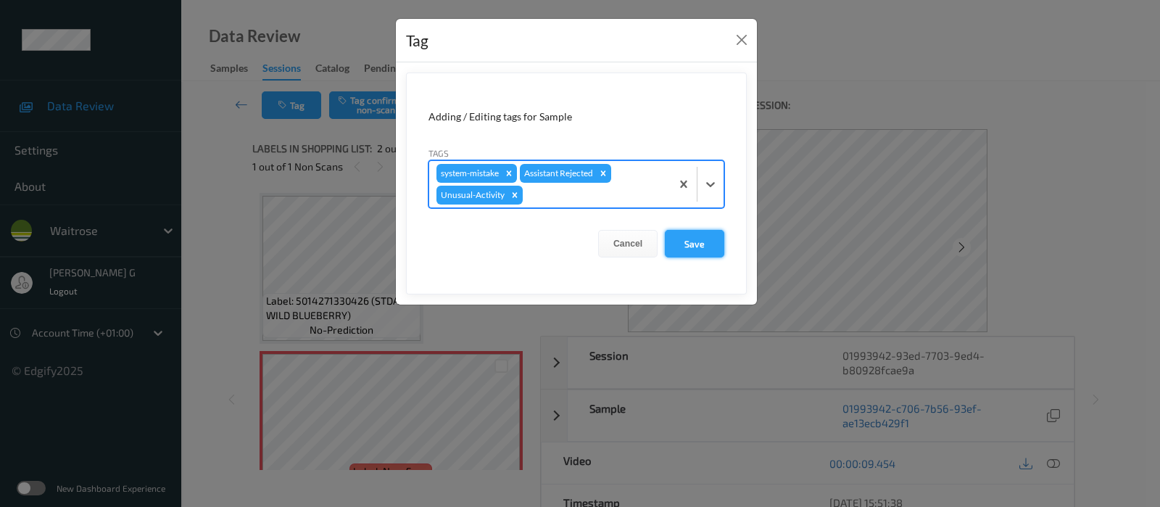
click at [692, 239] on button "Save" at bounding box center [694, 244] width 59 height 28
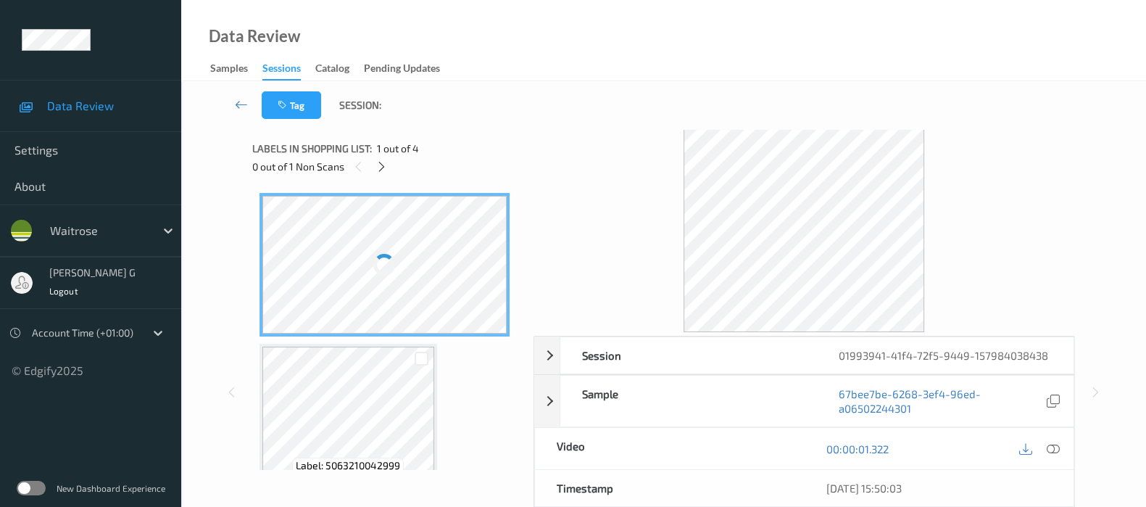
scroll to position [90, 0]
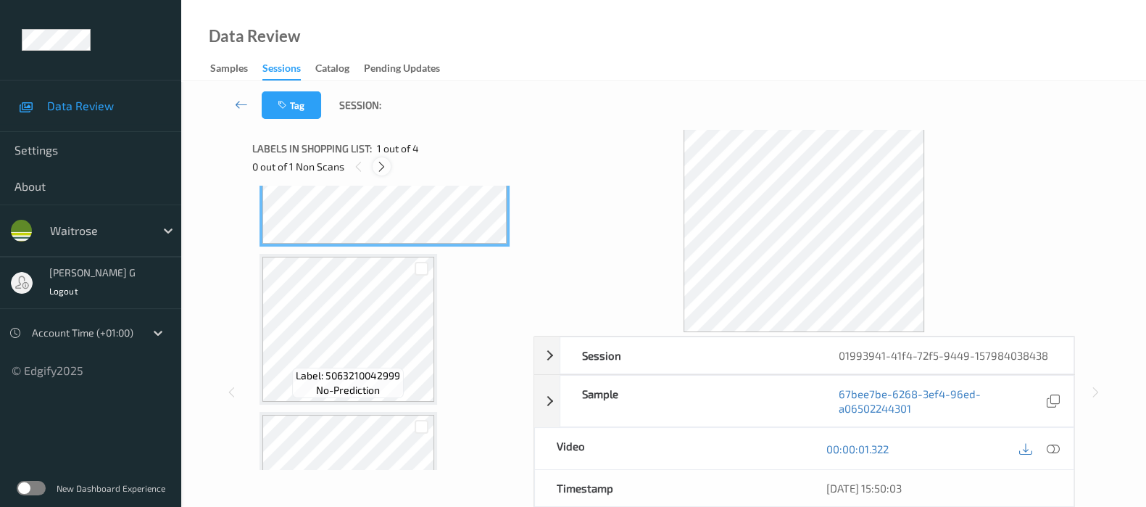
click at [388, 163] on icon at bounding box center [382, 166] width 12 height 13
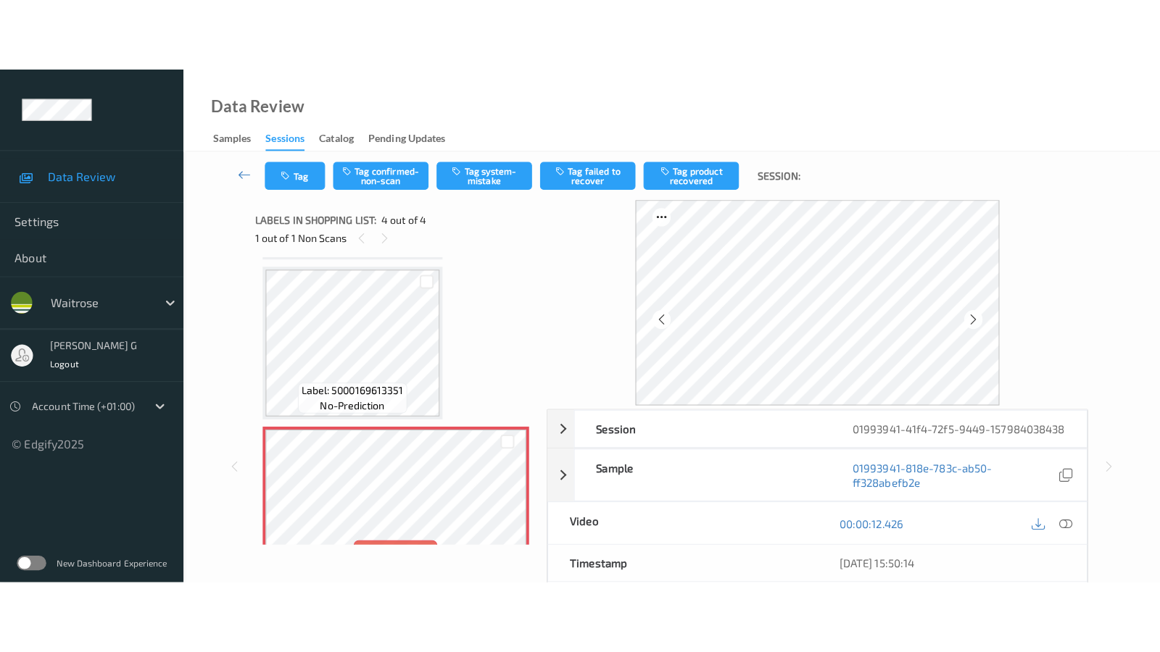
scroll to position [321, 0]
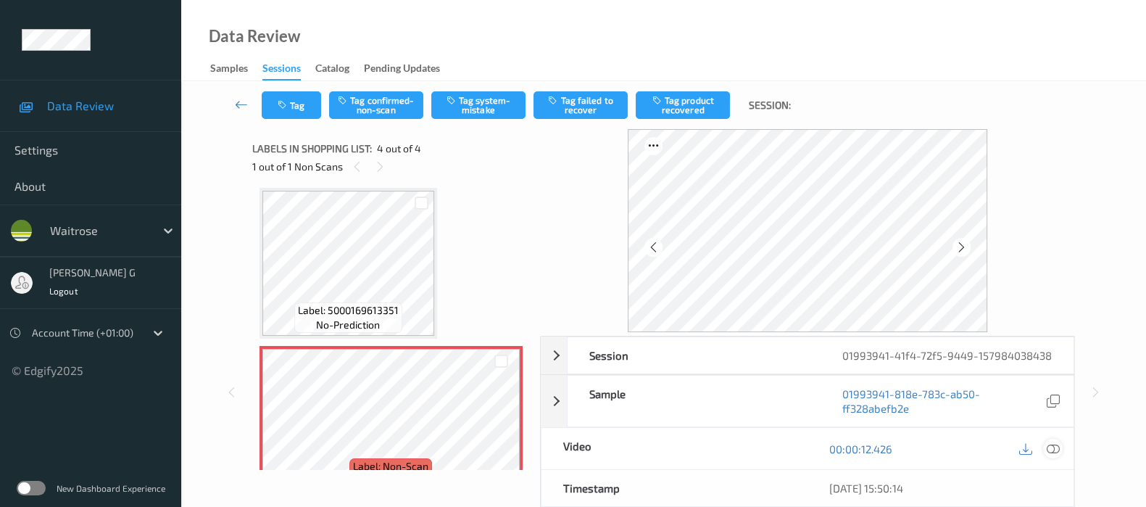
click at [1052, 455] on icon at bounding box center [1053, 448] width 13 height 13
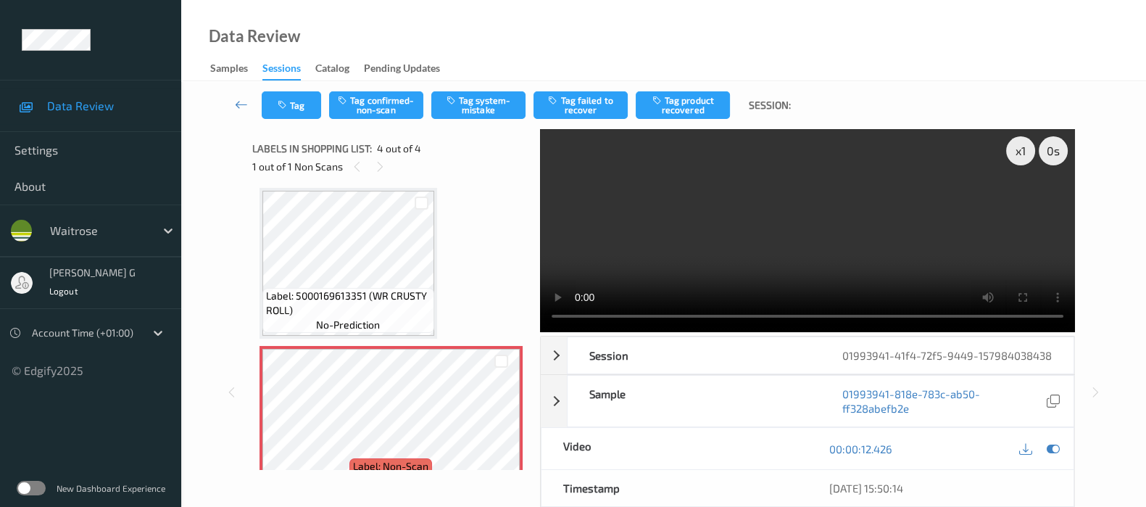
scroll to position [205, 0]
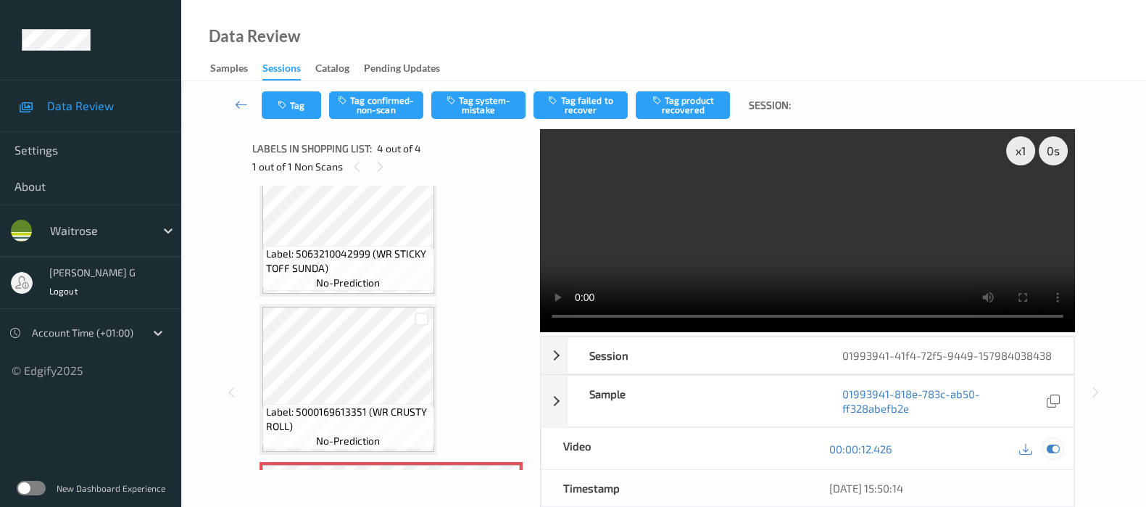
click at [1055, 452] on div at bounding box center [1053, 449] width 20 height 20
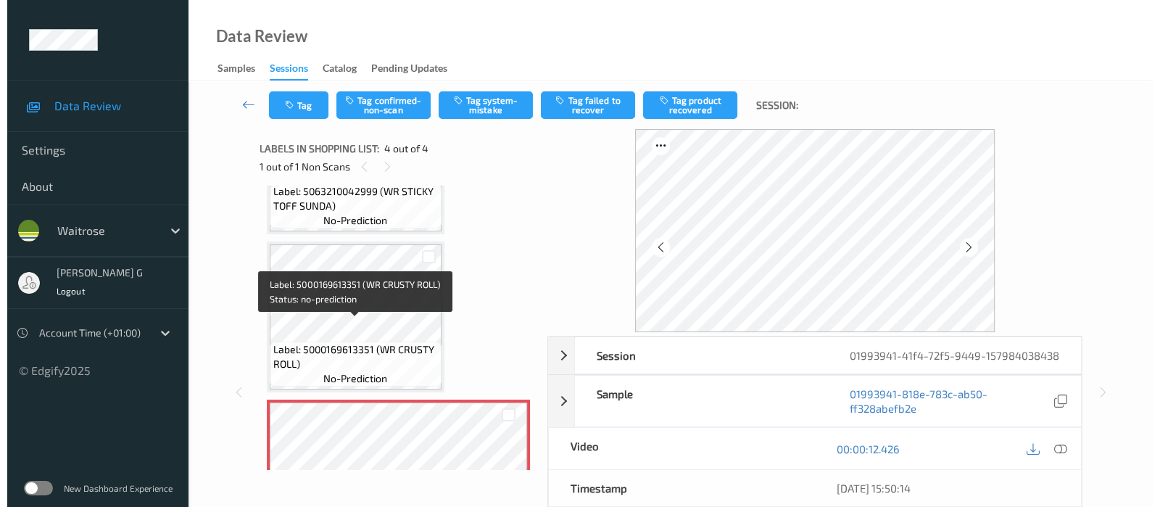
scroll to position [296, 0]
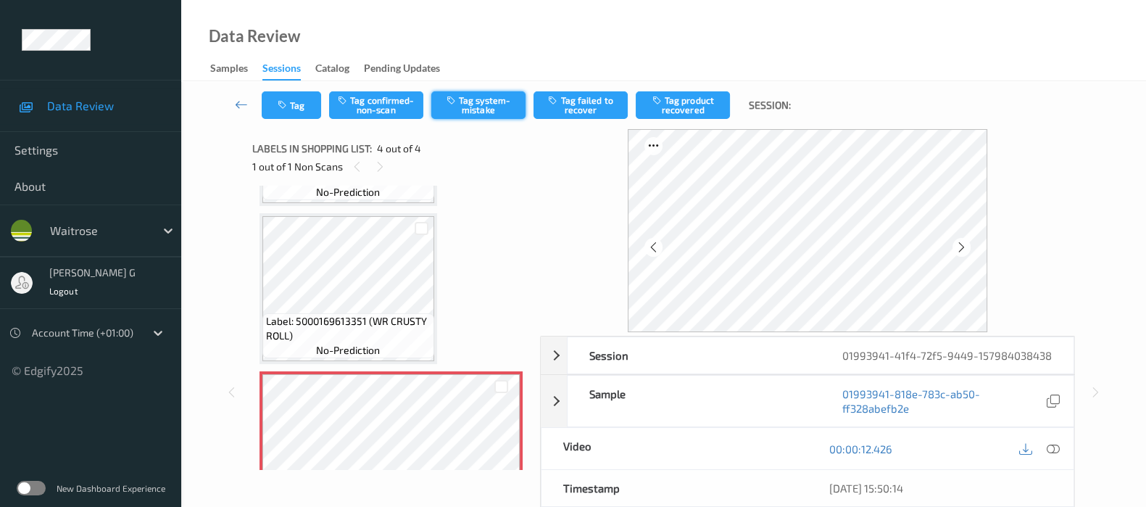
click at [470, 116] on button "Tag system-mistake" at bounding box center [478, 105] width 94 height 28
click at [281, 109] on icon "button" at bounding box center [284, 105] width 12 height 10
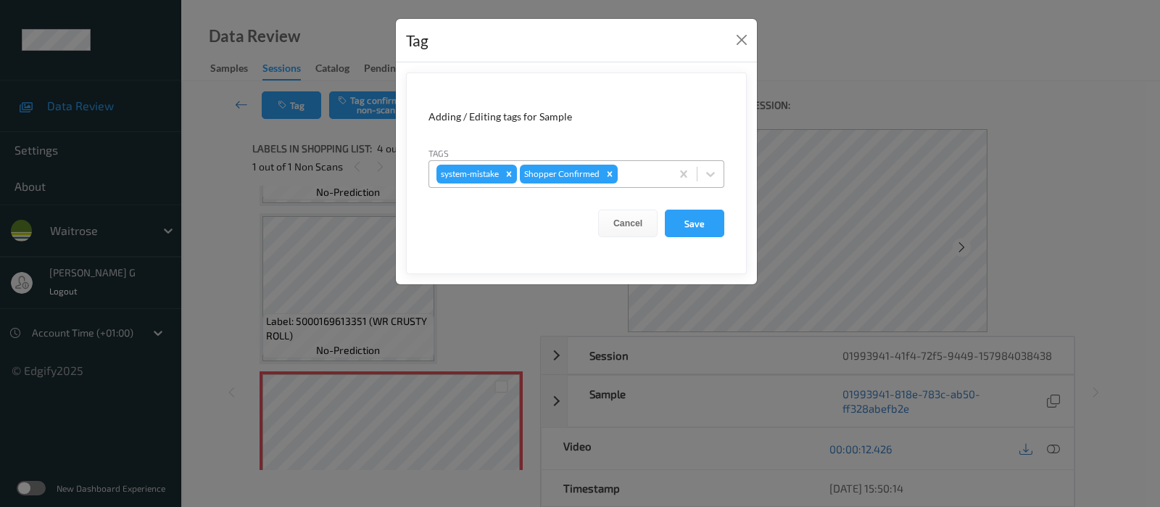
click at [647, 172] on div at bounding box center [642, 173] width 43 height 17
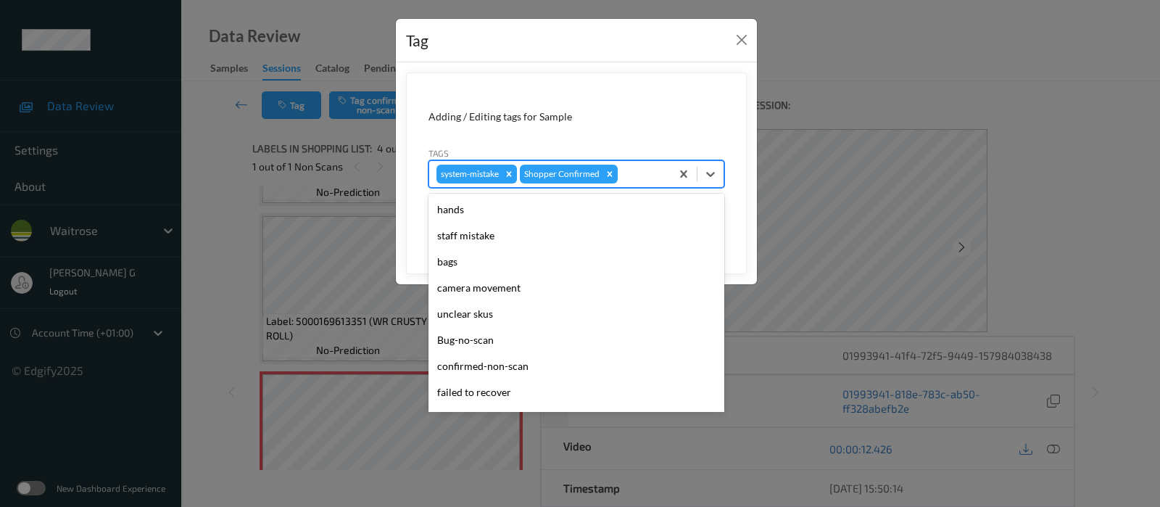
scroll to position [336, 0]
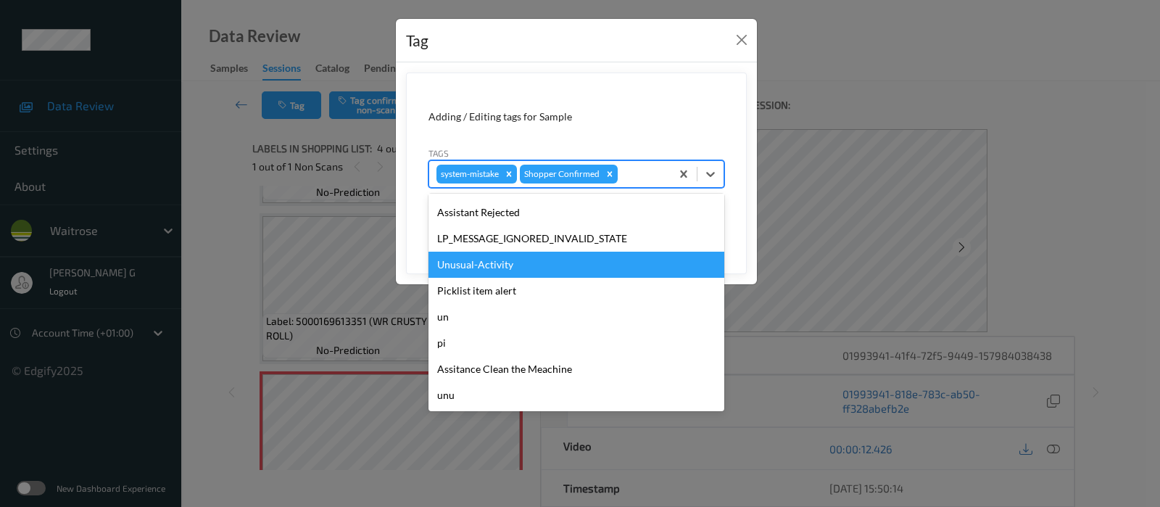
click at [482, 262] on div "Unusual-Activity" at bounding box center [576, 265] width 296 height 26
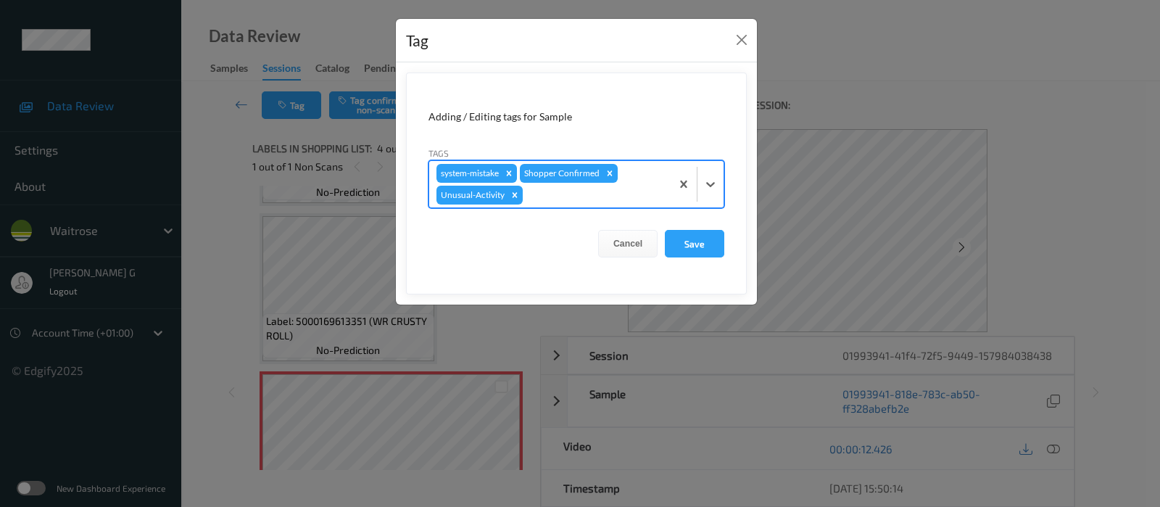
click at [626, 195] on div at bounding box center [595, 194] width 138 height 17
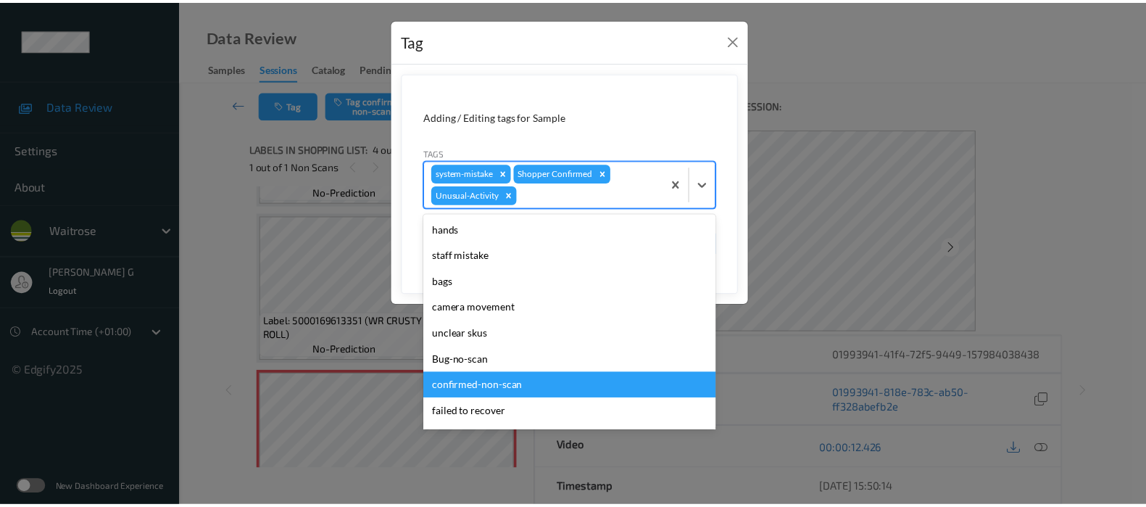
scroll to position [310, 0]
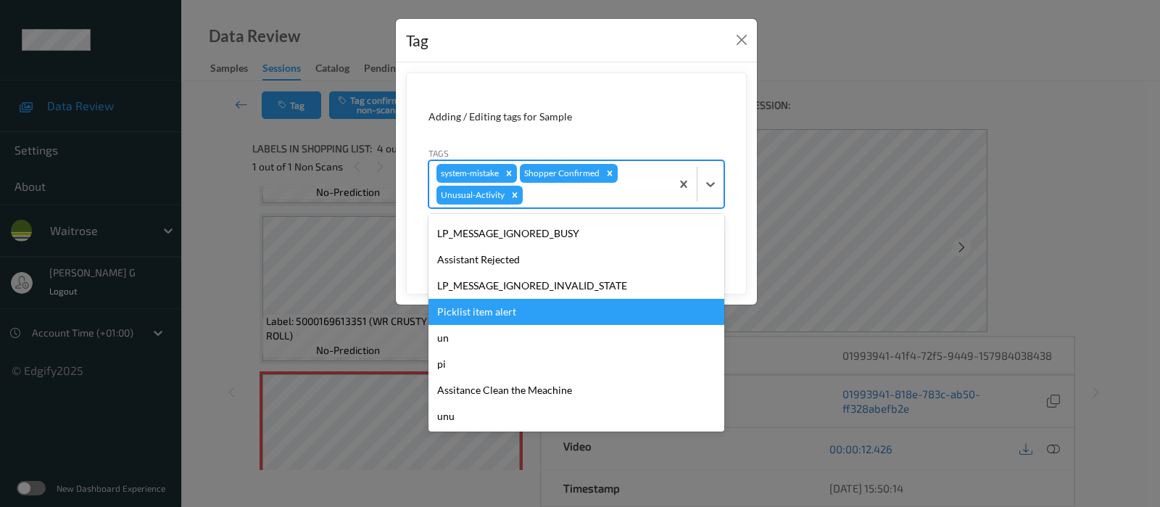
click at [492, 304] on div "Picklist item alert" at bounding box center [576, 312] width 296 height 26
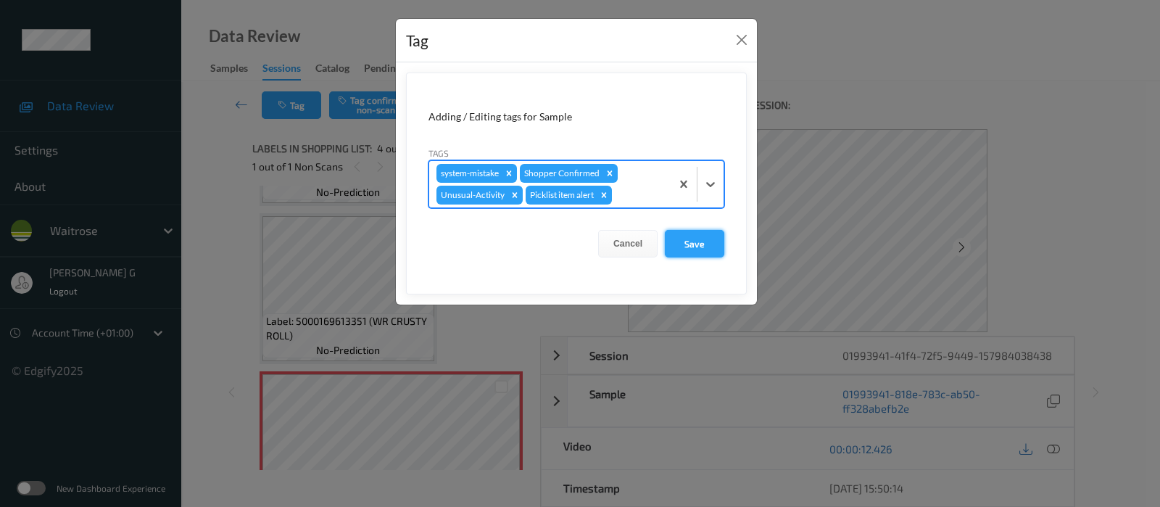
click at [679, 238] on button "Save" at bounding box center [694, 244] width 59 height 28
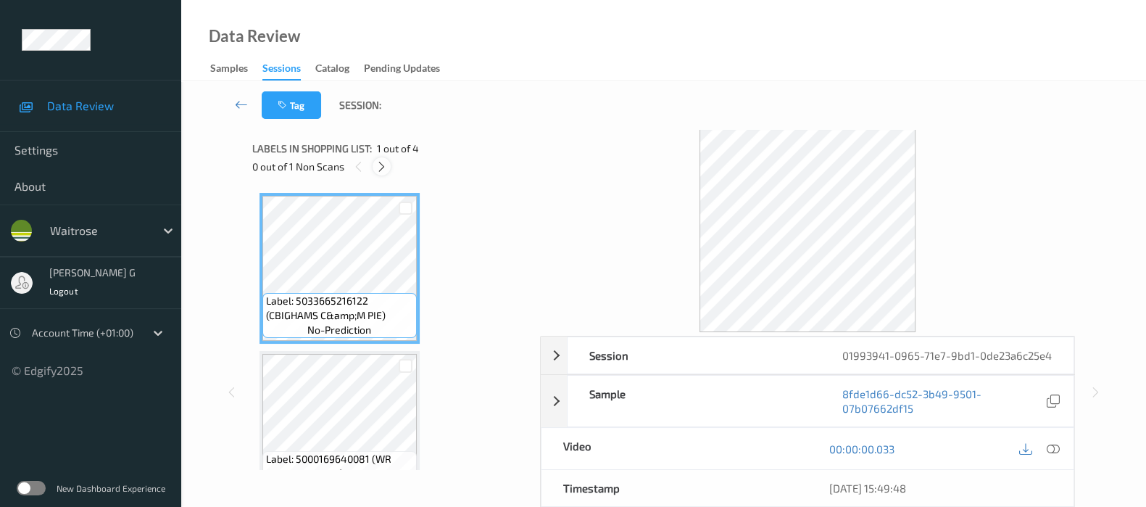
click at [379, 161] on icon at bounding box center [382, 166] width 12 height 13
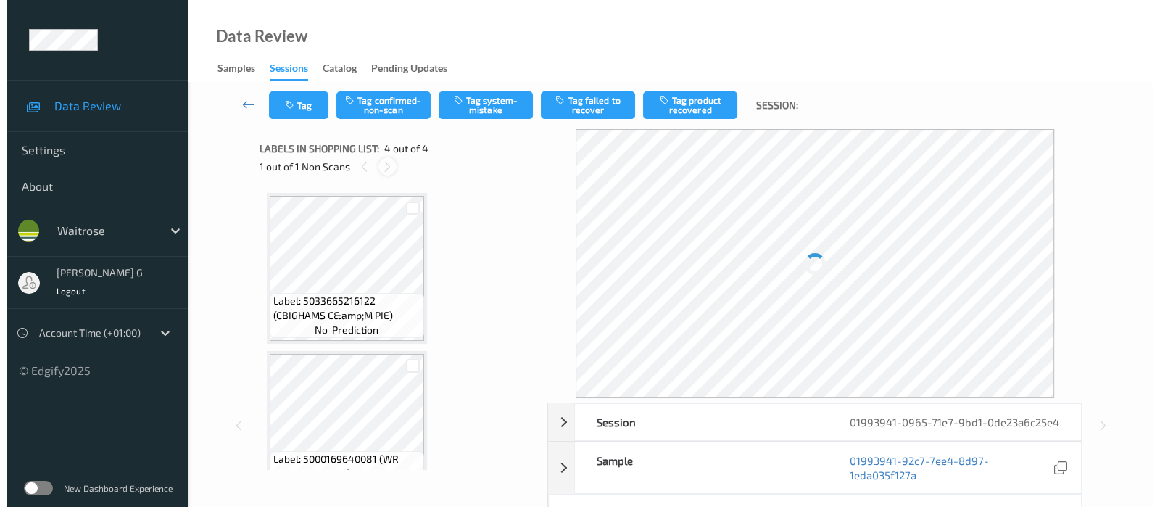
scroll to position [321, 0]
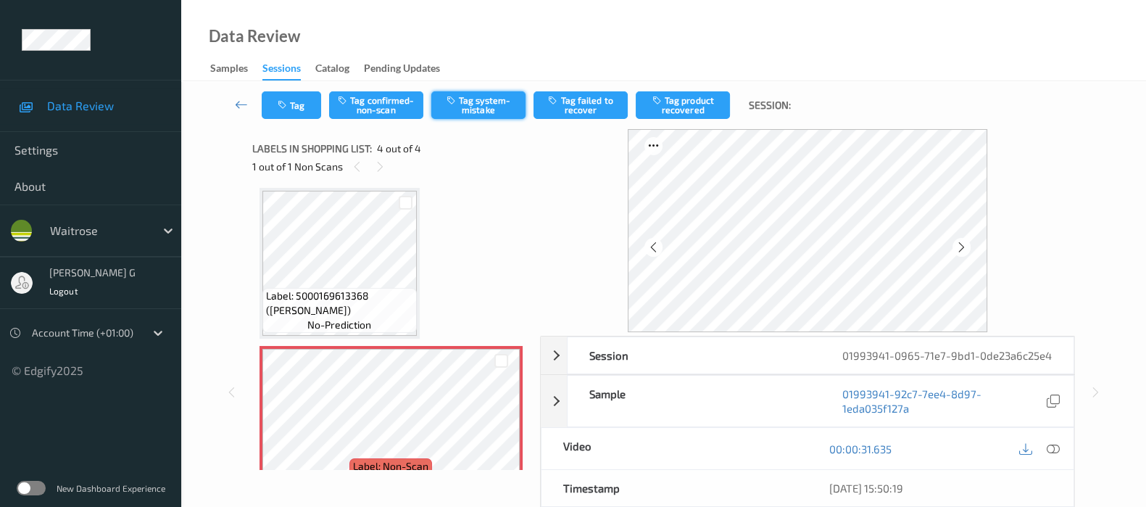
click at [478, 106] on button "Tag system-mistake" at bounding box center [478, 105] width 94 height 28
click at [293, 118] on button "Tag" at bounding box center [291, 105] width 59 height 28
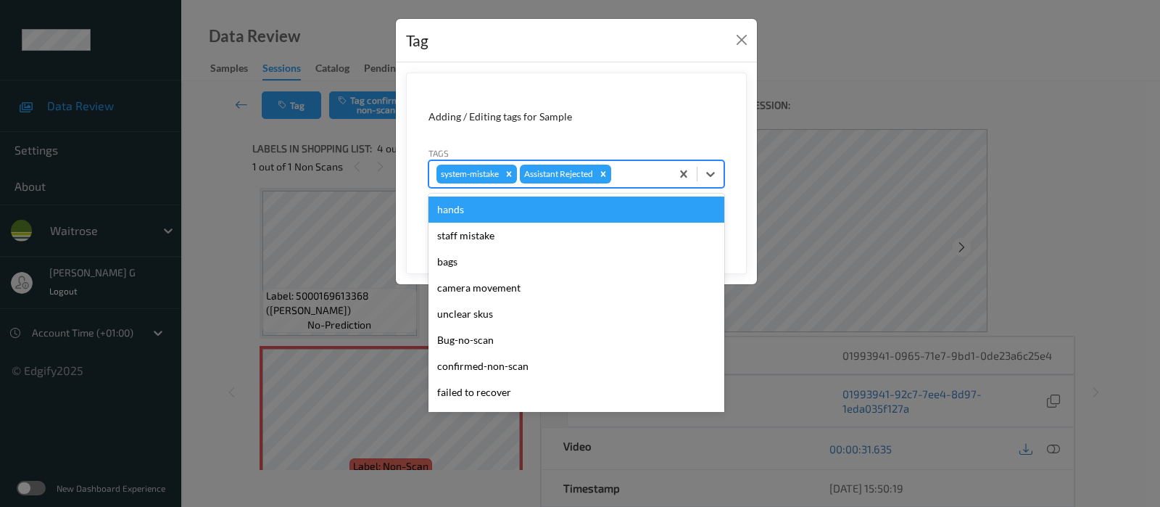
click at [629, 176] on div at bounding box center [638, 173] width 49 height 17
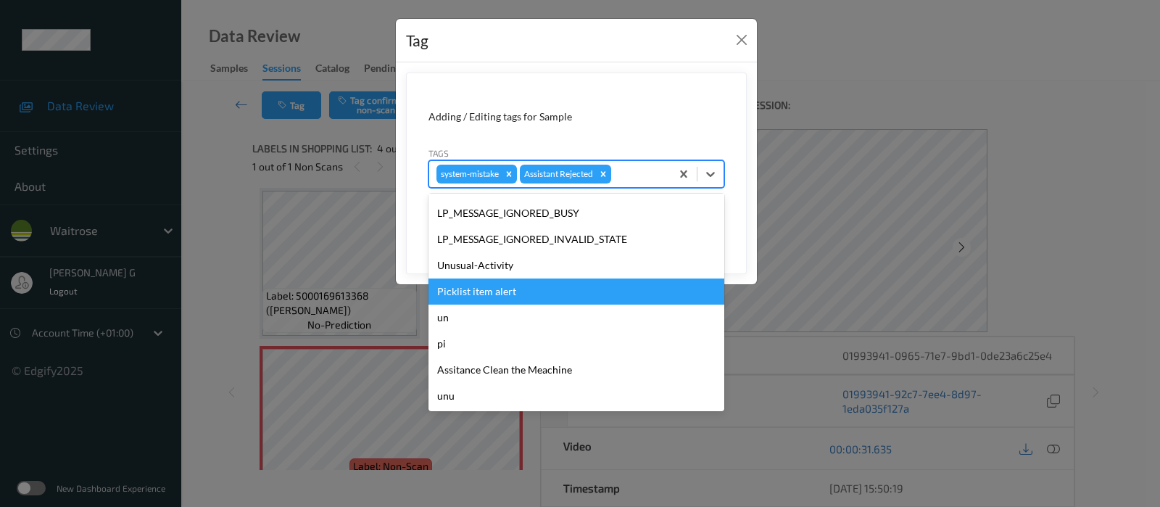
scroll to position [336, 0]
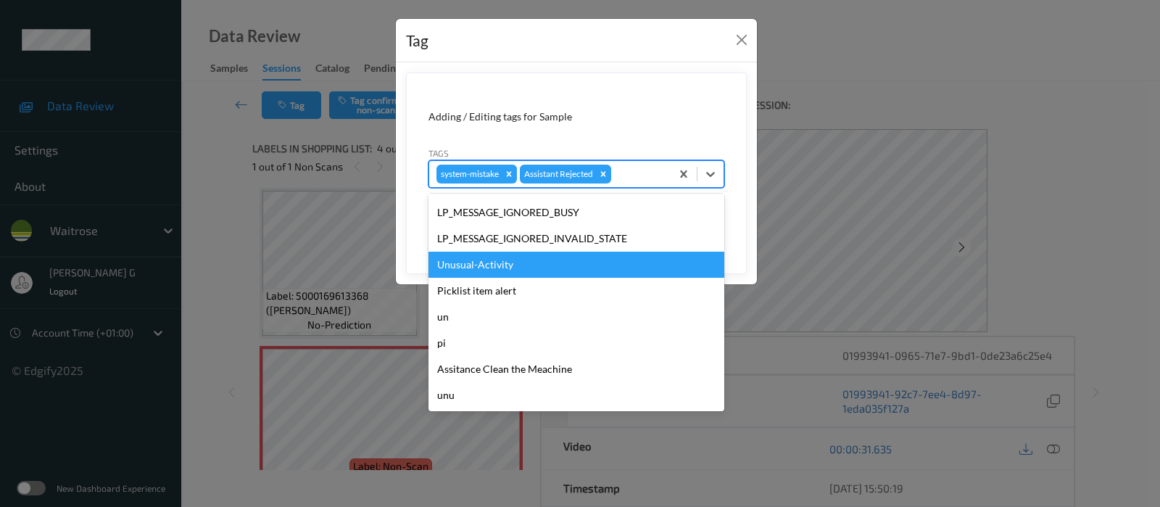
click at [519, 274] on div "Unusual-Activity" at bounding box center [576, 265] width 296 height 26
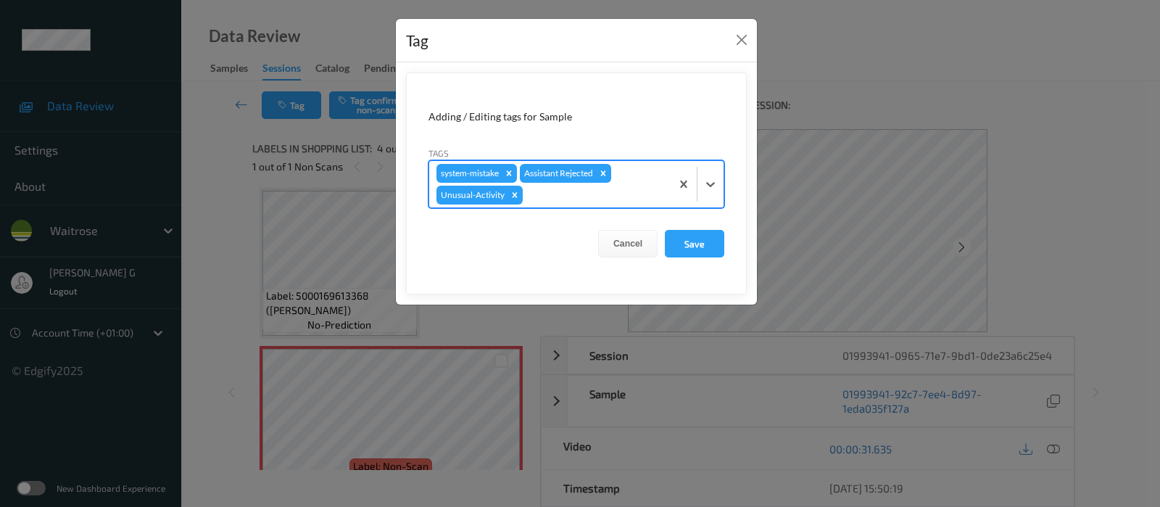
click at [630, 196] on div at bounding box center [595, 194] width 138 height 17
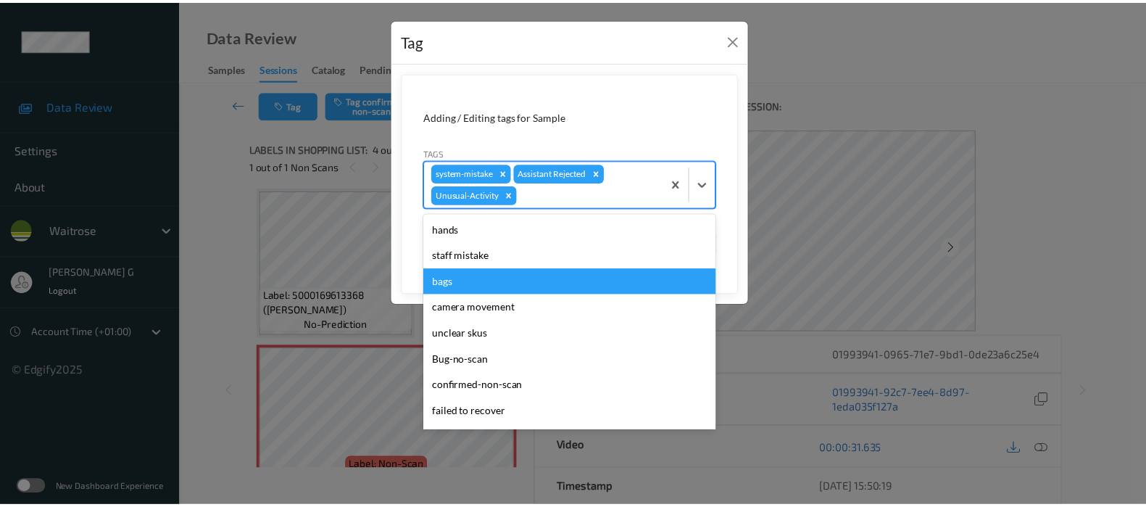
scroll to position [310, 0]
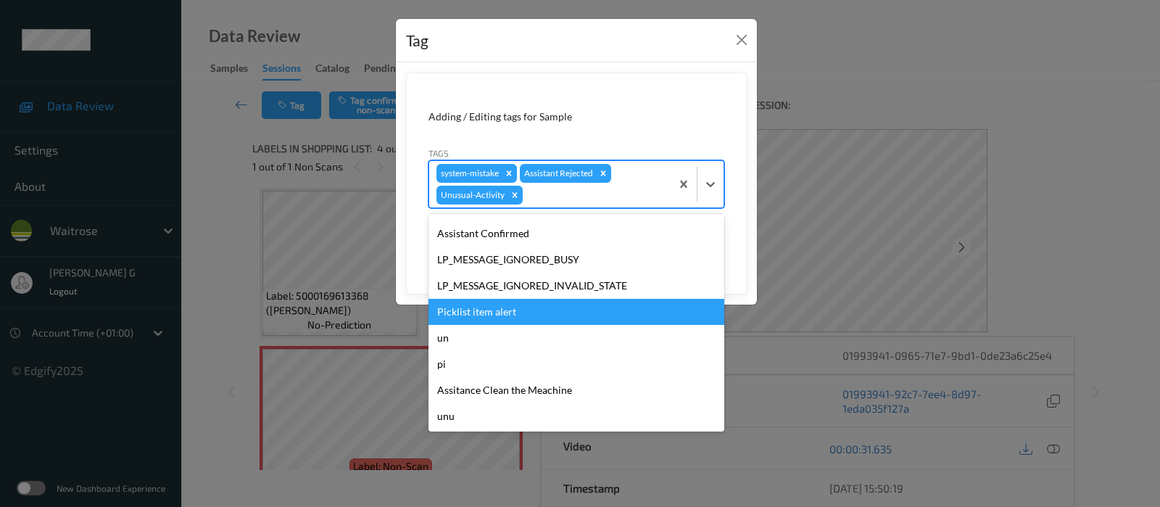
click at [489, 308] on div "Picklist item alert" at bounding box center [576, 312] width 296 height 26
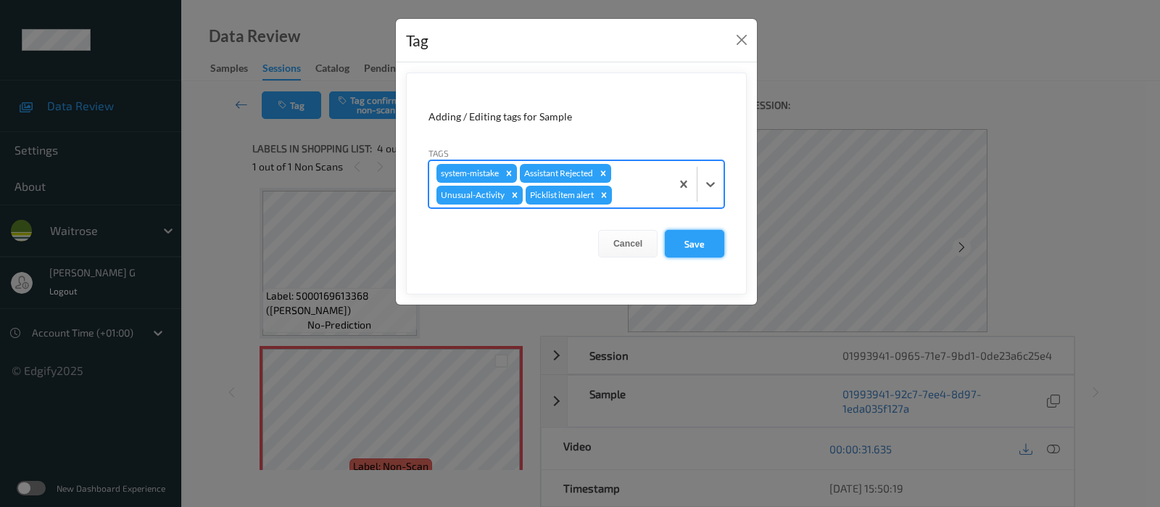
click at [700, 252] on button "Save" at bounding box center [694, 244] width 59 height 28
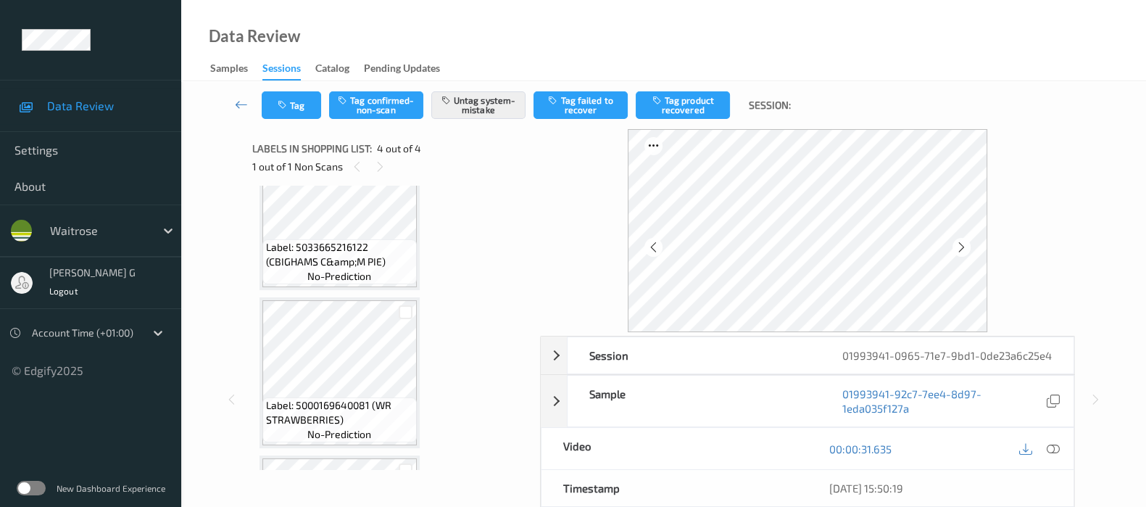
scroll to position [0, 0]
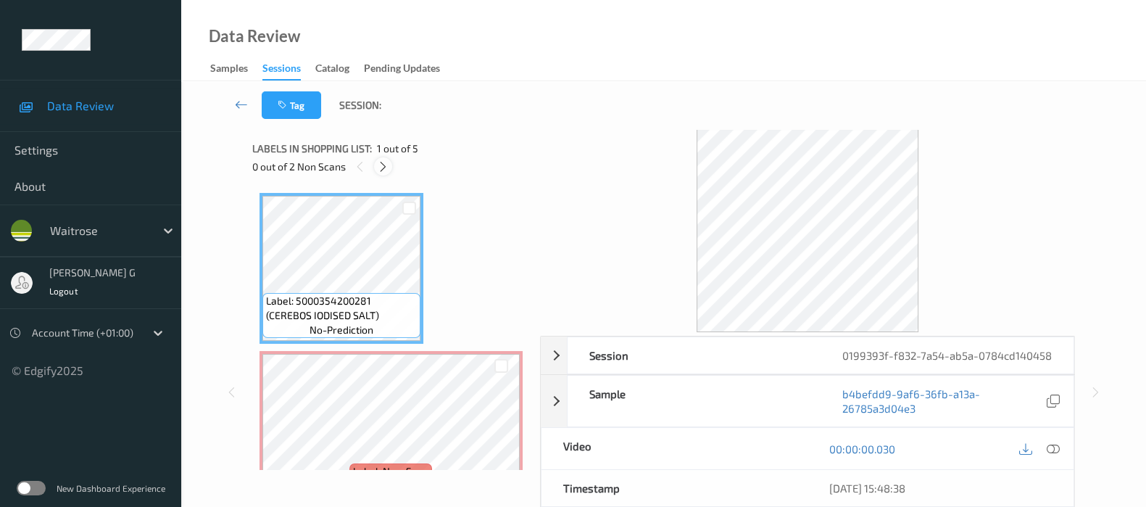
click at [381, 164] on icon at bounding box center [383, 166] width 12 height 13
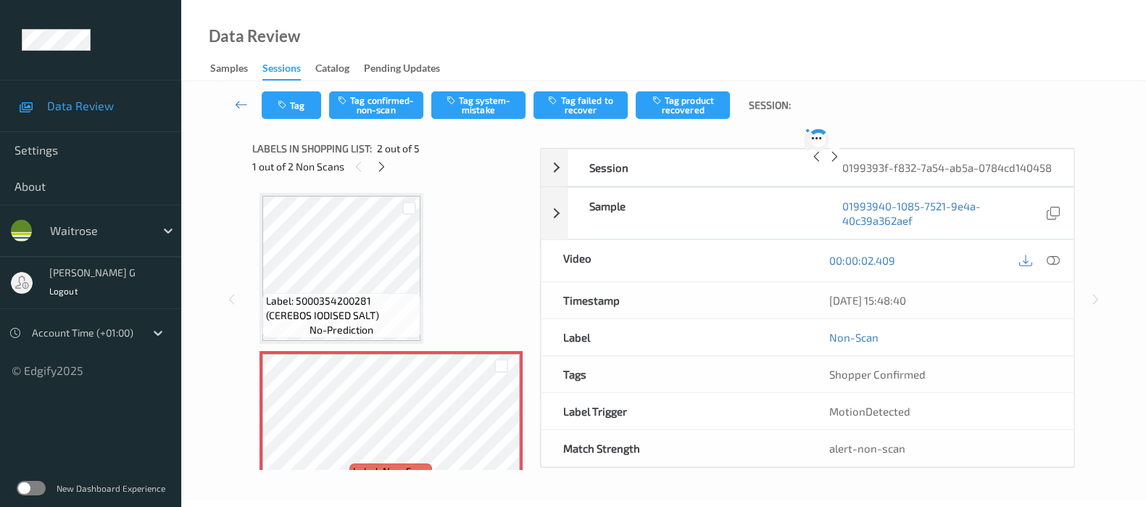
scroll to position [7, 0]
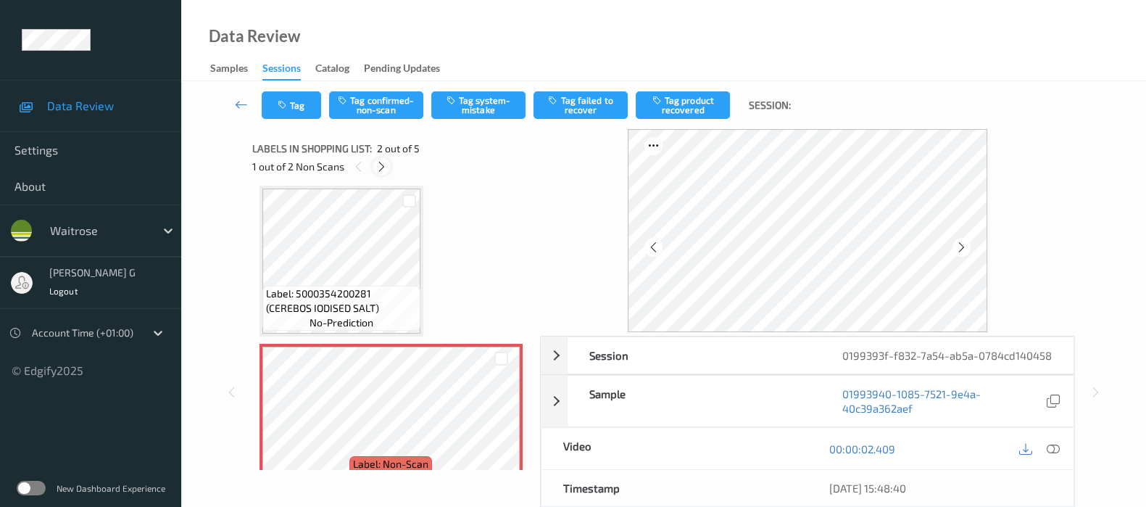
click at [385, 165] on icon at bounding box center [382, 166] width 12 height 13
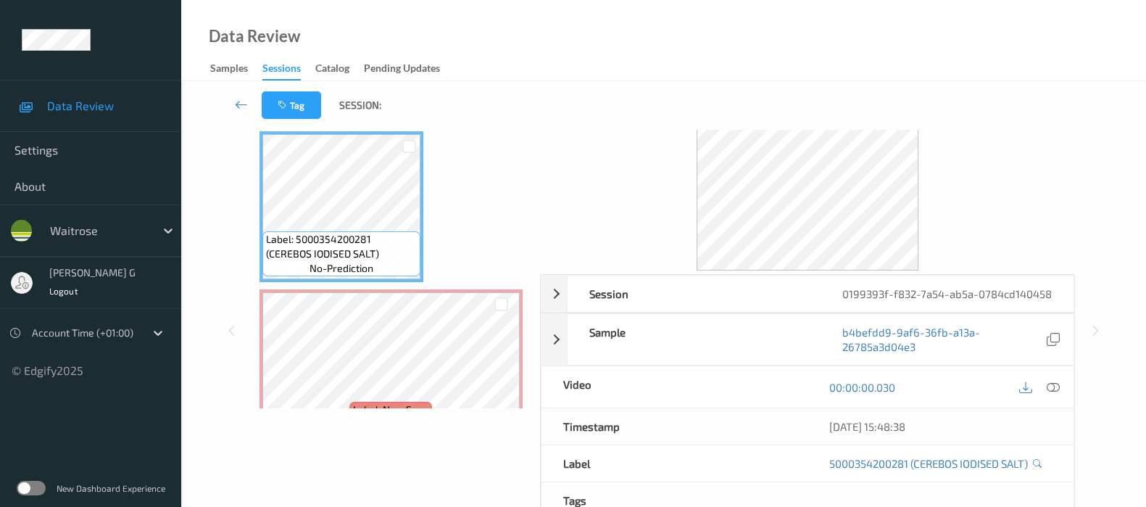
scroll to position [90, 0]
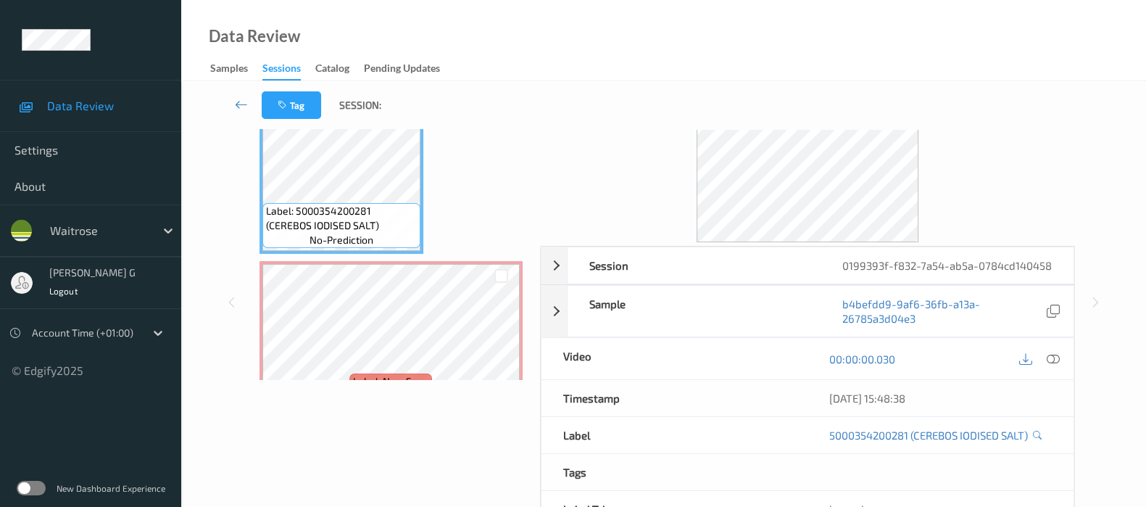
click at [1058, 368] on div at bounding box center [1053, 359] width 20 height 20
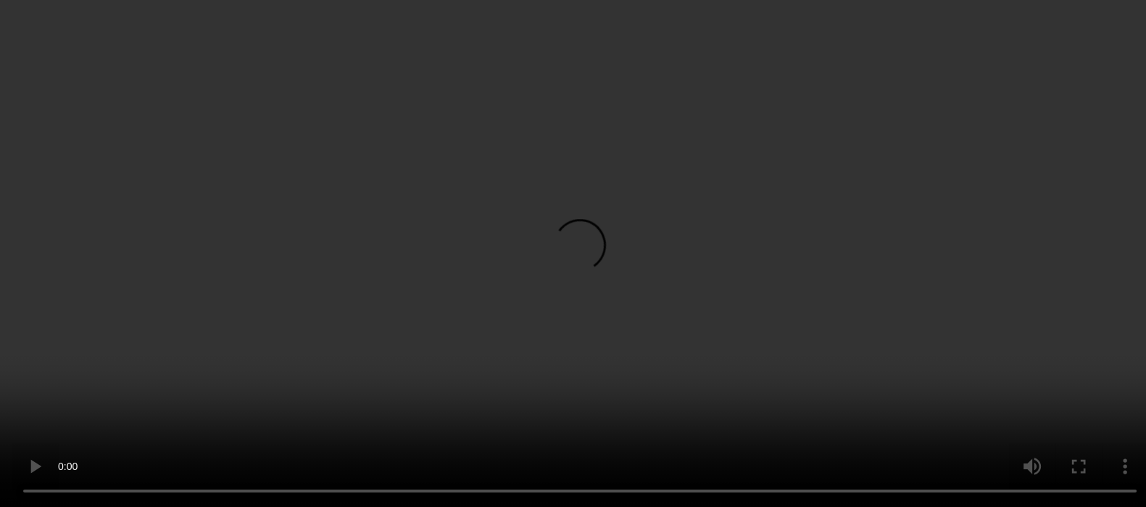
scroll to position [362, 0]
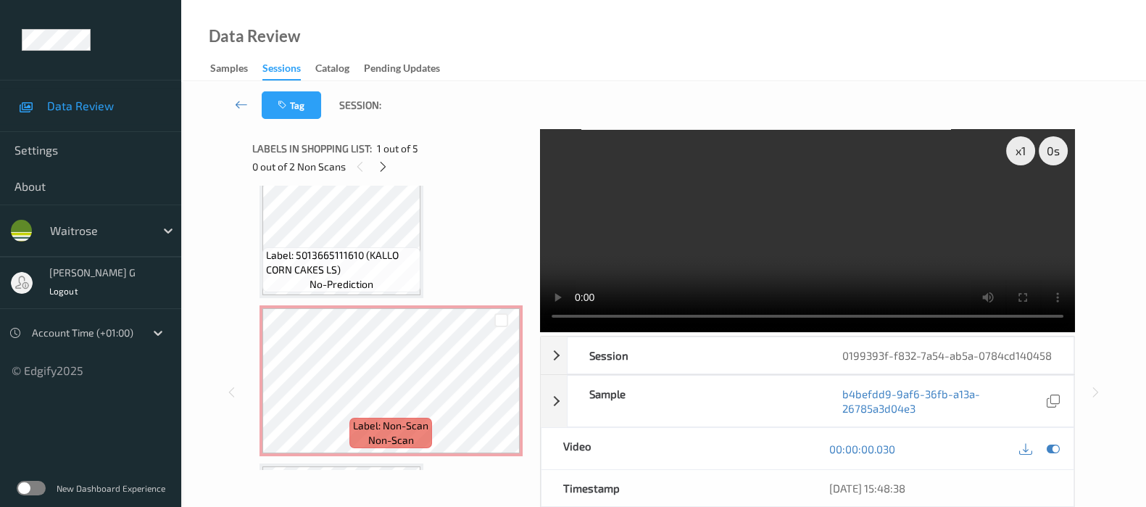
click at [1063, 466] on div "00:00:00.030" at bounding box center [941, 448] width 266 height 41
click at [1050, 455] on icon at bounding box center [1053, 448] width 13 height 13
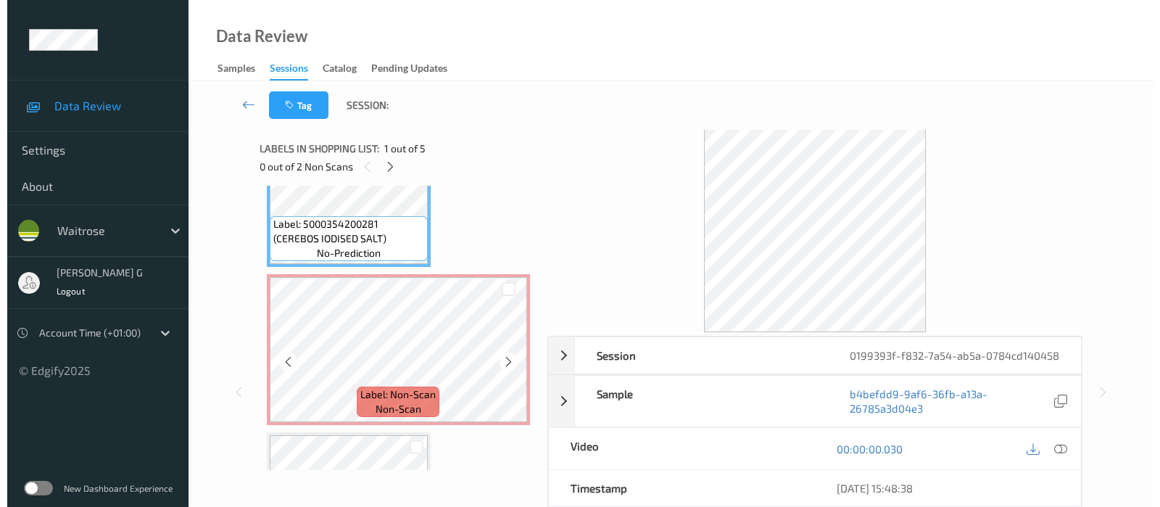
scroll to position [181, 0]
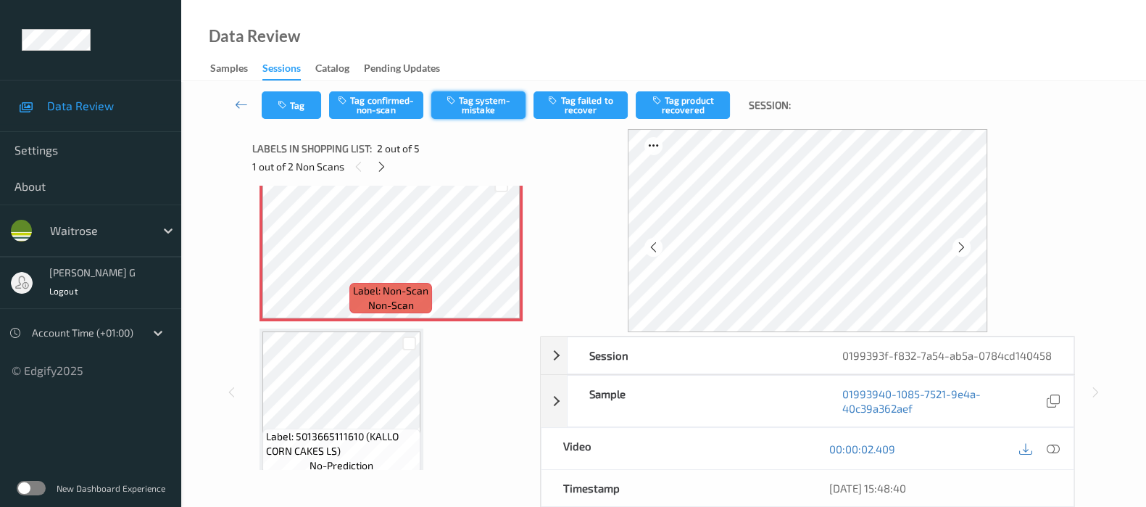
click at [491, 101] on button "Tag system-mistake" at bounding box center [478, 105] width 94 height 28
click at [290, 104] on button "Tag" at bounding box center [291, 105] width 59 height 28
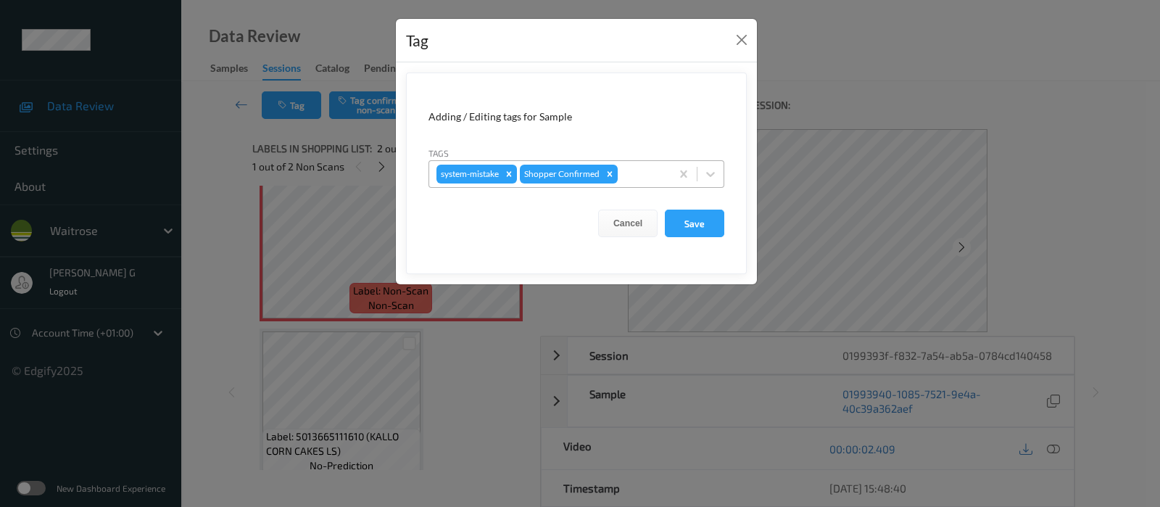
click at [637, 182] on div at bounding box center [642, 173] width 43 height 17
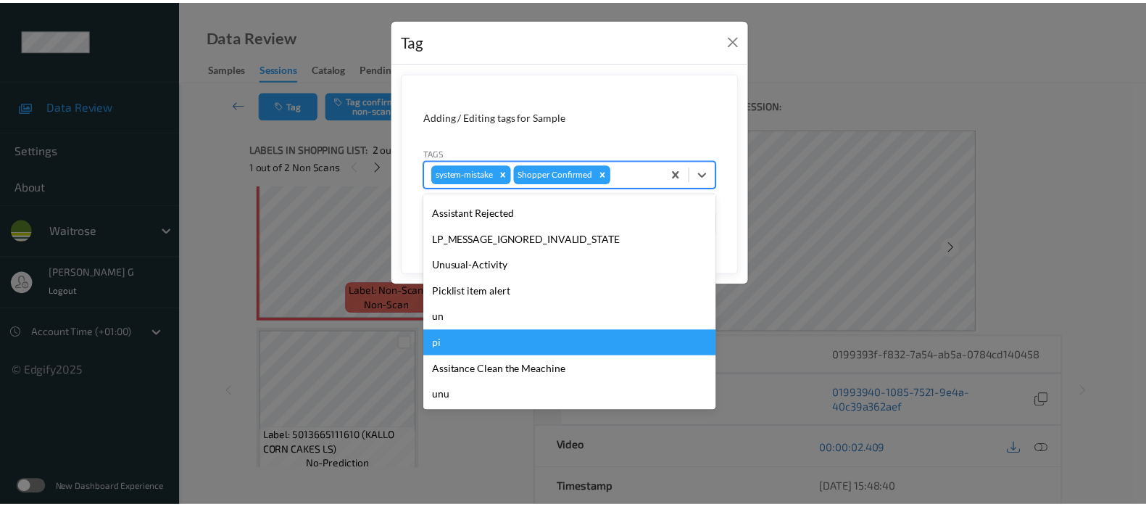
scroll to position [336, 0]
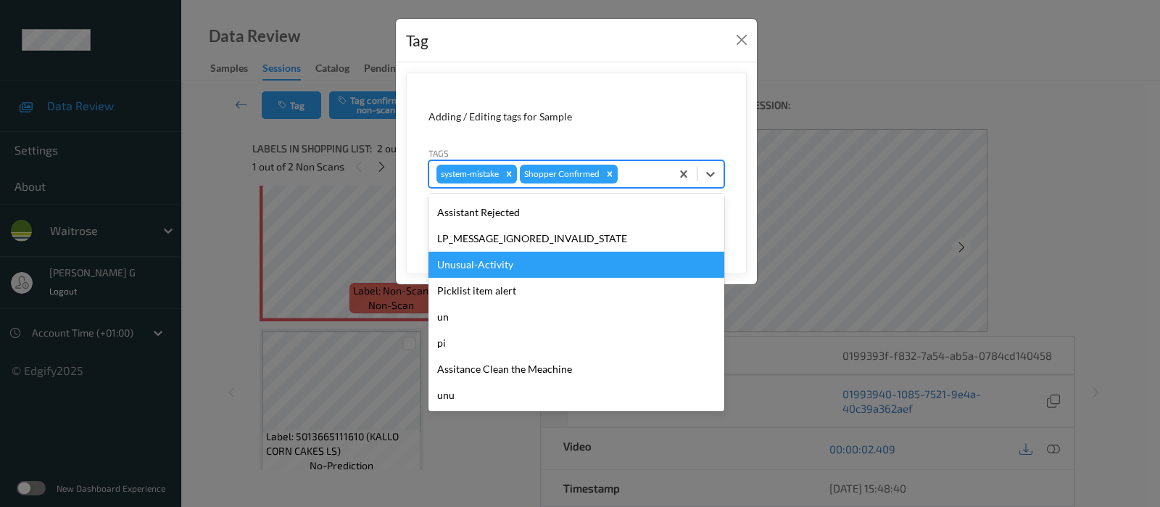
click at [481, 263] on div "Unusual-Activity" at bounding box center [576, 265] width 296 height 26
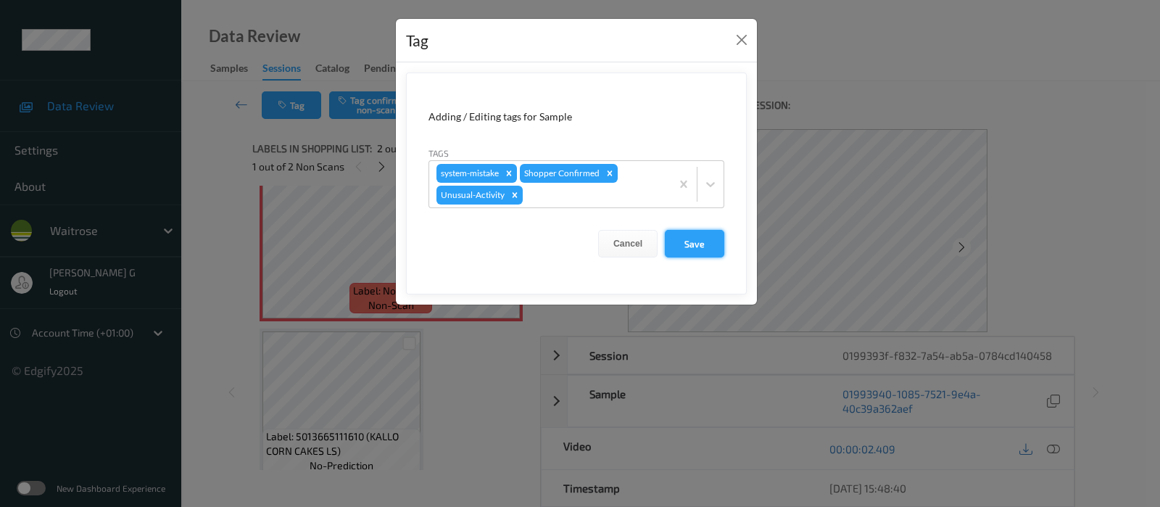
click at [687, 240] on button "Save" at bounding box center [694, 244] width 59 height 28
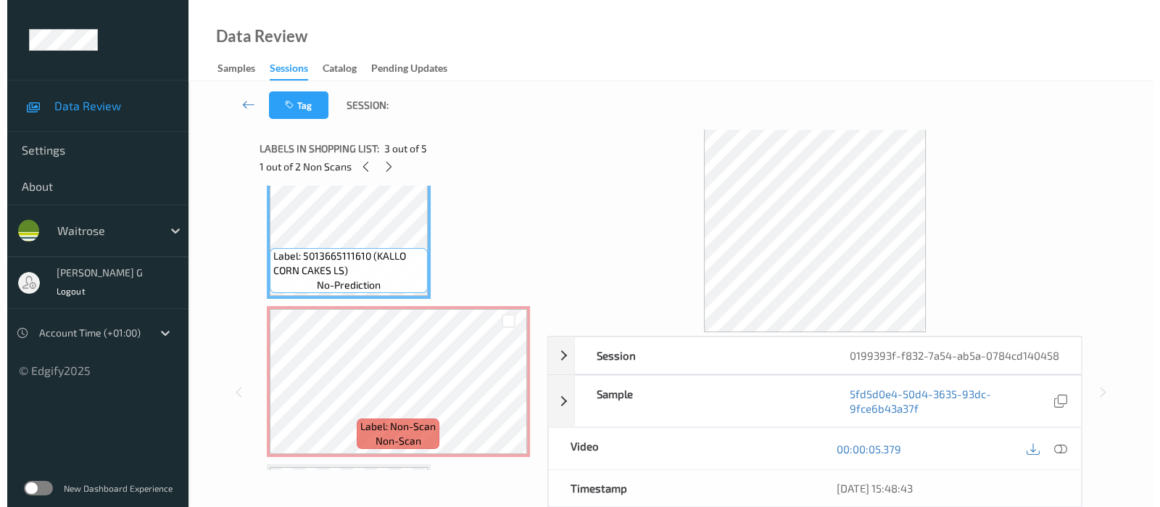
scroll to position [362, 0]
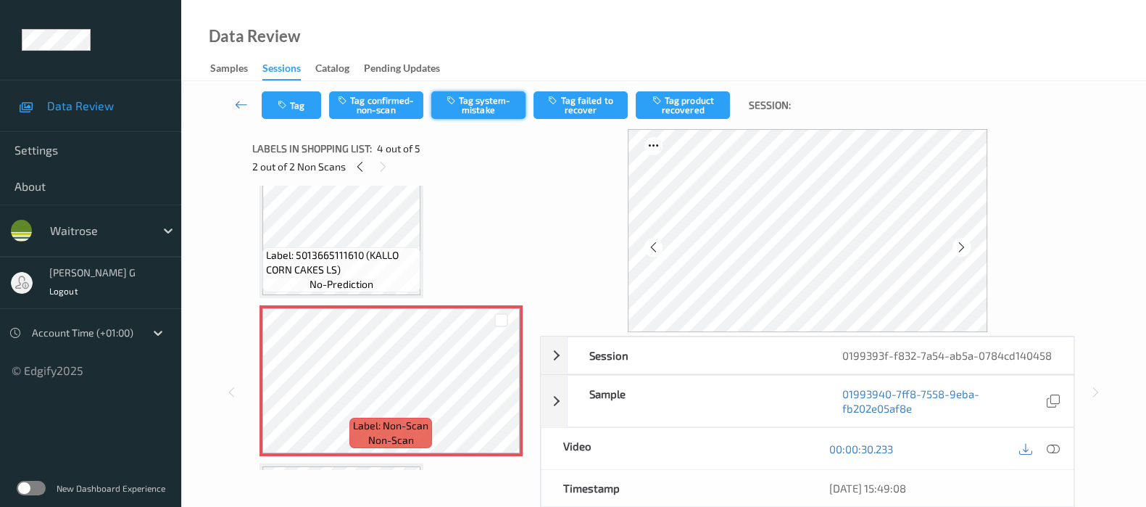
click at [458, 114] on button "Tag system-mistake" at bounding box center [478, 105] width 94 height 28
click at [283, 108] on icon "button" at bounding box center [284, 105] width 12 height 10
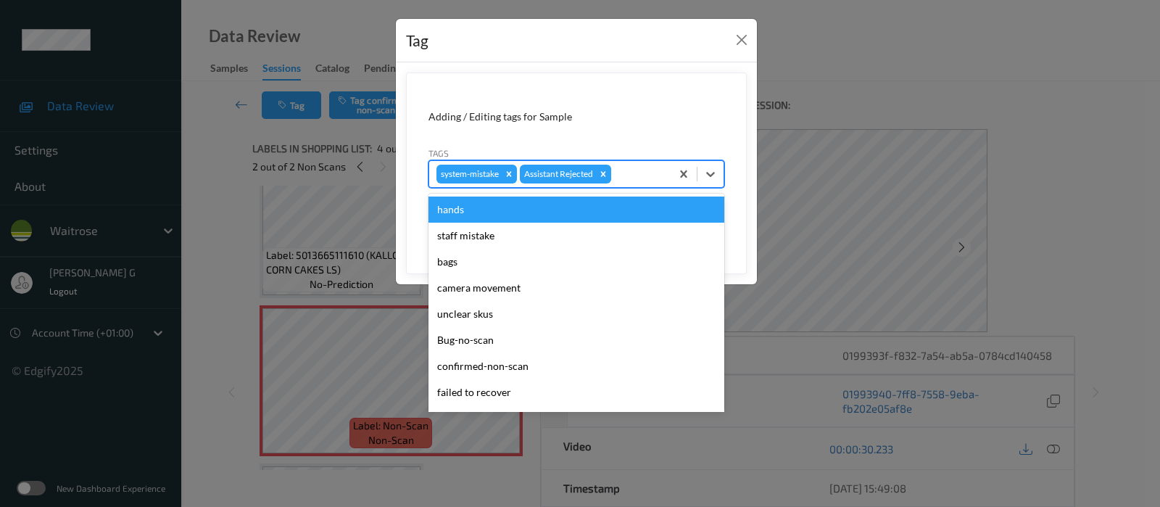
click at [645, 173] on div at bounding box center [638, 173] width 49 height 17
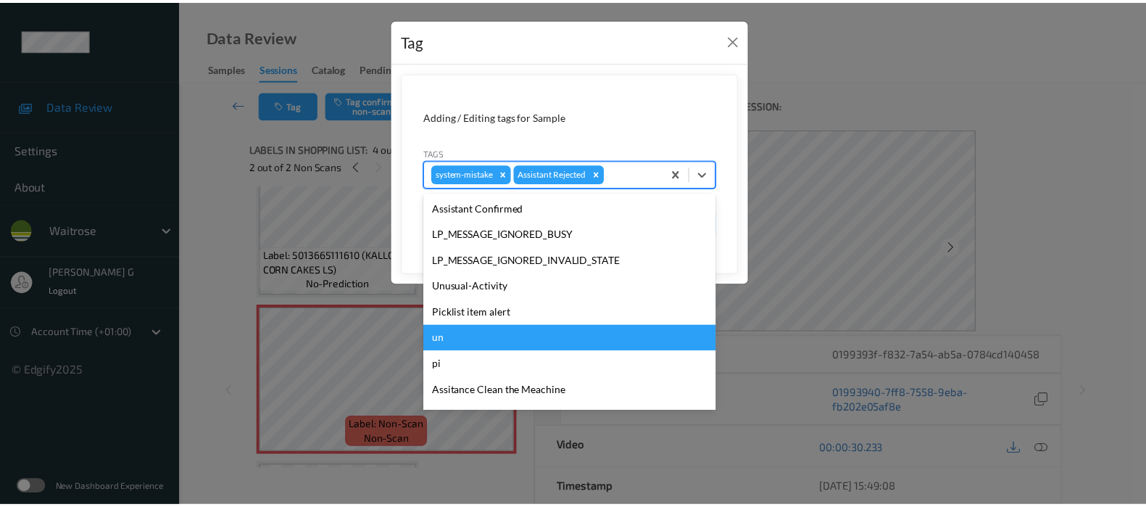
scroll to position [336, 0]
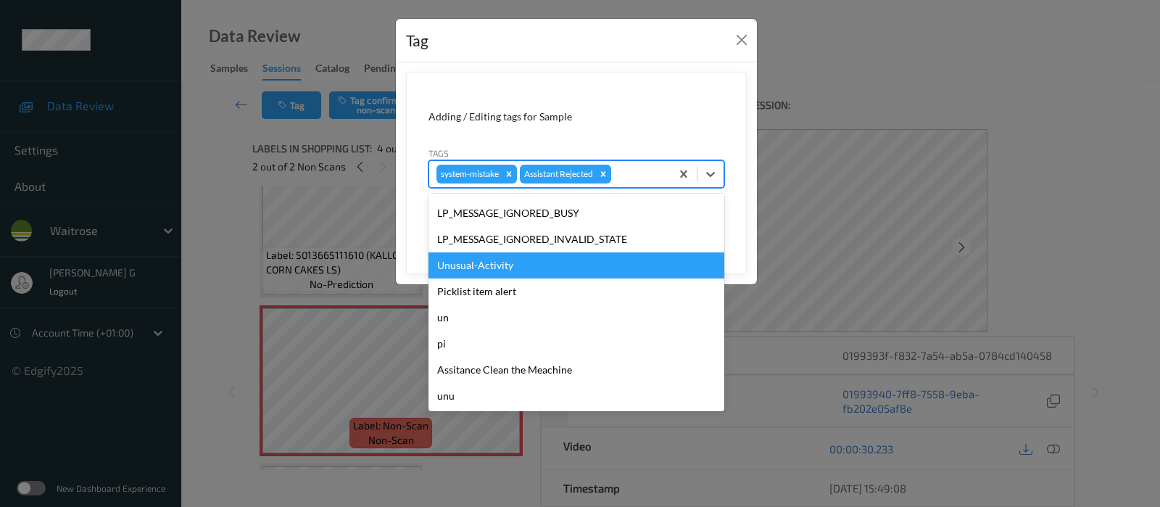
click at [459, 263] on div "Unusual-Activity" at bounding box center [576, 265] width 296 height 26
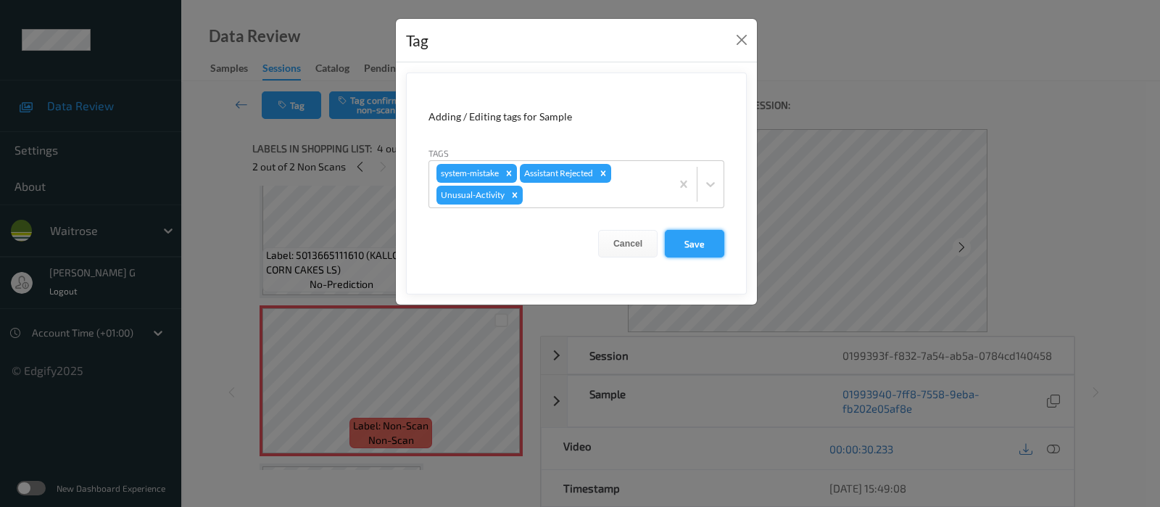
click at [678, 244] on button "Save" at bounding box center [694, 244] width 59 height 28
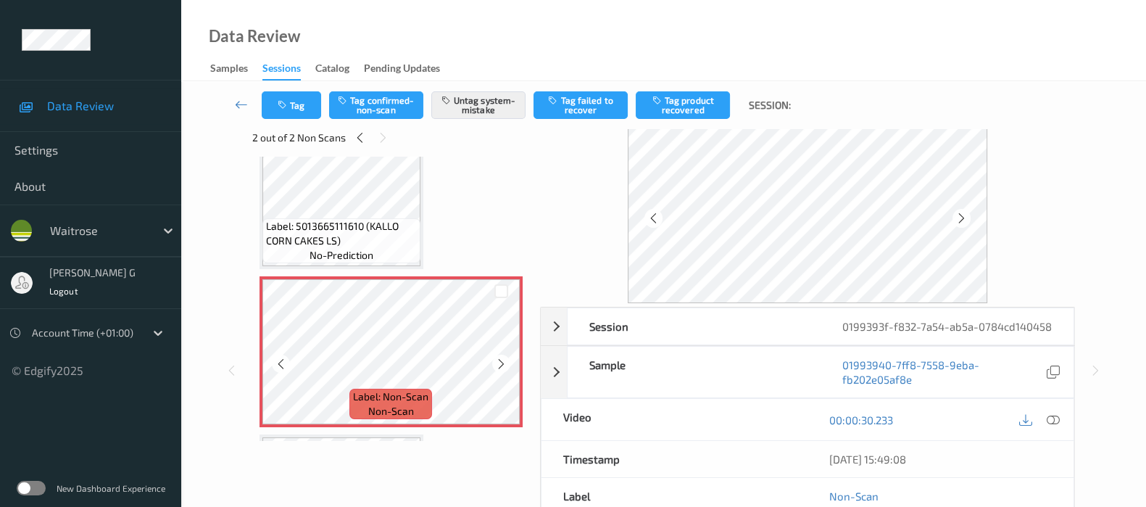
scroll to position [0, 0]
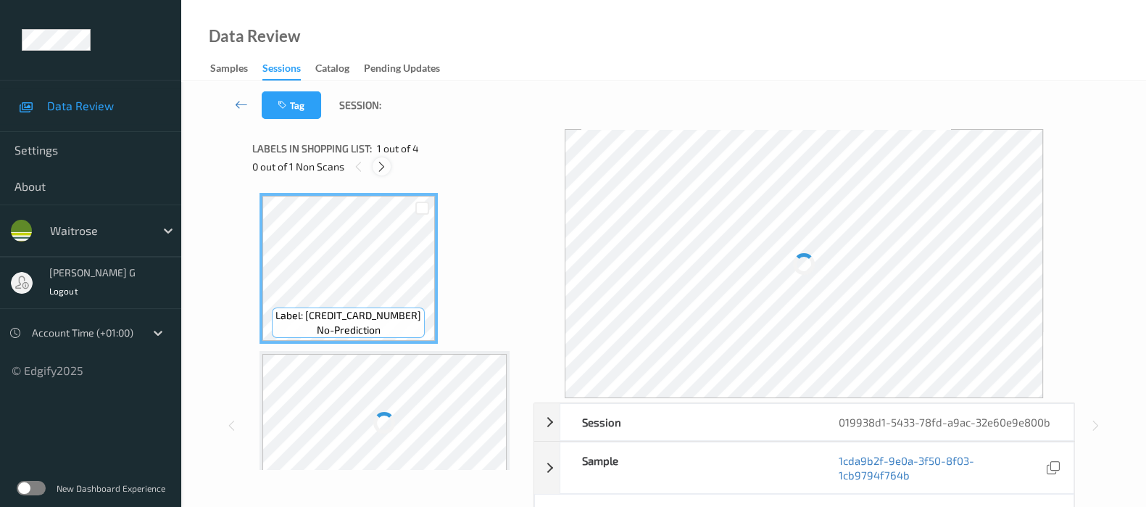
click at [381, 174] on div at bounding box center [382, 166] width 18 height 18
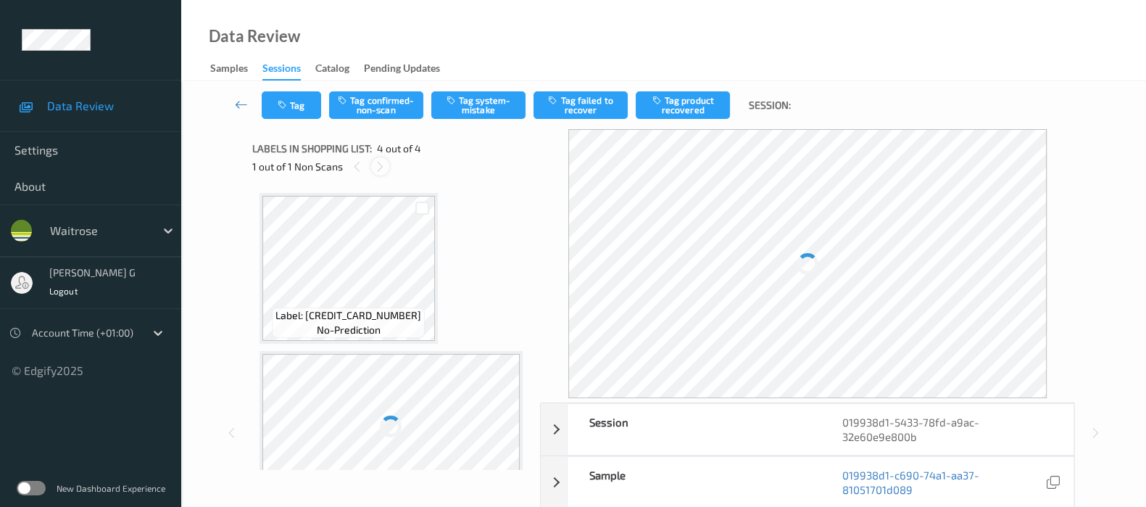
scroll to position [314, 0]
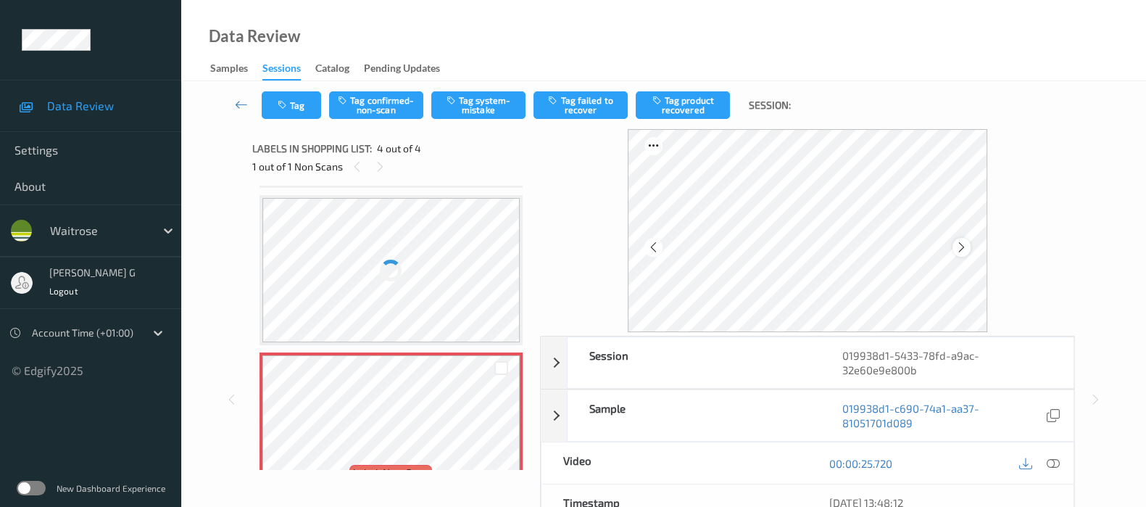
click at [967, 245] on icon at bounding box center [962, 247] width 12 height 13
